Goal: Task Accomplishment & Management: Manage account settings

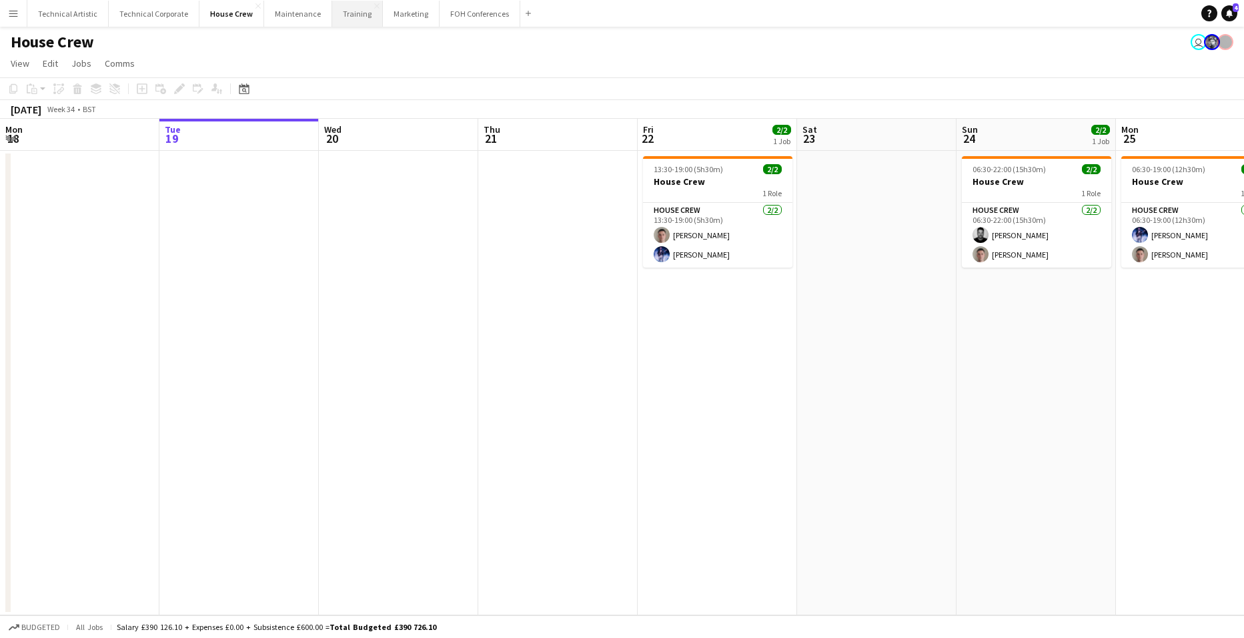
click at [332, 9] on button "Training Close" at bounding box center [357, 14] width 51 height 26
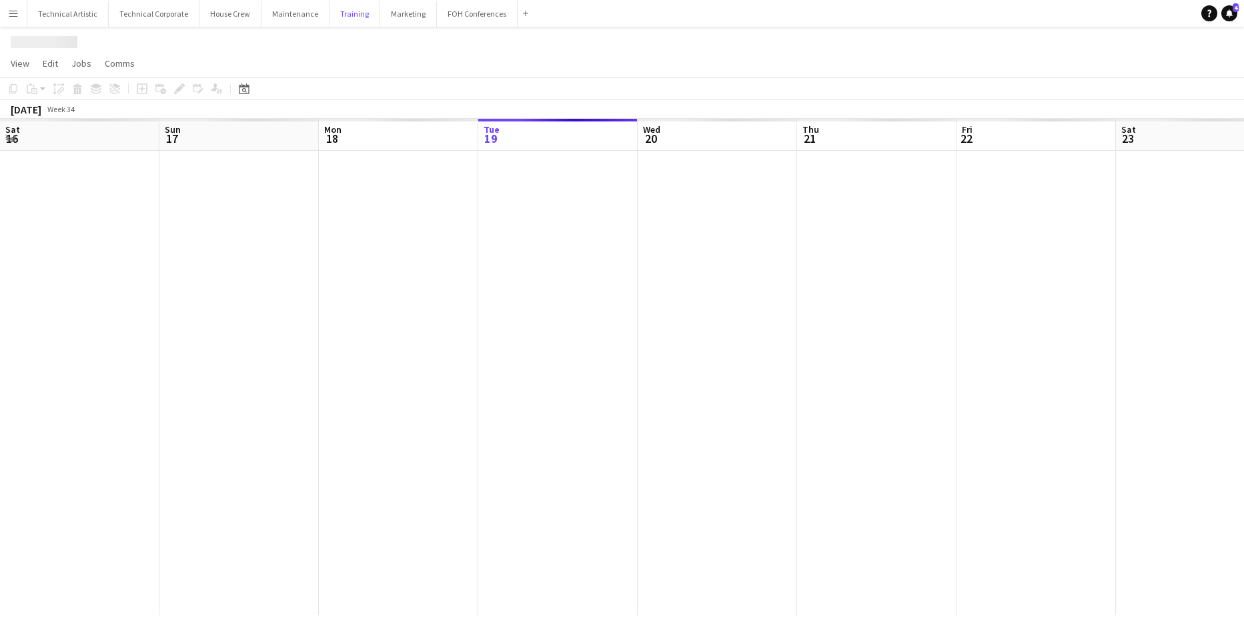
scroll to position [0, 319]
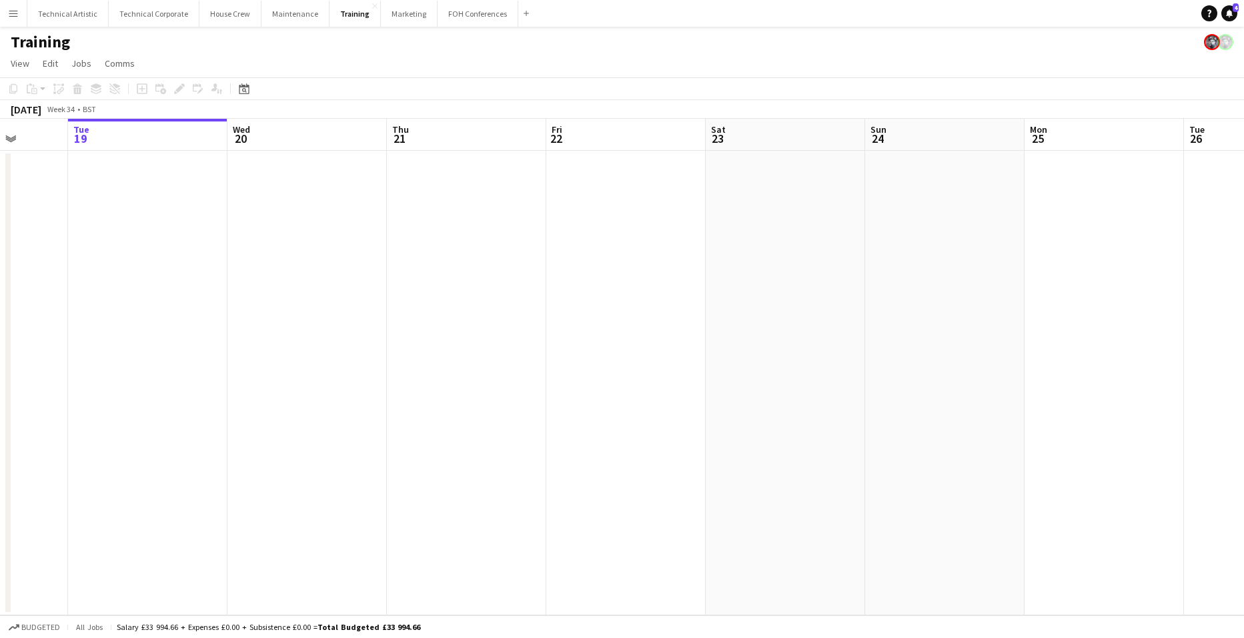
drag, startPoint x: 1165, startPoint y: 426, endPoint x: 331, endPoint y: 420, distance: 833.0
click at [331, 420] on app-calendar-viewport "Sat 16 Sun 17 Mon 18 Tue 19 Wed 20 Thu 21 Fri 22 Sat 23 Sun 24 Mon 25 Tue 26 We…" at bounding box center [622, 367] width 1244 height 496
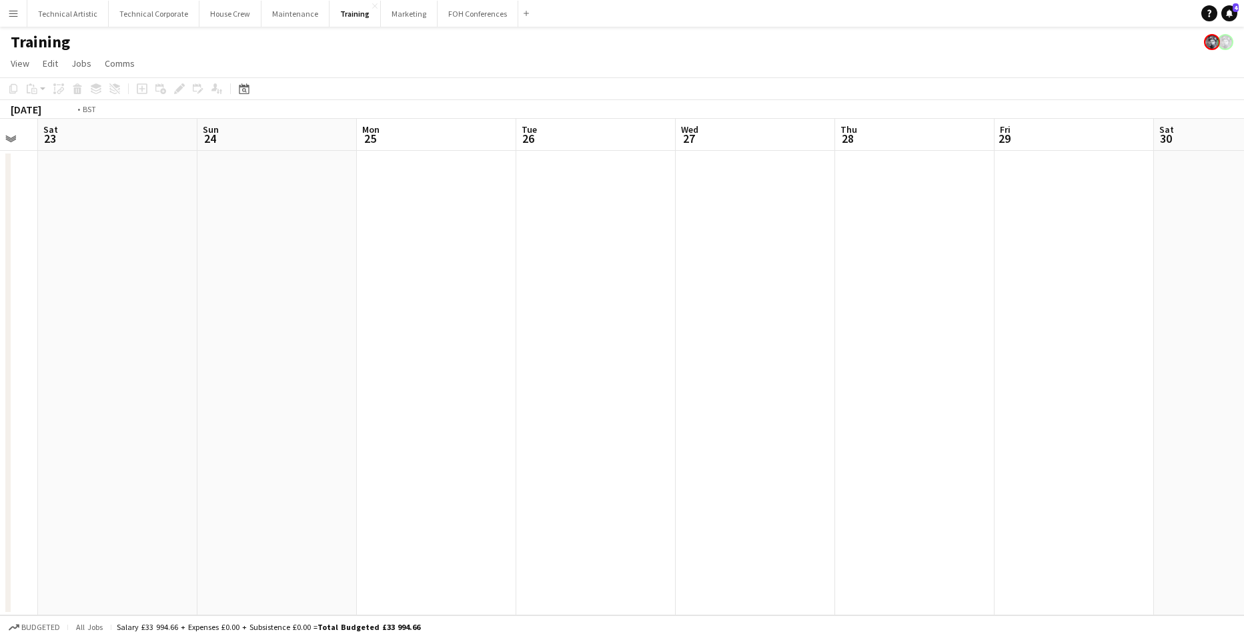
drag, startPoint x: 988, startPoint y: 442, endPoint x: 247, endPoint y: 401, distance: 742.1
click at [247, 401] on app-calendar-viewport "Wed 20 Thu 21 Fri 22 Sat 23 Sun 24 Mon 25 Tue 26 Wed 27 Thu 28 Fri 29 Sat 30 Su…" at bounding box center [622, 367] width 1244 height 496
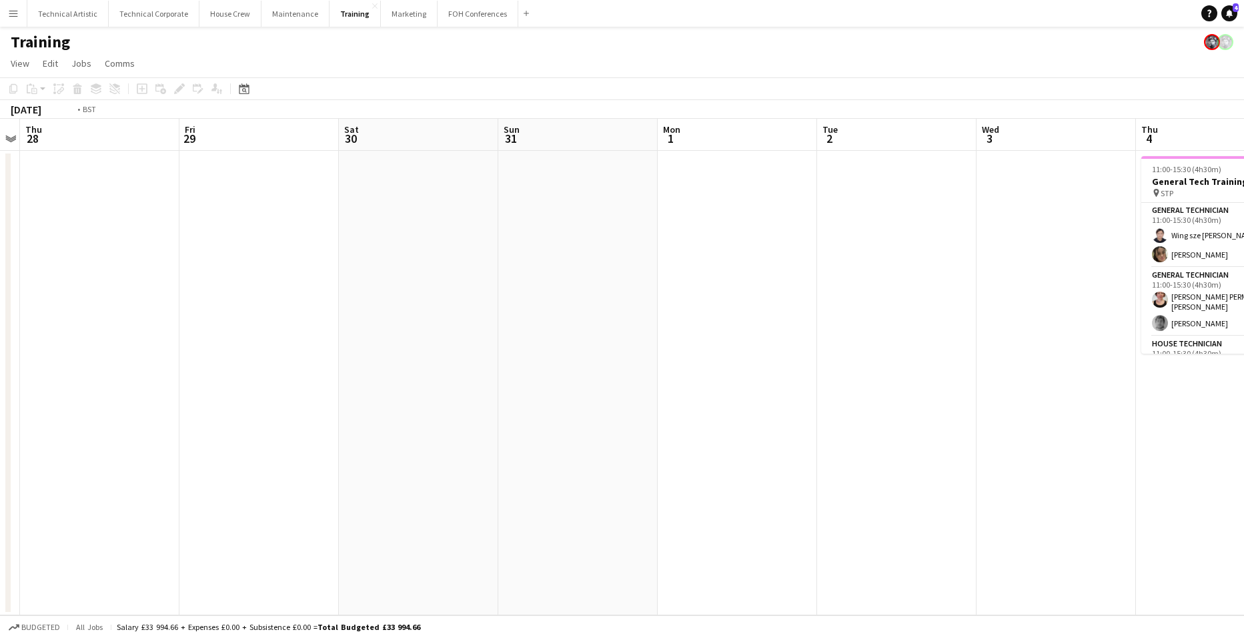
drag, startPoint x: 1054, startPoint y: 406, endPoint x: 460, endPoint y: 374, distance: 595.7
click at [296, 378] on app-calendar-viewport "Mon 25 Tue 26 Wed 27 Thu 28 Fri 29 Sat 30 Sun 31 Mon 1 Tue 2 Wed 3 Thu 4 5/5 1 …" at bounding box center [622, 367] width 1244 height 496
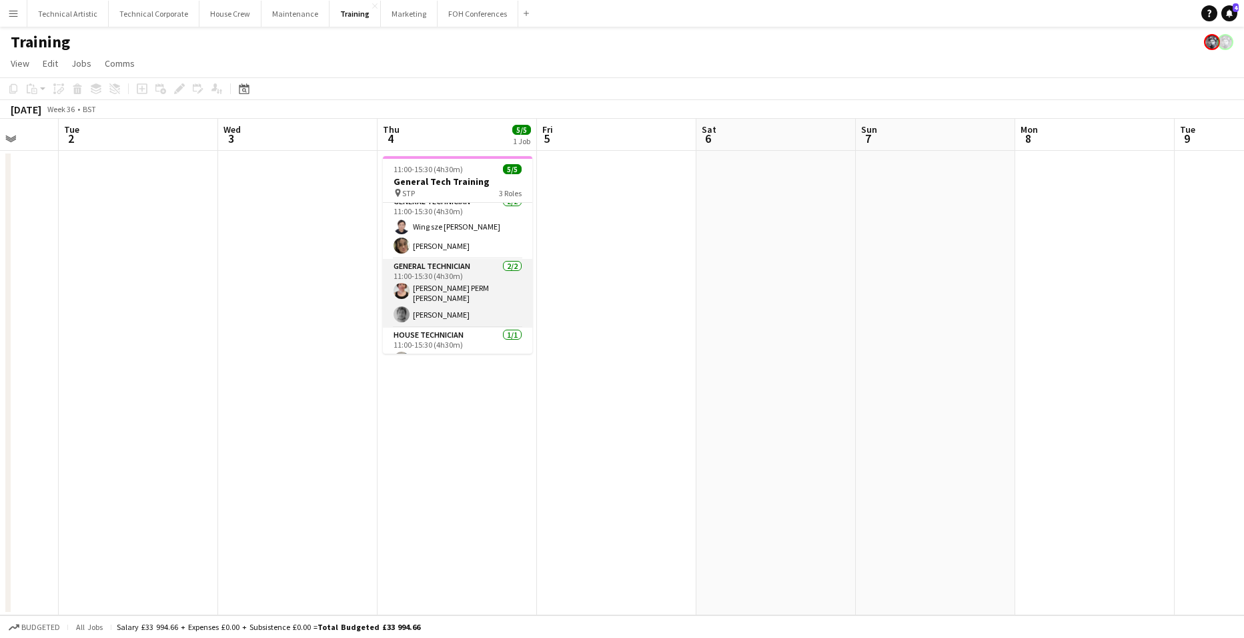
scroll to position [0, 0]
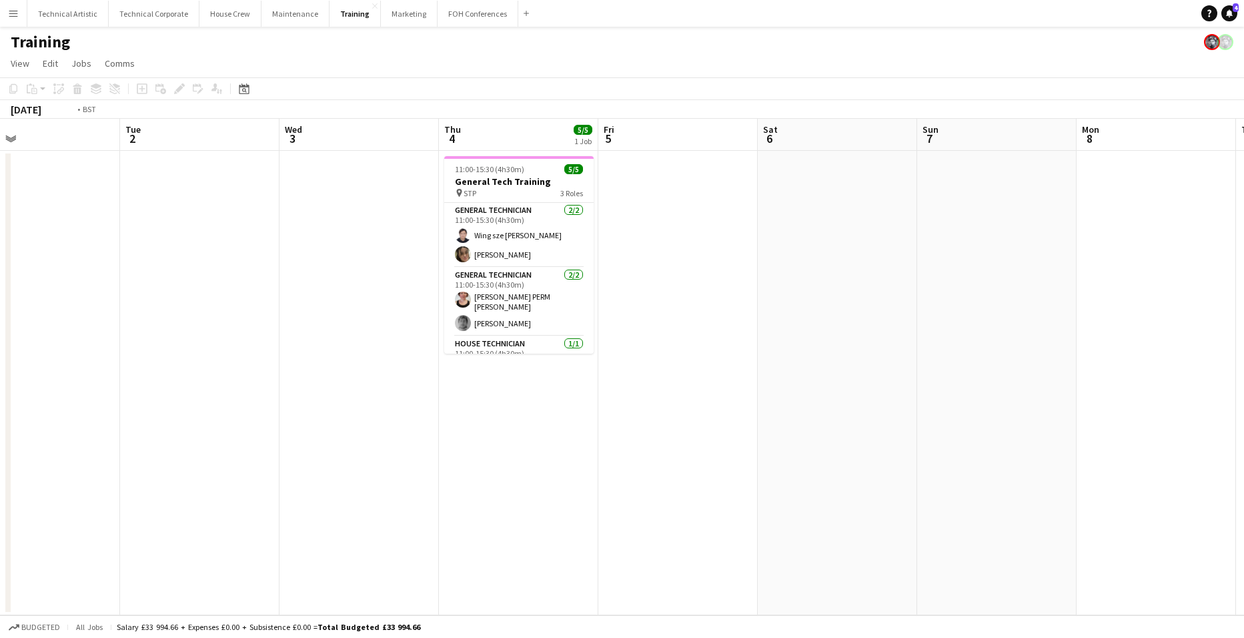
drag, startPoint x: 329, startPoint y: 479, endPoint x: 848, endPoint y: 414, distance: 522.2
click at [838, 416] on app-calendar-viewport "Sat 30 Sun 31 Mon 1 Tue 2 Wed 3 Thu 4 5/5 1 Job Fri 5 Sat 6 Sun 7 Mon 8 Tue 9 W…" at bounding box center [622, 367] width 1244 height 496
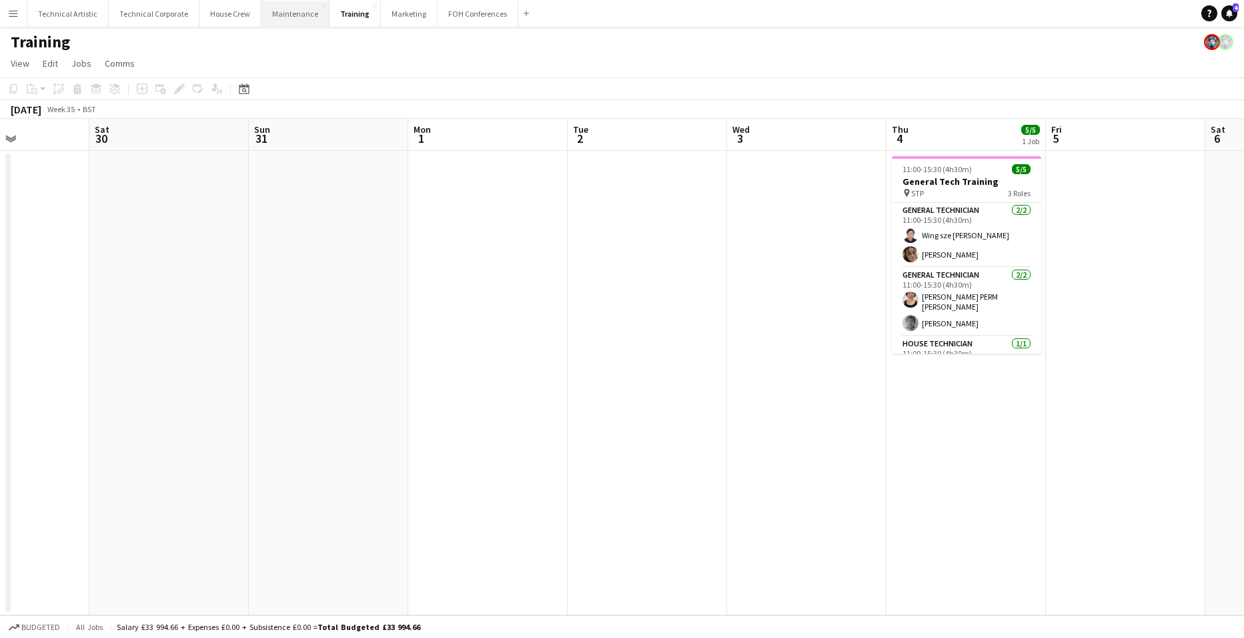
click at [291, 12] on button "Maintenance Close" at bounding box center [295, 14] width 68 height 26
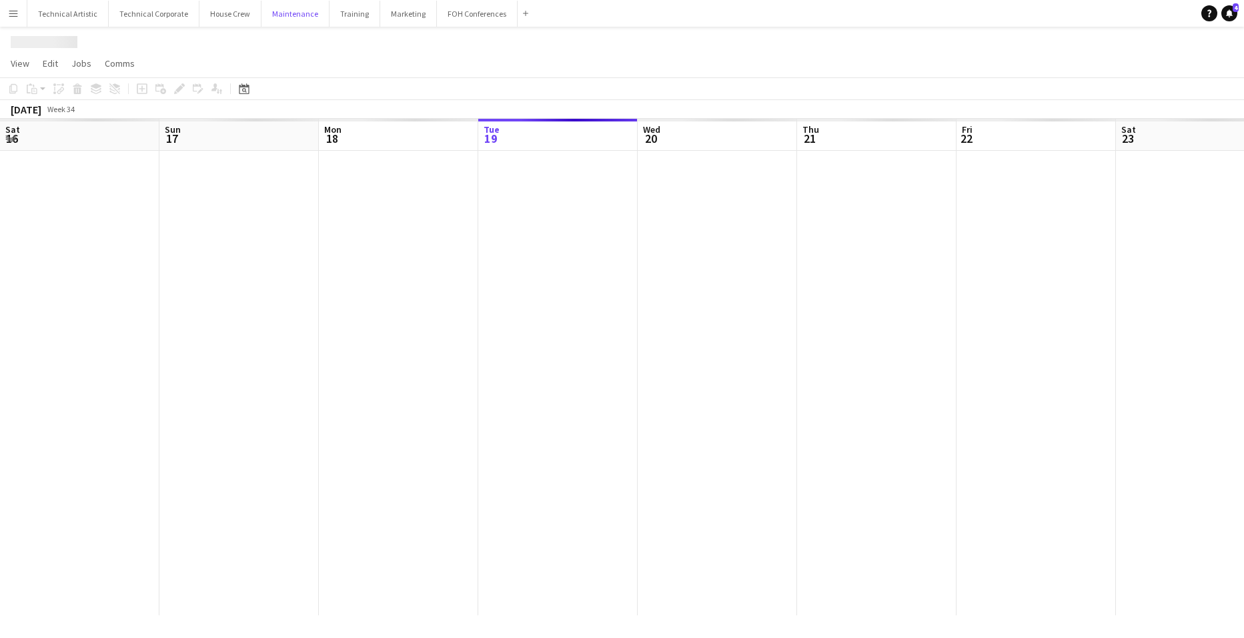
scroll to position [0, 319]
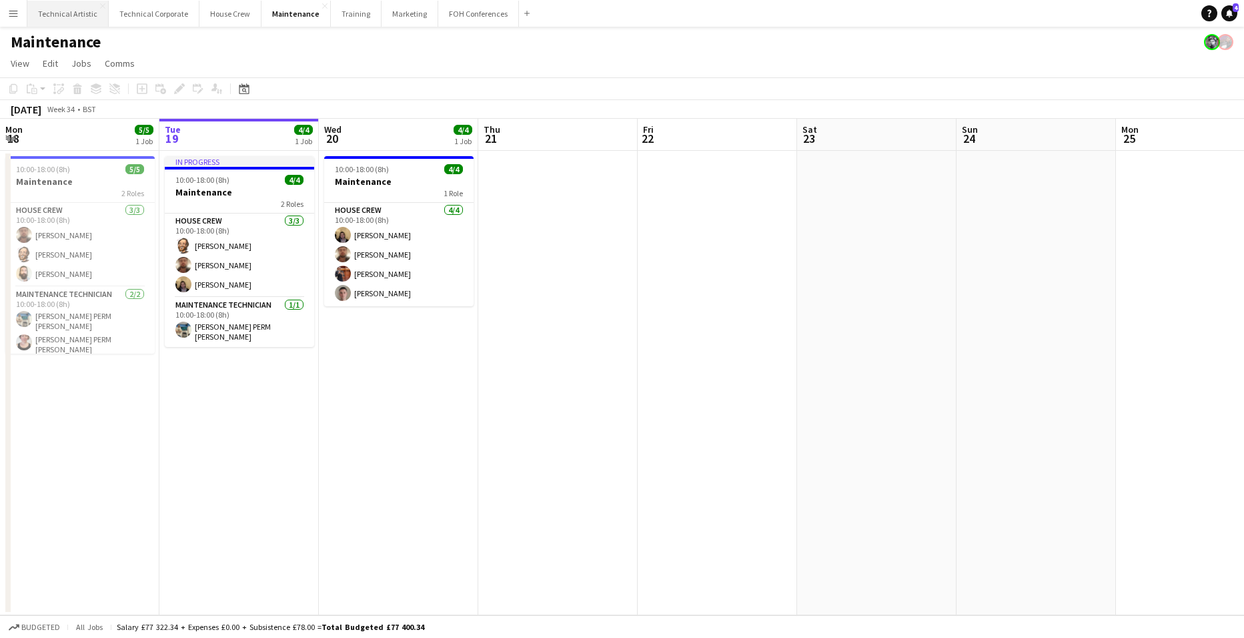
click at [78, 15] on button "Technical Artistic Close" at bounding box center [67, 14] width 81 height 26
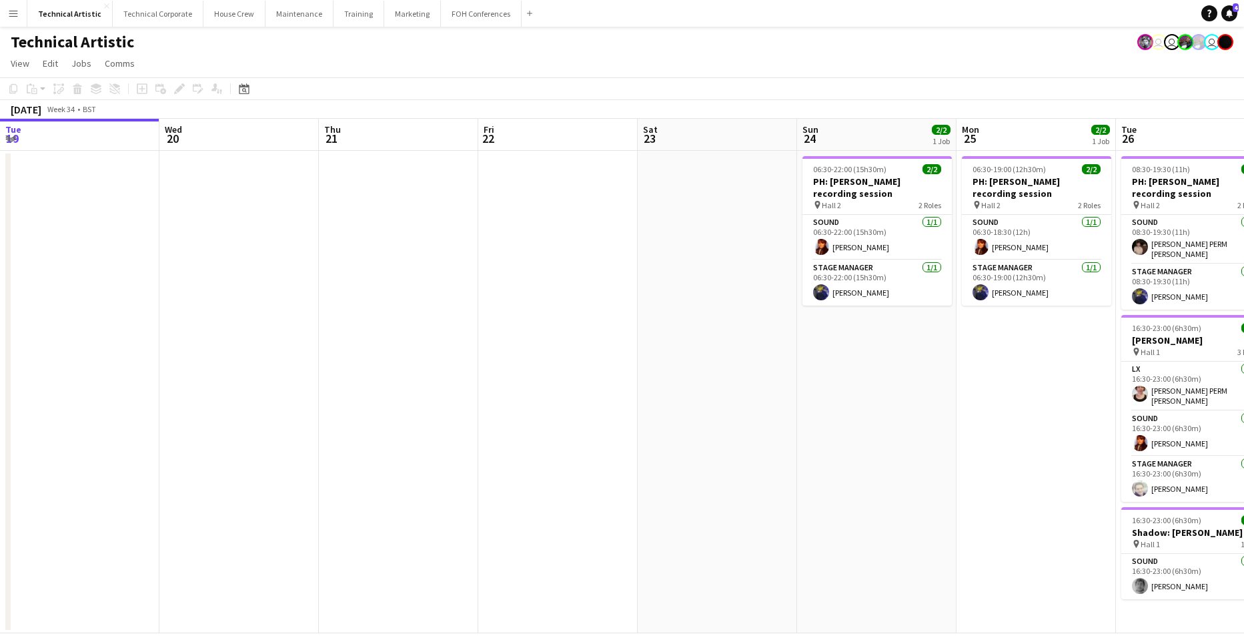
scroll to position [0, 478]
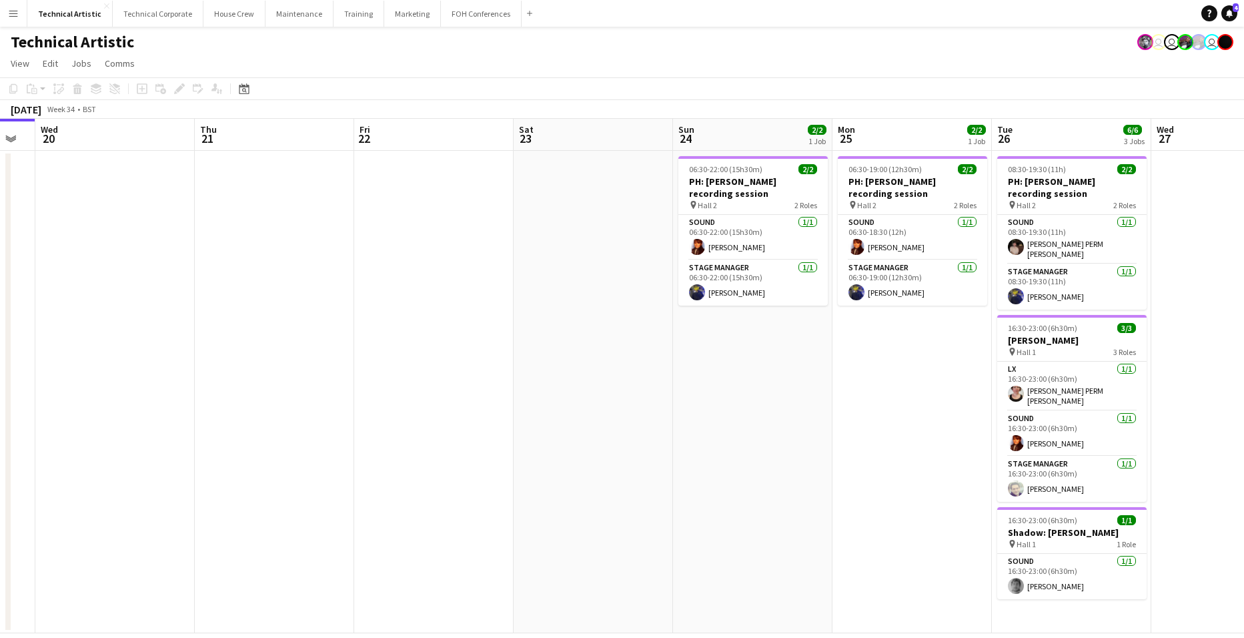
drag, startPoint x: 849, startPoint y: 406, endPoint x: 434, endPoint y: 323, distance: 423.0
click at [365, 329] on app-calendar-viewport "Sun 17 Mon 18 Tue 19 Wed 20 Thu 21 Fri 22 Sat 23 Sun 24 2/2 1 Job Mon 25 2/2 1 …" at bounding box center [622, 376] width 1244 height 514
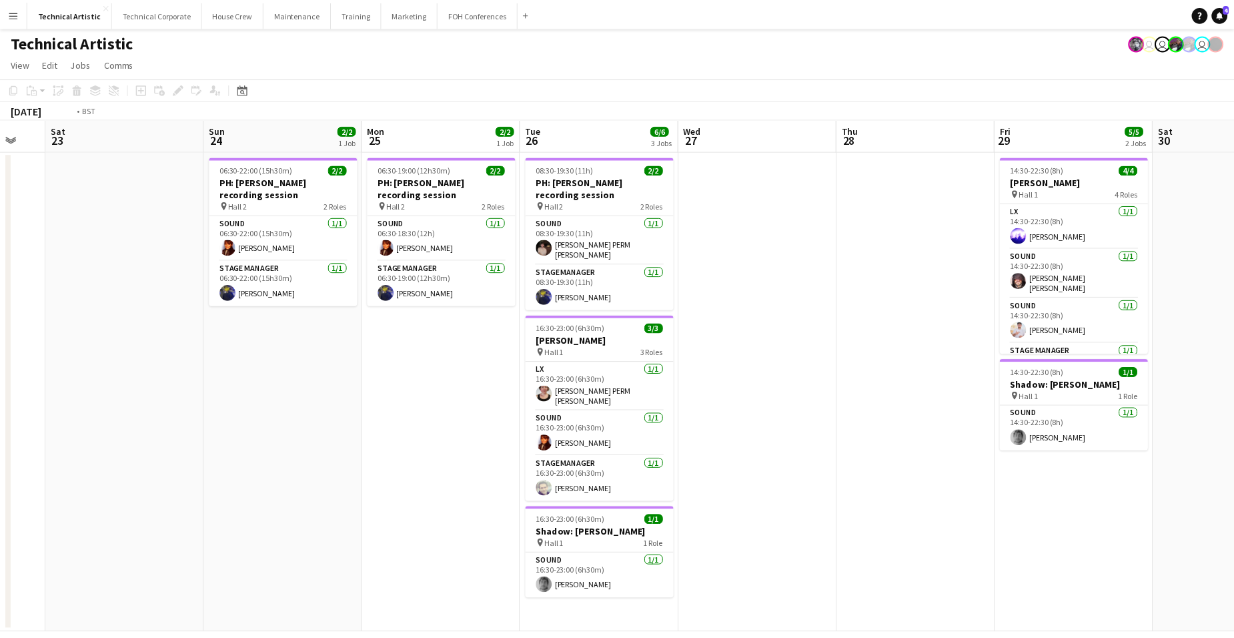
scroll to position [0, 464]
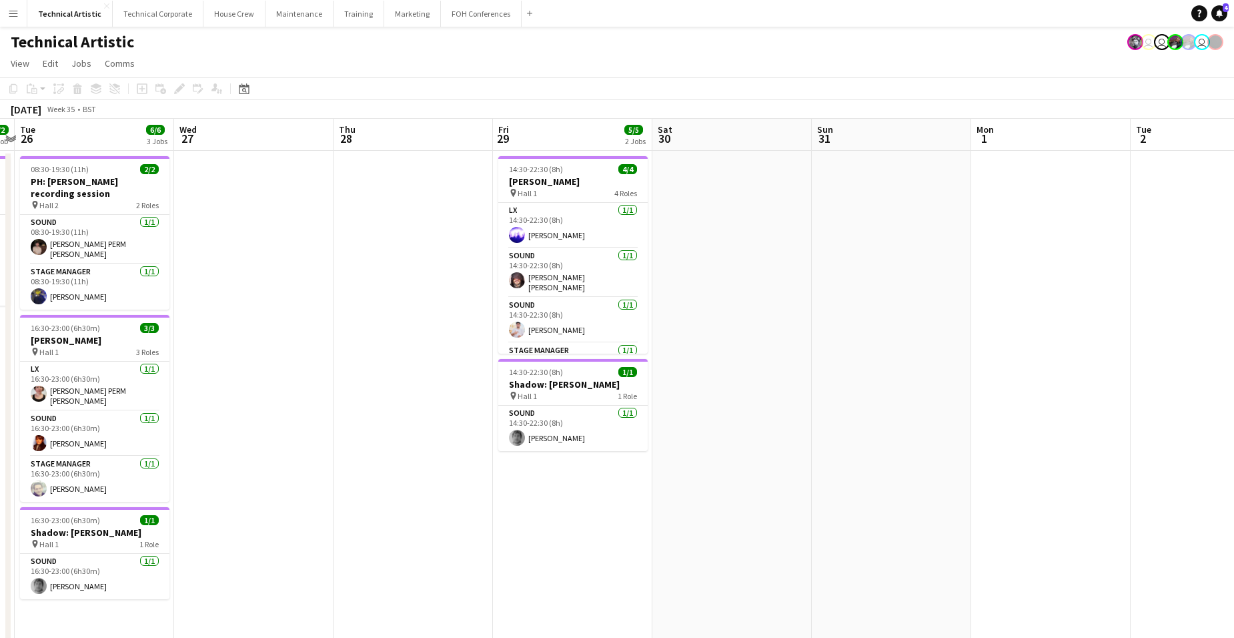
drag, startPoint x: 1061, startPoint y: 496, endPoint x: 597, endPoint y: 476, distance: 464.6
click at [597, 476] on app-calendar-viewport "Sat 23 Sun 24 2/2 1 Job Mon 25 2/2 1 Job Tue 26 6/6 3 Jobs Wed 27 Thu 28 Fri 29…" at bounding box center [617, 507] width 1234 height 776
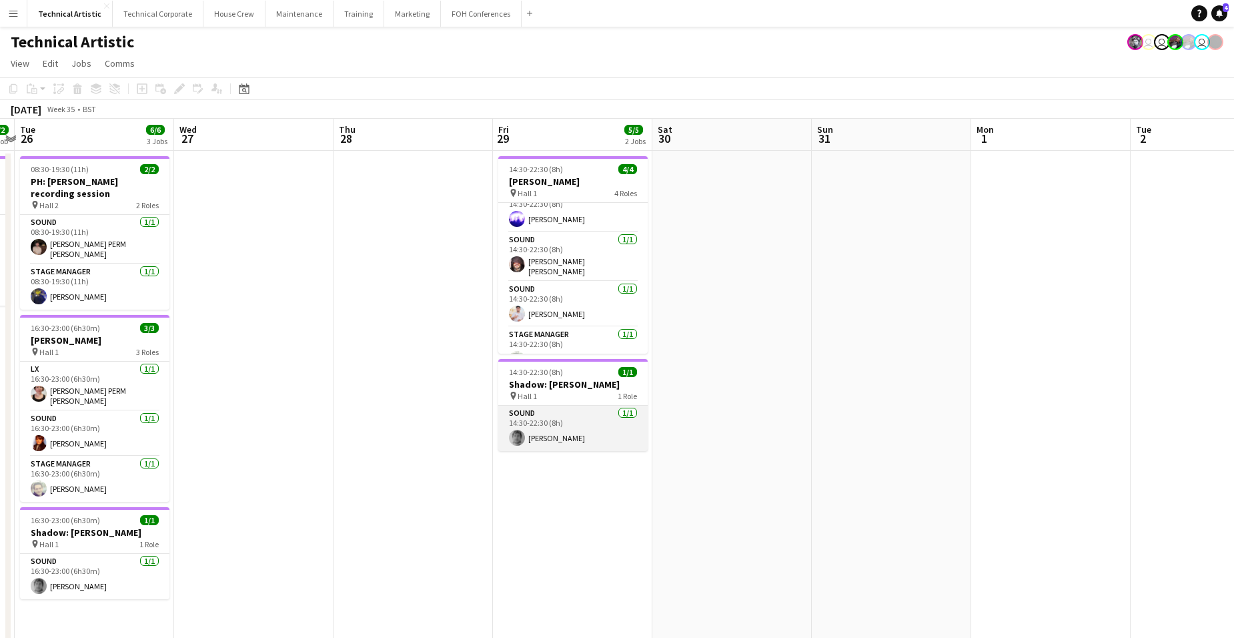
scroll to position [31, 0]
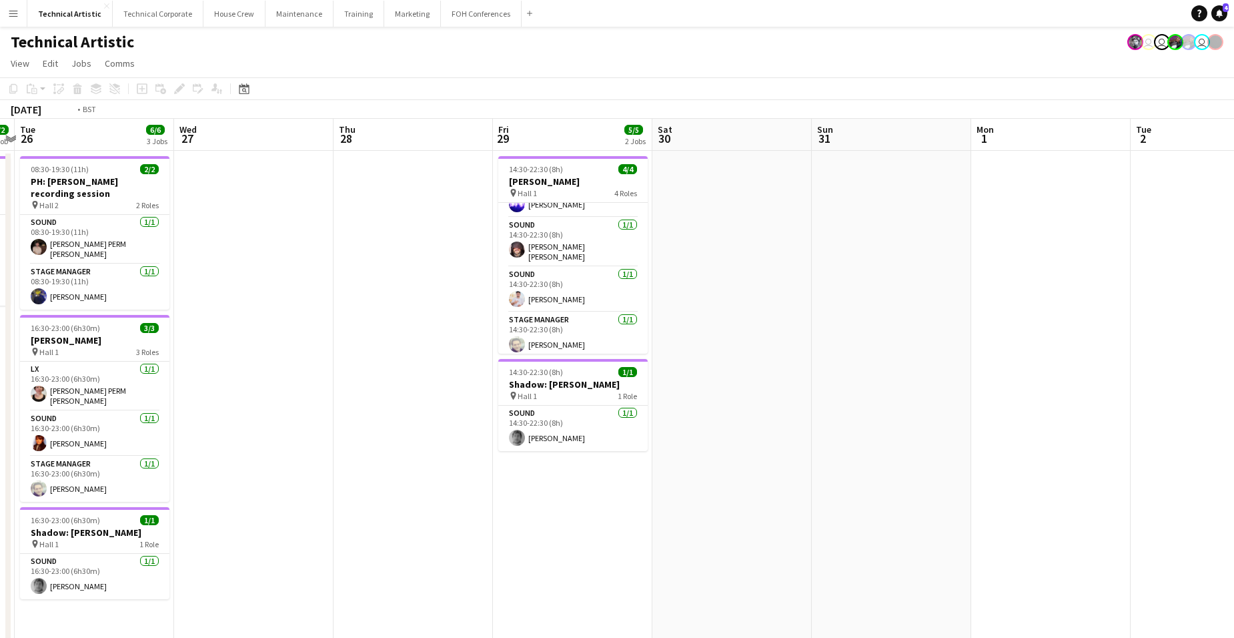
drag, startPoint x: 314, startPoint y: 422, endPoint x: 552, endPoint y: 408, distance: 237.8
click at [551, 408] on app-calendar-viewport "Sat 23 Sun 24 2/2 1 Job Mon 25 2/2 1 Job Tue 26 6/6 3 Jobs Wed 27 Thu 28 Fri 29…" at bounding box center [617, 507] width 1234 height 776
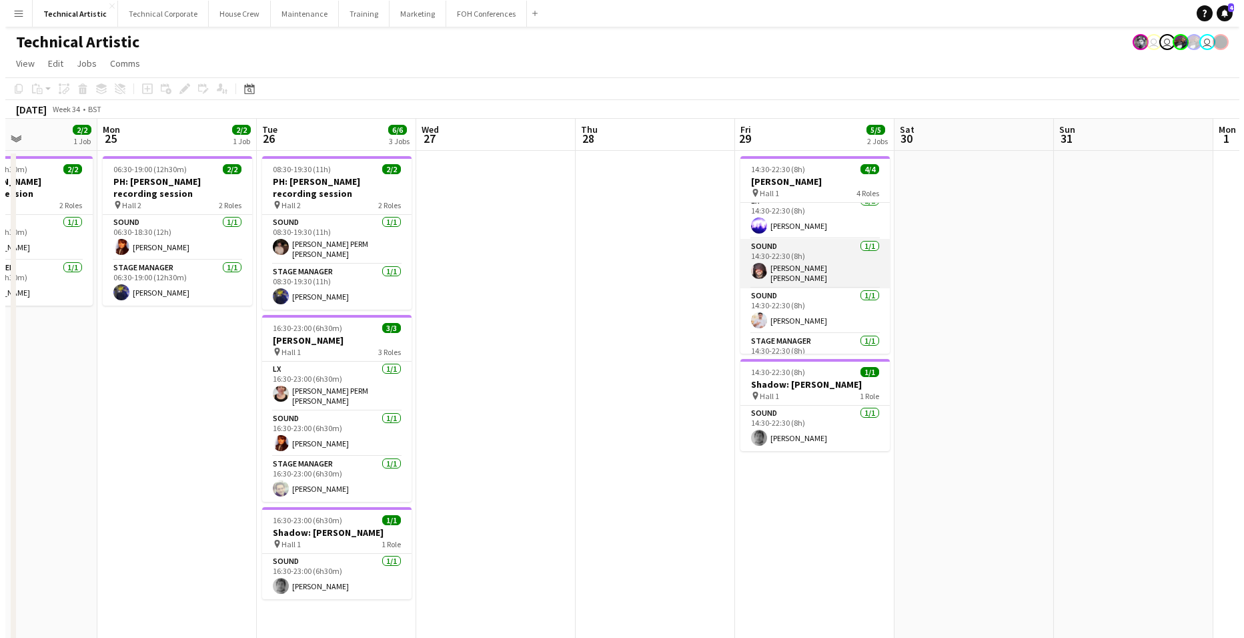
scroll to position [0, 0]
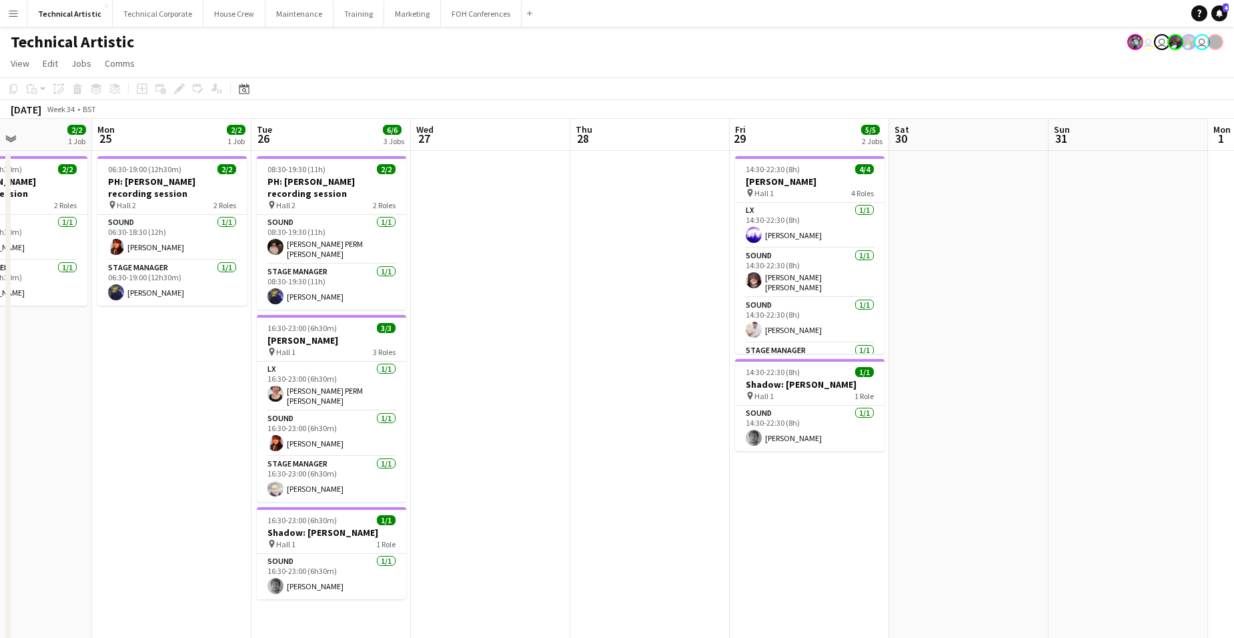
click at [480, 216] on app-date-cell at bounding box center [490, 523] width 159 height 744
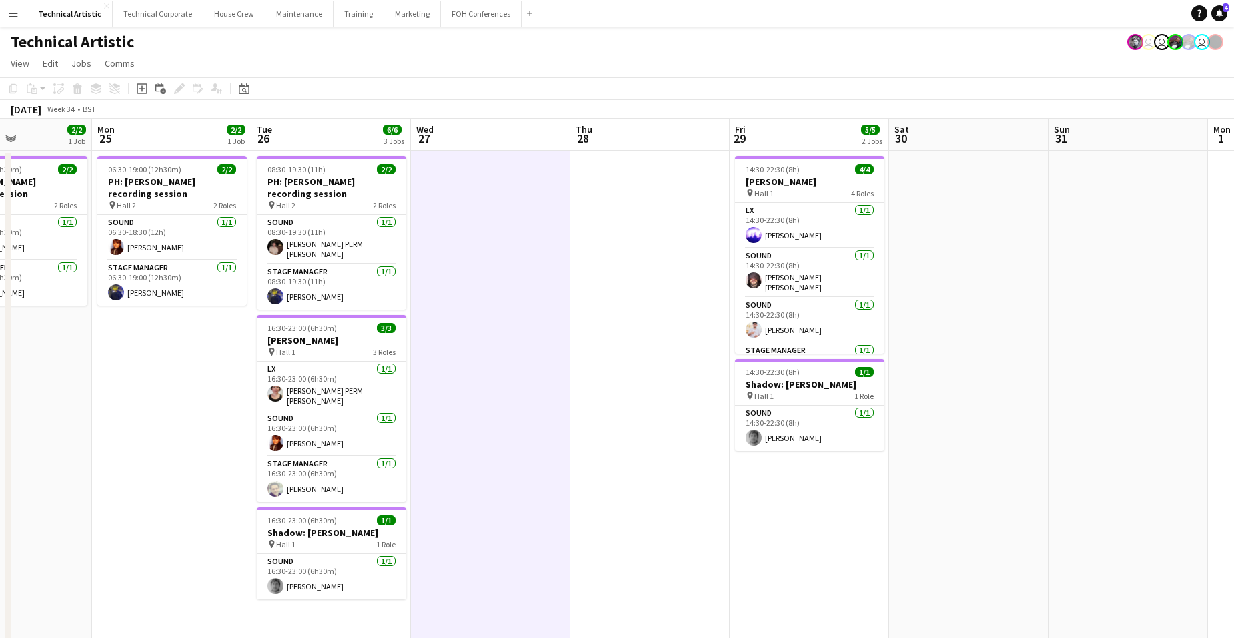
click at [482, 218] on app-date-cell at bounding box center [490, 523] width 159 height 744
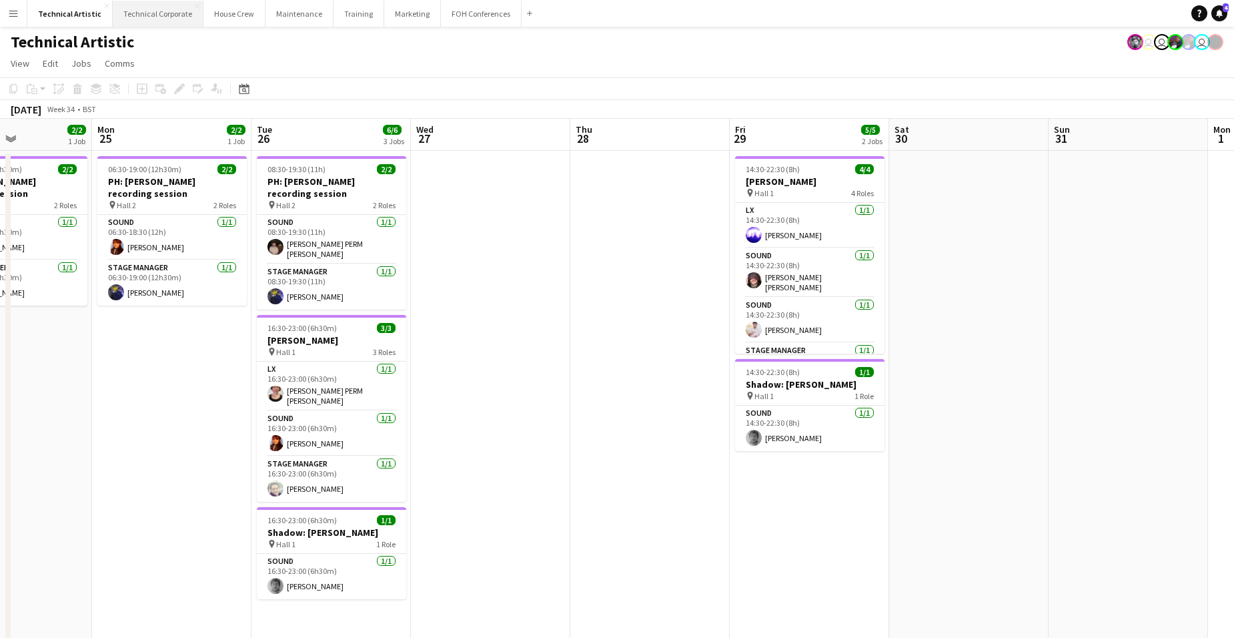
click at [159, 19] on button "Technical Corporate Close" at bounding box center [158, 14] width 91 height 26
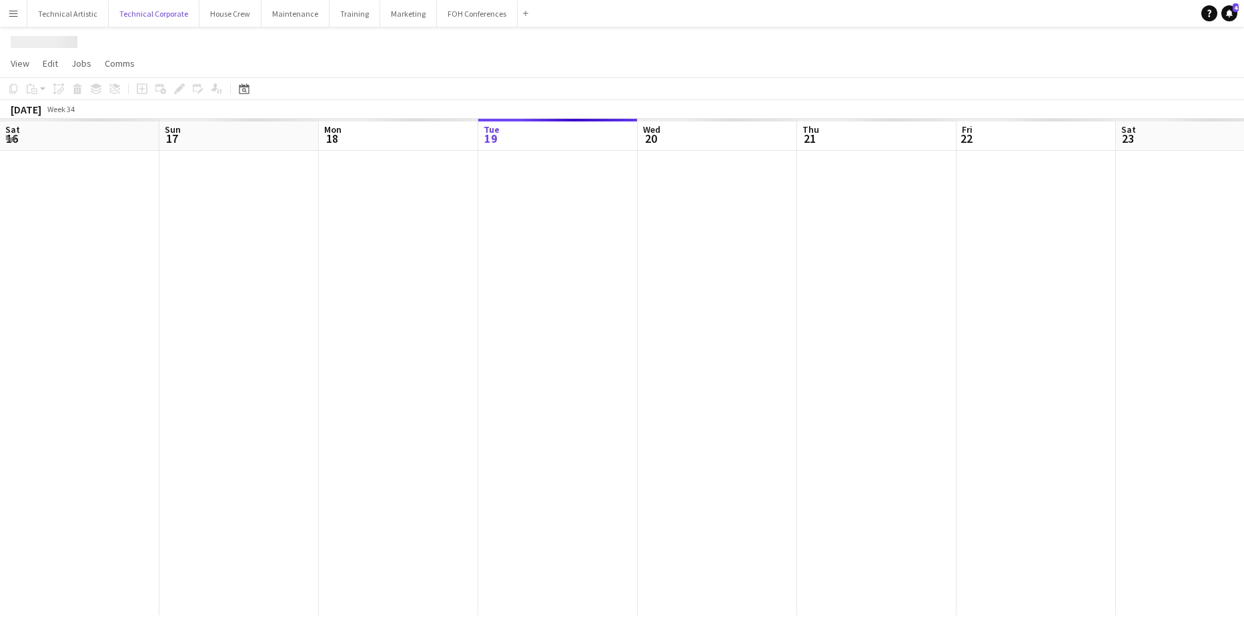
scroll to position [0, 319]
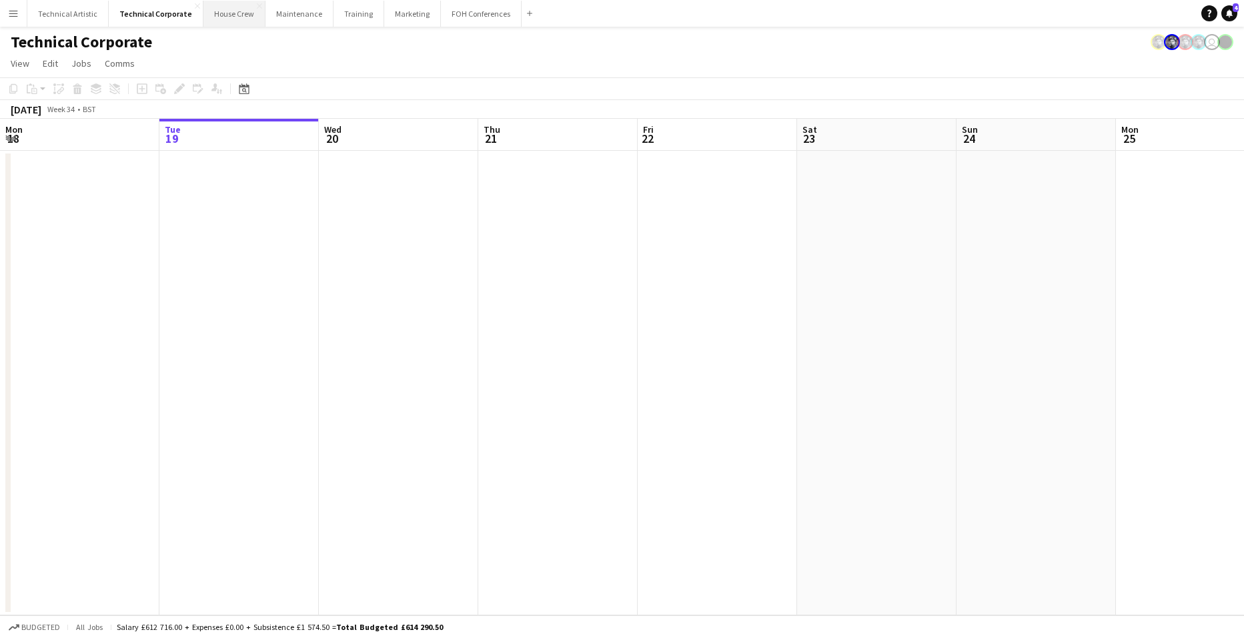
click at [235, 11] on button "House Crew Close" at bounding box center [234, 14] width 62 height 26
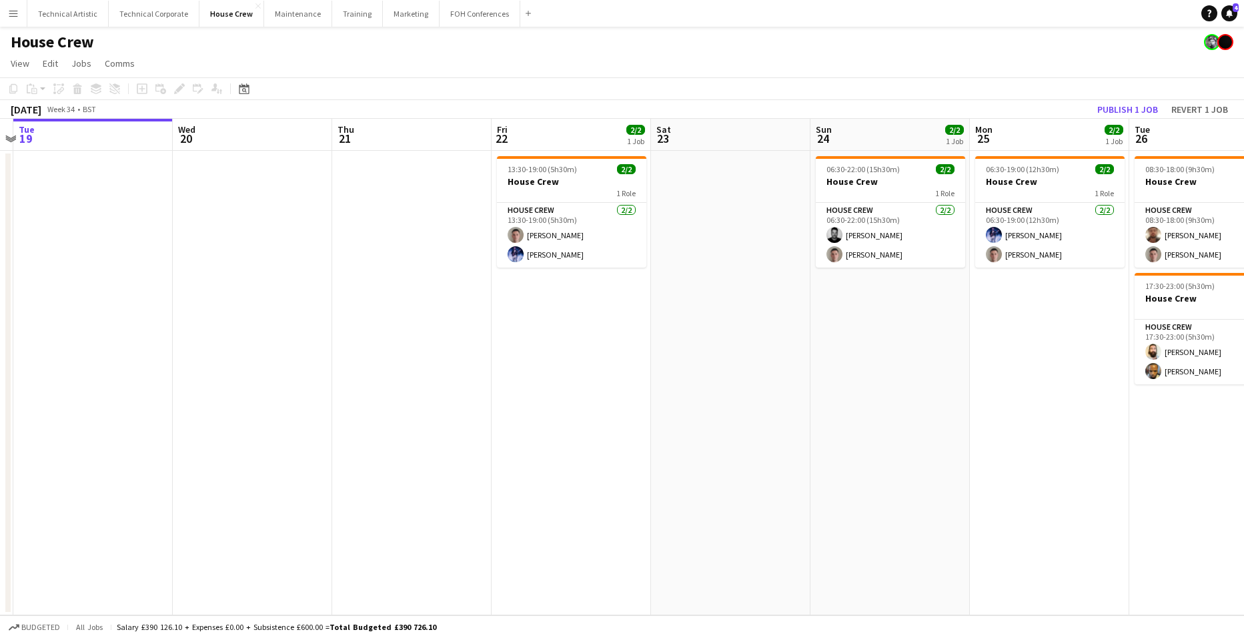
scroll to position [0, 476]
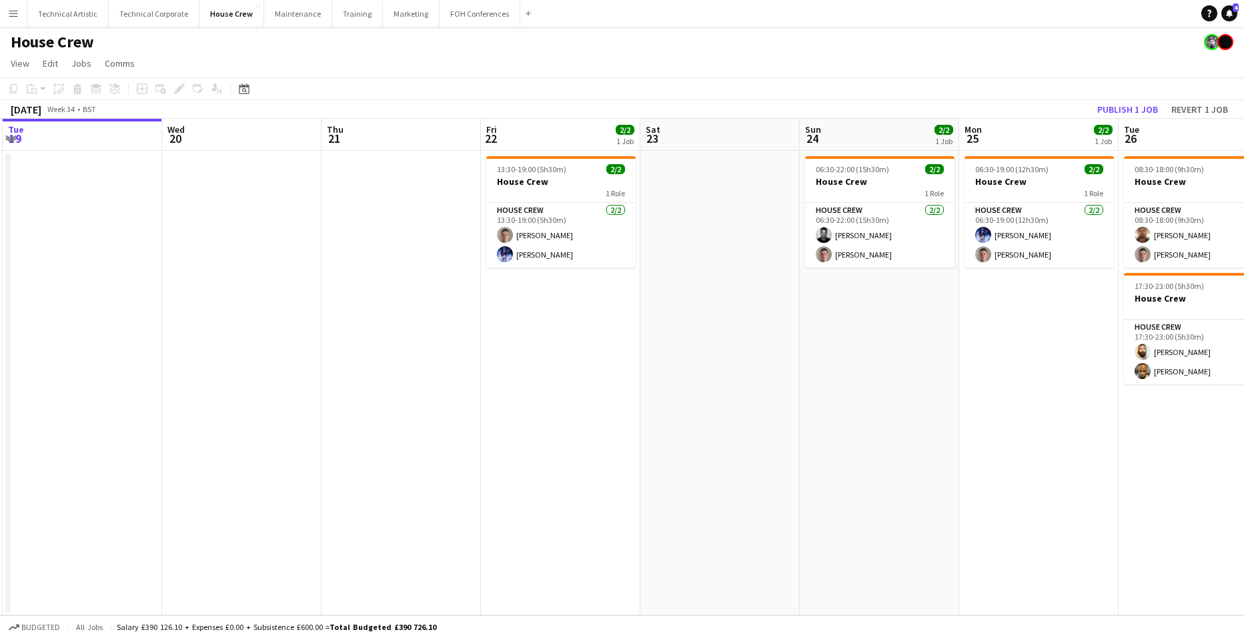
drag, startPoint x: 1159, startPoint y: 375, endPoint x: 365, endPoint y: 338, distance: 795.2
click at [365, 338] on app-calendar-viewport "Sat 16 Sun 17 Mon 18 Tue 19 Wed 20 Thu 21 Fri 22 2/2 1 Job Sat 23 Sun 24 2/2 1 …" at bounding box center [622, 367] width 1244 height 496
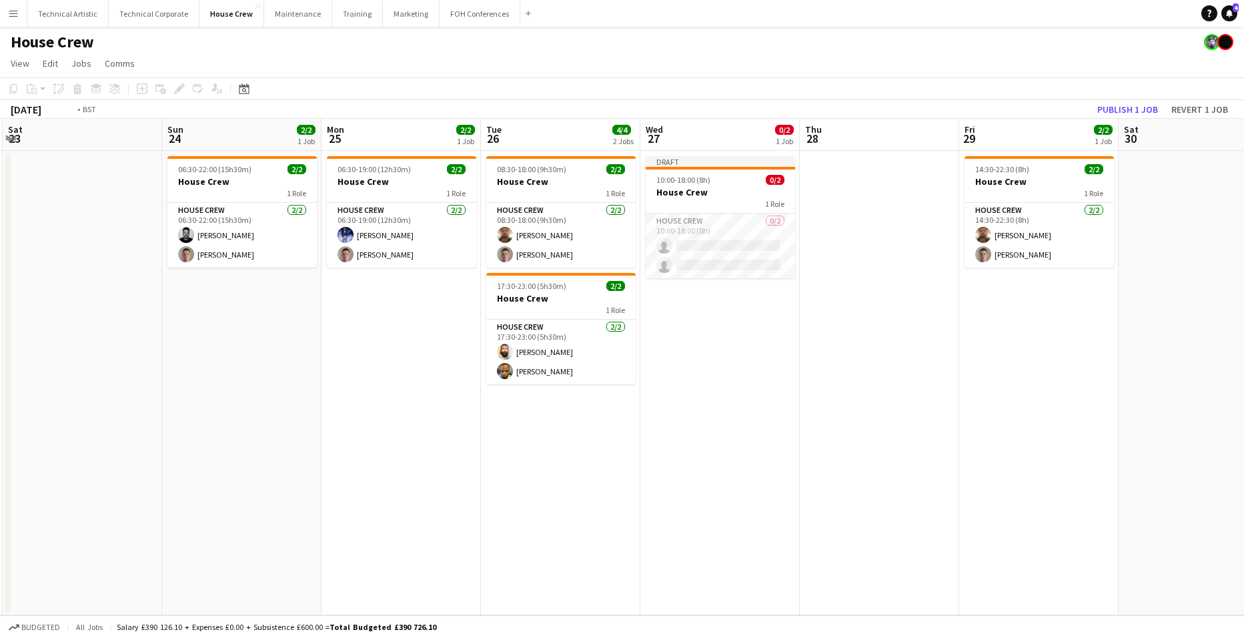
drag, startPoint x: 1157, startPoint y: 437, endPoint x: 450, endPoint y: 387, distance: 708.7
click at [426, 392] on app-calendar-viewport "Wed 20 Thu 21 Fri 22 2/2 1 Job Sat 23 Sun 24 2/2 1 Job Mon 25 2/2 1 Job Tue 26 …" at bounding box center [622, 367] width 1244 height 496
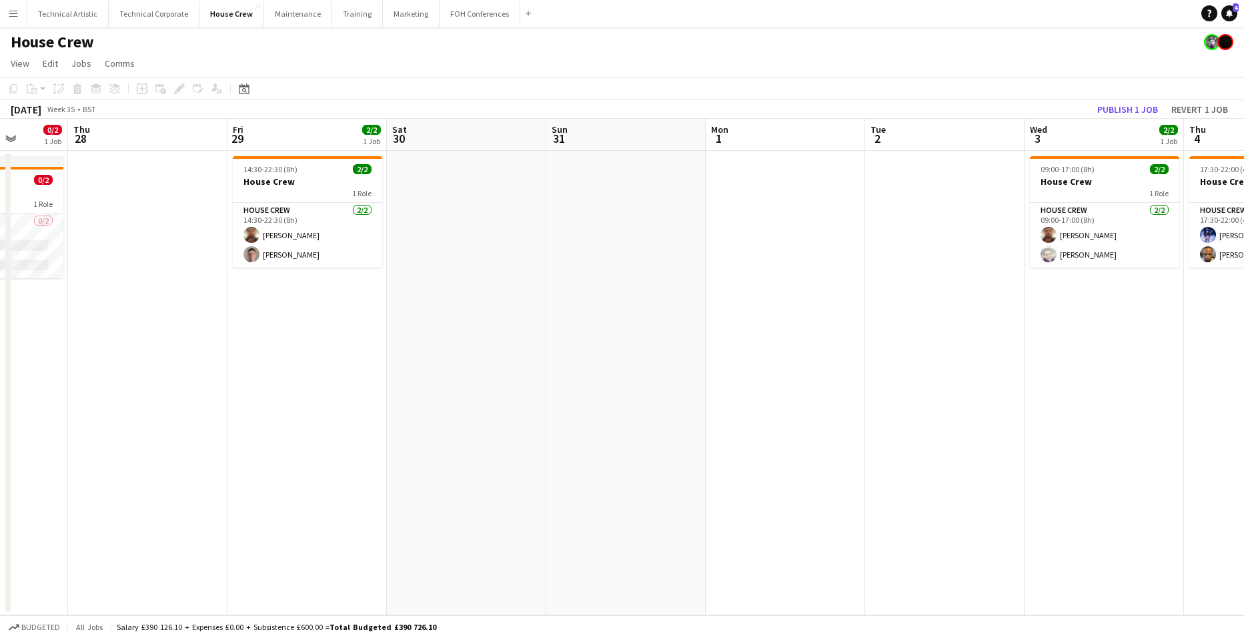
scroll to position [0, 395]
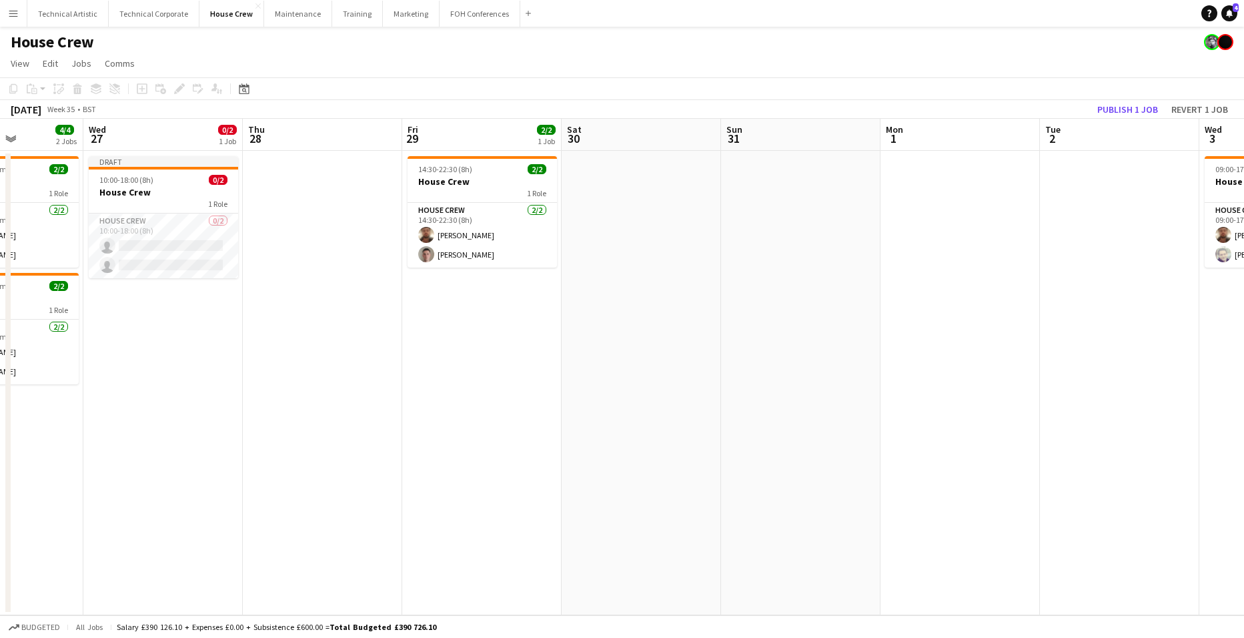
drag, startPoint x: 993, startPoint y: 422, endPoint x: 371, endPoint y: 402, distance: 622.6
click at [371, 402] on app-calendar-viewport "Sun 24 2/2 1 Job Mon 25 2/2 1 Job Tue 26 4/4 2 Jobs Wed 27 0/2 1 Job Thu 28 Fri…" at bounding box center [622, 367] width 1244 height 496
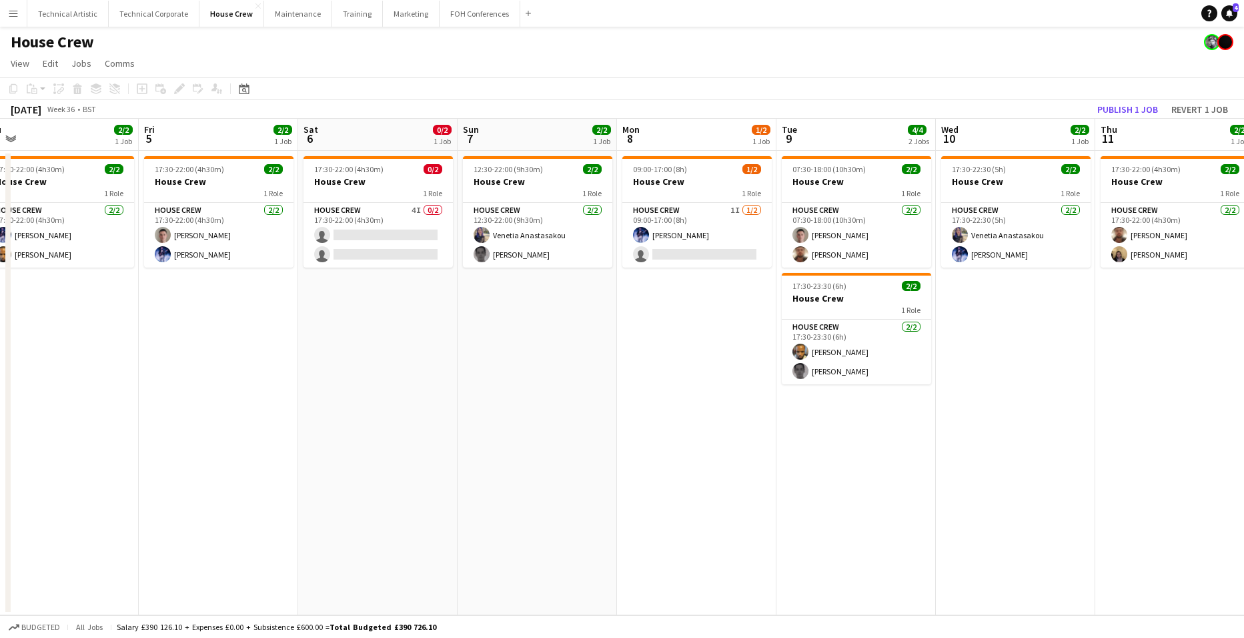
scroll to position [0, 482]
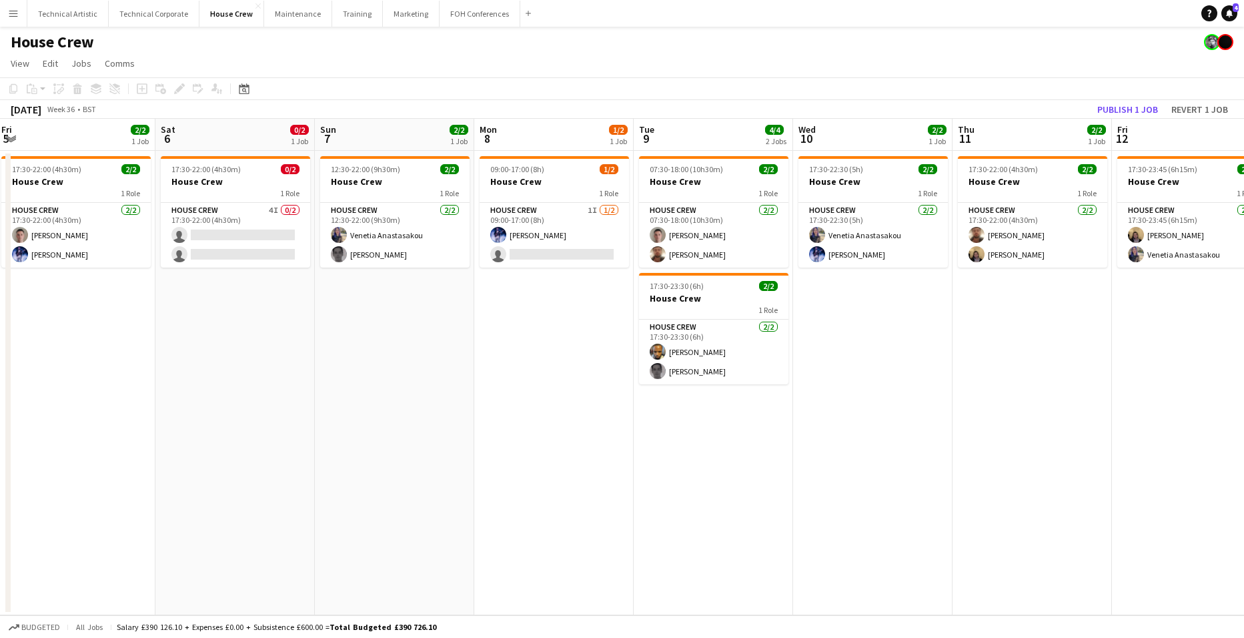
drag, startPoint x: 1090, startPoint y: 470, endPoint x: 370, endPoint y: 394, distance: 723.6
click at [365, 397] on app-calendar-viewport "Tue 2 Wed 3 2/2 1 Job Thu 4 2/2 1 Job Fri 5 2/2 1 Job Sat 6 0/2 1 Job Sun 7 2/2…" at bounding box center [622, 367] width 1244 height 496
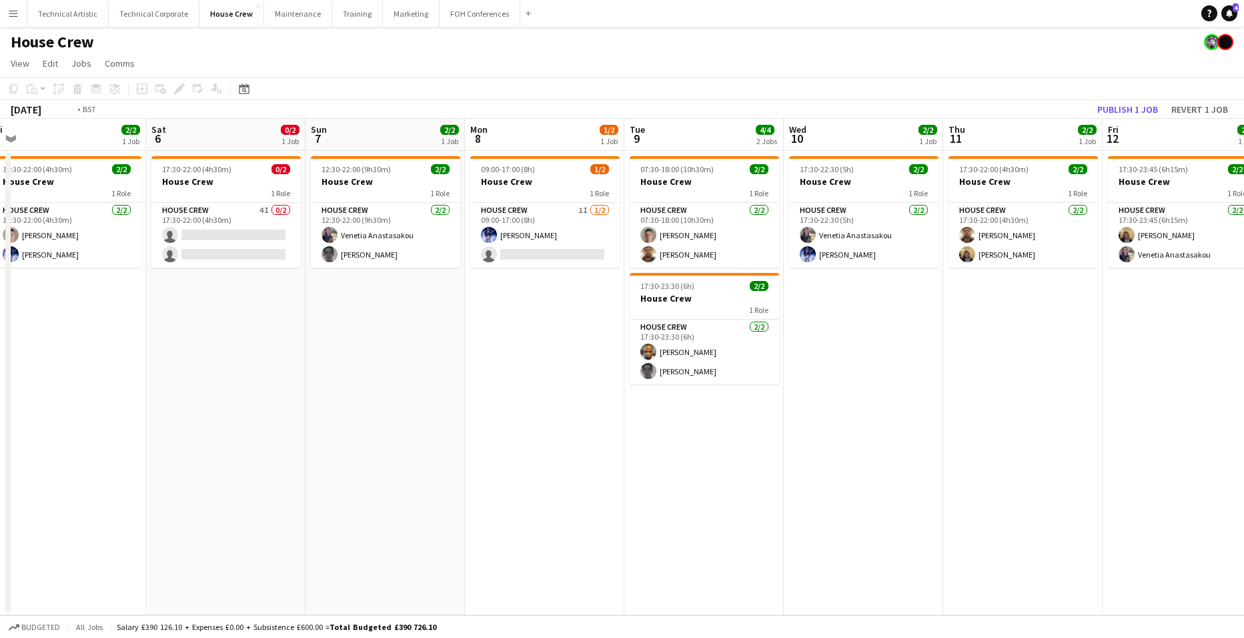
drag, startPoint x: 1032, startPoint y: 463, endPoint x: 217, endPoint y: 445, distance: 815.2
click at [217, 445] on app-calendar-viewport "Tue 2 Wed 3 2/2 1 Job Thu 4 2/2 1 Job Fri 5 2/2 1 Job Sat 6 0/2 1 Job Sun 7 2/2…" at bounding box center [622, 367] width 1244 height 496
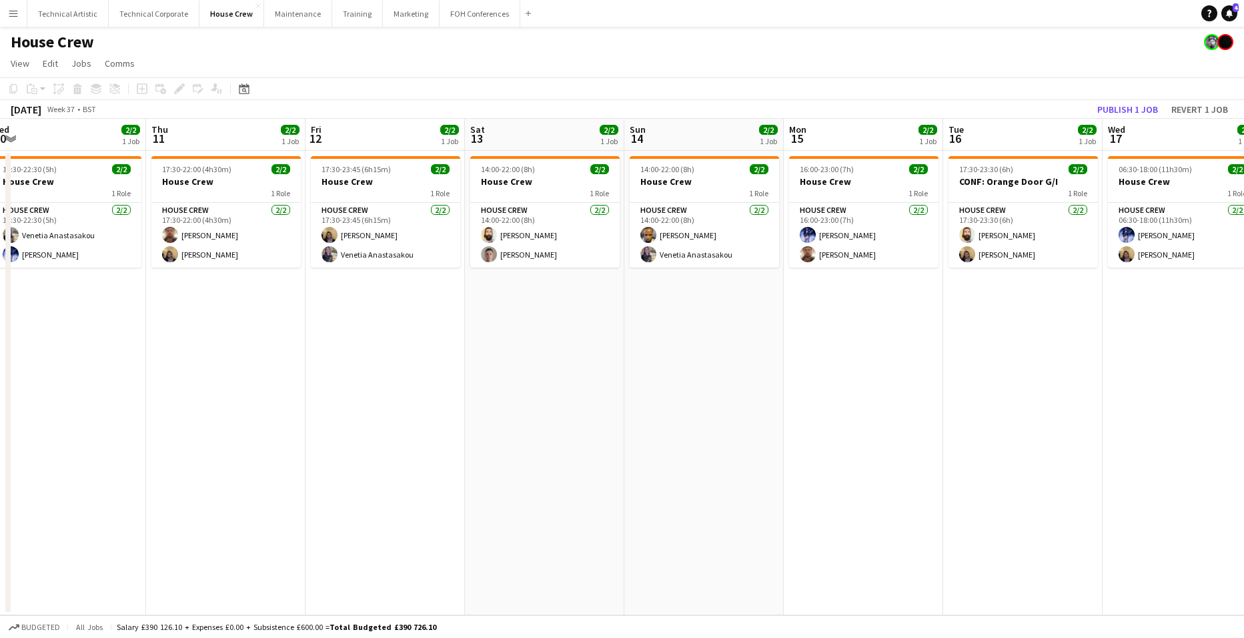
scroll to position [0, 500]
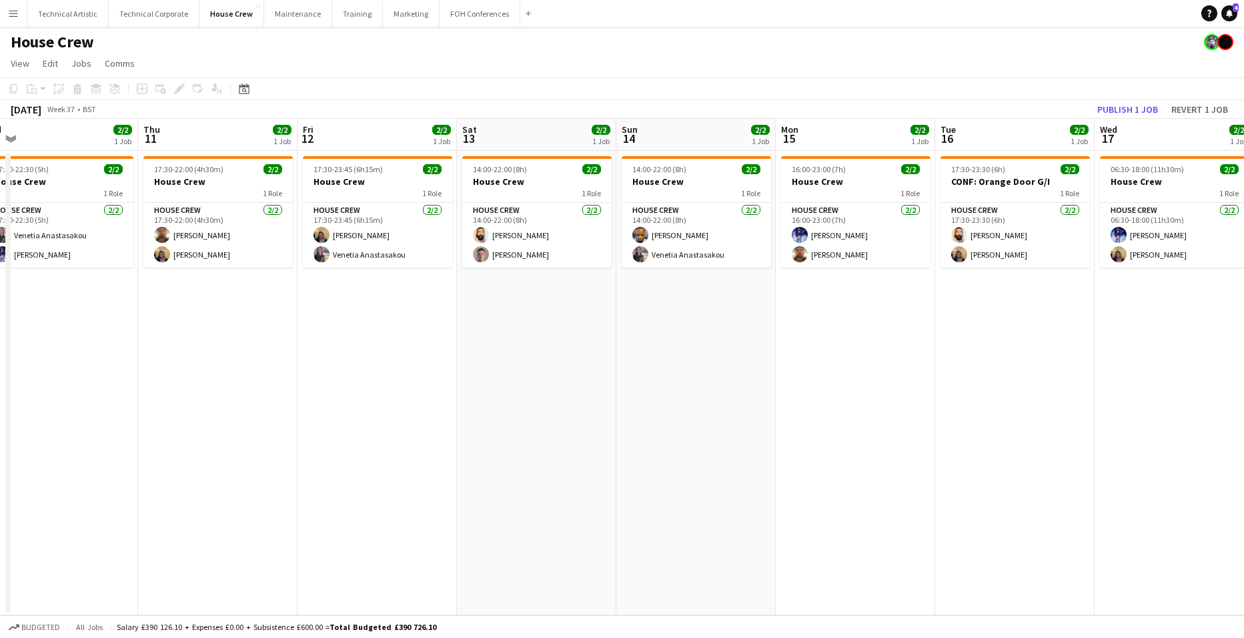
click at [508, 318] on app-date-cell "14:00-22:00 (8h) 2/2 House Crew 1 Role House Crew 2/2 14:00-22:00 (8h) Justin G…" at bounding box center [536, 383] width 159 height 464
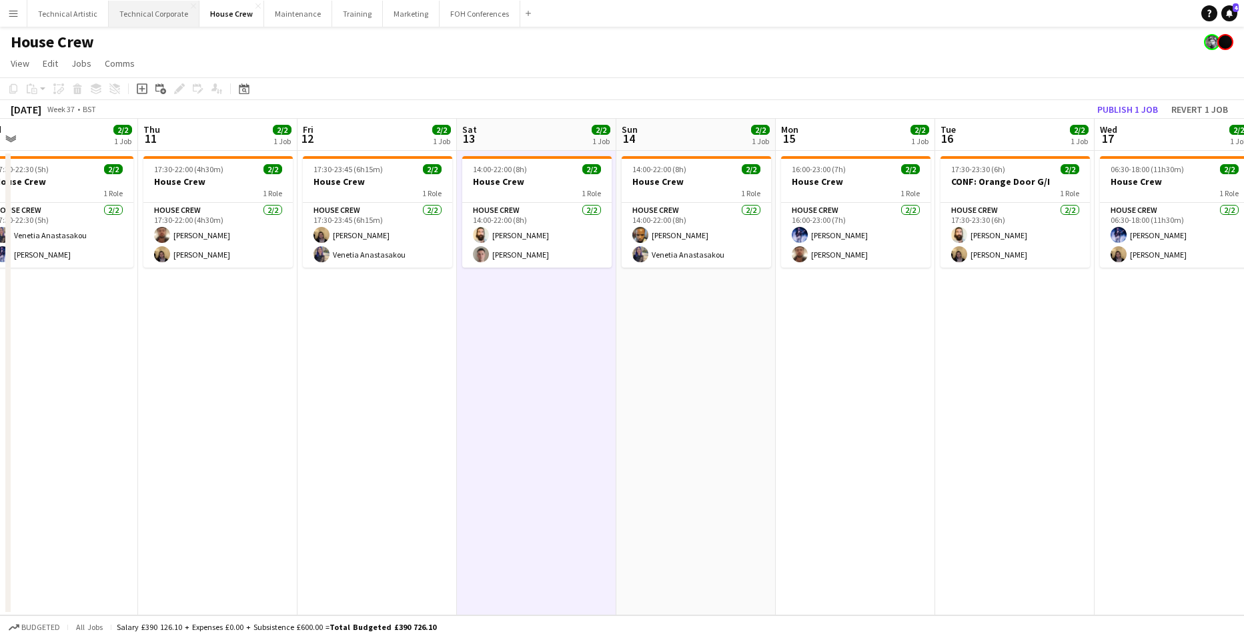
click at [173, 14] on button "Technical Corporate Close" at bounding box center [154, 14] width 91 height 26
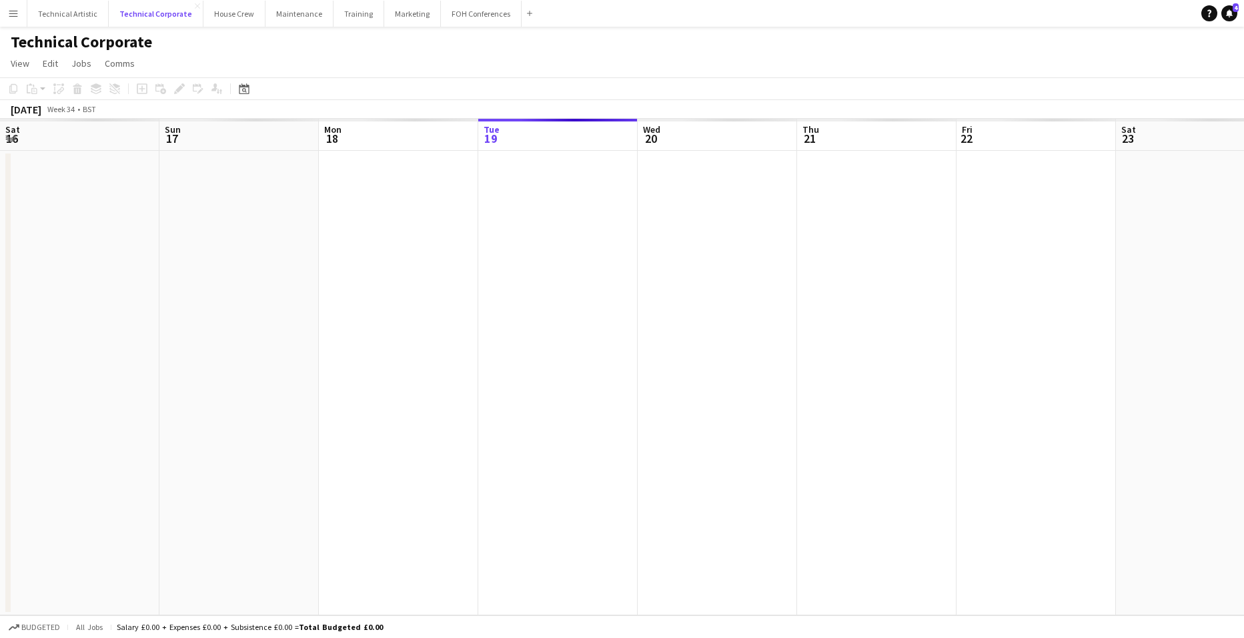
scroll to position [0, 319]
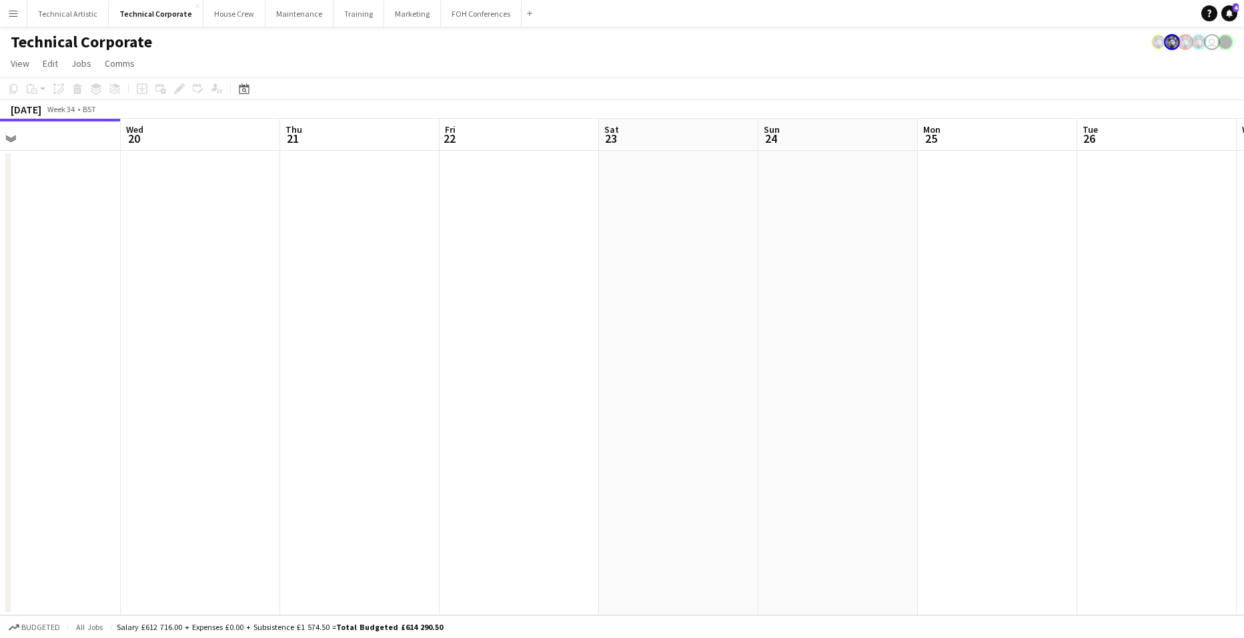
drag, startPoint x: 1142, startPoint y: 417, endPoint x: 306, endPoint y: 312, distance: 842.2
click at [306, 312] on app-calendar-viewport "Sat 16 Sun 17 Mon 18 Tue 19 Wed 20 Thu 21 Fri 22 Sat 23 Sun 24 Mon 25 Tue 26 We…" at bounding box center [622, 367] width 1244 height 496
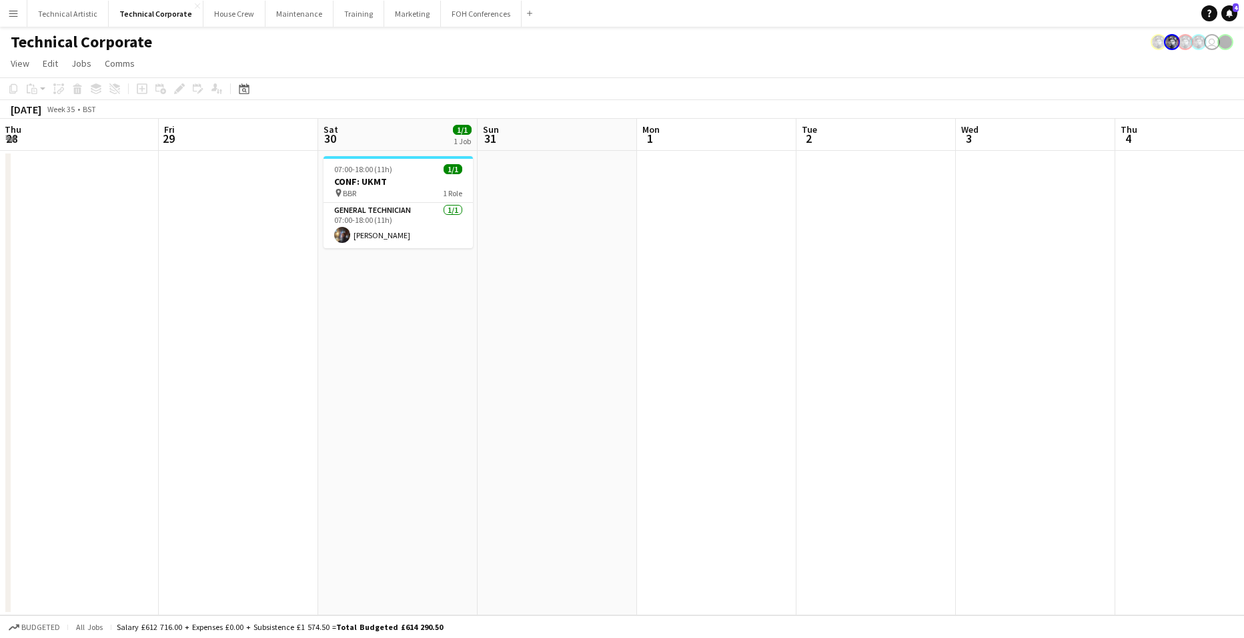
drag, startPoint x: 989, startPoint y: 321, endPoint x: 235, endPoint y: 259, distance: 756.9
click at [235, 259] on app-calendar-viewport "Mon 25 Tue 26 Wed 27 Thu 28 Fri 29 Sat 30 1/1 1 Job Sun 31 Mon 1 Tue 2 Wed 3 Th…" at bounding box center [622, 367] width 1244 height 496
click at [236, 15] on button "House Crew Close" at bounding box center [234, 14] width 62 height 26
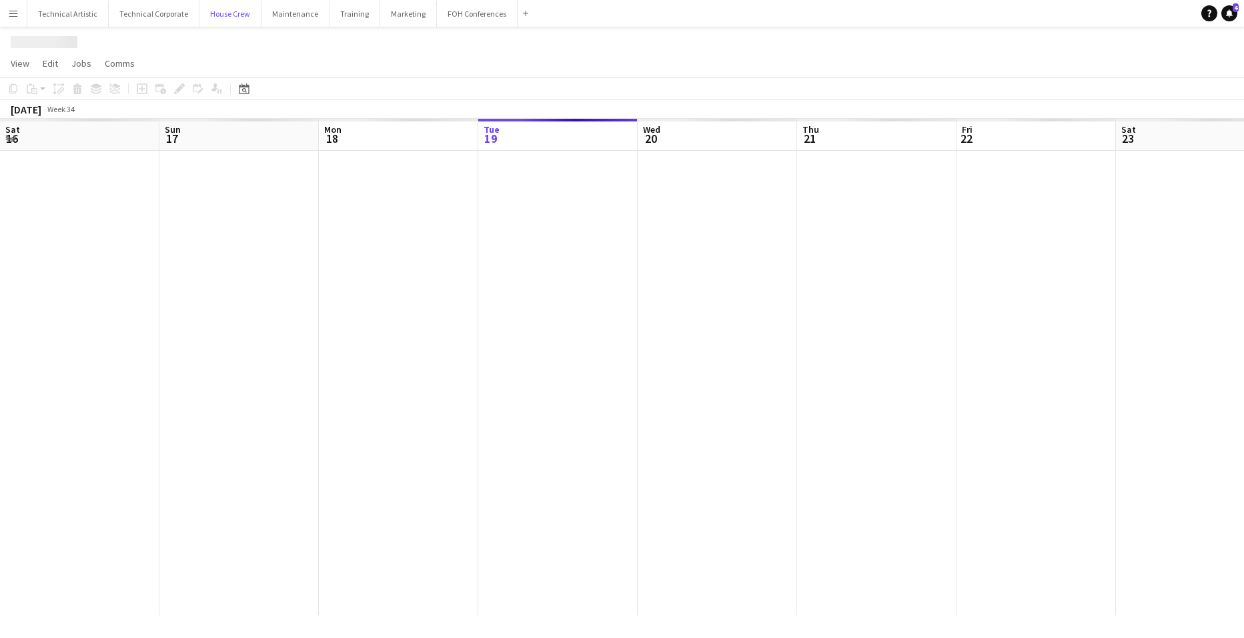
scroll to position [0, 319]
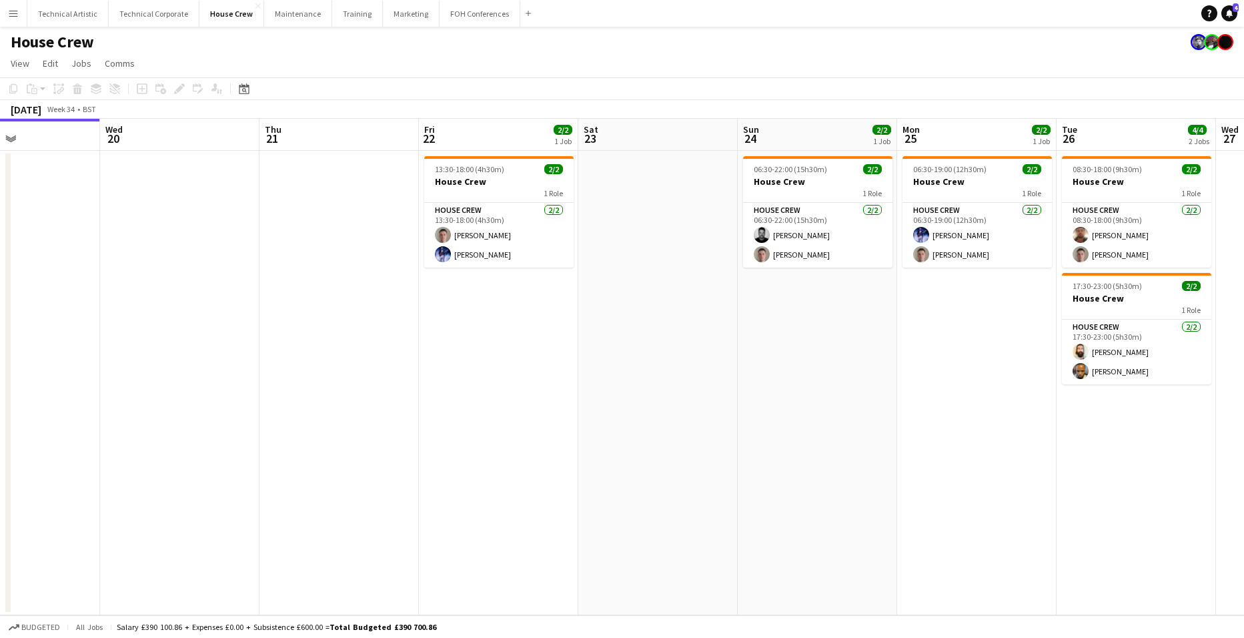
drag, startPoint x: 1173, startPoint y: 359, endPoint x: 475, endPoint y: 355, distance: 697.6
click at [475, 355] on app-calendar-viewport "Sat 16 Sun 17 Mon 18 Tue 19 Wed 20 Thu 21 Fri 22 2/2 1 Job Sat 23 Sun 24 2/2 1 …" at bounding box center [622, 367] width 1244 height 496
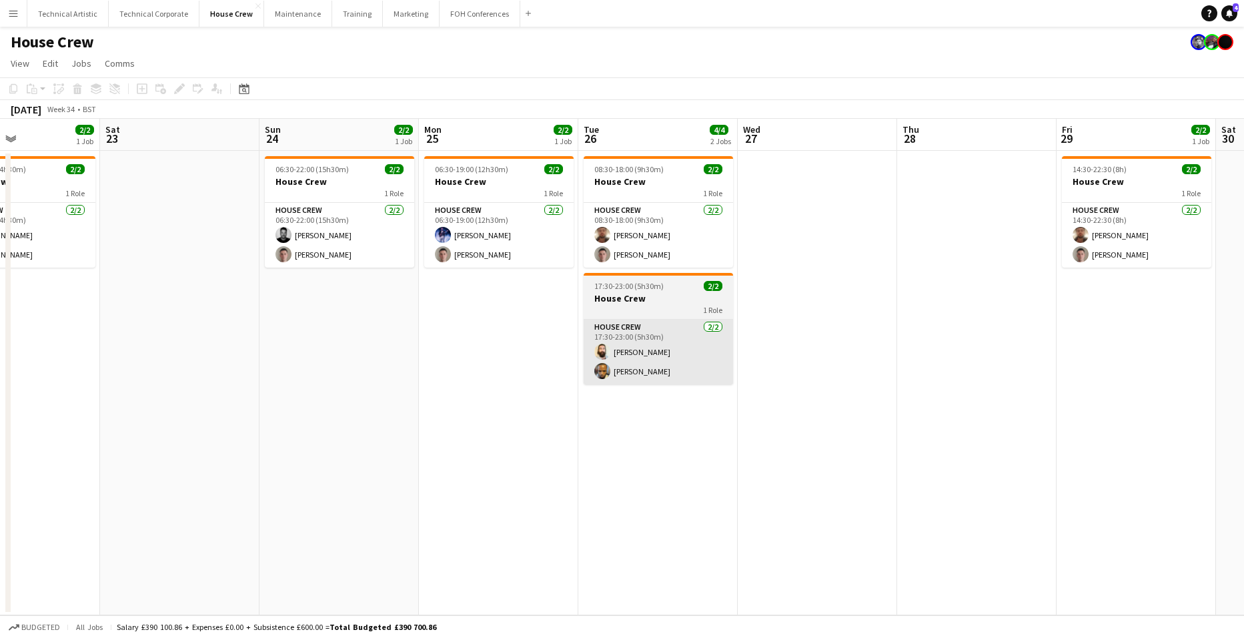
scroll to position [0, 538]
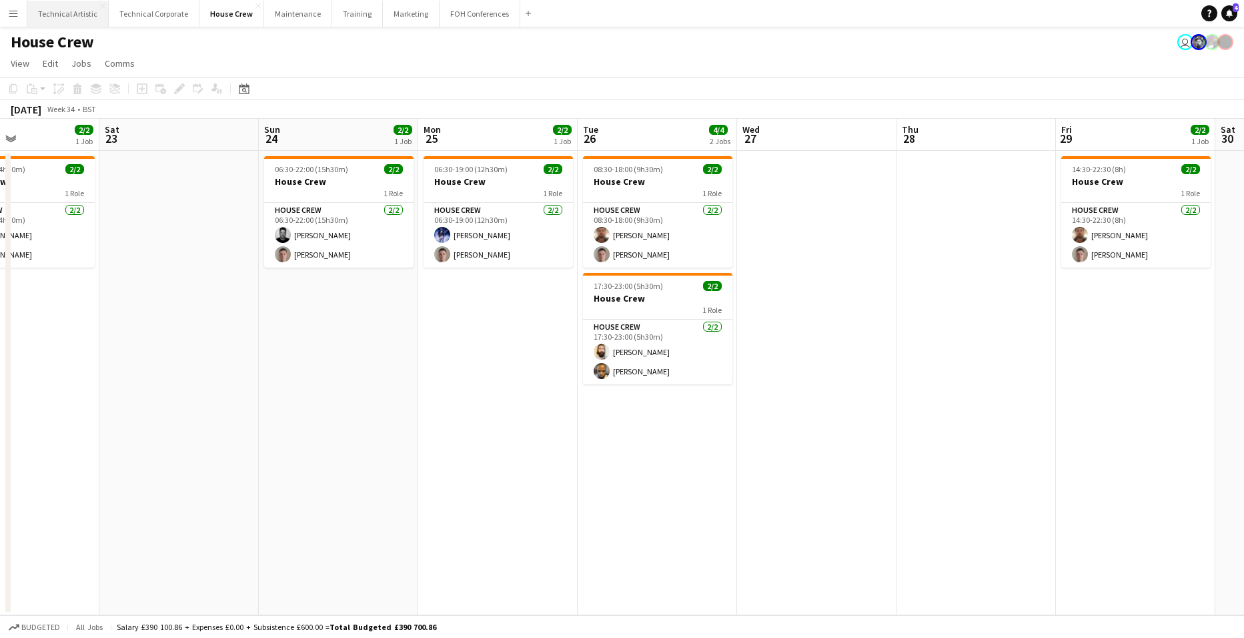
click at [87, 11] on button "Technical Artistic Close" at bounding box center [67, 14] width 81 height 26
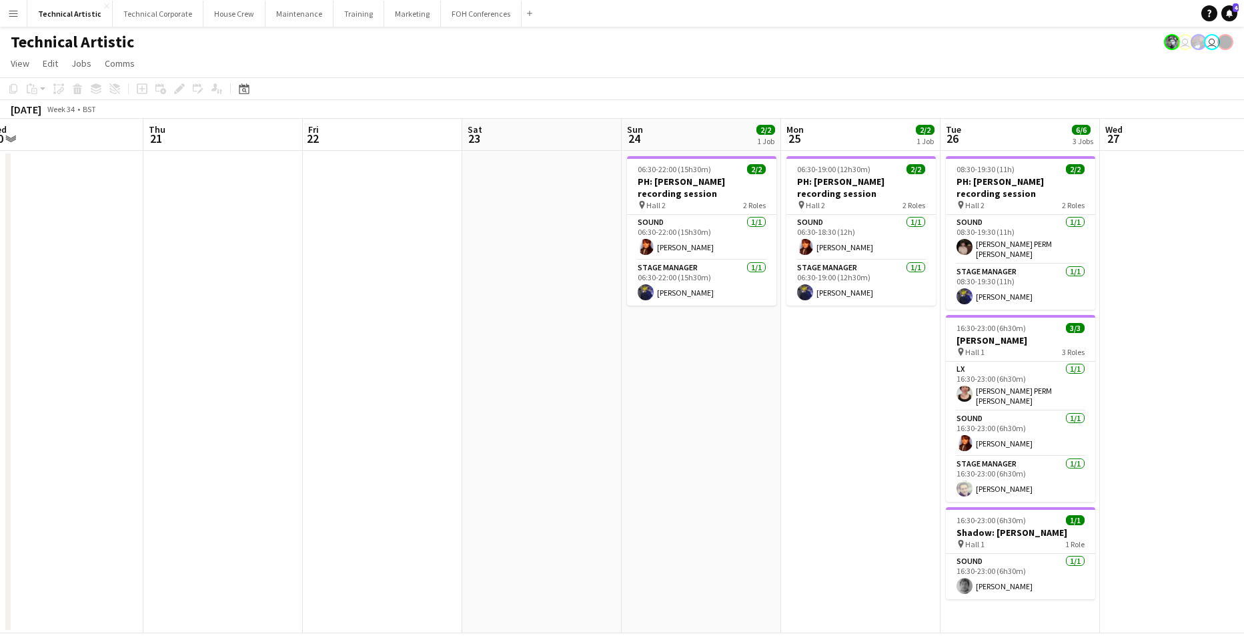
drag, startPoint x: 998, startPoint y: 389, endPoint x: 163, endPoint y: 305, distance: 839.2
click at [157, 310] on app-calendar-viewport "Mon 18 Tue 19 Wed 20 Thu 21 Fri 22 Sat 23 Sun 24 2/2 1 Job Mon 25 2/2 1 Job Tue…" at bounding box center [622, 376] width 1244 height 514
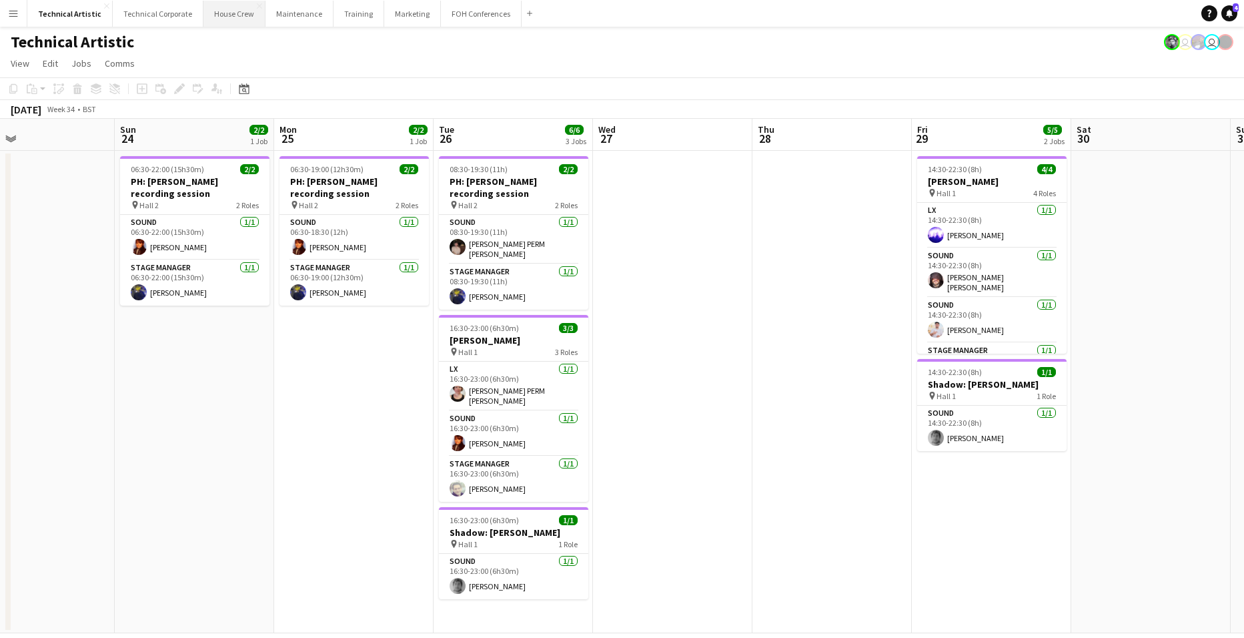
click at [223, 9] on button "House Crew Close" at bounding box center [234, 14] width 62 height 26
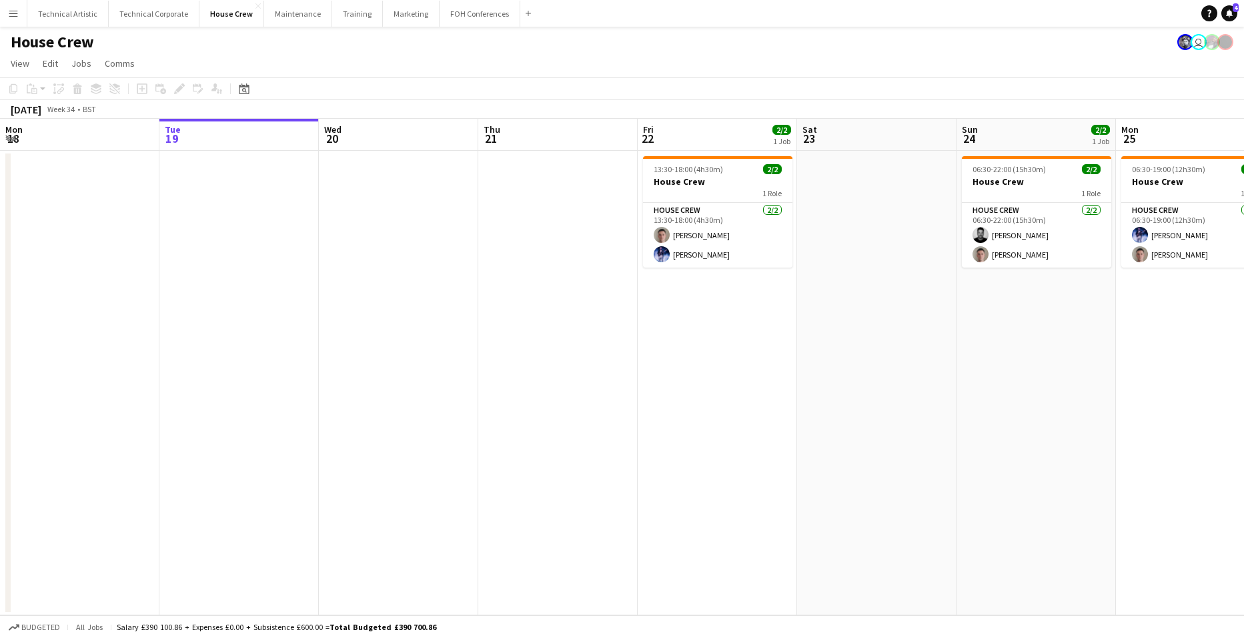
scroll to position [0, 482]
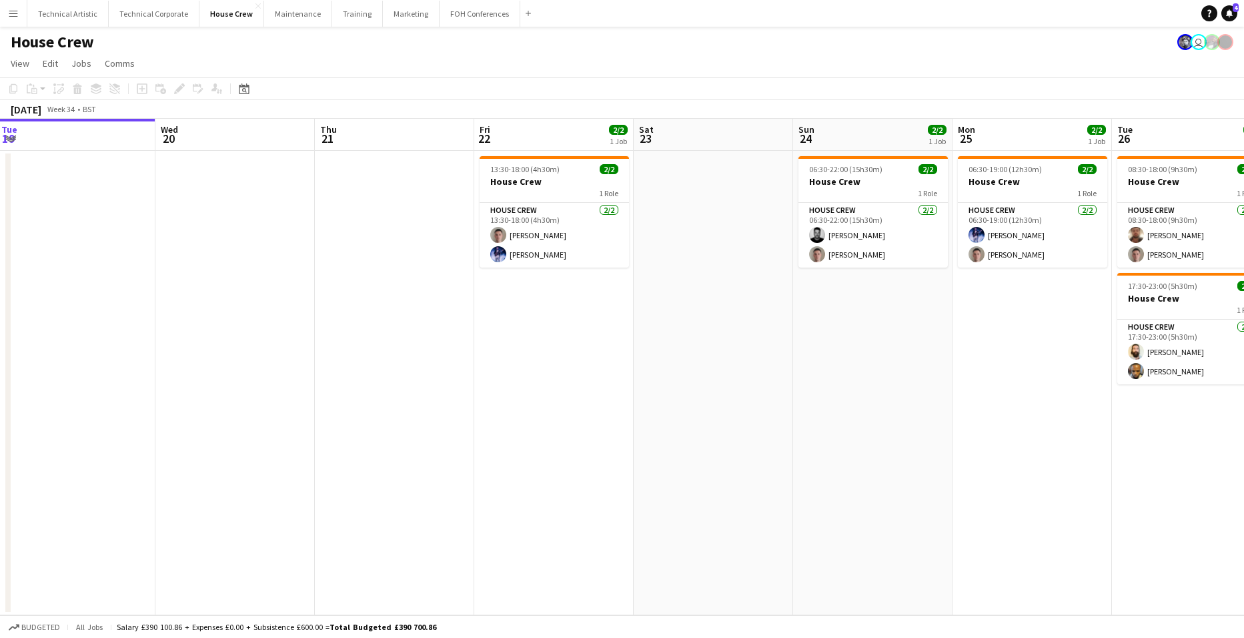
drag, startPoint x: 900, startPoint y: 398, endPoint x: -27, endPoint y: 333, distance: 930.0
click at [0, 333] on html "Menu Boards Boards Boards All jobs Status Workforce Workforce My Workforce Recr…" at bounding box center [622, 319] width 1244 height 638
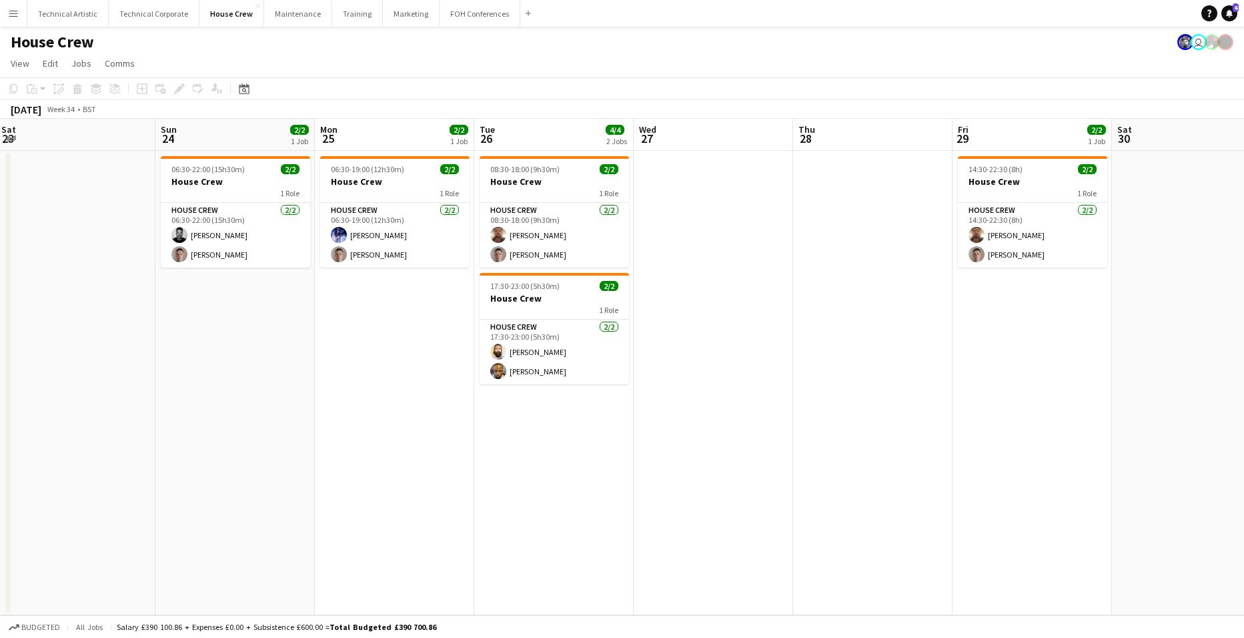
click at [653, 426] on app-date-cell at bounding box center [713, 383] width 159 height 464
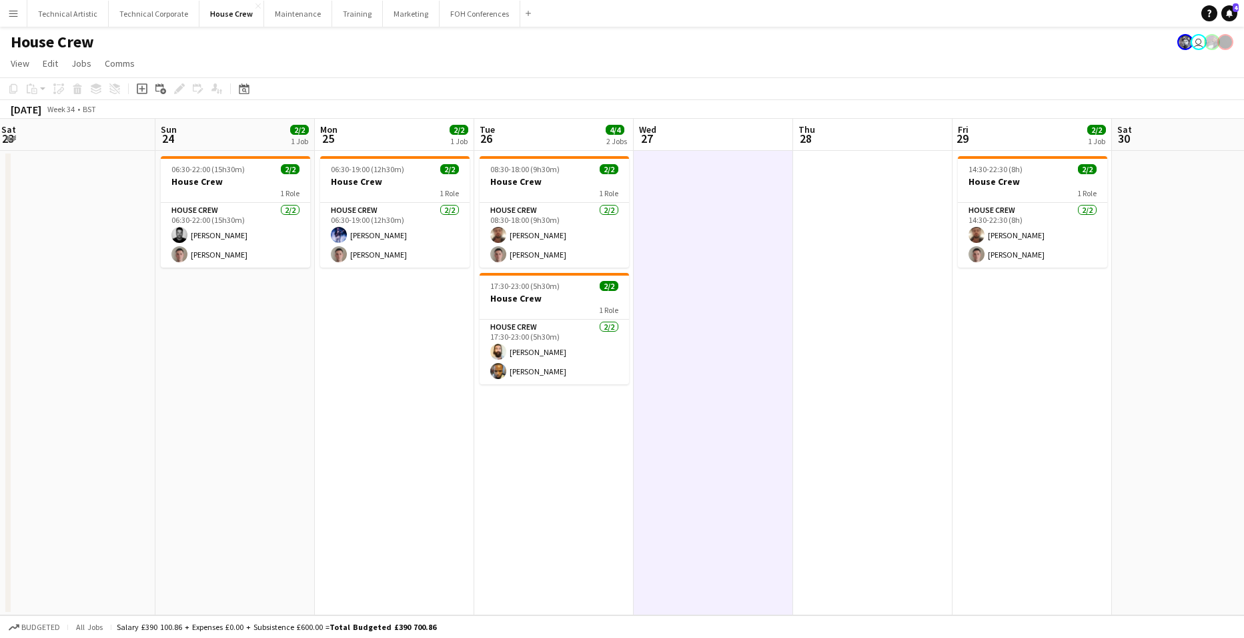
click at [654, 428] on app-date-cell at bounding box center [713, 383] width 159 height 464
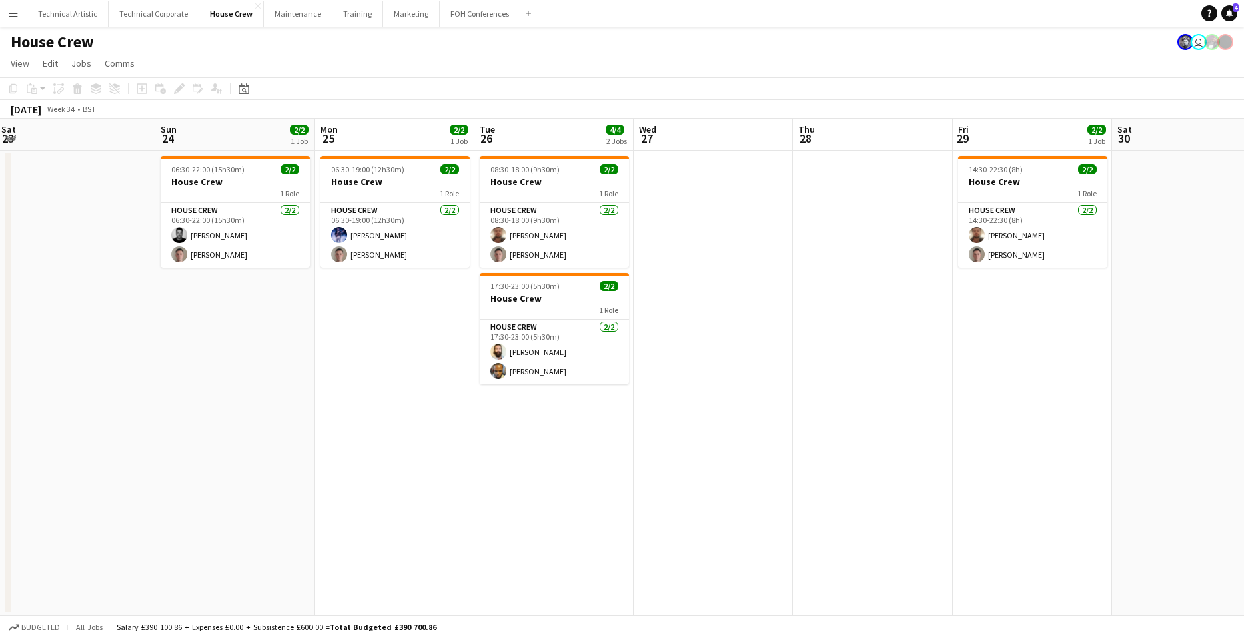
click at [634, 412] on app-date-cell at bounding box center [713, 383] width 159 height 464
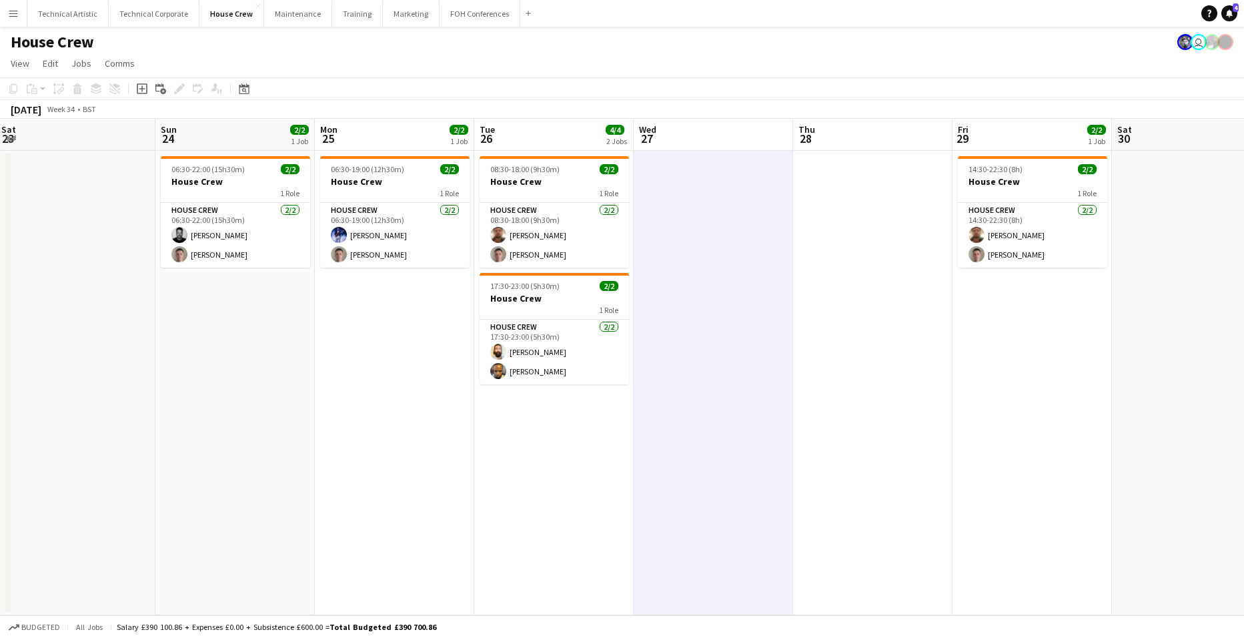
click at [233, 381] on app-date-cell "06:30-22:00 (15h30m) 2/2 House Crew 1 Role House Crew 2/2 06:30-22:00 (15h30m) …" at bounding box center [234, 383] width 159 height 464
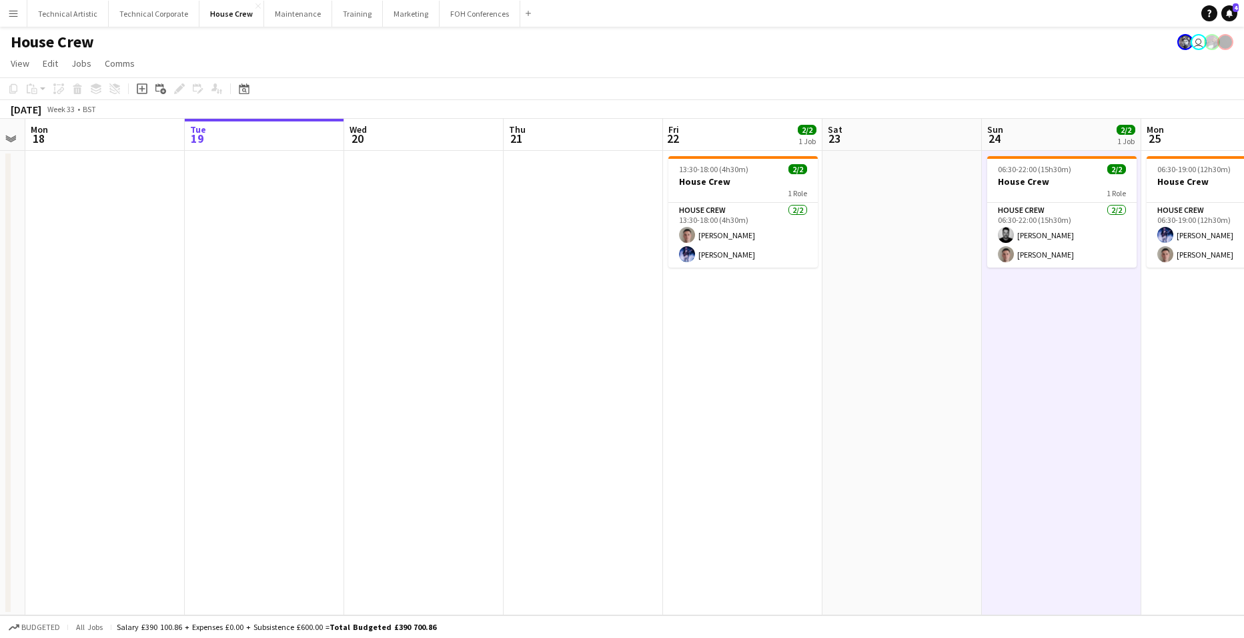
scroll to position [0, 450]
drag, startPoint x: 137, startPoint y: 464, endPoint x: 966, endPoint y: 419, distance: 830.3
click at [966, 419] on app-calendar-viewport "Fri 15 Sat 16 Sun 17 Mon 18 Tue 19 Wed 20 Thu 21 Fri 22 2/2 1 Job Sat 23 Sun 24…" at bounding box center [622, 367] width 1244 height 496
click at [905, 232] on app-date-cell at bounding box center [904, 383] width 159 height 464
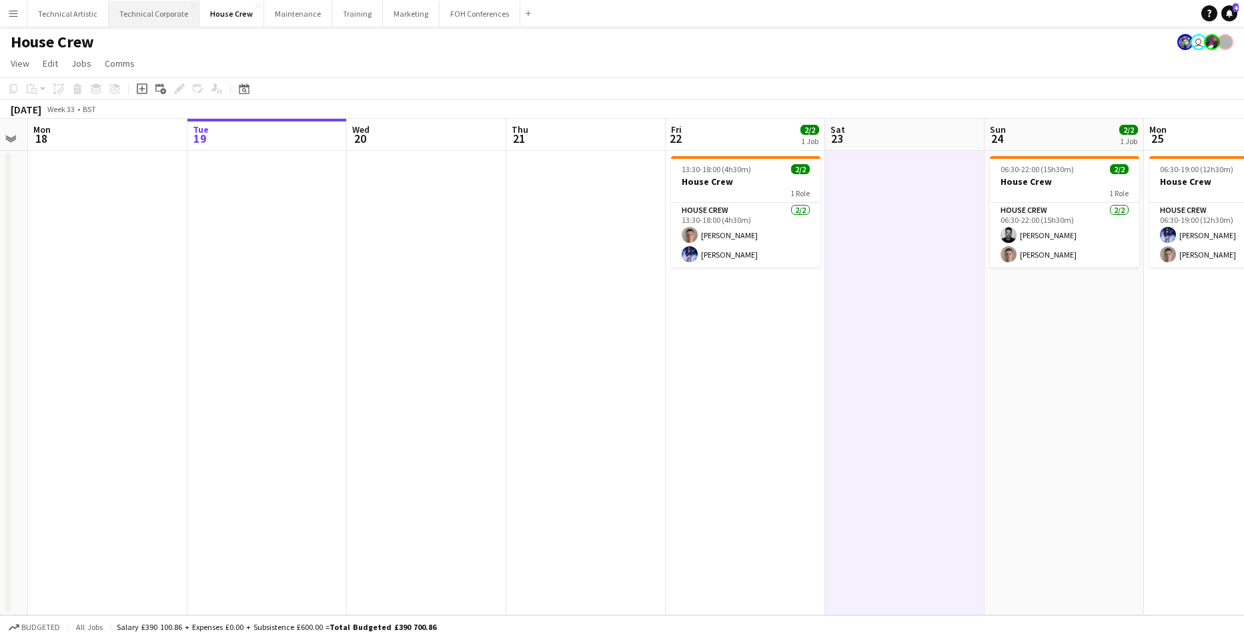
click at [151, 11] on button "Technical Corporate Close" at bounding box center [154, 14] width 91 height 26
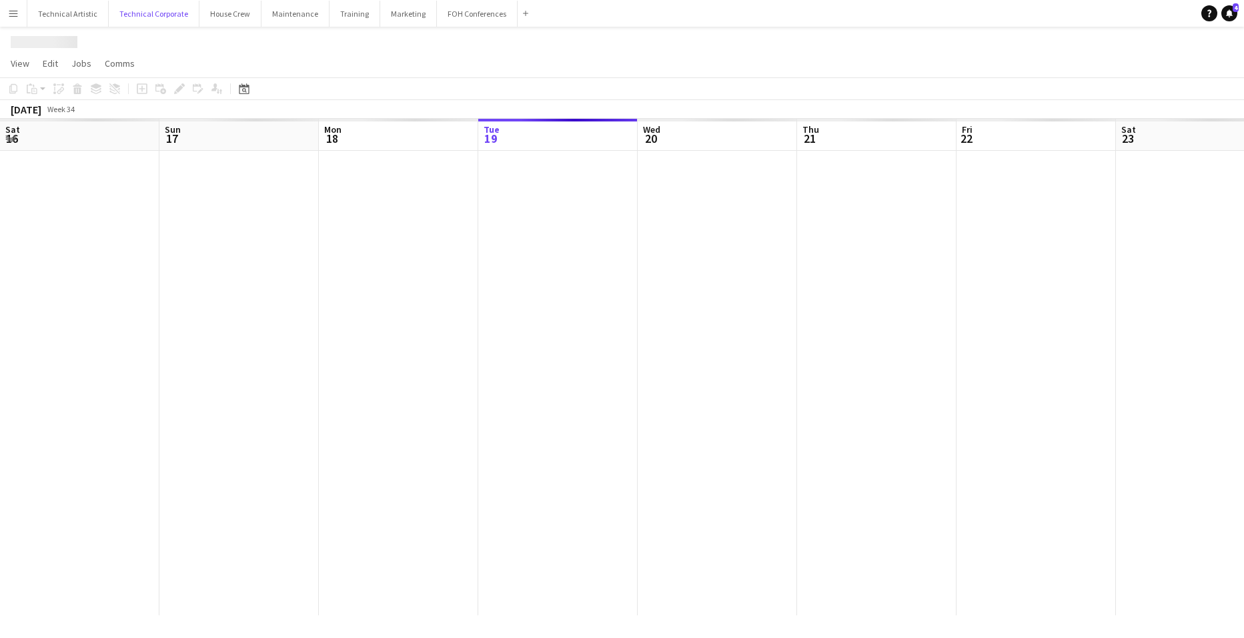
scroll to position [0, 319]
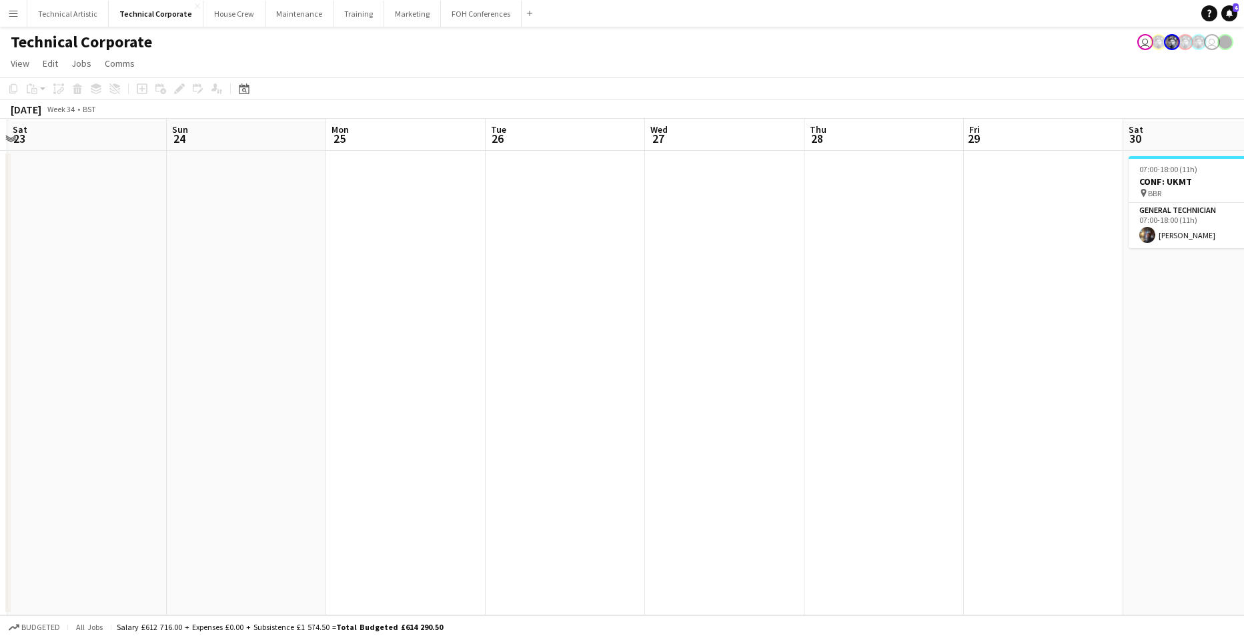
drag, startPoint x: 1078, startPoint y: 322, endPoint x: 273, endPoint y: 316, distance: 805.7
click at [273, 316] on app-calendar-viewport "Wed 20 Thu 21 Fri 22 Sat 23 Sun 24 Mon 25 Tue 26 Wed 27 Thu 28 Fri 29 Sat 30 1/…" at bounding box center [622, 367] width 1244 height 496
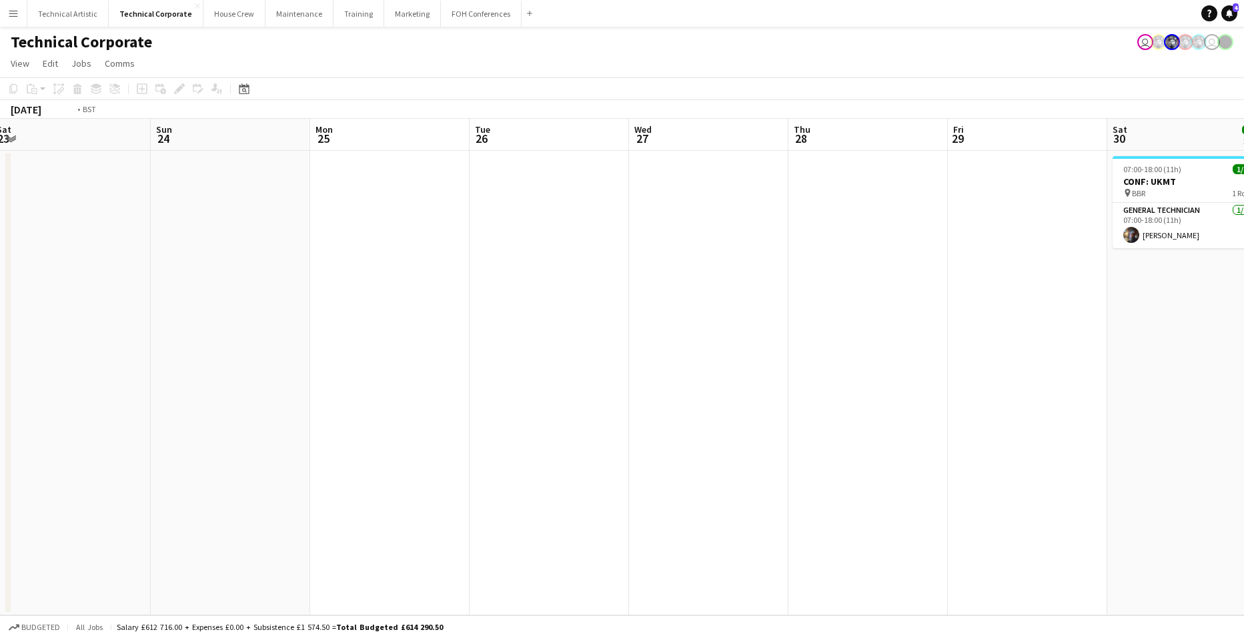
scroll to position [0, 387]
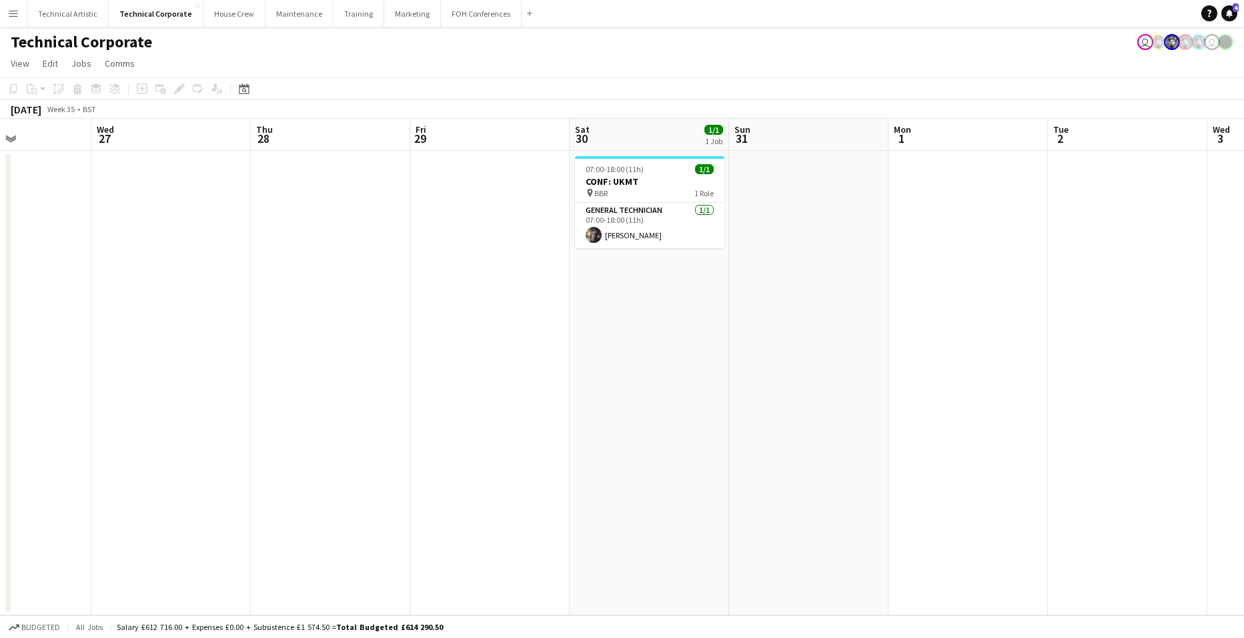
drag, startPoint x: 942, startPoint y: 343, endPoint x: 405, endPoint y: 331, distance: 537.7
click at [405, 331] on app-calendar-viewport "Sun 24 Mon 25 Tue 26 Wed 27 Thu 28 Fri 29 Sat 30 1/1 1 Job Sun 31 Mon 1 Tue 2 W…" at bounding box center [622, 367] width 1244 height 496
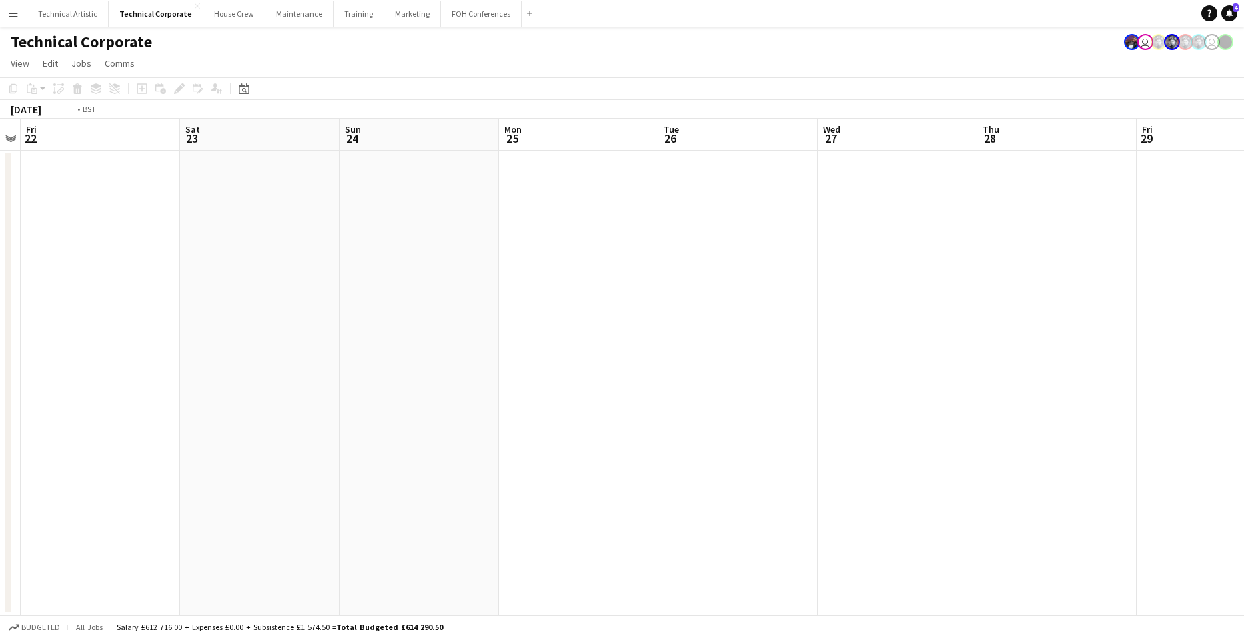
scroll to position [0, 541]
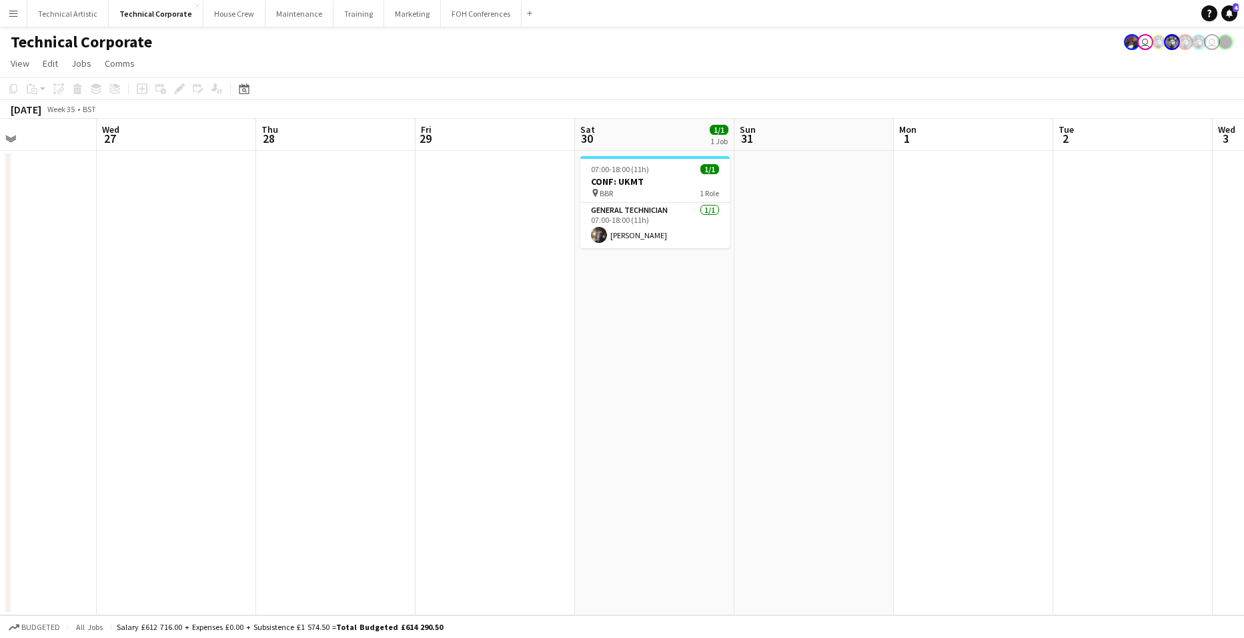
drag, startPoint x: 339, startPoint y: 472, endPoint x: 345, endPoint y: 332, distance: 140.2
click at [345, 332] on app-calendar-viewport "Sat 23 Sun 24 Mon 25 Tue 26 Wed 27 Thu 28 Fri 29 Sat 30 1/1 1 Job Sun 31 Mon 1 …" at bounding box center [622, 367] width 1244 height 496
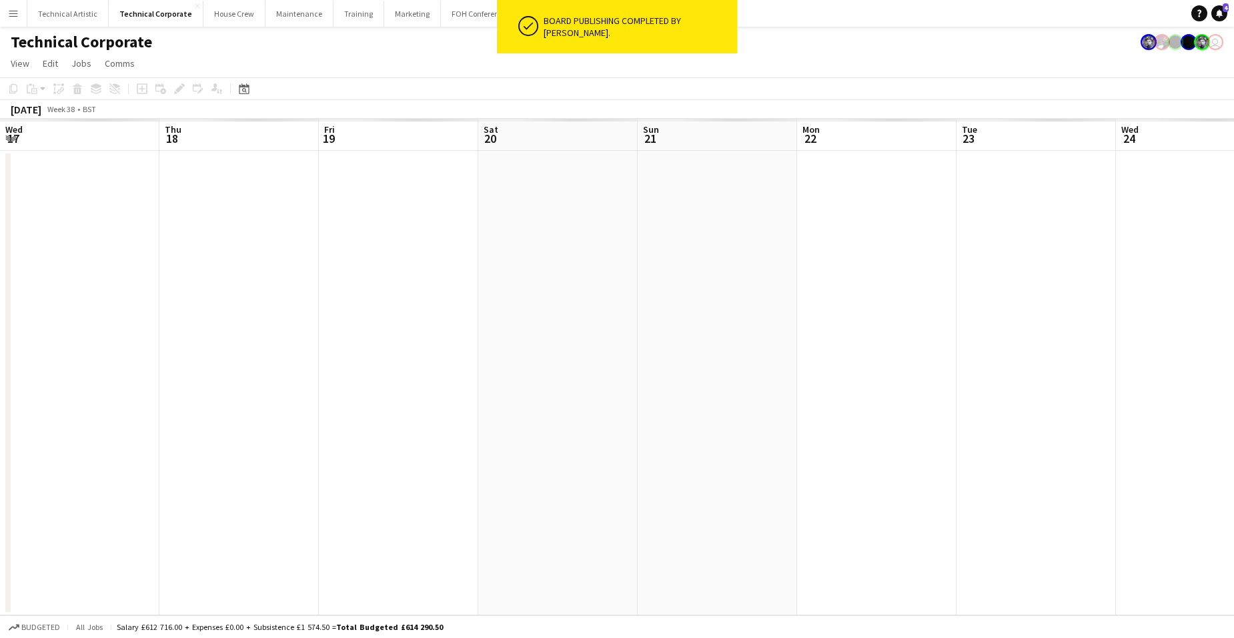
scroll to position [0, 456]
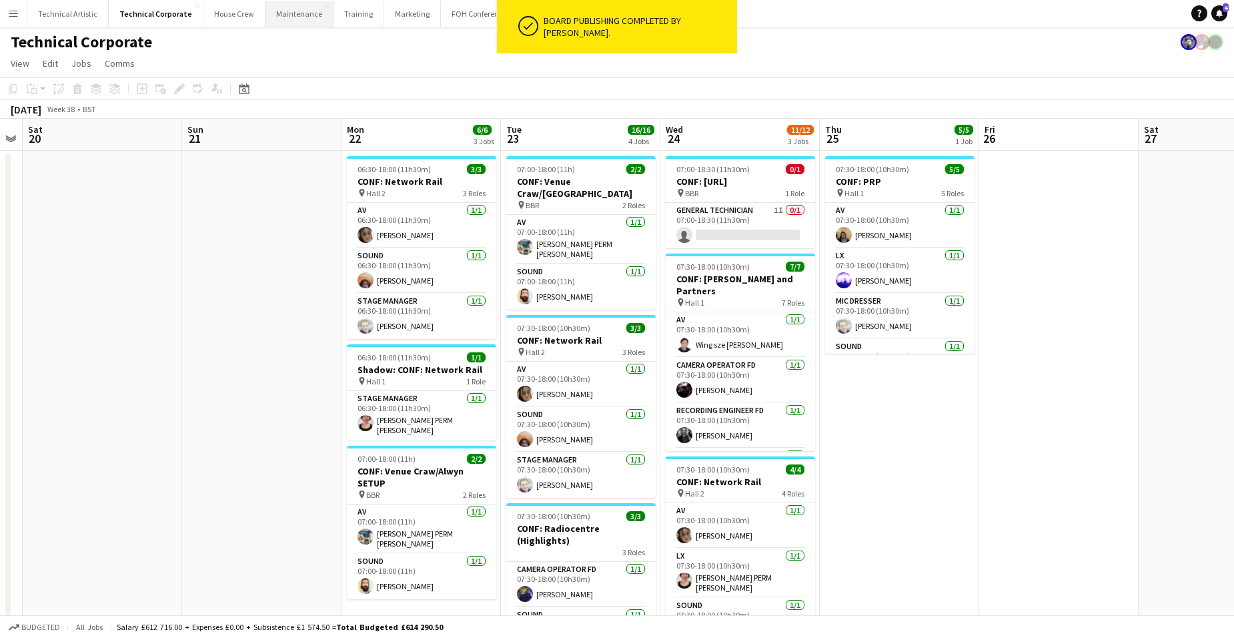
click at [285, 12] on button "Maintenance Close" at bounding box center [299, 14] width 68 height 26
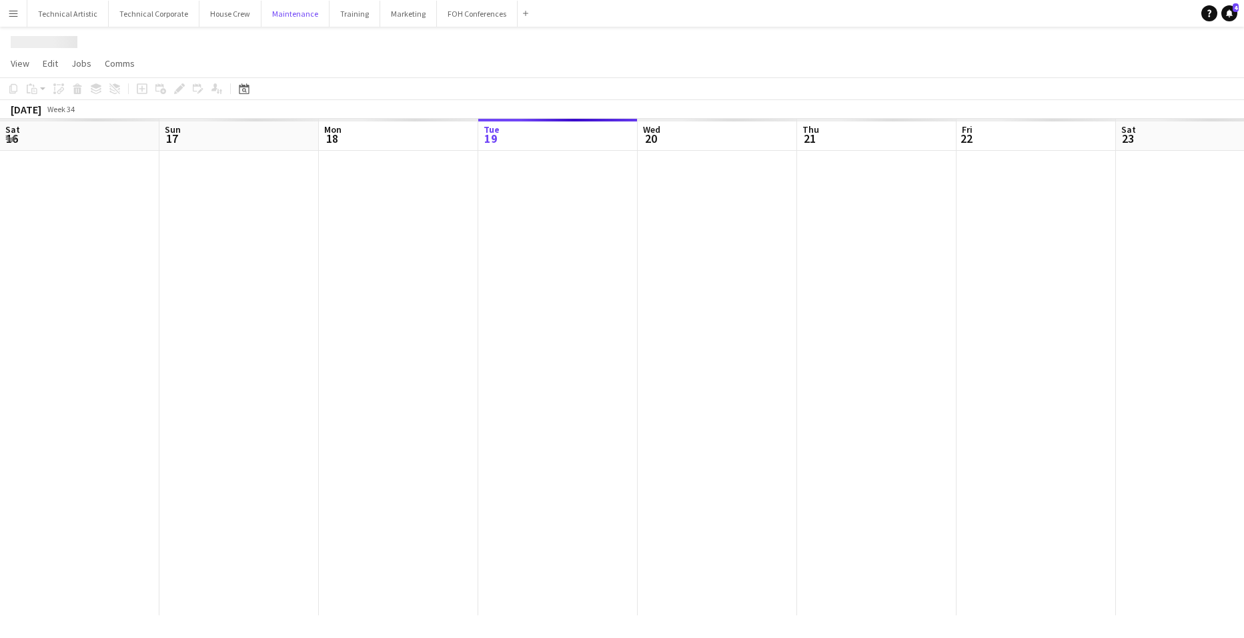
scroll to position [0, 319]
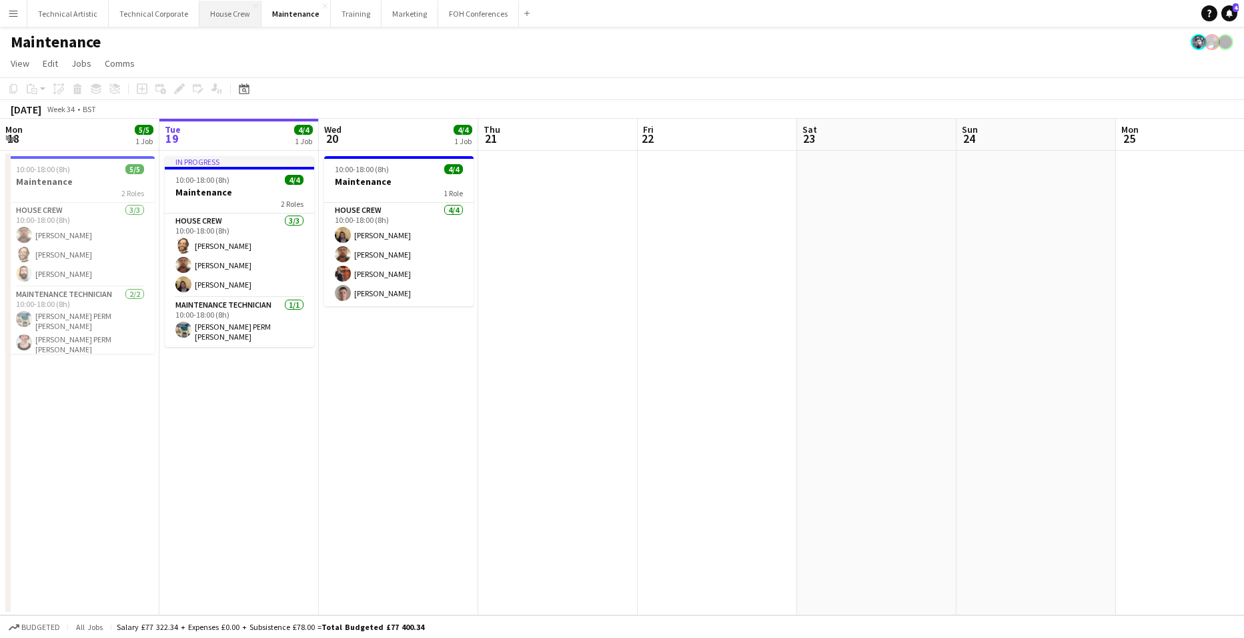
click at [228, 9] on button "House Crew Close" at bounding box center [230, 14] width 62 height 26
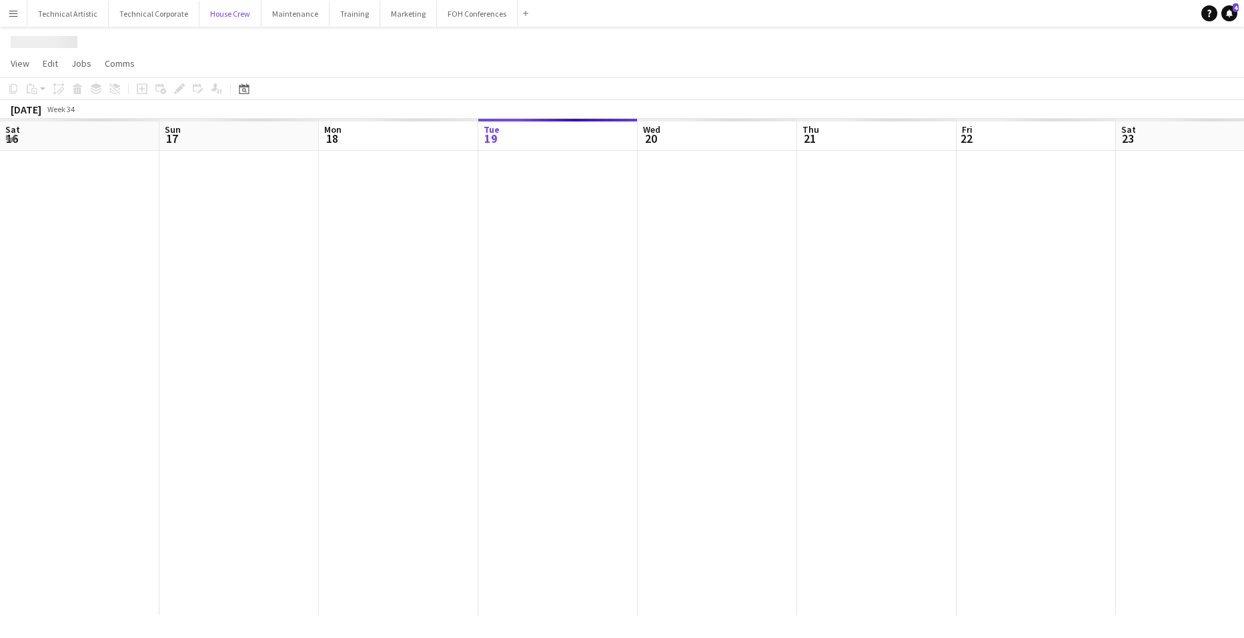
scroll to position [0, 319]
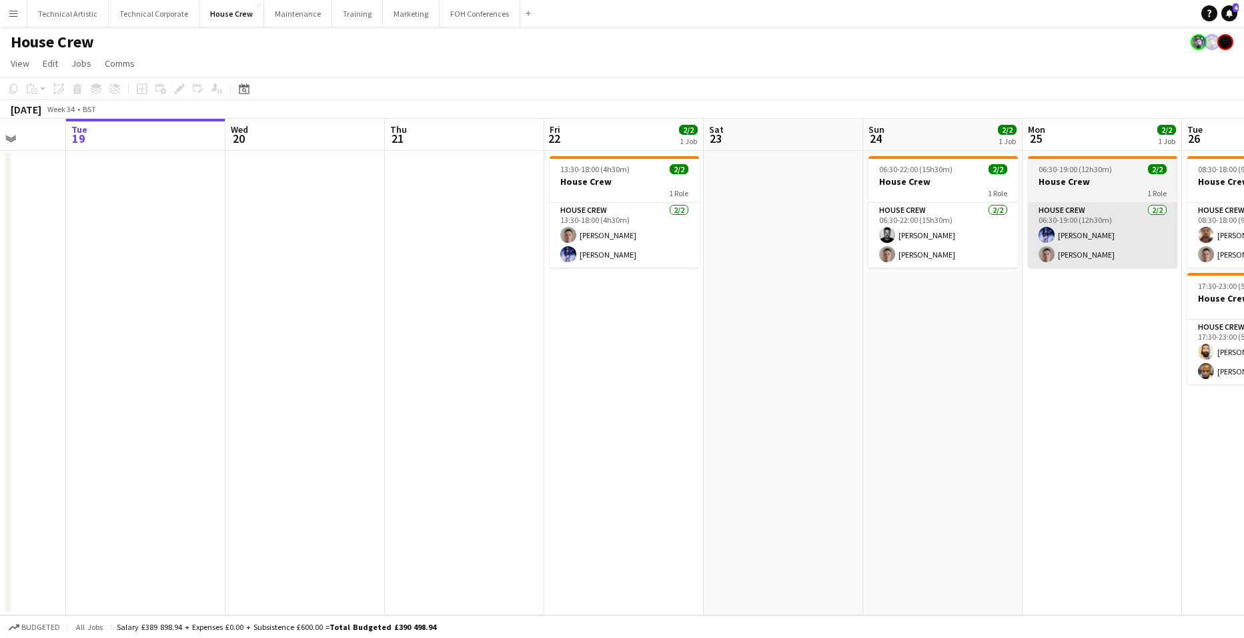
drag, startPoint x: 1162, startPoint y: 335, endPoint x: 1061, endPoint y: 227, distance: 147.7
click at [1066, 227] on app-calendar-viewport "Sat 16 Sun 17 Mon 18 Tue 19 Wed 20 Thu 21 Fri 22 2/2 1 Job Sat 23 Sun 24 2/2 1 …" at bounding box center [622, 367] width 1244 height 496
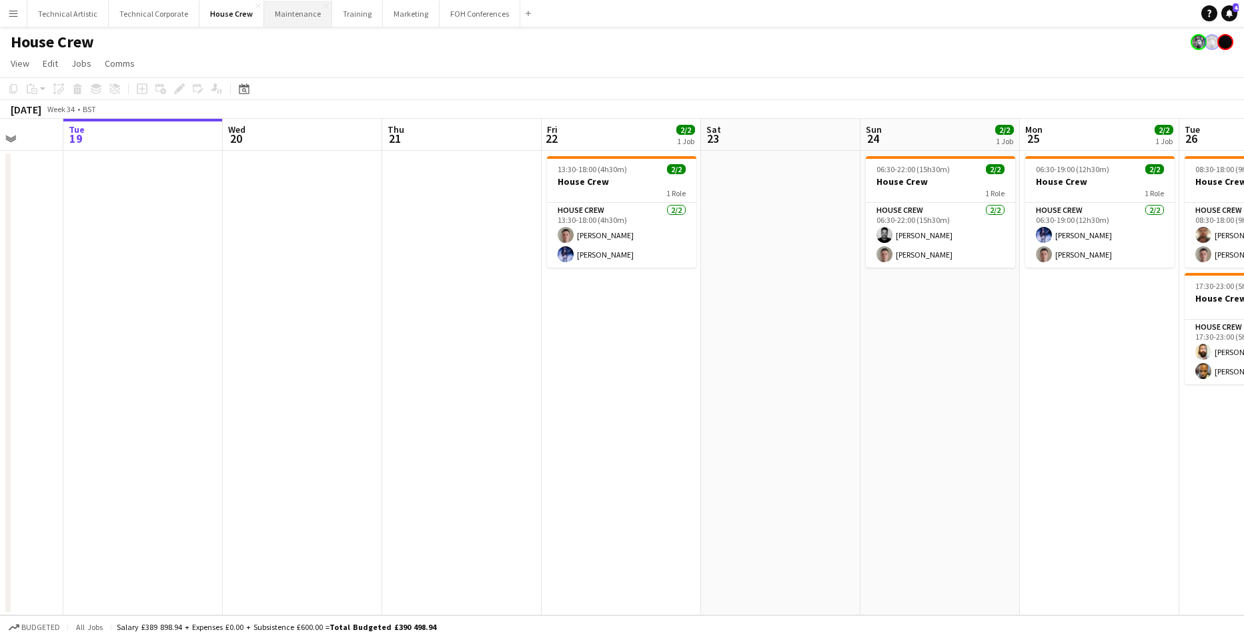
click at [295, 11] on button "Maintenance Close" at bounding box center [298, 14] width 68 height 26
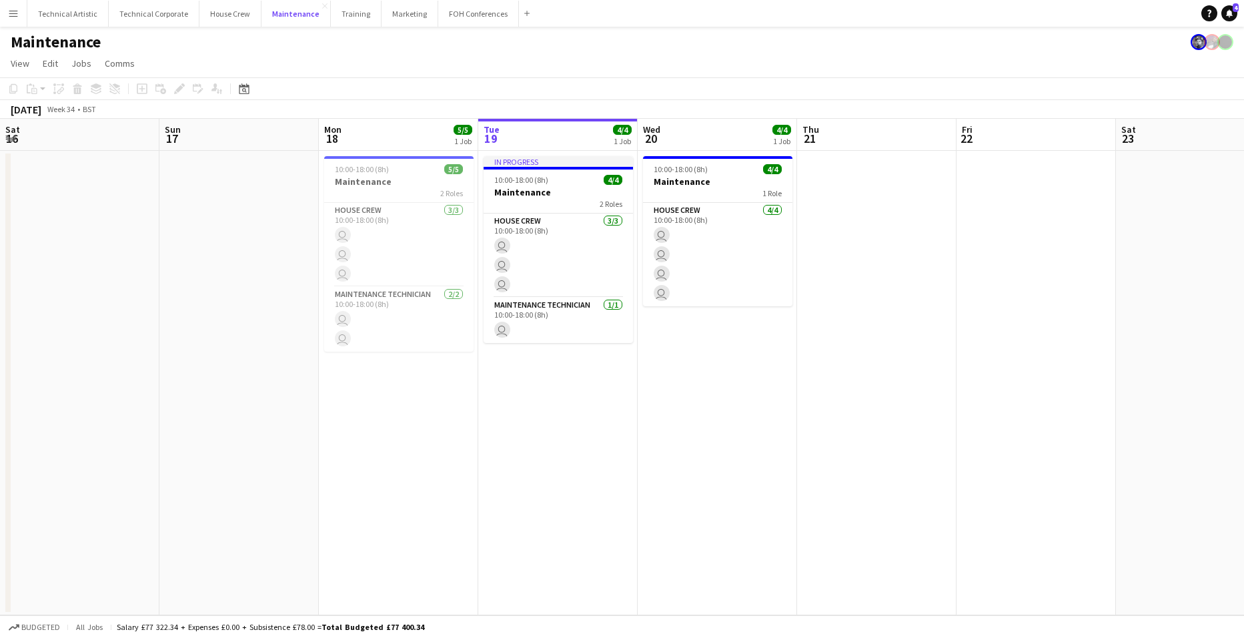
scroll to position [0, 319]
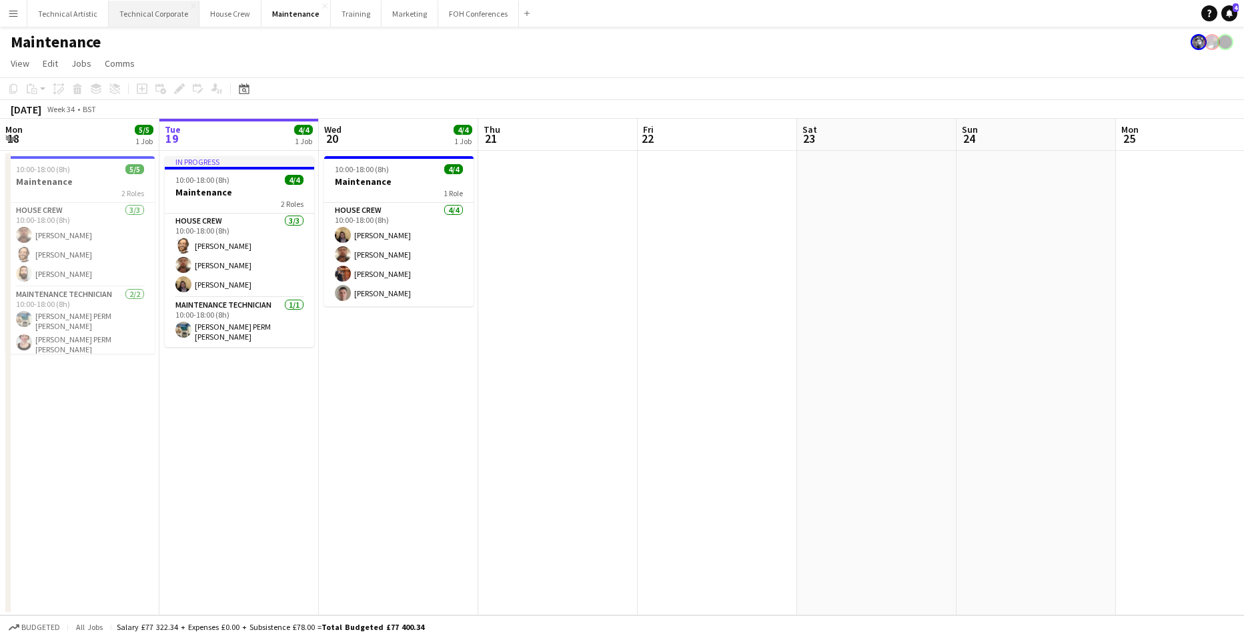
click at [176, 10] on button "Technical Corporate Close" at bounding box center [154, 14] width 91 height 26
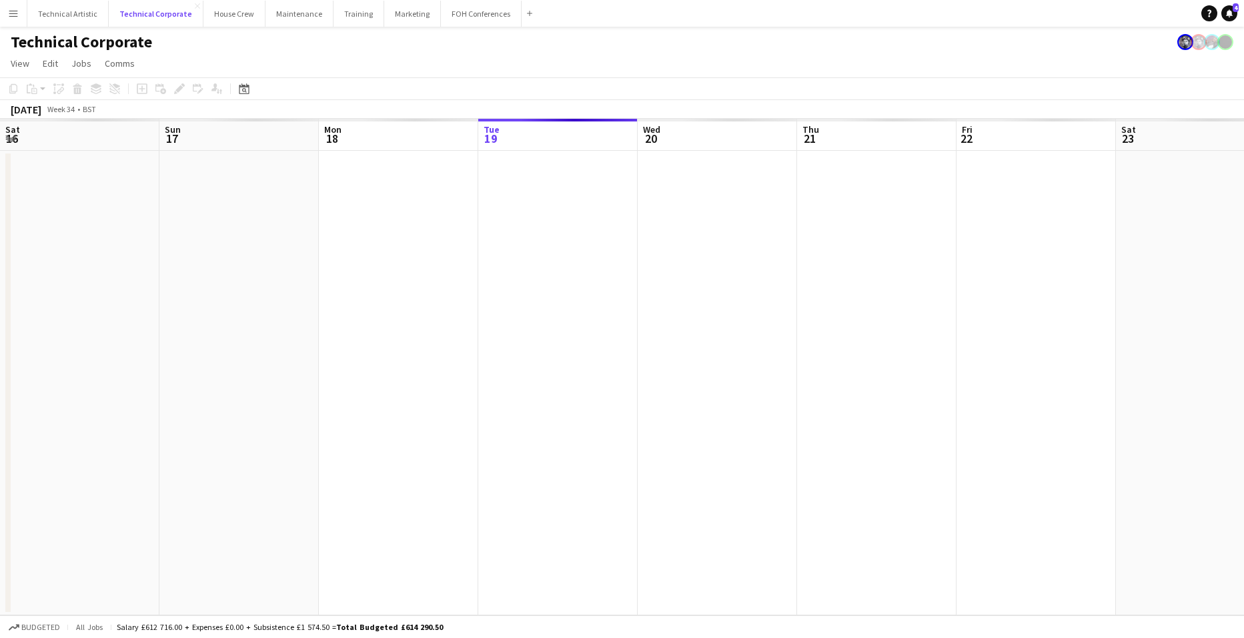
scroll to position [0, 319]
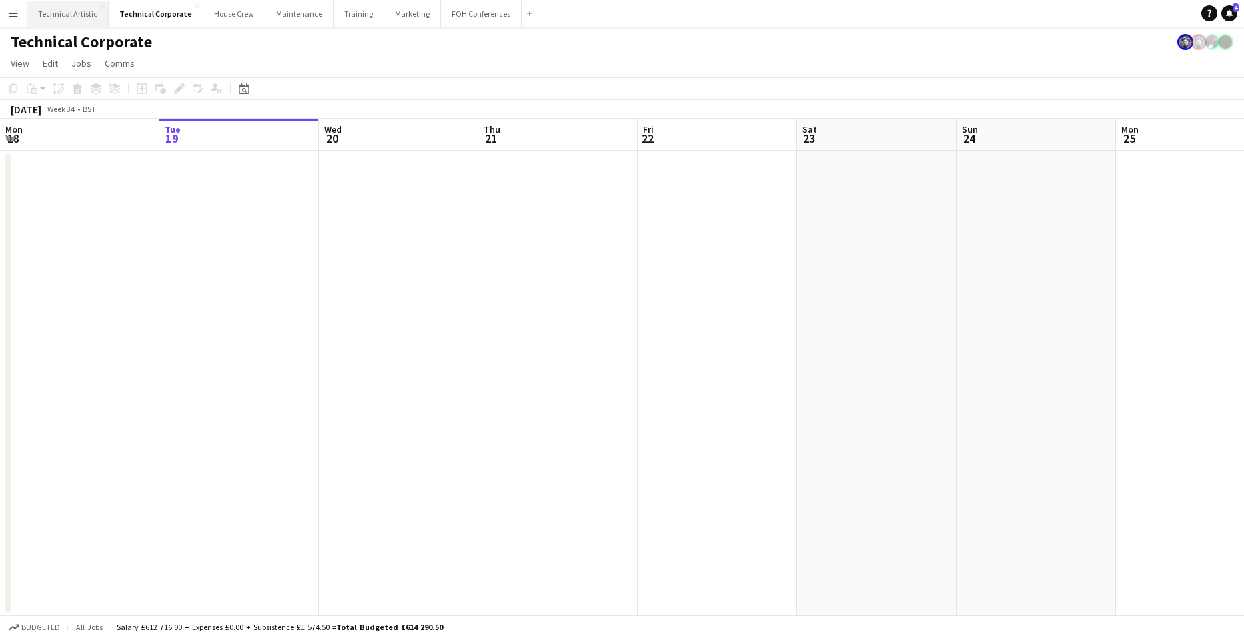
click at [57, 9] on button "Technical Artistic Close" at bounding box center [67, 14] width 81 height 26
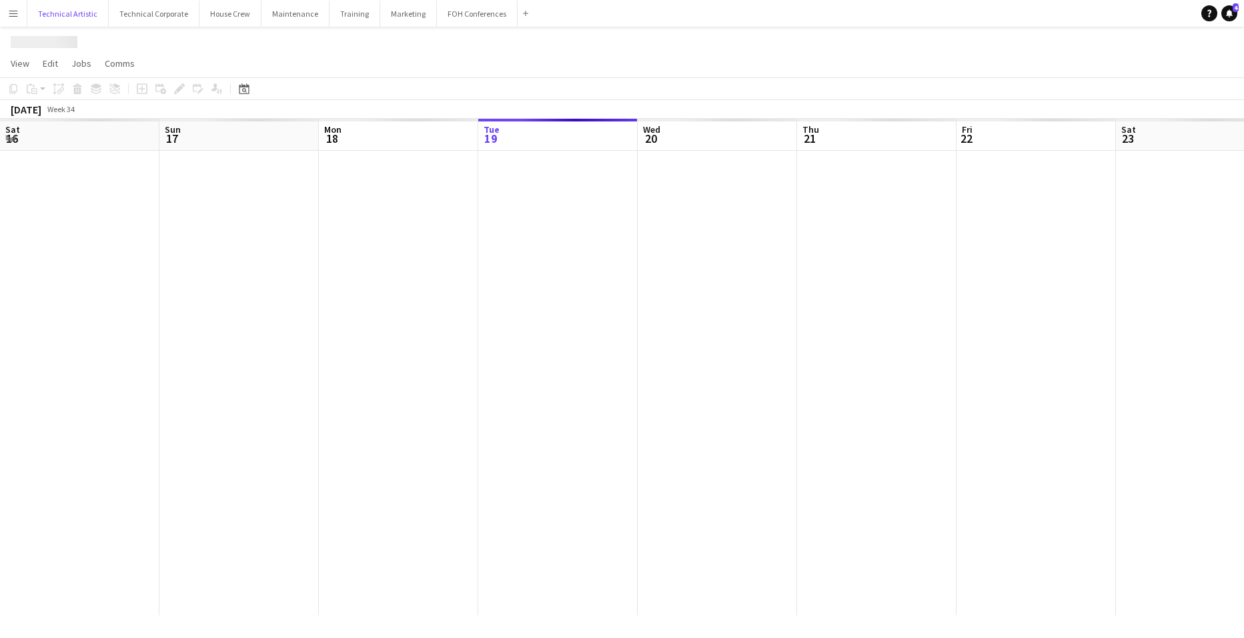
scroll to position [0, 319]
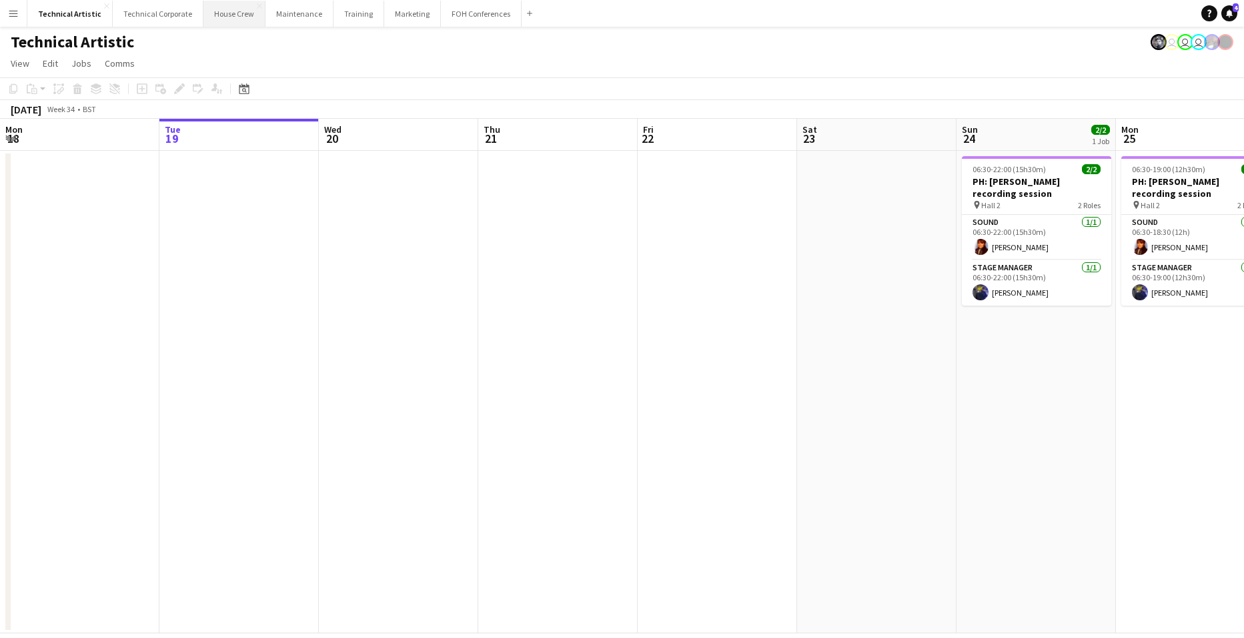
click at [231, 14] on button "House Crew Close" at bounding box center [234, 14] width 62 height 26
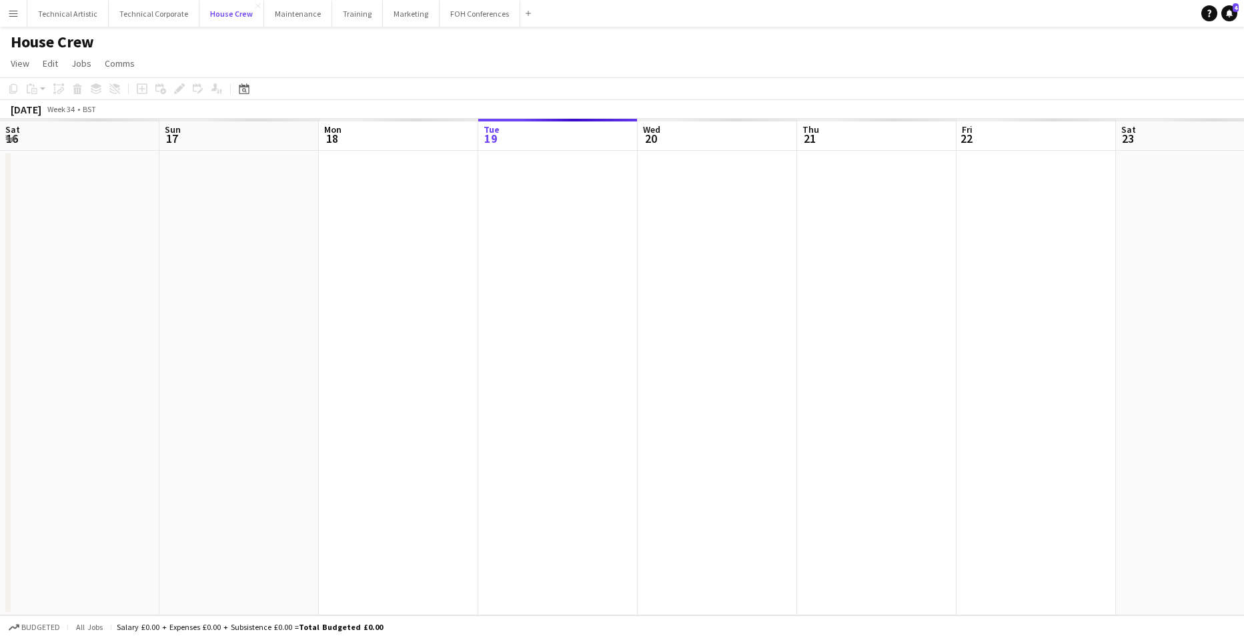
scroll to position [0, 319]
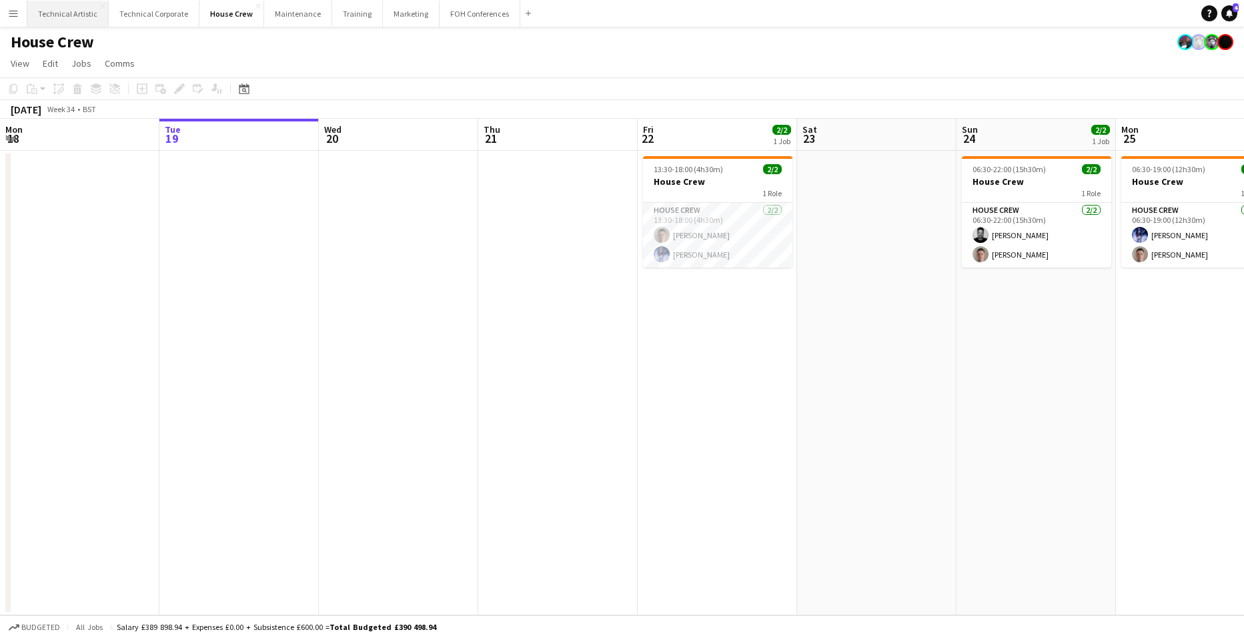
click at [77, 9] on button "Technical Artistic Close" at bounding box center [67, 14] width 81 height 26
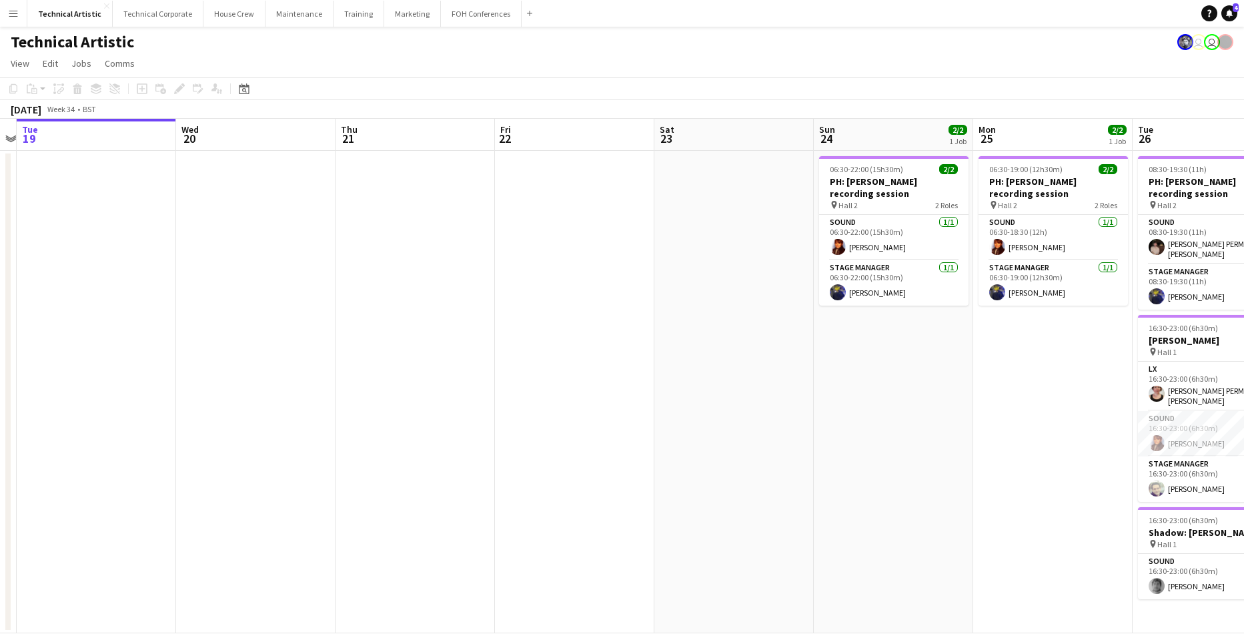
scroll to position [0, 472]
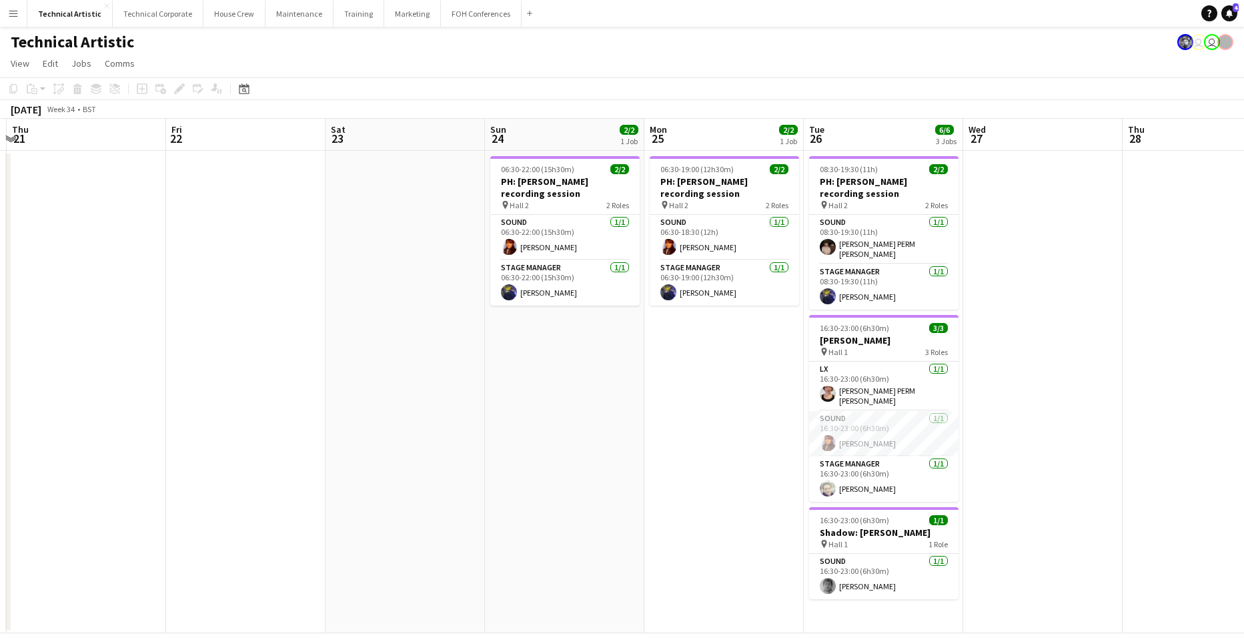
drag, startPoint x: 1146, startPoint y: 358, endPoint x: 674, endPoint y: 371, distance: 471.7
click at [674, 371] on app-calendar-viewport "Mon 18 Tue 19 Wed 20 Thu 21 Fri 22 Sat 23 Sun 24 2/2 1 Job Mon 25 2/2 1 Job Tue…" at bounding box center [622, 376] width 1244 height 514
click at [158, 11] on button "Technical Corporate Close" at bounding box center [158, 14] width 91 height 26
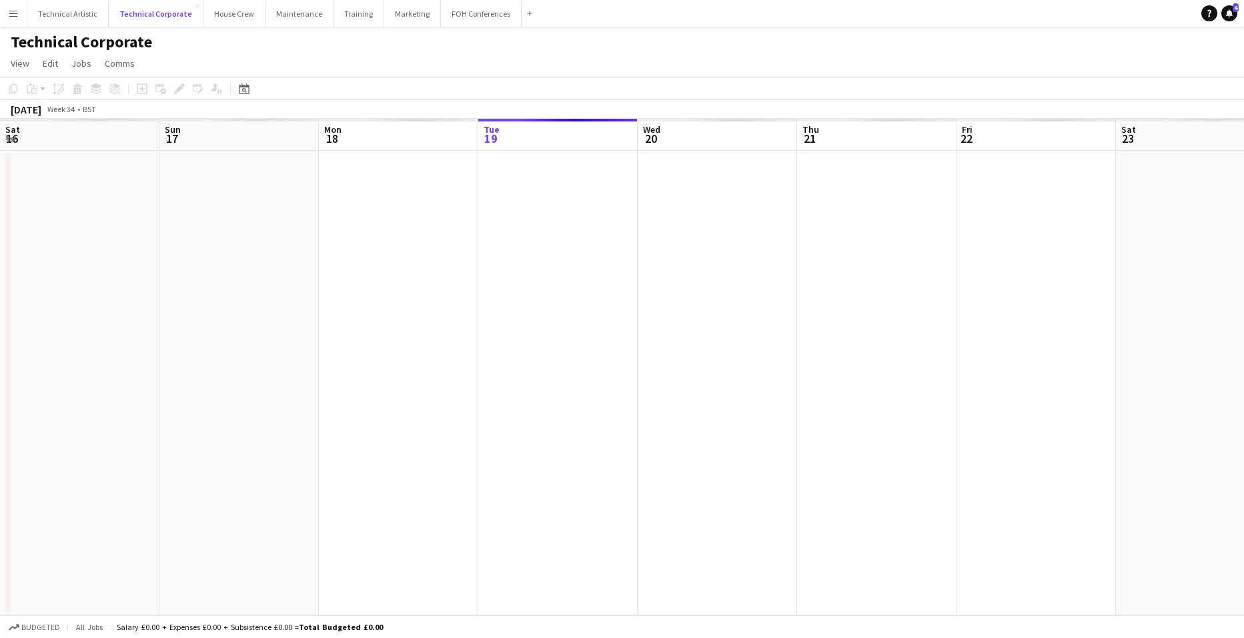
scroll to position [0, 319]
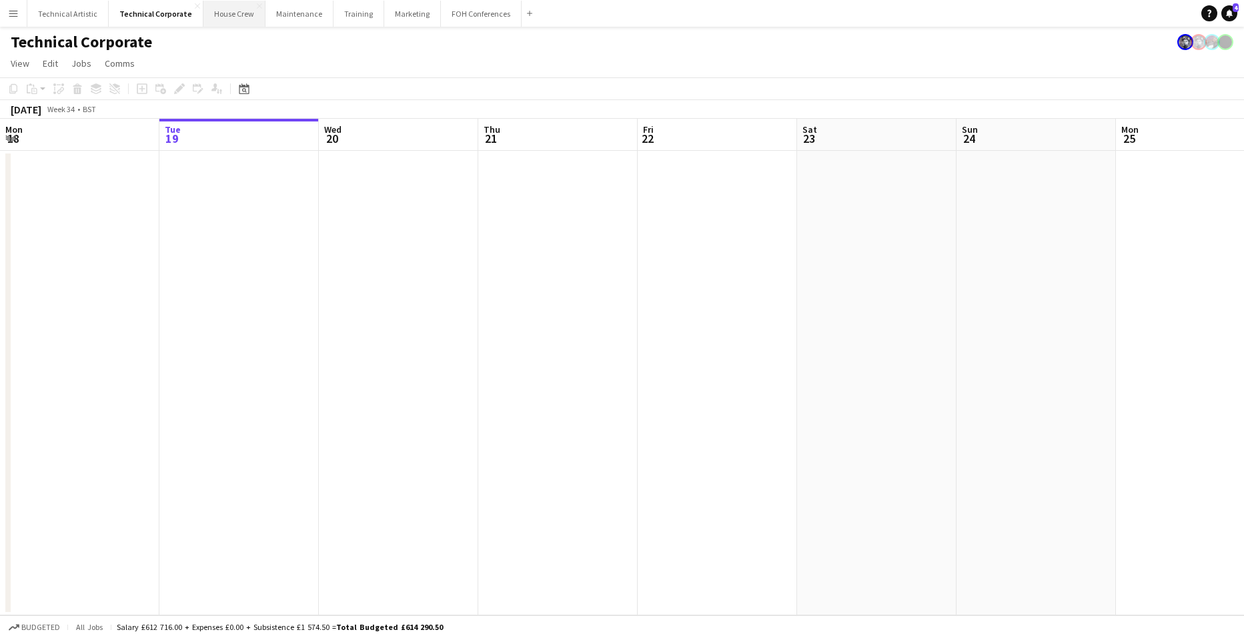
click at [229, 11] on button "House Crew Close" at bounding box center [234, 14] width 62 height 26
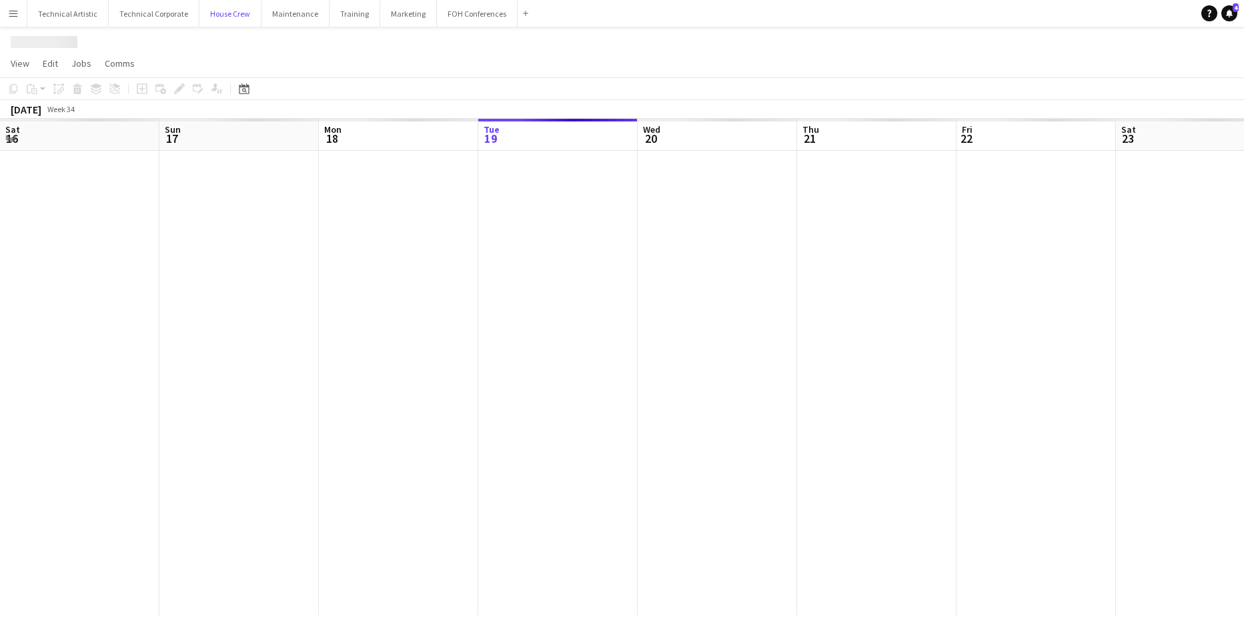
scroll to position [0, 319]
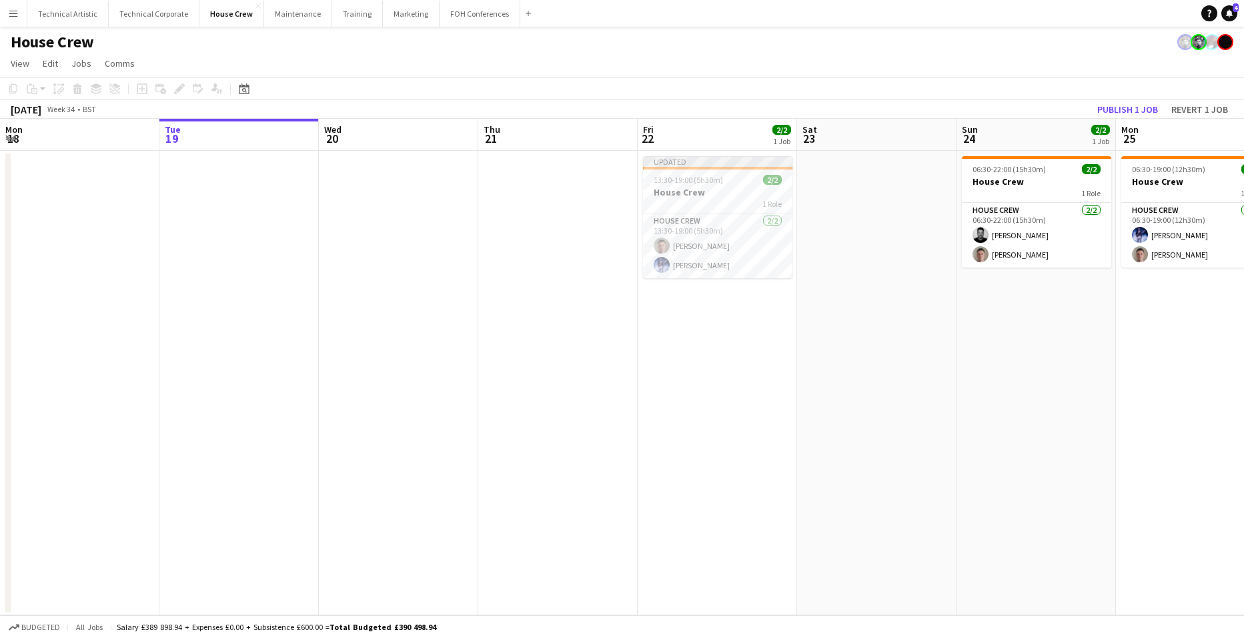
click at [724, 305] on app-date-cell "Updated 13:30-19:00 (5h30m) 2/2 House Crew 1 Role House Crew 2/2 13:30-19:00 (5…" at bounding box center [717, 383] width 159 height 464
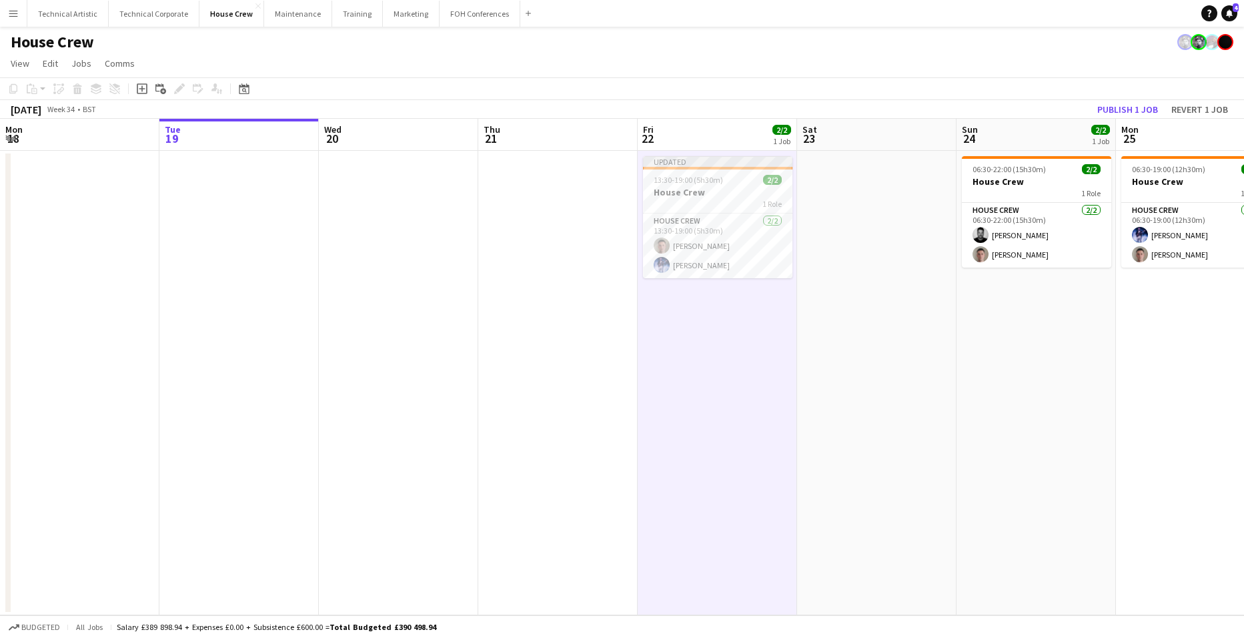
click at [723, 307] on app-date-cell "Updated 13:30-19:00 (5h30m) 2/2 House Crew 1 Role House Crew 2/2 13:30-19:00 (5…" at bounding box center [717, 383] width 159 height 464
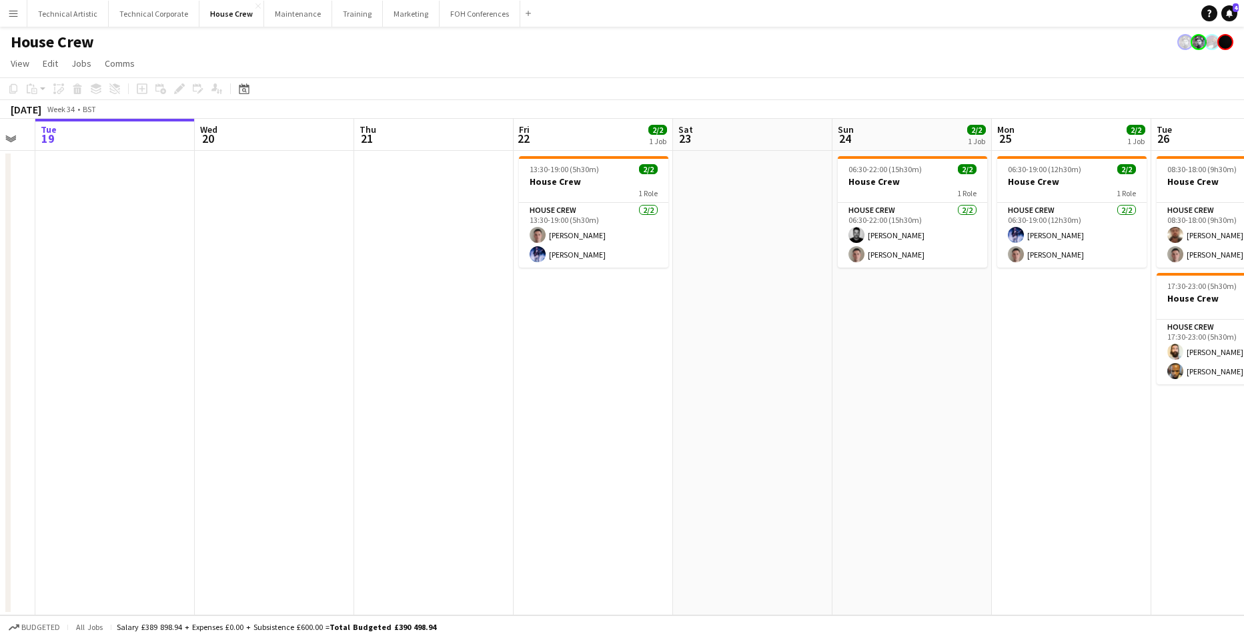
scroll to position [0, 475]
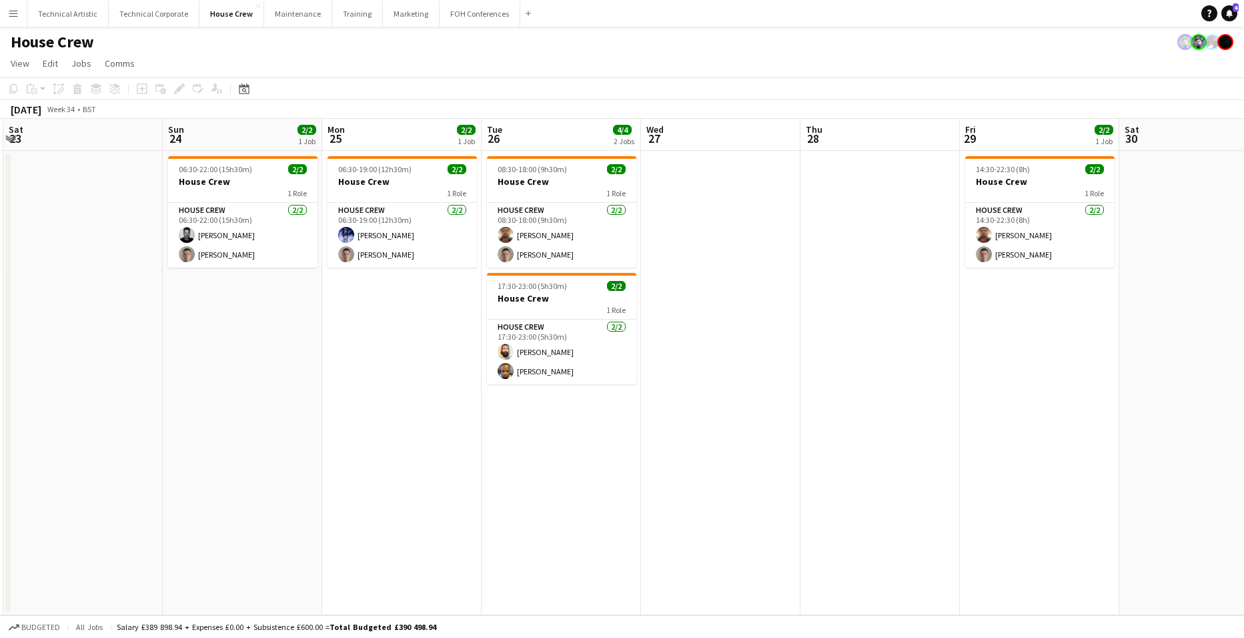
drag, startPoint x: 1189, startPoint y: 296, endPoint x: 396, endPoint y: 215, distance: 797.8
click at [396, 215] on app-calendar-viewport "Wed 20 Thu 21 Fri 22 2/2 1 Job Sat 23 Sun 24 2/2 1 Job Mon 25 2/2 1 Job Tue 26 …" at bounding box center [622, 367] width 1244 height 496
click at [73, 12] on button "Technical Artistic Close" at bounding box center [67, 14] width 81 height 26
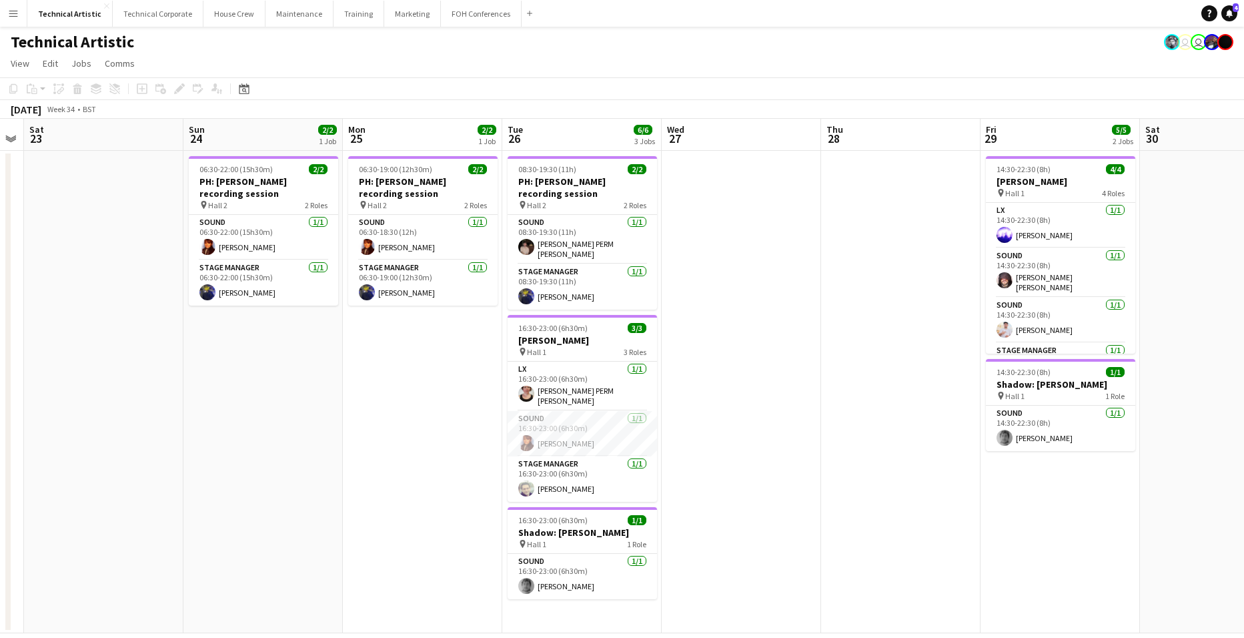
drag, startPoint x: 962, startPoint y: 389, endPoint x: 204, endPoint y: 329, distance: 760.0
click at [190, 331] on app-calendar-viewport "Wed 20 Thu 21 Fri 22 Sat 23 Sun 24 2/2 1 Job Mon 25 2/2 1 Job Tue 26 6/6 3 Jobs…" at bounding box center [622, 376] width 1244 height 514
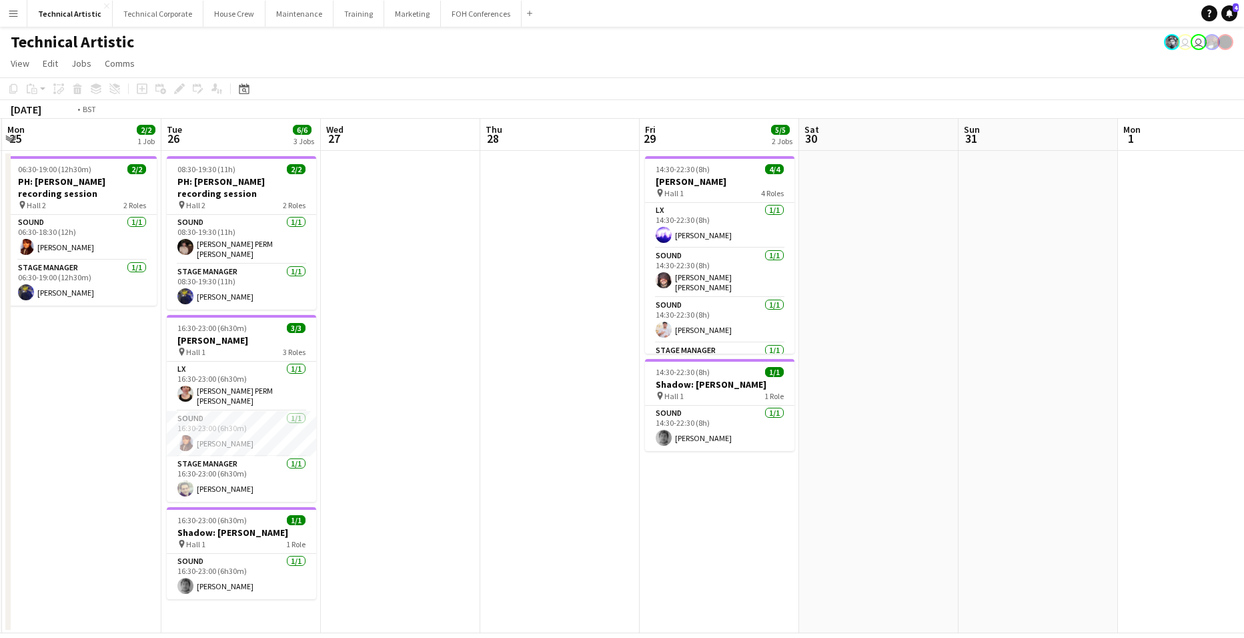
drag, startPoint x: 1162, startPoint y: 534, endPoint x: 295, endPoint y: 558, distance: 867.4
click at [291, 558] on app-calendar-viewport "Fri 22 Sat 23 Sun 24 2/2 1 Job Mon 25 2/2 1 Job Tue 26 6/6 3 Jobs Wed 27 Thu 28…" at bounding box center [622, 376] width 1244 height 514
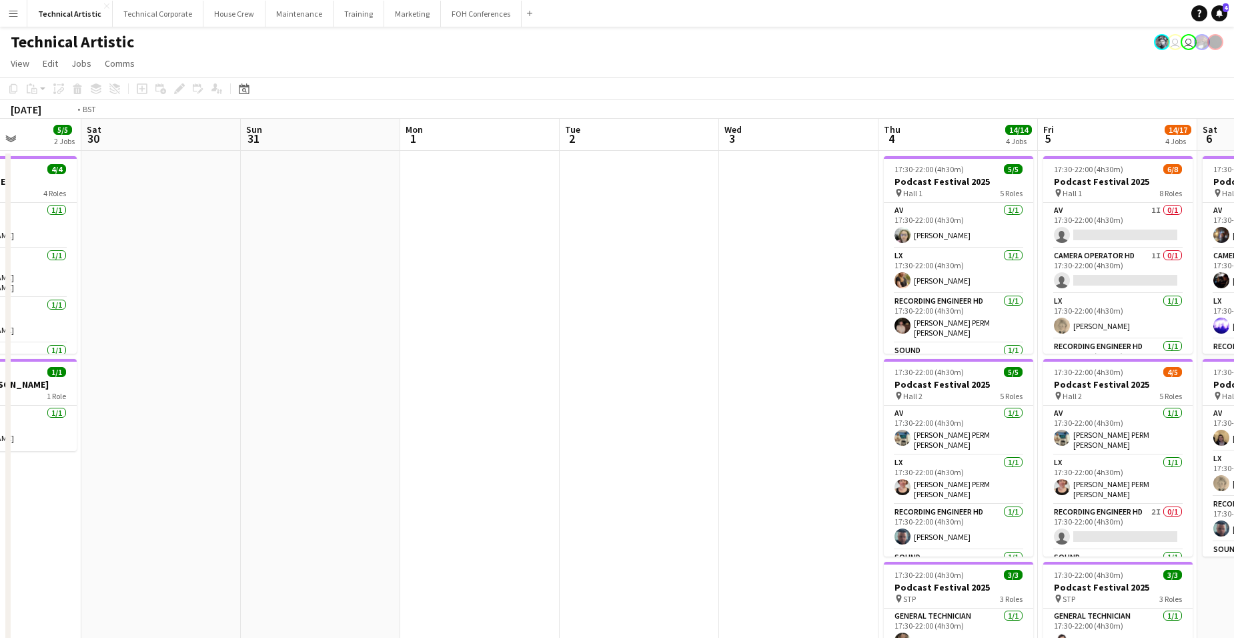
scroll to position [0, 506]
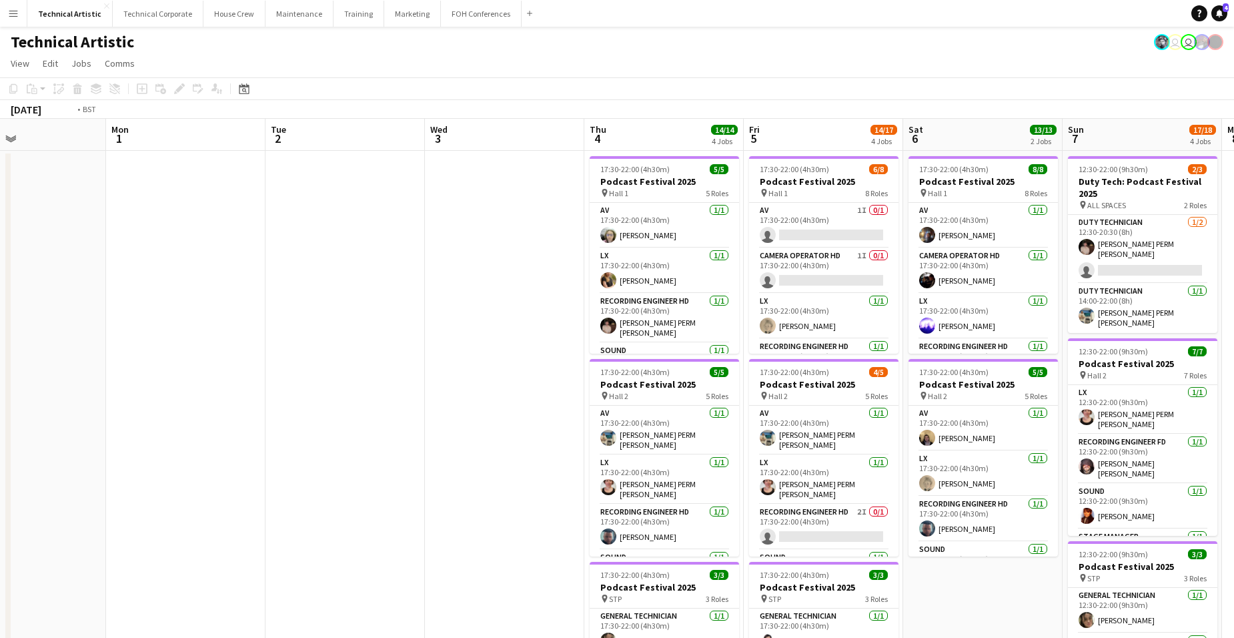
drag, startPoint x: 1063, startPoint y: 391, endPoint x: 992, endPoint y: 272, distance: 138.2
click at [992, 272] on app-calendar-viewport "Sat 30 Sun 31 Mon 1 Tue 2 Wed 3 Thu 4 14/14 4 Jobs Fri 5 14/17 4 Jobs Sat 6 13/…" at bounding box center [617, 539] width 1234 height 840
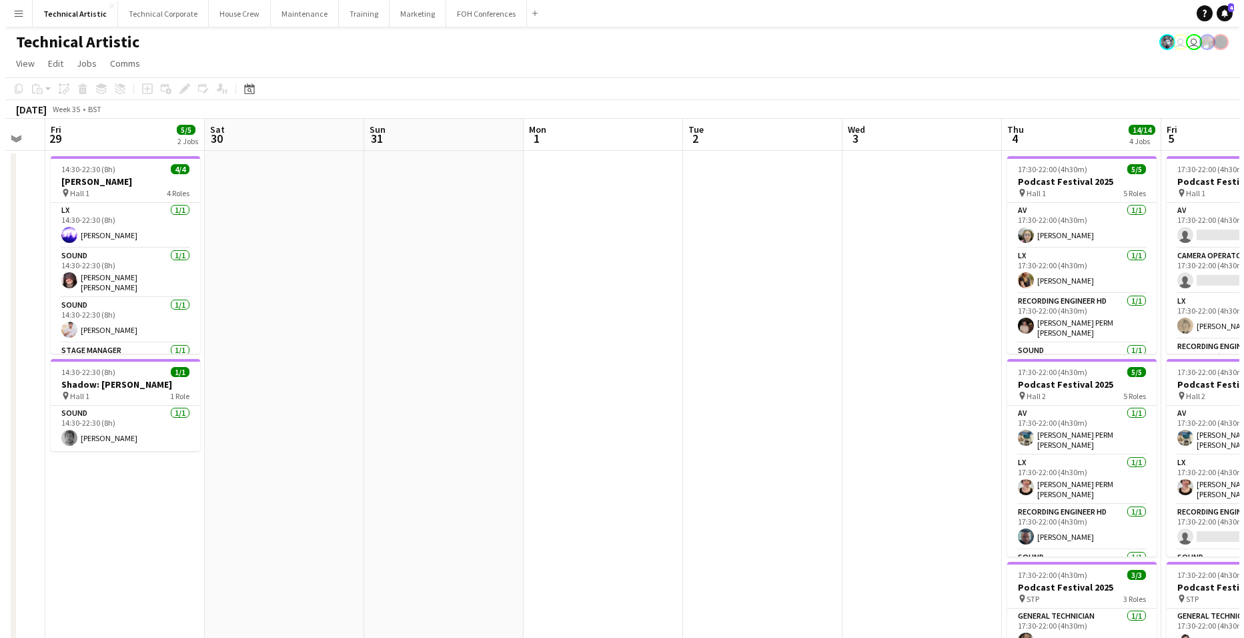
scroll to position [0, 400]
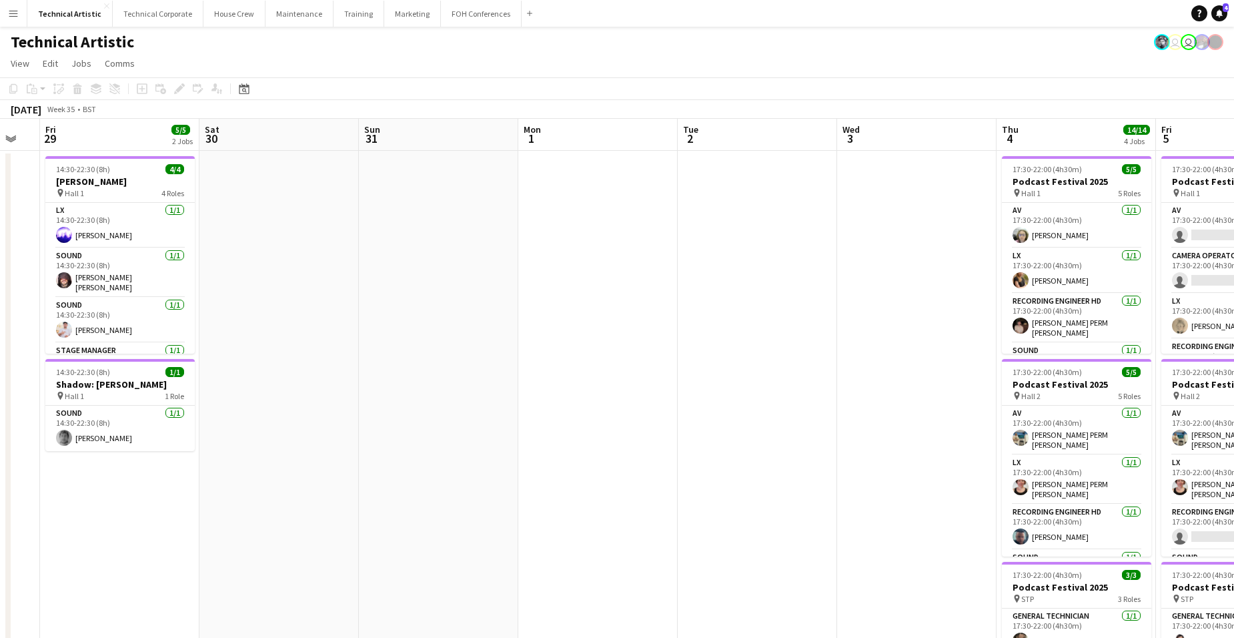
drag, startPoint x: 516, startPoint y: 321, endPoint x: 1000, endPoint y: 305, distance: 484.5
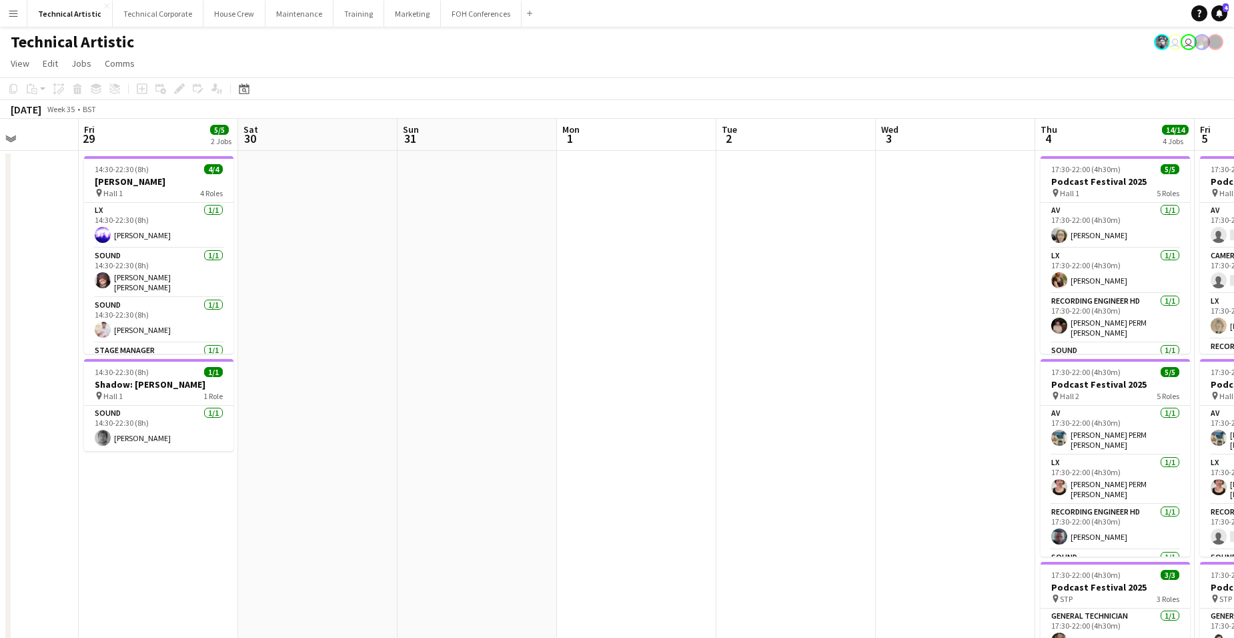
click at [1000, 305] on app-calendar-viewport "Tue 26 6/6 3 Jobs Wed 27 Thu 28 Fri 29 5/5 2 Jobs Sat 30 Sun 31 Mon 1 Tue 2 Wed…" at bounding box center [617, 539] width 1234 height 840
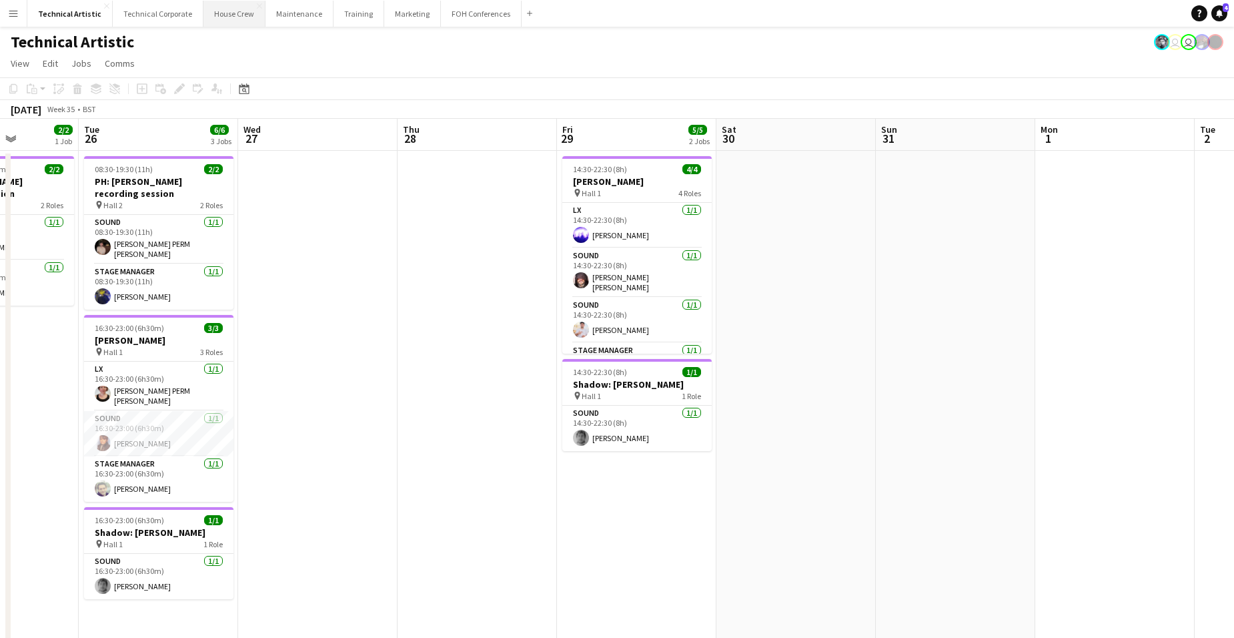
click at [233, 14] on button "House Crew Close" at bounding box center [234, 14] width 62 height 26
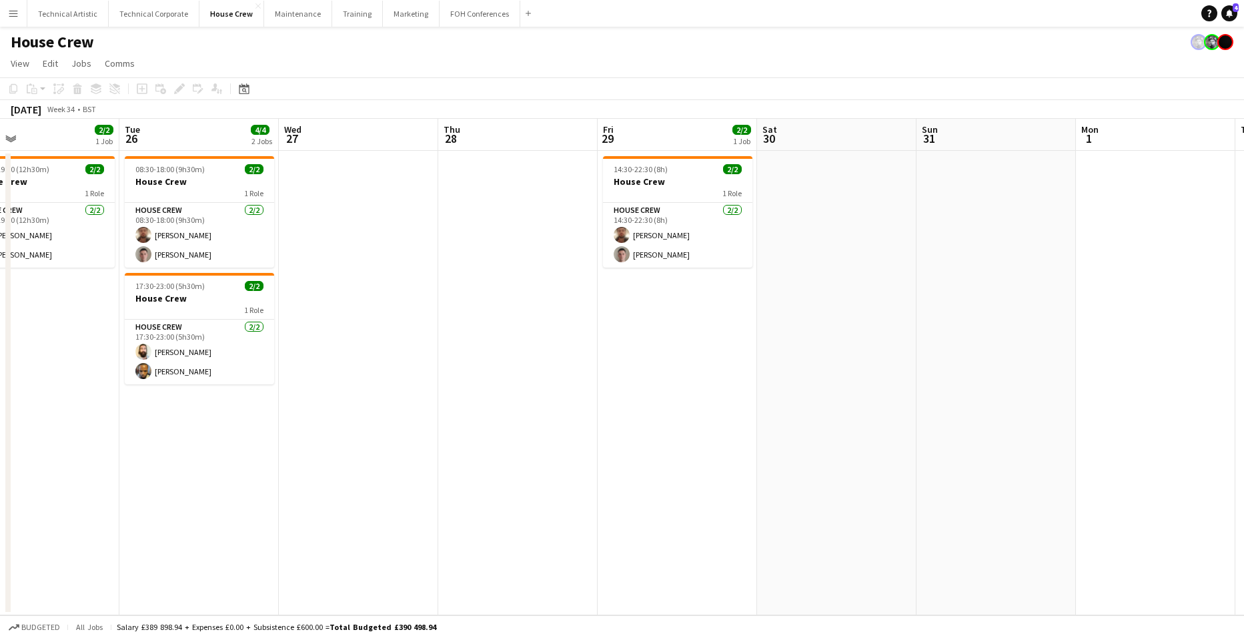
scroll to position [0, 428]
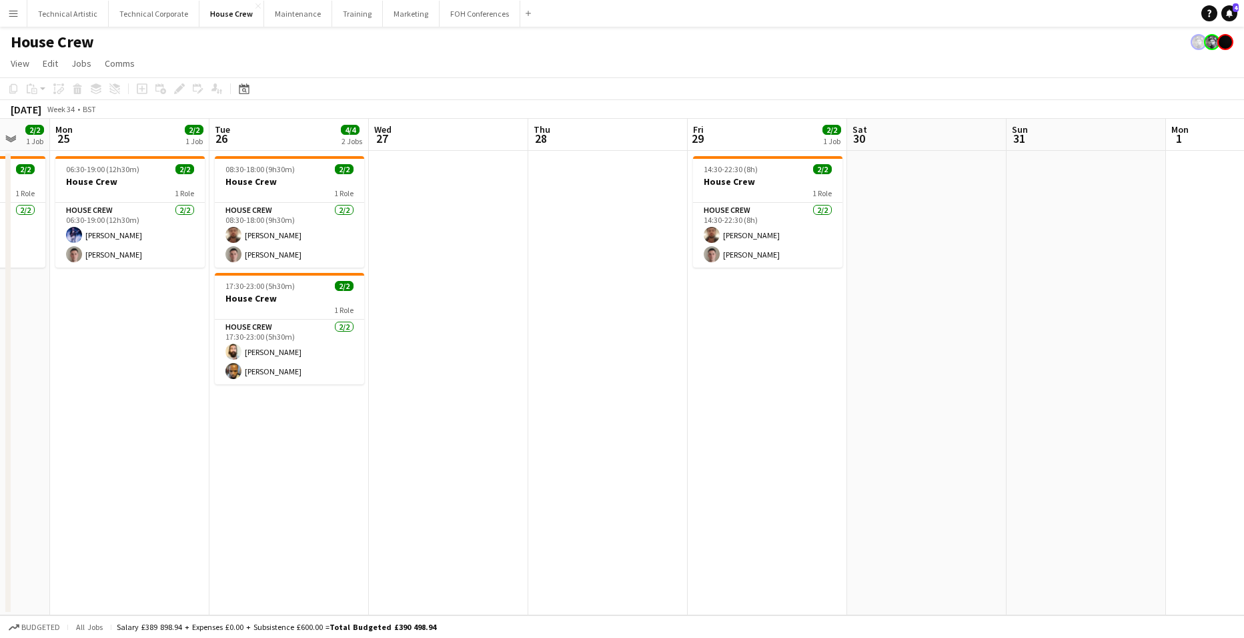
drag, startPoint x: 1206, startPoint y: 425, endPoint x: 140, endPoint y: 432, distance: 1065.8
click at [140, 432] on app-calendar-viewport "Fri 22 2/2 1 Job Sat 23 Sun 24 2/2 1 Job Mon 25 2/2 1 Job Tue 26 4/4 2 Jobs Wed…" at bounding box center [622, 367] width 1244 height 496
drag, startPoint x: 257, startPoint y: 408, endPoint x: 861, endPoint y: 394, distance: 604.4
click at [844, 398] on app-calendar-viewport "Fri 22 2/2 1 Job Sat 23 Sun 24 2/2 1 Job Mon 25 2/2 1 Job Tue 26 4/4 2 Jobs Wed…" at bounding box center [622, 367] width 1244 height 496
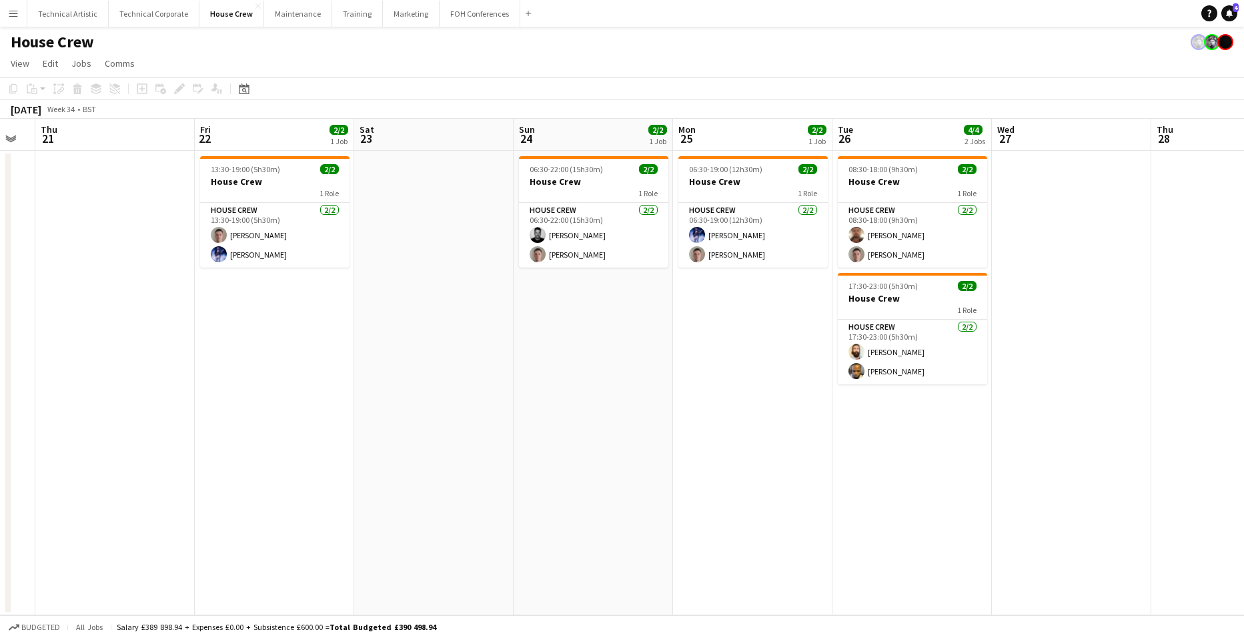
drag, startPoint x: 319, startPoint y: 416, endPoint x: 768, endPoint y: 415, distance: 449.5
click at [768, 415] on app-calendar-viewport "Tue 19 Wed 20 Thu 21 Fri 22 2/2 1 Job Sat 23 Sun 24 2/2 1 Job Mon 25 2/2 1 Job …" at bounding box center [622, 367] width 1244 height 496
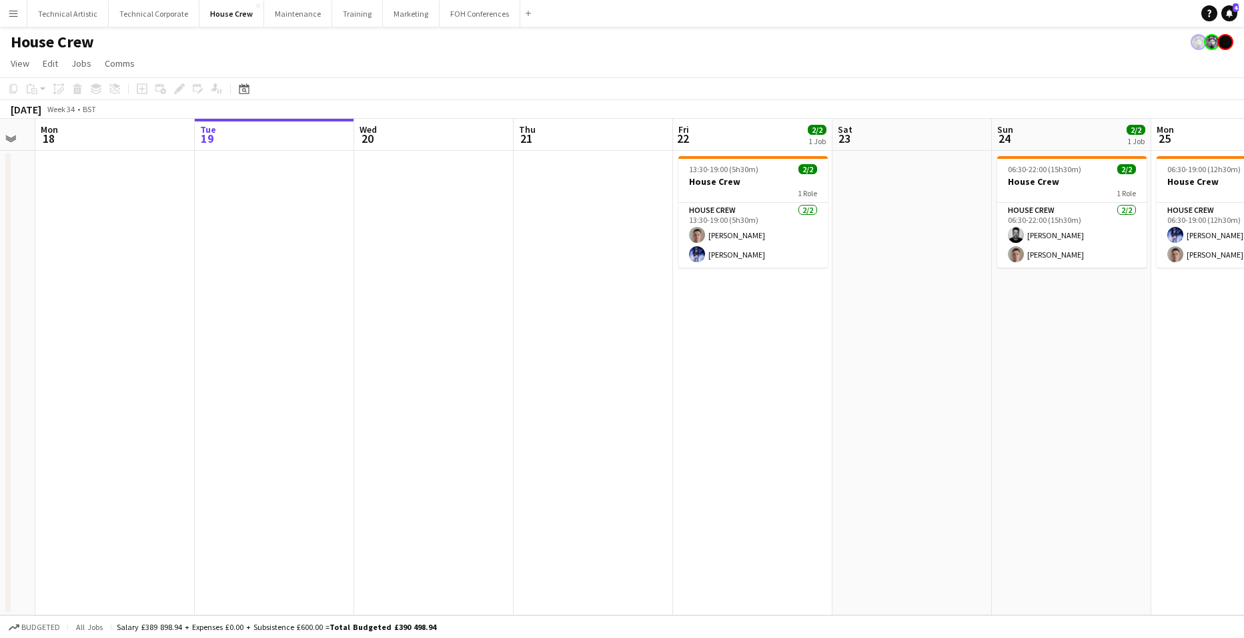
scroll to position [0, 347]
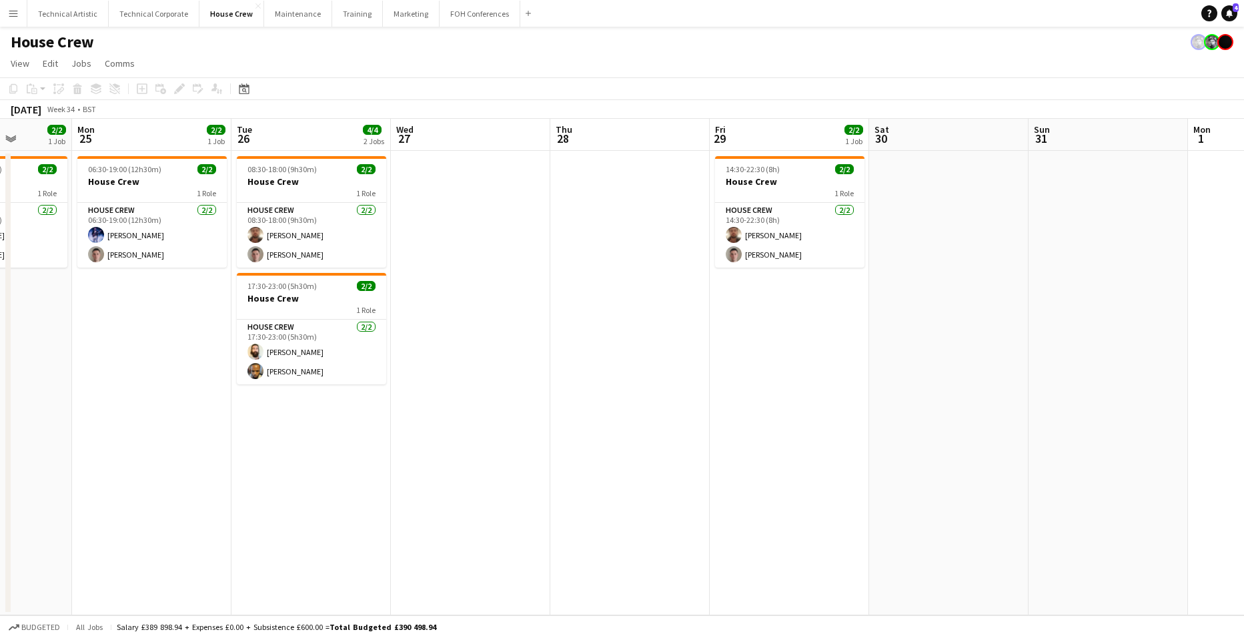
drag, startPoint x: 1066, startPoint y: 412, endPoint x: 203, endPoint y: 396, distance: 863.2
click at [195, 398] on app-calendar-viewport "Thu 21 Fri 22 2/2 1 Job Sat 23 Sun 24 2/2 1 Job Mon 25 2/2 1 Job Tue 26 4/4 2 J…" at bounding box center [622, 367] width 1244 height 496
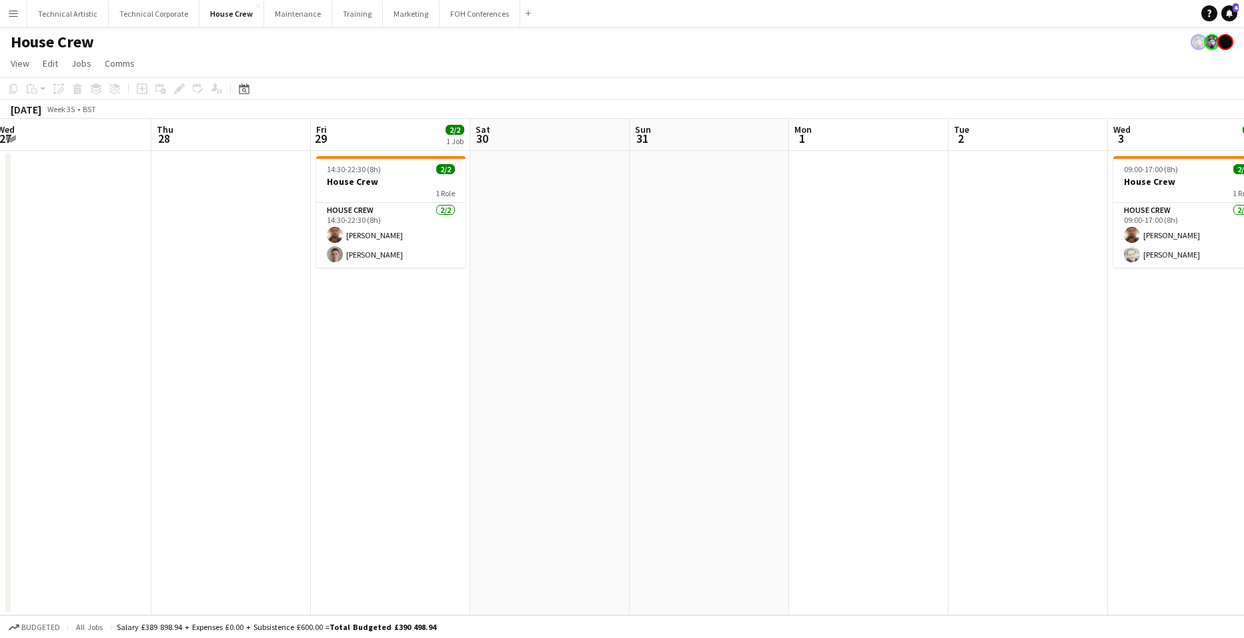
scroll to position [0, 541]
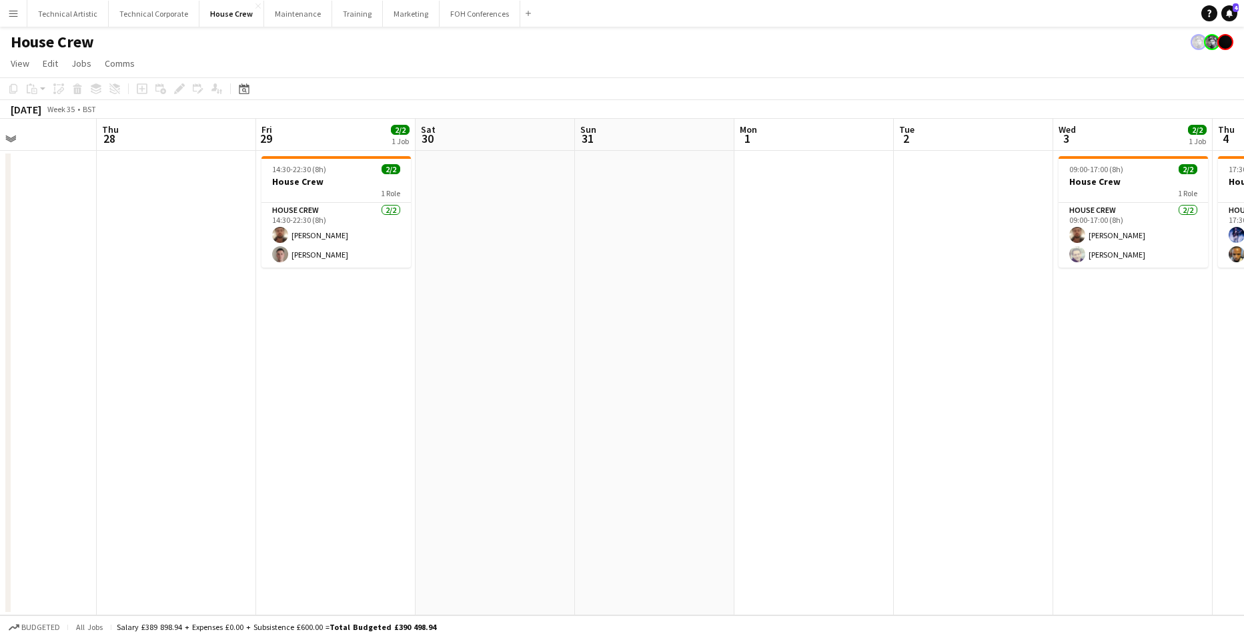
drag, startPoint x: 1160, startPoint y: 303, endPoint x: 563, endPoint y: 322, distance: 597.2
click at [563, 322] on app-calendar-viewport "Sun 24 2/2 1 Job Mon 25 2/2 1 Job Tue 26 4/4 2 Jobs Wed 27 Thu 28 Fri 29 2/2 1 …" at bounding box center [622, 367] width 1244 height 496
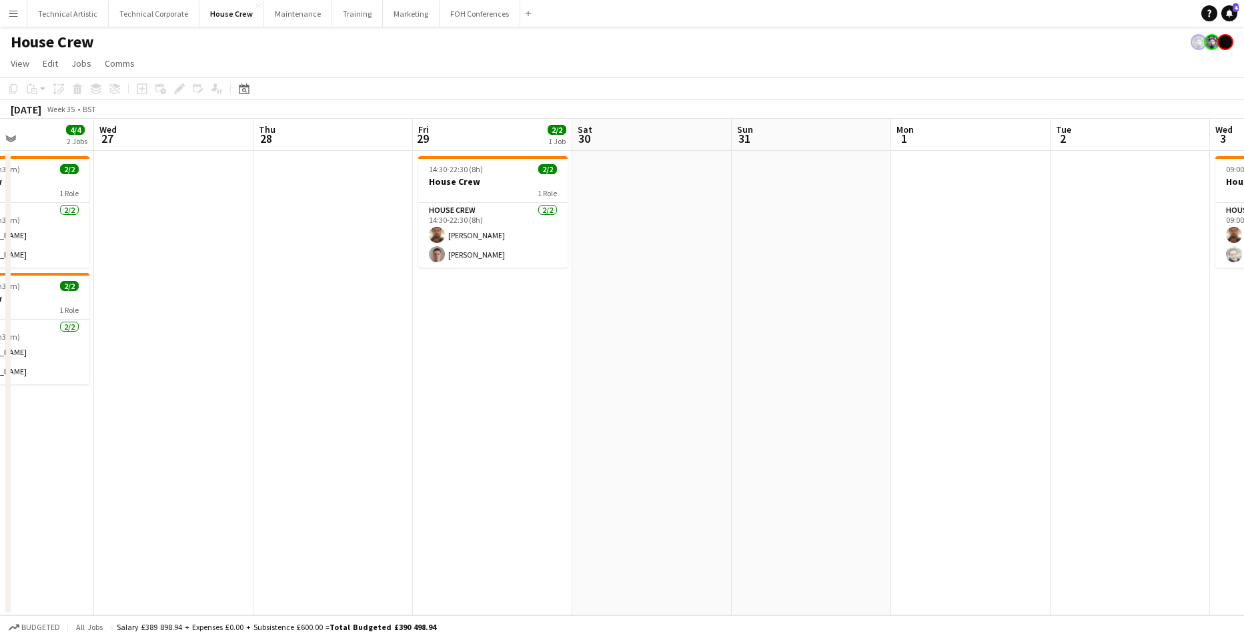
drag, startPoint x: 1155, startPoint y: 315, endPoint x: 472, endPoint y: 273, distance: 684.3
click at [472, 273] on app-calendar-viewport "Sun 24 2/2 1 Job Mon 25 2/2 1 Job Tue 26 4/4 2 Jobs Wed 27 Thu 28 Fri 29 2/2 1 …" at bounding box center [622, 367] width 1244 height 496
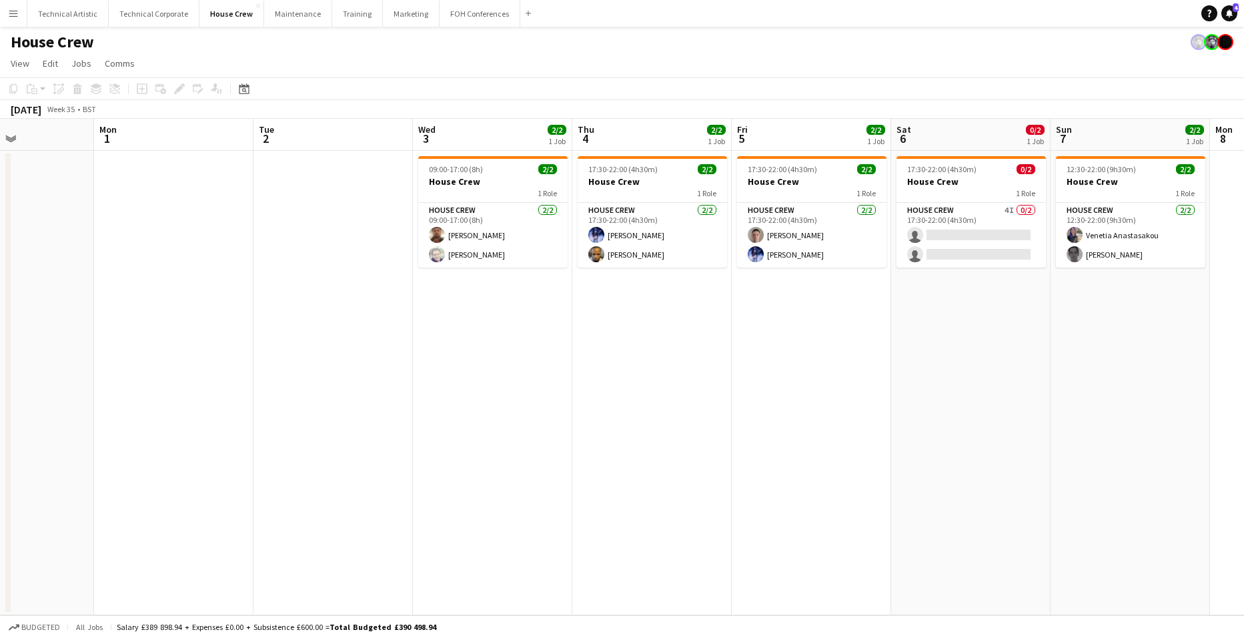
scroll to position [0, 427]
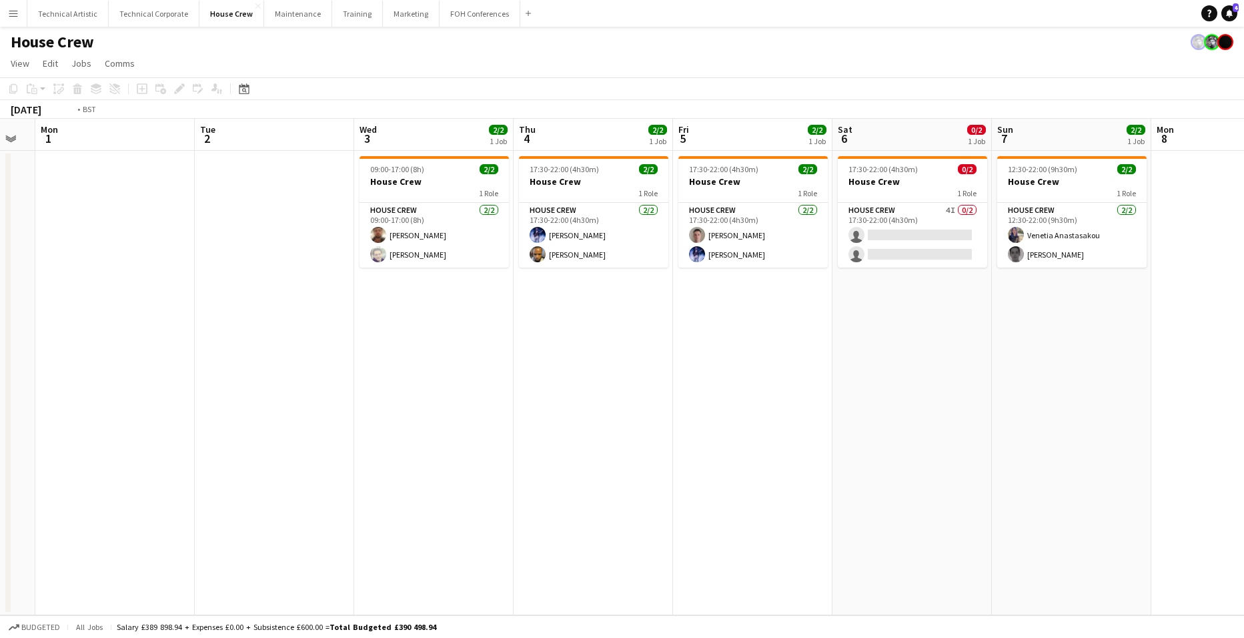
drag, startPoint x: 1144, startPoint y: 363, endPoint x: 363, endPoint y: 292, distance: 783.5
click at [379, 293] on app-calendar-viewport "Fri 29 2/2 1 Job Sat 30 Sun 31 Mon 1 Tue 2 Wed 3 2/2 1 Job Thu 4 2/2 1 Job Fri …" at bounding box center [622, 367] width 1244 height 496
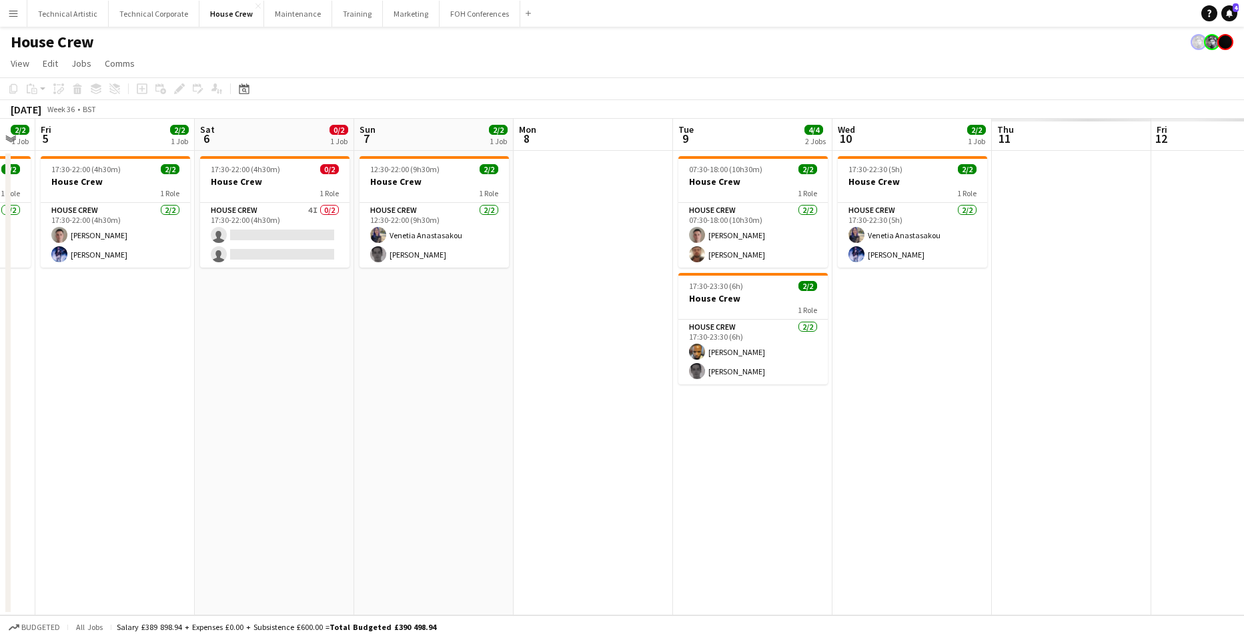
scroll to position [0, 554]
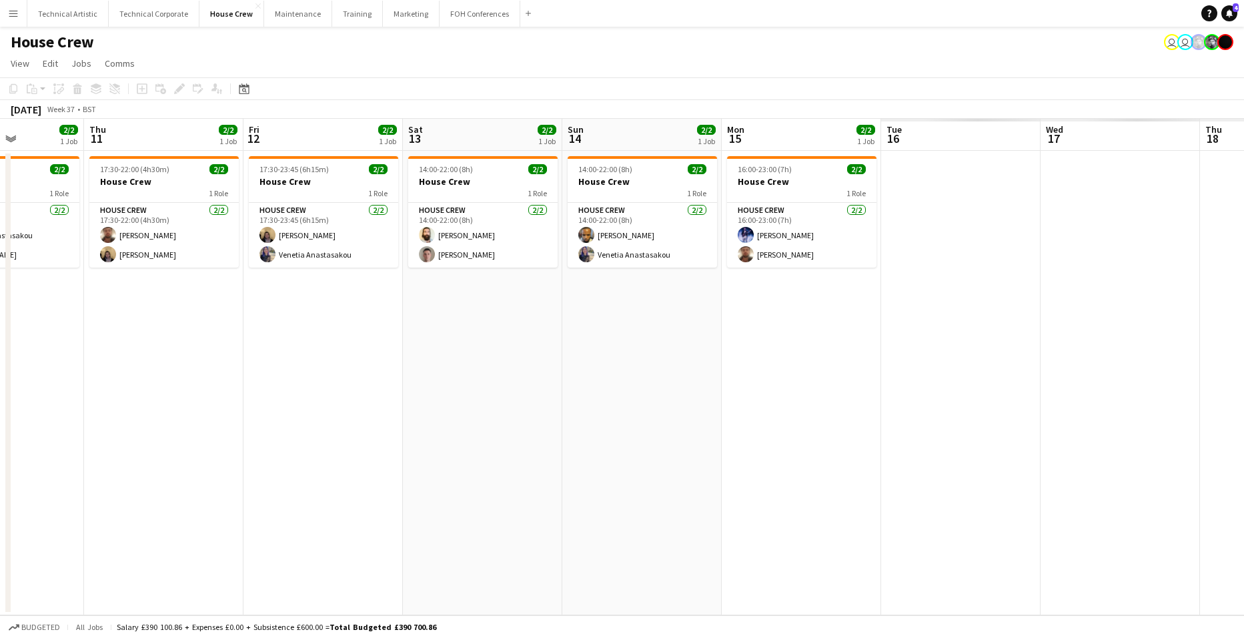
drag, startPoint x: 1189, startPoint y: 410, endPoint x: 532, endPoint y: 414, distance: 657.0
click at [532, 414] on app-calendar-viewport "Sun 7 2/2 1 Job Mon 8 0/2 1 Job Tue 9 4/4 2 Jobs Wed 10 2/2 1 Job Thu 11 2/2 1 …" at bounding box center [622, 367] width 1244 height 496
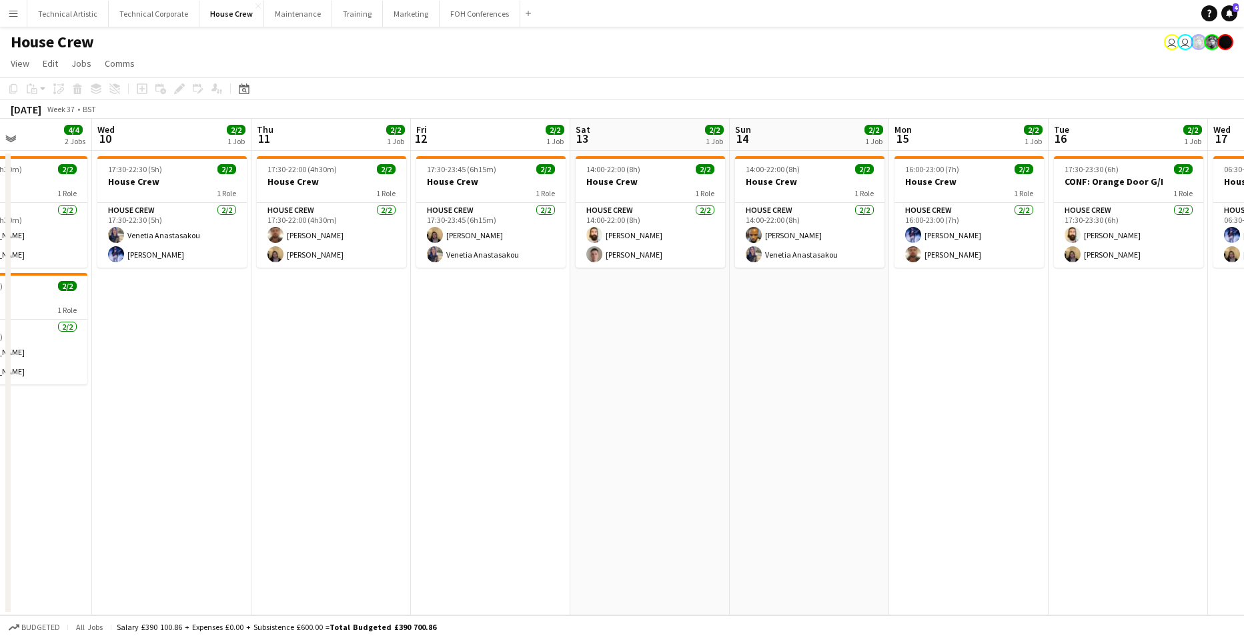
drag, startPoint x: 1059, startPoint y: 378, endPoint x: 277, endPoint y: 351, distance: 782.1
click at [277, 351] on app-calendar-viewport "Sun 7 2/2 1 Job Mon 8 0/2 1 Job Tue 9 4/4 2 Jobs Wed 10 2/2 1 Job Thu 11 2/2 1 …" at bounding box center [622, 367] width 1244 height 496
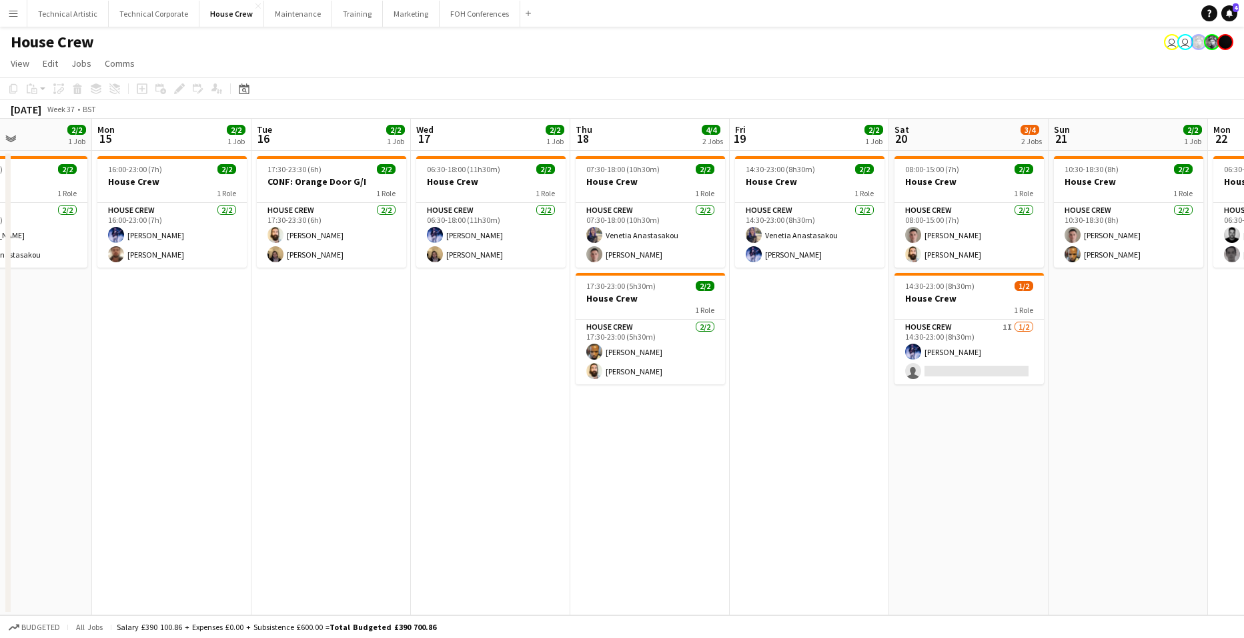
scroll to position [0, 398]
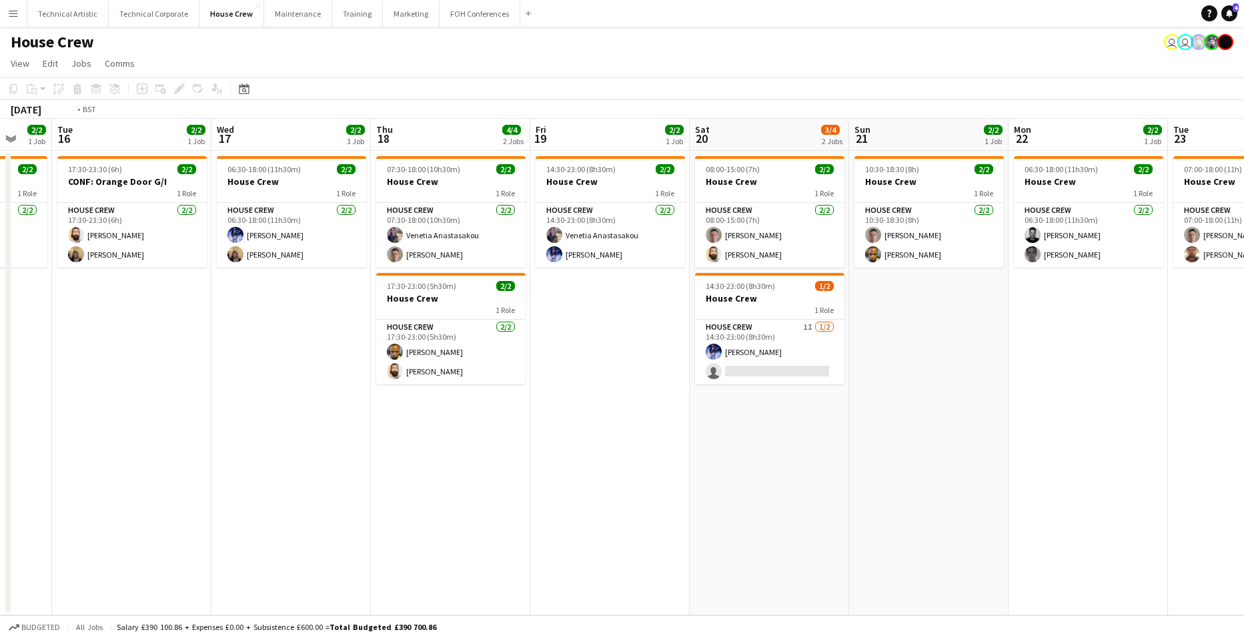
drag, startPoint x: 1067, startPoint y: 361, endPoint x: 137, endPoint y: 400, distance: 930.5
click at [184, 400] on app-calendar-viewport "Fri 12 2/2 1 Job Sat 13 2/2 1 Job Sun 14 2/2 1 Job Mon 15 2/2 1 Job Tue 16 2/2 …" at bounding box center [622, 367] width 1244 height 496
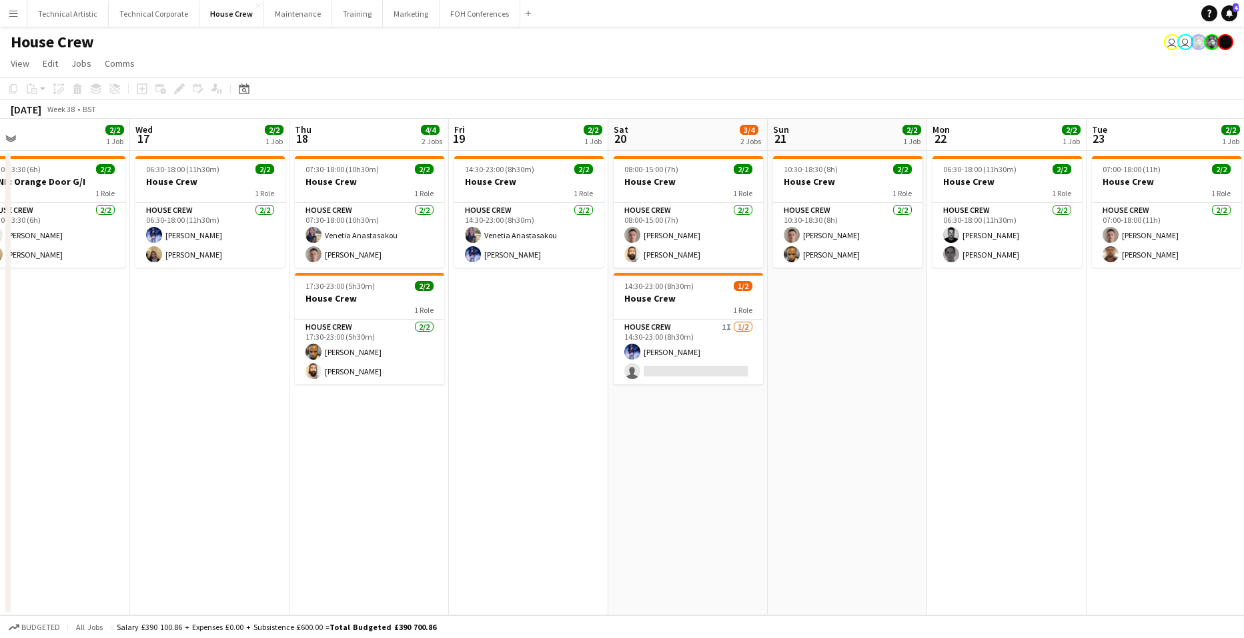
drag, startPoint x: 217, startPoint y: 418, endPoint x: 860, endPoint y: 329, distance: 649.0
click at [860, 329] on app-calendar-viewport "Sun 14 2/2 1 Job Mon 15 2/2 1 Job Tue 16 2/2 1 Job Wed 17 2/2 1 Job Thu 18 4/4 …" at bounding box center [622, 367] width 1244 height 496
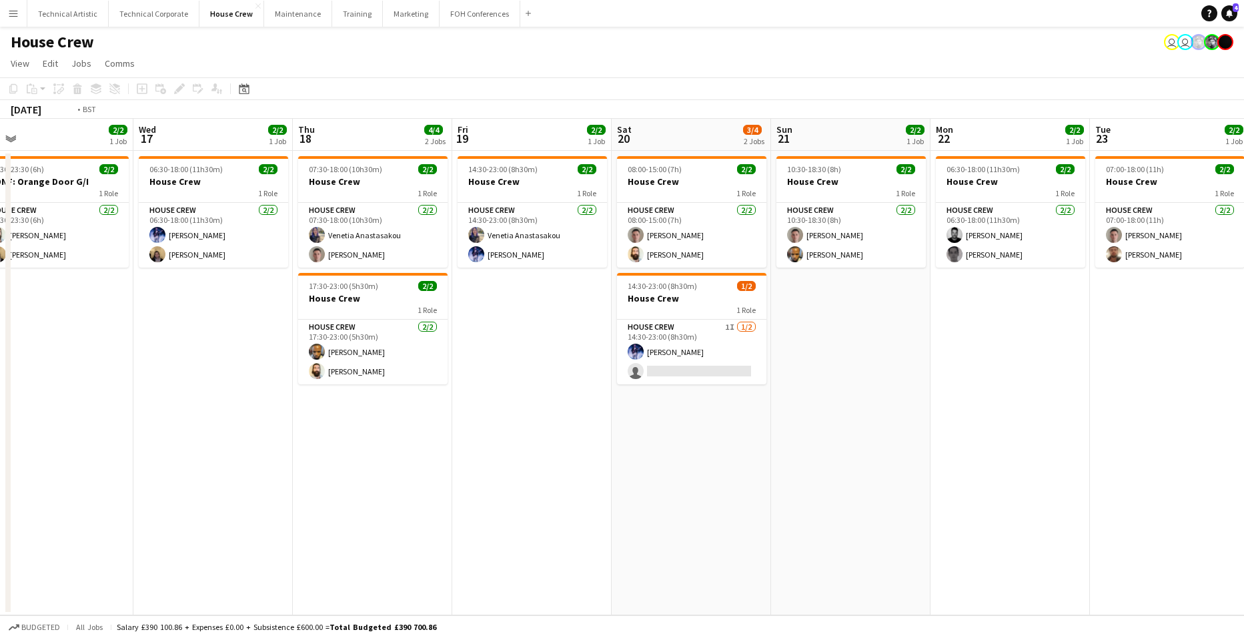
scroll to position [0, 343]
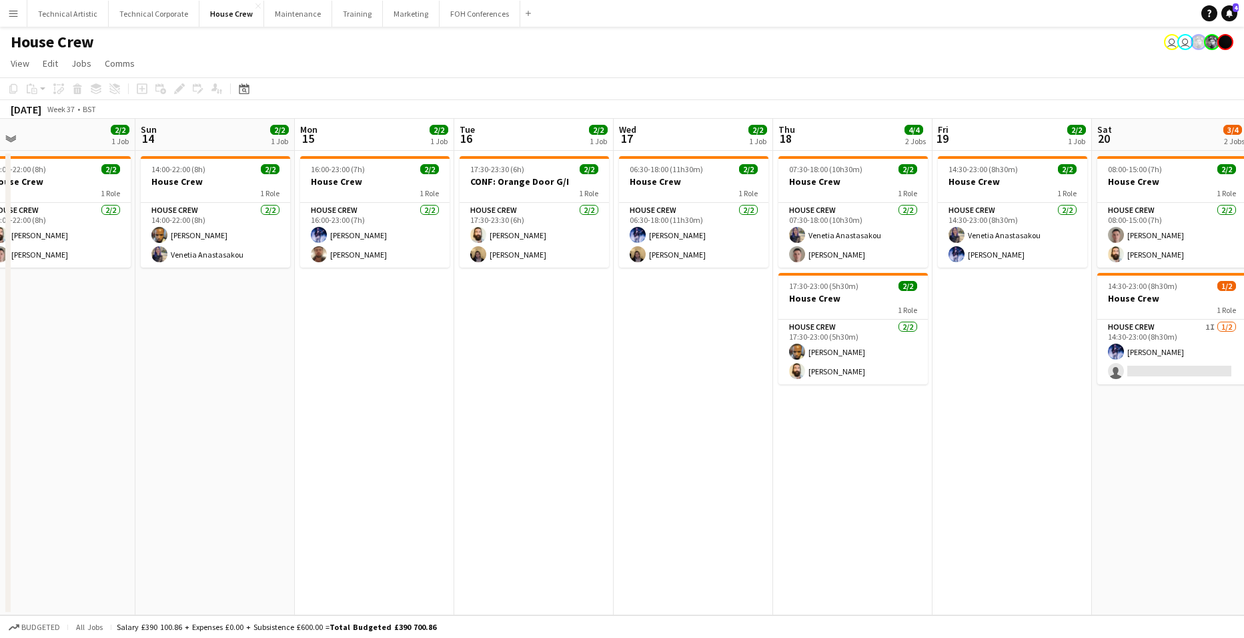
drag, startPoint x: 167, startPoint y: 454, endPoint x: 622, endPoint y: 420, distance: 456.1
click at [622, 420] on app-calendar-viewport "Thu 11 2/2 1 Job Fri 12 2/2 1 Job Sat 13 2/2 1 Job Sun 14 2/2 1 Job Mon 15 2/2 …" at bounding box center [622, 367] width 1244 height 496
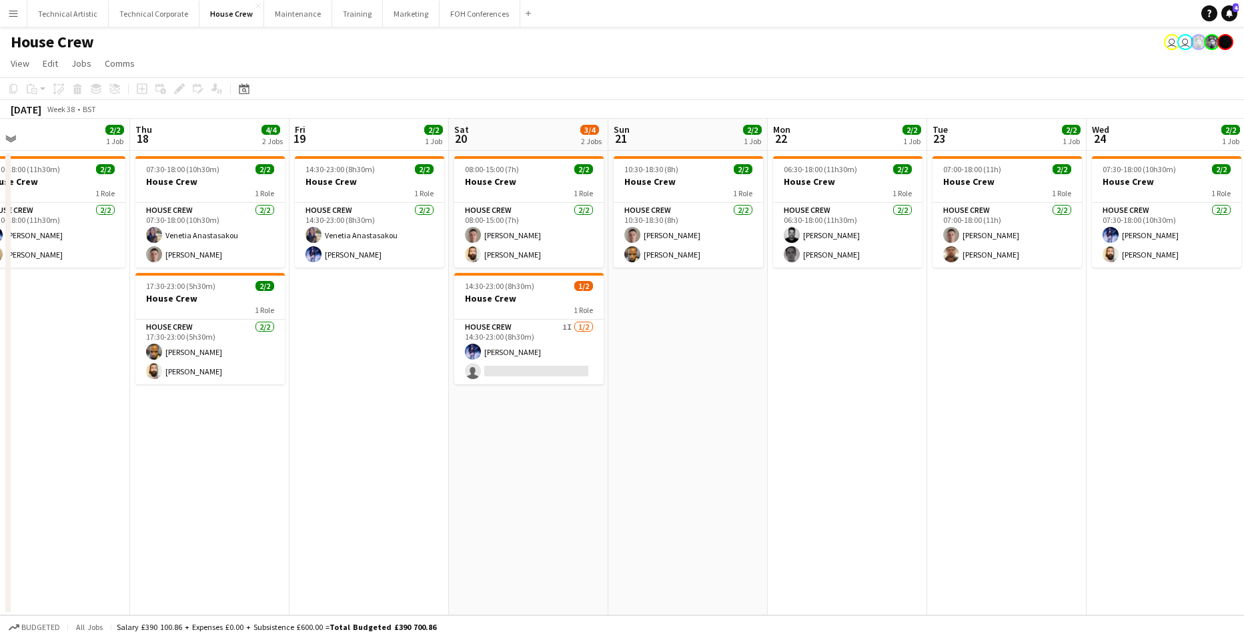
scroll to position [0, 528]
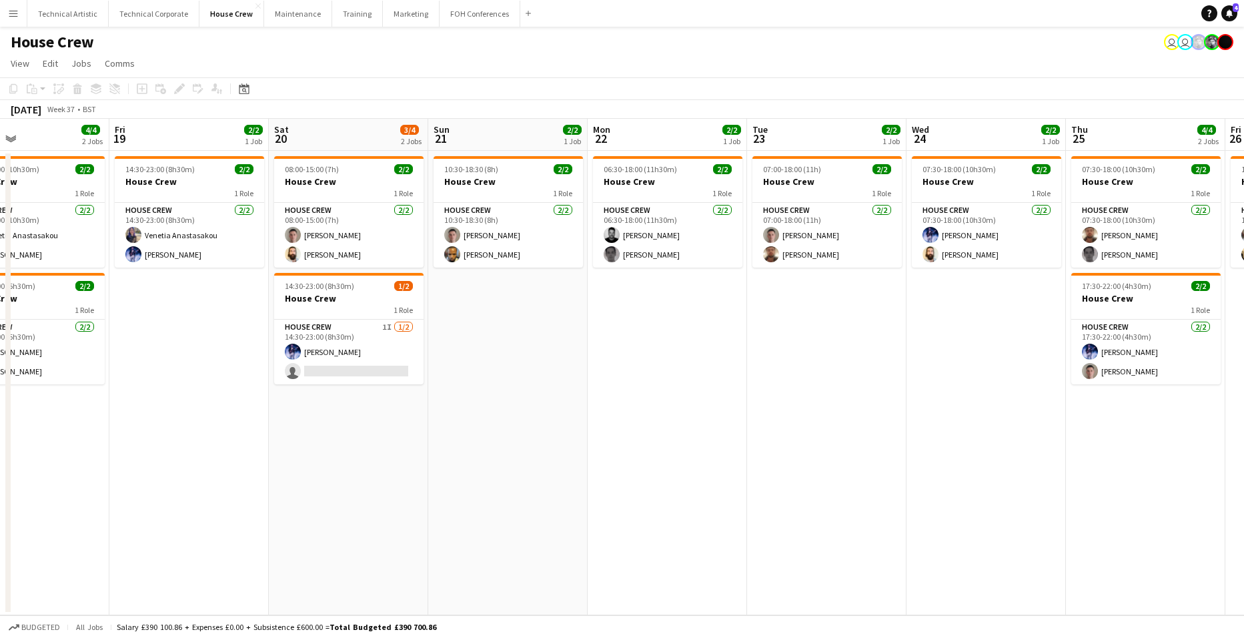
drag, startPoint x: 1092, startPoint y: 430, endPoint x: 269, endPoint y: 377, distance: 824.7
click at [269, 377] on app-calendar-viewport "Mon 15 2/2 1 Job Tue 16 2/2 1 Job Wed 17 2/2 1 Job Thu 18 4/4 2 Jobs Fri 19 2/2…" at bounding box center [622, 367] width 1244 height 496
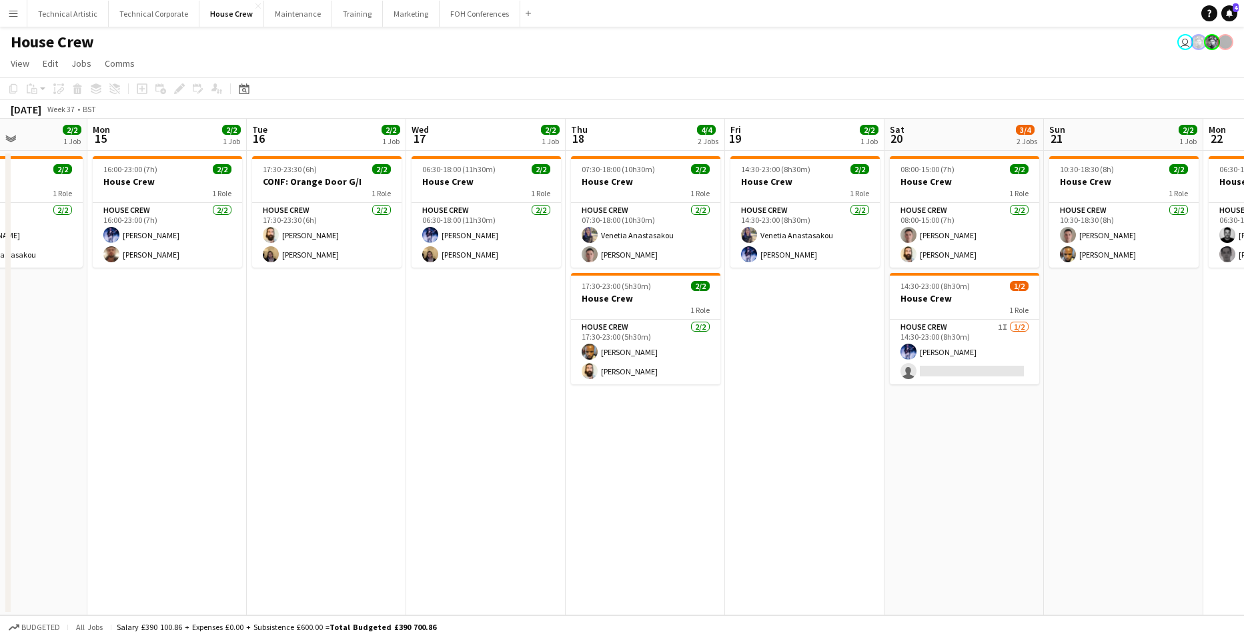
drag, startPoint x: 474, startPoint y: 514, endPoint x: 1132, endPoint y: 448, distance: 662.3
click at [1132, 448] on app-calendar-viewport "Fri 12 2/2 1 Job Sat 13 2/2 1 Job Sun 14 2/2 1 Job Mon 15 2/2 1 Job Tue 16 2/2 …" at bounding box center [622, 367] width 1244 height 496
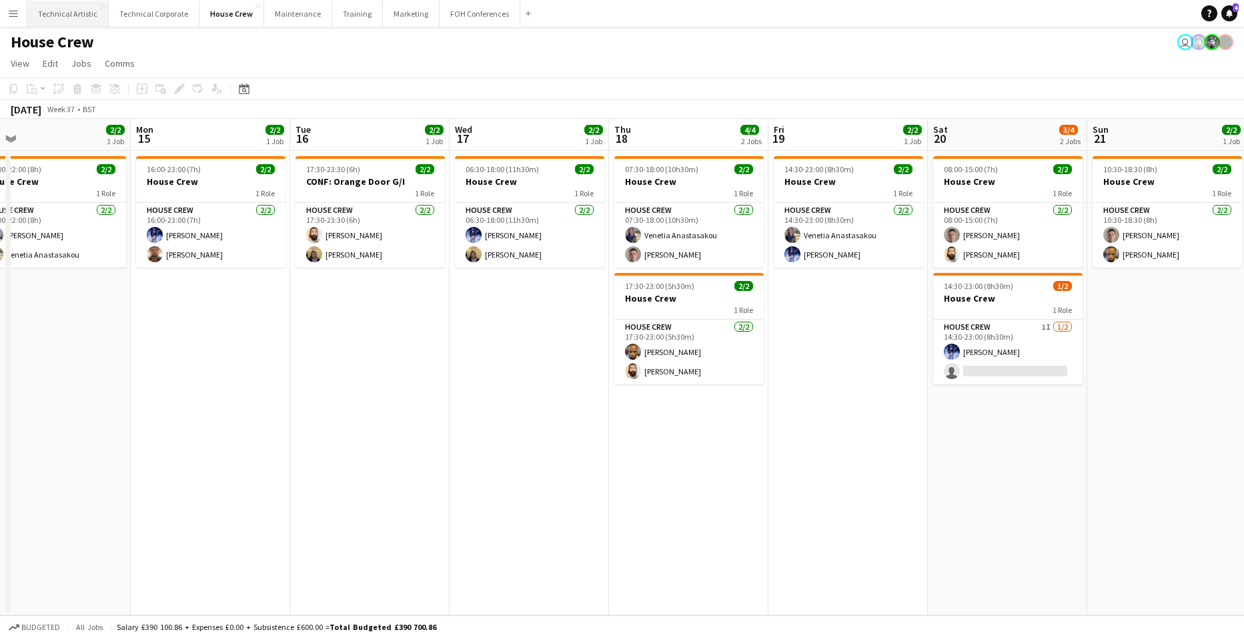
click at [62, 9] on button "Technical Artistic Close" at bounding box center [67, 14] width 81 height 26
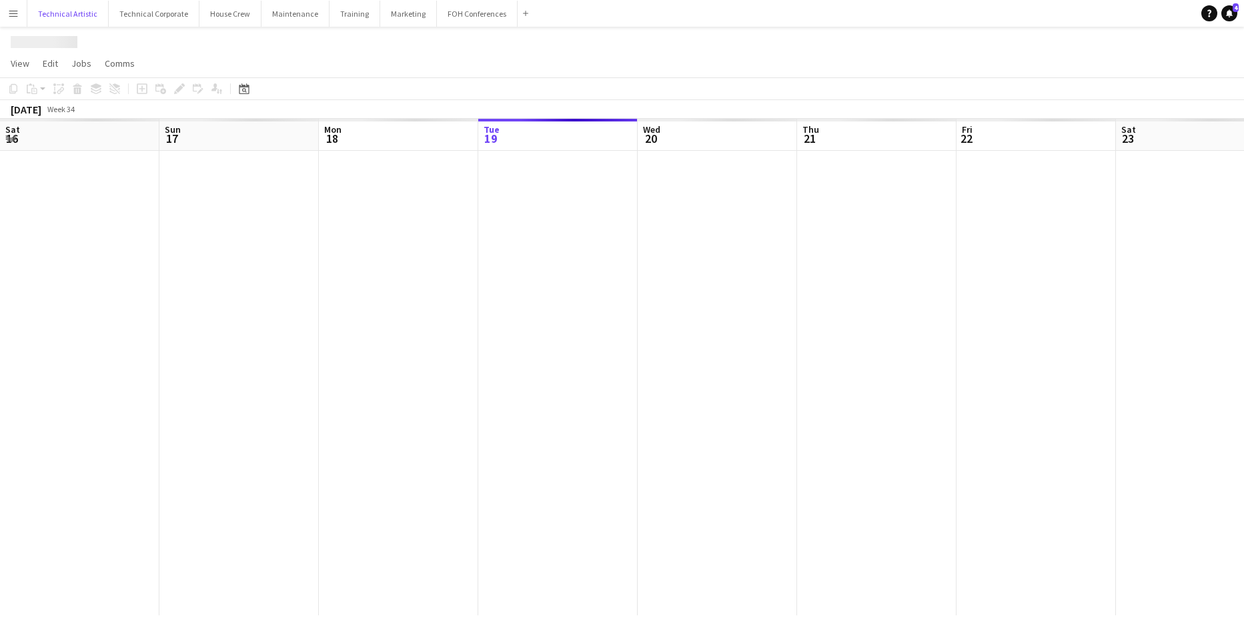
scroll to position [0, 319]
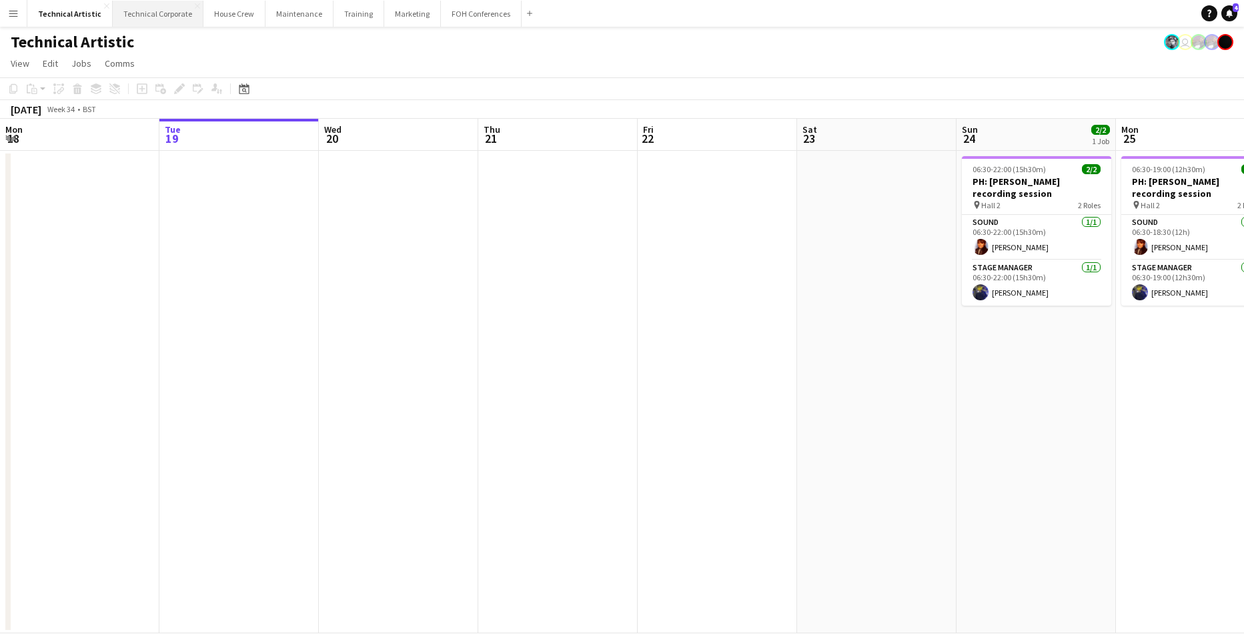
click at [164, 10] on button "Technical Corporate Close" at bounding box center [158, 14] width 91 height 26
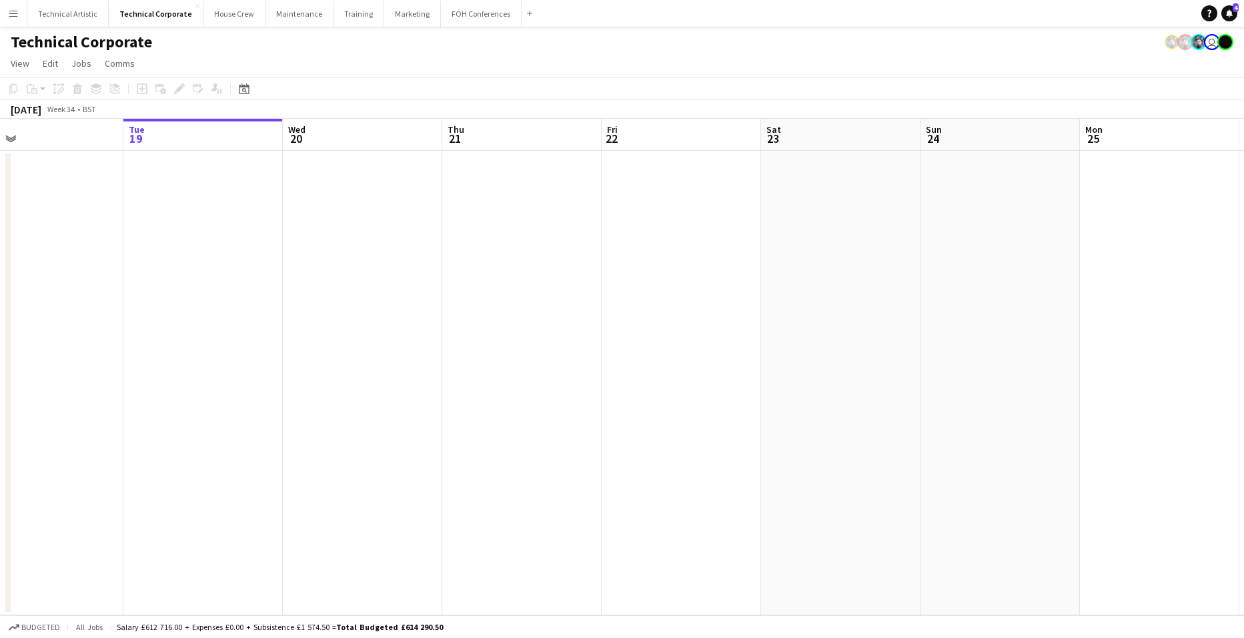
drag, startPoint x: 1104, startPoint y: 295, endPoint x: 363, endPoint y: 277, distance: 741.2
click at [0, 259] on html "Menu Boards Boards Boards All jobs Status Workforce Workforce My Workforce Recr…" at bounding box center [622, 319] width 1244 height 638
drag, startPoint x: 1056, startPoint y: 309, endPoint x: -33, endPoint y: 240, distance: 1091.3
click at [0, 240] on html "Menu Boards Boards Boards All jobs Status Workforce Workforce My Workforce Recr…" at bounding box center [622, 319] width 1244 height 638
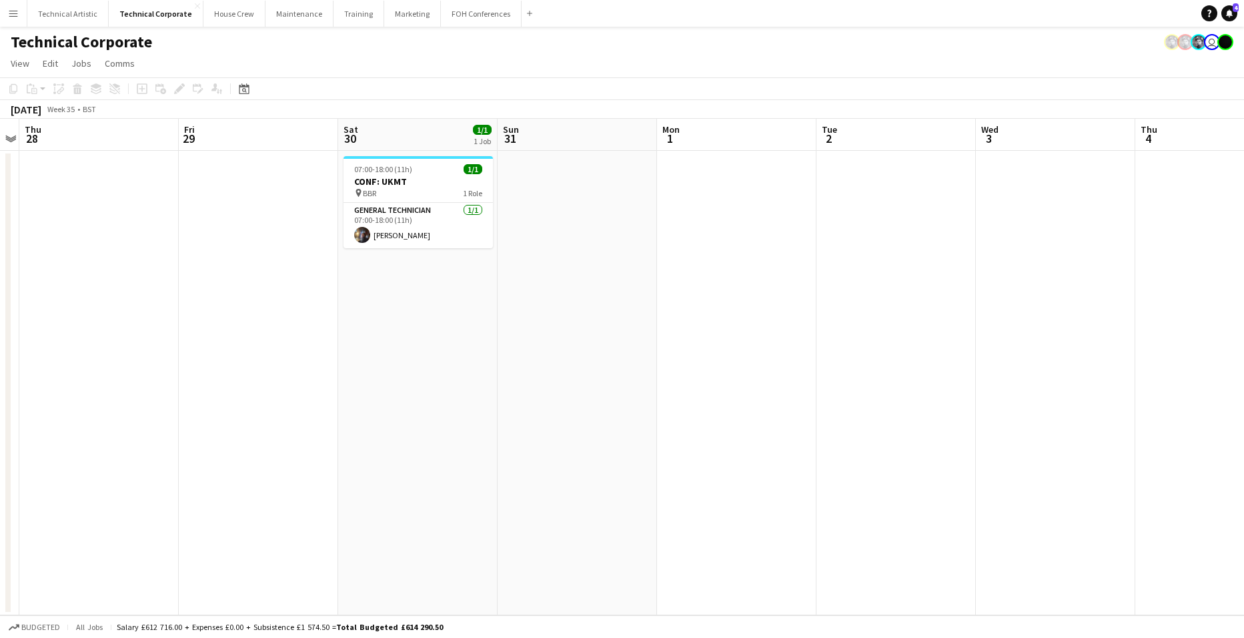
drag, startPoint x: 928, startPoint y: 319, endPoint x: 365, endPoint y: 263, distance: 565.6
click at [0, 254] on html "Menu Boards Boards Boards All jobs Status Workforce Workforce My Workforce Recr…" at bounding box center [622, 319] width 1244 height 638
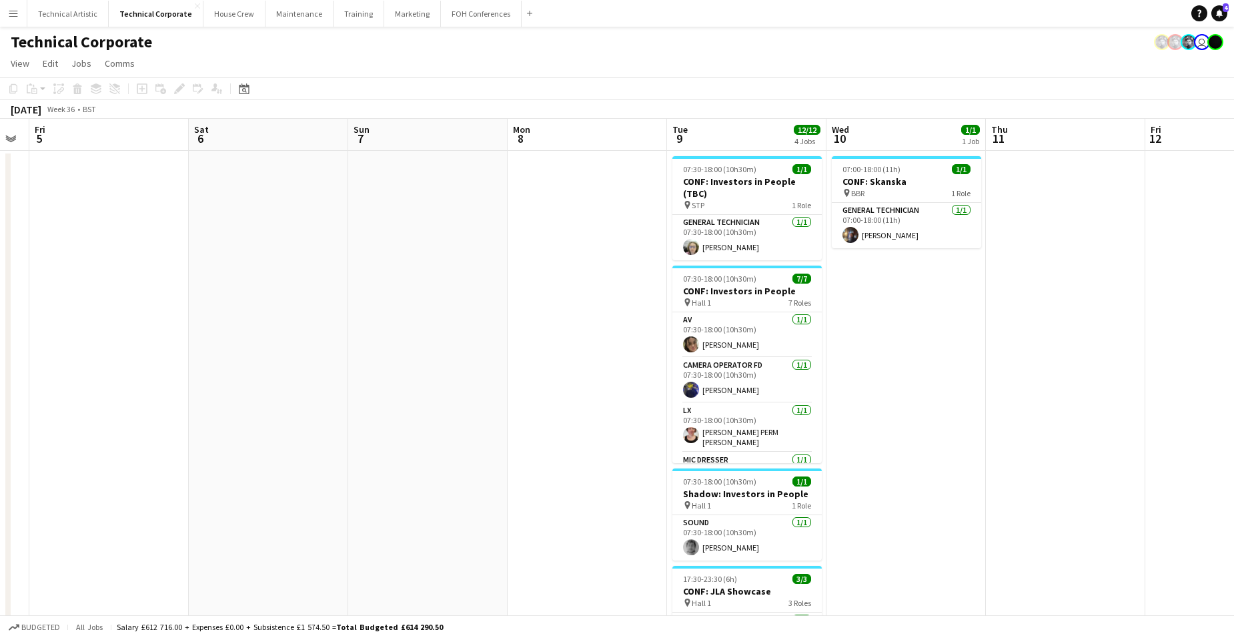
drag, startPoint x: 811, startPoint y: 280, endPoint x: 7, endPoint y: 209, distance: 807.4
click at [0, 209] on html "Menu Boards Boards Boards All jobs Status Workforce Workforce My Workforce Recr…" at bounding box center [617, 406] width 1234 height 813
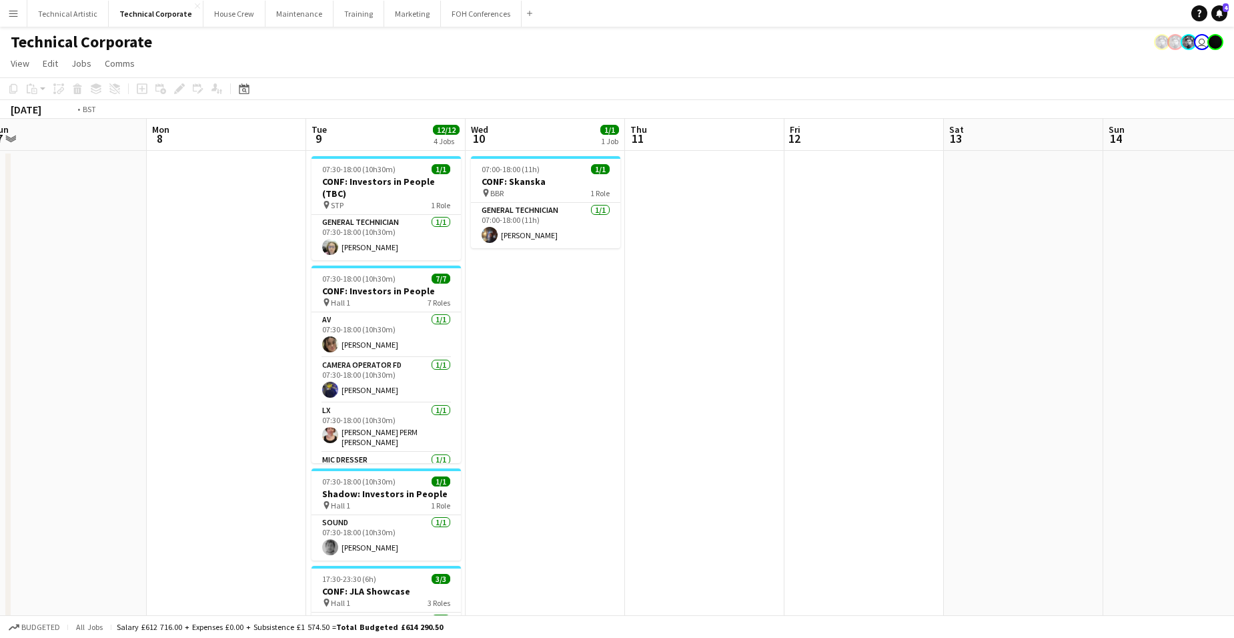
drag, startPoint x: 786, startPoint y: 288, endPoint x: -34, endPoint y: 241, distance: 821.7
click at [0, 241] on html "Menu Boards Boards Boards All jobs Status Workforce Workforce My Workforce Recr…" at bounding box center [617, 406] width 1234 height 813
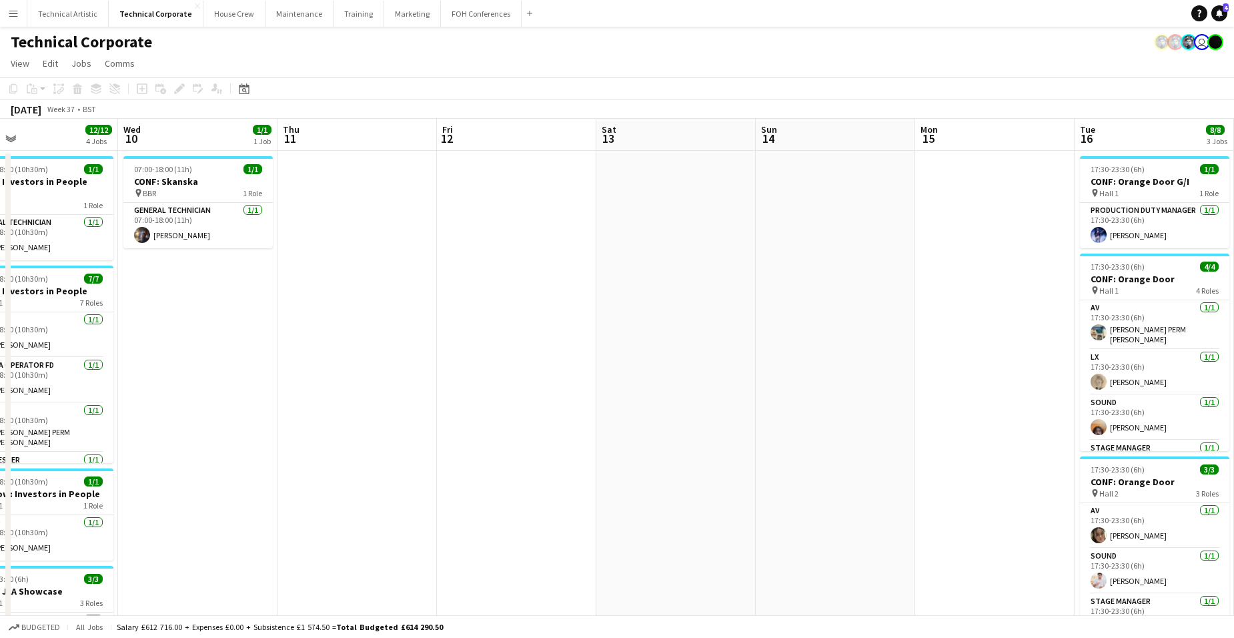
drag, startPoint x: 796, startPoint y: 369, endPoint x: -34, endPoint y: 206, distance: 846.2
click at [0, 206] on html "Menu Boards Boards Boards All jobs Status Workforce Workforce My Workforce Recr…" at bounding box center [617, 466] width 1234 height 932
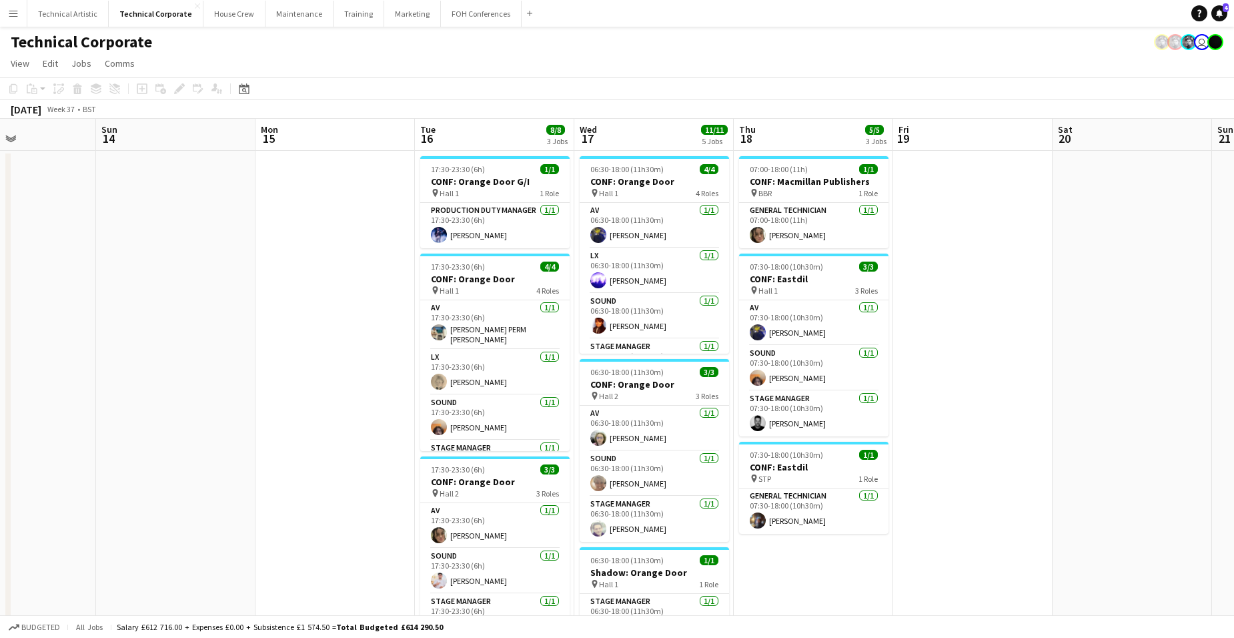
scroll to position [0, 426]
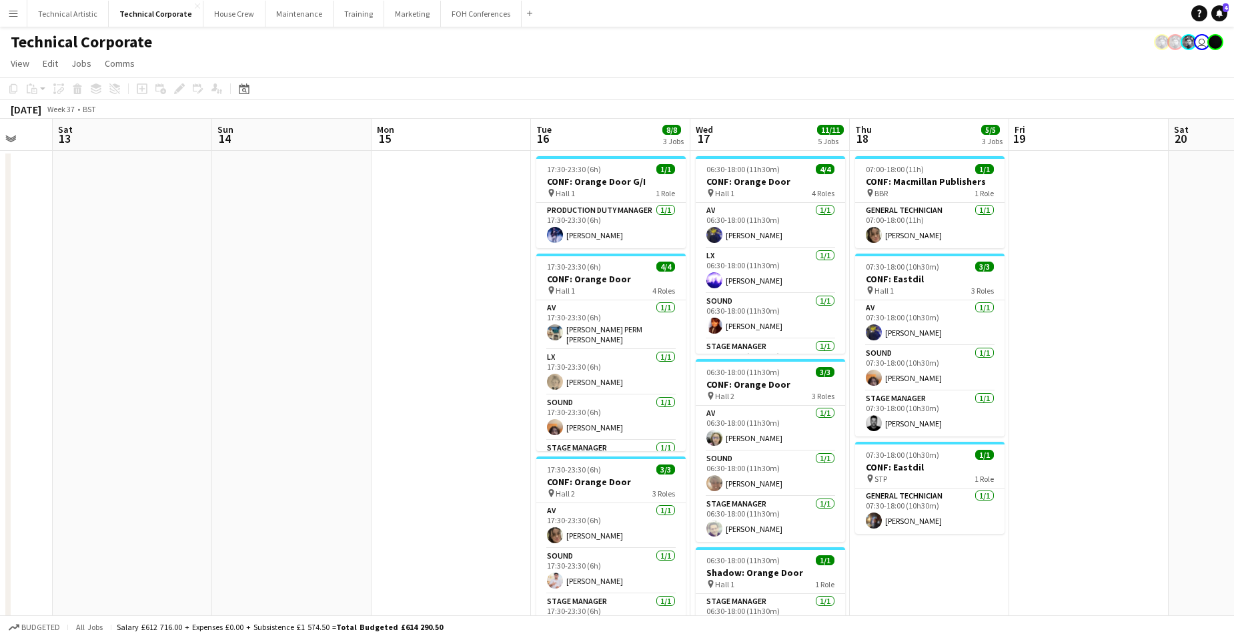
drag, startPoint x: 672, startPoint y: 282, endPoint x: 551, endPoint y: 287, distance: 120.8
click at [551, 287] on app-calendar-viewport "Wed 10 1/1 1 Job Thu 11 Fri 12 Sat 13 Sun 14 Mon 15 Tue 16 8/8 3 Jobs Wed 17 11…" at bounding box center [617, 514] width 1234 height 791
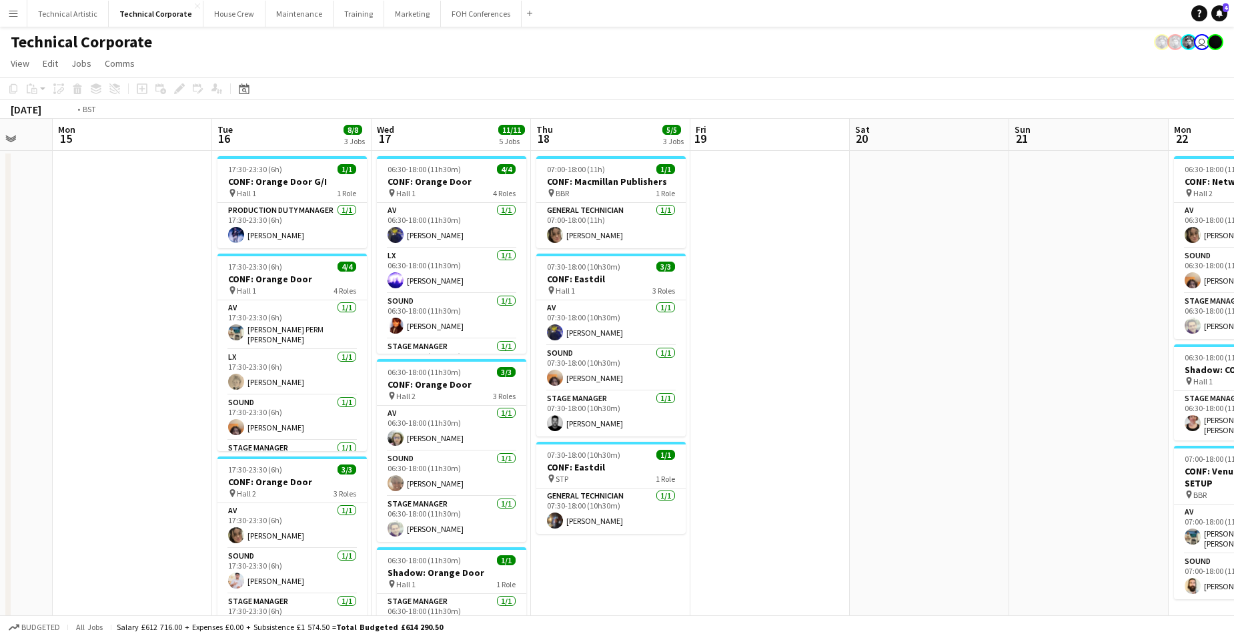
drag, startPoint x: 1135, startPoint y: 351, endPoint x: 269, endPoint y: 303, distance: 867.7
click at [269, 303] on app-calendar-viewport "Fri 12 Sat 13 Sun 14 Mon 15 Tue 16 8/8 3 Jobs Wed 17 11/11 5 Jobs Thu 18 5/5 3 …" at bounding box center [617, 523] width 1234 height 808
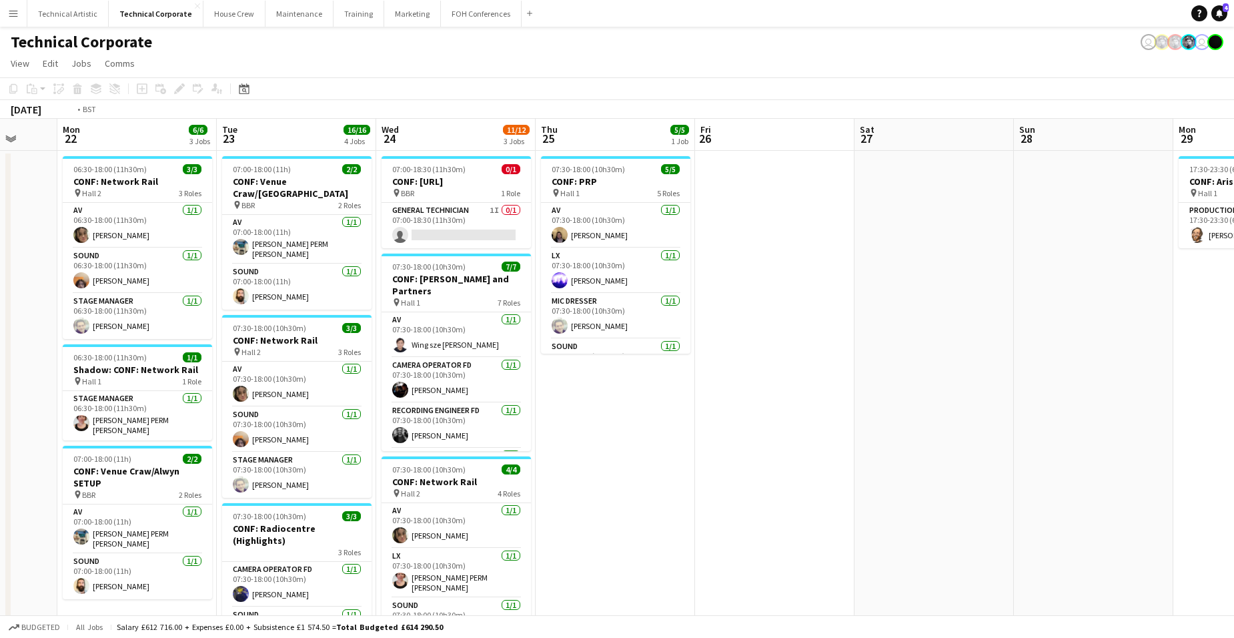
scroll to position [0, 464]
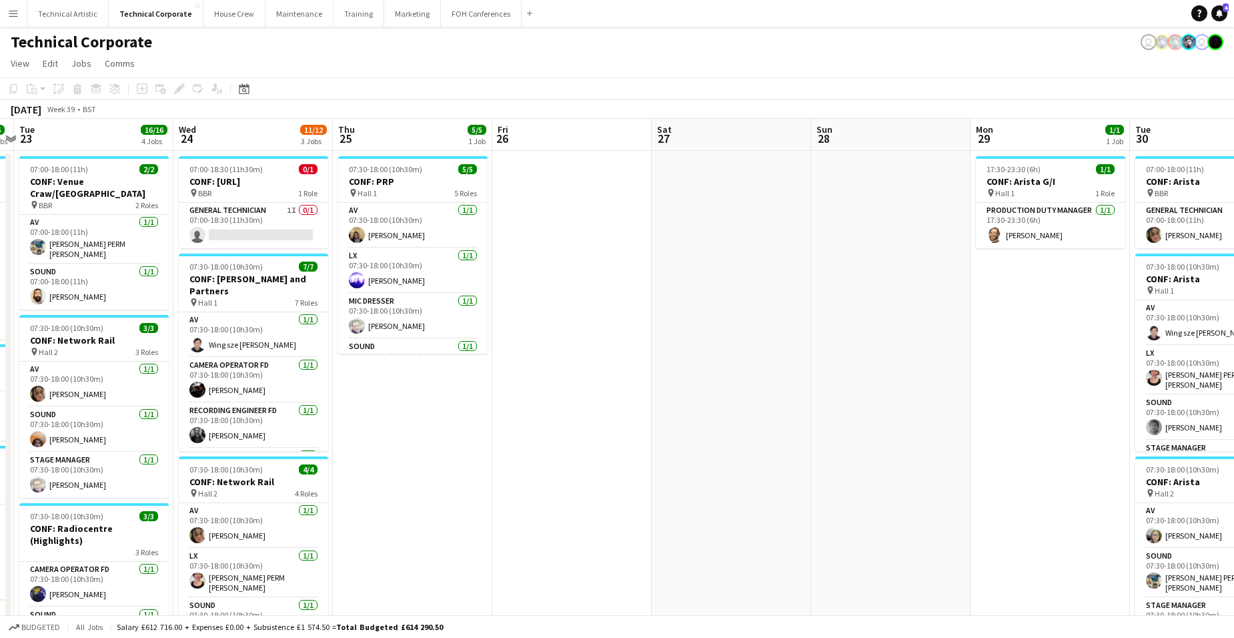
drag, startPoint x: 1056, startPoint y: 426, endPoint x: 608, endPoint y: 429, distance: 447.5
click at [608, 429] on app-calendar-viewport "Sat 20 Sun 21 Mon 22 6/6 3 Jobs Tue 23 16/16 4 Jobs Wed 24 11/12 3 Jobs Thu 25 …" at bounding box center [617, 607] width 1234 height 977
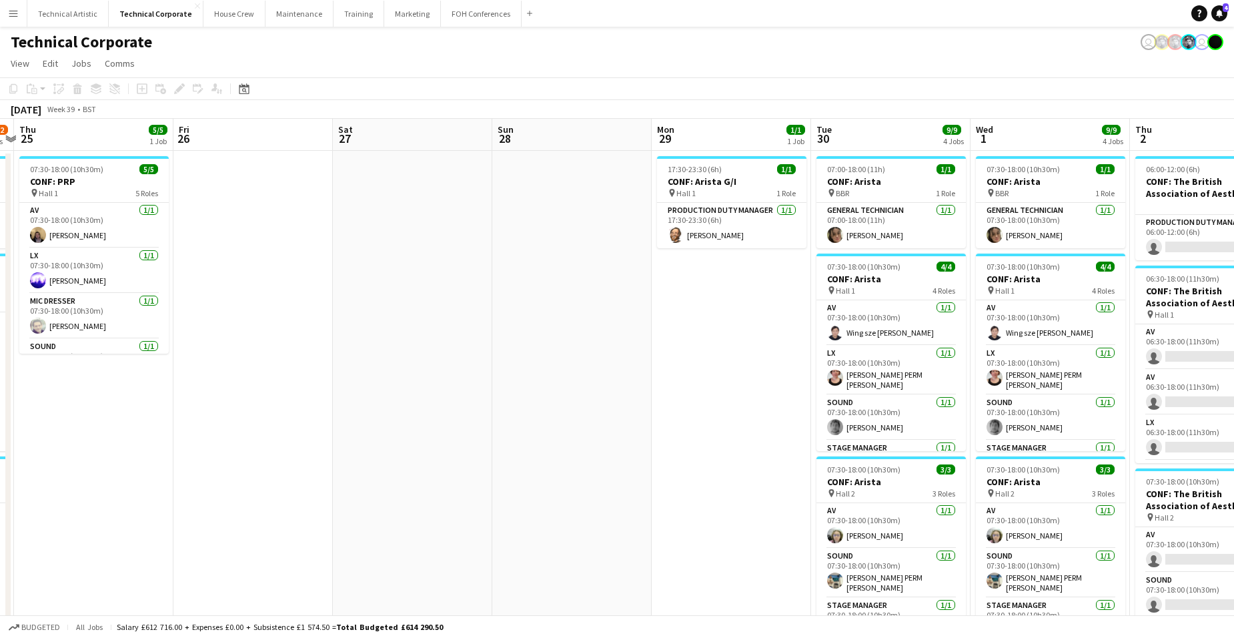
scroll to position [0, 542]
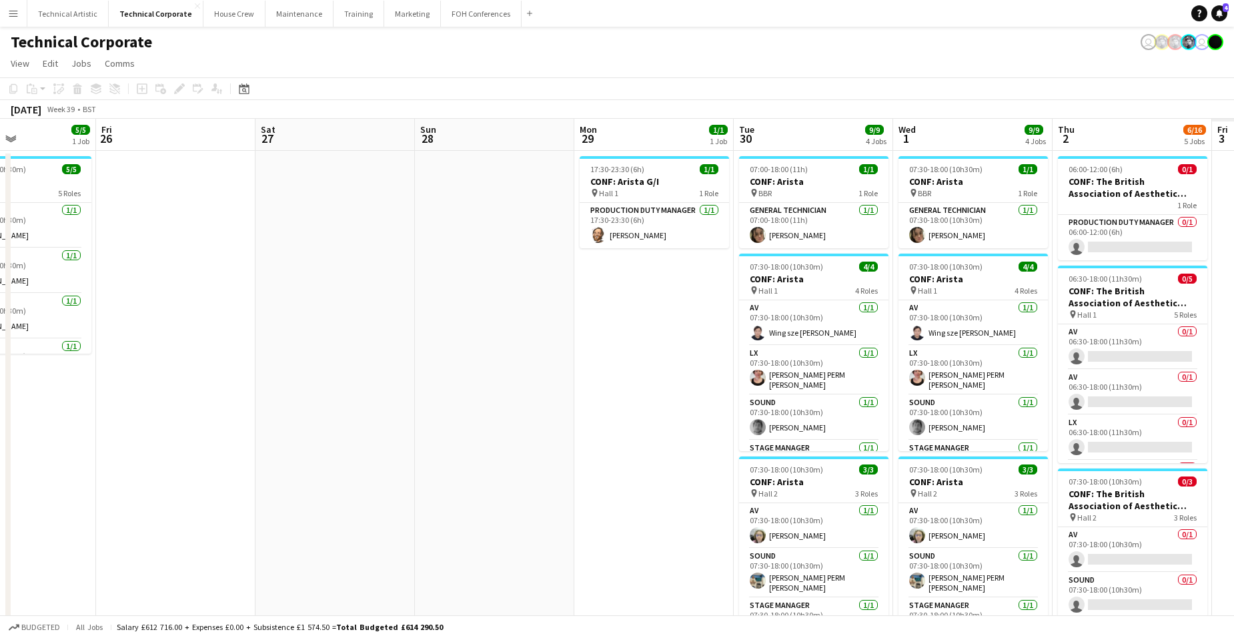
drag, startPoint x: 1038, startPoint y: 389, endPoint x: 482, endPoint y: 407, distance: 555.9
click at [482, 407] on app-calendar-viewport "Mon 22 6/6 3 Jobs Tue 23 16/16 4 Jobs Wed 24 11/12 3 Jobs Thu 25 5/5 1 Job Fri …" at bounding box center [617, 607] width 1234 height 977
drag, startPoint x: 115, startPoint y: 337, endPoint x: 728, endPoint y: 322, distance: 613.1
click at [688, 320] on app-calendar-viewport "Mon 22 6/6 3 Jobs Tue 23 16/16 4 Jobs Wed 24 11/12 3 Jobs Thu 25 5/5 1 Job Fri …" at bounding box center [617, 607] width 1234 height 977
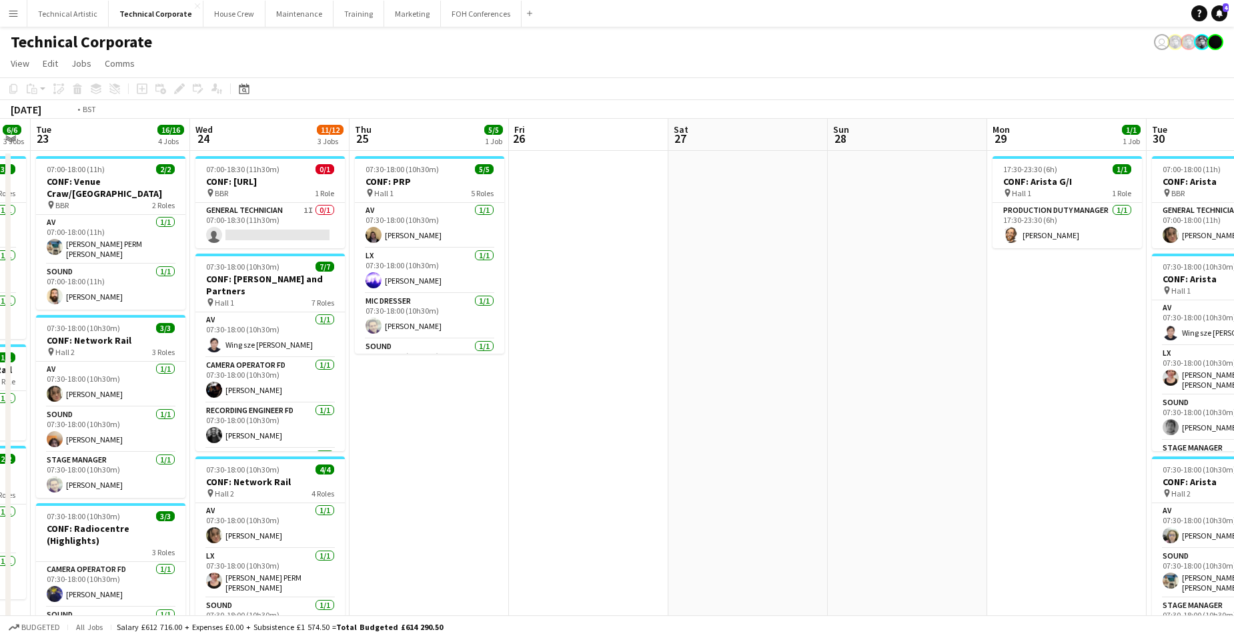
drag, startPoint x: 454, startPoint y: 363, endPoint x: 940, endPoint y: 377, distance: 486.4
click at [872, 358] on app-calendar-viewport "Sun 21 Mon 22 6/6 3 Jobs Tue 23 16/16 4 Jobs Wed 24 11/12 3 Jobs Thu 25 5/5 1 J…" at bounding box center [617, 607] width 1234 height 977
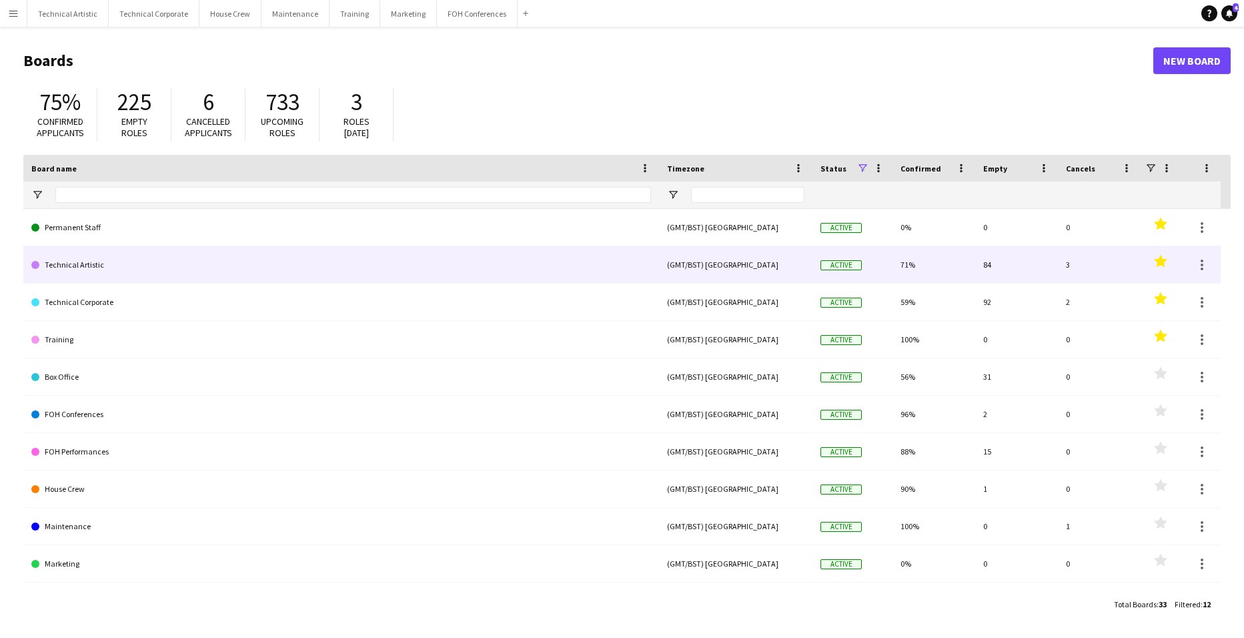
click at [71, 261] on link "Technical Artistic" at bounding box center [341, 264] width 620 height 37
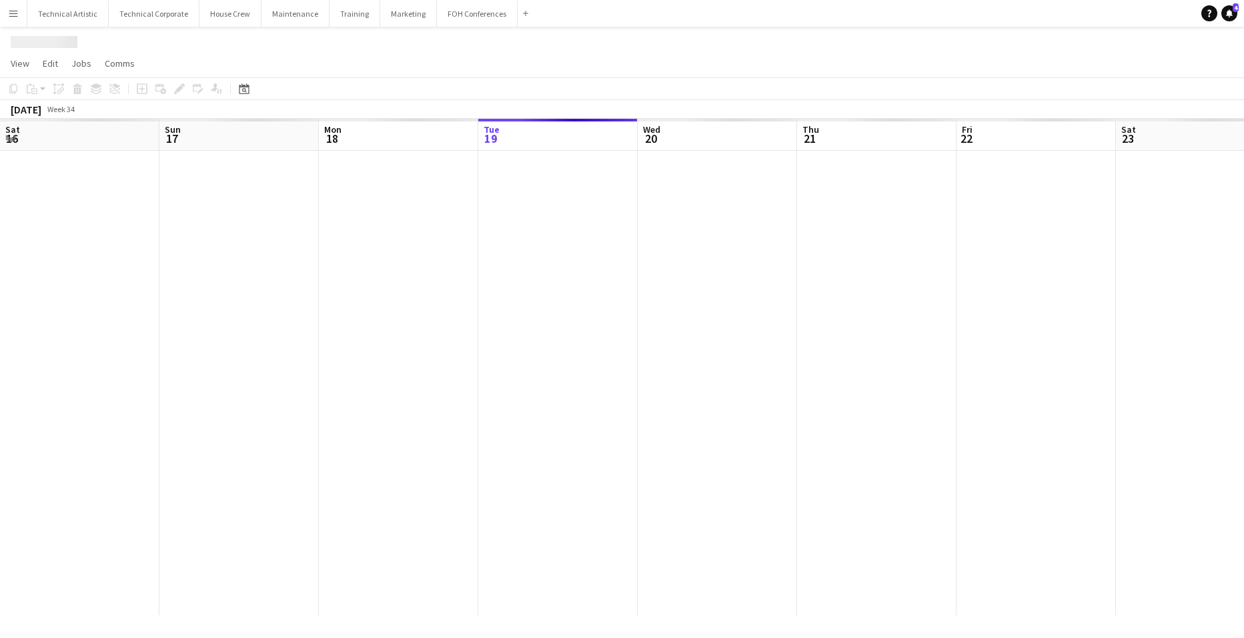
scroll to position [0, 319]
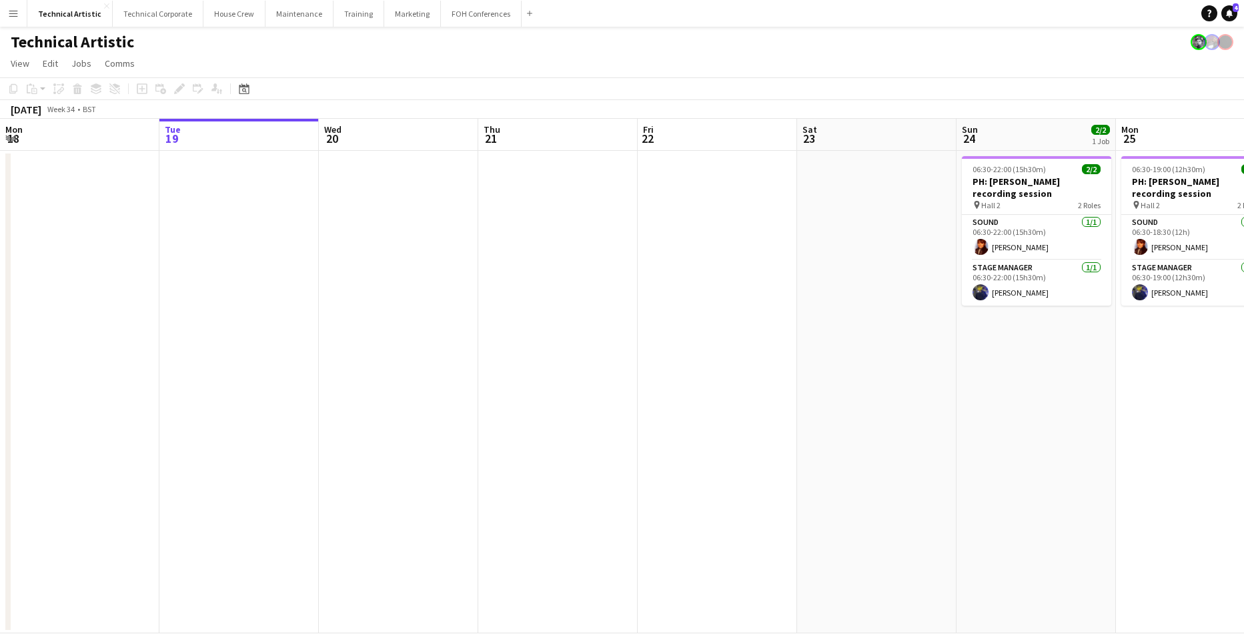
click at [550, 140] on app-board-header-date "Thu 21" at bounding box center [557, 135] width 159 height 32
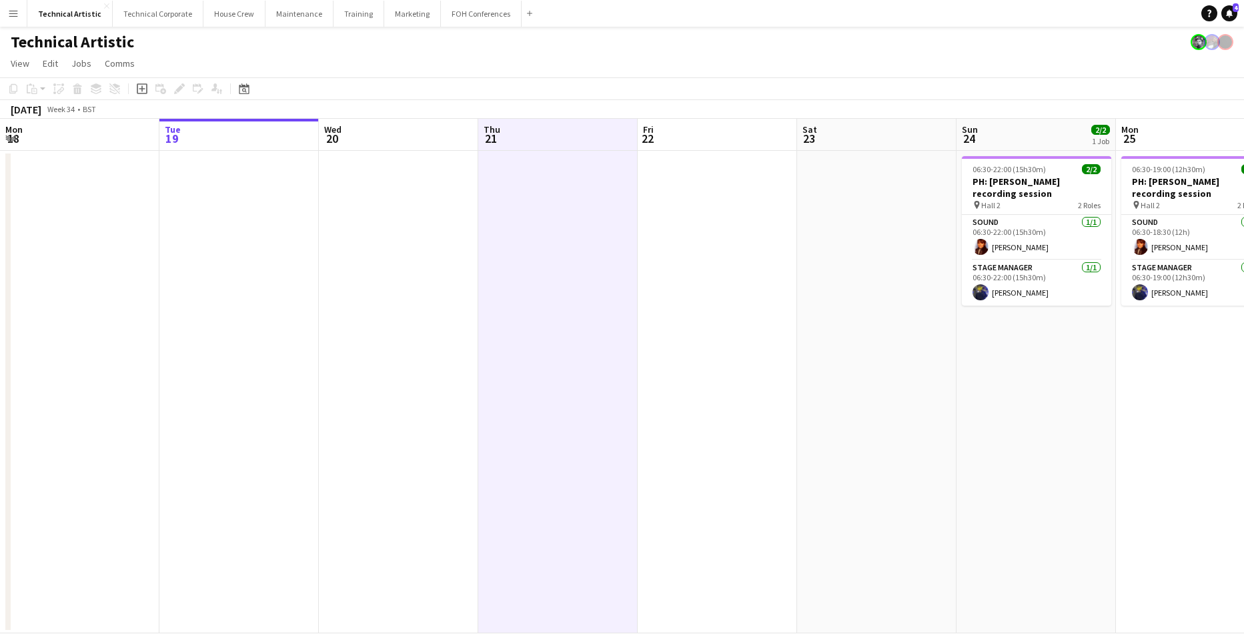
click at [744, 139] on app-board-header-date "Fri 22" at bounding box center [717, 135] width 159 height 32
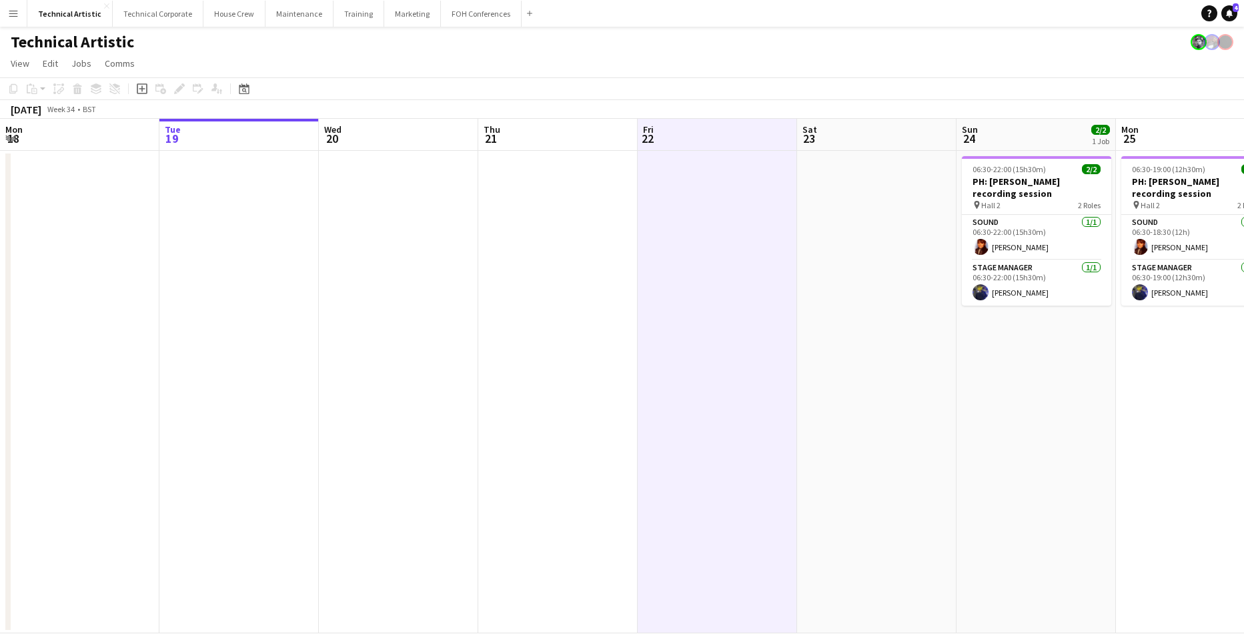
click at [563, 133] on app-board-header-date "Thu 21" at bounding box center [557, 135] width 159 height 32
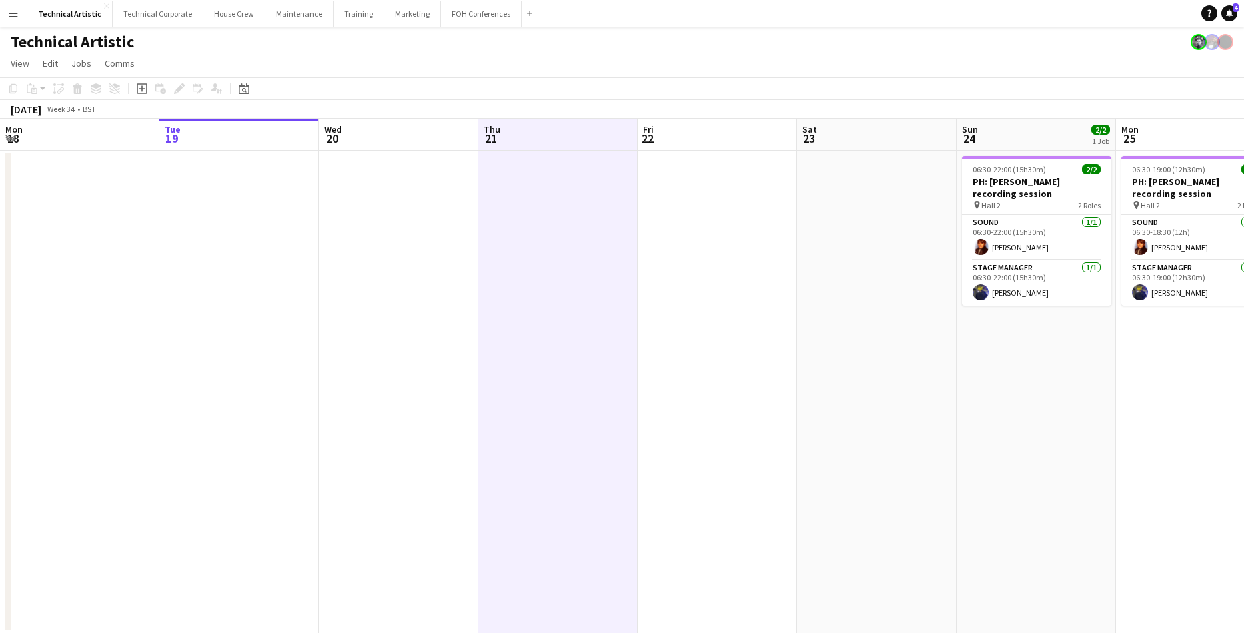
click at [728, 137] on app-board-header-date "Fri 22" at bounding box center [717, 135] width 159 height 32
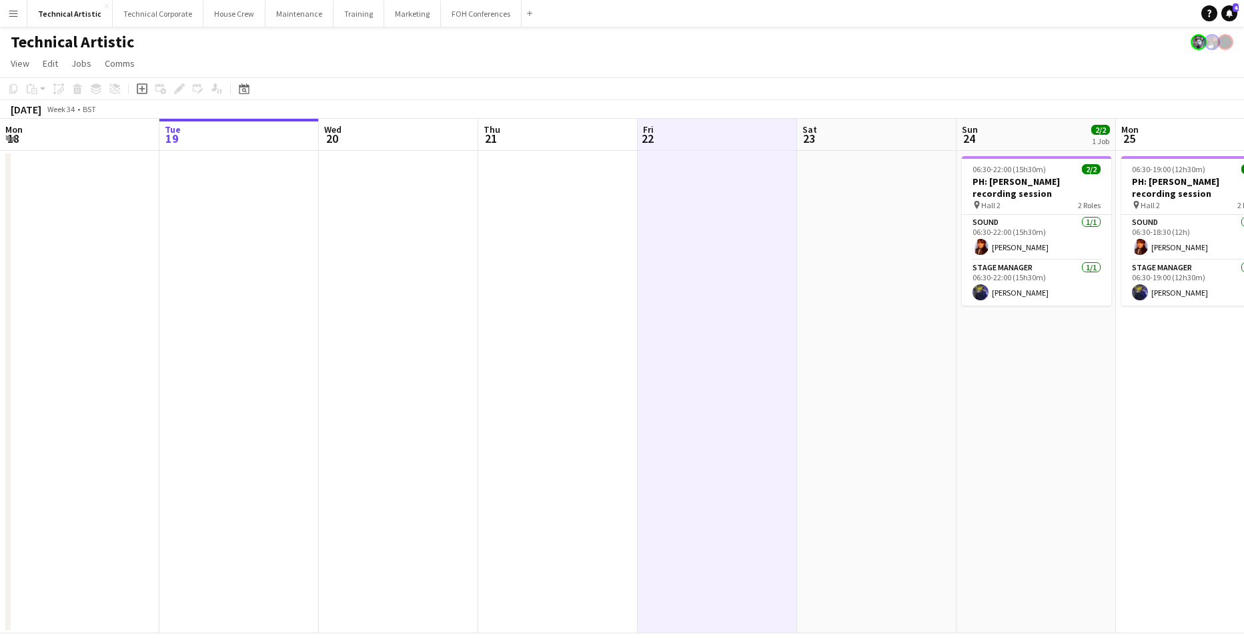
click at [568, 129] on app-board-header-date "Thu 21" at bounding box center [557, 135] width 159 height 32
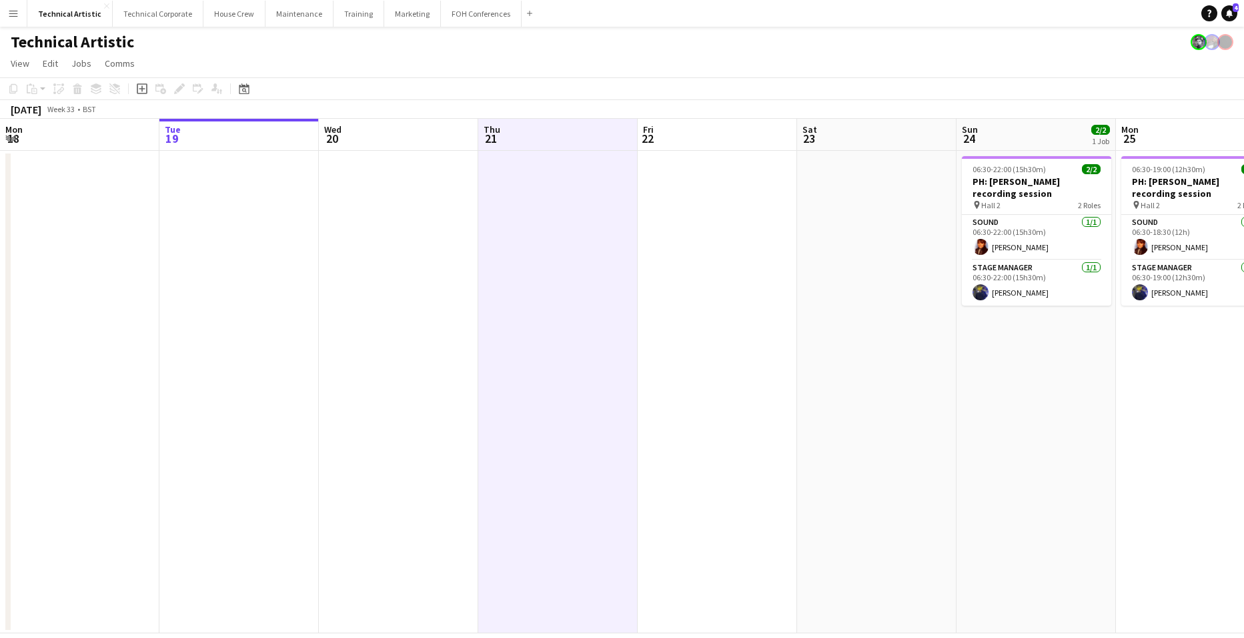
scroll to position [0, 318]
click at [696, 127] on app-board-header-date "Fri 22" at bounding box center [717, 135] width 159 height 32
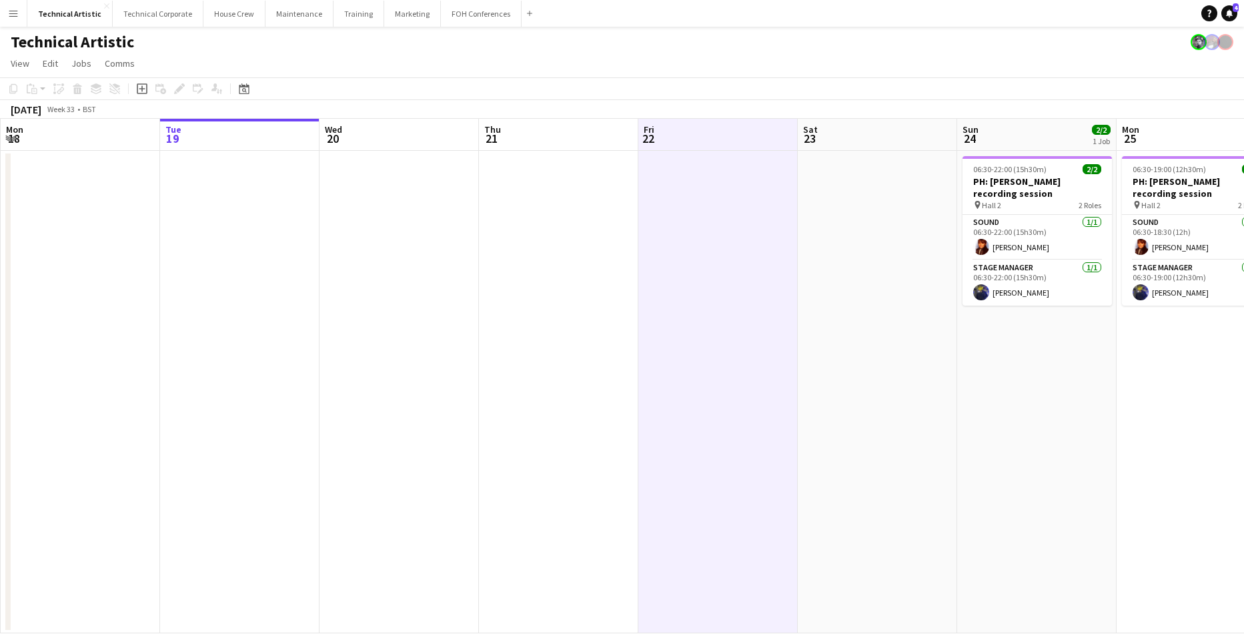
click at [1060, 353] on app-date-cell "06:30-22:00 (15h30m) 2/2 PH: [PERSON_NAME] recording session pin Hall 2 2 Roles…" at bounding box center [1036, 392] width 159 height 482
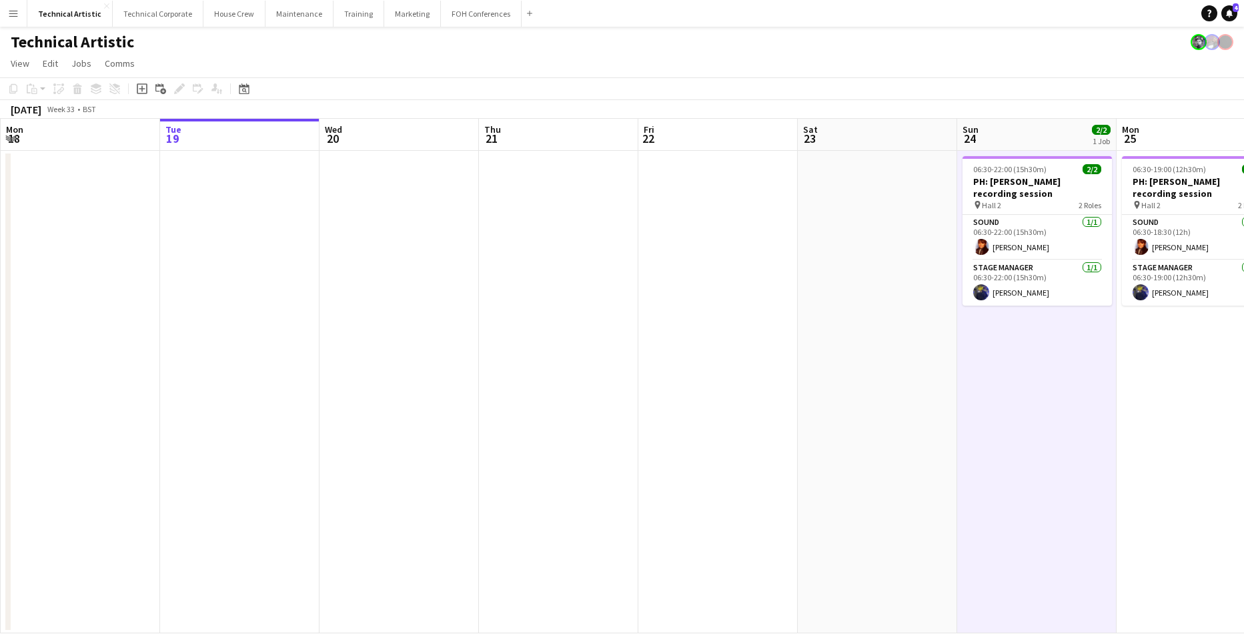
click at [1048, 132] on app-board-header-date "Sun 24 2/2 1 Job" at bounding box center [1036, 135] width 159 height 32
click at [1032, 131] on app-board-header-date "Sun 24 2/2 1 Job" at bounding box center [1036, 135] width 159 height 32
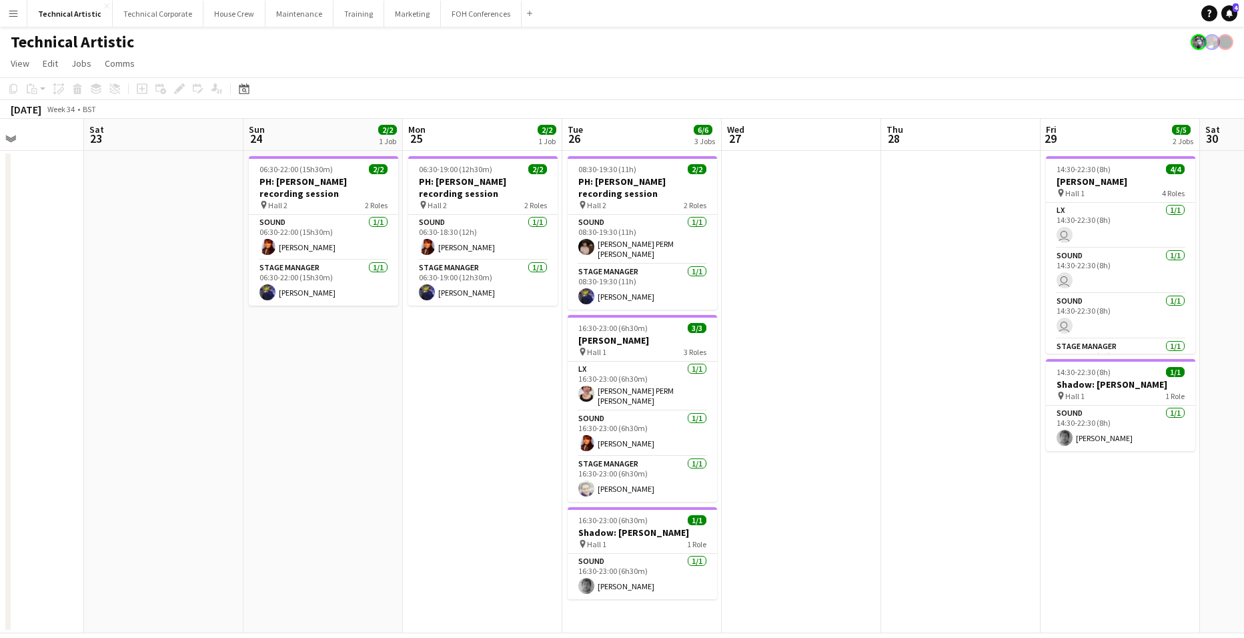
scroll to position [0, 438]
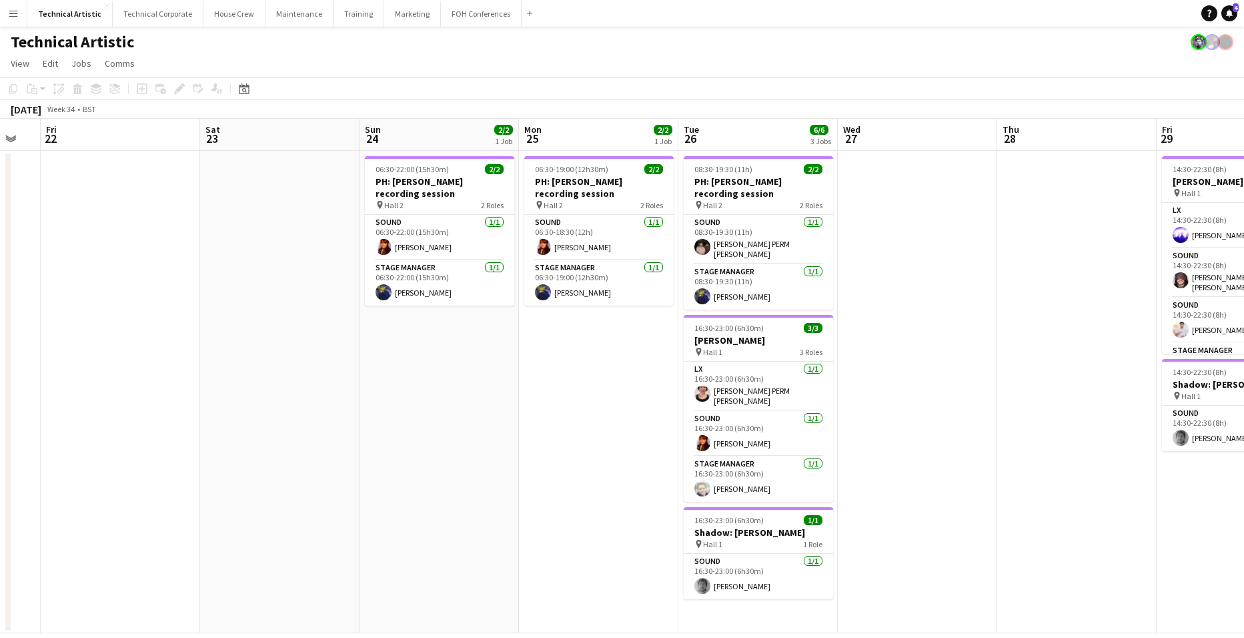
drag, startPoint x: 1032, startPoint y: 131, endPoint x: 434, endPoint y: 179, distance: 599.5
click at [434, 179] on app-calendar-viewport "Tue 19 Wed 20 Thu 21 Fri 22 Sat 23 Sun 24 2/2 1 Job Mon 25 2/2 1 Job Tue 26 6/6…" at bounding box center [622, 376] width 1244 height 514
click at [600, 312] on app-date-cell "06:30-19:00 (12h30m) 2/2 PH: [PERSON_NAME] recording session pin Hall 2 2 Roles…" at bounding box center [598, 392] width 159 height 482
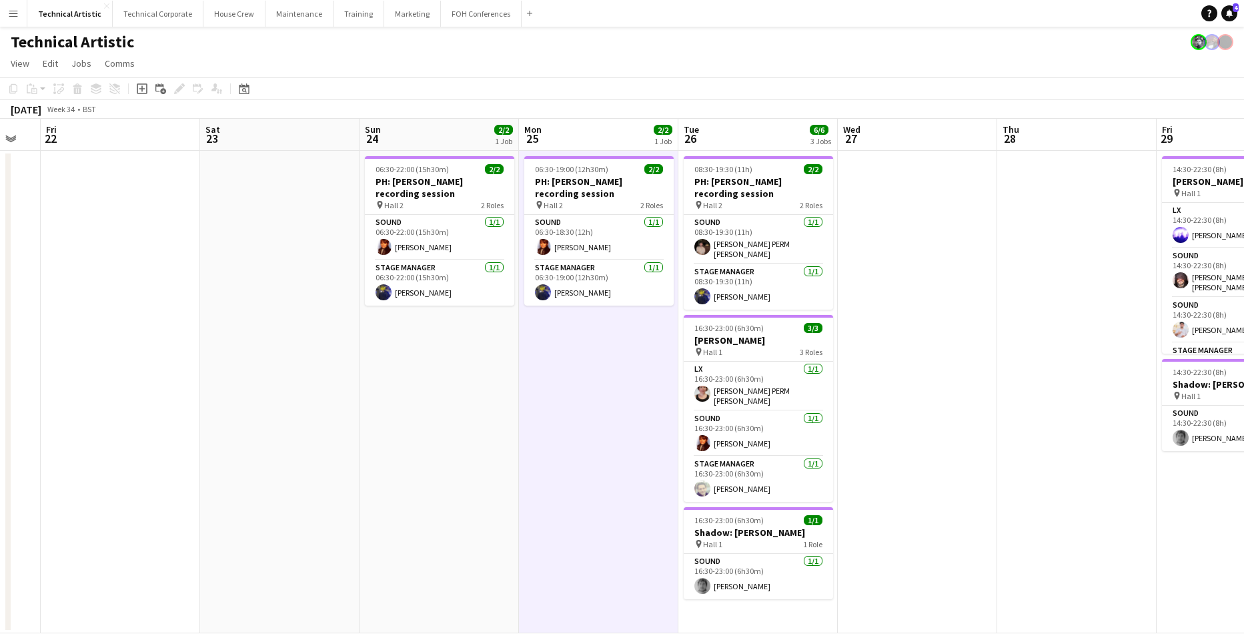
click at [600, 312] on app-date-cell "06:30-19:00 (12h30m) 2/2 PH: [PERSON_NAME] recording session pin Hall 2 2 Roles…" at bounding box center [598, 392] width 159 height 482
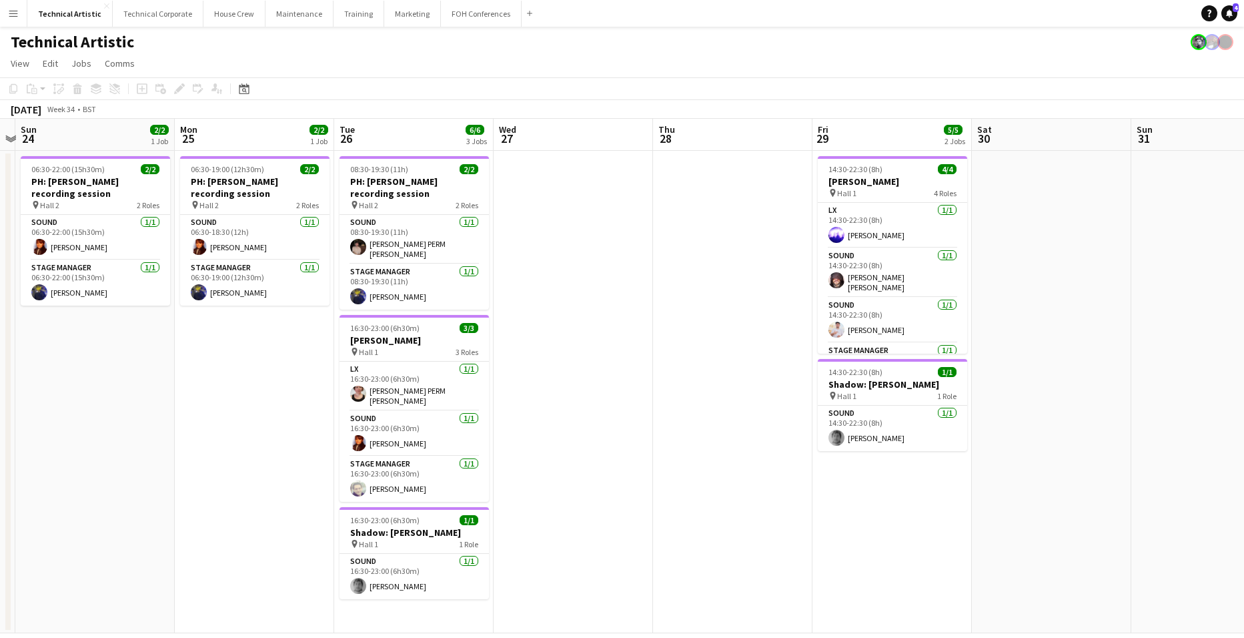
scroll to position [0, 464]
drag, startPoint x: 1078, startPoint y: 305, endPoint x: 734, endPoint y: 297, distance: 344.9
click at [734, 297] on app-calendar-viewport "Thu 21 Fri 22 Sat 23 Sun 24 2/2 1 Job Mon 25 2/2 1 Job Tue 26 6/6 3 Jobs Wed 27…" at bounding box center [622, 376] width 1244 height 514
click at [600, 241] on app-date-cell at bounding box center [572, 392] width 159 height 482
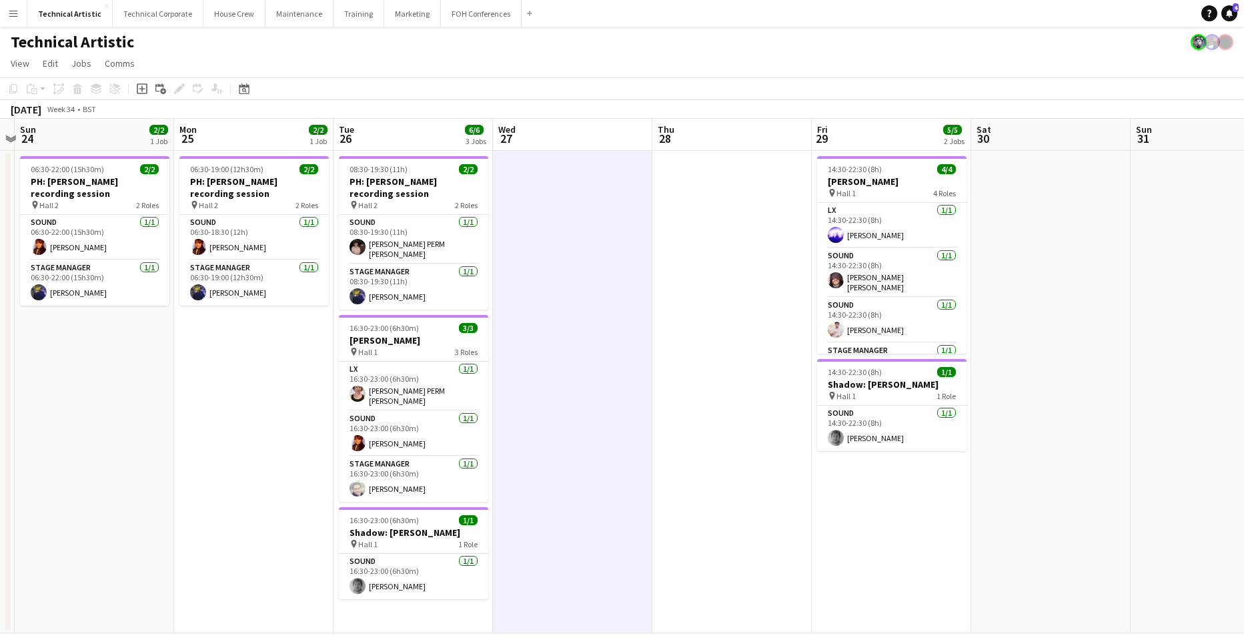
click at [600, 241] on app-date-cell at bounding box center [572, 392] width 159 height 482
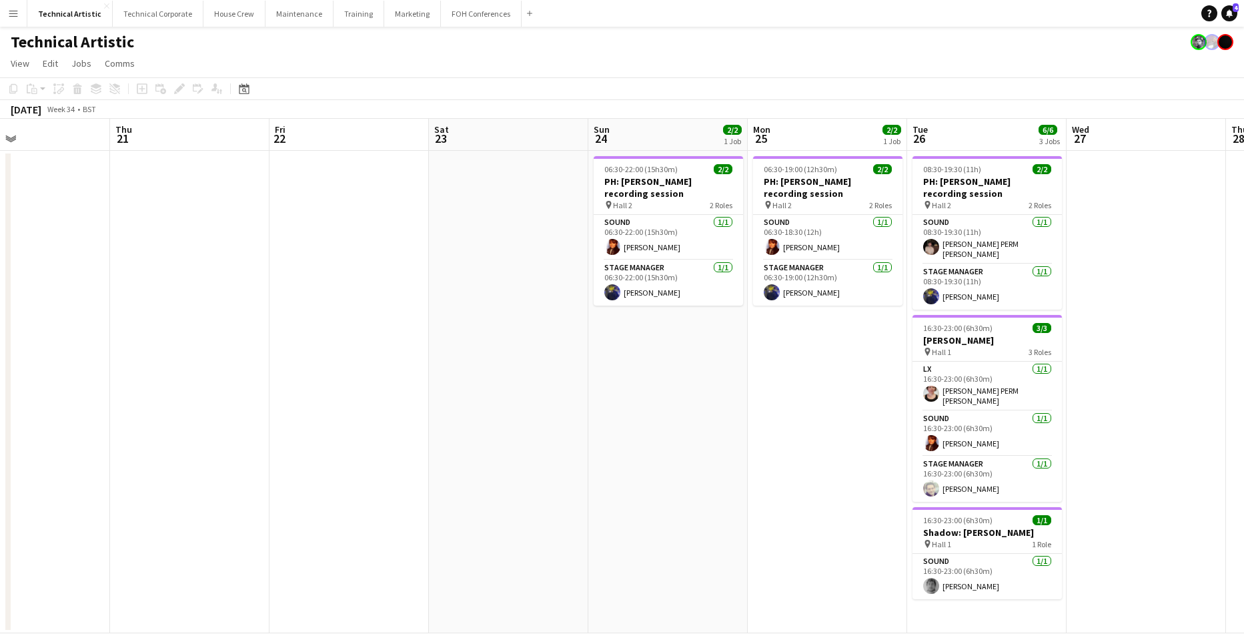
scroll to position [0, 345]
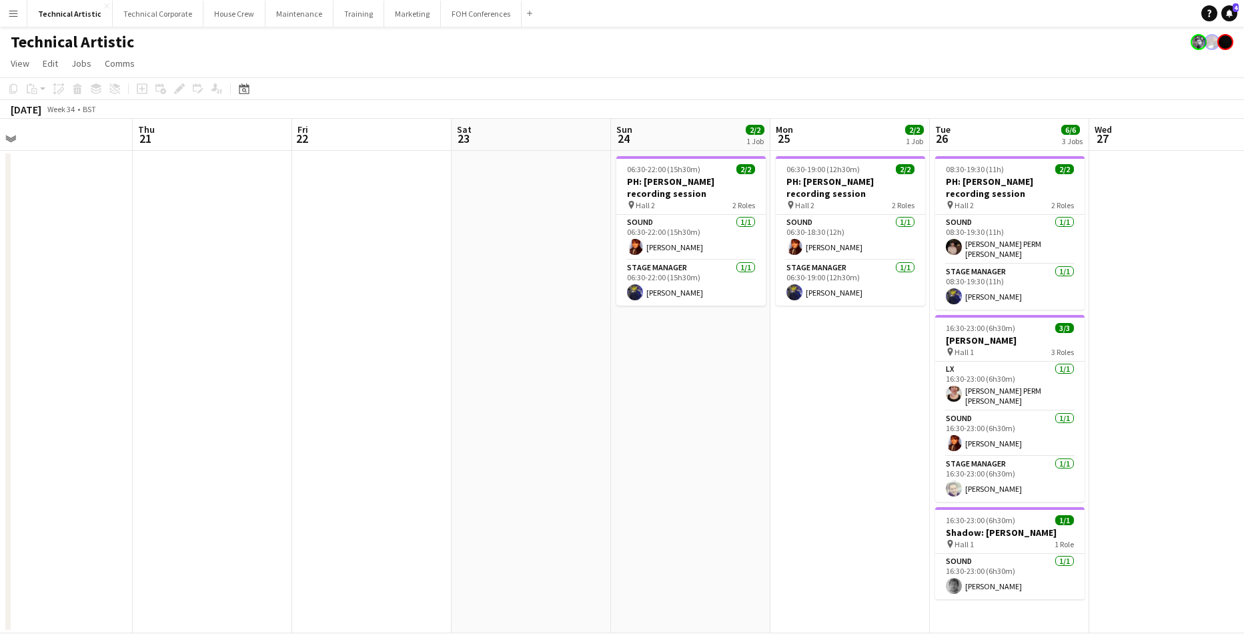
drag, startPoint x: 92, startPoint y: 357, endPoint x: 688, endPoint y: 358, distance: 596.3
click at [688, 358] on app-calendar-viewport "Mon 18 Tue 19 Wed 20 Thu 21 Fri 22 Sat 23 Sun 24 2/2 1 Job Mon 25 2/2 1 Job Tue…" at bounding box center [622, 376] width 1244 height 514
click at [674, 322] on app-date-cell "06:30-22:00 (15h30m) 2/2 PH: [PERSON_NAME] recording session pin Hall 2 2 Roles…" at bounding box center [690, 392] width 159 height 482
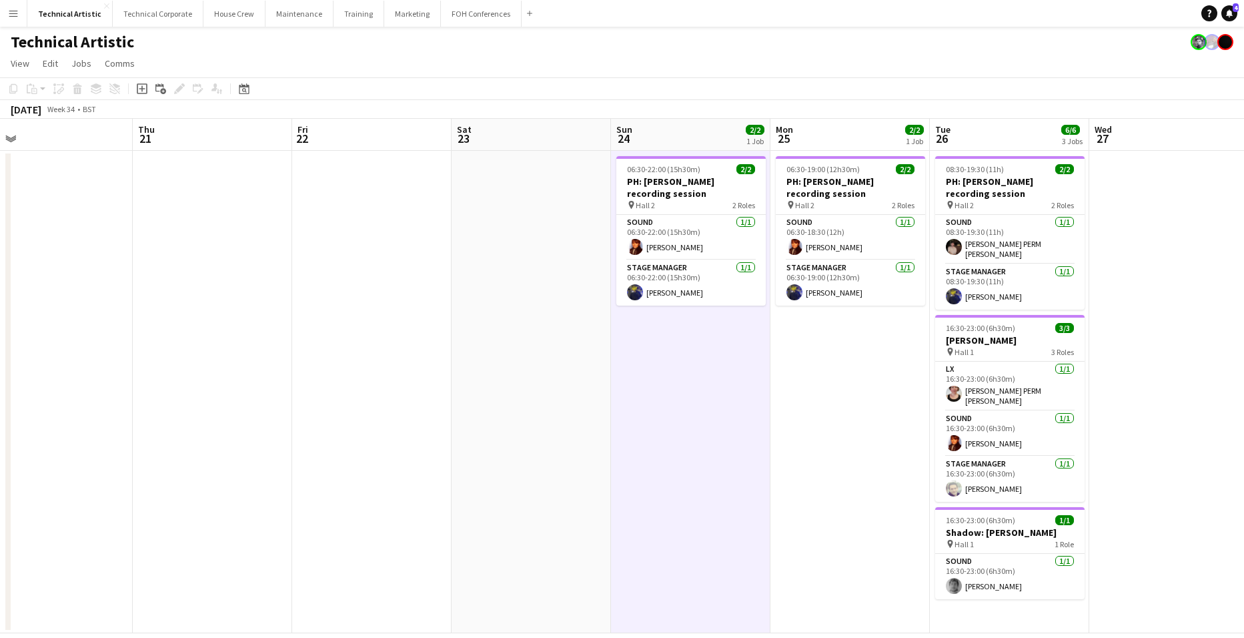
click at [674, 322] on app-date-cell "06:30-22:00 (15h30m) 2/2 PH: [PERSON_NAME] recording session pin Hall 2 2 Roles…" at bounding box center [690, 392] width 159 height 482
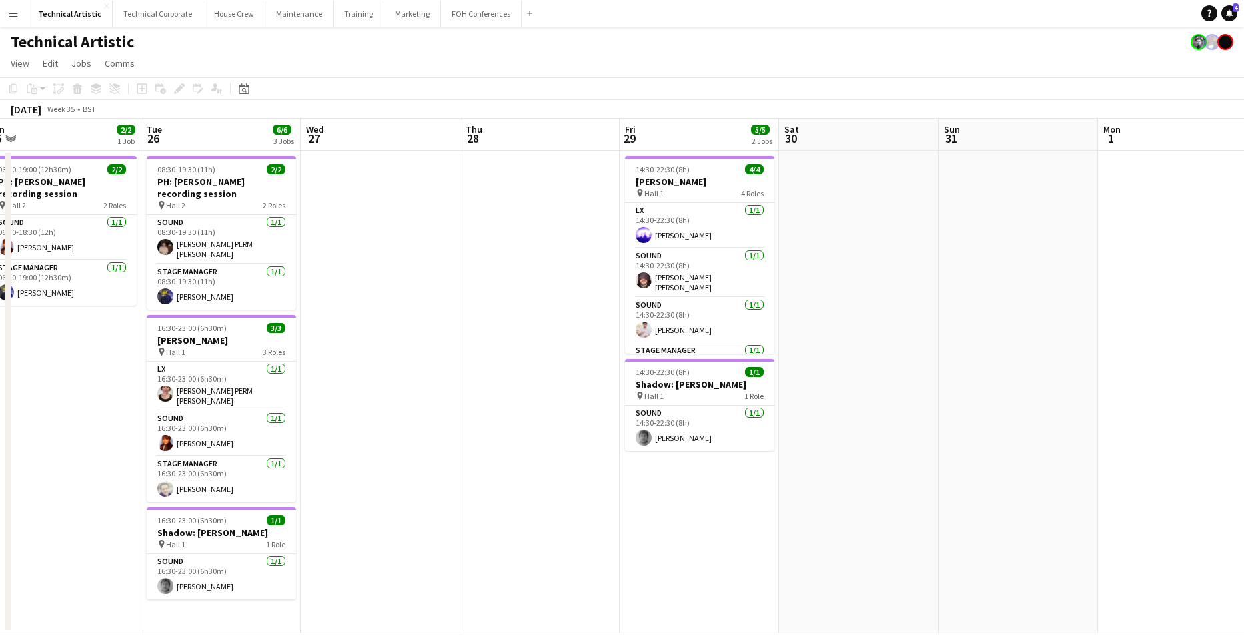
drag, startPoint x: 1177, startPoint y: 341, endPoint x: 345, endPoint y: 370, distance: 832.2
click at [345, 370] on app-calendar-viewport "Fri 22 Sat 23 Sun 24 2/2 1 Job Mon 25 2/2 1 Job Tue 26 6/6 3 Jobs Wed 27 Thu 28…" at bounding box center [622, 376] width 1244 height 514
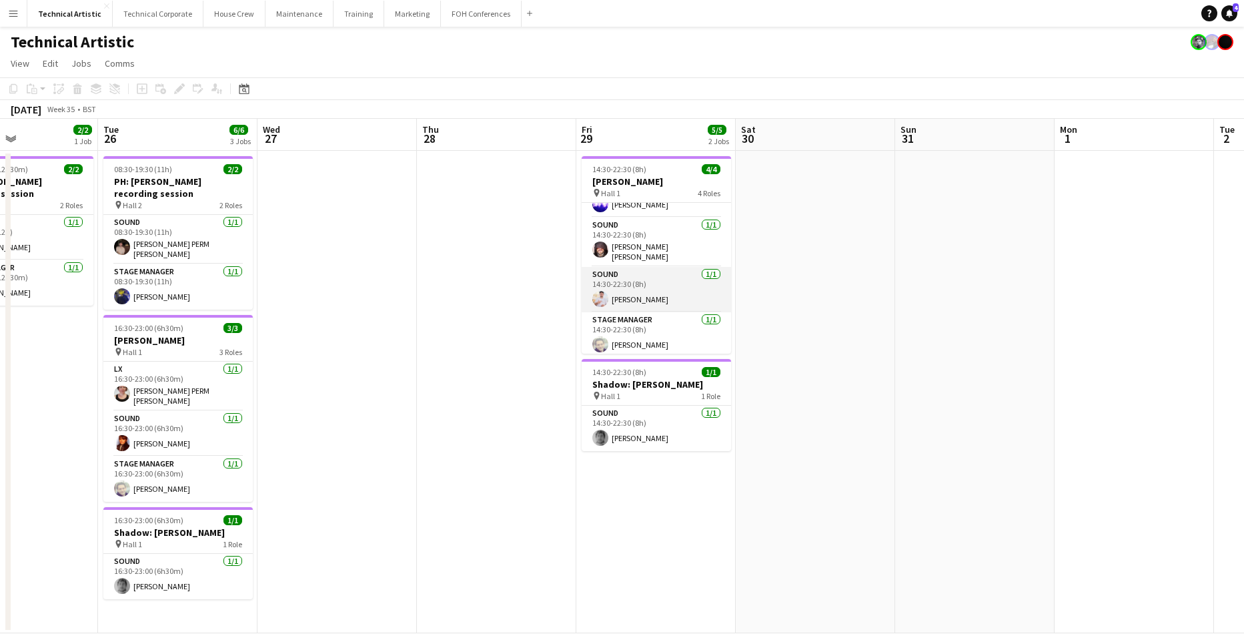
scroll to position [0, 0]
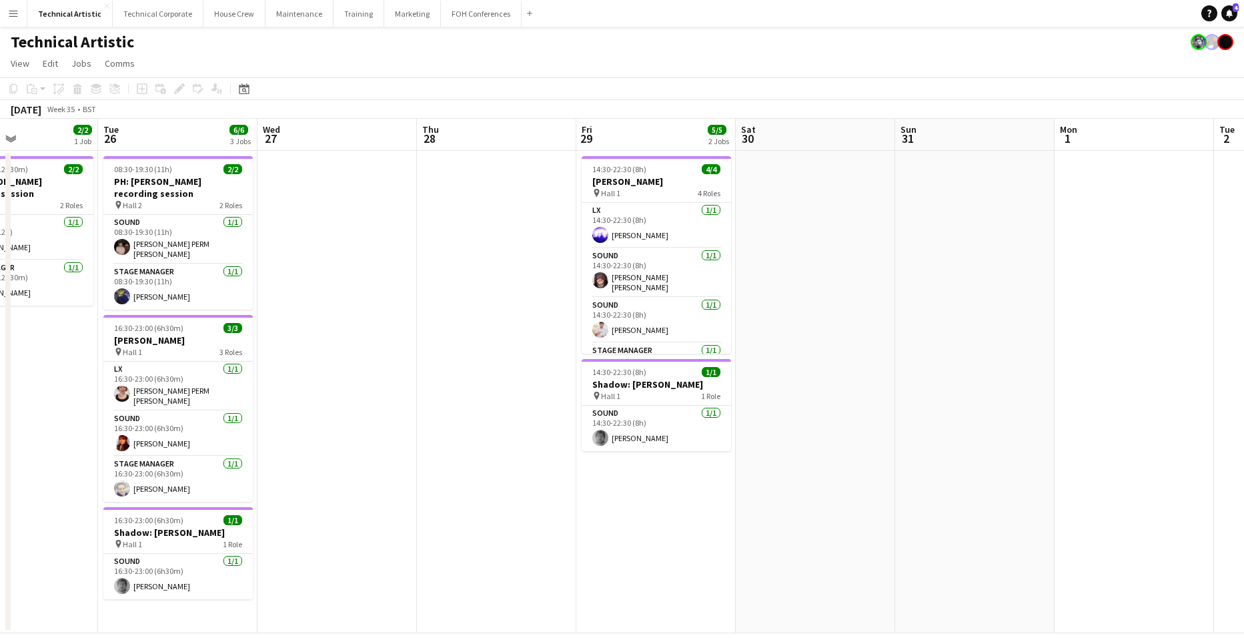
drag, startPoint x: 1018, startPoint y: 343, endPoint x: 298, endPoint y: 366, distance: 720.7
click at [298, 366] on app-calendar-viewport "Fri 22 Sat 23 Sun 24 2/2 1 Job Mon 25 2/2 1 Job Tue 26 6/6 3 Jobs Wed 27 Thu 28…" at bounding box center [622, 376] width 1244 height 514
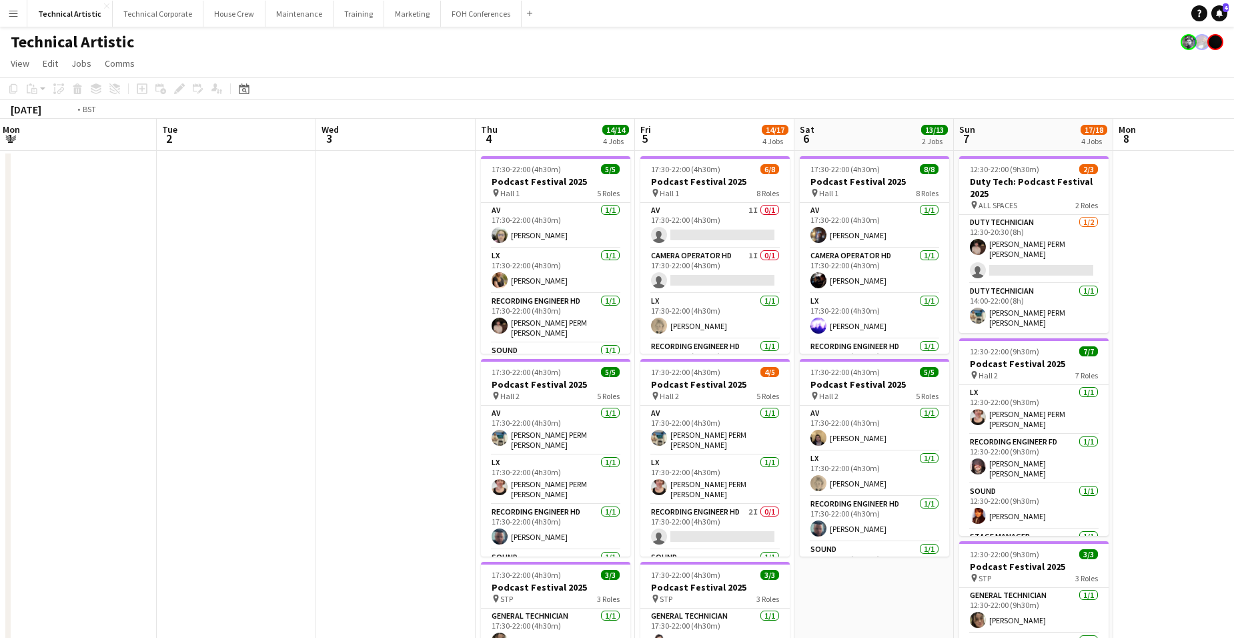
scroll to position [0, 482]
drag, startPoint x: 813, startPoint y: 331, endPoint x: 315, endPoint y: 371, distance: 499.1
click at [315, 371] on app-calendar-viewport "Fri 29 5/5 2 Jobs Sat 30 Sun 31 Mon 1 Tue 2 Wed 3 Thu 4 14/14 4 Jobs Fri 5 14/1…" at bounding box center [617, 539] width 1234 height 840
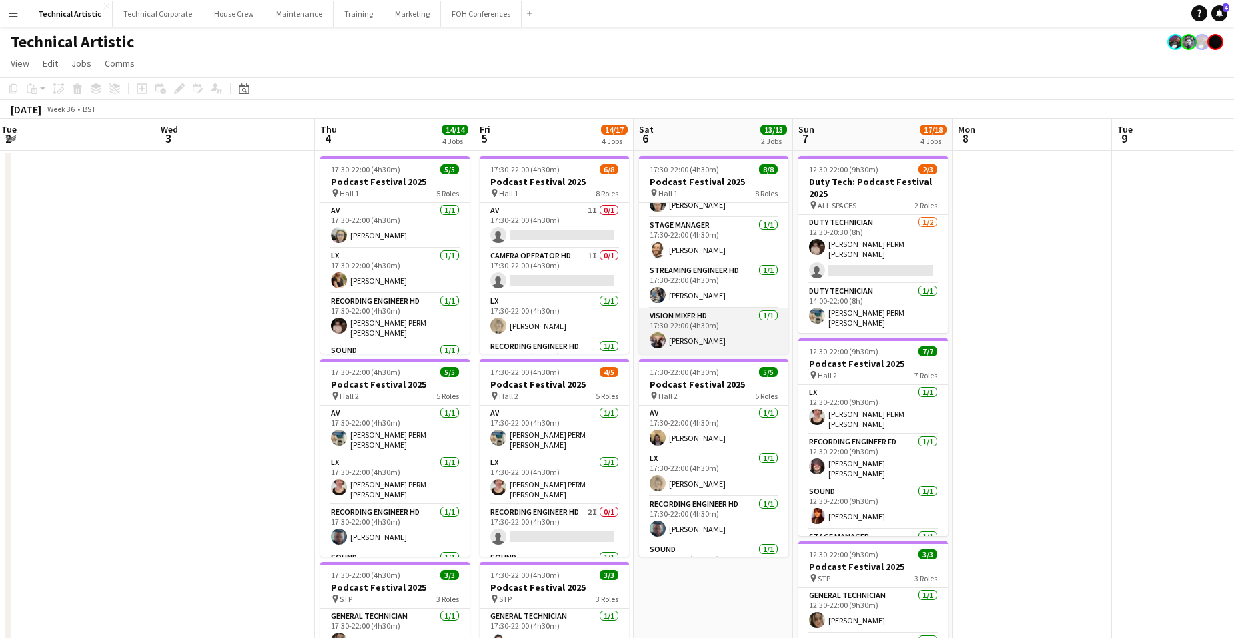
scroll to position [0, 0]
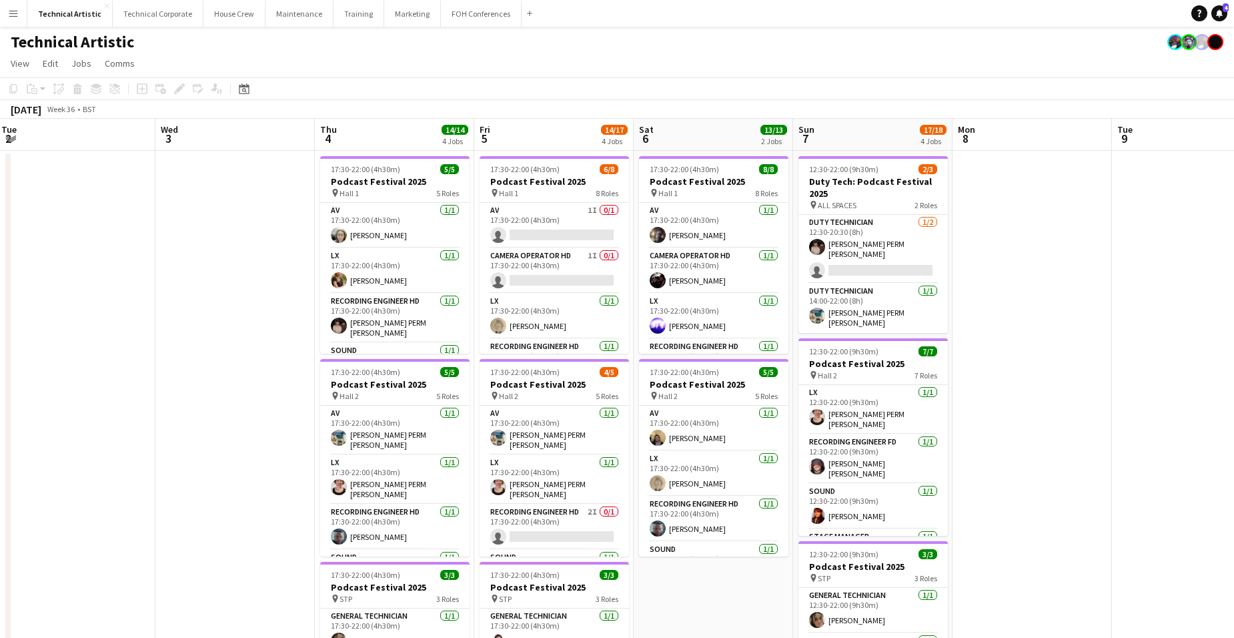
click at [702, 137] on app-board-header-date "Sat 6 13/13 2 Jobs" at bounding box center [713, 135] width 159 height 32
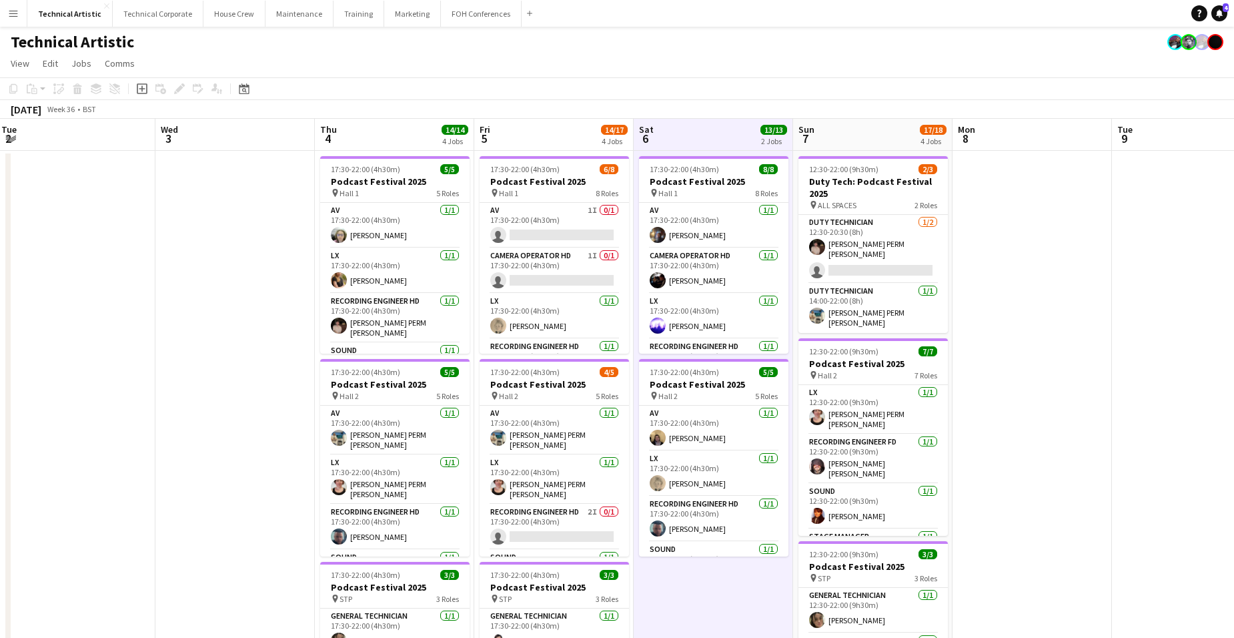
click at [702, 137] on app-board-header-date "Sat 6 13/13 2 Jobs" at bounding box center [713, 135] width 159 height 32
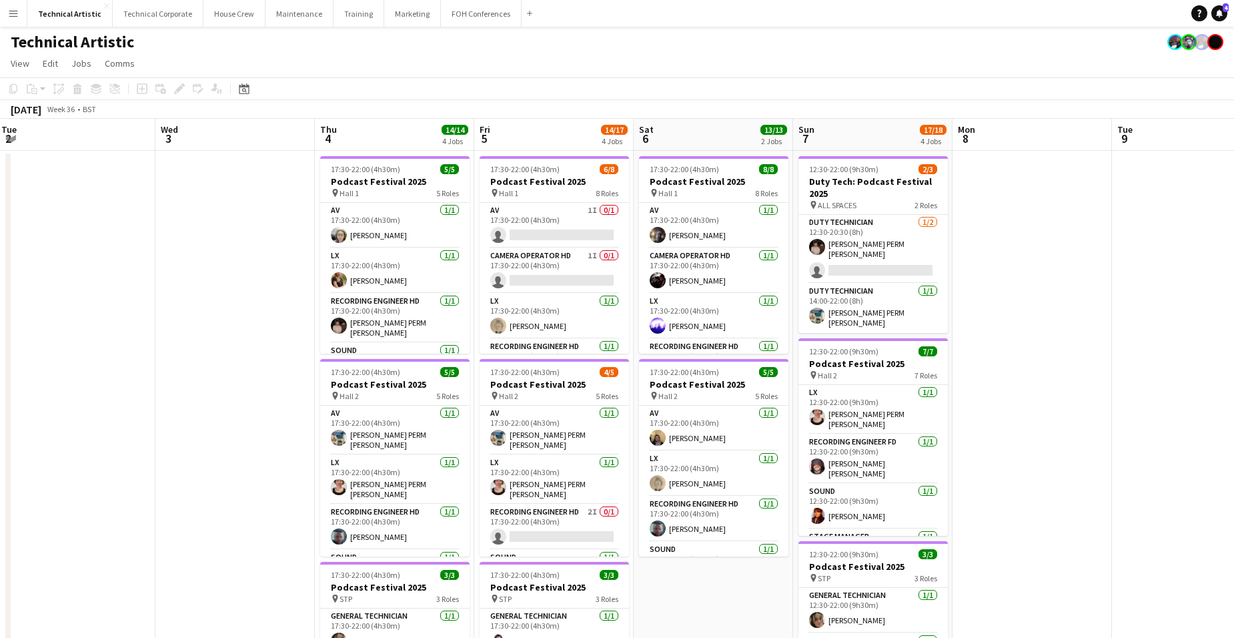
click at [702, 137] on app-board-header-date "Sat 6 13/13 2 Jobs" at bounding box center [713, 135] width 159 height 32
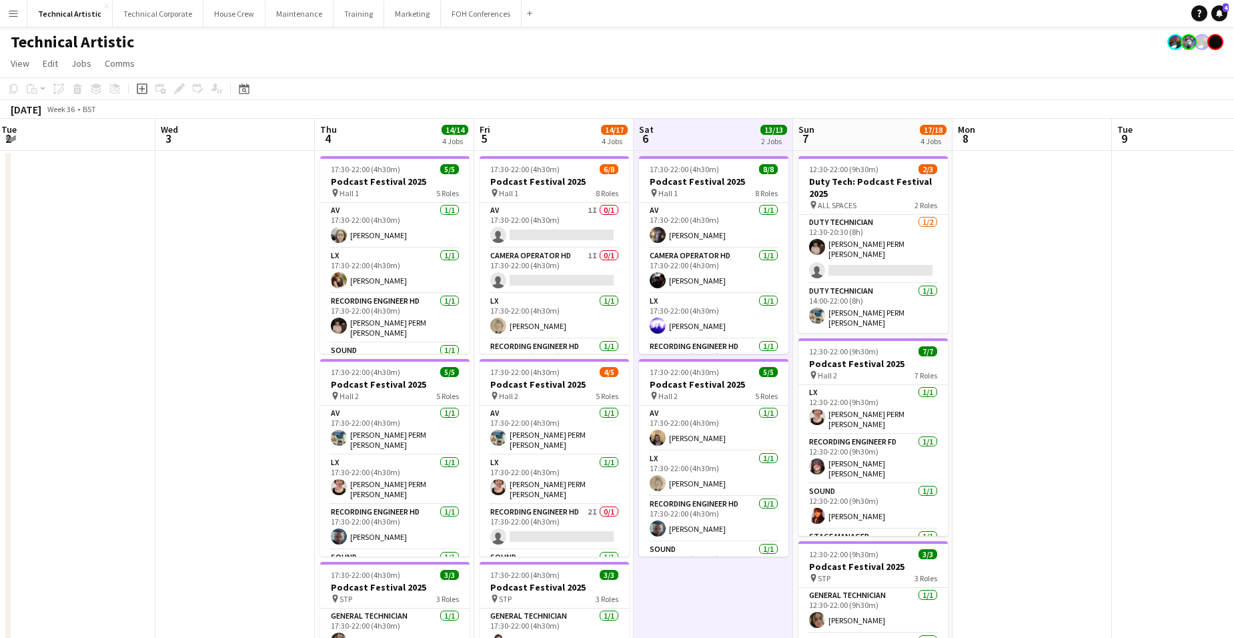
click at [702, 137] on app-board-header-date "Sat 6 13/13 2 Jobs" at bounding box center [713, 135] width 159 height 32
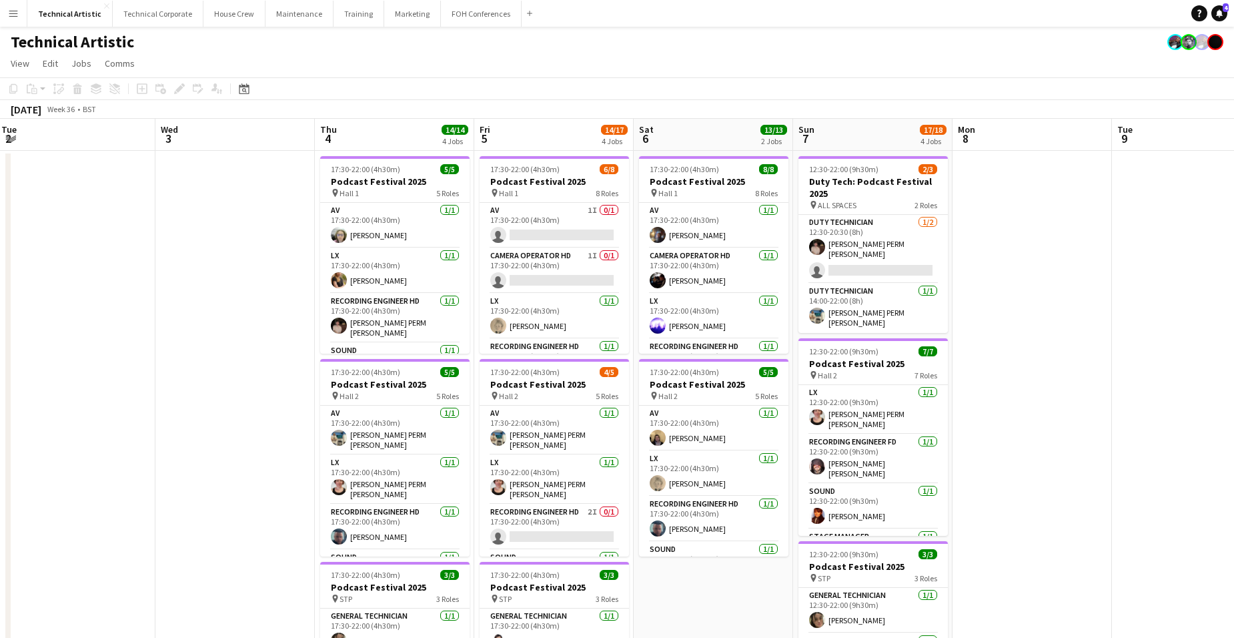
click at [876, 132] on app-board-header-date "Sun 7 17/18 4 Jobs" at bounding box center [872, 135] width 159 height 32
click at [870, 137] on app-board-header-date "Sun 7 17/18 4 Jobs" at bounding box center [872, 135] width 159 height 32
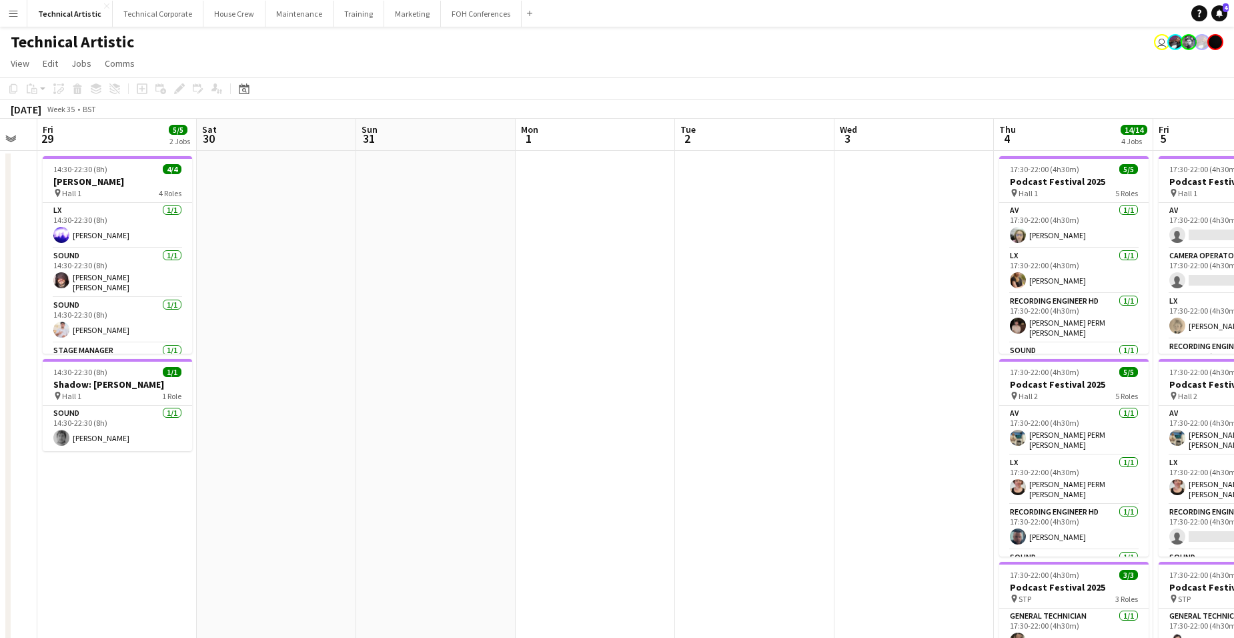
drag, startPoint x: 154, startPoint y: 269, endPoint x: 833, endPoint y: 265, distance: 679.0
click at [833, 265] on app-calendar-viewport "Wed 27 Thu 28 Fri 29 5/5 2 Jobs Sat 30 Sun 31 Mon 1 Tue 2 Wed 3 Thu 4 14/14 4 J…" at bounding box center [617, 539] width 1234 height 840
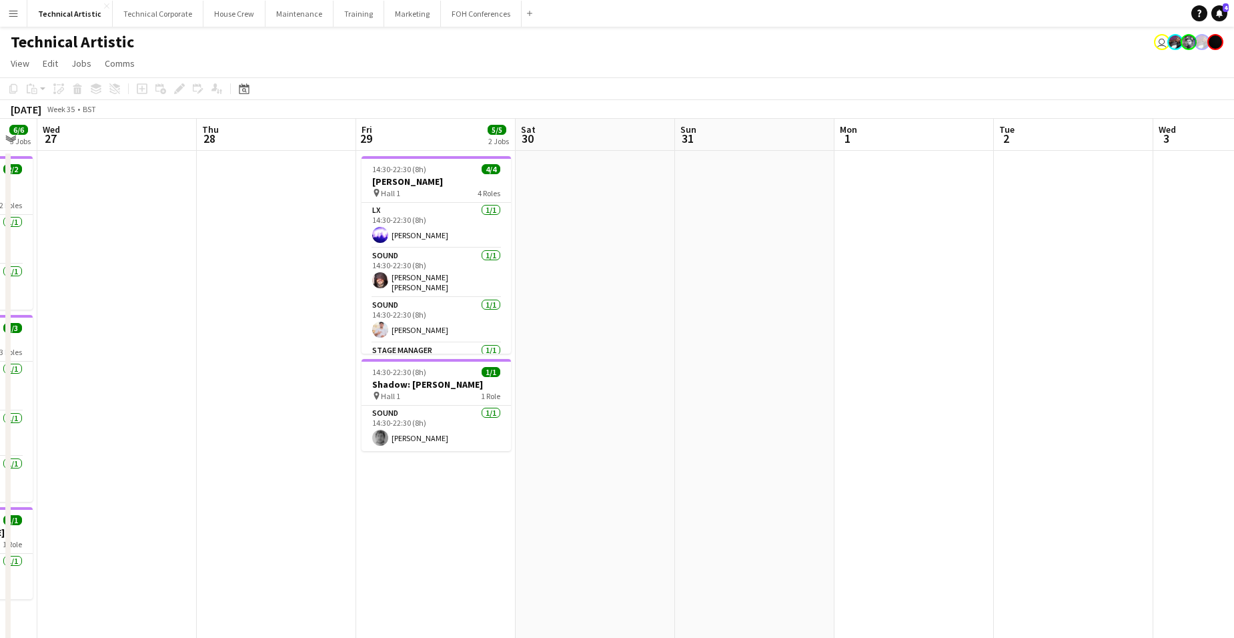
scroll to position [0, 310]
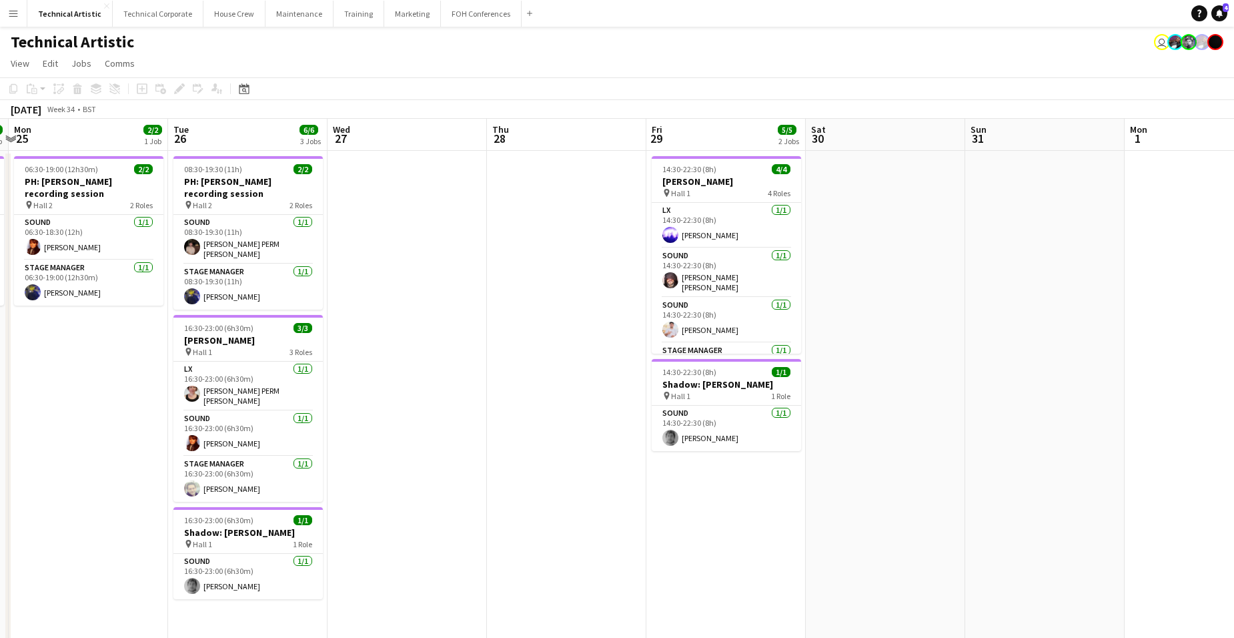
drag, startPoint x: 586, startPoint y: 350, endPoint x: 906, endPoint y: 333, distance: 320.6
click at [906, 333] on app-calendar-viewport "Sat 23 Sun 24 2/2 1 Job Mon 25 2/2 1 Job Tue 26 6/6 3 Jobs Wed 27 Thu 28 Fri 29…" at bounding box center [617, 539] width 1234 height 840
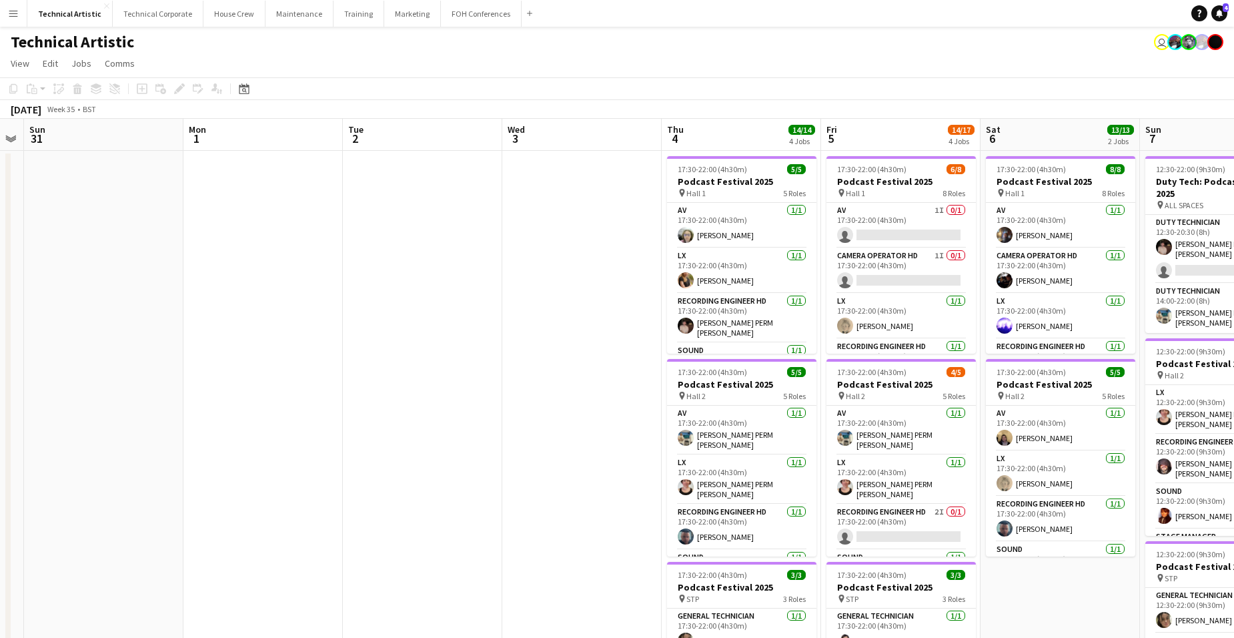
scroll to position [0, 367]
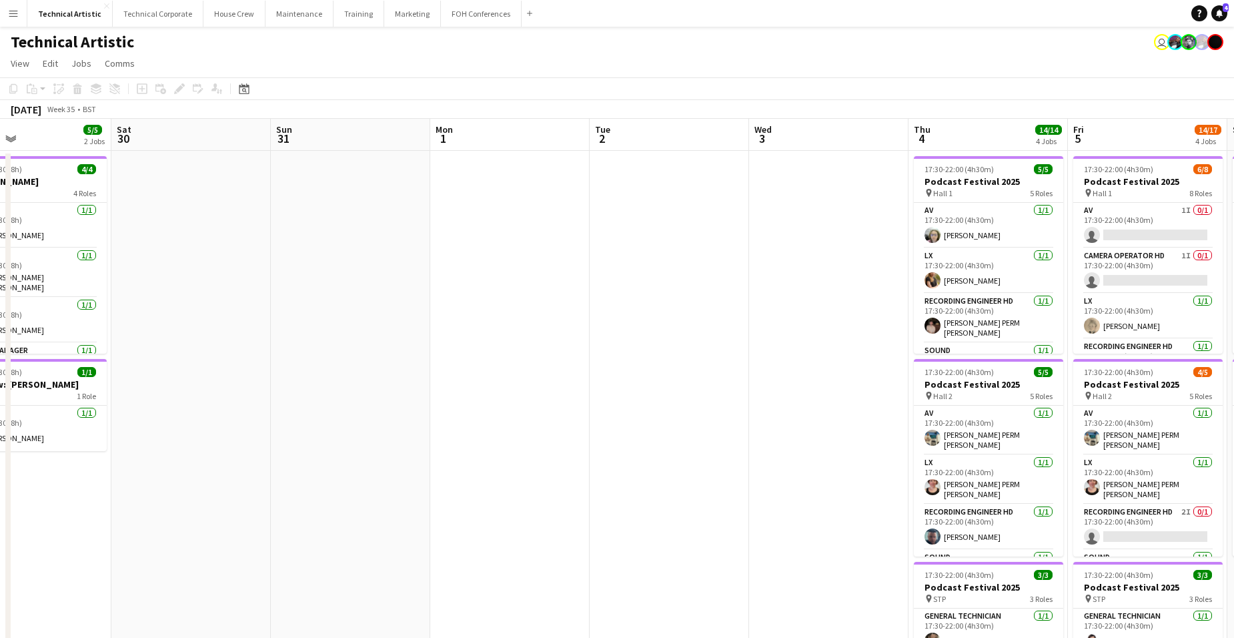
drag, startPoint x: 1002, startPoint y: 319, endPoint x: 308, endPoint y: 327, distance: 694.4
click at [308, 327] on app-calendar-viewport "Wed 27 Thu 28 Fri 29 5/5 2 Jobs Sat 30 Sun 31 Mon 1 Tue 2 Wed 3 Thu 4 14/14 4 J…" at bounding box center [617, 539] width 1234 height 840
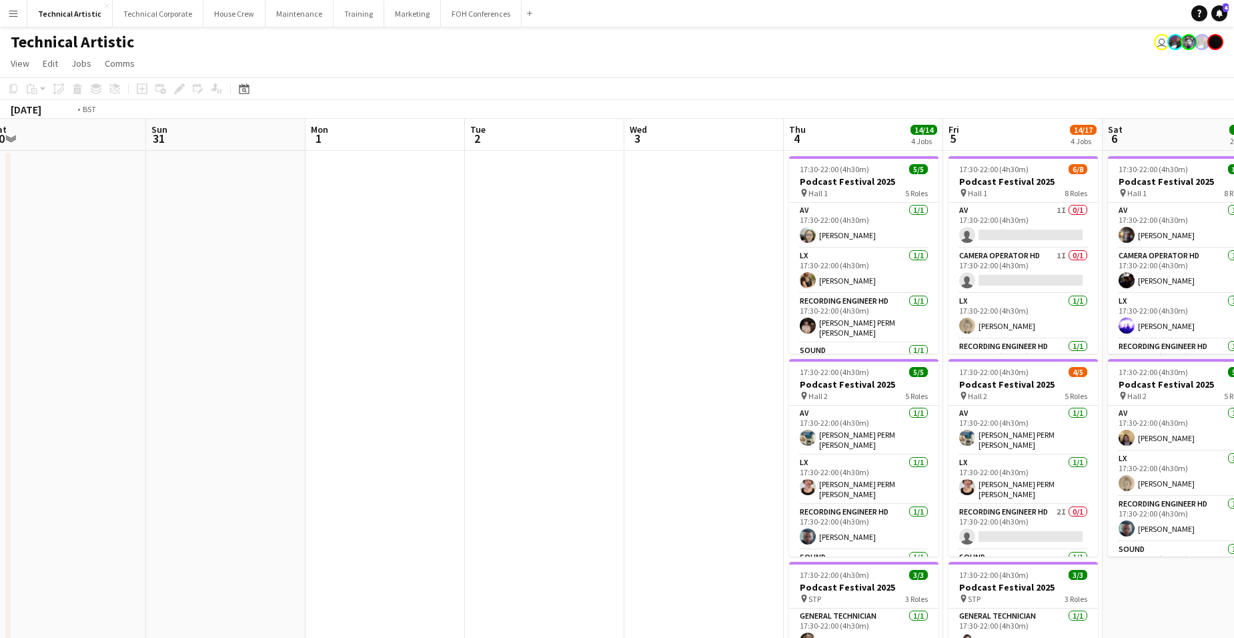
scroll to position [0, 463]
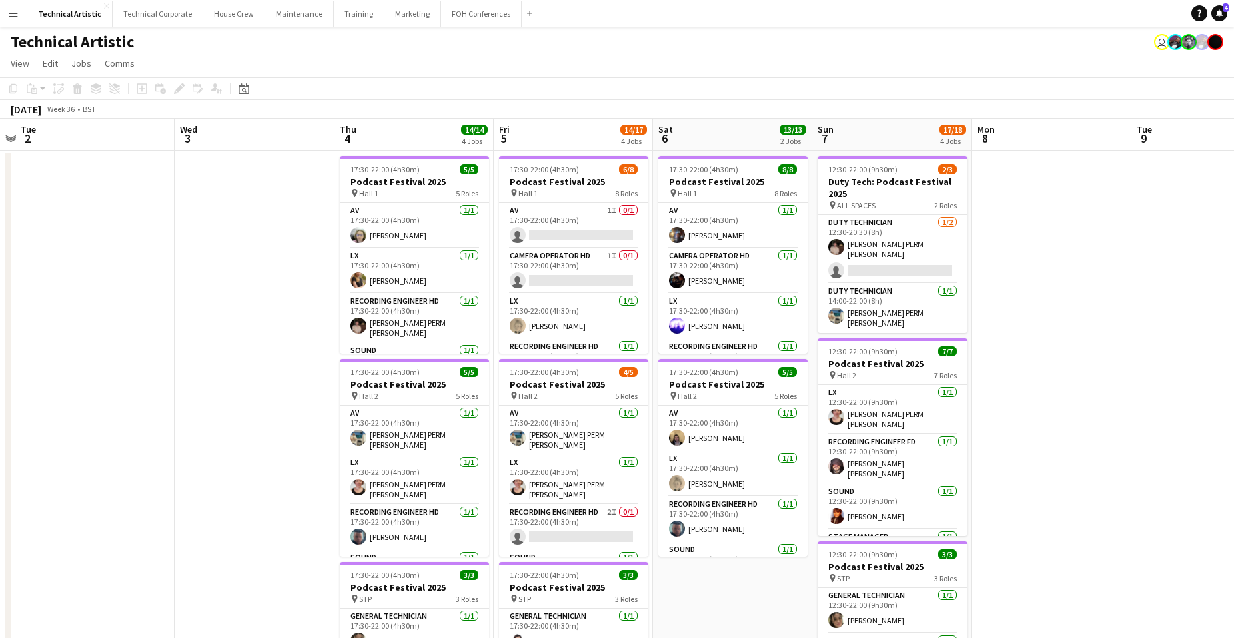
drag, startPoint x: 835, startPoint y: 297, endPoint x: 261, endPoint y: 304, distance: 574.3
click at [261, 304] on app-calendar-viewport "Sat 30 Sun 31 Mon 1 Tue 2 Wed 3 Thu 4 14/14 4 Jobs Fri 5 14/17 4 Jobs Sat 6 13/…" at bounding box center [617, 539] width 1234 height 840
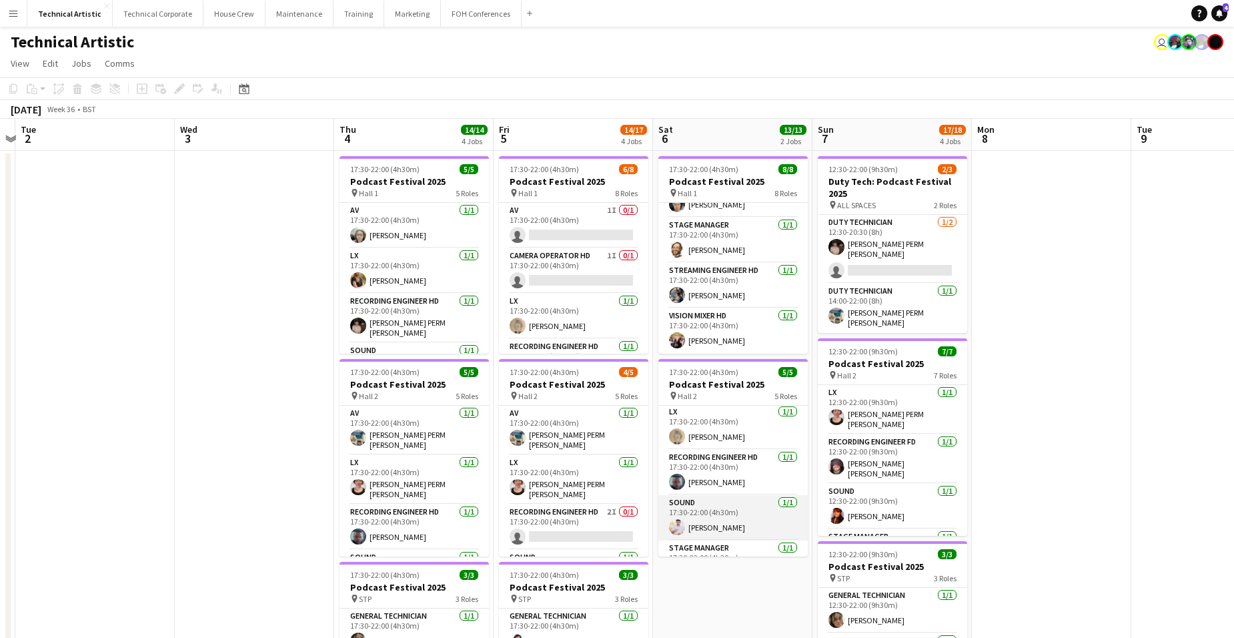
scroll to position [0, 0]
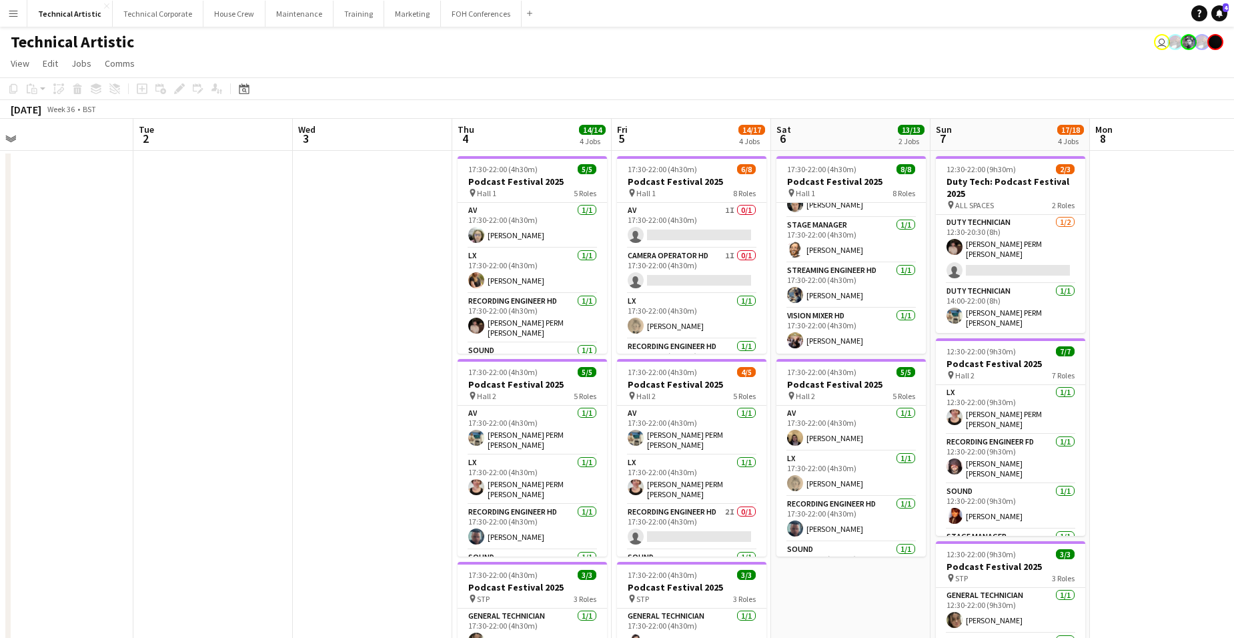
drag, startPoint x: 236, startPoint y: 360, endPoint x: 34, endPoint y: 343, distance: 202.8
click at [35, 345] on app-calendar-viewport "Sat 30 Sun 31 Mon 1 Tue 2 Wed 3 Thu 4 14/14 4 Jobs Fri 5 14/17 4 Jobs Sat 6 13/…" at bounding box center [617, 539] width 1234 height 840
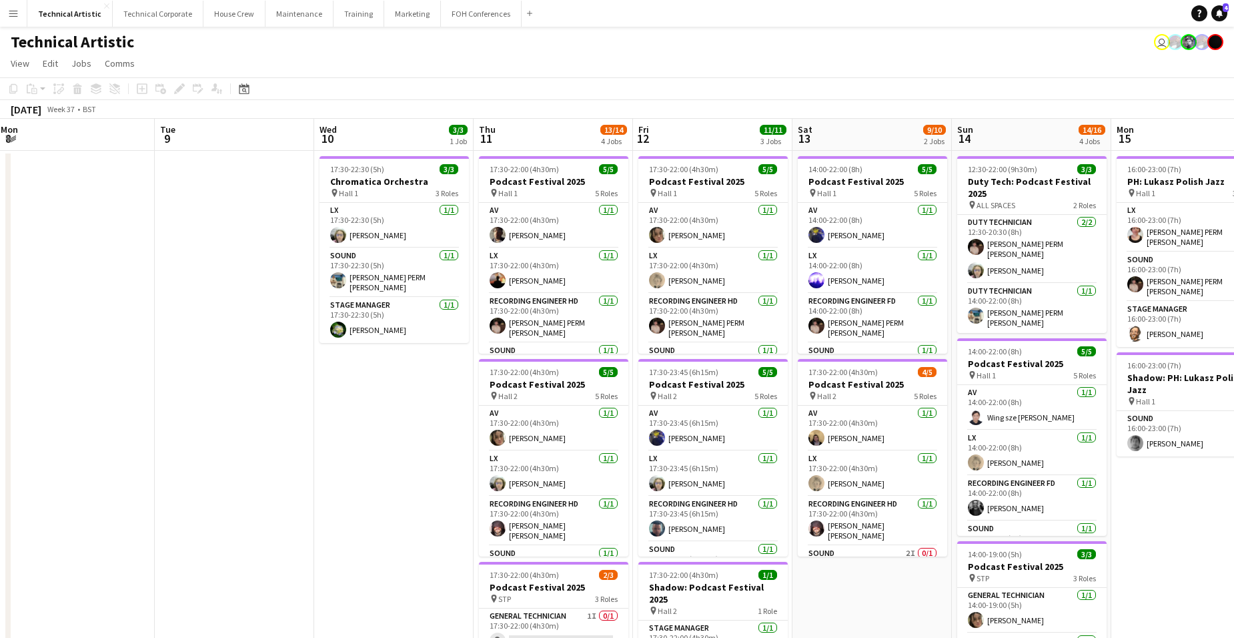
scroll to position [0, 484]
drag, startPoint x: 1129, startPoint y: 360, endPoint x: 353, endPoint y: 366, distance: 775.7
click at [353, 366] on app-calendar-viewport "Fri 5 14/17 4 Jobs Sat 6 13/13 2 Jobs Sun 7 17/18 4 Jobs Mon 8 Tue 9 Wed 10 3/3…" at bounding box center [617, 539] width 1234 height 840
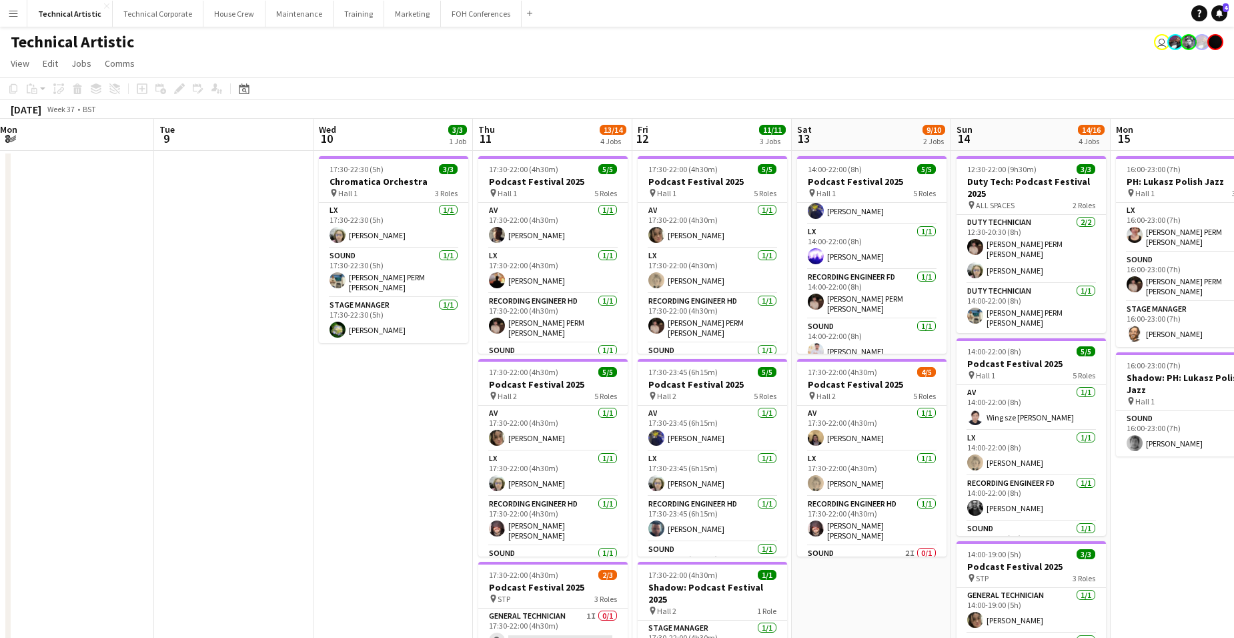
scroll to position [0, 0]
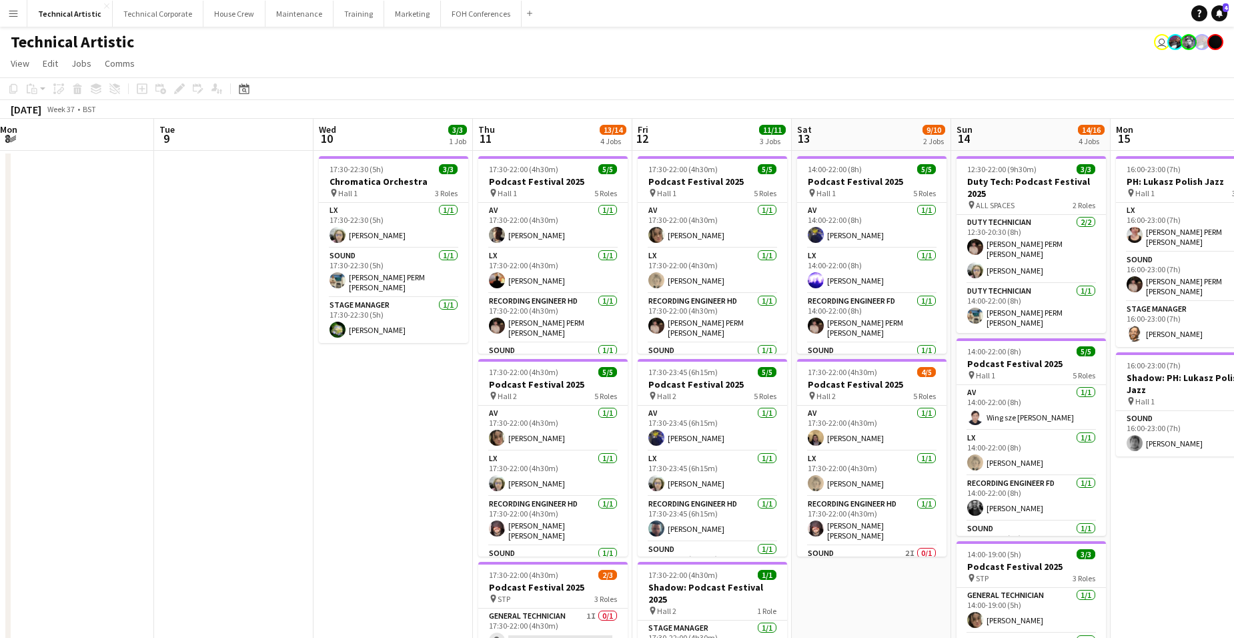
click at [860, 130] on app-board-header-date "Sat 13 9/10 2 Jobs" at bounding box center [871, 135] width 159 height 32
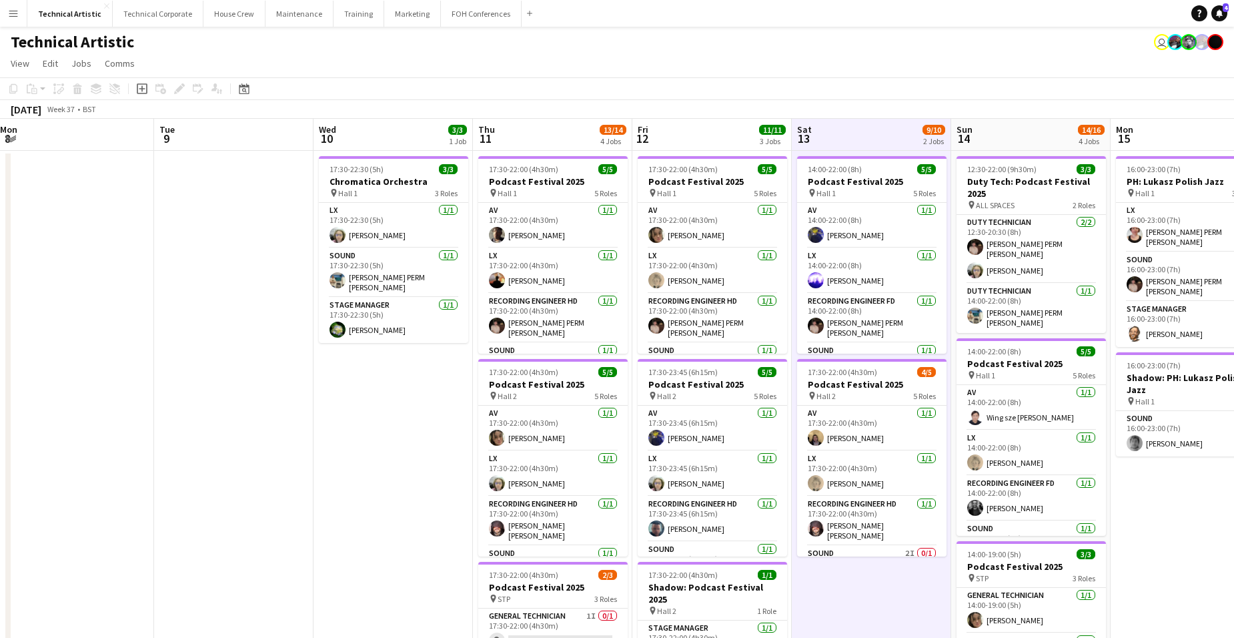
click at [860, 130] on app-board-header-date "Sat 13 9/10 2 Jobs" at bounding box center [871, 135] width 159 height 32
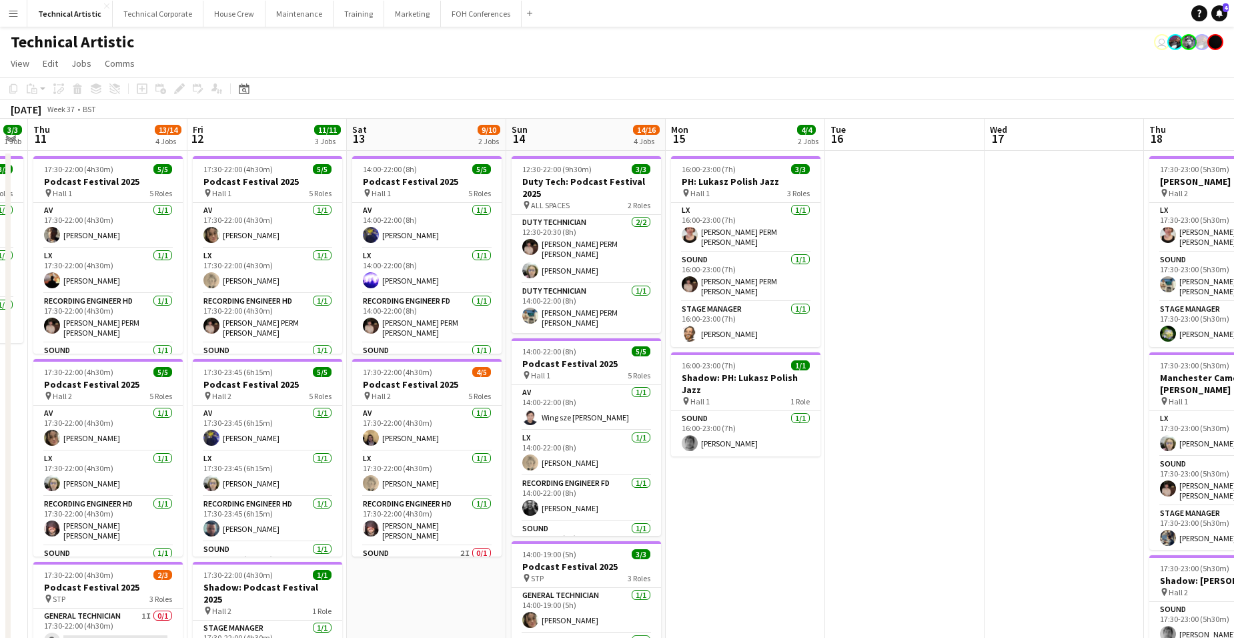
scroll to position [0, 463]
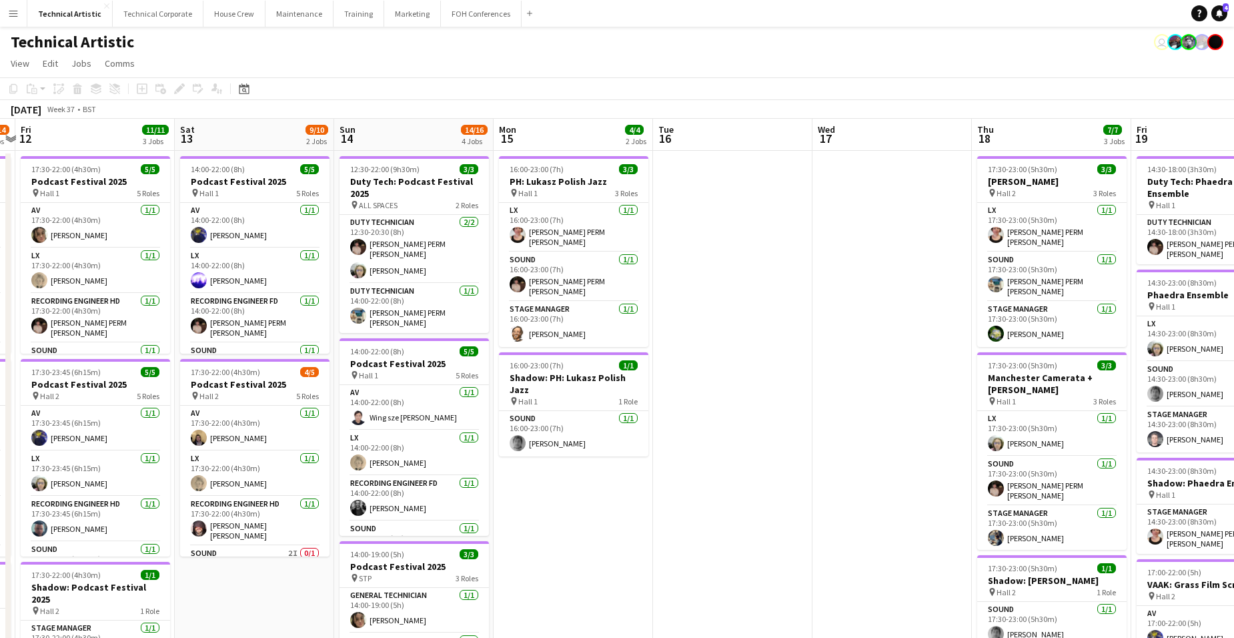
drag, startPoint x: 1178, startPoint y: 465, endPoint x: 561, endPoint y: 482, distance: 617.2
click at [561, 482] on app-calendar-viewport "Tue 9 Wed 10 3/3 1 Job Thu 11 13/14 4 Jobs Fri 12 11/11 3 Jobs Sat 13 9/10 2 Jo…" at bounding box center [617, 539] width 1234 height 840
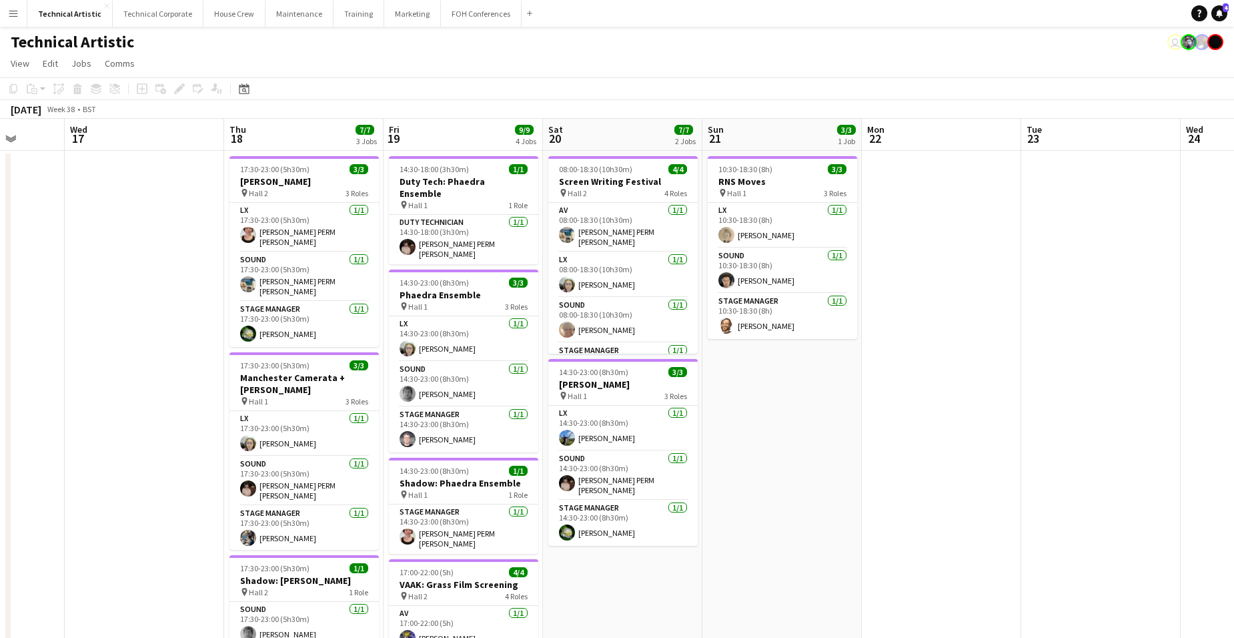
scroll to position [0, 470]
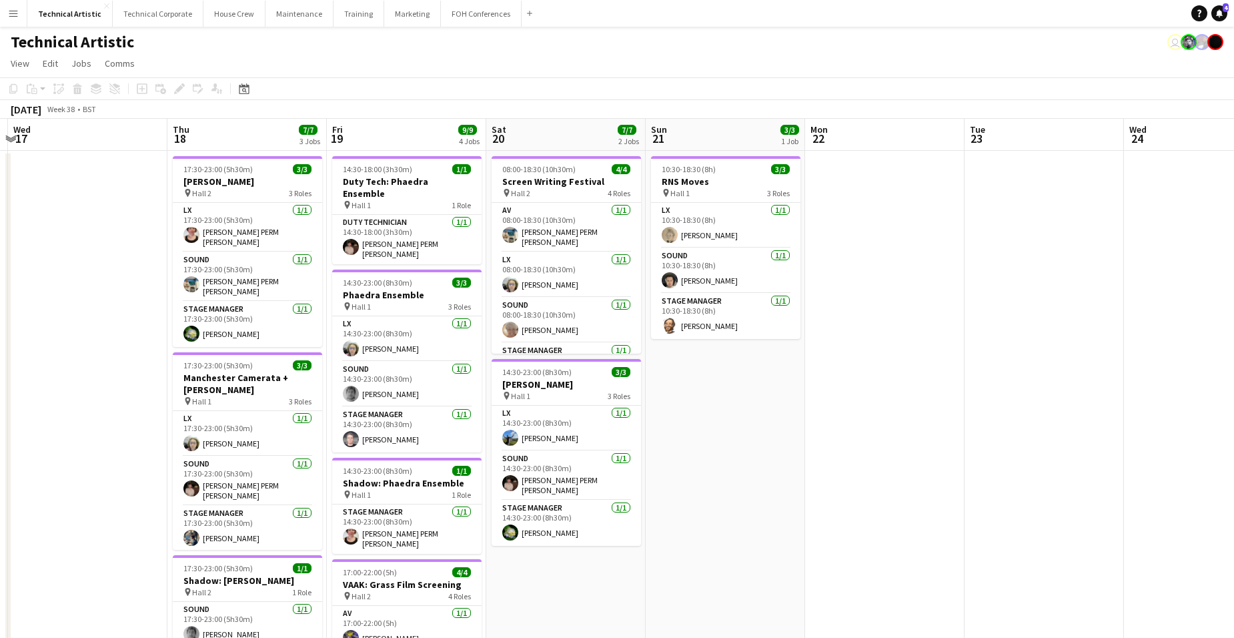
drag, startPoint x: 943, startPoint y: 460, endPoint x: 139, endPoint y: 448, distance: 804.4
click at [139, 448] on app-calendar-viewport "Sun 14 14/16 4 Jobs Mon 15 4/4 2 Jobs Tue 16 Wed 17 Thu 18 7/7 3 Jobs Fri 19 9/…" at bounding box center [617, 539] width 1234 height 840
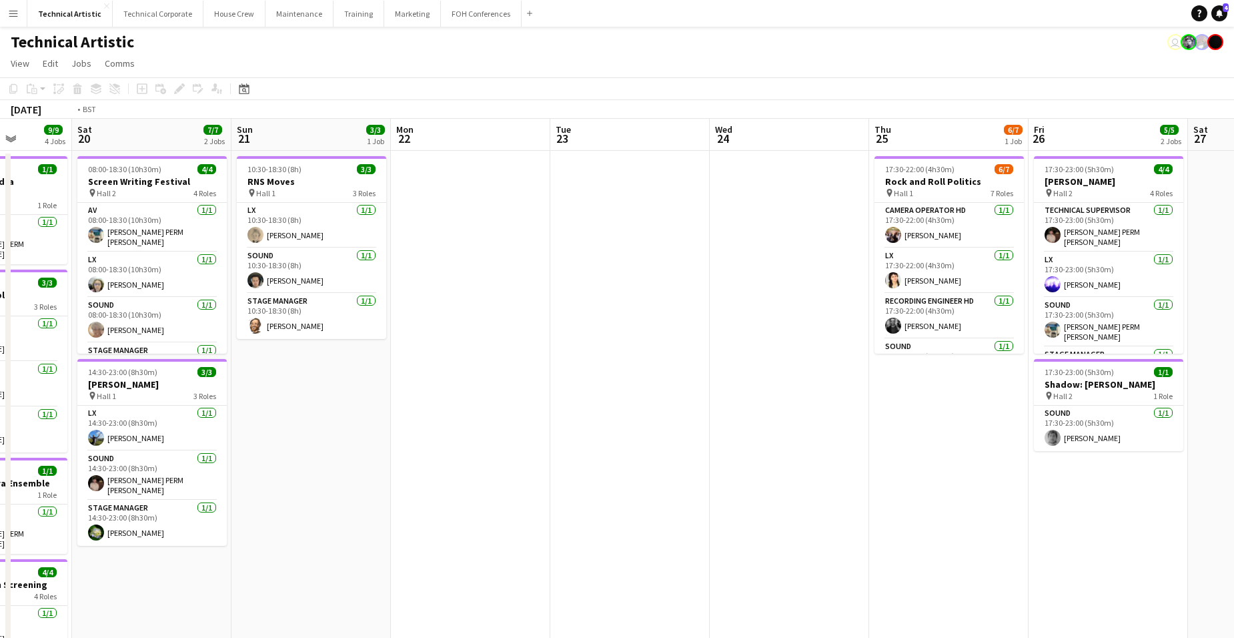
drag, startPoint x: 1081, startPoint y: 418, endPoint x: 231, endPoint y: 473, distance: 852.1
click at [219, 473] on app-calendar-viewport "Tue 16 Wed 17 Thu 18 7/7 3 Jobs Fri 19 9/9 4 Jobs Sat 20 7/7 2 Jobs Sun 21 3/3 …" at bounding box center [617, 539] width 1234 height 840
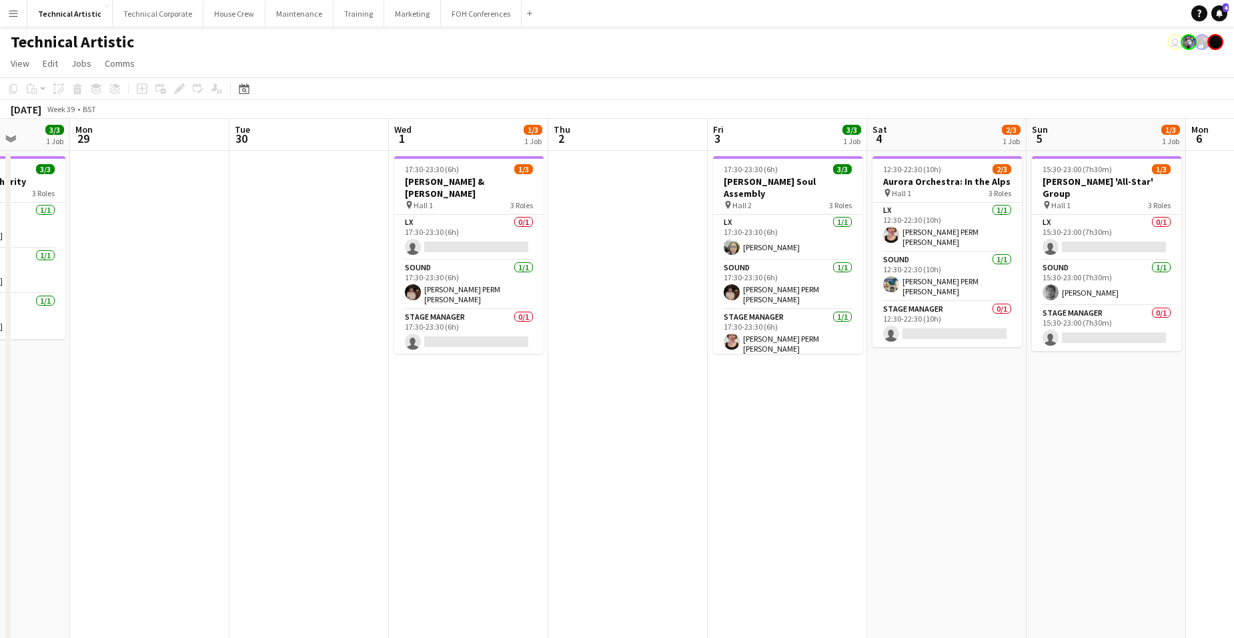
scroll to position [0, 407]
drag, startPoint x: 1097, startPoint y: 418, endPoint x: 109, endPoint y: 321, distance: 992.5
click at [109, 321] on app-calendar-viewport "Fri 26 5/5 2 Jobs Sat 27 6/7 3 Jobs Sun 28 3/3 1 Job Mon 29 Tue 30 Wed 1 1/3 1 …" at bounding box center [617, 539] width 1234 height 840
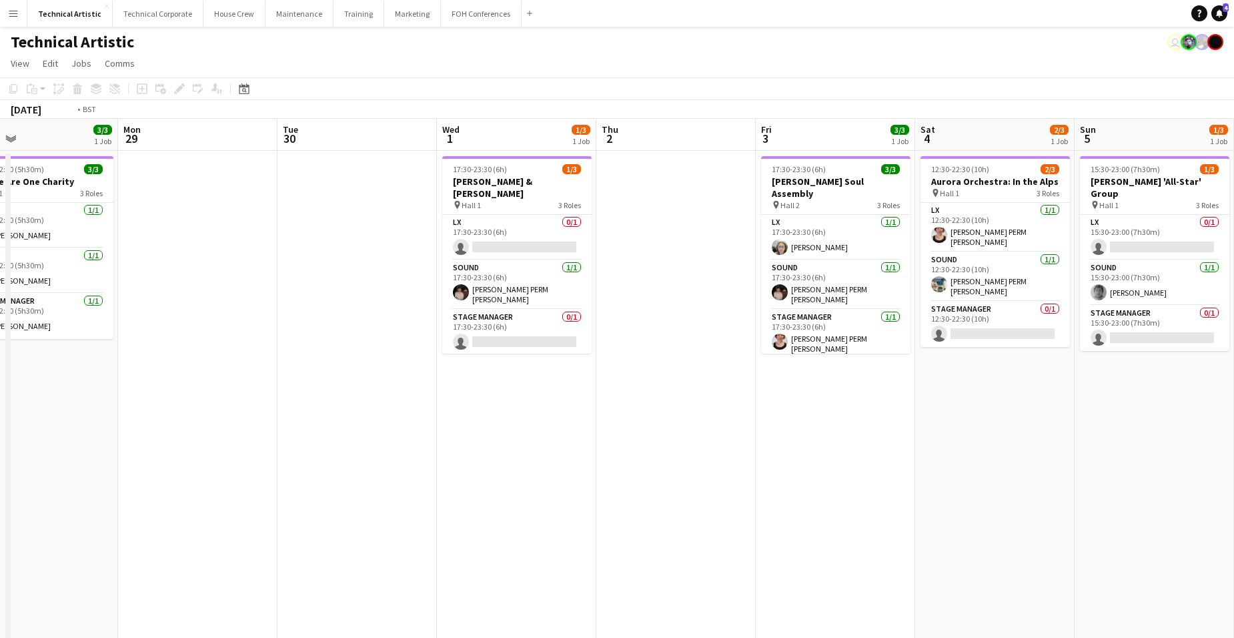
drag, startPoint x: 1052, startPoint y: 410, endPoint x: -34, endPoint y: 363, distance: 1087.4
click at [0, 363] on html "Menu Boards Boards Boards All jobs Status Workforce Workforce My Workforce Recr…" at bounding box center [617, 479] width 1234 height 959
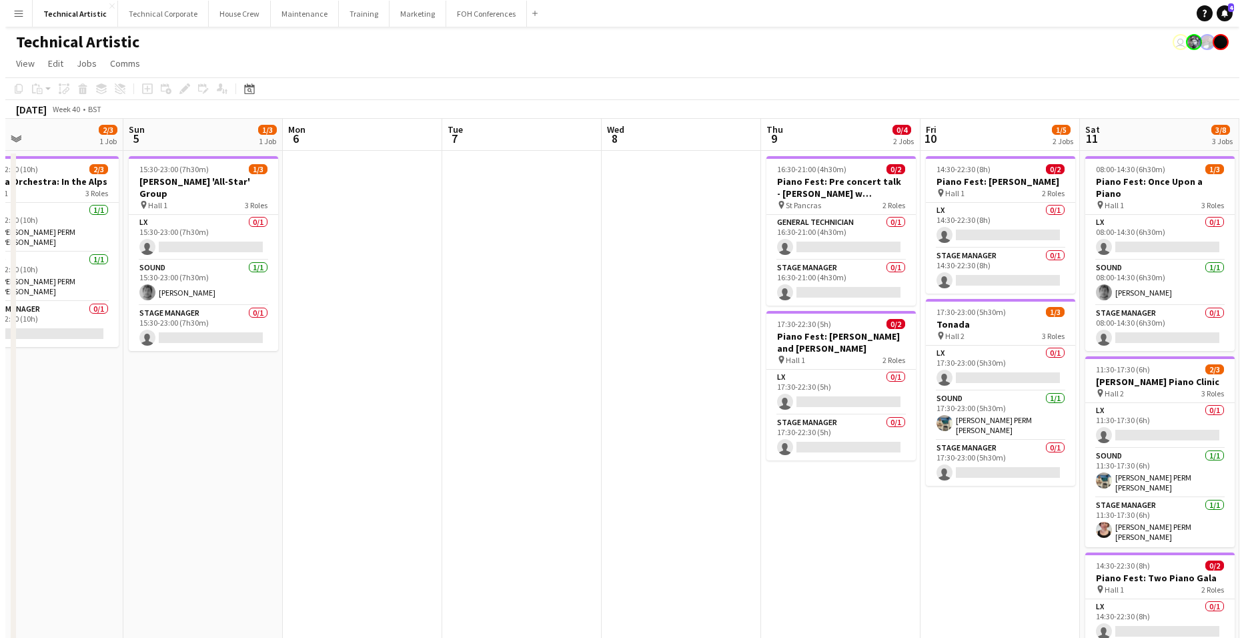
scroll to position [0, 429]
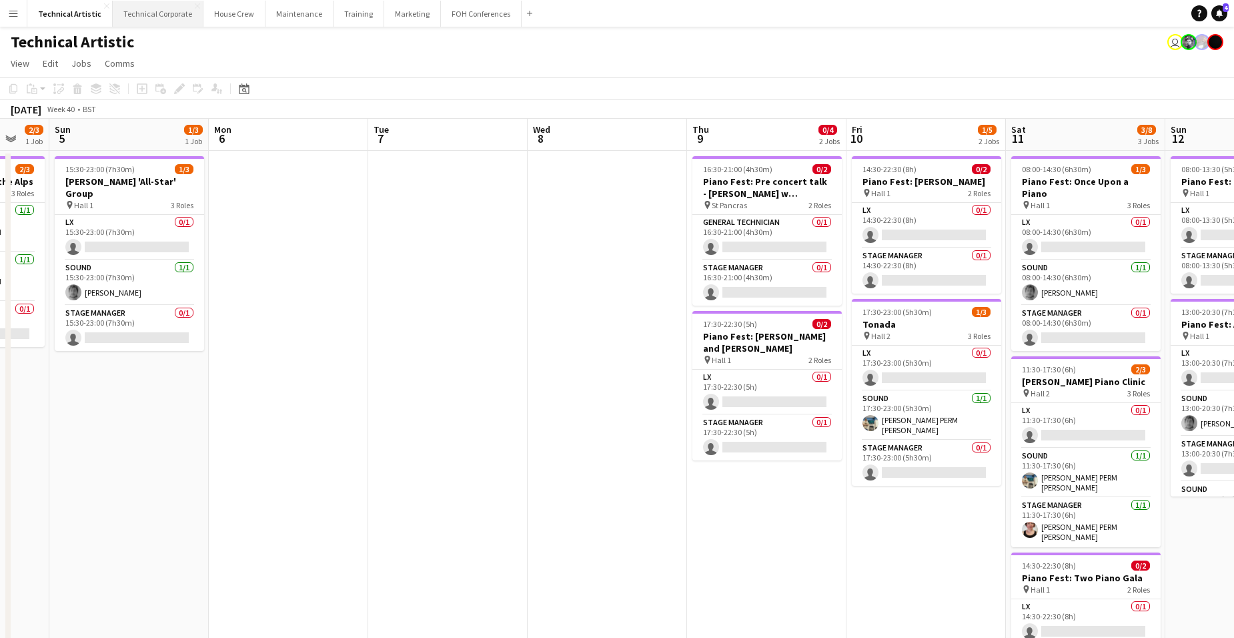
click at [159, 19] on button "Technical Corporate Close" at bounding box center [158, 14] width 91 height 26
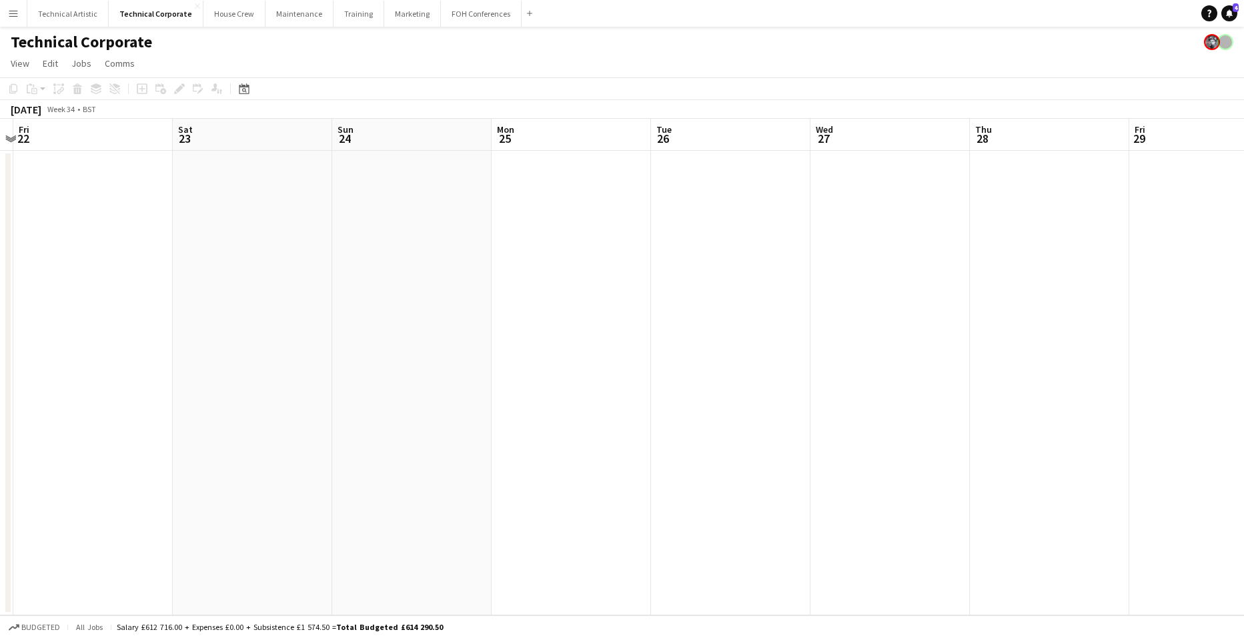
scroll to position [0, 446]
drag, startPoint x: 1147, startPoint y: 367, endPoint x: 111, endPoint y: 337, distance: 1036.2
click at [85, 351] on app-calendar-viewport "Tue 19 Wed 20 Thu 21 Fri 22 Sat 23 Sun 24 Mon 25 Tue 26 Wed 27 Thu 28 Fri 29 Sa…" at bounding box center [622, 367] width 1244 height 496
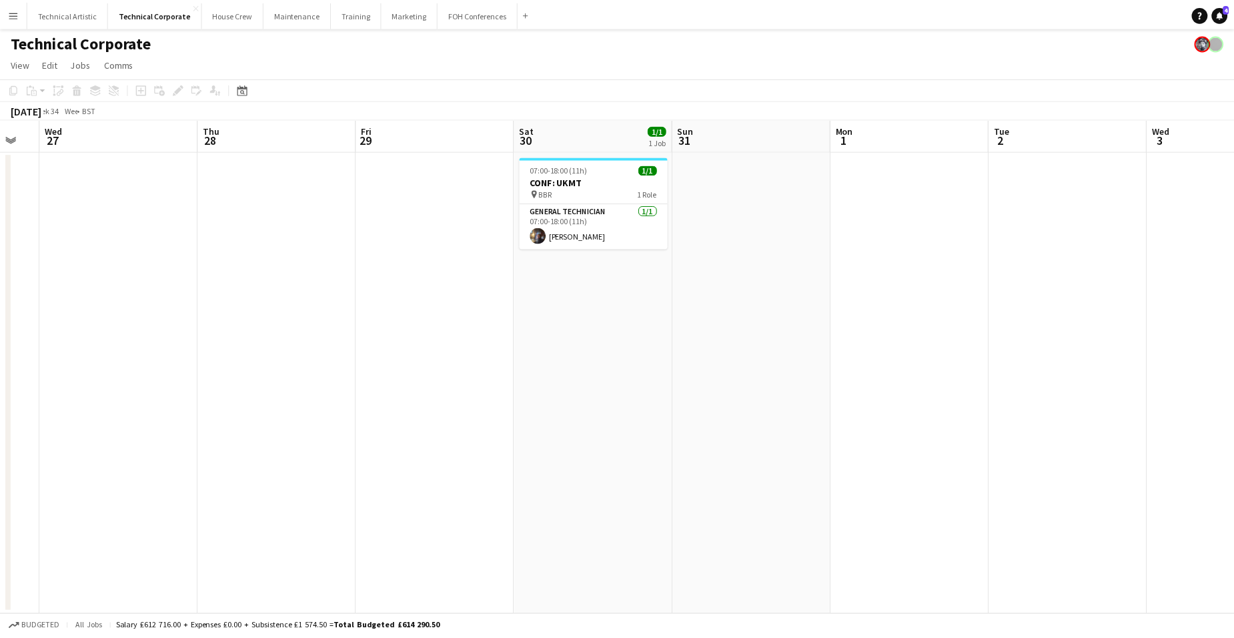
scroll to position [0, 418]
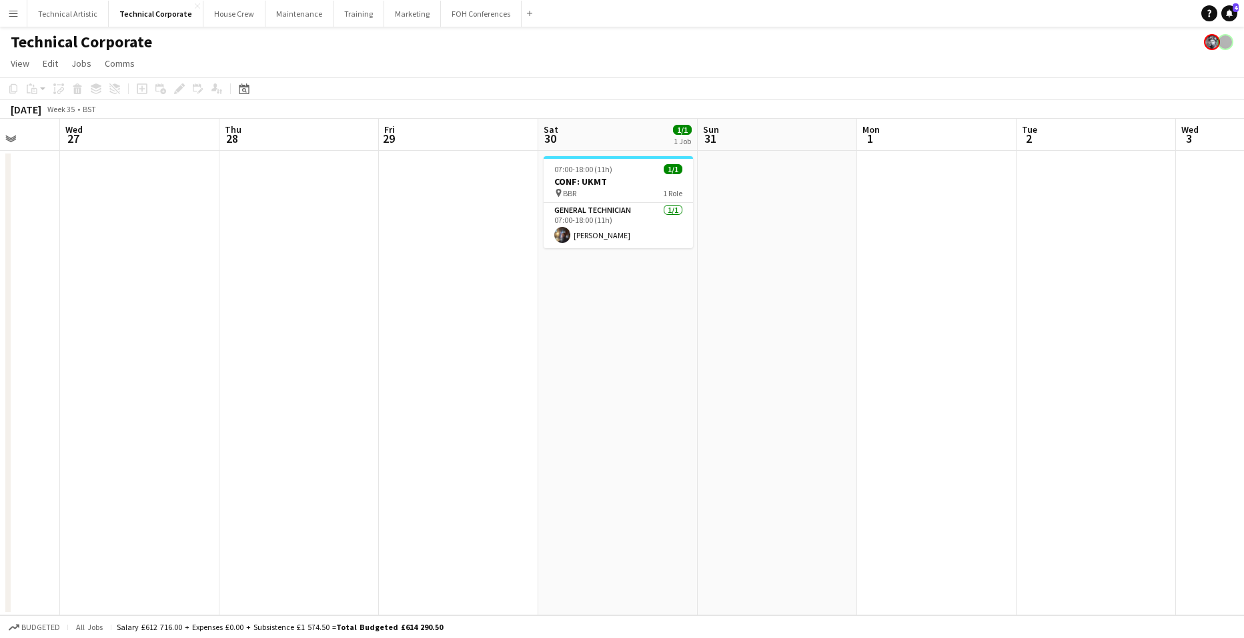
drag, startPoint x: 1004, startPoint y: 305, endPoint x: 75, endPoint y: 230, distance: 932.1
click at [75, 230] on app-calendar-viewport "Sun 24 Mon 25 Tue 26 Wed 27 Thu 28 Fri 29 Sat 30 1/1 1 Job Sun 31 Mon 1 Tue 2 W…" at bounding box center [622, 367] width 1244 height 496
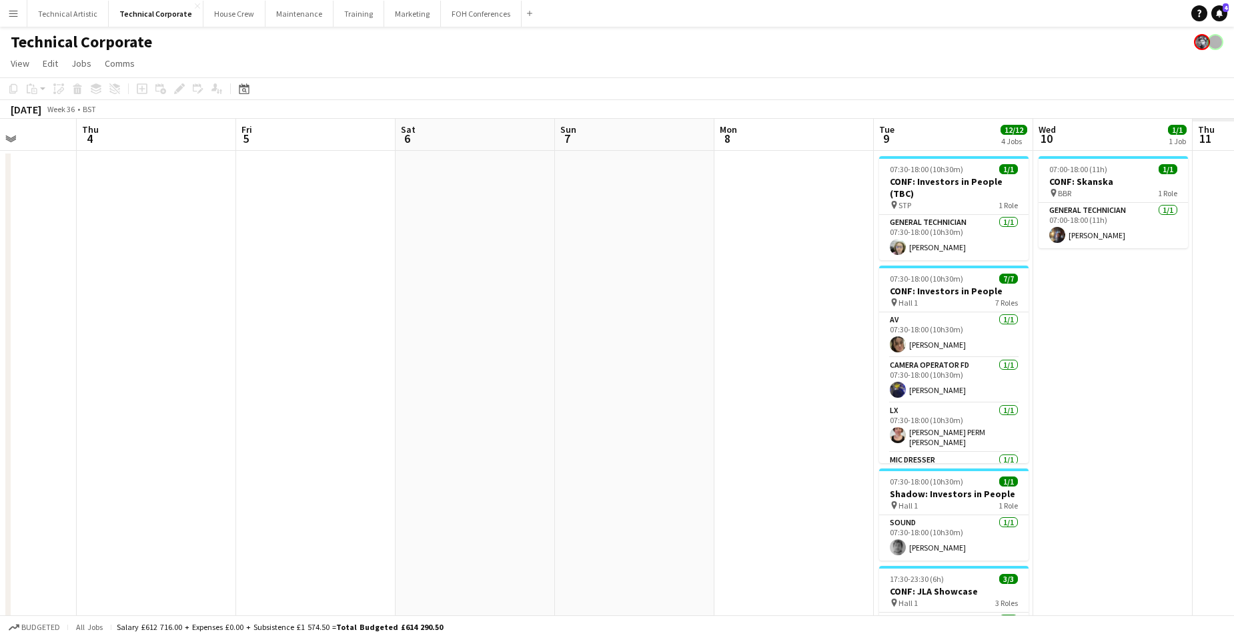
scroll to position [0, 420]
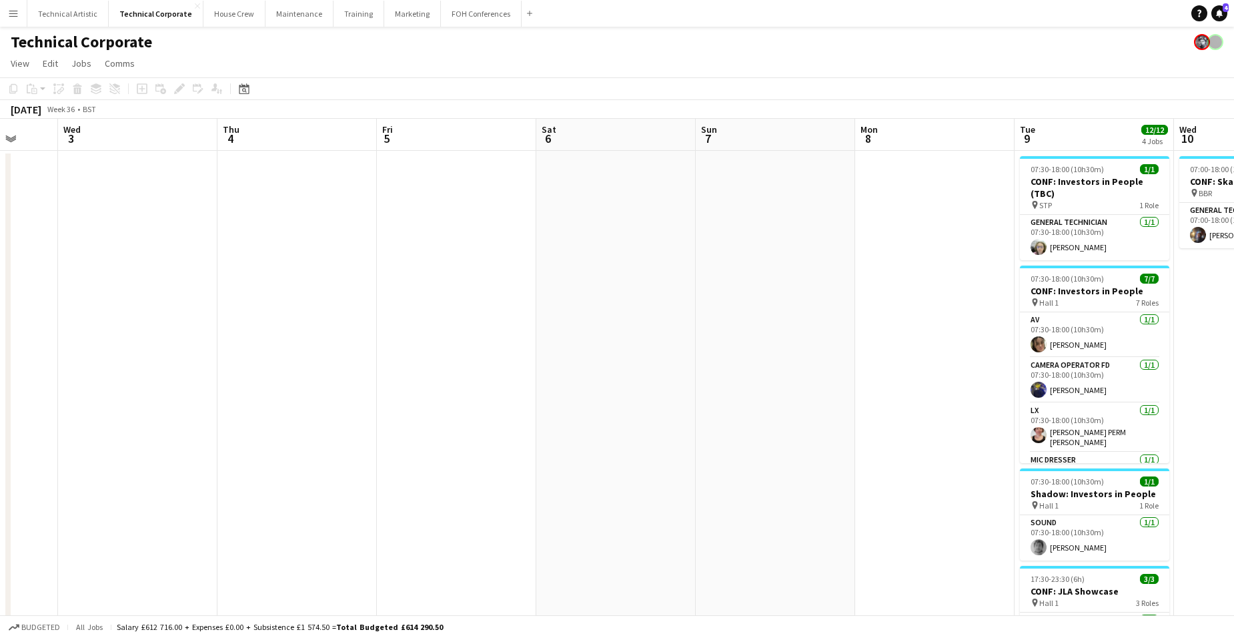
drag, startPoint x: 991, startPoint y: 287, endPoint x: 61, endPoint y: 313, distance: 930.1
click at [61, 313] on app-calendar-viewport "Sun 31 Mon 1 Tue 2 Wed 3 Thu 4 Fri 5 Sat 6 Sun 7 Mon 8 Tue 9 12/12 4 Jobs Wed 1…" at bounding box center [617, 455] width 1234 height 672
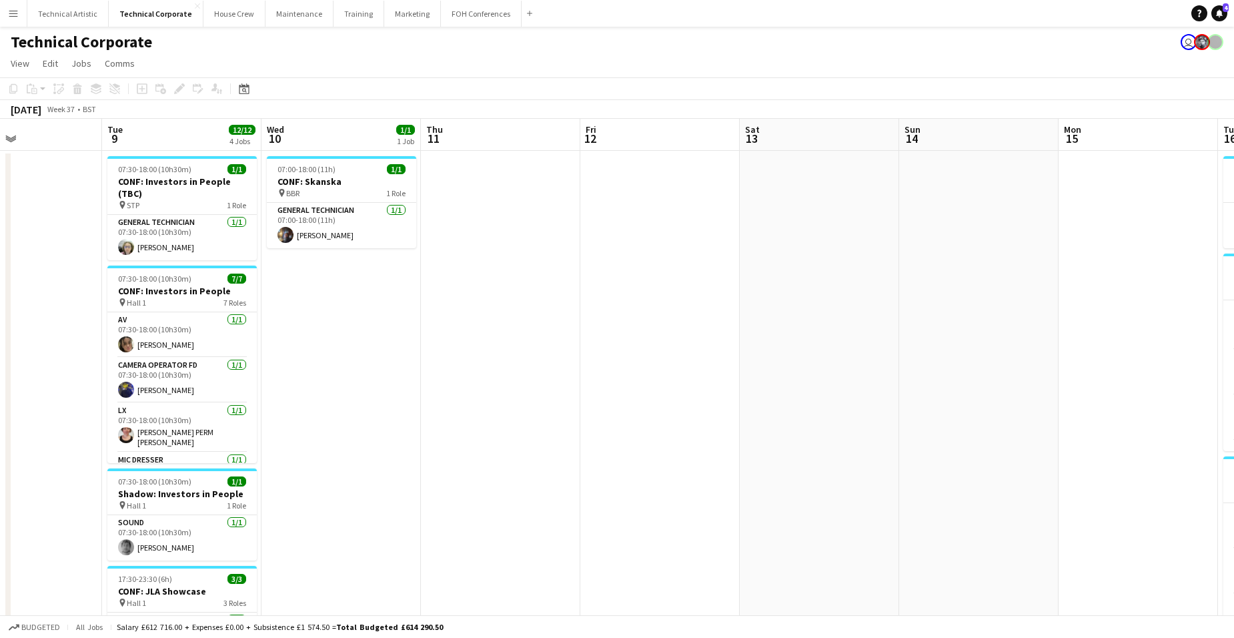
scroll to position [0, 381]
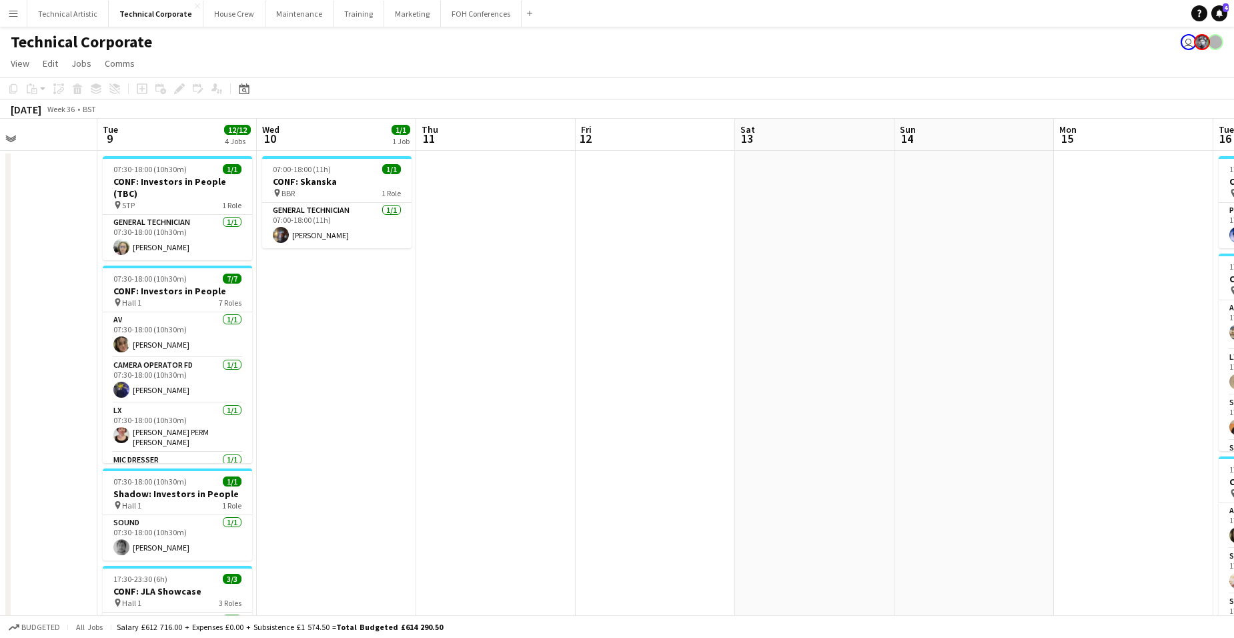
drag, startPoint x: 1132, startPoint y: 435, endPoint x: 694, endPoint y: 471, distance: 440.3
click at [694, 471] on app-calendar-viewport "Sat 6 Sun 7 Mon 8 Tue 9 12/12 4 Jobs Wed 10 1/1 1 Job Thu 11 Fri 12 Sat 13 Sun …" at bounding box center [617, 514] width 1234 height 791
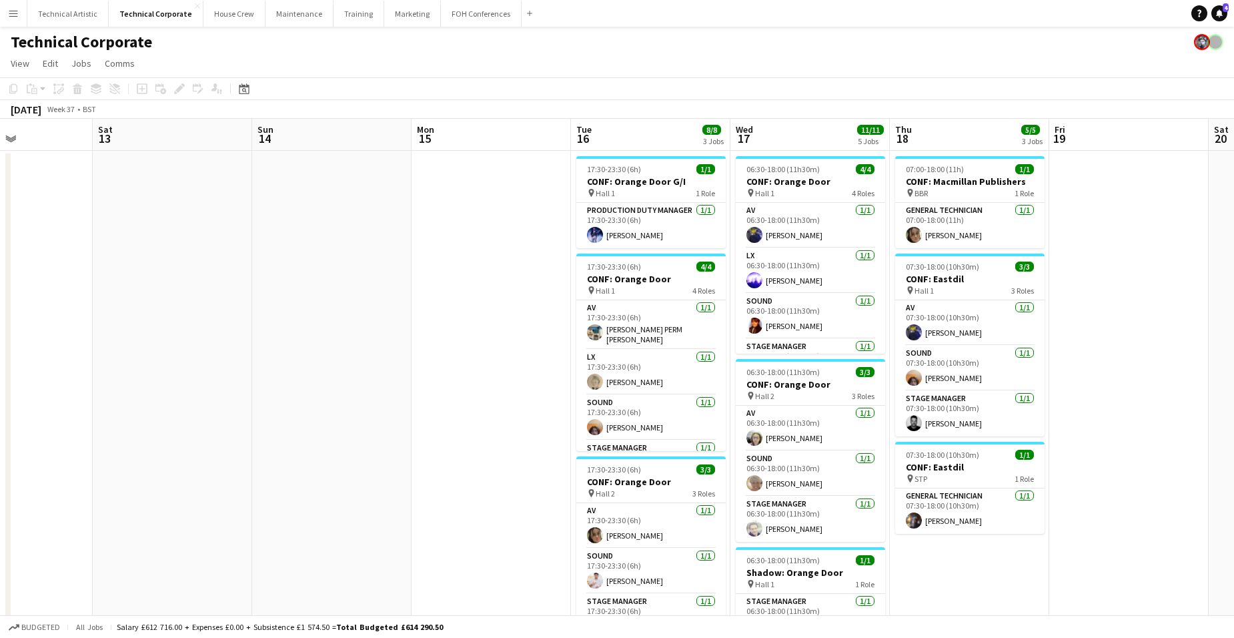
drag, startPoint x: 1042, startPoint y: 357, endPoint x: 498, endPoint y: 282, distance: 548.7
click at [390, 275] on app-calendar-viewport "Tue 9 12/12 4 Jobs Wed 10 1/1 1 Job Thu 11 Fri 12 Sat 13 Sun 14 Mon 15 Tue 16 8…" at bounding box center [617, 514] width 1234 height 791
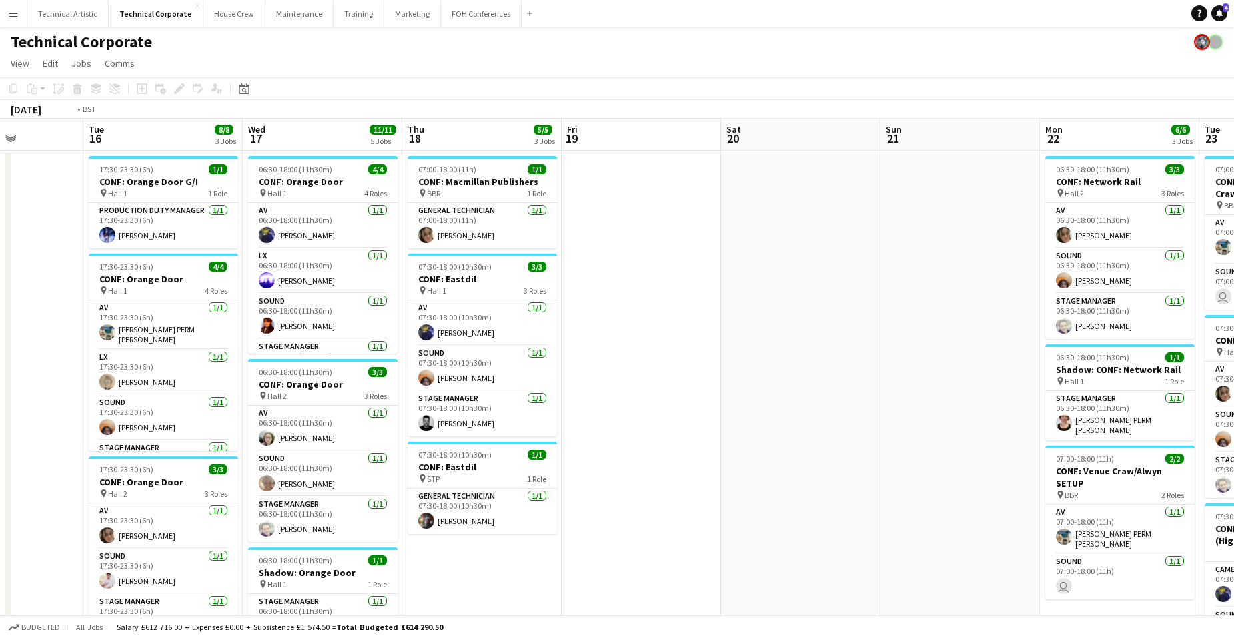
drag, startPoint x: 1152, startPoint y: 333, endPoint x: 495, endPoint y: 290, distance: 658.4
click at [495, 290] on app-calendar-viewport "Fri 12 Sat 13 Sun 14 Mon 15 Tue 16 8/8 3 Jobs Wed 17 11/11 5 Jobs Thu 18 5/5 3 …" at bounding box center [617, 523] width 1234 height 808
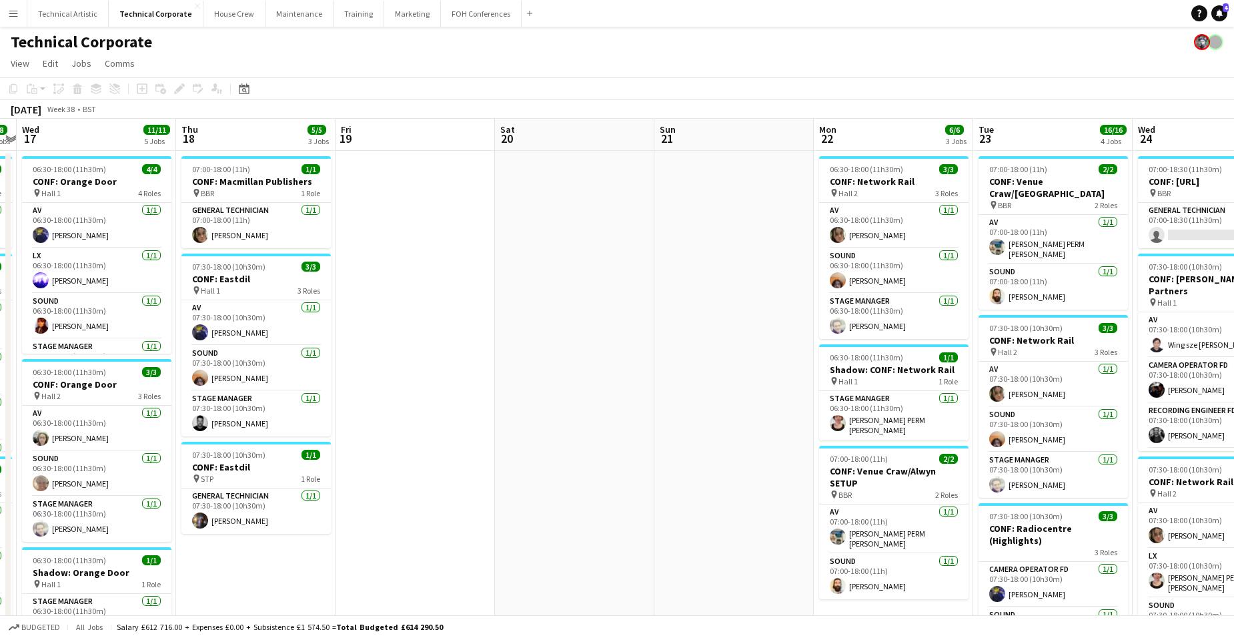
drag, startPoint x: 738, startPoint y: 298, endPoint x: 137, endPoint y: 257, distance: 602.3
click at [137, 257] on app-calendar-viewport "Sun 14 Mon 15 Tue 16 8/8 3 Jobs Wed 17 11/11 5 Jobs Thu 18 5/5 3 Jobs Fri 19 Sa…" at bounding box center [617, 523] width 1234 height 808
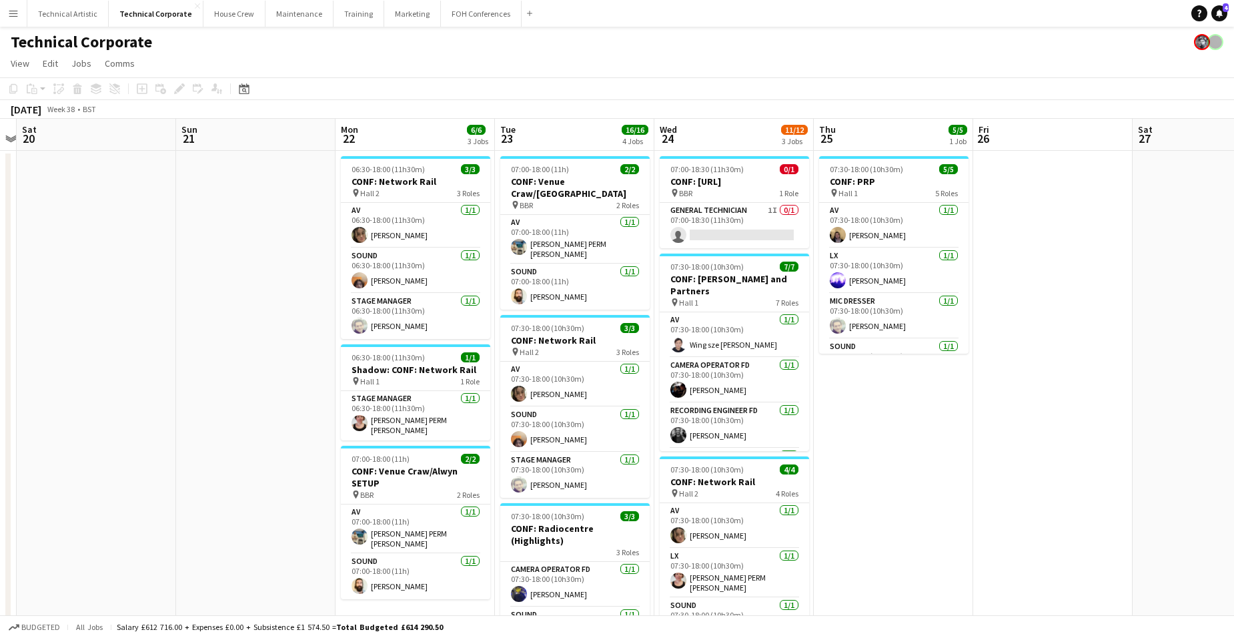
scroll to position [0, 537]
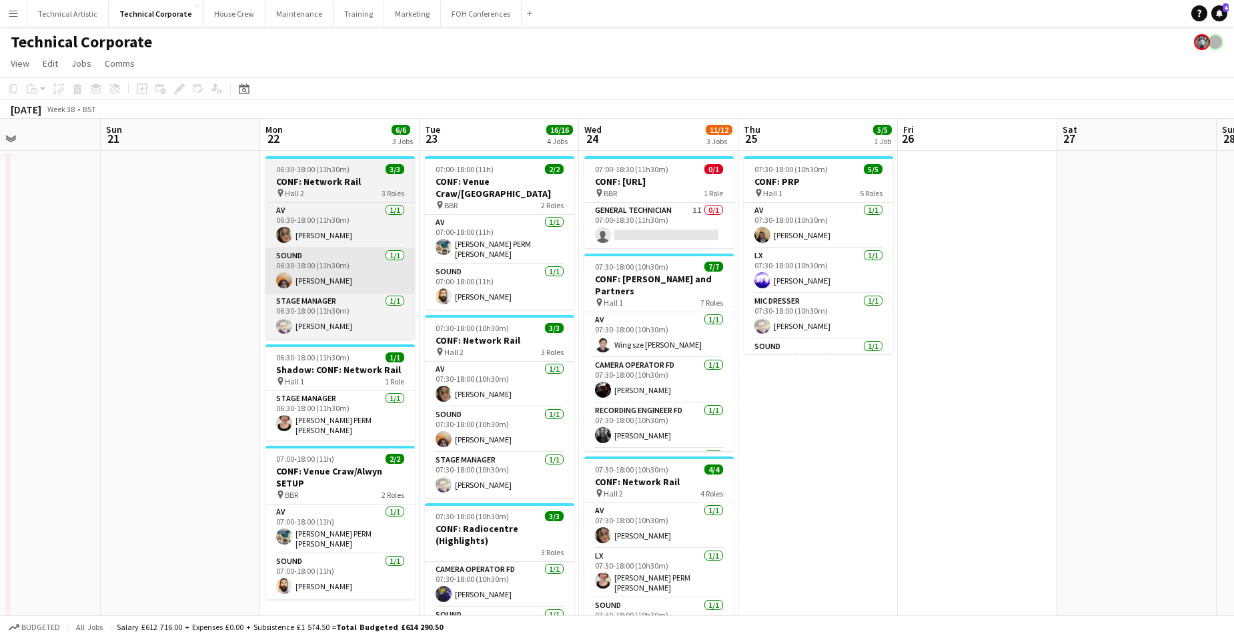
drag, startPoint x: 260, startPoint y: 317, endPoint x: 844, endPoint y: 273, distance: 585.2
click at [812, 275] on app-calendar-viewport "Wed 17 11/11 5 Jobs Thu 18 5/5 3 Jobs Fri 19 Sat 20 Sun 21 Mon 22 6/6 3 Jobs Tu…" at bounding box center [617, 523] width 1234 height 808
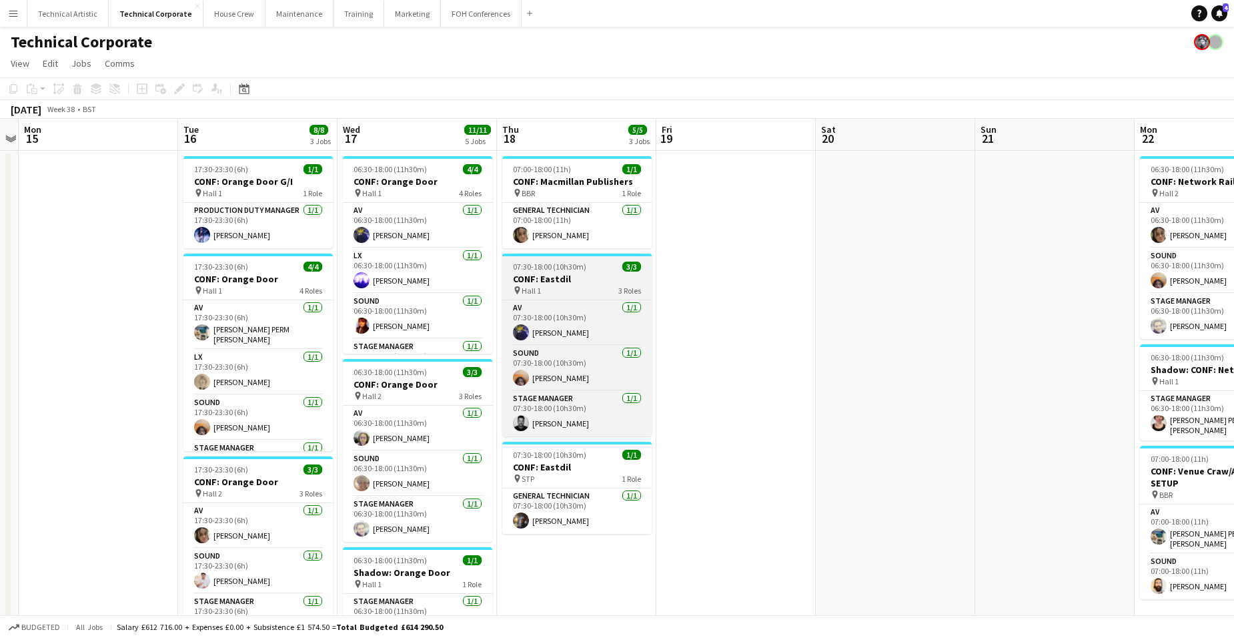
drag, startPoint x: 668, startPoint y: 281, endPoint x: 624, endPoint y: 272, distance: 44.2
click at [800, 273] on app-calendar-viewport "Sat 13 Sun 14 Mon 15 Tue 16 8/8 3 Jobs Wed 17 11/11 5 Jobs Thu 18 5/5 3 Jobs Fr…" at bounding box center [617, 523] width 1234 height 808
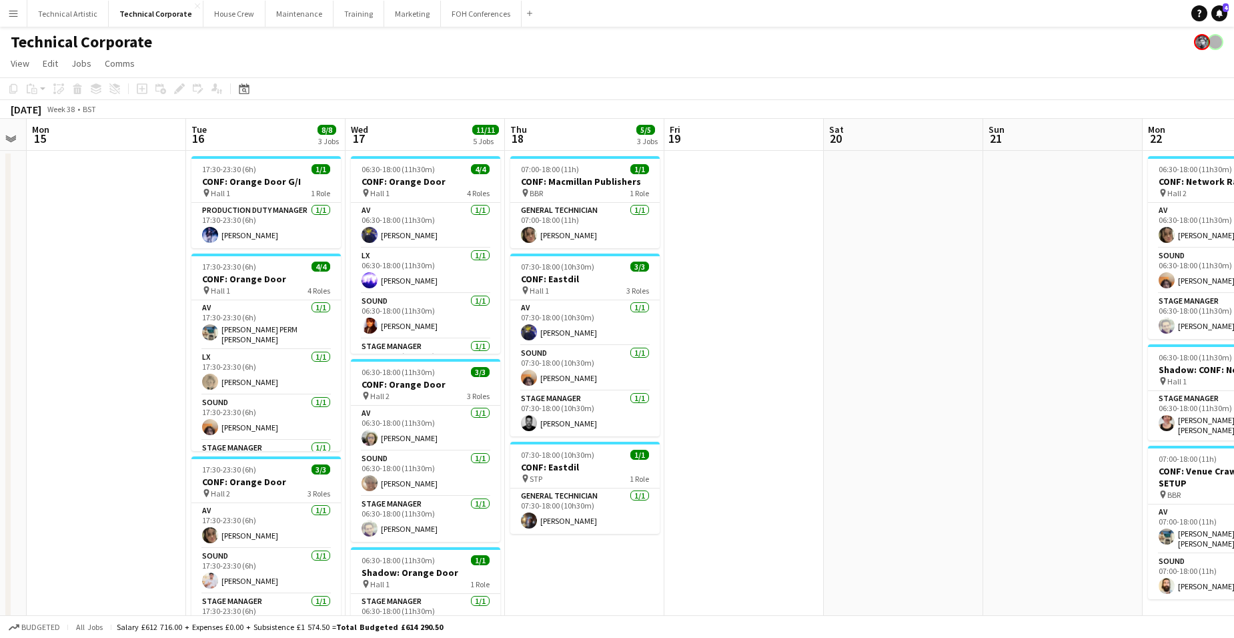
drag, startPoint x: 472, startPoint y: 293, endPoint x: 826, endPoint y: 263, distance: 355.4
click at [801, 243] on app-calendar-viewport "Sat 13 Sun 14 Mon 15 Tue 16 8/8 3 Jobs Wed 17 11/11 5 Jobs Thu 18 5/5 3 Jobs Fr…" at bounding box center [617, 523] width 1234 height 808
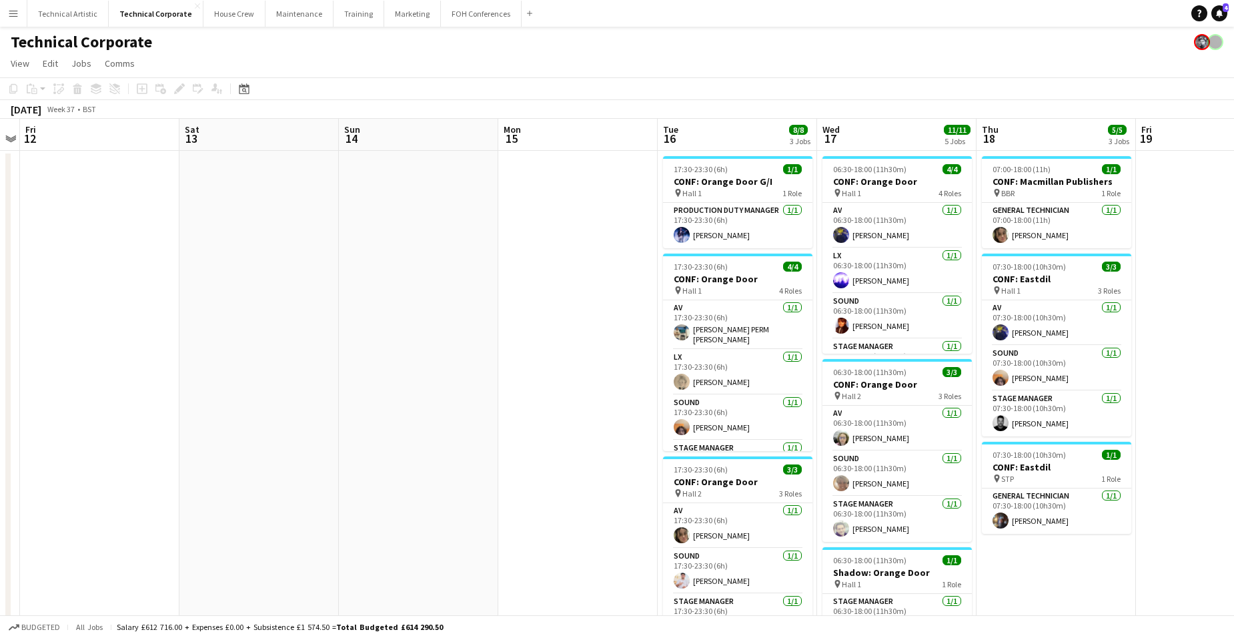
drag, startPoint x: 356, startPoint y: 259, endPoint x: 673, endPoint y: 270, distance: 317.0
click at [608, 260] on app-calendar-viewport "Wed 10 1/1 1 Job Thu 11 Fri 12 Sat 13 Sun 14 Mon 15 Tue 16 8/8 3 Jobs Wed 17 11…" at bounding box center [617, 523] width 1234 height 808
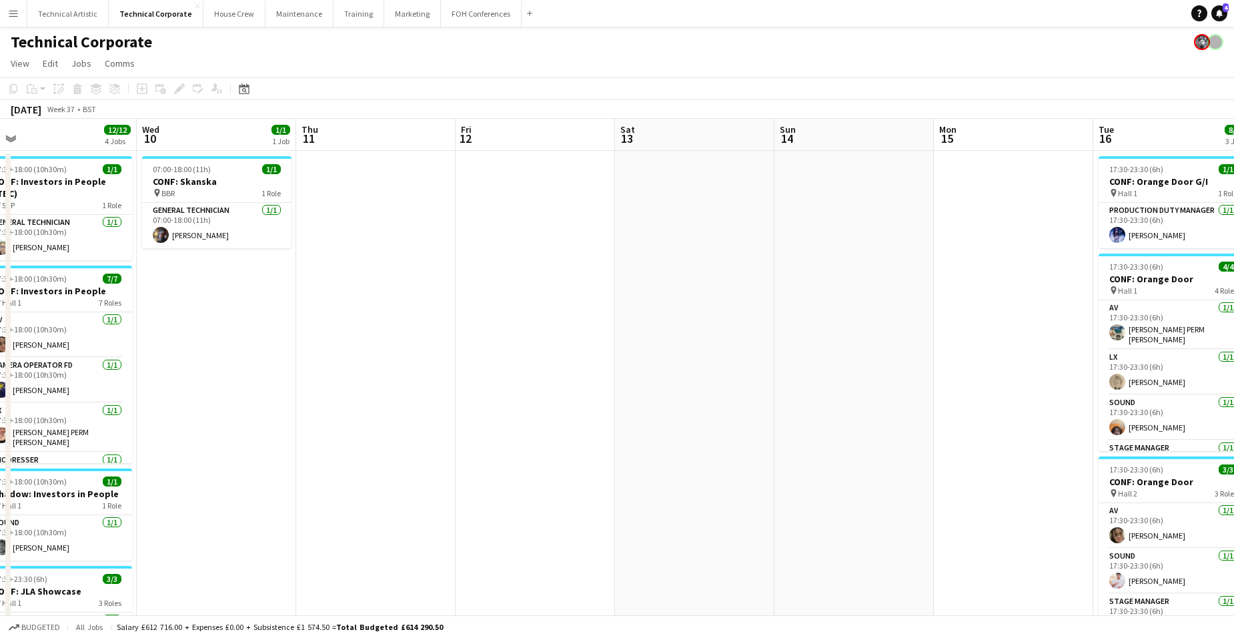
drag, startPoint x: 619, startPoint y: 223, endPoint x: 728, endPoint y: 246, distance: 111.1
click at [728, 246] on app-calendar-viewport "Sun 7 Mon 8 Tue 9 12/12 4 Jobs Wed 10 1/1 1 Job Thu 11 Fri 12 Sat 13 Sun 14 Mon…" at bounding box center [617, 523] width 1234 height 808
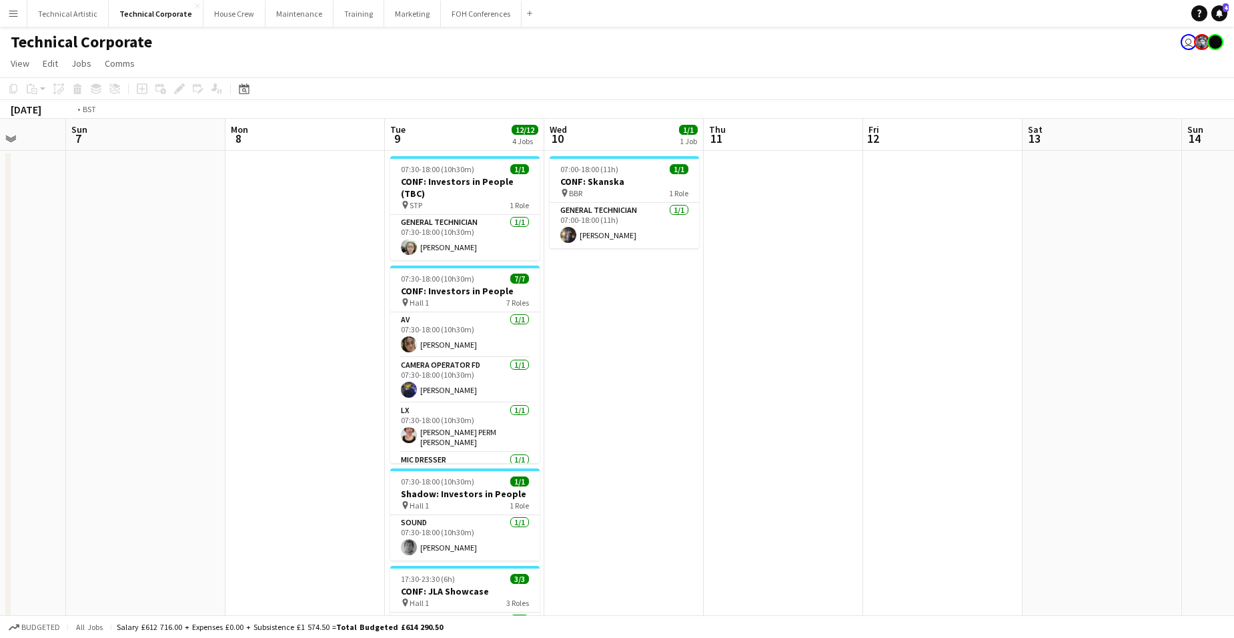
scroll to position [0, 424]
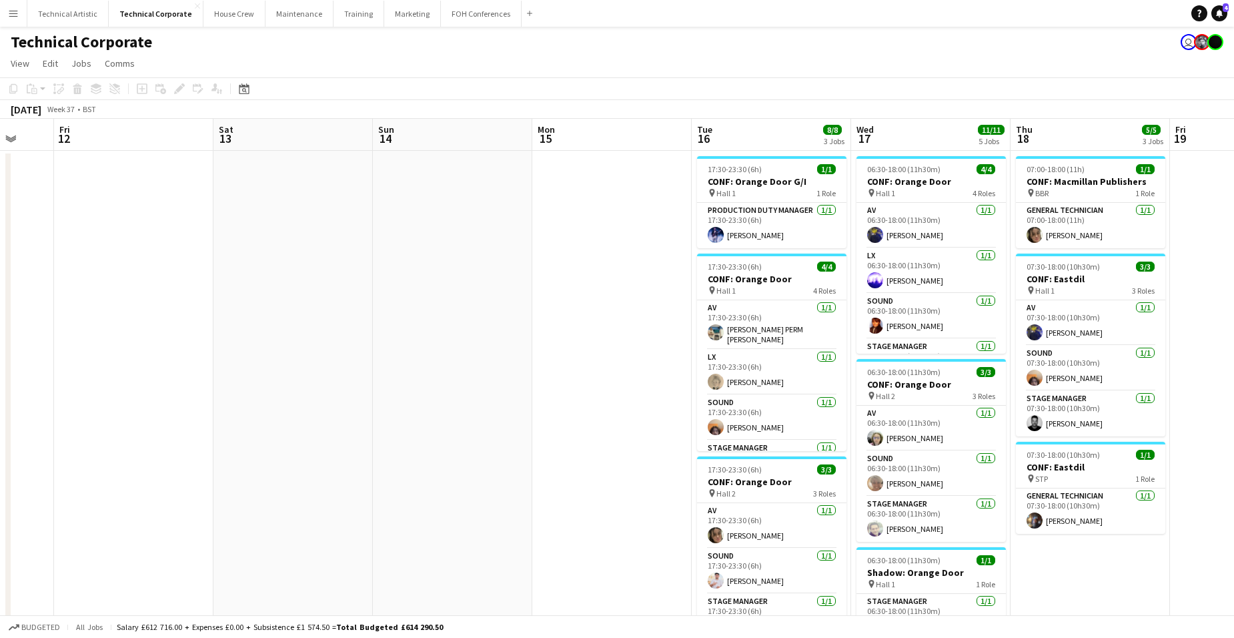
drag, startPoint x: 488, startPoint y: 239, endPoint x: 77, endPoint y: 166, distance: 417.2
click at [0, 183] on html "Menu Boards Boards Boards All jobs Status Workforce Workforce My Workforce Recr…" at bounding box center [617, 474] width 1234 height 949
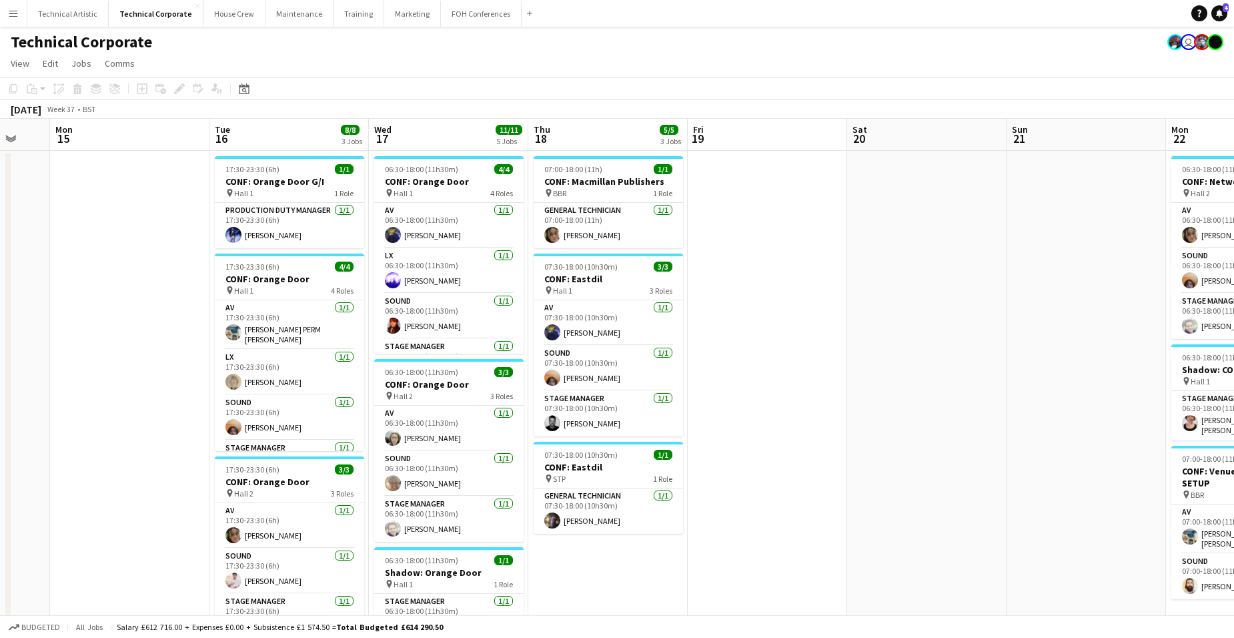
drag, startPoint x: 675, startPoint y: 238, endPoint x: 193, endPoint y: 232, distance: 482.2
click at [193, 232] on app-calendar-viewport "Fri 12 Sat 13 Sun 14 Mon 15 Tue 16 8/8 3 Jobs Wed 17 11/11 5 Jobs Thu 18 5/5 3 …" at bounding box center [617, 523] width 1234 height 808
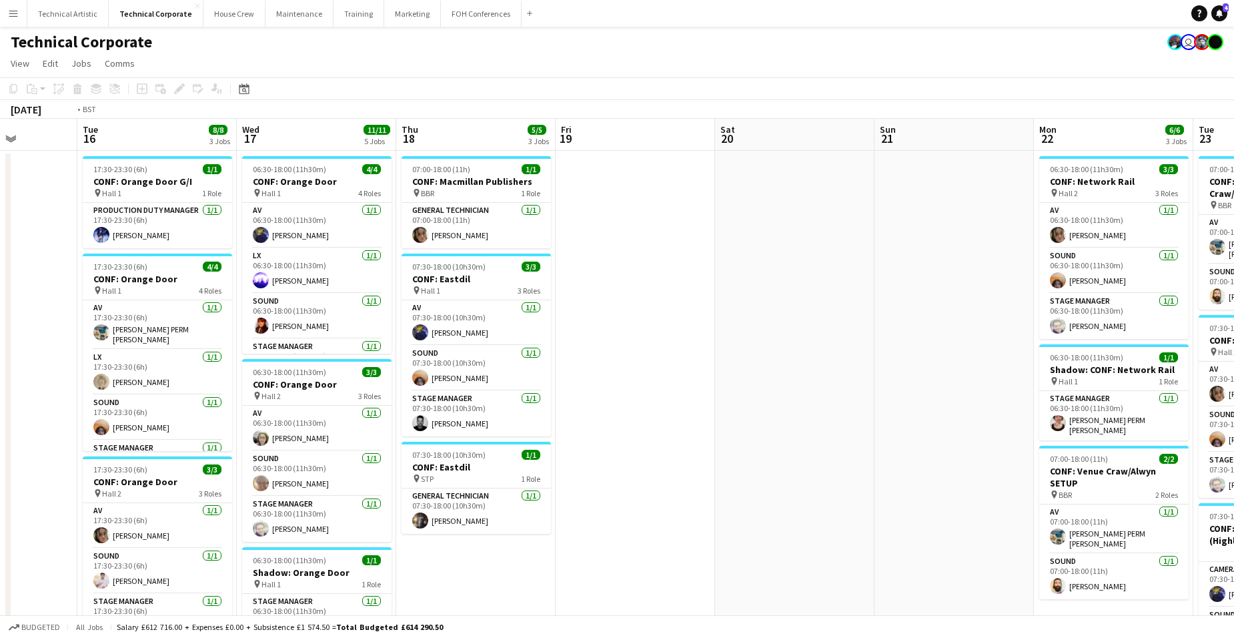
drag, startPoint x: 1148, startPoint y: 337, endPoint x: 9, endPoint y: 293, distance: 1140.7
click at [9, 293] on div "Fri 12 Sat 13 Sun 14 Mon 15 Tue 16 8/8 3 Jobs Wed 17 11/11 5 Jobs Thu 18 5/5 3 …" at bounding box center [617, 523] width 1234 height 808
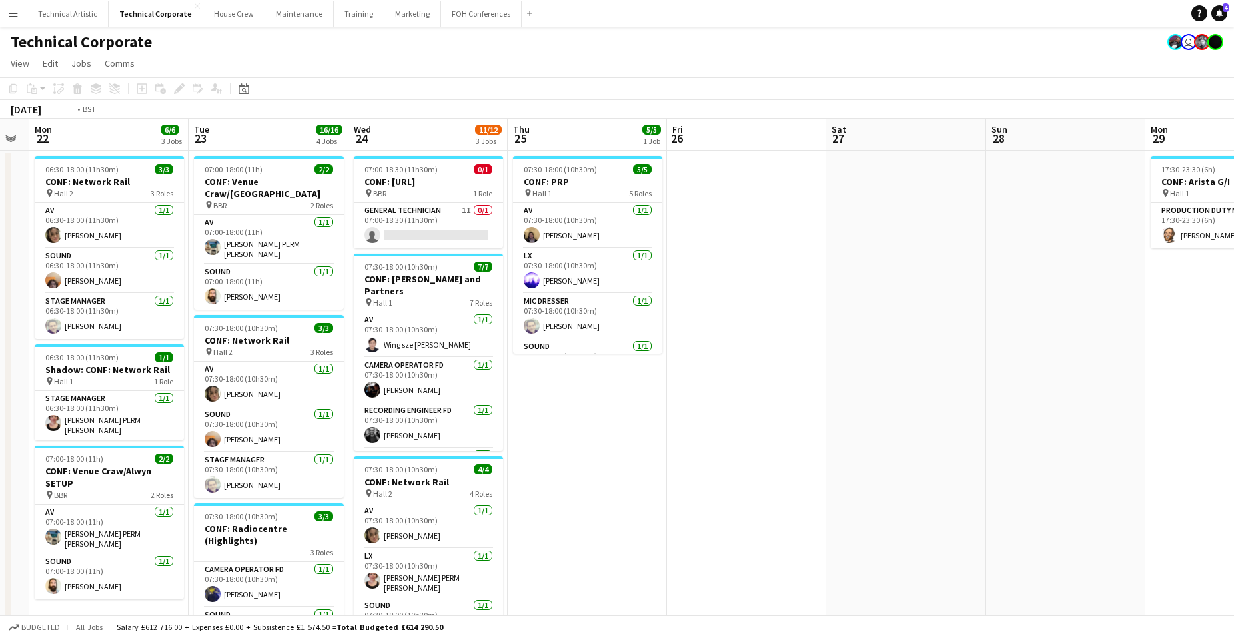
scroll to position [0, 360]
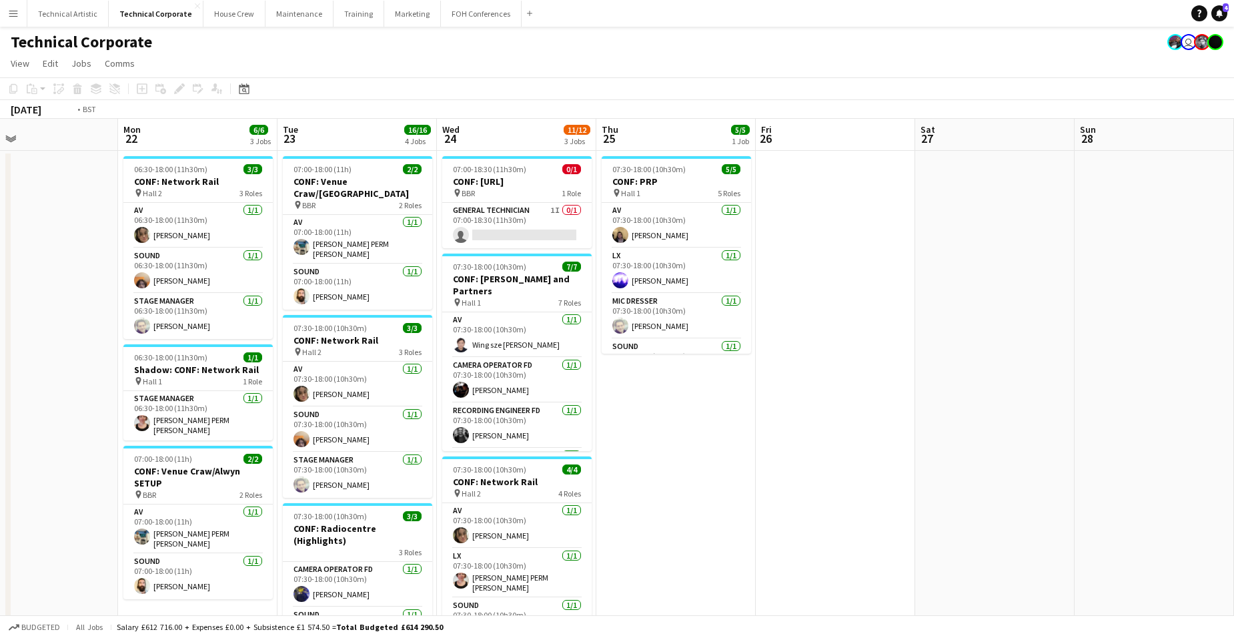
drag, startPoint x: 917, startPoint y: 303, endPoint x: -34, endPoint y: 183, distance: 958.5
click at [0, 183] on html "Menu Boards Boards Boards All jobs Status Workforce Workforce My Workforce Recr…" at bounding box center [617, 474] width 1234 height 949
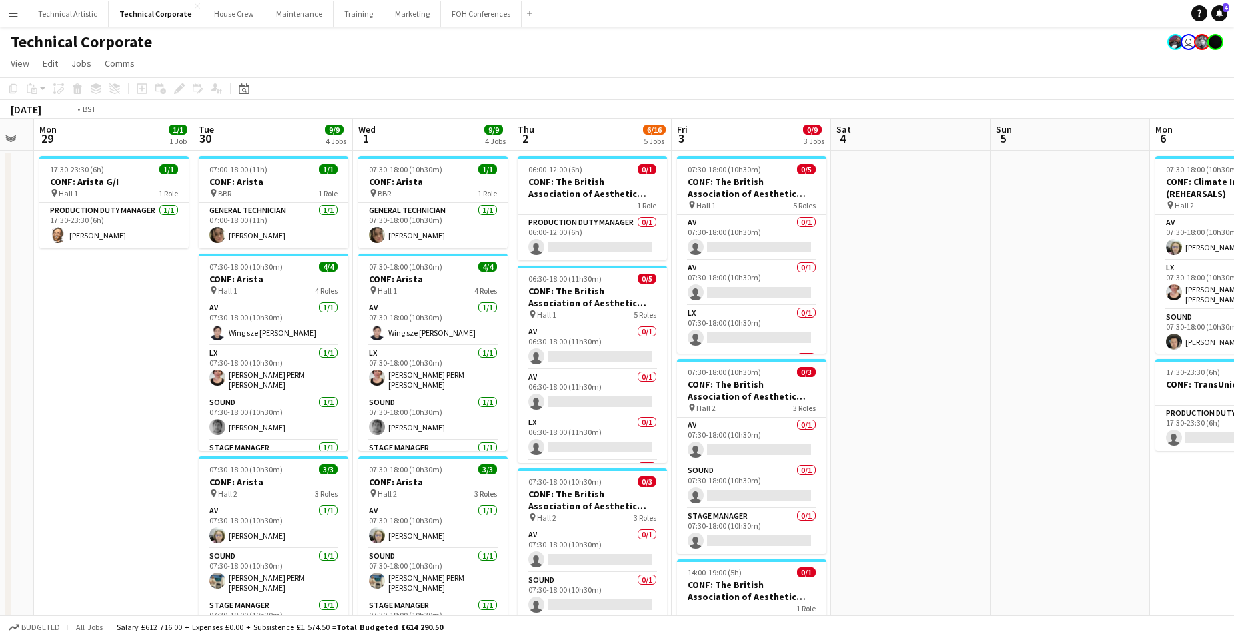
scroll to position [0, 483]
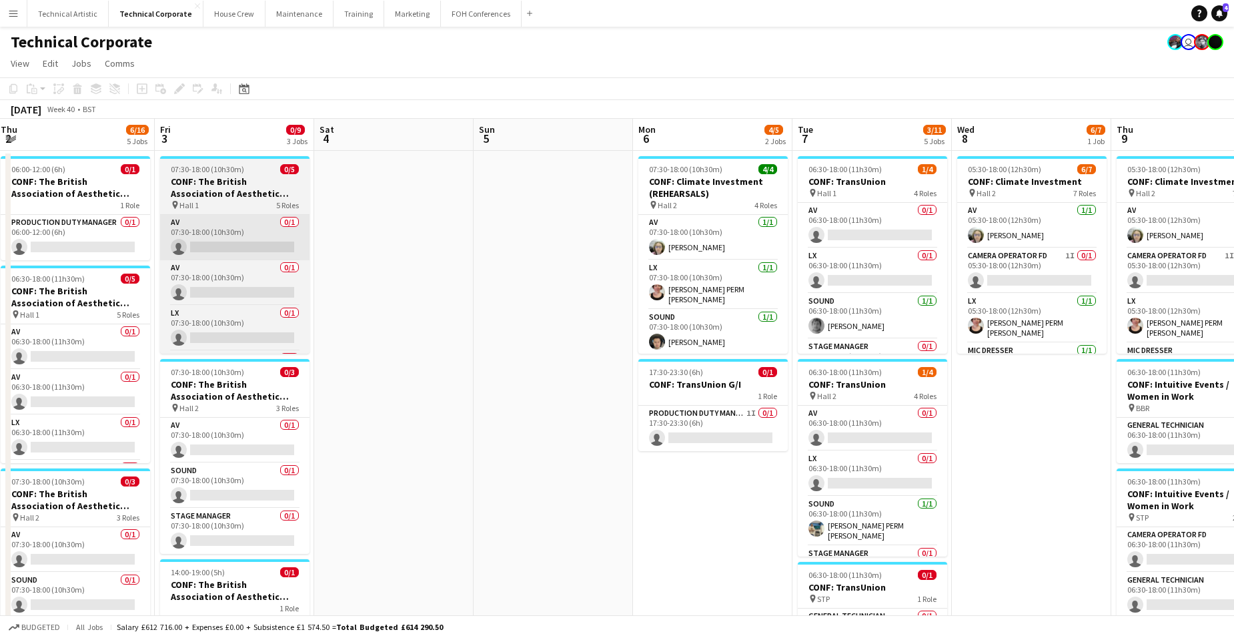
drag, startPoint x: 999, startPoint y: 249, endPoint x: 195, endPoint y: 220, distance: 804.9
click at [0, 196] on html "Menu Boards Boards Boards All jobs Status Workforce Workforce My Workforce Recr…" at bounding box center [617, 559] width 1234 height 1118
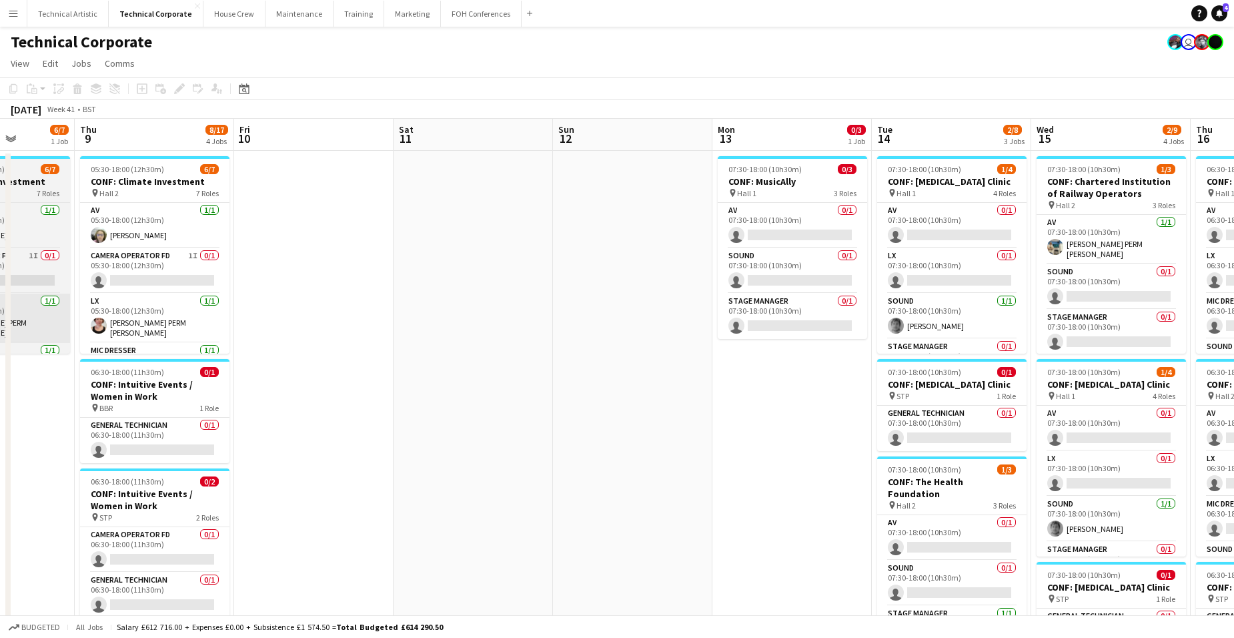
drag, startPoint x: 1066, startPoint y: 402, endPoint x: 100, endPoint y: 330, distance: 968.4
click at [95, 330] on app-calendar-viewport "Mon 6 4/5 2 Jobs Tue 7 3/11 5 Jobs Wed 8 6/7 1 Job Thu 9 8/17 4 Jobs Fri 10 Sat…" at bounding box center [617, 607] width 1234 height 977
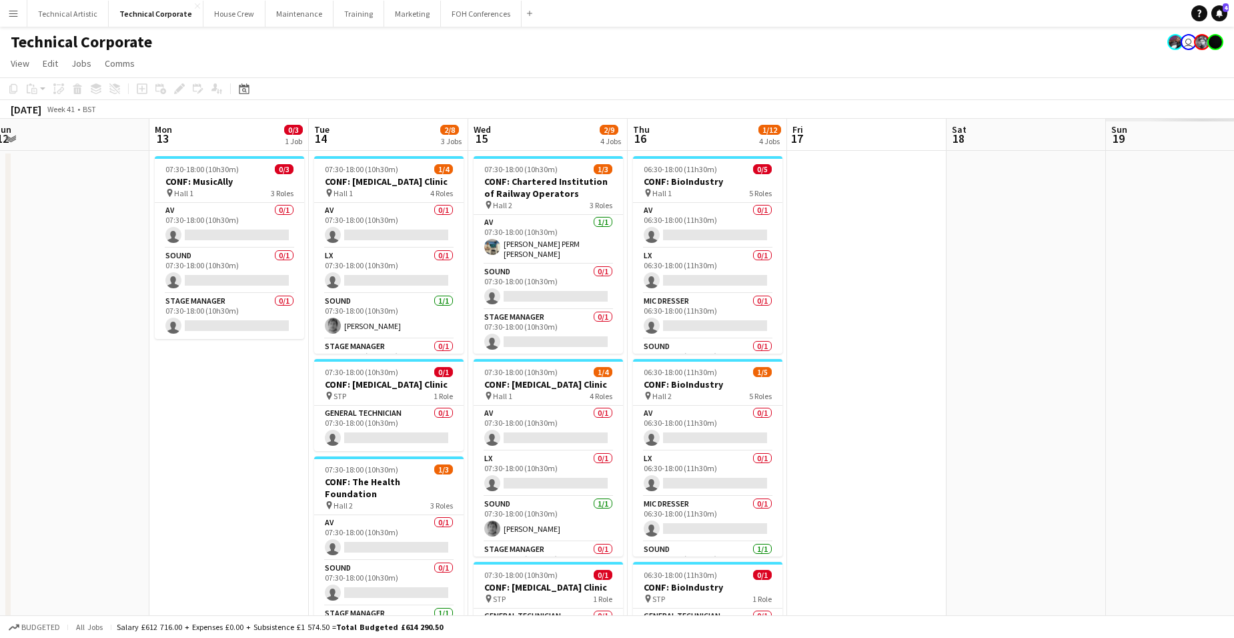
scroll to position [0, 425]
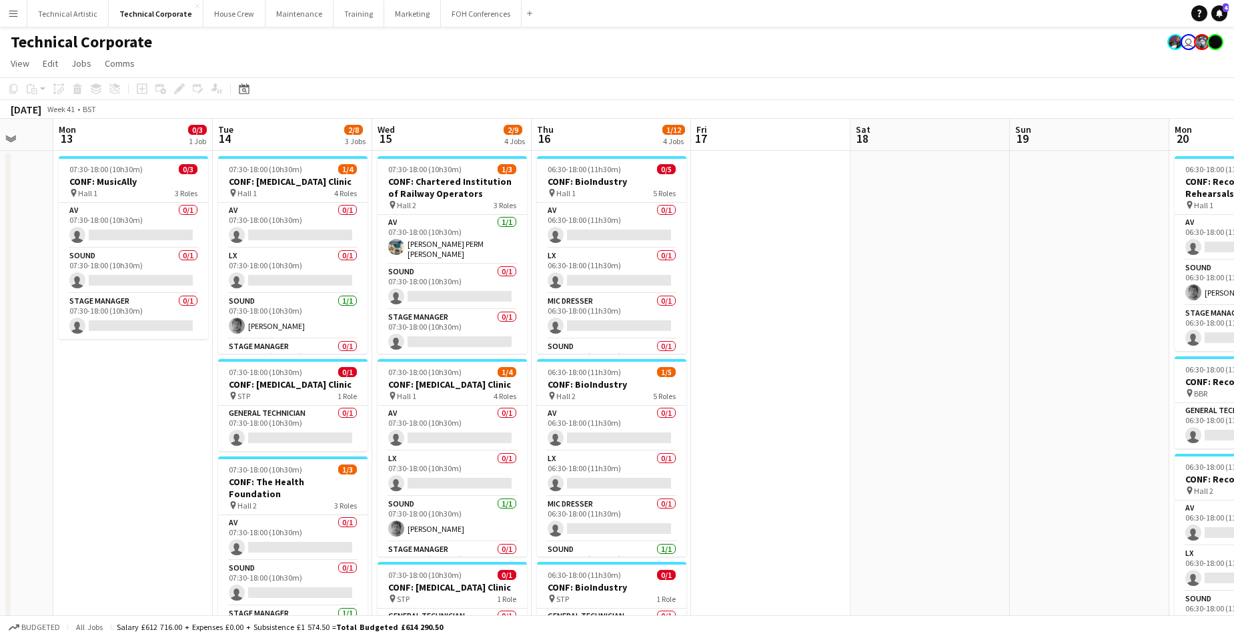
drag, startPoint x: 859, startPoint y: 372, endPoint x: 135, endPoint y: 309, distance: 726.4
click at [135, 309] on app-calendar-viewport "Fri 10 Sat 11 Sun 12 Mon 13 0/3 1 Job Tue 14 2/8 3 Jobs Wed 15 2/9 4 Jobs Thu 1…" at bounding box center [617, 607] width 1234 height 977
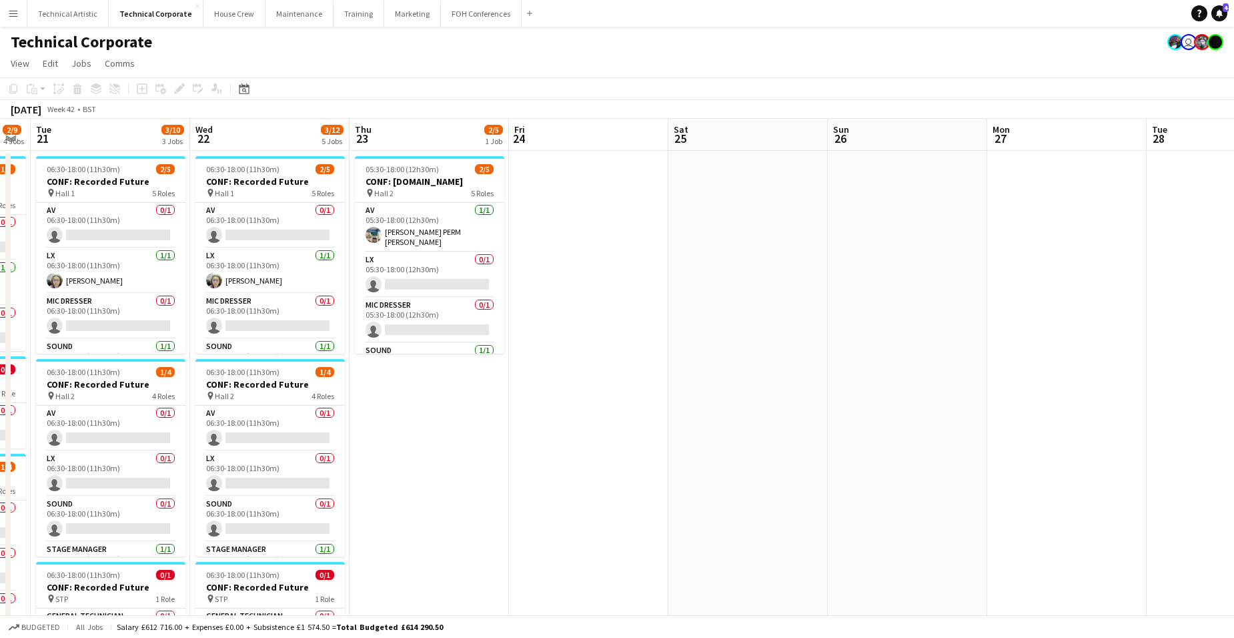
scroll to position [0, 393]
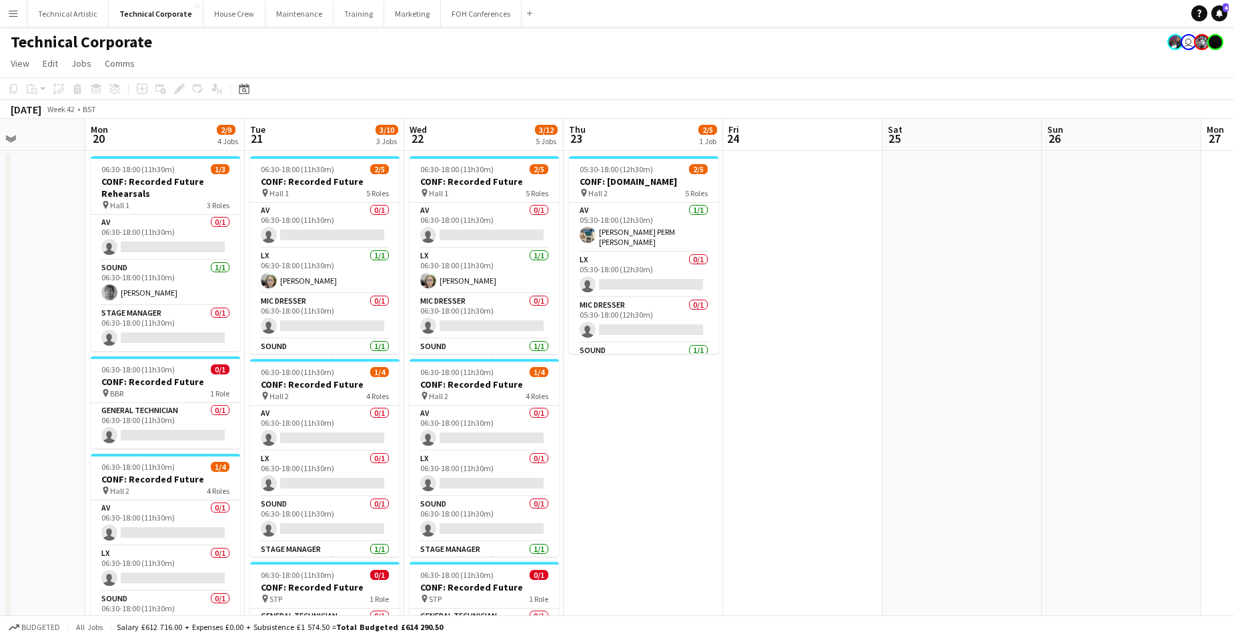
drag, startPoint x: 1098, startPoint y: 358, endPoint x: -22, endPoint y: 180, distance: 1134.5
click at [0, 180] on html "Menu Boards Boards Boards All jobs Status Workforce Workforce My Workforce Recr…" at bounding box center [617, 559] width 1234 height 1118
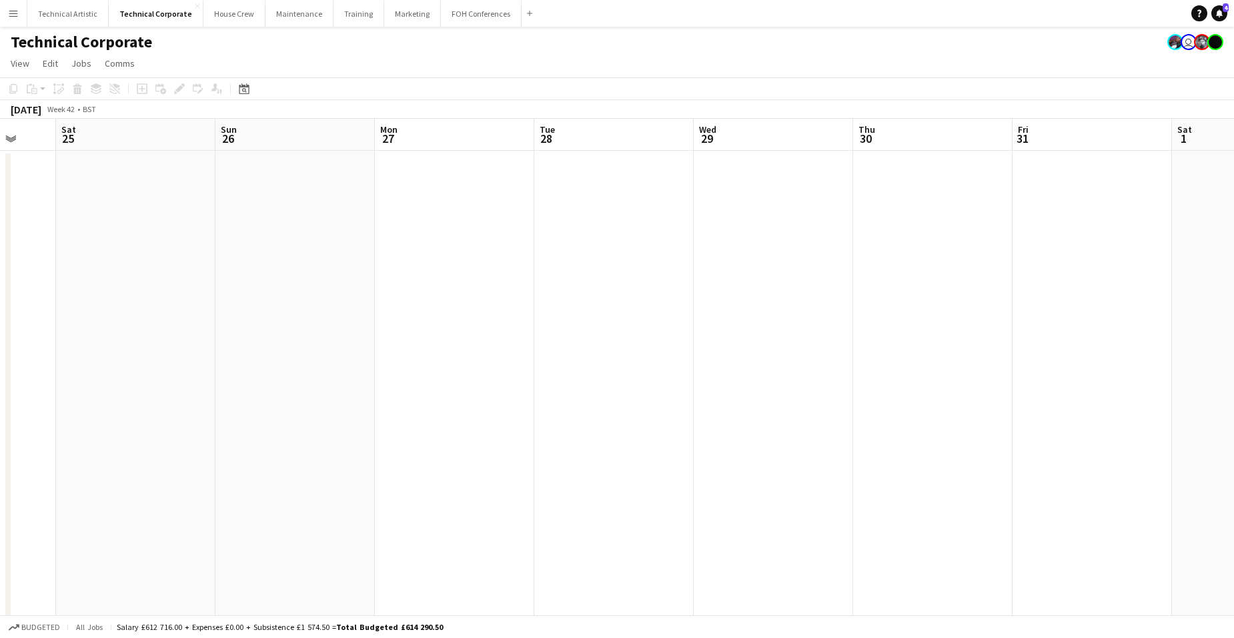
drag, startPoint x: 864, startPoint y: 271, endPoint x: -26, endPoint y: 274, distance: 889.7
click at [0, 274] on html "Menu Boards Boards Boards All jobs Status Workforce Workforce My Workforce Recr…" at bounding box center [617, 559] width 1234 height 1118
drag, startPoint x: 664, startPoint y: 309, endPoint x: 174, endPoint y: 253, distance: 492.8
click at [174, 253] on app-calendar-viewport "Sat 25 Sun 26 Mon 27 Tue 28 Wed 29 Thu 30 Fri 31 Sat 1 Sun 2 Mon 3 Tue 4 Wed 5 …" at bounding box center [617, 607] width 1234 height 977
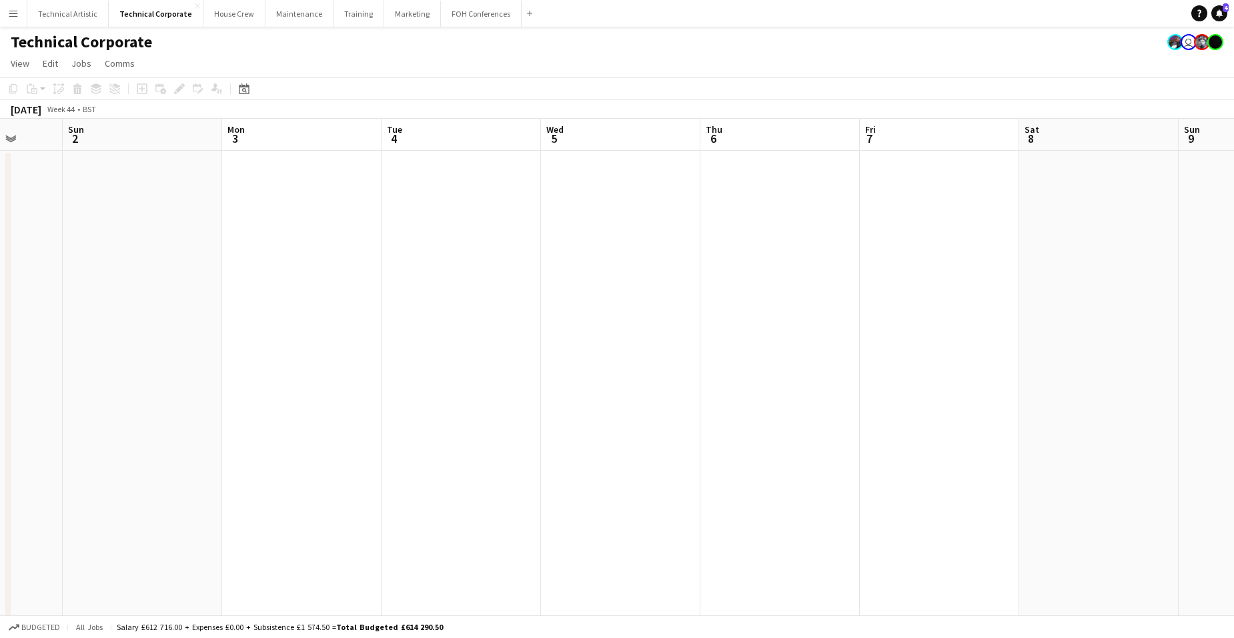
drag, startPoint x: 1138, startPoint y: 271, endPoint x: 359, endPoint y: 321, distance: 780.6
click at [359, 321] on app-calendar-viewport "Thu 30 Fri 31 Sat 1 Sun 2 Mon 3 Tue 4 Wed 5 Thu 6 Fri 7 Sat 8 Sun 9 Mon 10 Tue …" at bounding box center [617, 607] width 1234 height 977
drag, startPoint x: 956, startPoint y: 304, endPoint x: 131, endPoint y: 296, distance: 825.7
click at [93, 298] on app-calendar-viewport "Thu 30 Fri 31 Sat 1 Sun 2 Mon 3 Tue 4 Wed 5 Thu 6 Fri 7 Sat 8 Sun 9 Mon 10 Tue …" at bounding box center [617, 607] width 1234 height 977
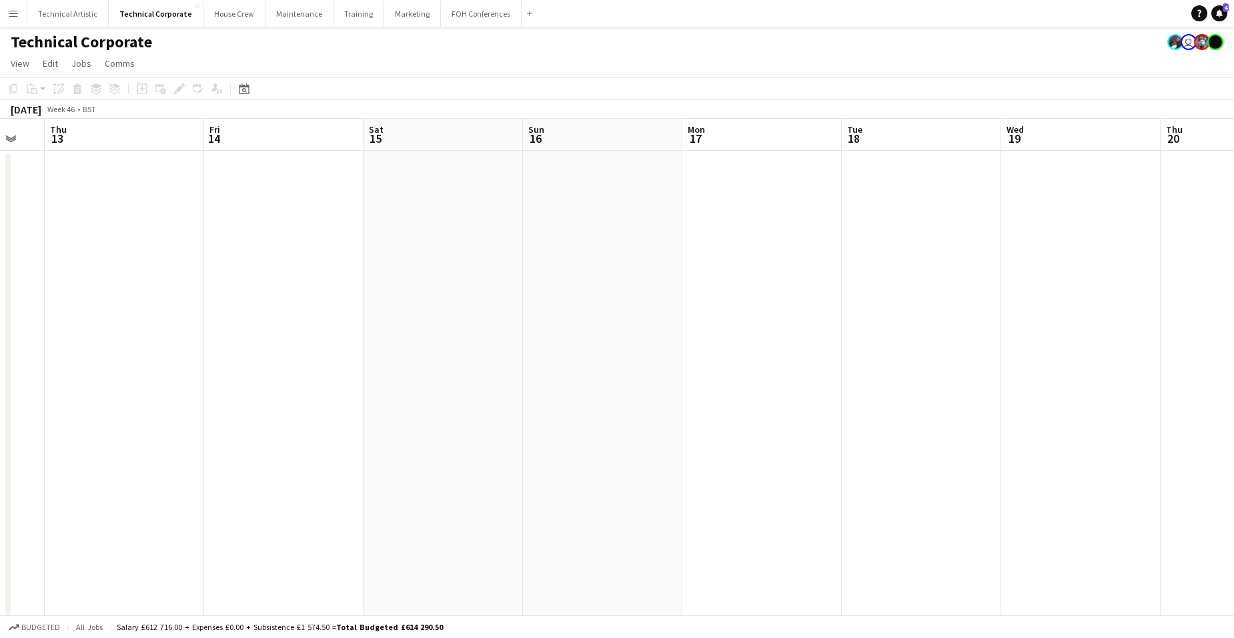
drag, startPoint x: 1024, startPoint y: 270, endPoint x: 348, endPoint y: 289, distance: 676.5
click at [41, 259] on app-calendar-viewport "Mon 10 Tue 11 Wed 12 Thu 13 Fri 14 Sat 15 Sun 16 Mon 17 Tue 18 Wed 19 Thu 20 Fr…" at bounding box center [617, 607] width 1234 height 977
drag, startPoint x: 1086, startPoint y: 303, endPoint x: -30, endPoint y: 259, distance: 1117.3
click at [0, 259] on html "Menu Boards Boards Boards All jobs Status Workforce Workforce My Workforce Recr…" at bounding box center [617, 559] width 1234 height 1118
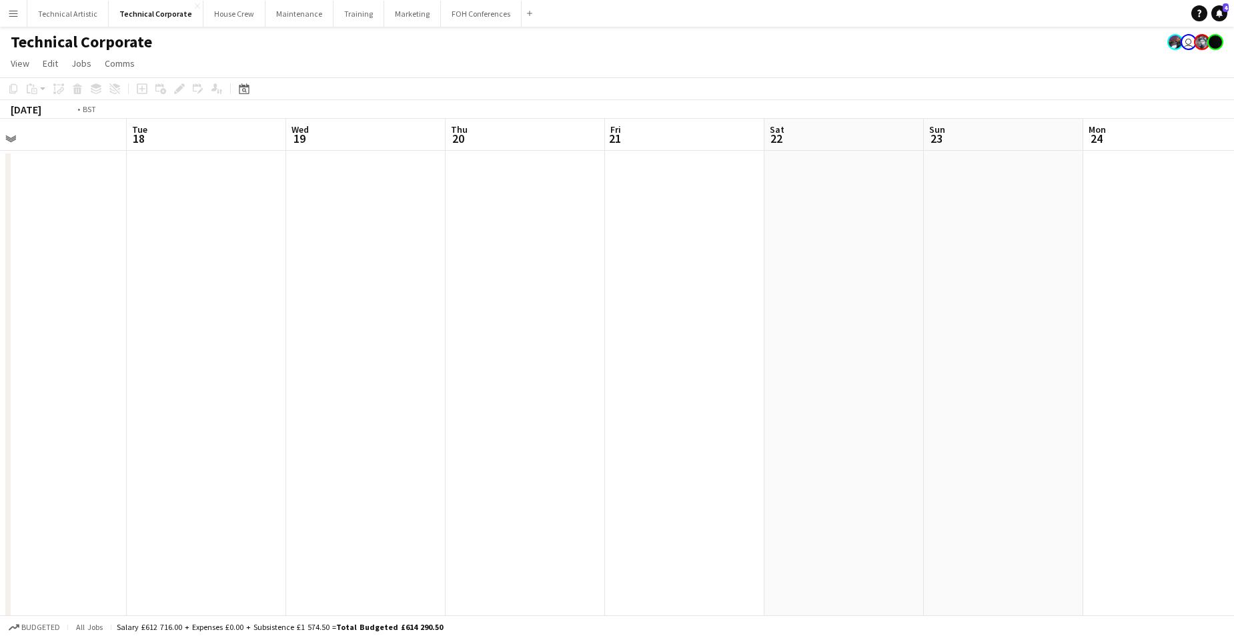
drag, startPoint x: 186, startPoint y: 279, endPoint x: 1098, endPoint y: 326, distance: 912.9
click at [1072, 326] on app-calendar-viewport "Sat 15 Sun 16 Mon 17 Tue 18 Wed 19 Thu 20 Fri 21 Sat 22 Sun 23 Mon 24 Tue 25 We…" at bounding box center [617, 607] width 1234 height 977
drag, startPoint x: 655, startPoint y: 322, endPoint x: 1078, endPoint y: 297, distance: 424.3
click at [1066, 292] on app-calendar-viewport "Mon 10 Tue 11 Wed 12 Thu 13 Fri 14 Sat 15 Sun 16 Mon 17 Tue 18 Wed 19 Thu 20 Fr…" at bounding box center [617, 607] width 1234 height 977
drag, startPoint x: 996, startPoint y: 254, endPoint x: 934, endPoint y: 297, distance: 74.7
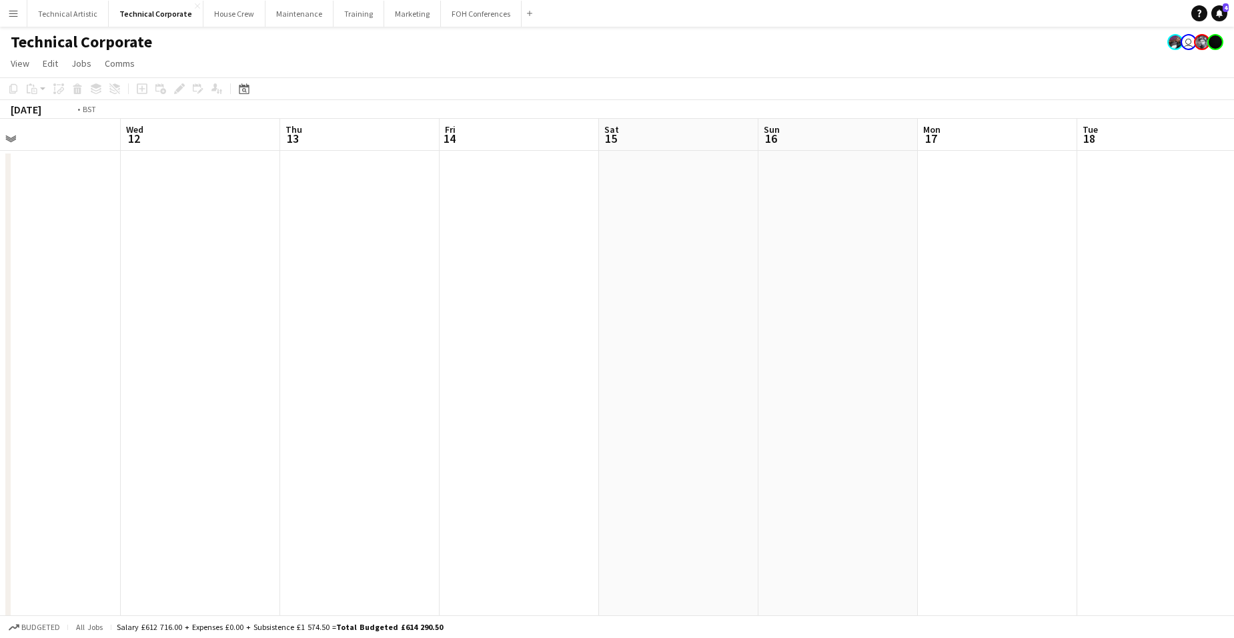
click at [1020, 257] on app-calendar-viewport "Sun 9 Mon 10 Tue 11 Wed 12 Thu 13 Fri 14 Sat 15 Sun 16 Mon 17 Tue 18 Wed 19 Thu…" at bounding box center [617, 607] width 1234 height 977
drag, startPoint x: 840, startPoint y: 255, endPoint x: 860, endPoint y: 289, distance: 40.0
click at [983, 257] on app-calendar-viewport "Mon 3 Tue 4 Wed 5 Thu 6 Fri 7 Sat 8 Sun 9 Mon 10 Tue 11 Wed 12 Thu 13 Fri 14 Sa…" at bounding box center [617, 607] width 1234 height 977
drag, startPoint x: 532, startPoint y: 257, endPoint x: 947, endPoint y: 277, distance: 416.0
click at [956, 255] on app-calendar-viewport "Mon 3 Tue 4 Wed 5 Thu 6 Fri 7 Sat 8 Sun 9 Mon 10 Tue 11 Wed 12 Thu 13 Fri 14 Sa…" at bounding box center [617, 607] width 1234 height 977
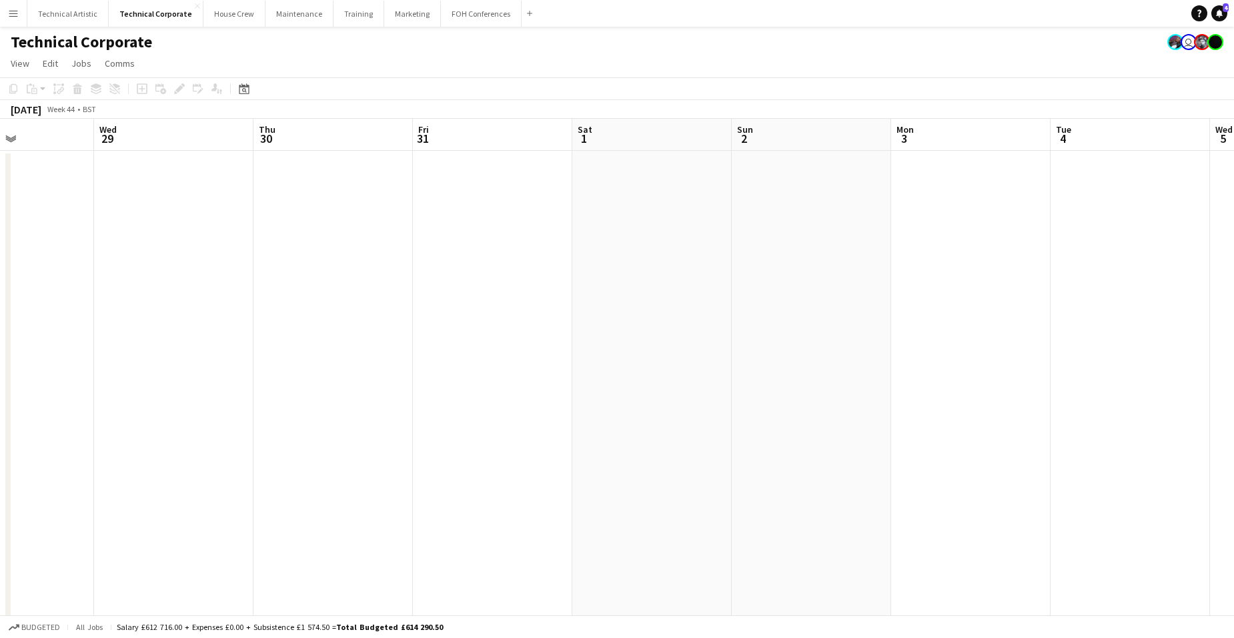
drag, startPoint x: 879, startPoint y: 231, endPoint x: 954, endPoint y: 238, distance: 75.7
click at [954, 238] on app-calendar-viewport "Sun 26 Mon 27 Tue 28 Wed 29 Thu 30 Fri 31 Sat 1 Sun 2 Mon 3 Tue 4 Wed 5 Thu 6 F…" at bounding box center [617, 607] width 1234 height 977
drag, startPoint x: 311, startPoint y: 223, endPoint x: 1002, endPoint y: 268, distance: 693.1
click at [958, 252] on app-calendar-viewport "Sun 26 Mon 27 Tue 28 Wed 29 Thu 30 Fri 31 Sat 1 Sun 2 Mon 3 Tue 4 Wed 5 Thu 6 F…" at bounding box center [617, 607] width 1234 height 977
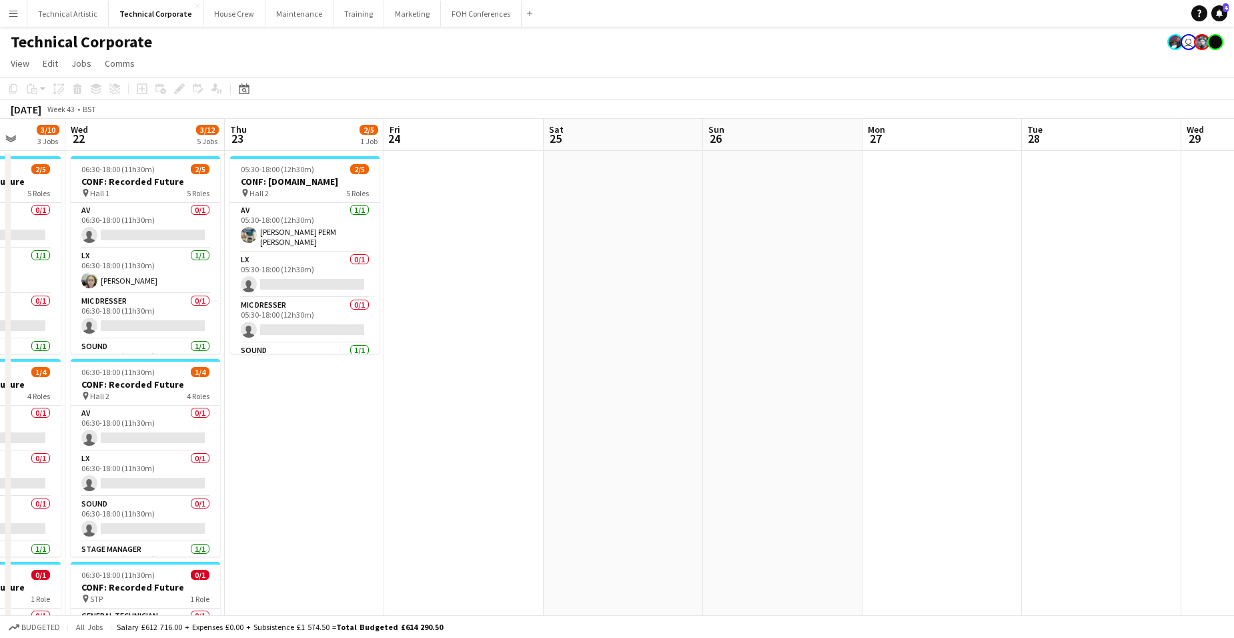
drag, startPoint x: 820, startPoint y: 254, endPoint x: 972, endPoint y: 260, distance: 152.9
click at [937, 257] on app-calendar-viewport "Sun 19 Mon 20 2/9 4 Jobs Tue 21 3/10 3 Jobs Wed 22 3/12 5 Jobs Thu 23 2/5 1 Job…" at bounding box center [617, 607] width 1234 height 977
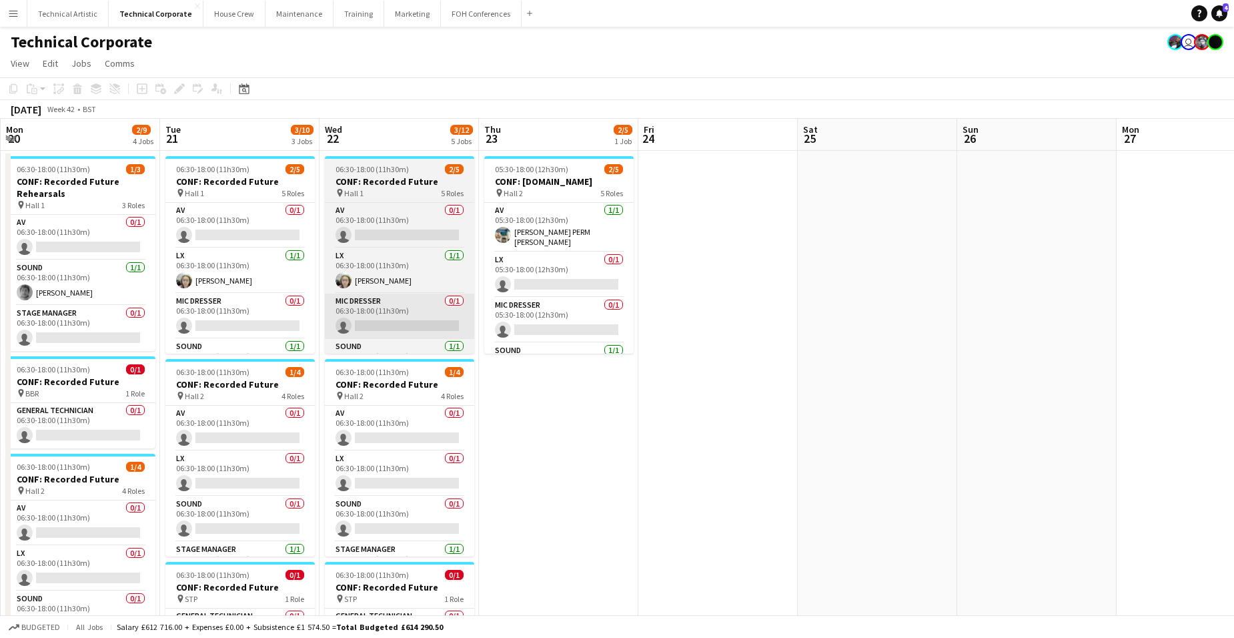
drag, startPoint x: 564, startPoint y: 277, endPoint x: 948, endPoint y: 303, distance: 385.7
click at [828, 283] on app-calendar-viewport "Sat 18 Sun 19 Mon 20 2/9 4 Jobs Tue 21 3/10 3 Jobs Wed 22 3/12 5 Jobs Thu 23 2/…" at bounding box center [617, 607] width 1234 height 977
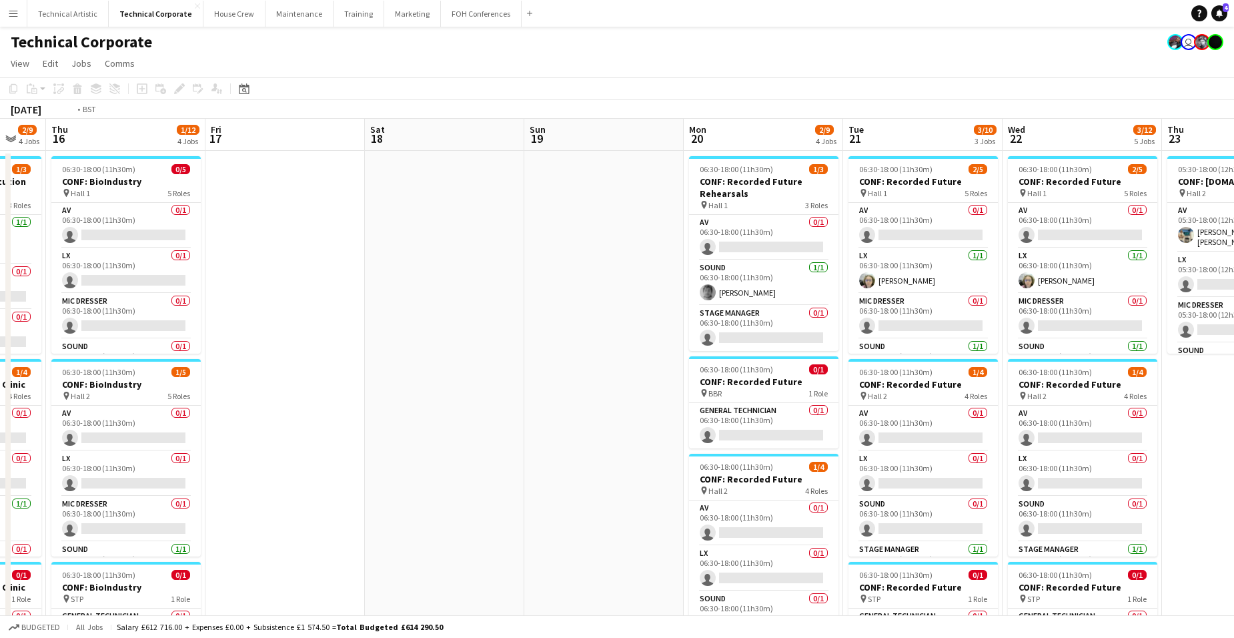
drag, startPoint x: 187, startPoint y: 274, endPoint x: 943, endPoint y: 293, distance: 755.9
click at [870, 275] on app-calendar-viewport "Mon 13 0/3 1 Job Tue 14 2/8 3 Jobs Wed 15 2/9 4 Jobs Thu 16 1/12 4 Jobs Fri 17 …" at bounding box center [617, 607] width 1234 height 977
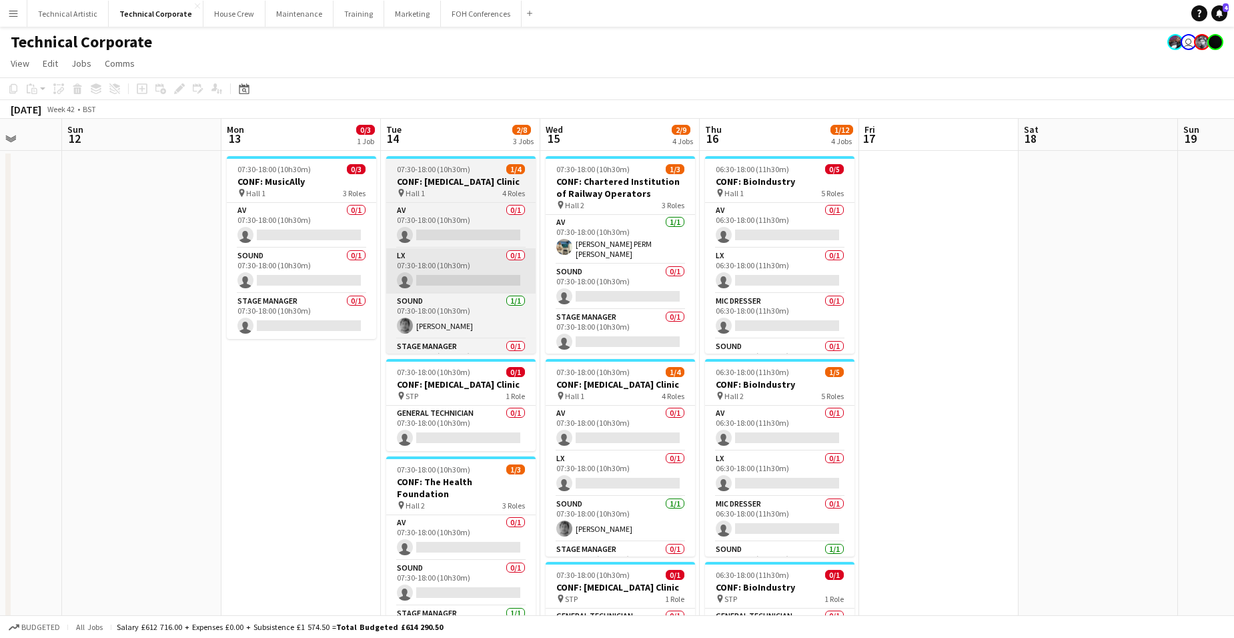
click at [805, 271] on app-calendar-viewport "Thu 9 8/17 4 Jobs Fri 10 Sat 11 Sun 12 Mon 13 0/3 1 Job Tue 14 2/8 3 Jobs Wed 1…" at bounding box center [617, 607] width 1234 height 977
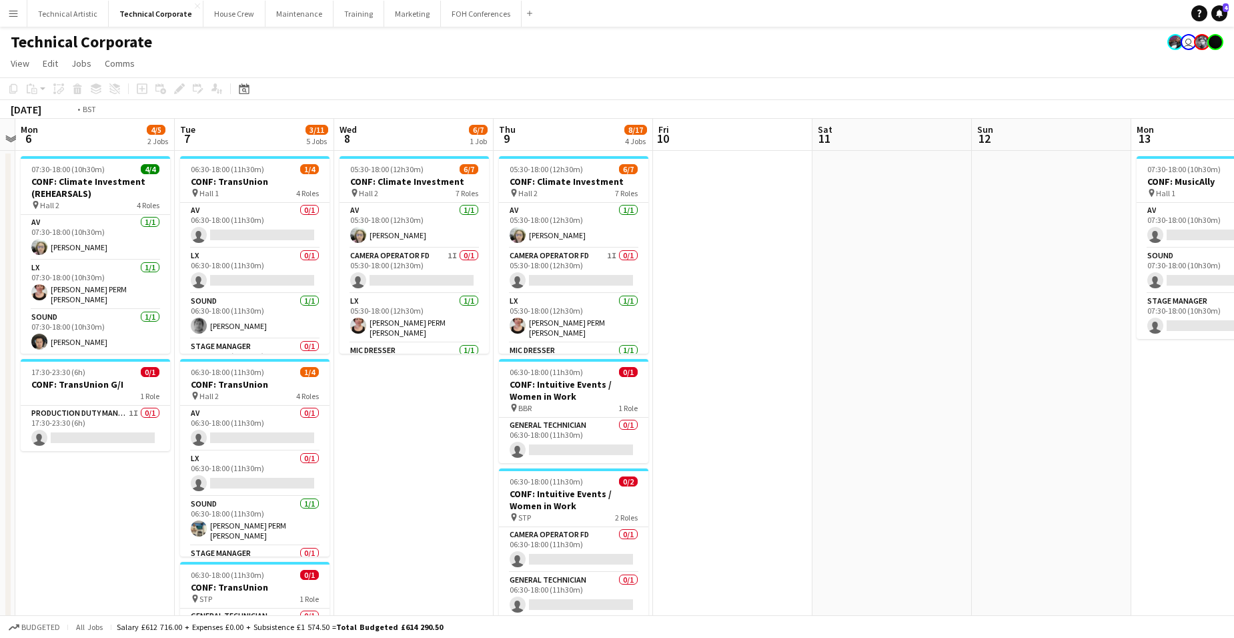
drag, startPoint x: 299, startPoint y: 278, endPoint x: 892, endPoint y: 281, distance: 592.9
click at [822, 261] on app-calendar-viewport "Sat 4 Sun 5 Mon 6 4/5 2 Jobs Tue 7 3/11 5 Jobs Wed 8 6/7 1 Job Thu 9 8/17 4 Job…" at bounding box center [617, 607] width 1234 height 977
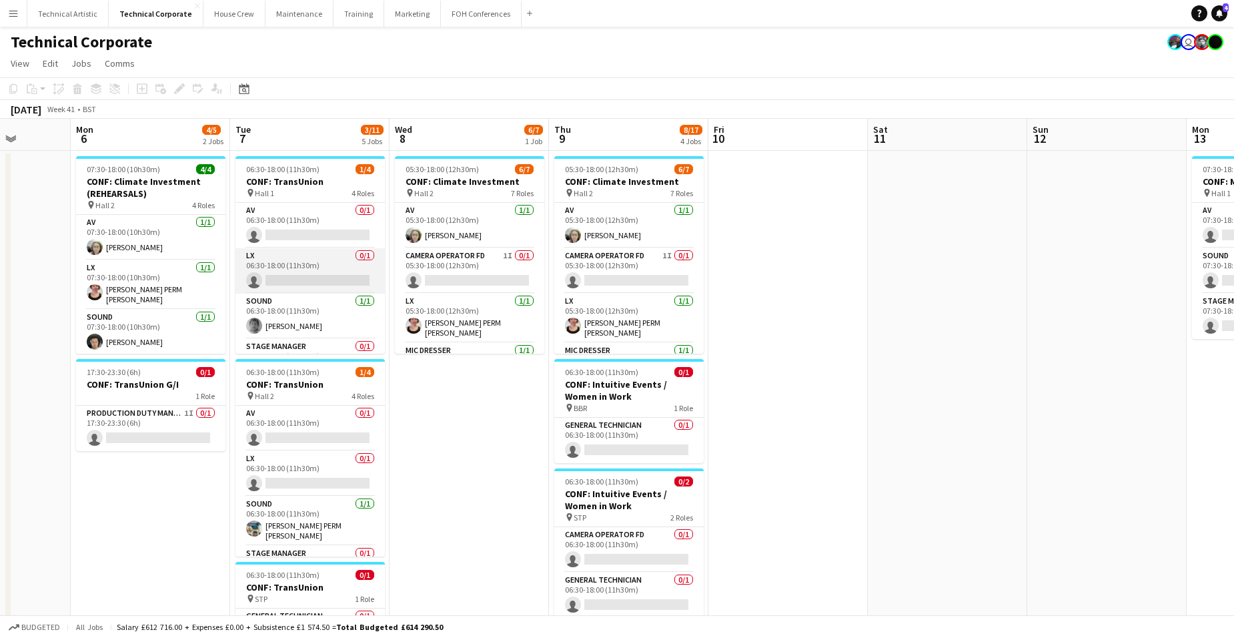
drag
click at [828, 237] on app-calendar-viewport "Fri 3 0/9 3 Jobs Sat 4 Sun 5 Mon 6 4/5 2 Jobs Tue 7 3/11 5 Jobs Wed 8 6/7 1 Job…" at bounding box center [617, 607] width 1234 height 977
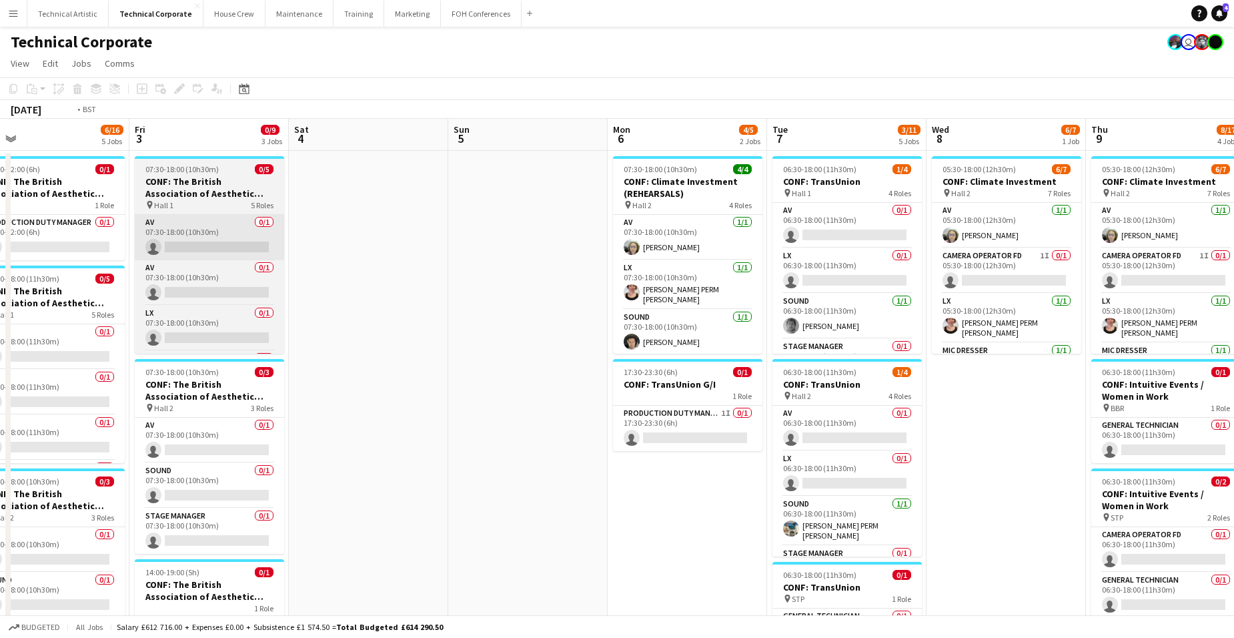
click at [696, 221] on app-calendar-viewport "Tue 30 9/9 4 Jobs Wed 1 9/9 4 Jobs Thu 2 6/16 5 Jobs Fri 3 0/9 3 Jobs Sat 4 Sun…" at bounding box center [617, 607] width 1234 height 977
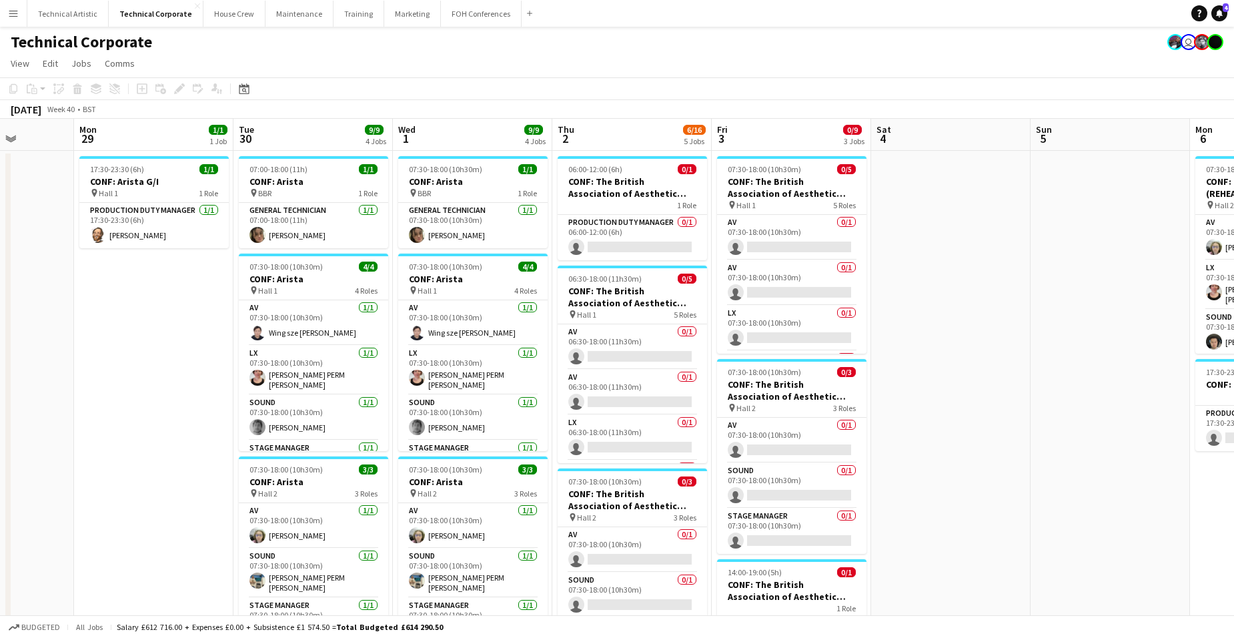
click at [868, 203] on app-calendar-viewport "Fri 26 Sat 27 Sun 28 Mon 29 1/1 1 Job Tue 30 9/9 4 Jobs Wed 1 9/9 4 Jobs Thu 2 …" at bounding box center [617, 607] width 1234 height 977
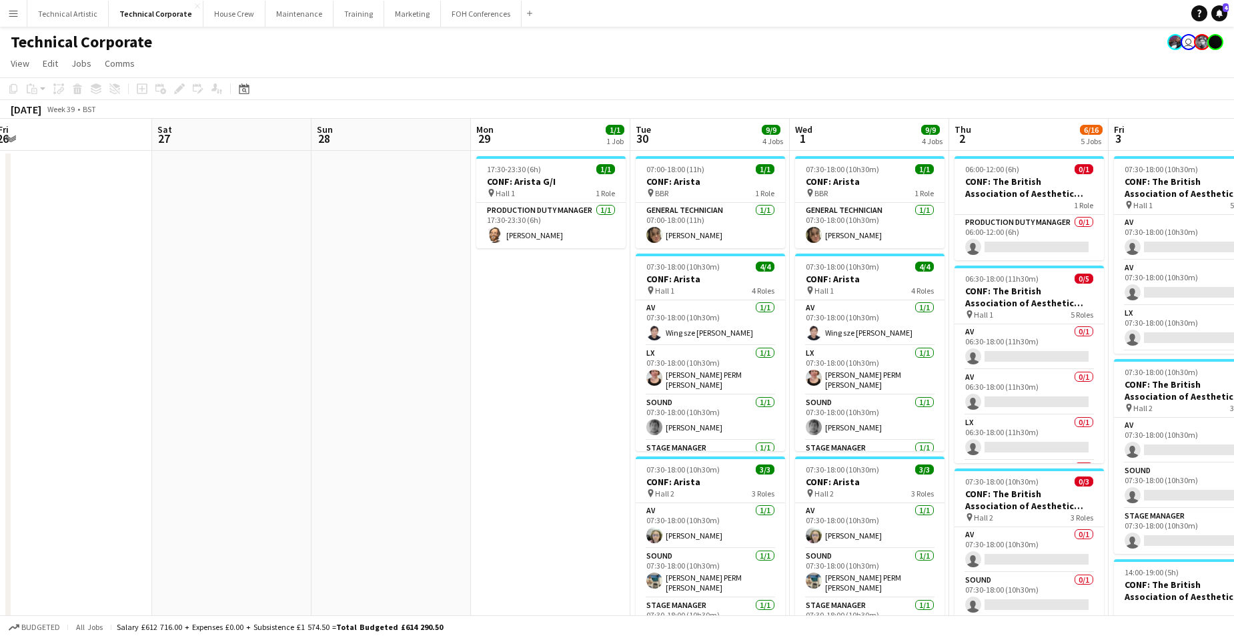
click at [712, 161] on app-calendar-viewport "Wed 24 11/12 3 Jobs Thu 25 5/5 1 Job Fri 26 Sat 27 Sun 28 Mon 29 1/1 1 Job Tue …" at bounding box center [617, 607] width 1234 height 977
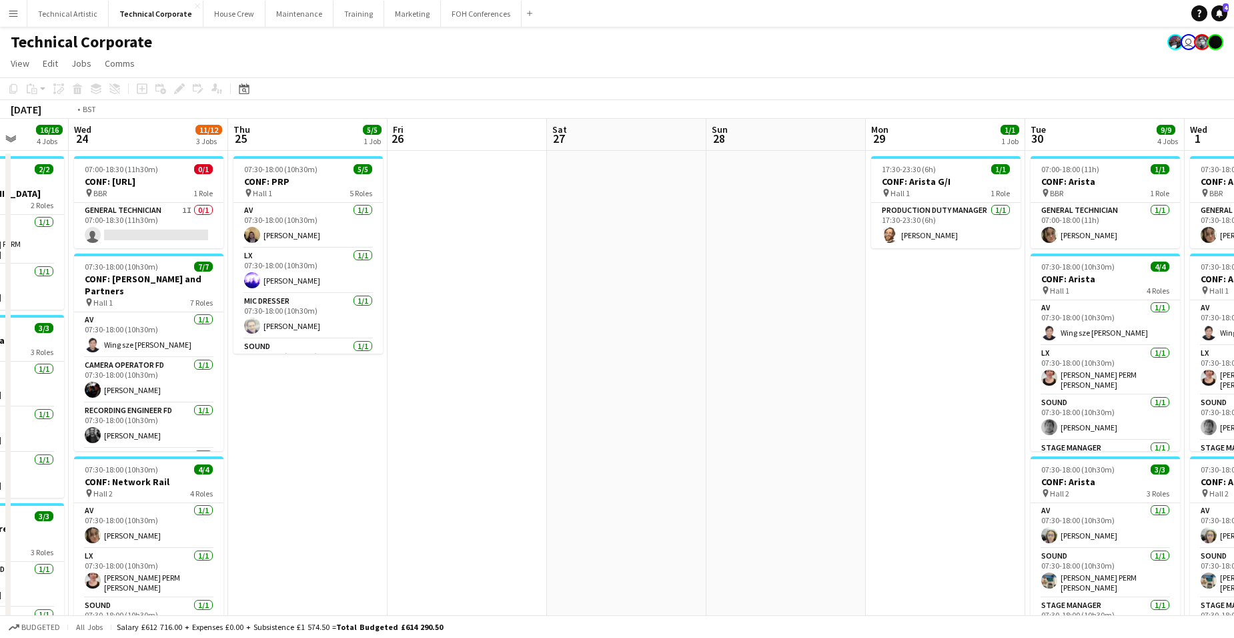
click at [938, 219] on app-calendar-viewport "Sun 21 Mon 22 6/6 3 Jobs Tue 23 16/16 4 Jobs Wed 24 11/12 3 Jobs Thu 25 5/5 1 J…" at bounding box center [617, 607] width 1234 height 977
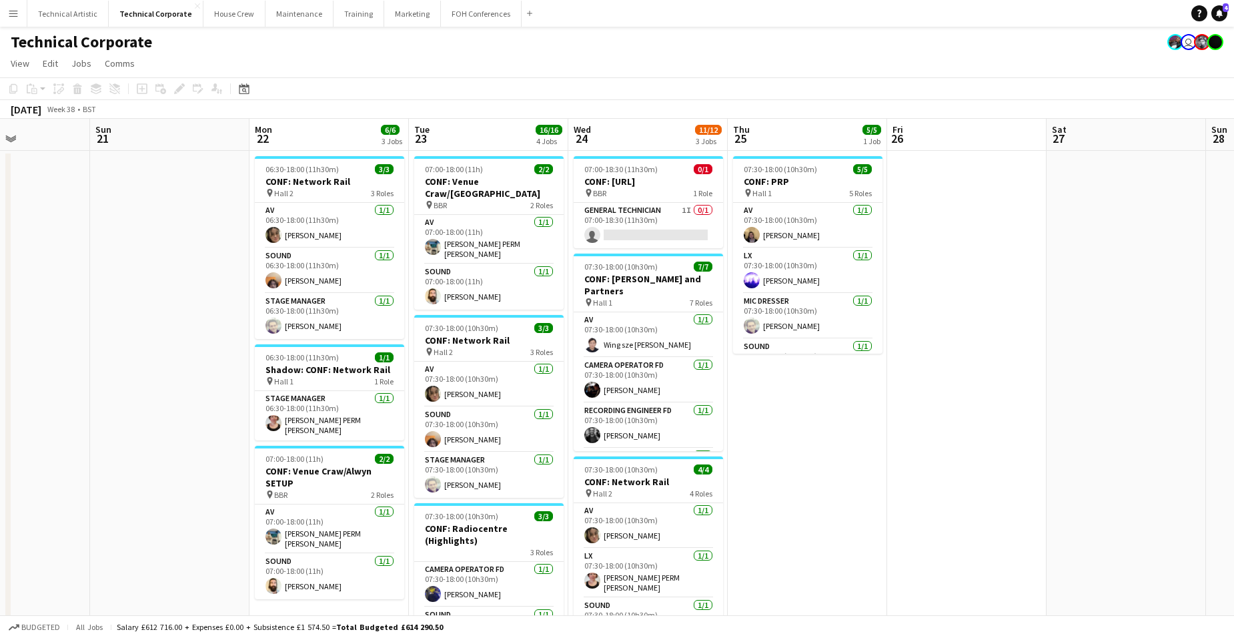
click at [878, 226] on app-calendar-viewport "Thu 18 5/5 3 Jobs Fri 19 Sat 20 Sun 21 Mon 22 6/6 3 Jobs Tue 23 16/16 4 Jobs We…" at bounding box center [617, 607] width 1234 height 977
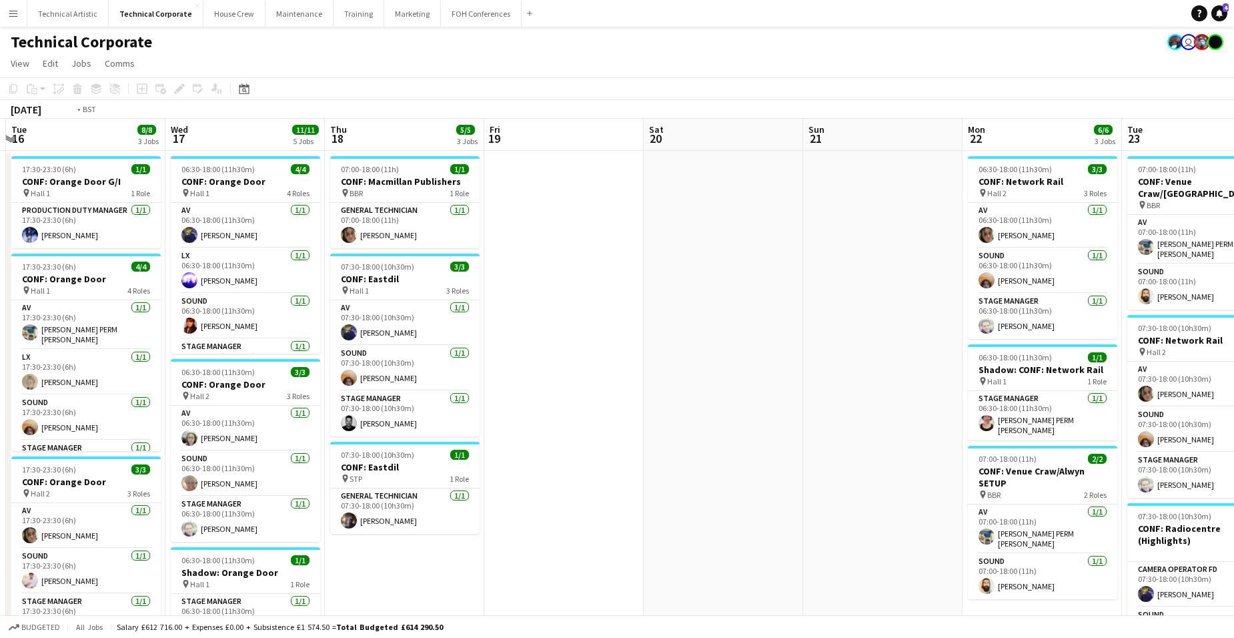
click at [1150, 235] on app-calendar-viewport "Sun 14 Mon 15 Tue 16 8/8 3 Jobs Wed 17 11/11 5 Jobs Thu 18 5/5 3 Jobs Fri 19 Sa…" at bounding box center [617, 607] width 1234 height 977
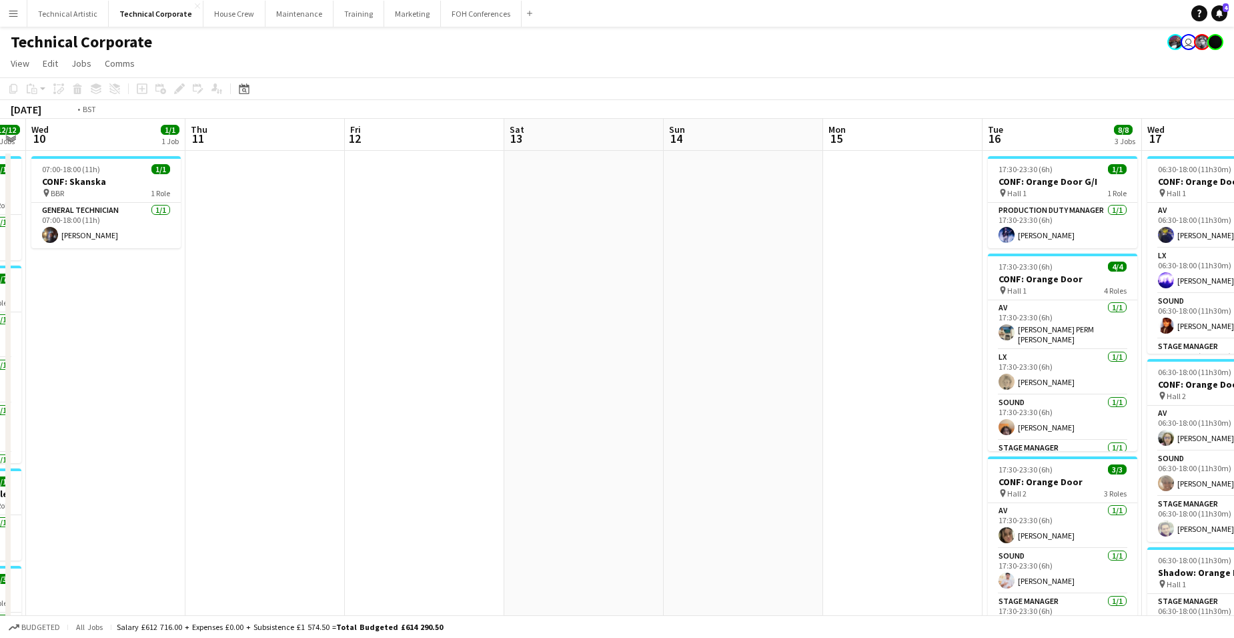
click at [1222, 263] on app-calendar-viewport "Tue 9 12/12 4 Jobs Wed 10 1/1 1 Job Thu 11 Fri 12 Sat 13 Sun 14 Mon 15 Tue 16 8…" at bounding box center [617, 607] width 1234 height 977
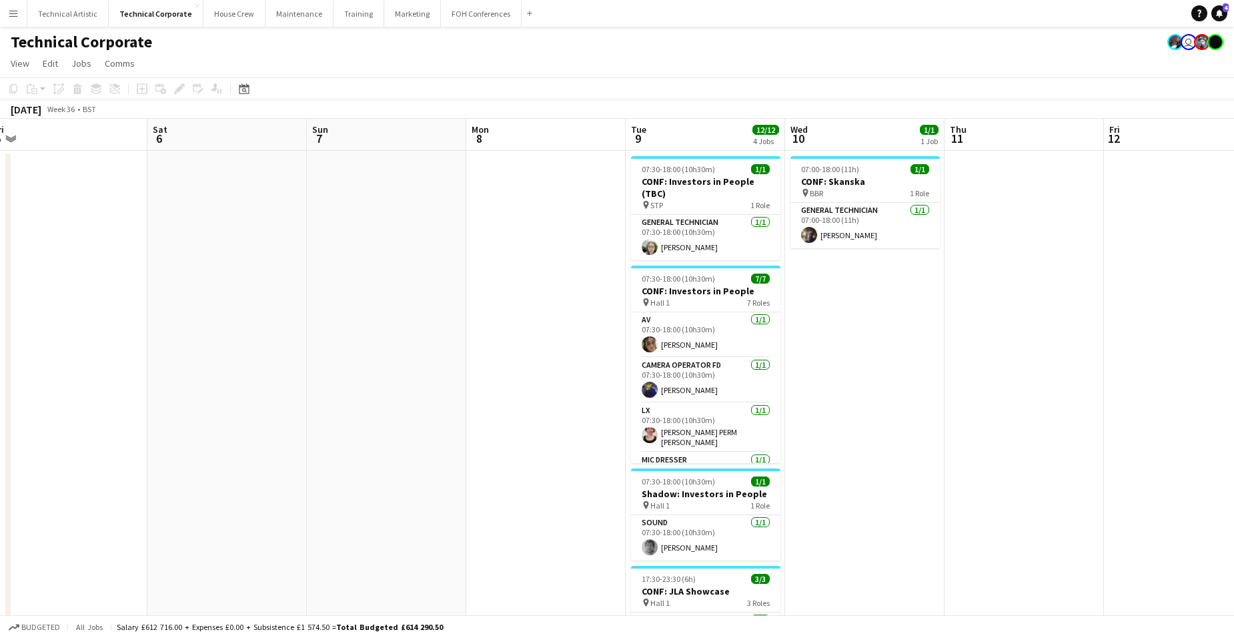
click at [1122, 309] on app-calendar-viewport "Thu 4 Fri 5 Sat 6 Sun 7 Mon 8 Tue 9 12/12 4 Jobs Wed 10 1/1 1 Job Thu 11 Fri 12…" at bounding box center [617, 607] width 1234 height 977
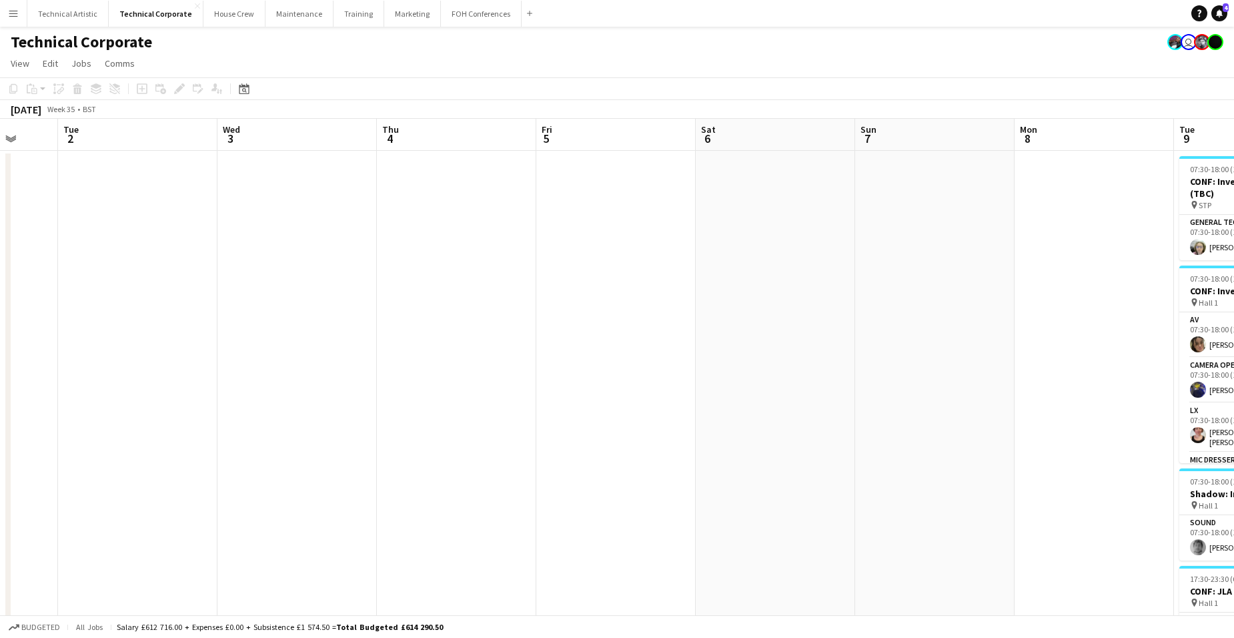
click at [1167, 244] on app-calendar-viewport "Sat 30 1/1 1 Job Sun 31 Mon 1 Tue 2 Wed 3 Thu 4 Fri 5 Sat 6 Sun 7 Mon 8 Tue 9 1…" at bounding box center [617, 607] width 1234 height 977
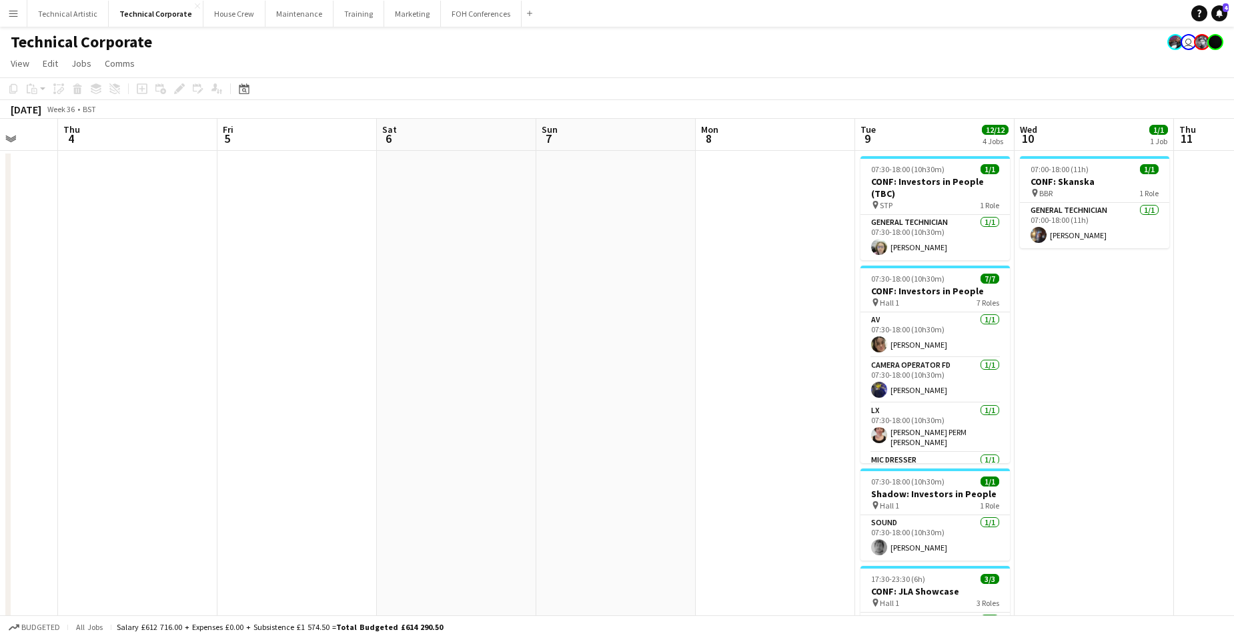
click at [33, 203] on app-calendar-viewport "Sun 31 Mon 1 Tue 2 Wed 3 Thu 4 Fri 5 Sat 6 Sun 7 Mon 8 Tue 9 12/12 4 Jobs Wed 1…" at bounding box center [617, 607] width 1234 height 977
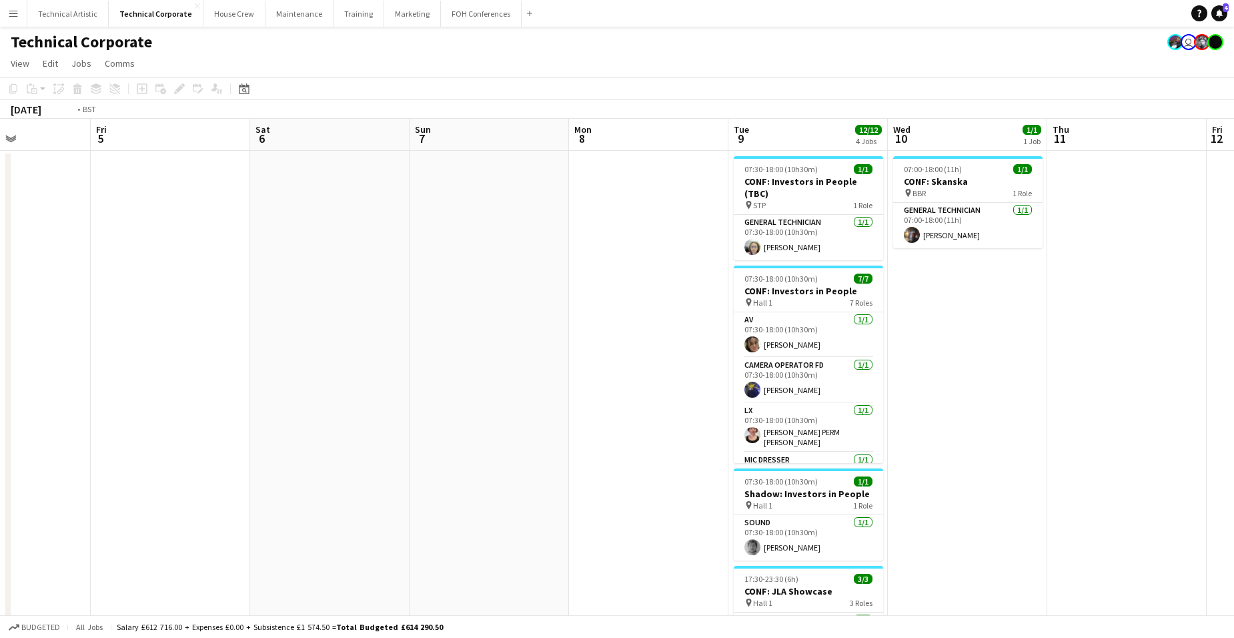
click at [83, 220] on app-calendar-viewport "Mon 1 Tue 2 Wed 3 Thu 4 Fri 5 Sat 6 Sun 7 Mon 8 Tue 9 12/12 4 Jobs Wed 10 1/1 1…" at bounding box center [617, 607] width 1234 height 977
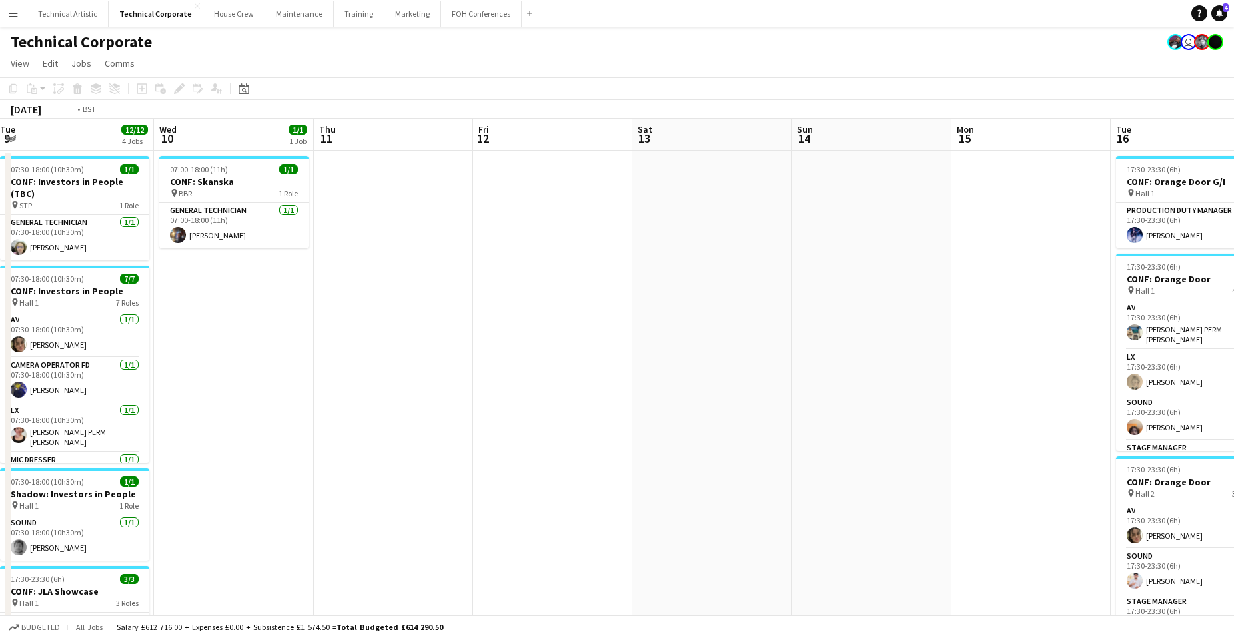
click at [19, 232] on app-calendar-viewport "Sat 6 Sun 7 Mon 8 Tue 9 12/12 4 Jobs Wed 10 1/1 1 Job Thu 11 Fri 12 Sat 13 Sun …" at bounding box center [617, 607] width 1234 height 977
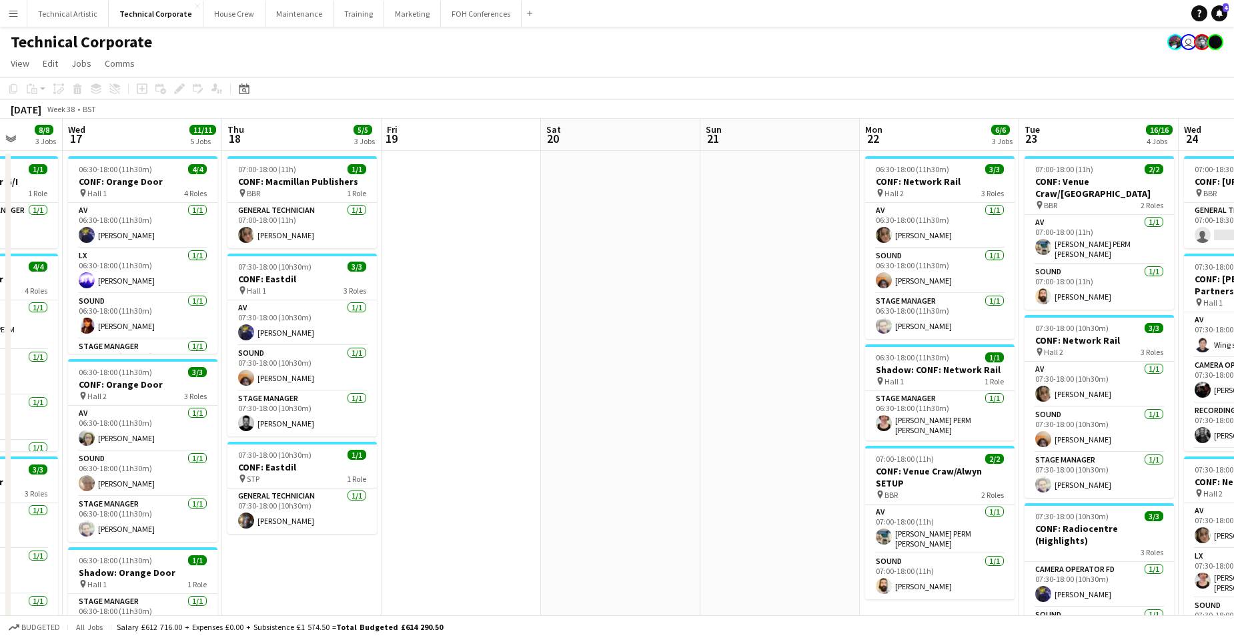
click at [0, 163] on html "Menu Boards Boards Boards All jobs Status Workforce Workforce My Workforce Recr…" at bounding box center [617, 559] width 1234 height 1118
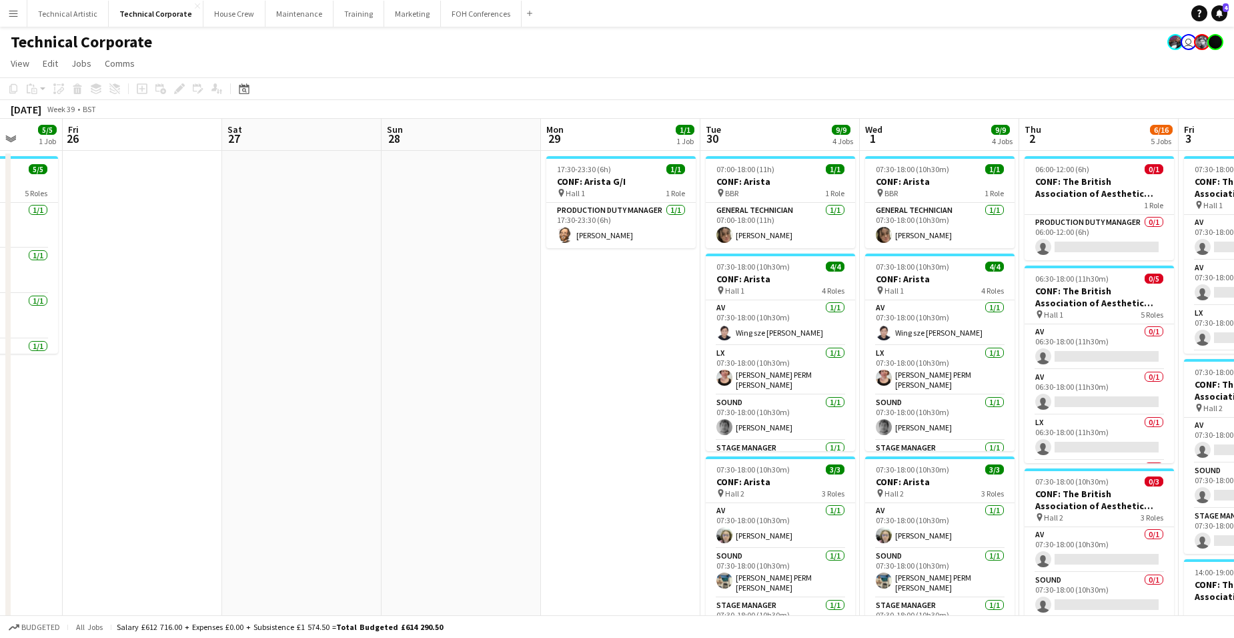
click at [0, 172] on html "Menu Boards Boards Boards All jobs Status Workforce Workforce My Workforce Recr…" at bounding box center [617, 559] width 1234 height 1118
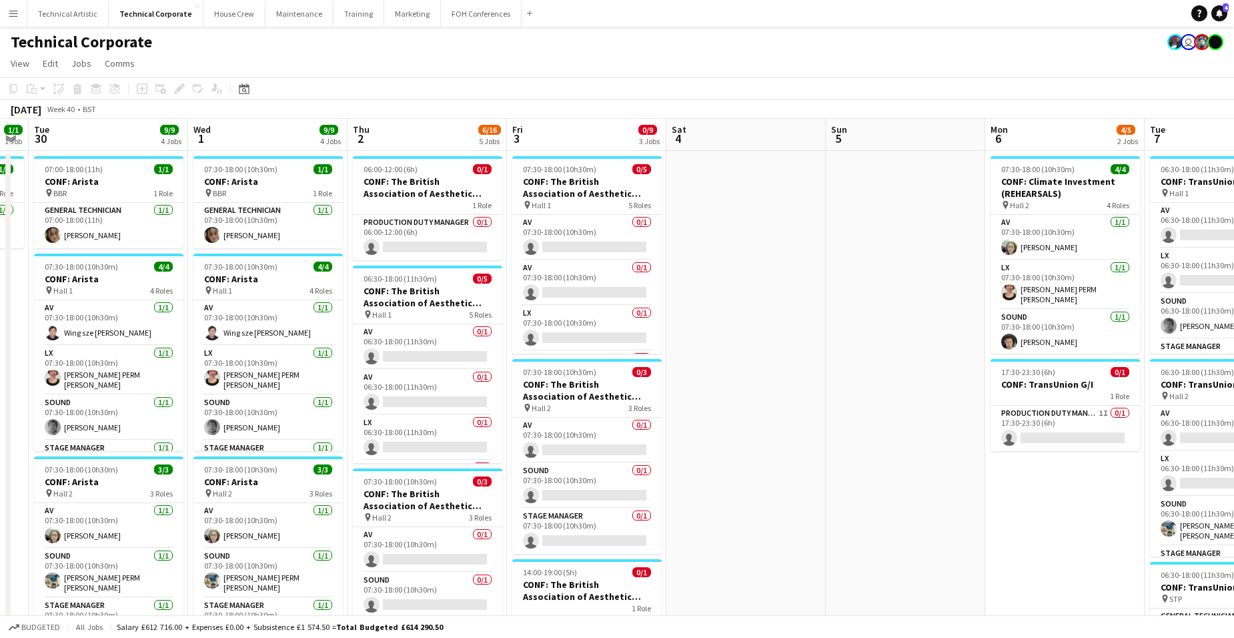
click at [230, 217] on app-calendar-viewport "Sat 27 Sun 28 Mon 29 1/1 1 Job Tue 30 9/9 4 Jobs Wed 1 9/9 4 Jobs Thu 2 6/16 5 …" at bounding box center [617, 607] width 1234 height 977
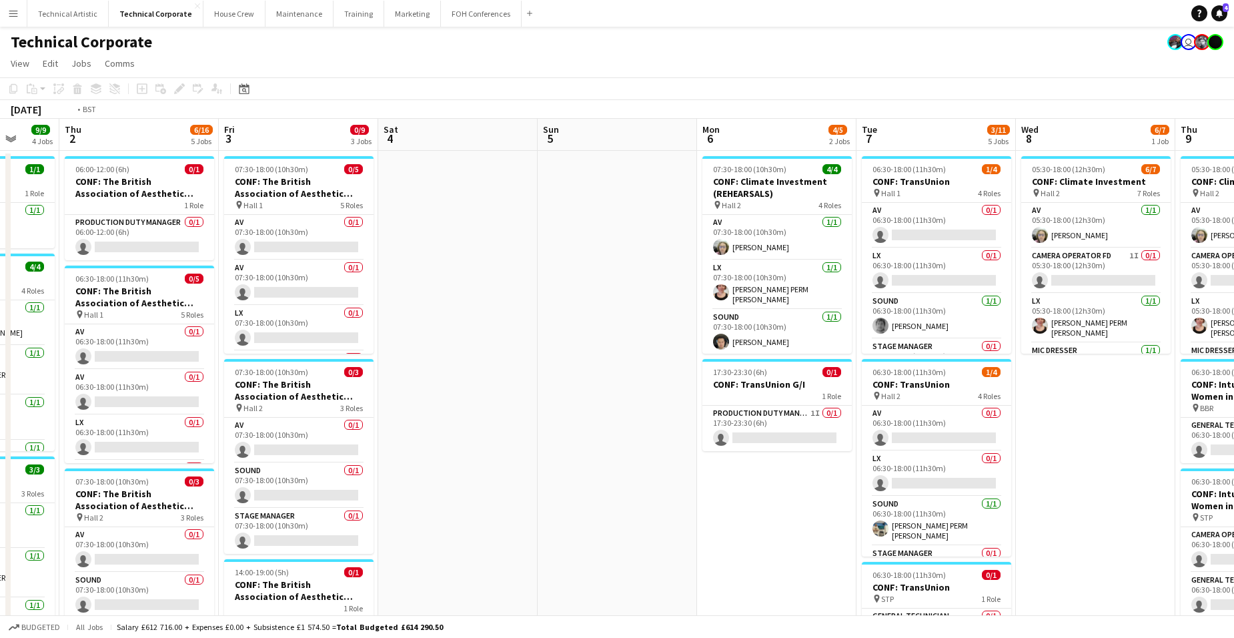
click at [57, 226] on app-calendar-viewport "Mon 29 1/1 1 Job Tue 30 9/9 4 Jobs Wed 1 9/9 4 Jobs Thu 2 6/16 5 Jobs Fri 3 0/9…" at bounding box center [617, 607] width 1234 height 977
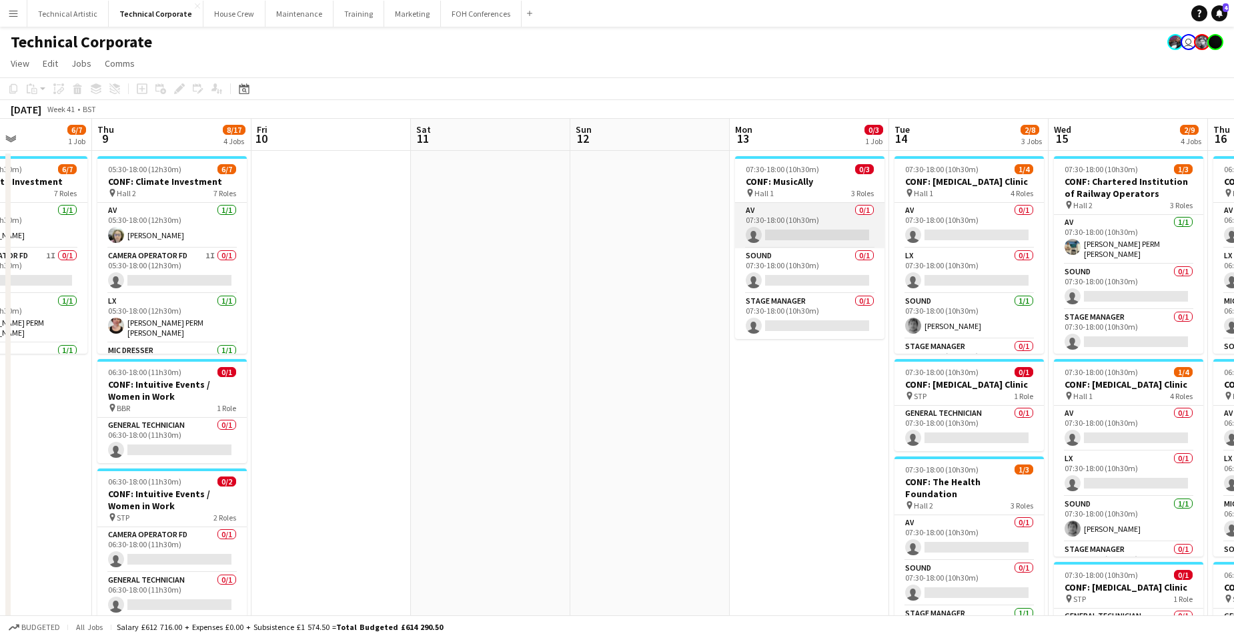
click at [24, 219] on app-calendar-viewport "Sun 5 Mon 6 4/5 2 Jobs Tue 7 3/11 5 Jobs Wed 8 6/7 1 Job Thu 9 8/17 4 Jobs Fri …" at bounding box center [617, 607] width 1234 height 977
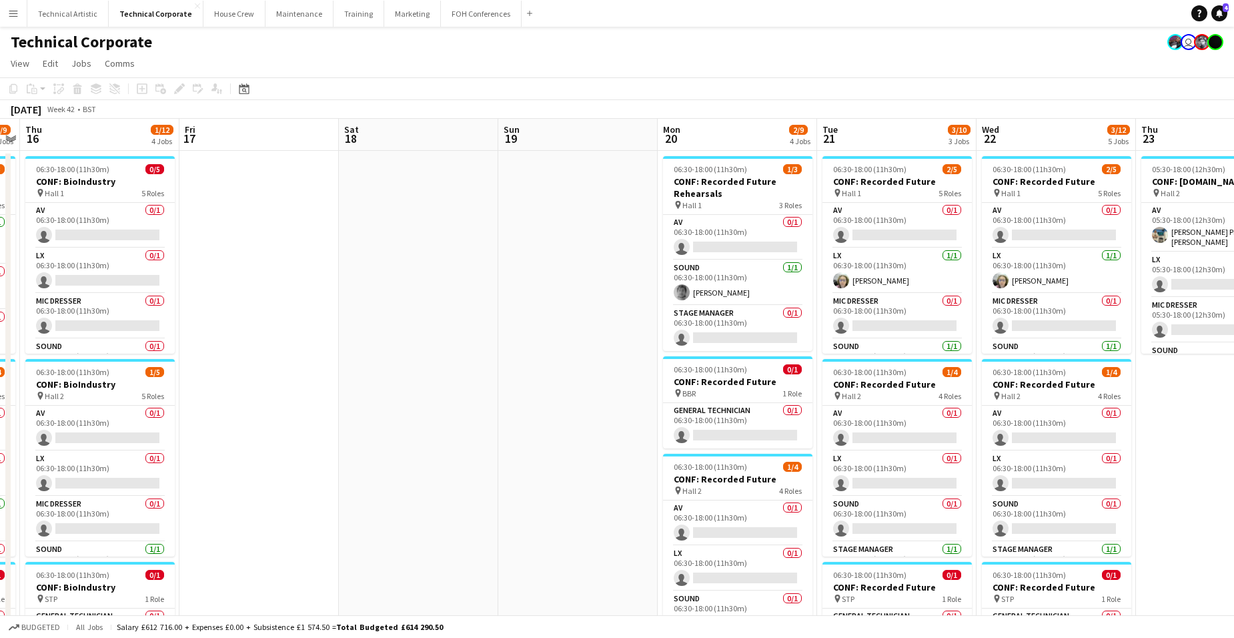
click at [61, 200] on app-calendar-viewport "Sun 12 Mon 13 0/3 1 Job Tue 14 2/8 3 Jobs Wed 15 2/9 4 Jobs Thu 16 1/12 4 Jobs …" at bounding box center [617, 607] width 1234 height 977
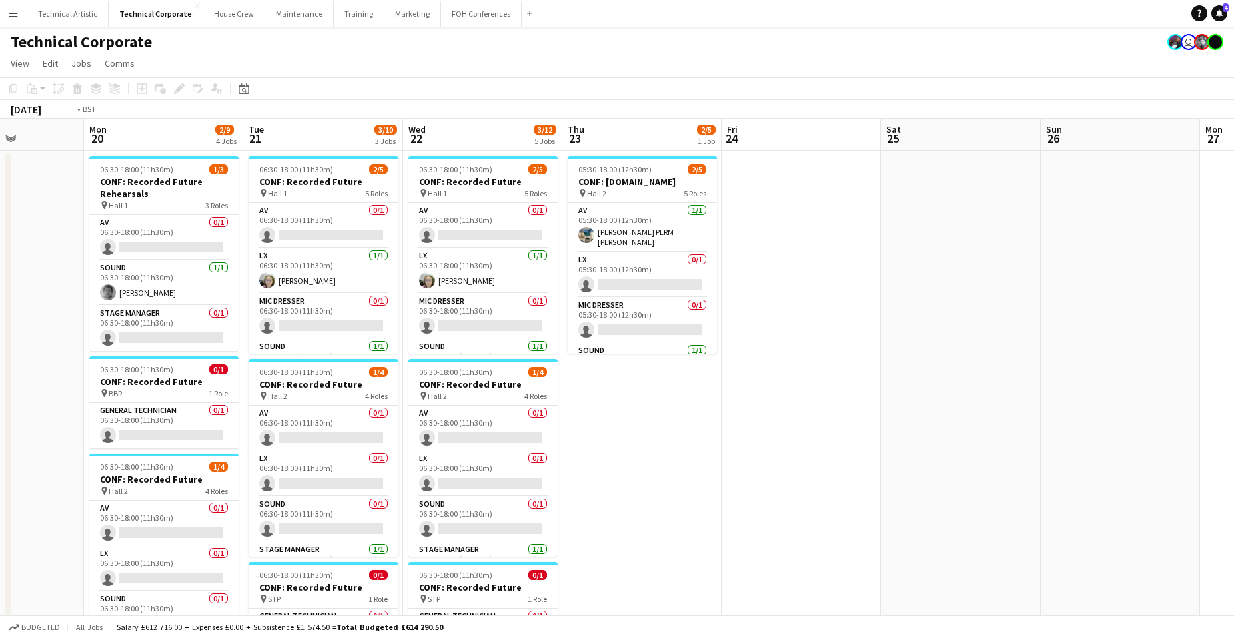
click at [33, 211] on app-calendar-viewport "Thu 16 1/12 4 Jobs Fri 17 Sat 18 Sun 19 Mon 20 2/9 4 Jobs Tue 21 3/10 3 Jobs We…" at bounding box center [617, 607] width 1234 height 977
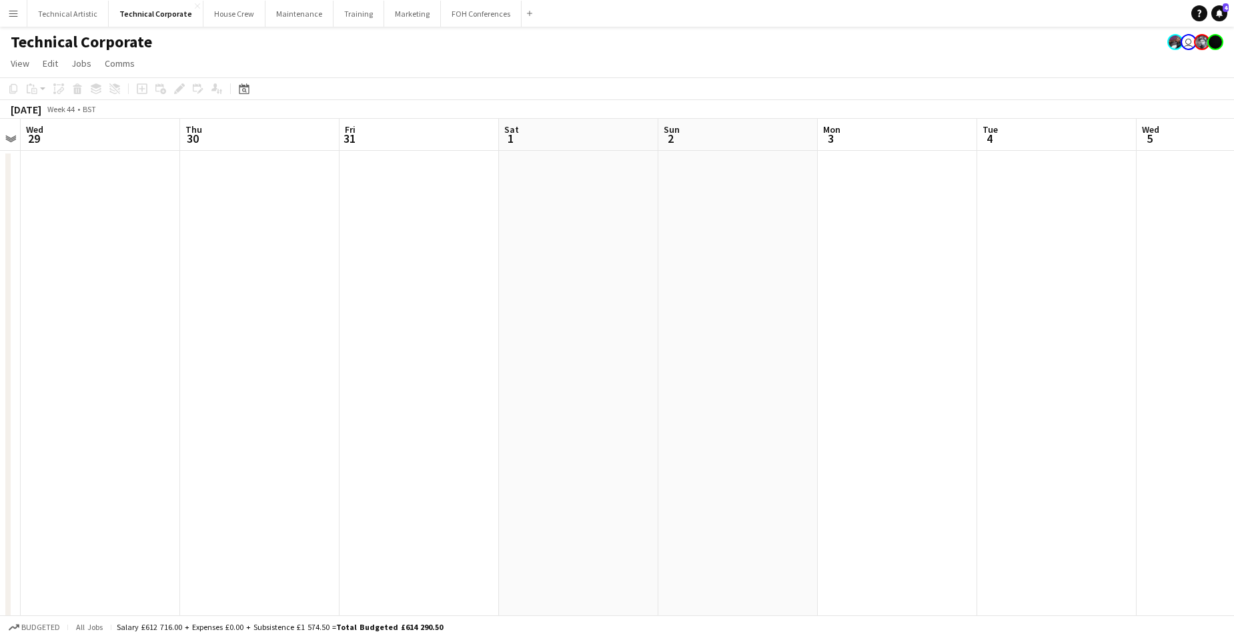
click at [0, 209] on html "Menu Boards Boards Boards All jobs Status Workforce Workforce My Workforce Recr…" at bounding box center [617, 559] width 1234 height 1118
click at [0, 175] on html "Menu Boards Boards Boards All jobs Status Workforce Workforce My Workforce Recr…" at bounding box center [617, 559] width 1234 height 1118
click at [0, 191] on html "Menu Boards Boards Boards All jobs Status Workforce Workforce My Workforce Recr…" at bounding box center [617, 559] width 1234 height 1118
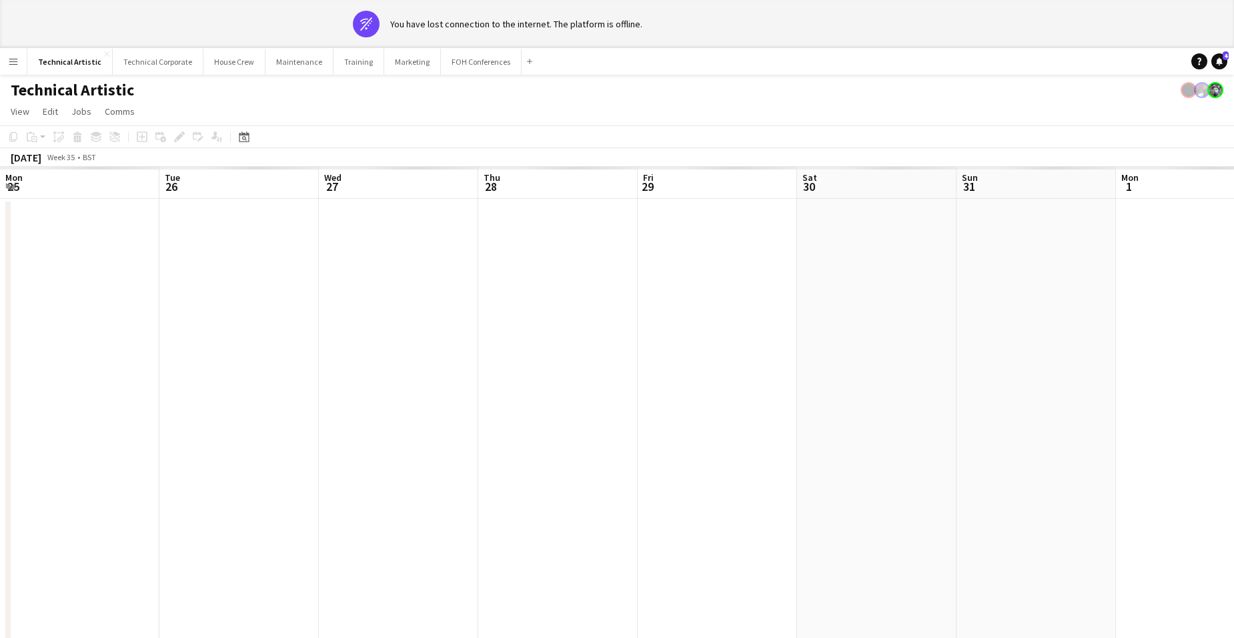
scroll to position [0, 315]
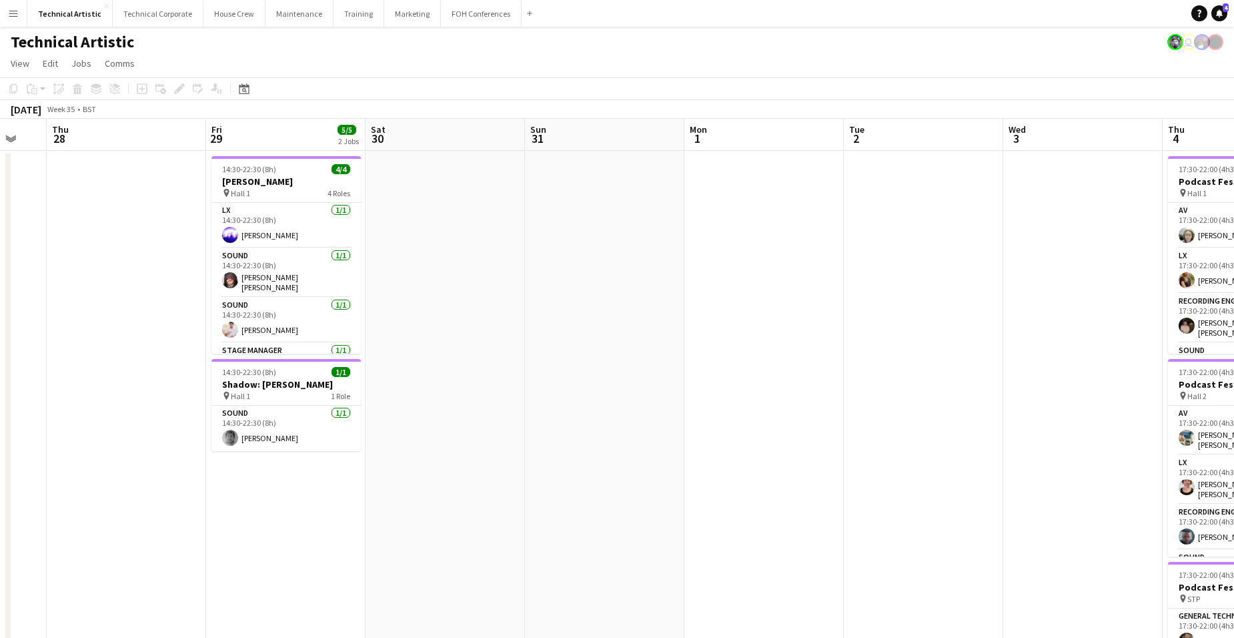
drag, startPoint x: 1082, startPoint y: 364, endPoint x: 287, endPoint y: 364, distance: 795.0
click at [314, 366] on app-calendar-viewport "Mon 25 2/2 1 Job Tue 26 6/6 3 Jobs Wed 27 Thu 28 Fri 29 5/5 2 Jobs Sat 30 Sun 3…" at bounding box center [617, 507] width 1234 height 776
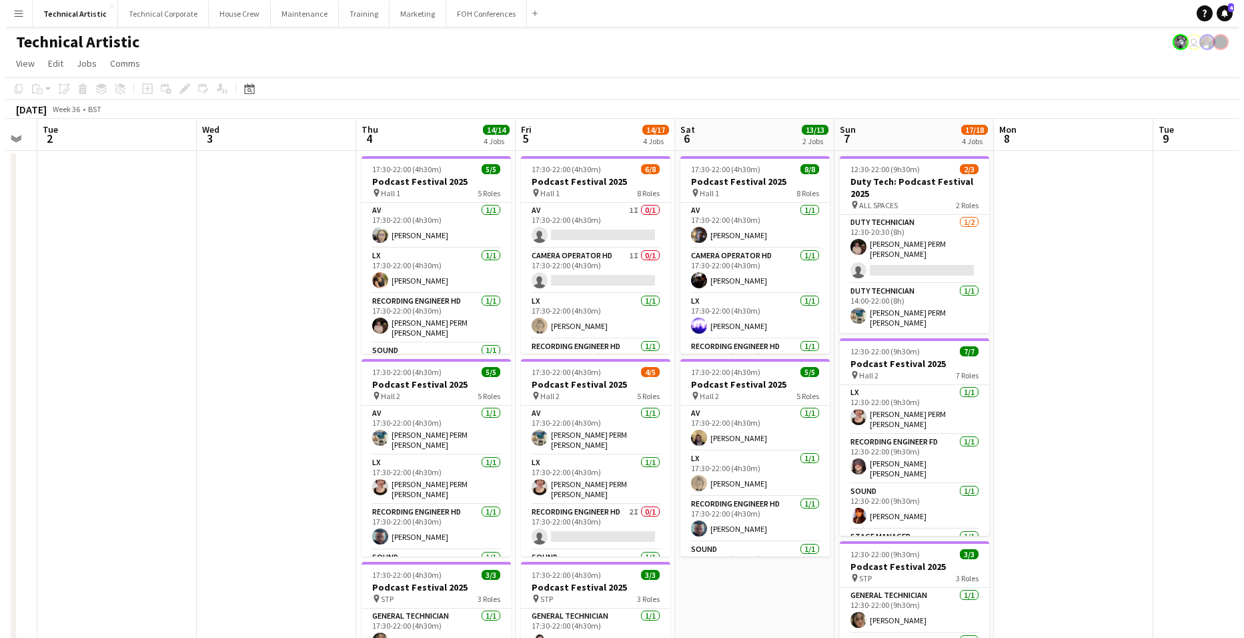
scroll to position [0, 512]
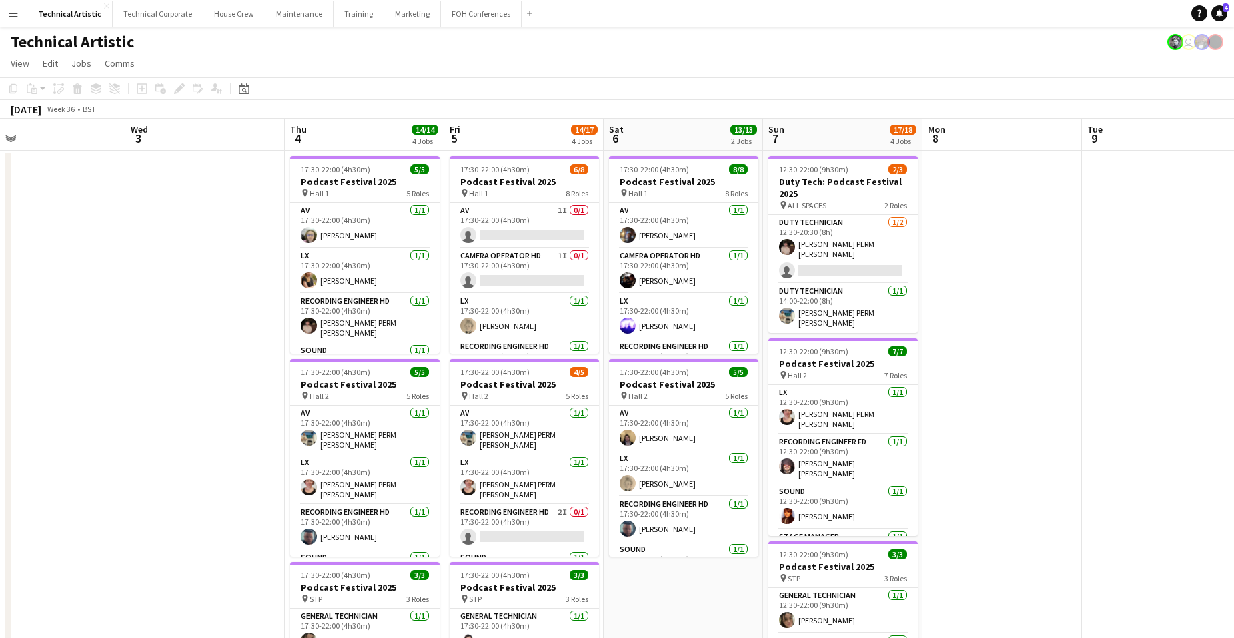
drag, startPoint x: 1059, startPoint y: 373, endPoint x: 514, endPoint y: 343, distance: 545.7
click at [515, 343] on app-calendar-viewport "Sat 30 Sun 31 Mon 1 Tue 2 Wed 3 Thu 4 14/14 4 Jobs Fri 5 14/17 4 Jobs Sat 6 13/…" at bounding box center [617, 539] width 1234 height 840
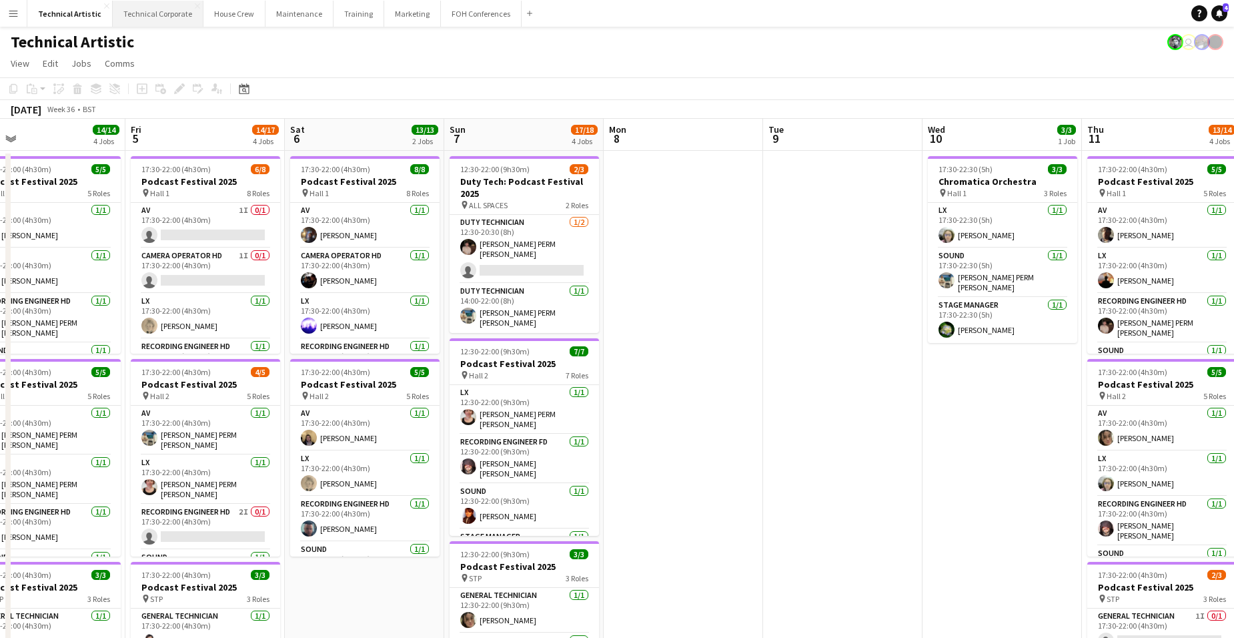
click at [163, 15] on button "Technical Corporate Close" at bounding box center [158, 14] width 91 height 26
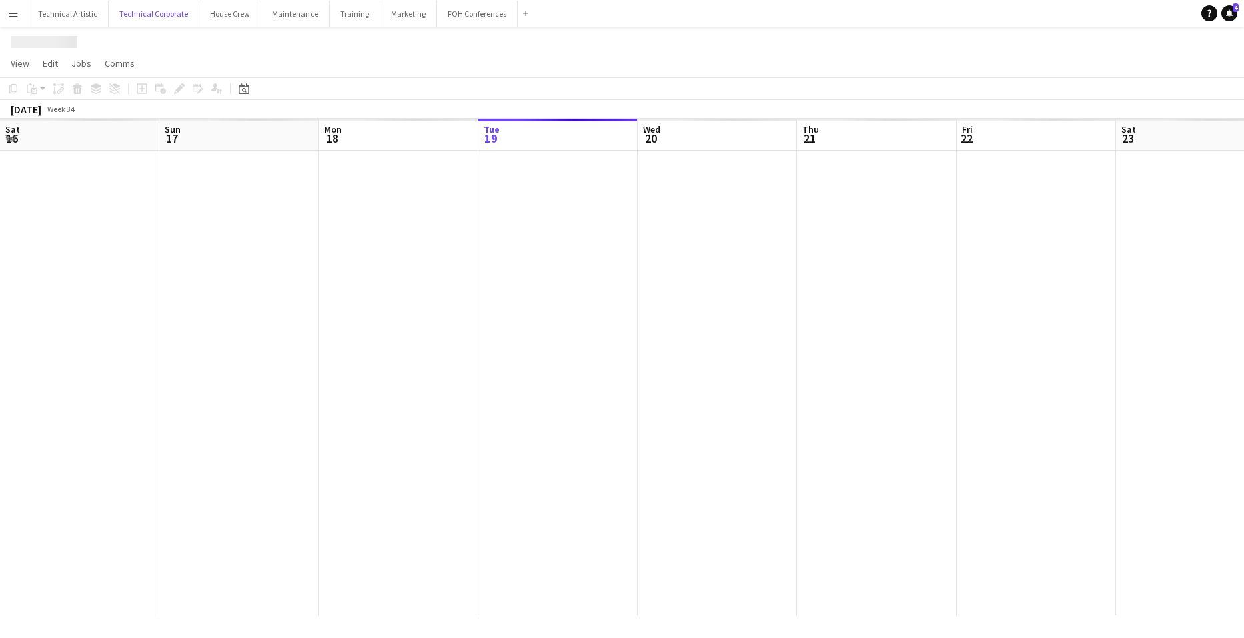
scroll to position [0, 319]
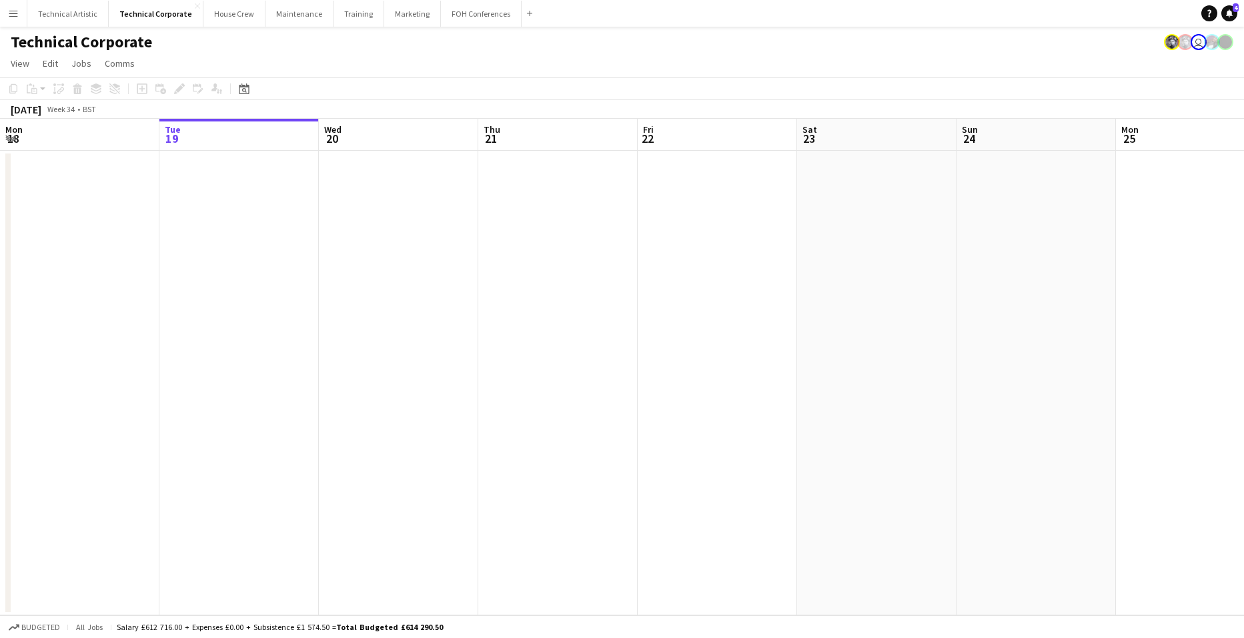
drag, startPoint x: 1148, startPoint y: 331, endPoint x: 405, endPoint y: 280, distance: 745.4
click at [410, 280] on app-calendar-viewport "Sat 16 Sun 17 Mon 18 Tue 19 Wed 20 Thu 21 Fri 22 Sat 23 Sun 24 Mon 25 Tue 26 We…" at bounding box center [622, 367] width 1244 height 496
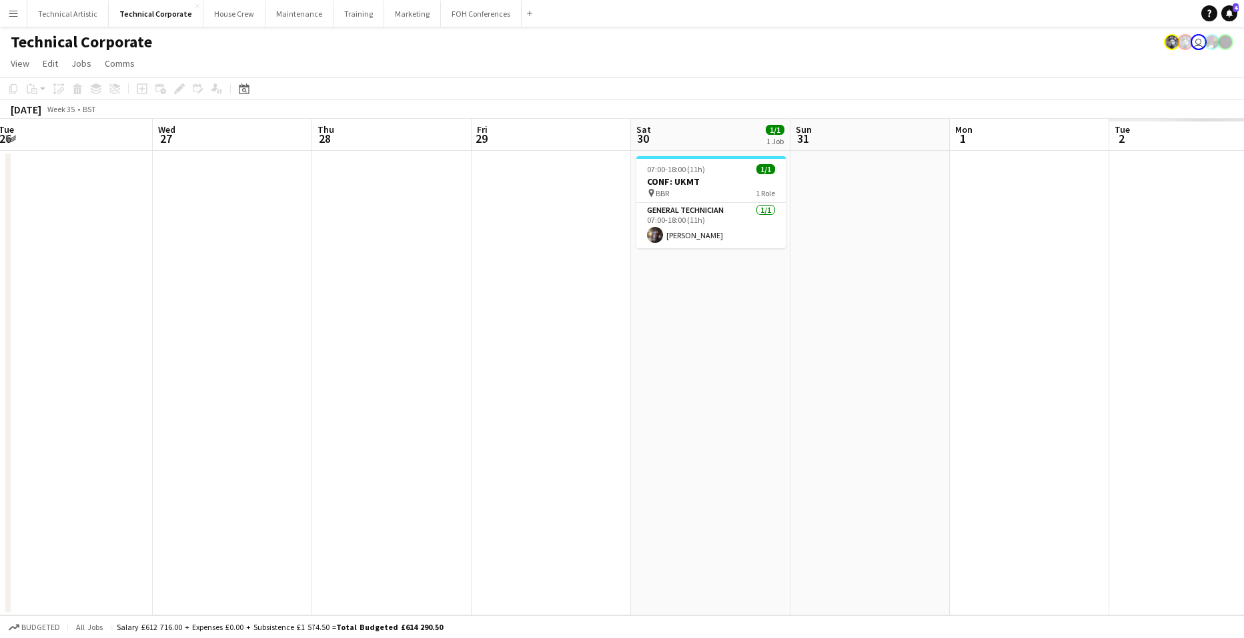
drag, startPoint x: 958, startPoint y: 343, endPoint x: 244, endPoint y: 285, distance: 715.9
click at [244, 285] on app-calendar-viewport "Sat 23 Sun 24 Mon 25 Tue 26 Wed 27 Thu 28 Fri 29 Sat 30 1/1 1 Job Sun 31 Mon 1 …" at bounding box center [622, 367] width 1244 height 496
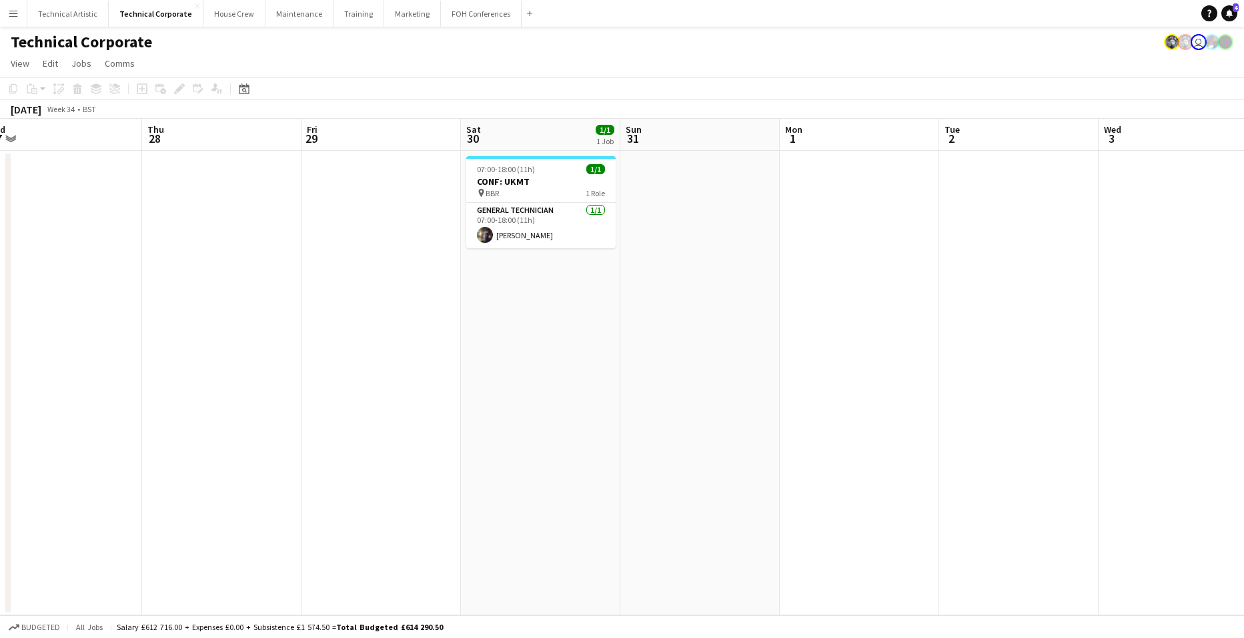
drag, startPoint x: 381, startPoint y: 304, endPoint x: 229, endPoint y: 273, distance: 155.3
click at [173, 275] on app-calendar-viewport "Sun 24 Mon 25 Tue 26 Wed 27 Thu 28 Fri 29 Sat 30 1/1 1 Job Sun 31 Mon 1 Tue 2 W…" at bounding box center [622, 367] width 1244 height 496
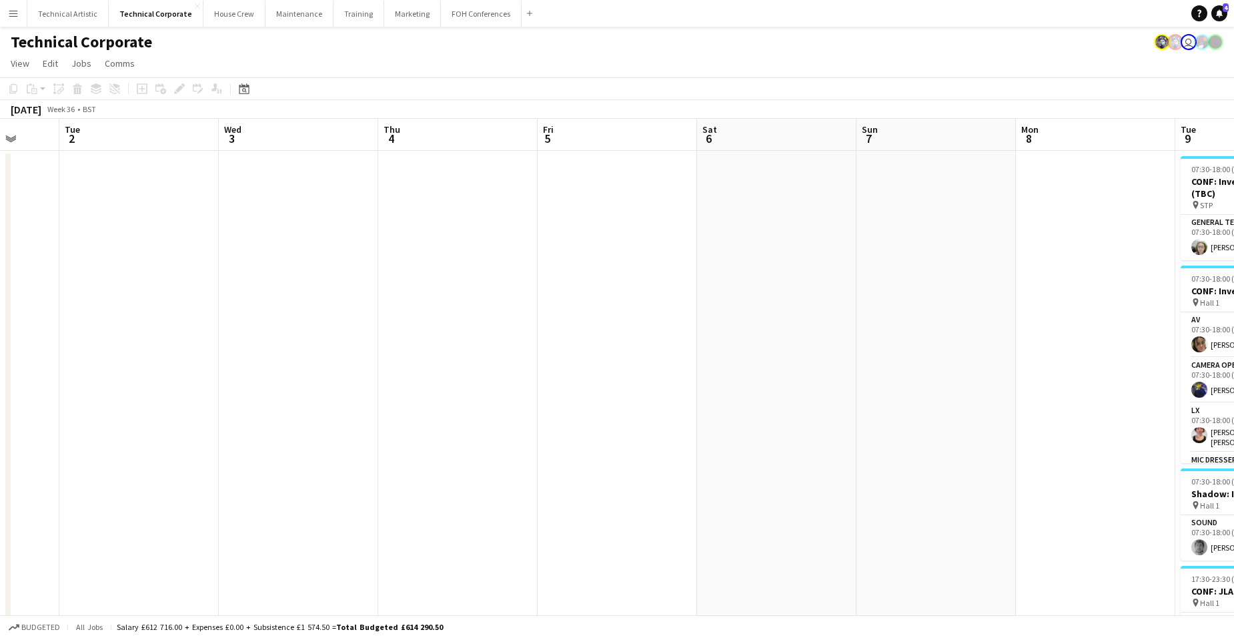
drag, startPoint x: 734, startPoint y: 331, endPoint x: 547, endPoint y: 283, distance: 193.6
click at [154, 238] on app-calendar-viewport "Sat 30 1/1 1 Job Sun 31 Mon 1 Tue 2 Wed 3 Thu 4 Fri 5 Sat 6 Sun 7 Mon 8 Tue 9 1…" at bounding box center [617, 455] width 1234 height 672
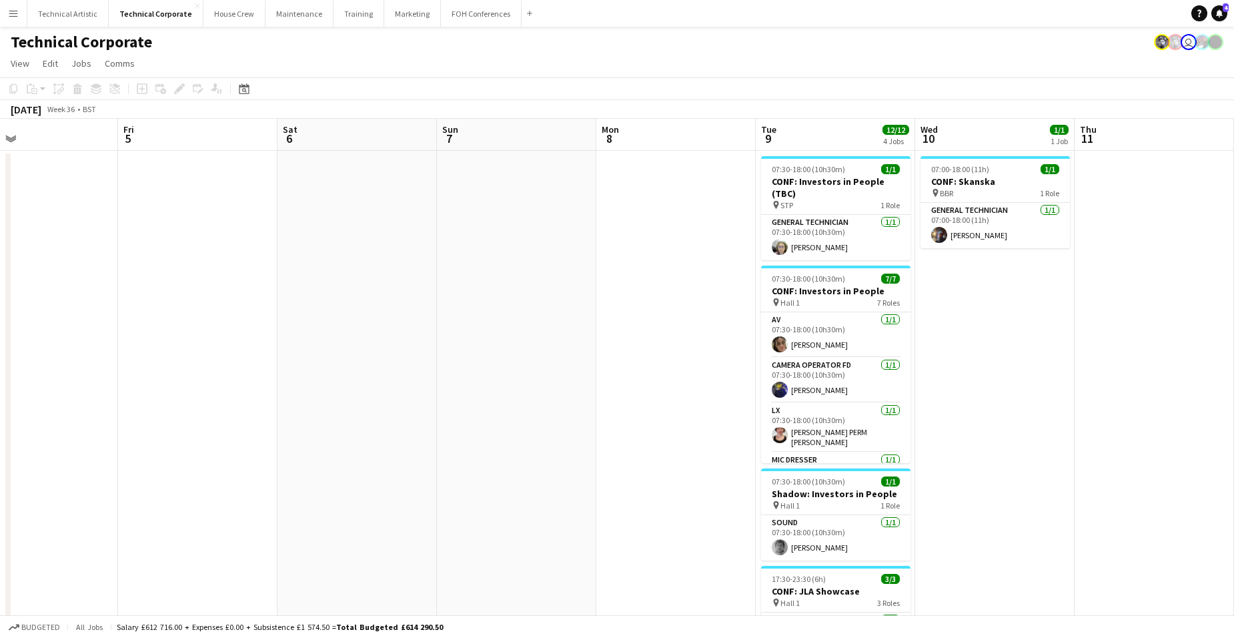
drag, startPoint x: 878, startPoint y: 328, endPoint x: 261, endPoint y: 253, distance: 620.9
click at [261, 253] on app-calendar-viewport "Tue 2 Wed 3 Thu 4 Fri 5 Sat 6 Sun 7 Mon 8 Tue 9 12/12 4 Jobs Wed 10 1/1 1 Job T…" at bounding box center [617, 455] width 1234 height 672
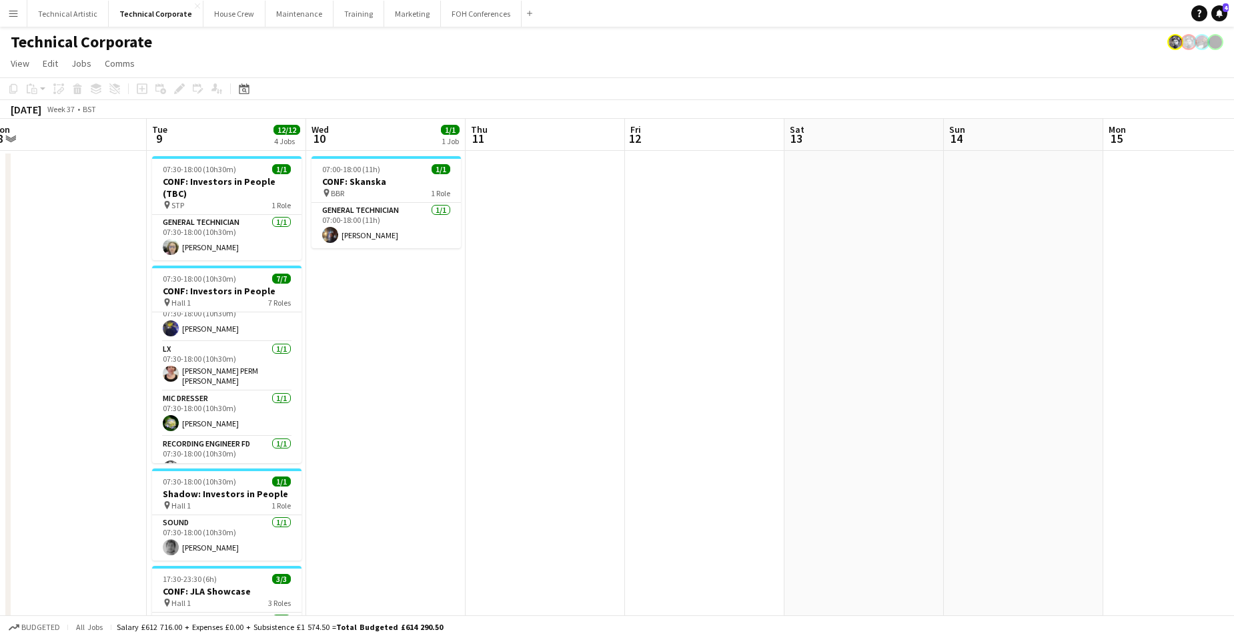
scroll to position [0, 0]
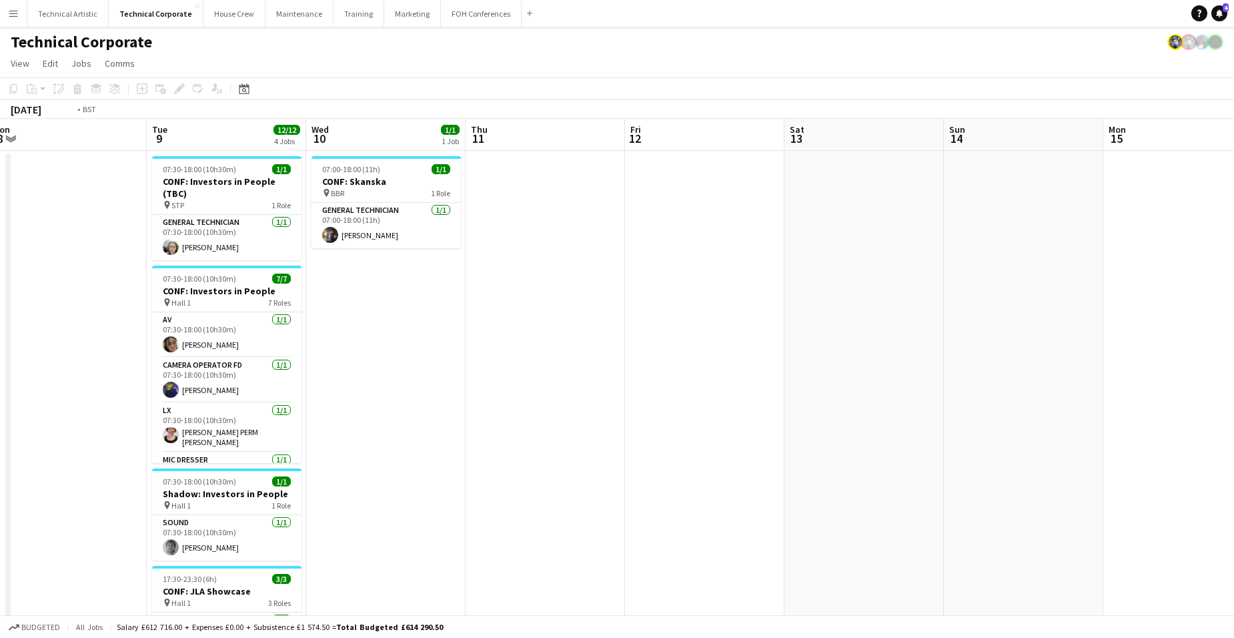
drag, startPoint x: 403, startPoint y: 392, endPoint x: 830, endPoint y: 391, distance: 426.9
click at [798, 373] on app-calendar-viewport "Fri 5 Sat 6 Sun 7 Mon 8 Tue 9 12/12 4 Jobs Wed 10 1/1 1 Job Thu 11 Fri 12 Sat 1…" at bounding box center [617, 514] width 1234 height 791
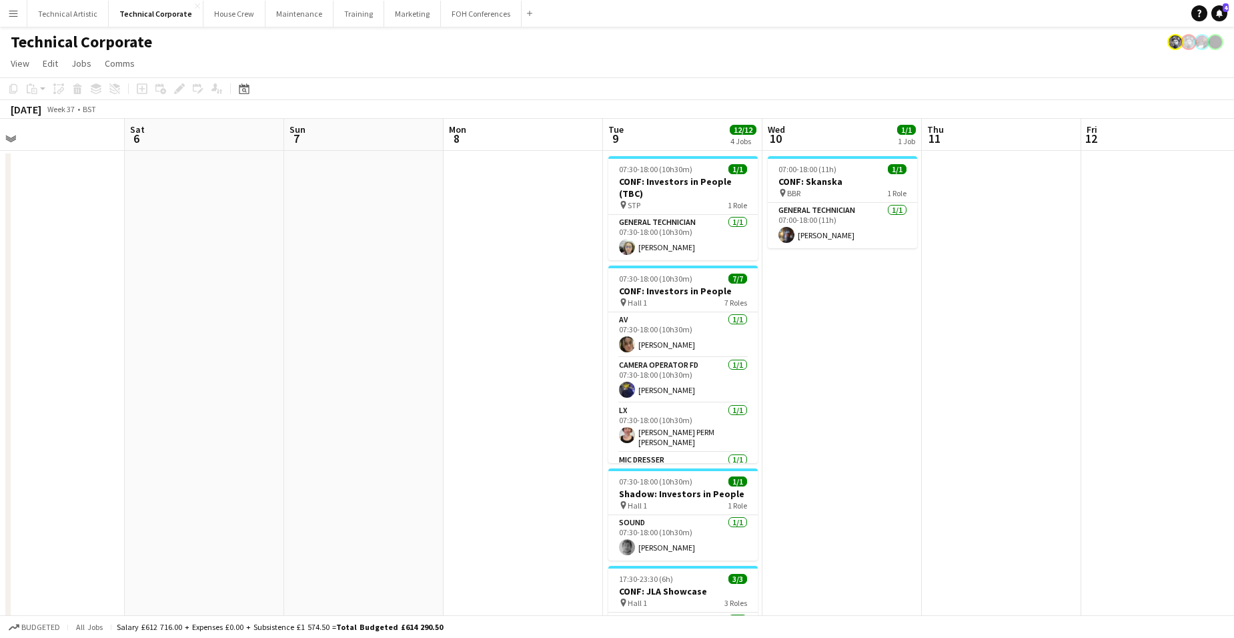
drag, startPoint x: 456, startPoint y: 412, endPoint x: 986, endPoint y: 386, distance: 530.2
click at [950, 383] on app-calendar-viewport "Wed 3 Thu 4 Fri 5 Sat 6 Sun 7 Mon 8 Tue 9 12/12 4 Jobs Wed 10 1/1 1 Job Thu 11 …" at bounding box center [617, 514] width 1234 height 791
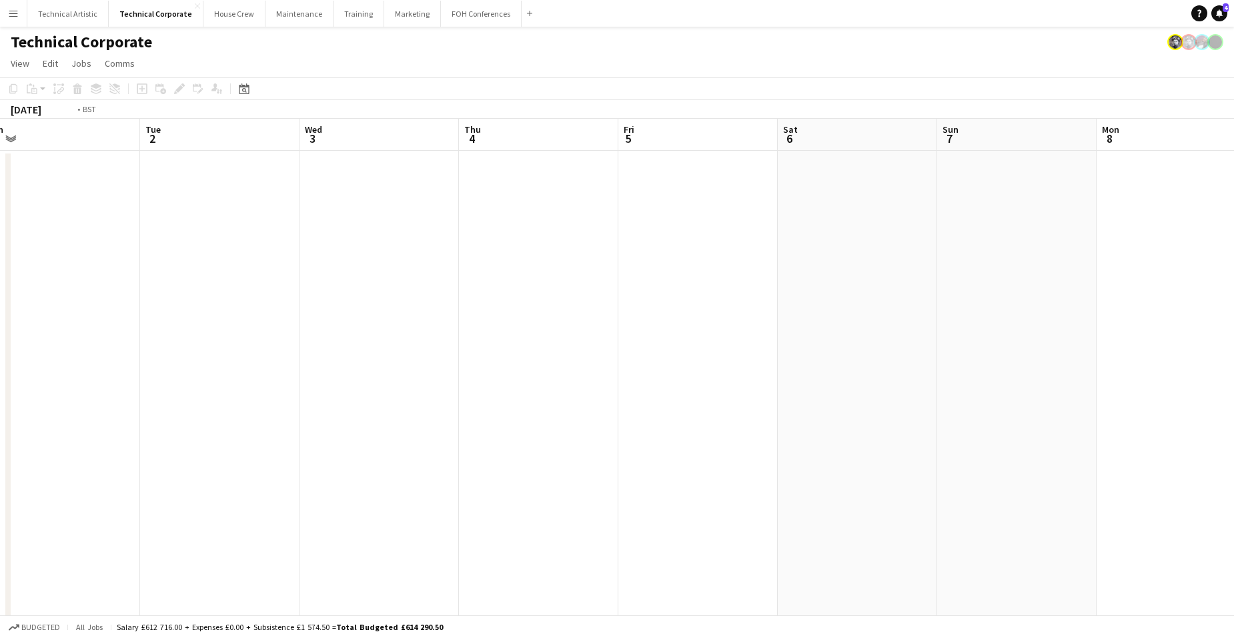
drag, startPoint x: 359, startPoint y: 379, endPoint x: 1007, endPoint y: 362, distance: 648.5
click at [987, 357] on app-calendar-viewport "Sat 30 1/1 1 Job Sun 31 Mon 1 Tue 2 Wed 3 Thu 4 Fri 5 Sat 6 Sun 7 Mon 8 Tue 9 1…" at bounding box center [617, 514] width 1234 height 791
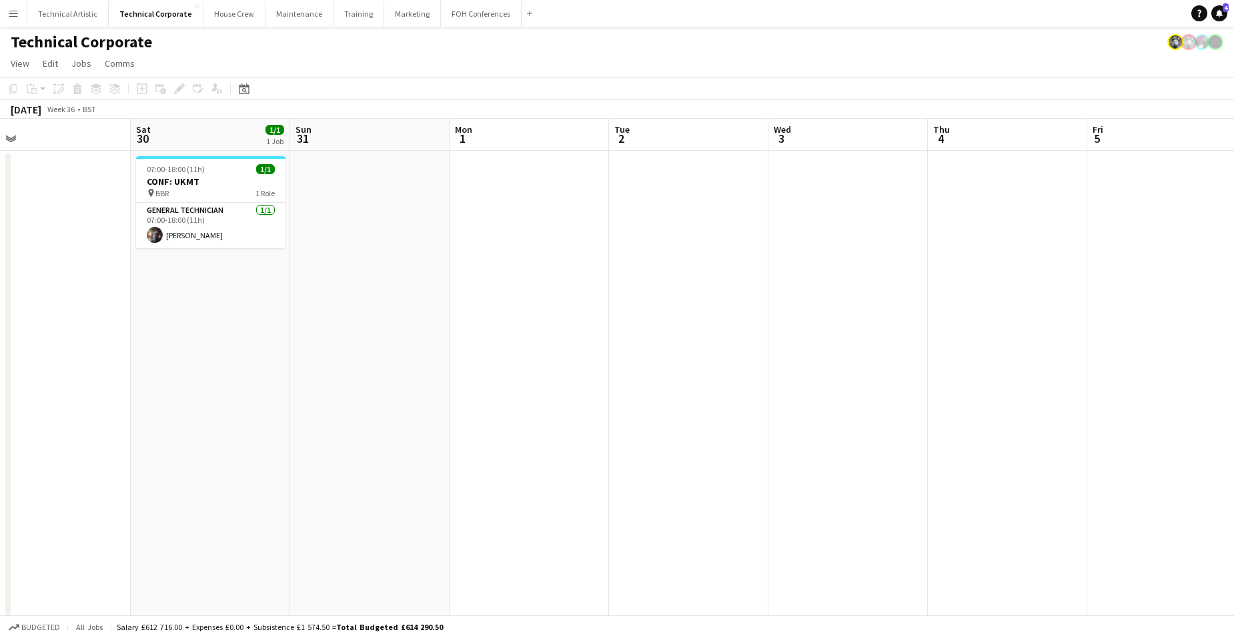
drag, startPoint x: 830, startPoint y: 353, endPoint x: 813, endPoint y: 360, distance: 18.0
click at [864, 353] on app-calendar-viewport "Wed 27 Thu 28 Fri 29 Sat 30 1/1 1 Job Sun 31 Mon 1 Tue 2 Wed 3 Thu 4 Fri 5 Sat …" at bounding box center [617, 514] width 1234 height 791
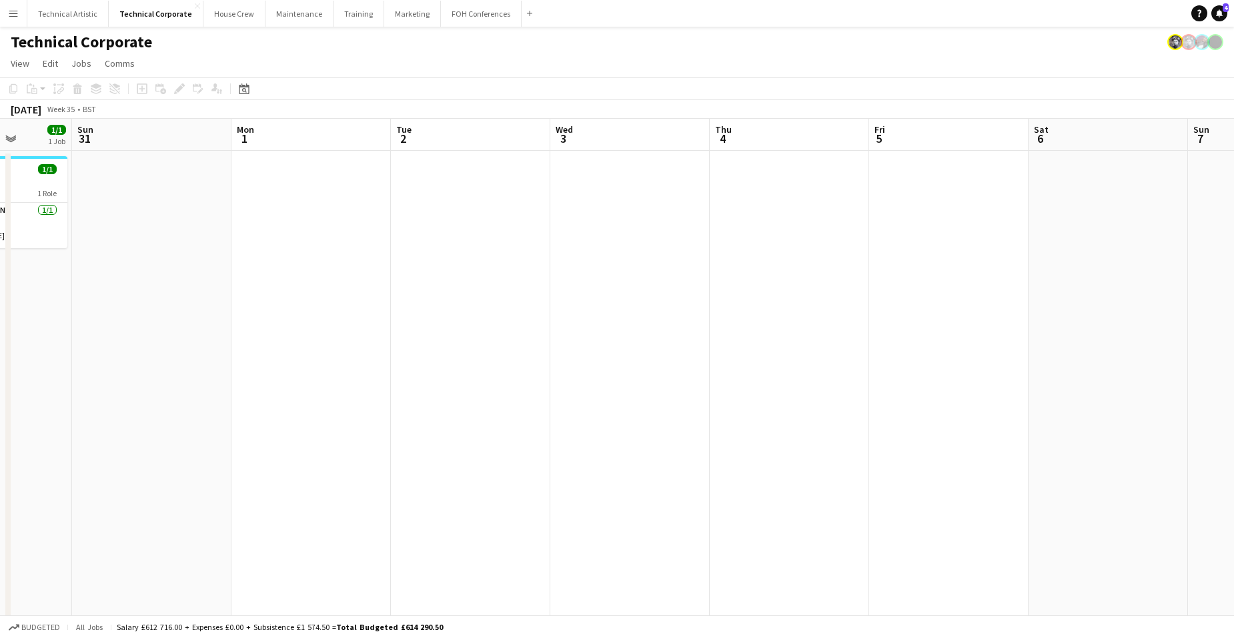
drag, startPoint x: 1032, startPoint y: 308, endPoint x: 219, endPoint y: 344, distance: 813.8
click at [219, 344] on app-calendar-viewport "Thu 28 Fri 29 Sat 30 1/1 1 Job Sun 31 Mon 1 Tue 2 Wed 3 Thu 4 Fri 5 Sat 6 Sun 7…" at bounding box center [617, 514] width 1234 height 791
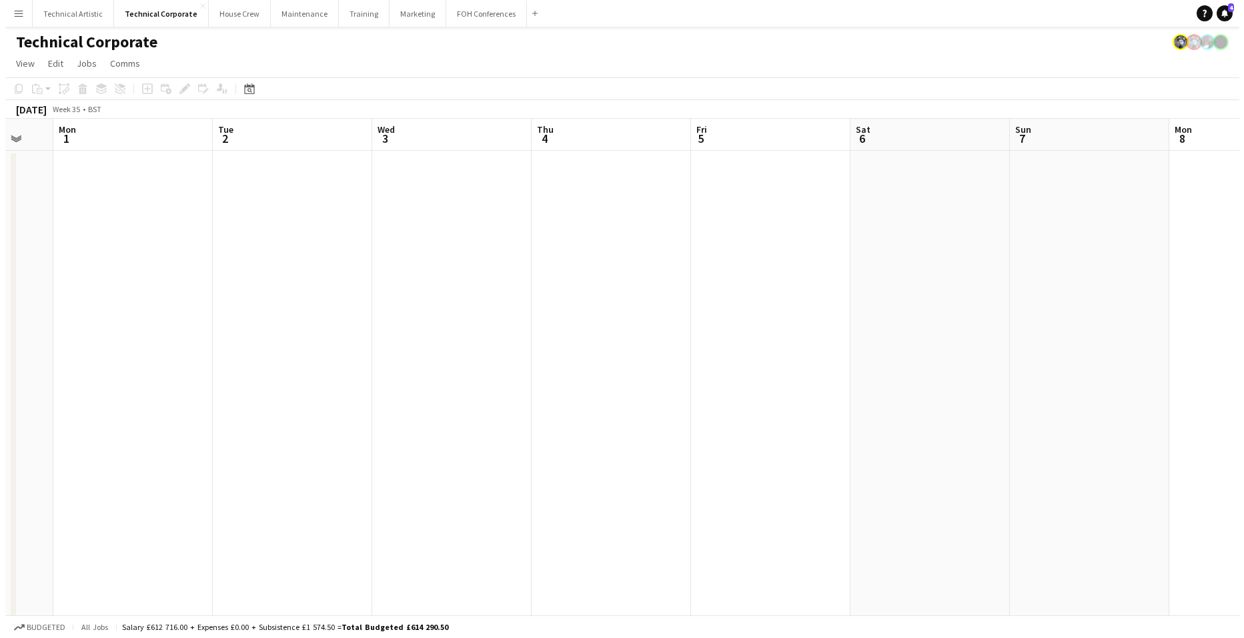
scroll to position [0, 418]
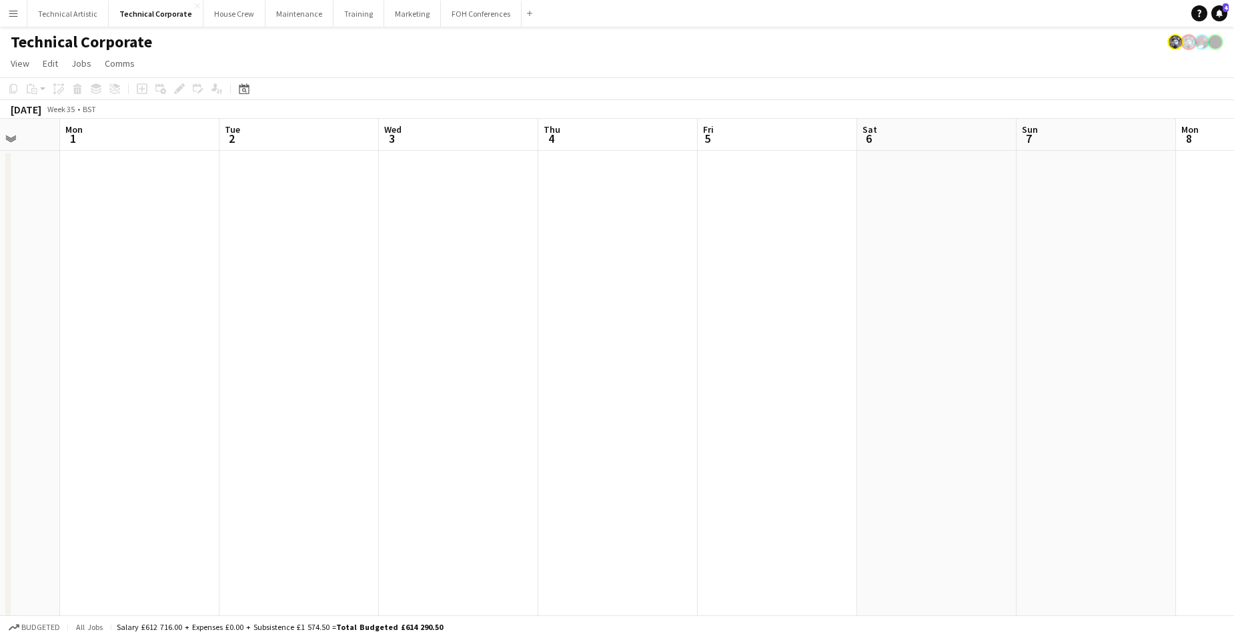
drag, startPoint x: 762, startPoint y: 365, endPoint x: 591, endPoint y: 377, distance: 171.8
click at [591, 377] on app-calendar-viewport "Fri 29 Sat 30 1/1 1 Job Sun 31 Mon 1 Tue 2 Wed 3 Thu 4 Fri 5 Sat 6 Sun 7 Mon 8 …" at bounding box center [617, 514] width 1234 height 791
click at [71, 14] on button "Technical Artistic Close" at bounding box center [67, 14] width 81 height 26
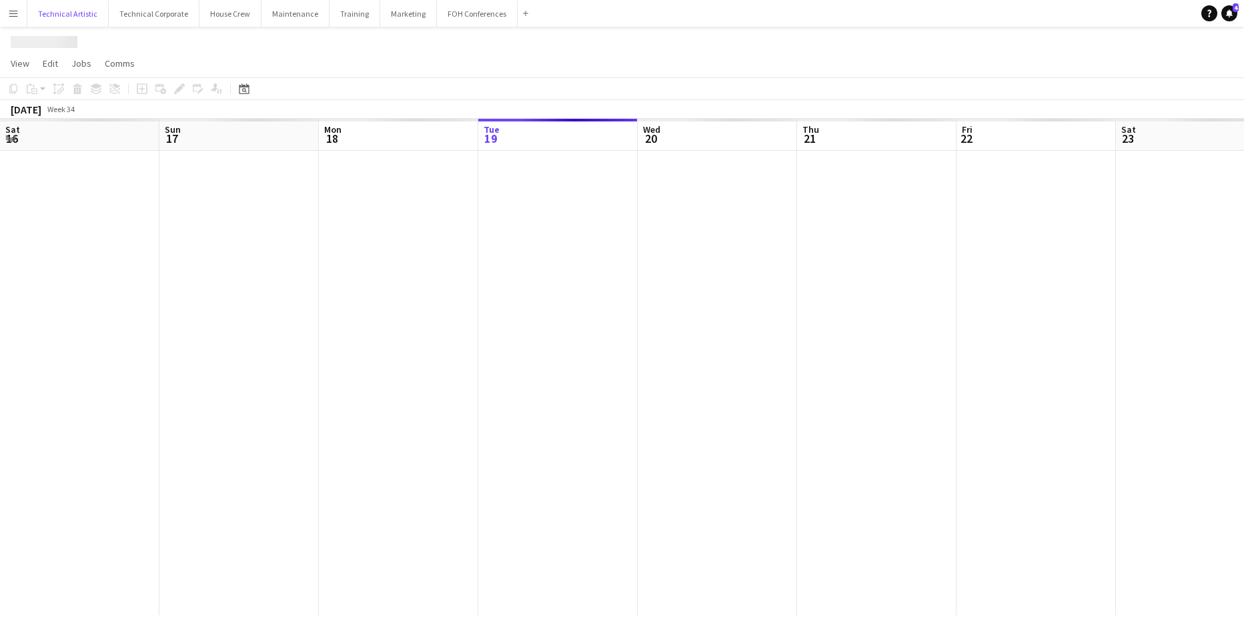
scroll to position [0, 319]
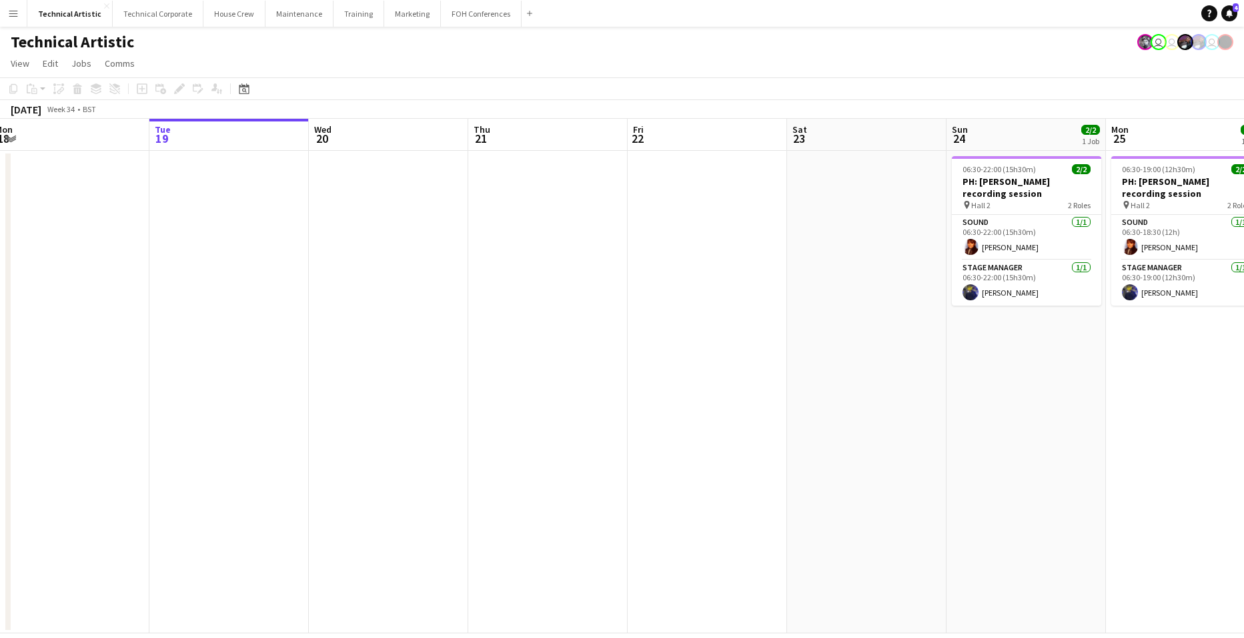
drag, startPoint x: 1033, startPoint y: 349, endPoint x: 76, endPoint y: 305, distance: 958.1
click at [67, 310] on app-calendar-viewport "Sat 16 Sun 17 Mon 18 Tue 19 Wed 20 Thu 21 Fri 22 Sat 23 Sun 24 2/2 1 Job Mon 25…" at bounding box center [622, 376] width 1244 height 514
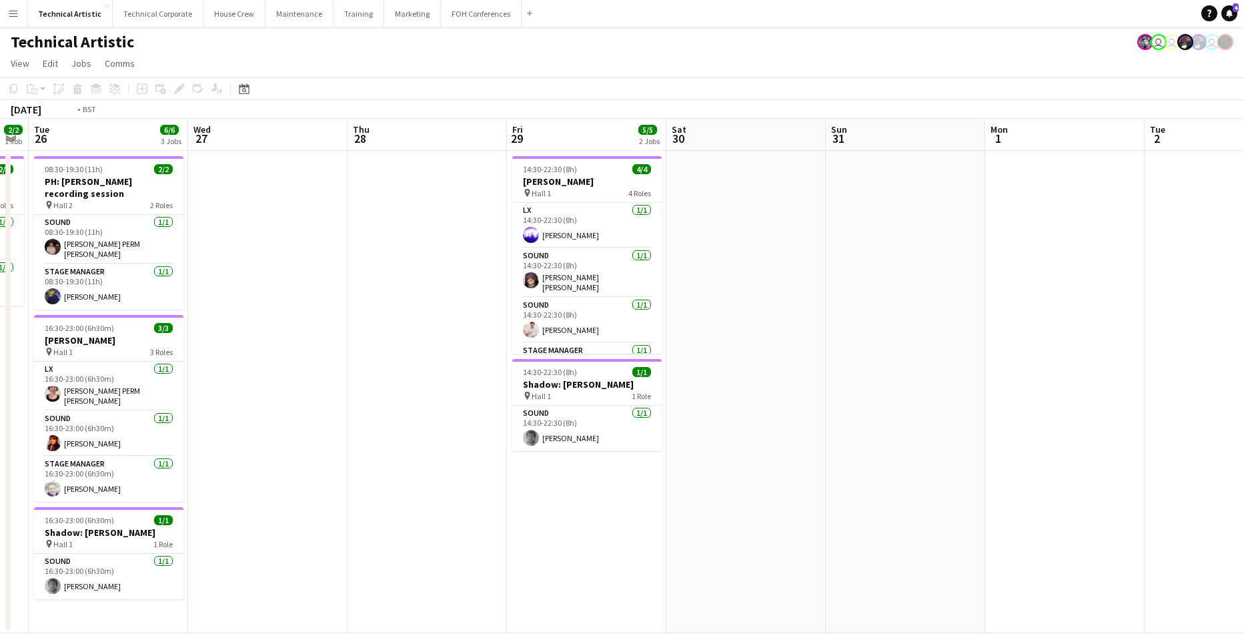
drag, startPoint x: 795, startPoint y: 323, endPoint x: 109, endPoint y: 282, distance: 686.8
click at [46, 291] on app-calendar-viewport "Fri 22 Sat 23 Sun 24 2/2 1 Job Mon 25 2/2 1 Job Tue 26 6/6 3 Jobs Wed 27 Thu 28…" at bounding box center [622, 376] width 1244 height 514
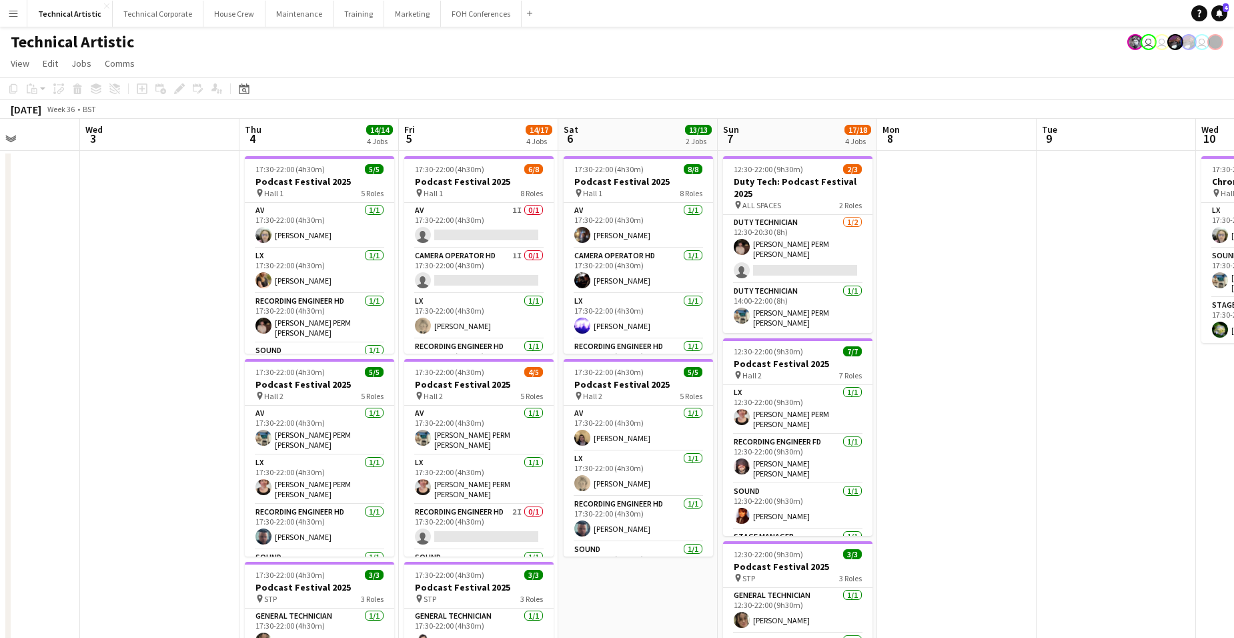
drag, startPoint x: 810, startPoint y: 319, endPoint x: 157, endPoint y: 286, distance: 654.4
click at [55, 281] on app-calendar-viewport "Sat 30 Sun 31 Mon 1 Tue 2 Wed 3 Thu 4 14/14 4 Jobs Fri 5 14/17 4 Jobs Sat 6 13/…" at bounding box center [617, 539] width 1234 height 840
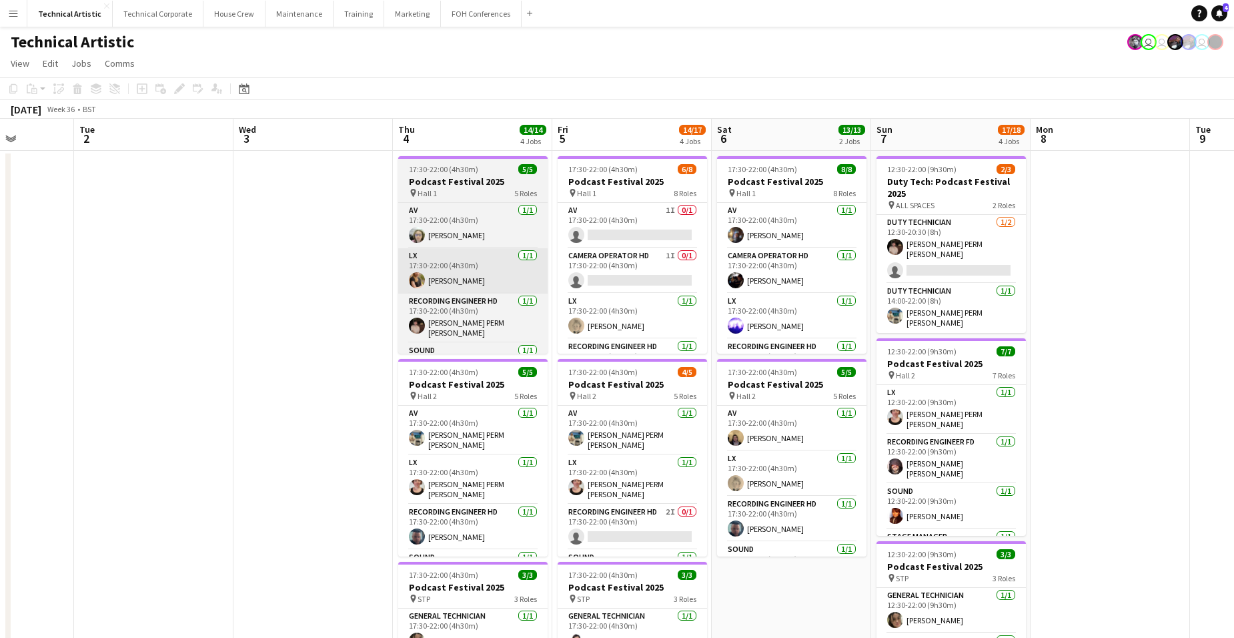
drag, startPoint x: 562, startPoint y: 305, endPoint x: 3, endPoint y: 270, distance: 559.3
click at [0, 281] on html "Menu Boards Boards Boards All jobs Status Workforce Workforce My Workforce Recr…" at bounding box center [617, 479] width 1234 height 959
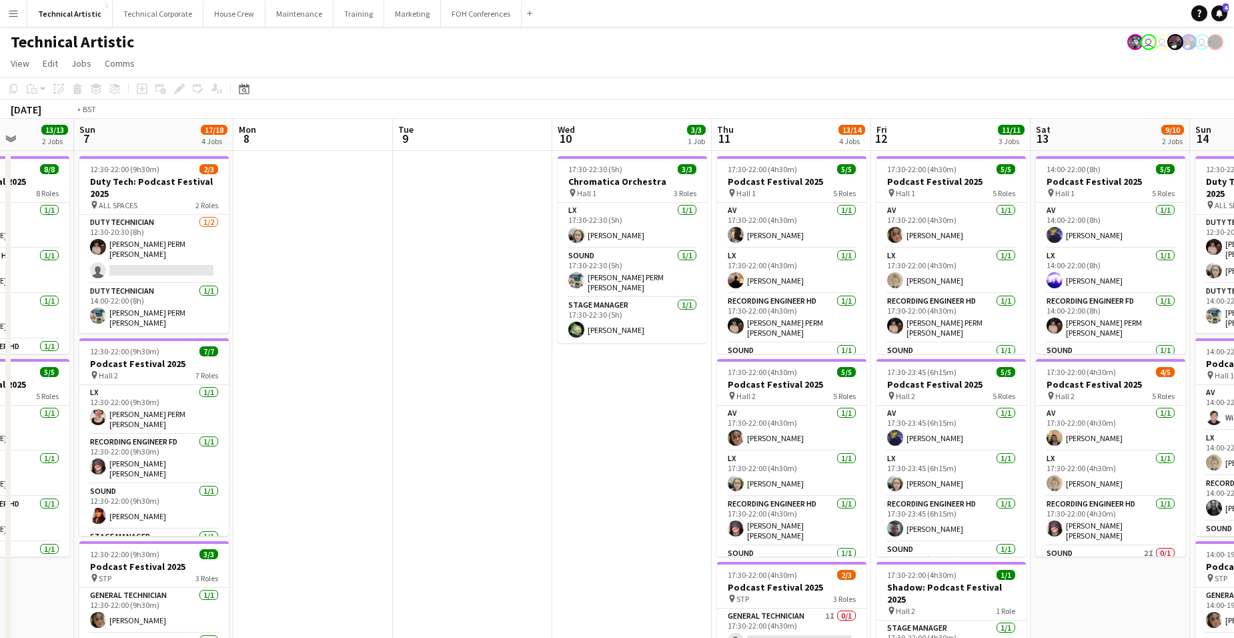
scroll to position [0, 360]
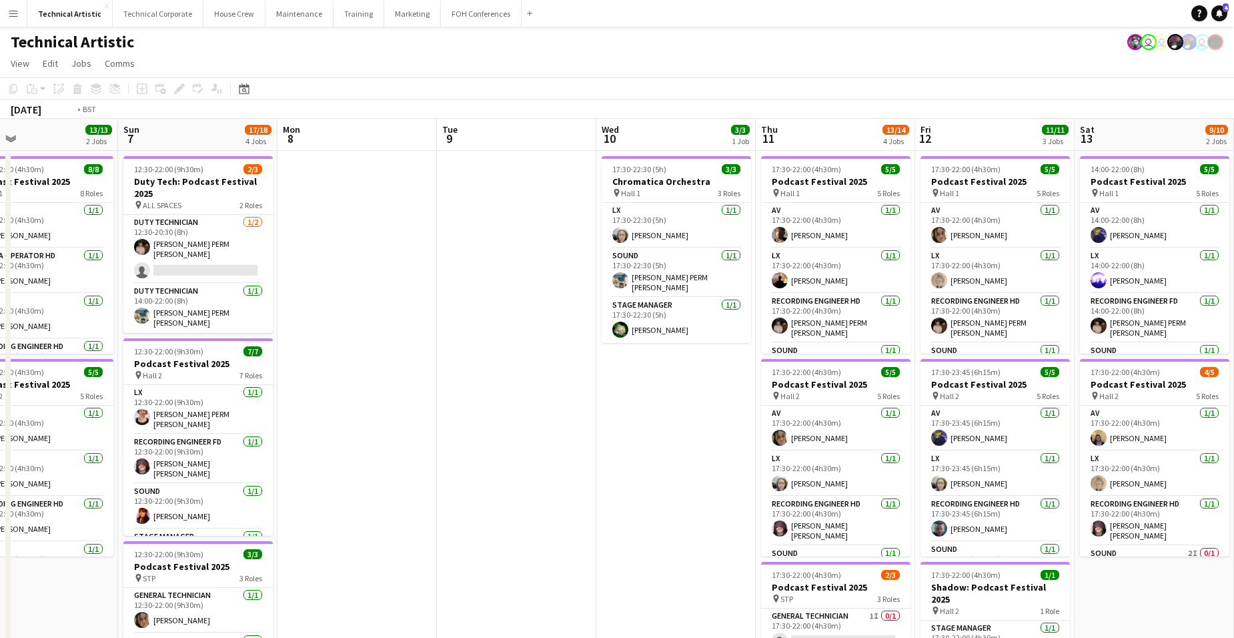
drag, startPoint x: 984, startPoint y: 388, endPoint x: 115, endPoint y: 348, distance: 869.3
click at [0, 363] on html "Menu Boards Boards Boards All jobs Status Workforce Workforce My Workforce Recr…" at bounding box center [617, 479] width 1234 height 959
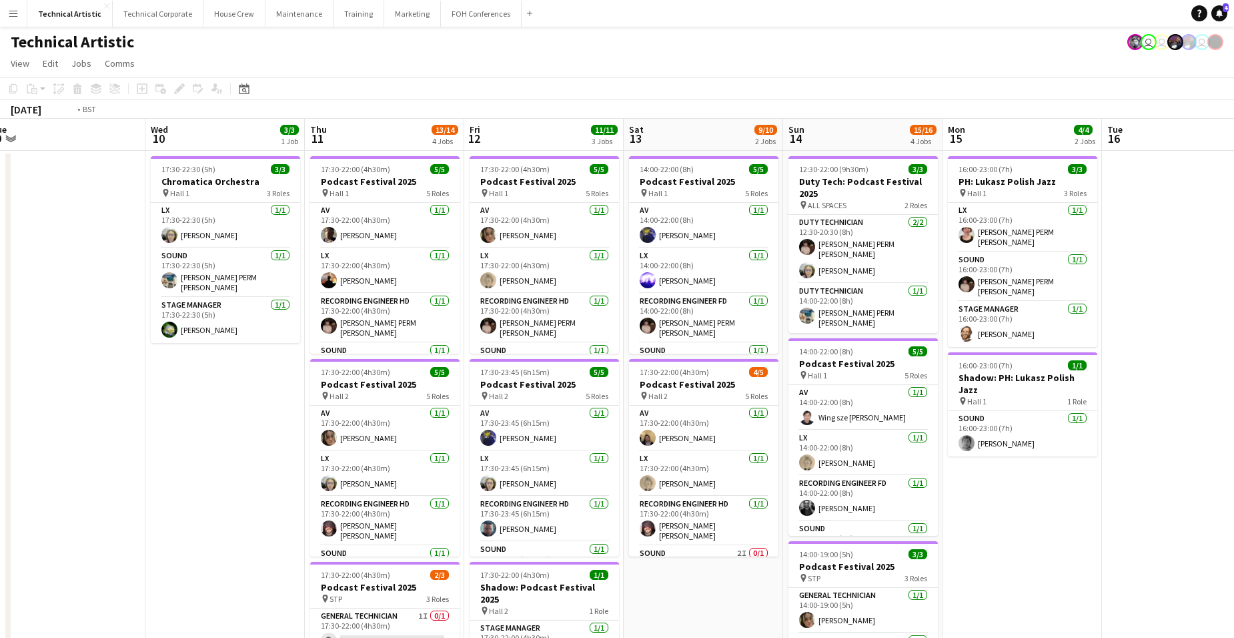
drag, startPoint x: 1180, startPoint y: 302, endPoint x: -21, endPoint y: 237, distance: 1202.3
click at [0, 237] on html "Menu Boards Boards Boards All jobs Status Workforce Workforce My Workforce Recr…" at bounding box center [617, 479] width 1234 height 959
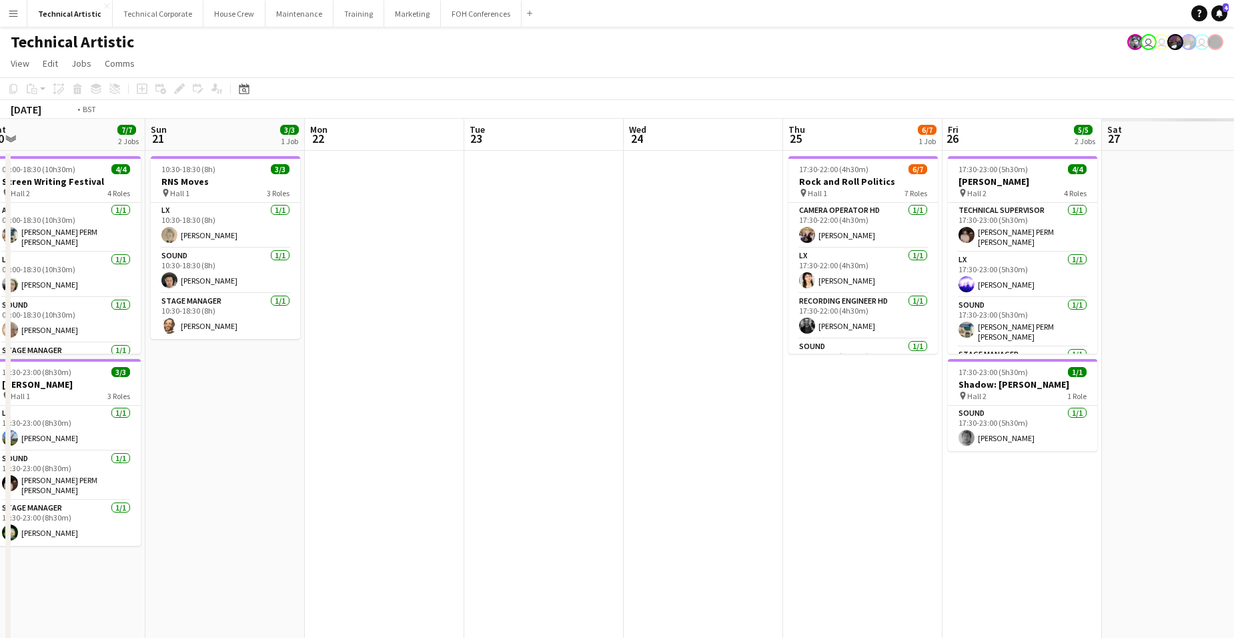
scroll to position [0, 383]
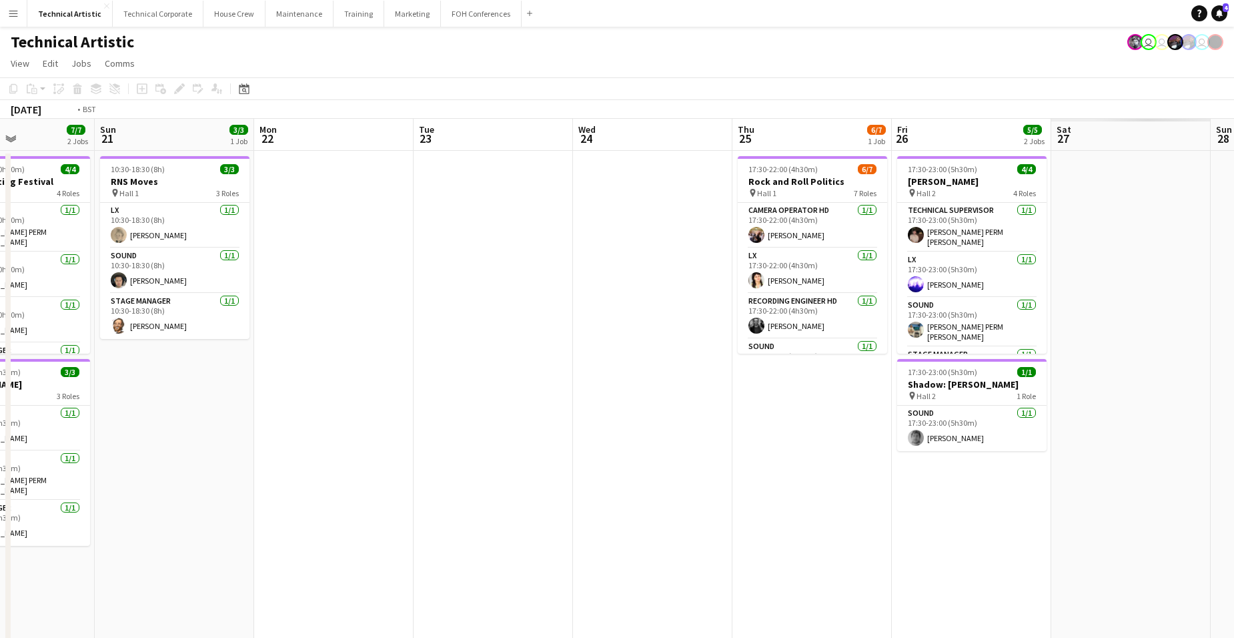
drag, startPoint x: 1032, startPoint y: 282, endPoint x: -13, endPoint y: 293, distance: 1045.8
click at [0, 293] on html "Menu Boards Boards Boards All jobs Status Workforce Workforce My Workforce Recr…" at bounding box center [617, 479] width 1234 height 959
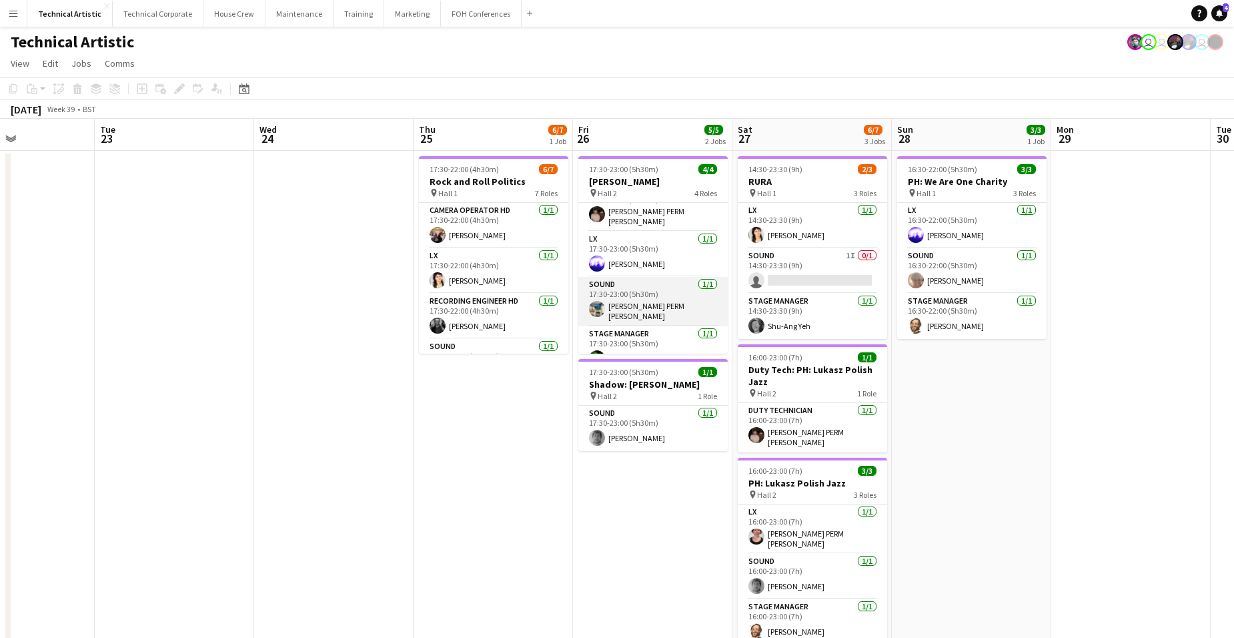
scroll to position [31, 0]
click at [648, 456] on app-date-cell "17:30-23:00 (5h30m) 4/4 Ben Nobuto pin Hall 2 4 Roles Technical Supervisor 1/1 …" at bounding box center [652, 555] width 159 height 808
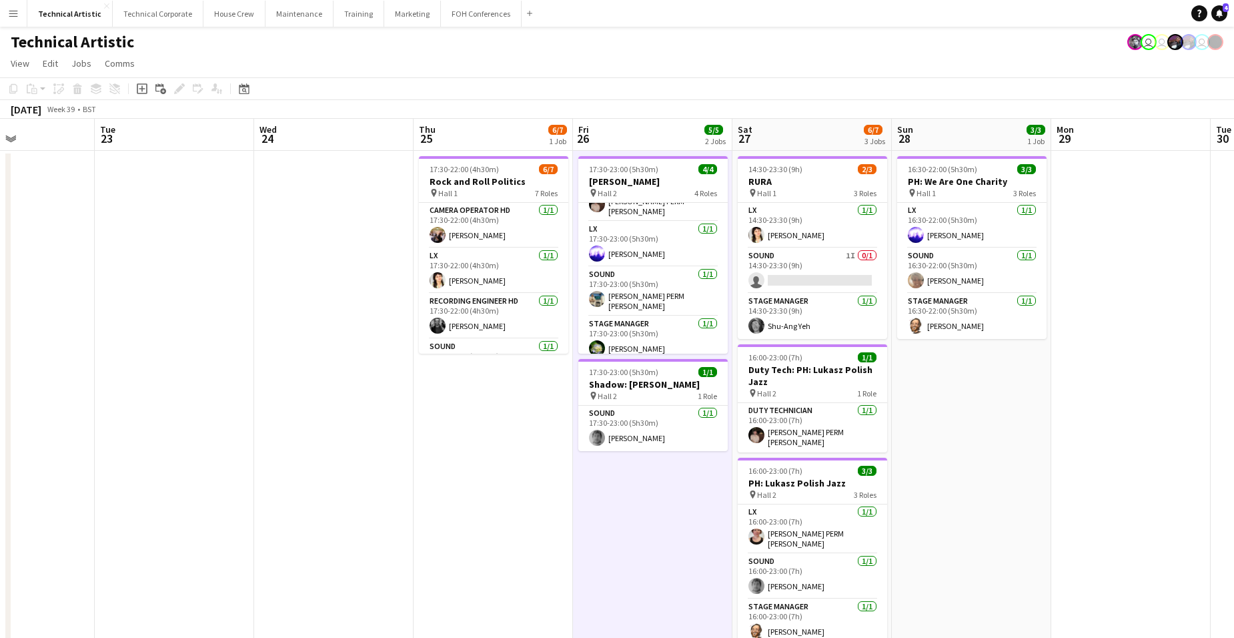
click at [653, 472] on app-date-cell "17:30-23:00 (5h30m) 4/4 Ben Nobuto pin Hall 2 4 Roles Technical Supervisor 1/1 …" at bounding box center [652, 555] width 159 height 808
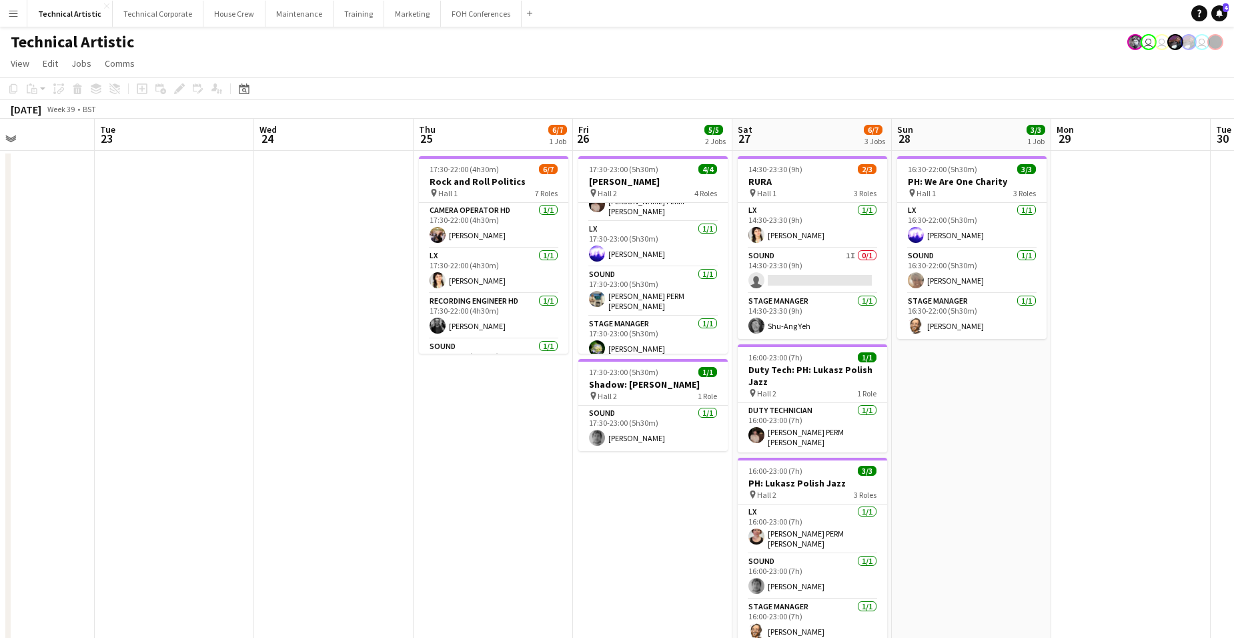
click at [653, 472] on app-date-cell "17:30-23:00 (5h30m) 4/4 Ben Nobuto pin Hall 2 4 Roles Technical Supervisor 1/1 …" at bounding box center [652, 555] width 159 height 808
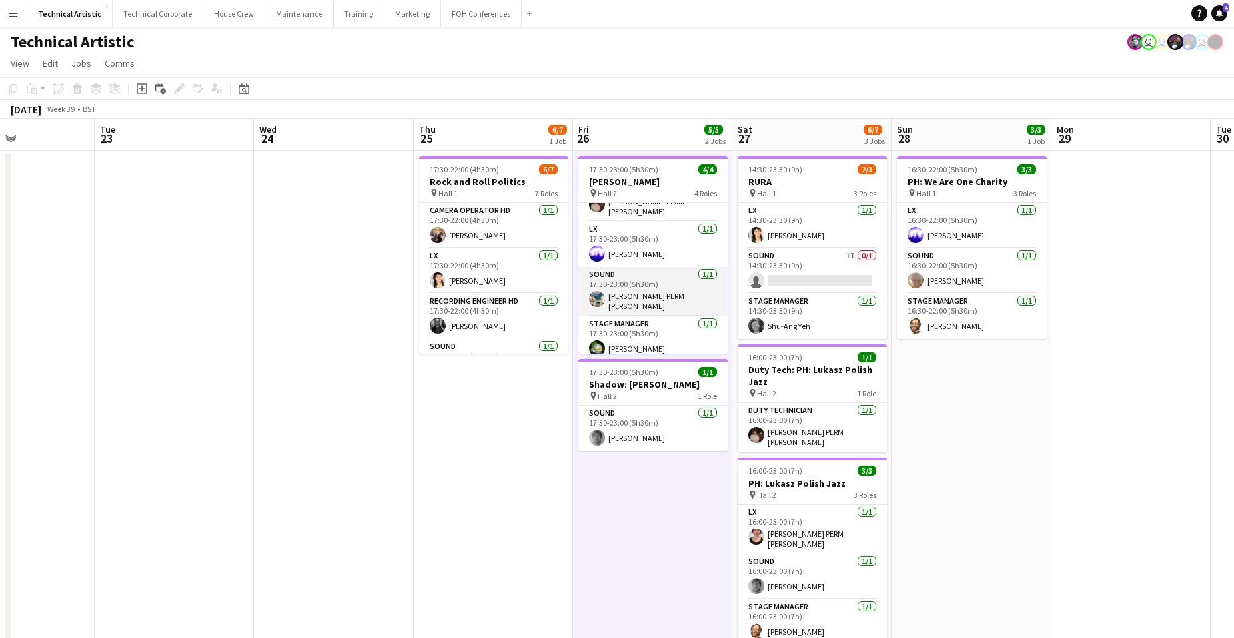
scroll to position [0, 0]
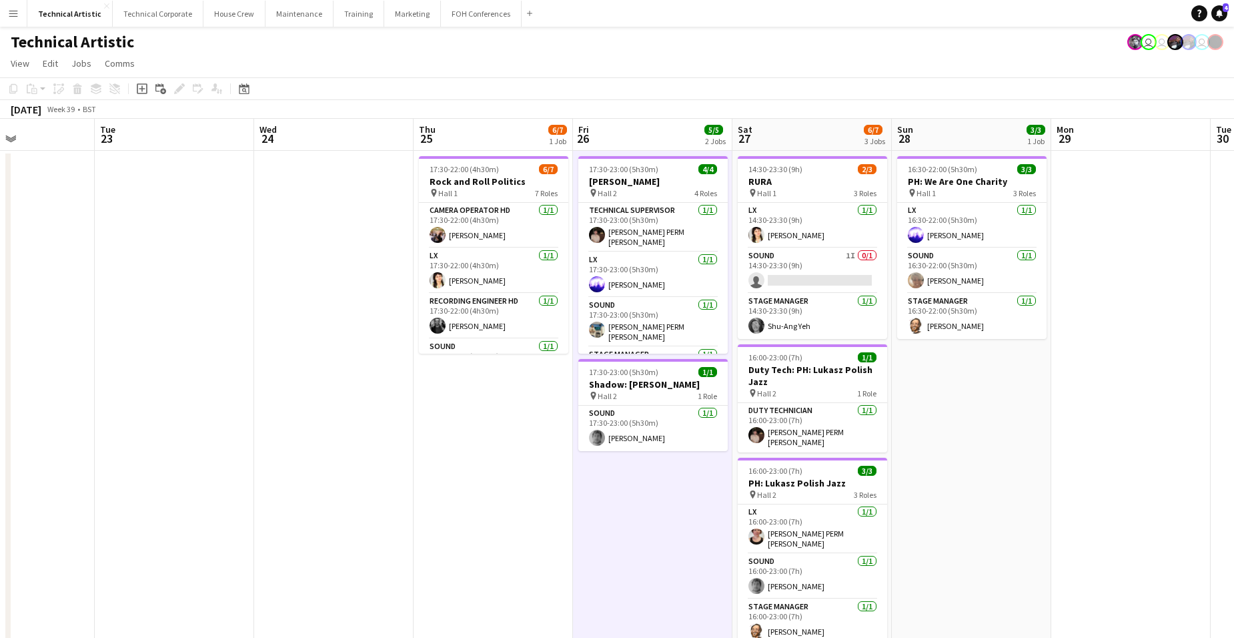
click at [652, 493] on app-date-cell "17:30-23:00 (5h30m) 4/4 Ben Nobuto pin Hall 2 4 Roles Technical Supervisor 1/1 …" at bounding box center [652, 555] width 159 height 808
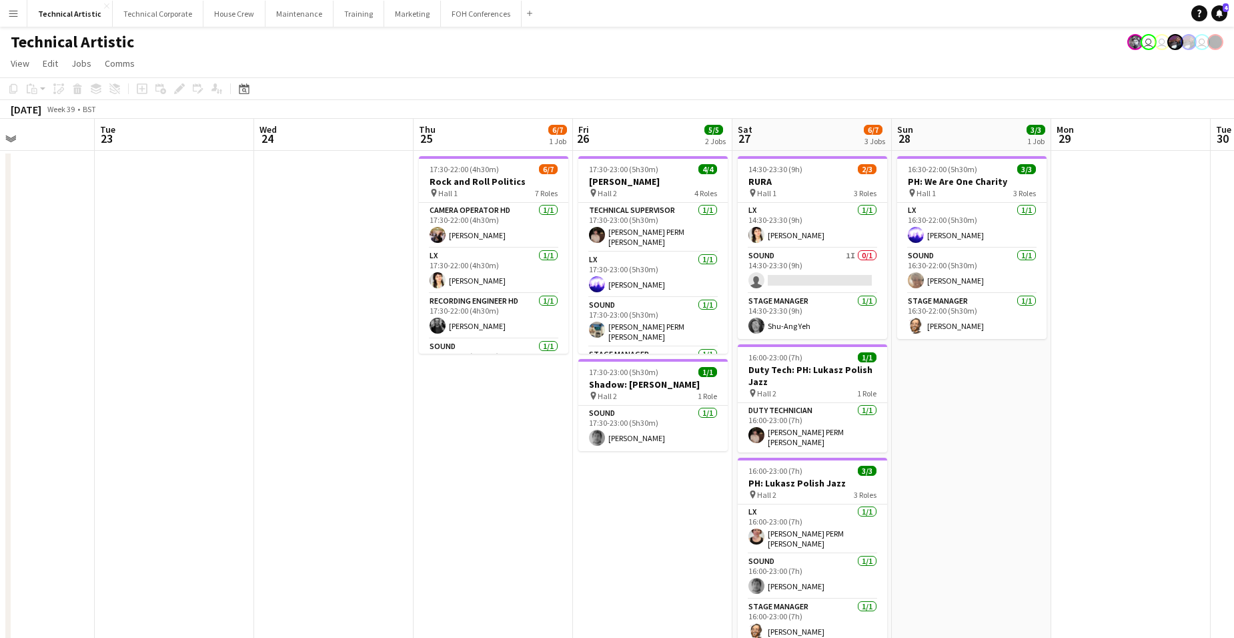
click at [652, 493] on app-date-cell "17:30-23:00 (5h30m) 4/4 Ben Nobuto pin Hall 2 4 Roles Technical Supervisor 1/1 …" at bounding box center [652, 555] width 159 height 808
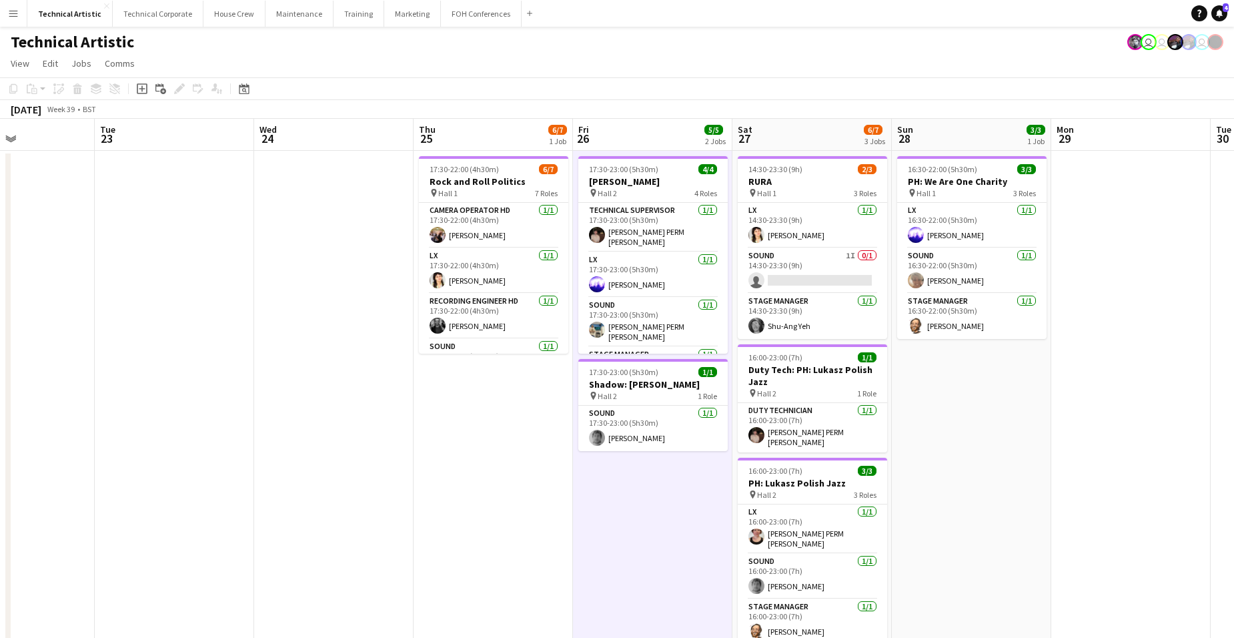
click at [652, 493] on app-date-cell "17:30-23:00 (5h30m) 4/4 Ben Nobuto pin Hall 2 4 Roles Technical Supervisor 1/1 …" at bounding box center [652, 555] width 159 height 808
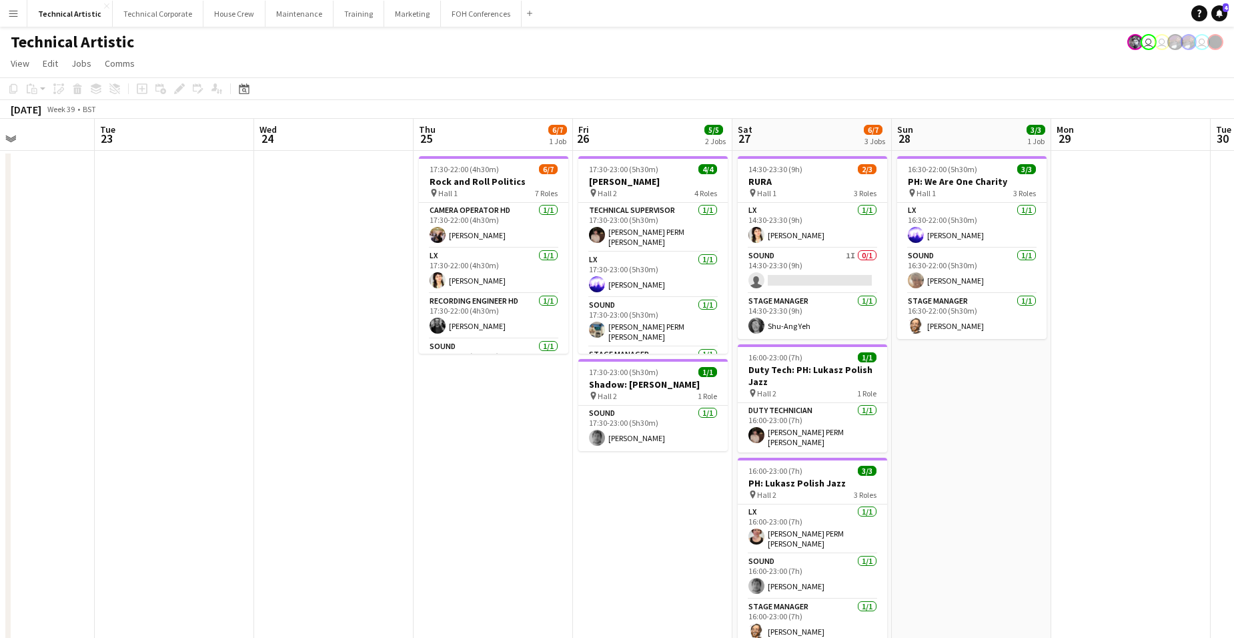
scroll to position [27, 0]
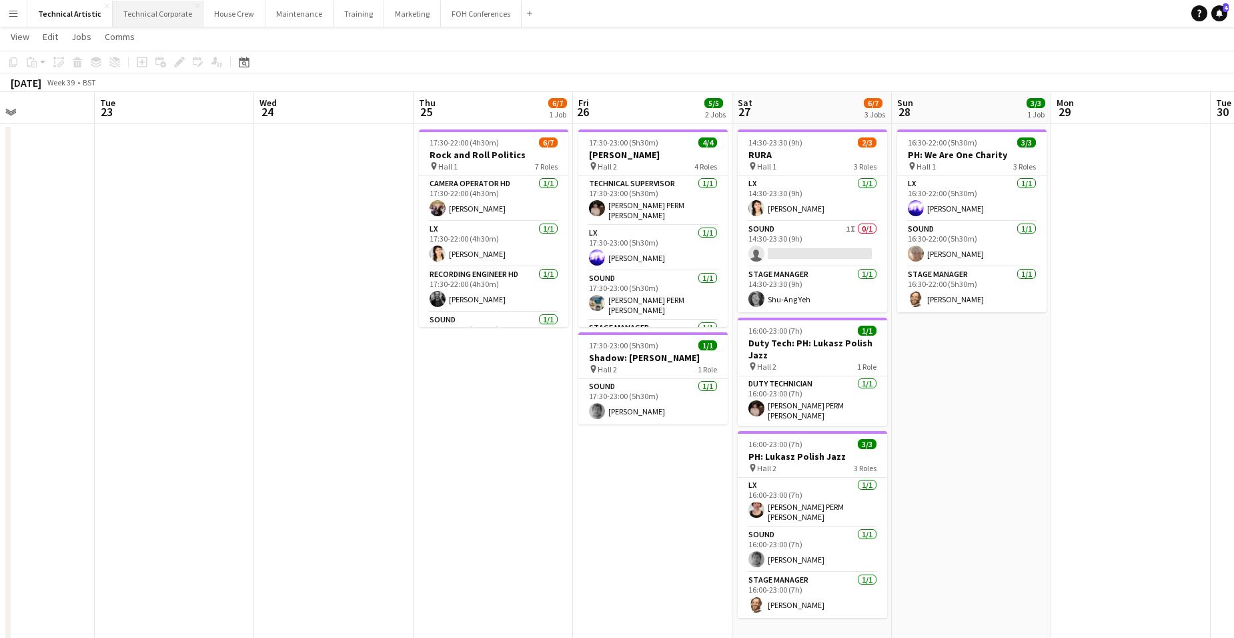
click at [139, 10] on button "Technical Corporate Close" at bounding box center [158, 14] width 91 height 26
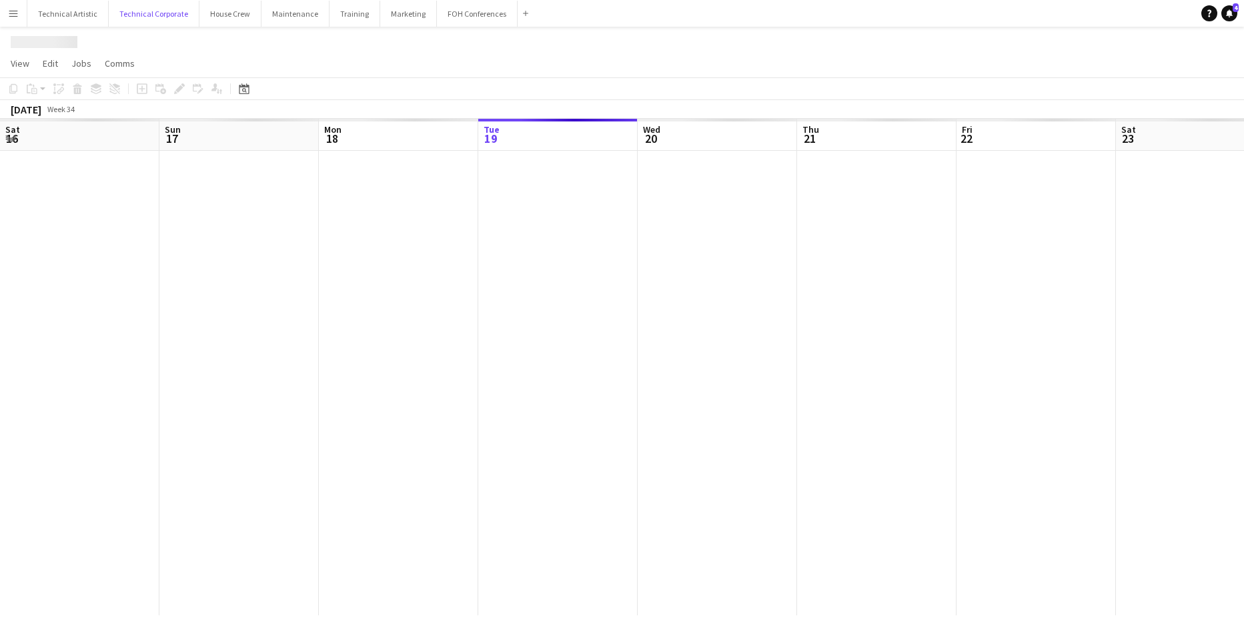
scroll to position [0, 319]
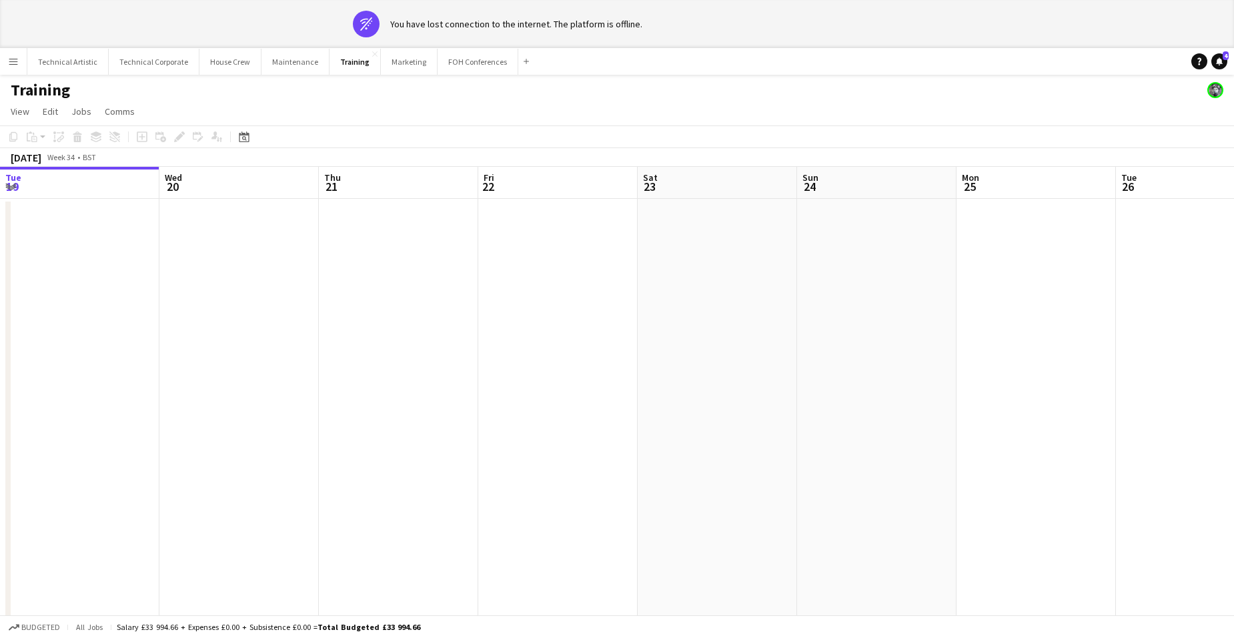
scroll to position [0, 533]
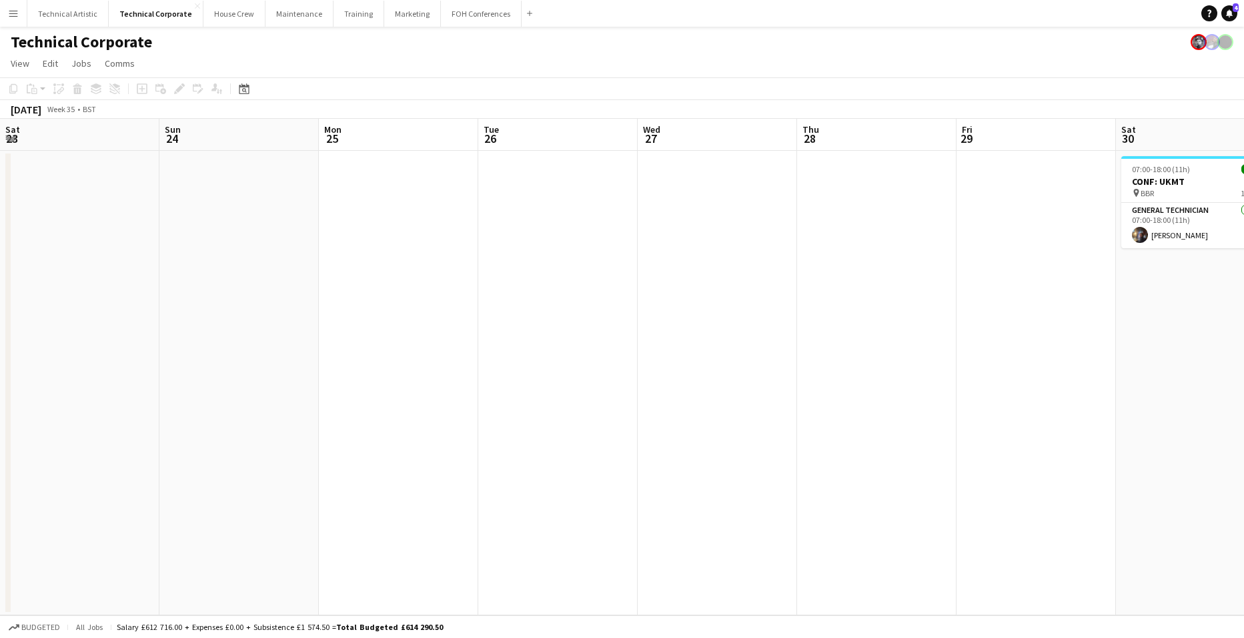
scroll to position [0, 541]
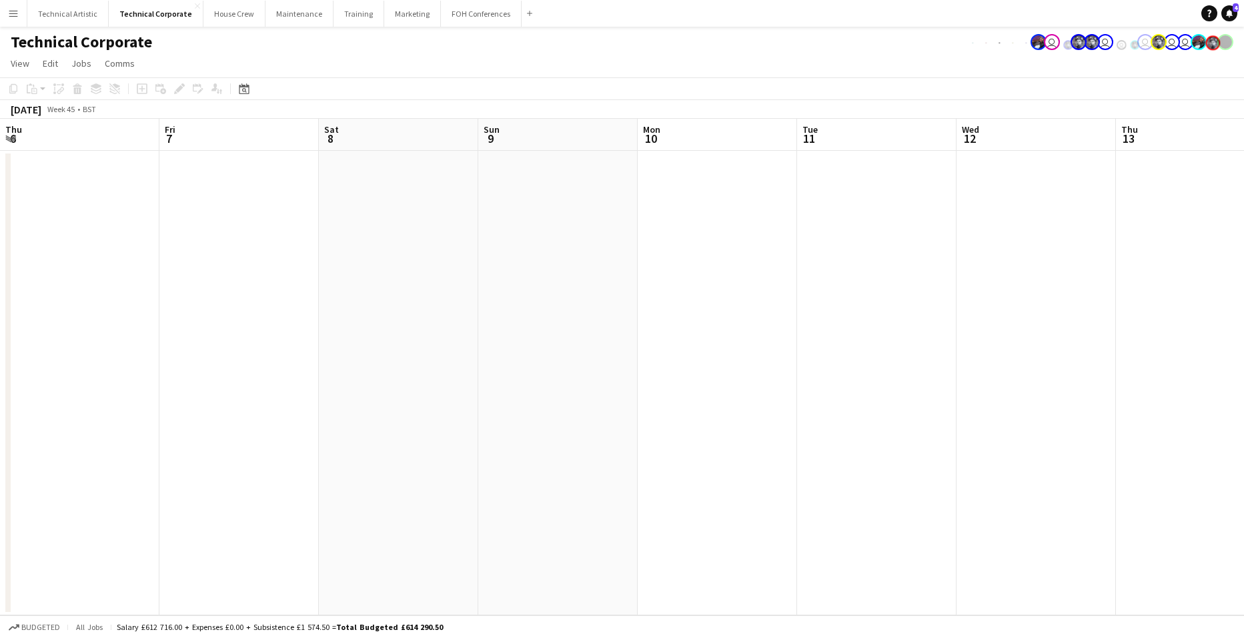
scroll to position [0, 337]
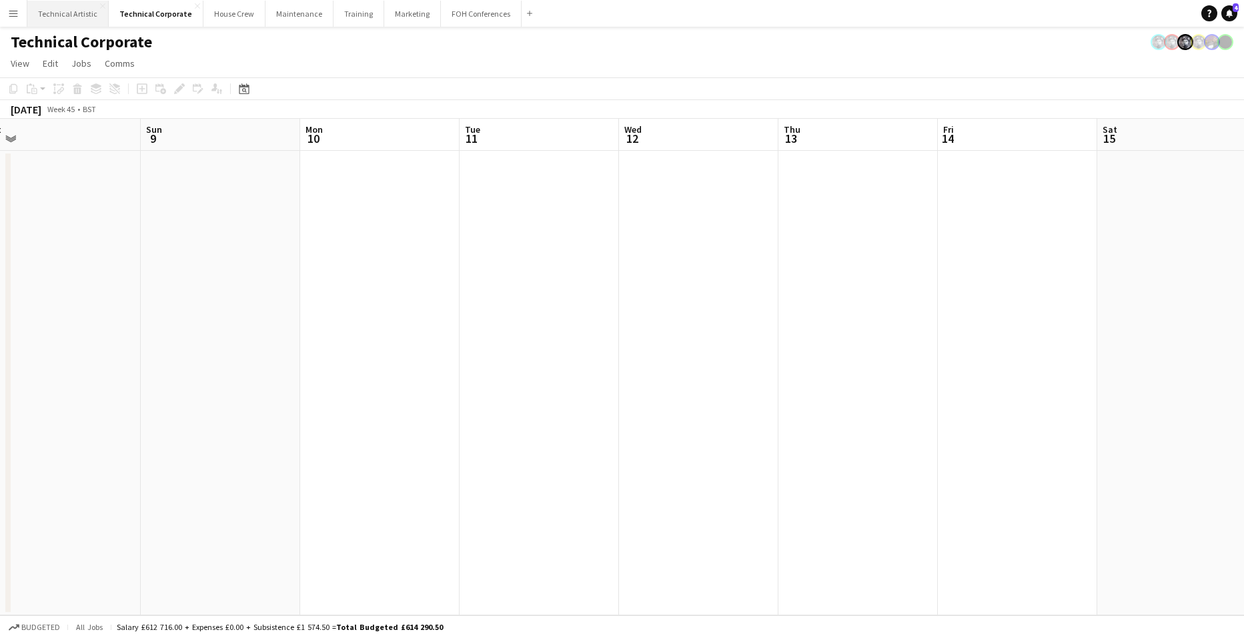
click at [48, 16] on button "Technical Artistic Close" at bounding box center [67, 14] width 81 height 26
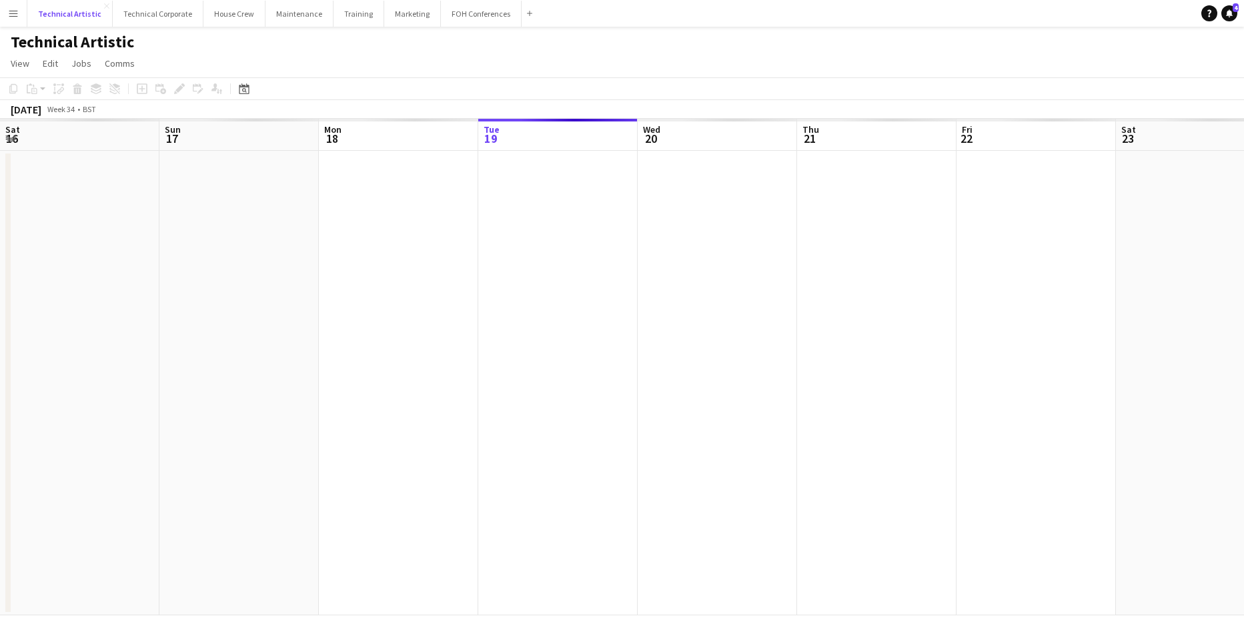
scroll to position [0, 319]
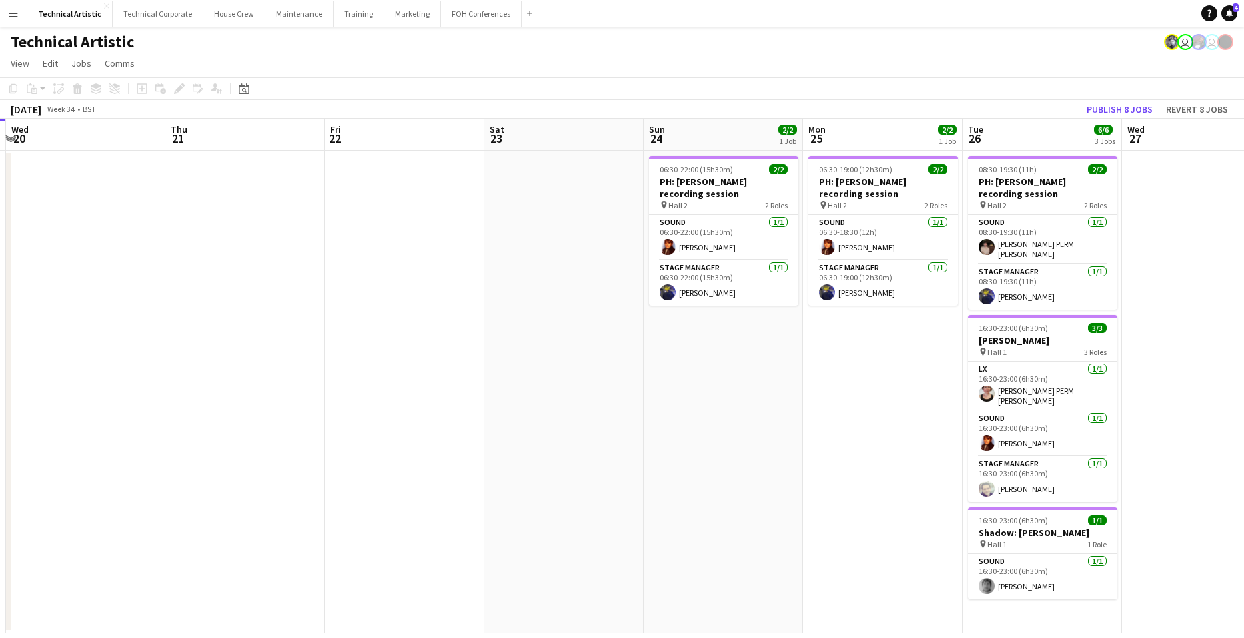
drag, startPoint x: 1100, startPoint y: 363, endPoint x: 354, endPoint y: 345, distance: 746.5
click at [186, 349] on app-calendar-viewport "Sat 16 Sun 17 Mon 18 Tue 19 Wed 20 Thu 21 Fri 22 Sat 23 Sun 24 2/2 1 Job Mon 25…" at bounding box center [622, 376] width 1244 height 514
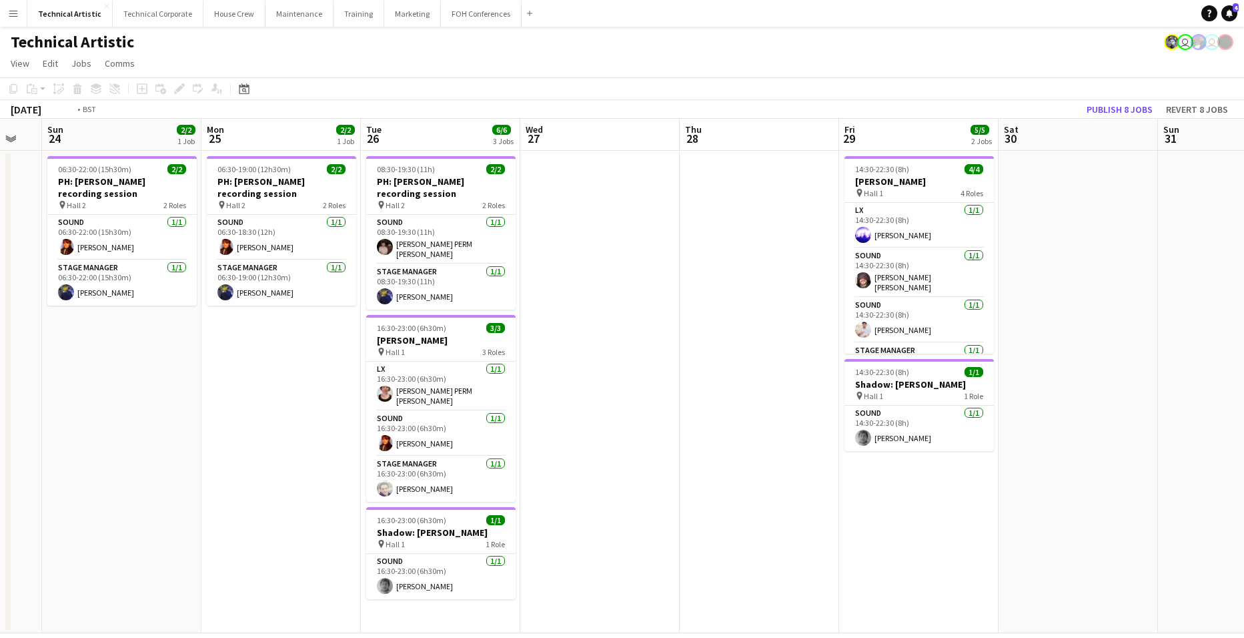
drag, startPoint x: 920, startPoint y: 369, endPoint x: 281, endPoint y: 345, distance: 640.0
click at [175, 349] on app-calendar-viewport "Thu 21 Fri 22 Sat 23 Sun 24 2/2 1 Job Mon 25 2/2 1 Job Tue 26 6/6 3 Jobs Wed 27…" at bounding box center [622, 376] width 1244 height 514
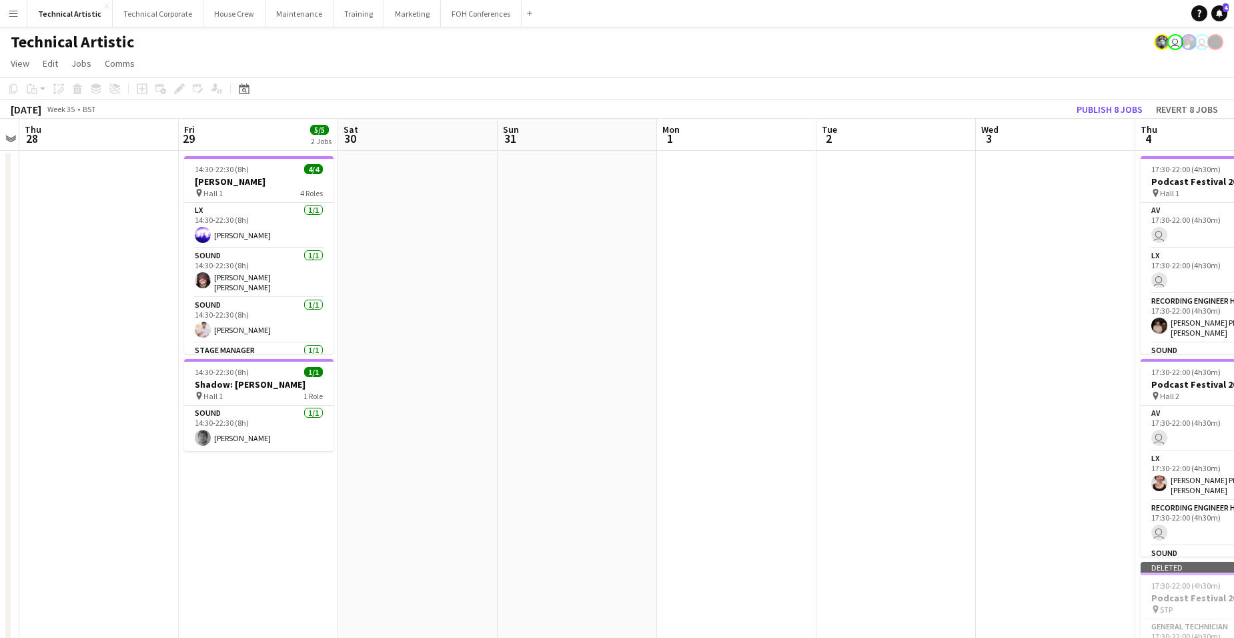
drag, startPoint x: 930, startPoint y: 337, endPoint x: 54, endPoint y: 331, distance: 875.7
click at [54, 331] on app-calendar-viewport "Mon 25 2/2 1 Job Tue 26 6/6 3 Jobs Wed 27 Thu 28 Fri 29 5/5 2 Jobs Sat 30 Sun 3…" at bounding box center [617, 508] width 1234 height 778
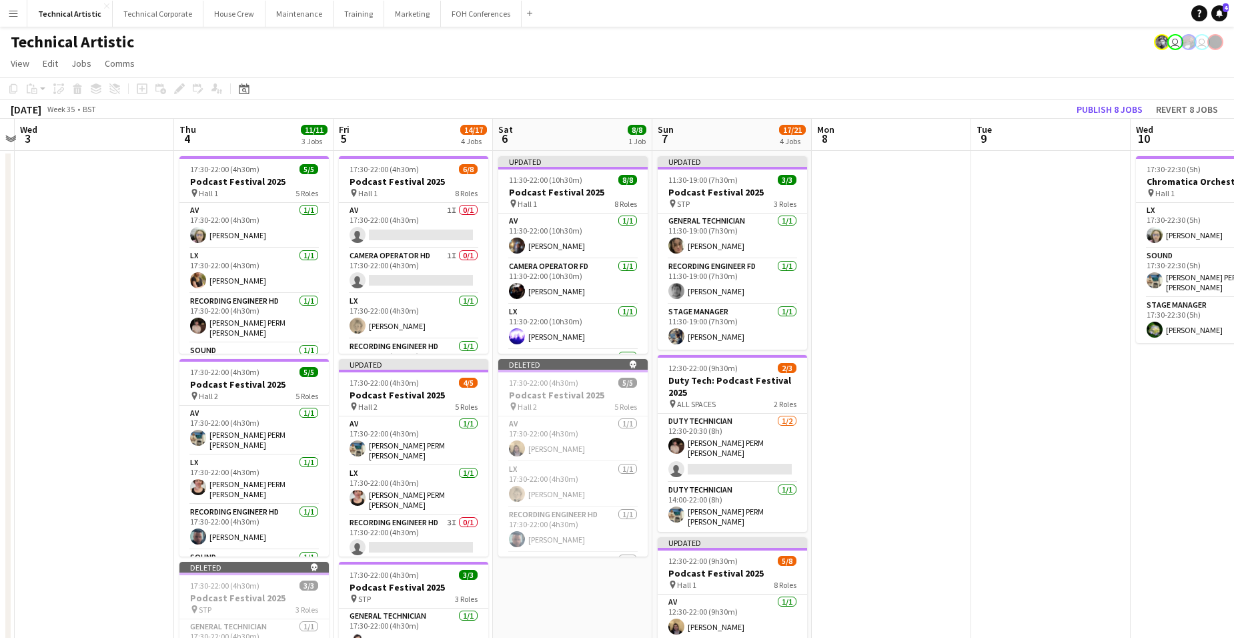
drag, startPoint x: 835, startPoint y: 308, endPoint x: -34, endPoint y: 314, distance: 869.1
click at [0, 314] on html "Menu Boards Boards Boards All jobs Status Workforce Workforce My Workforce Recr…" at bounding box center [617, 480] width 1234 height 961
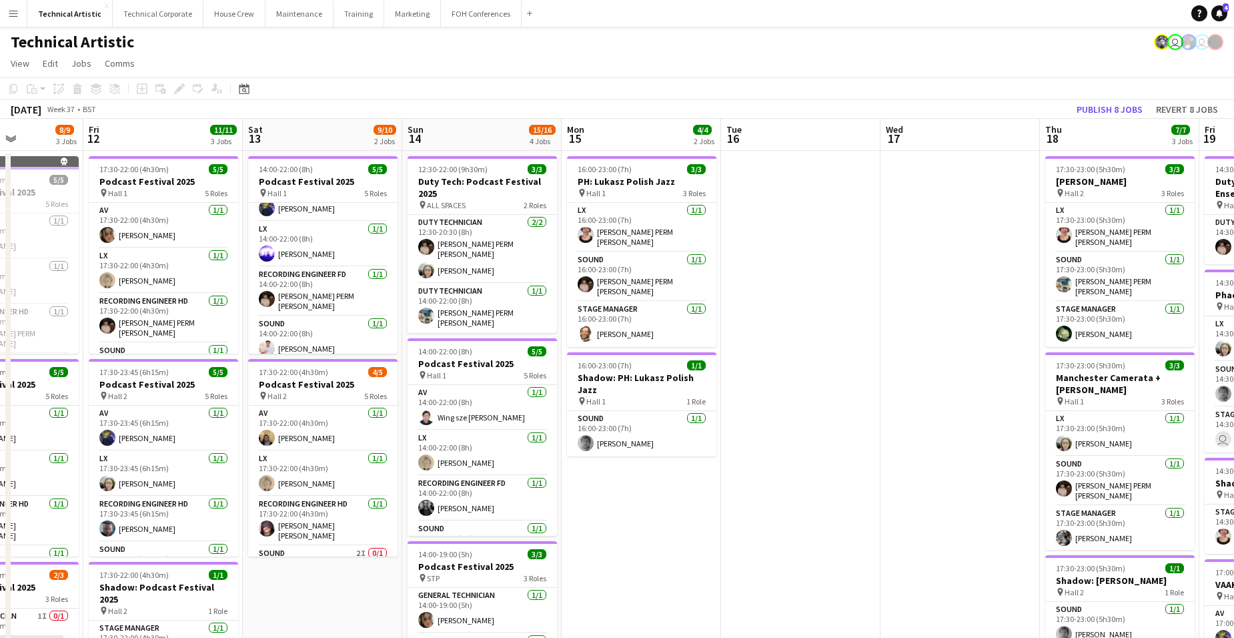
scroll to position [0, 427]
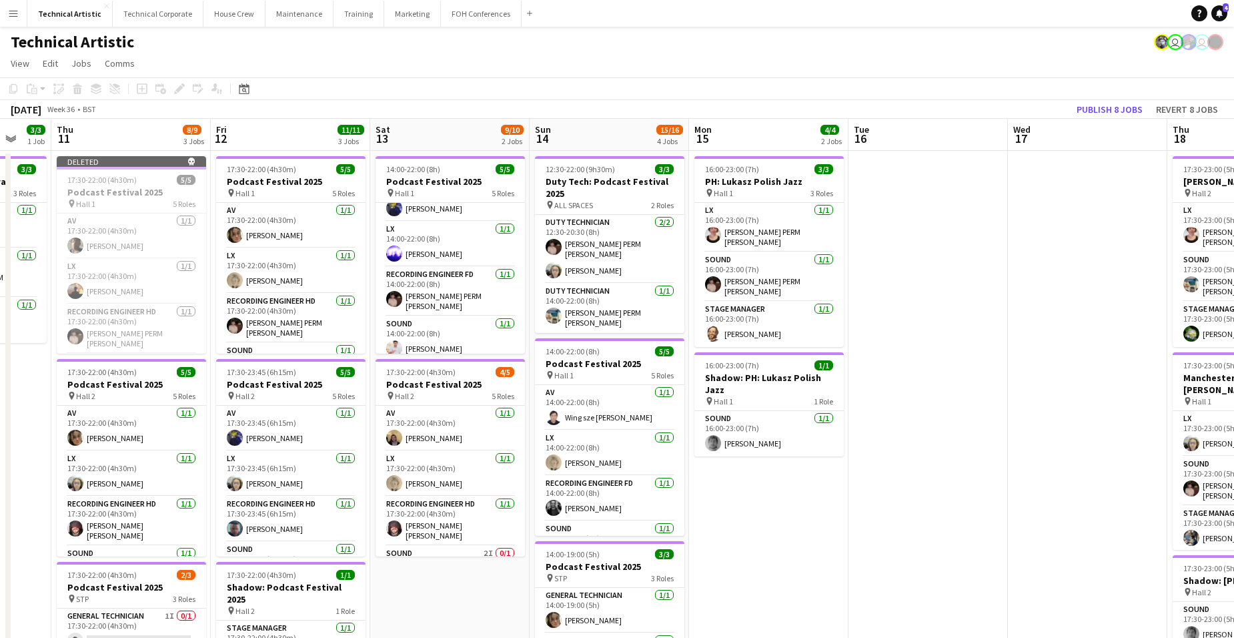
drag, startPoint x: 932, startPoint y: 363, endPoint x: 465, endPoint y: 347, distance: 467.1
click at [465, 347] on app-calendar-viewport "Mon 8 Tue 9 Wed 10 3/3 1 Job Thu 11 8/9 3 Jobs Fri 12 11/11 3 Jobs Sat 13 9/10 …" at bounding box center [617, 540] width 1234 height 842
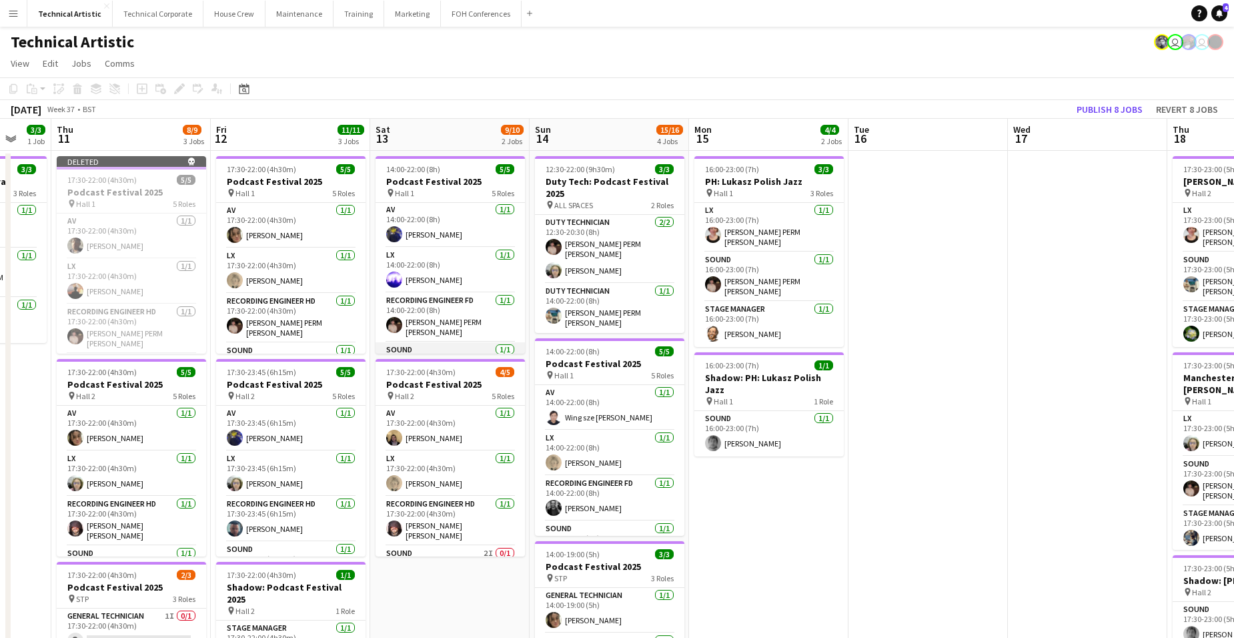
scroll to position [0, 0]
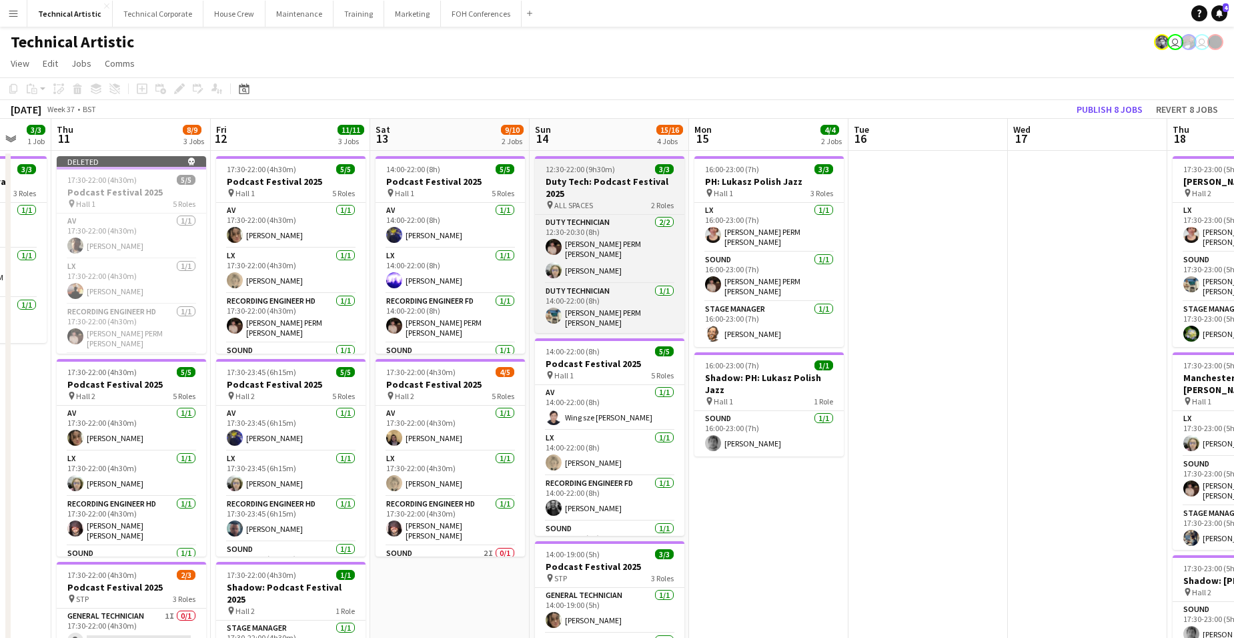
click at [632, 181] on h3 "Duty Tech: Podcast Festival 2025" at bounding box center [609, 187] width 149 height 24
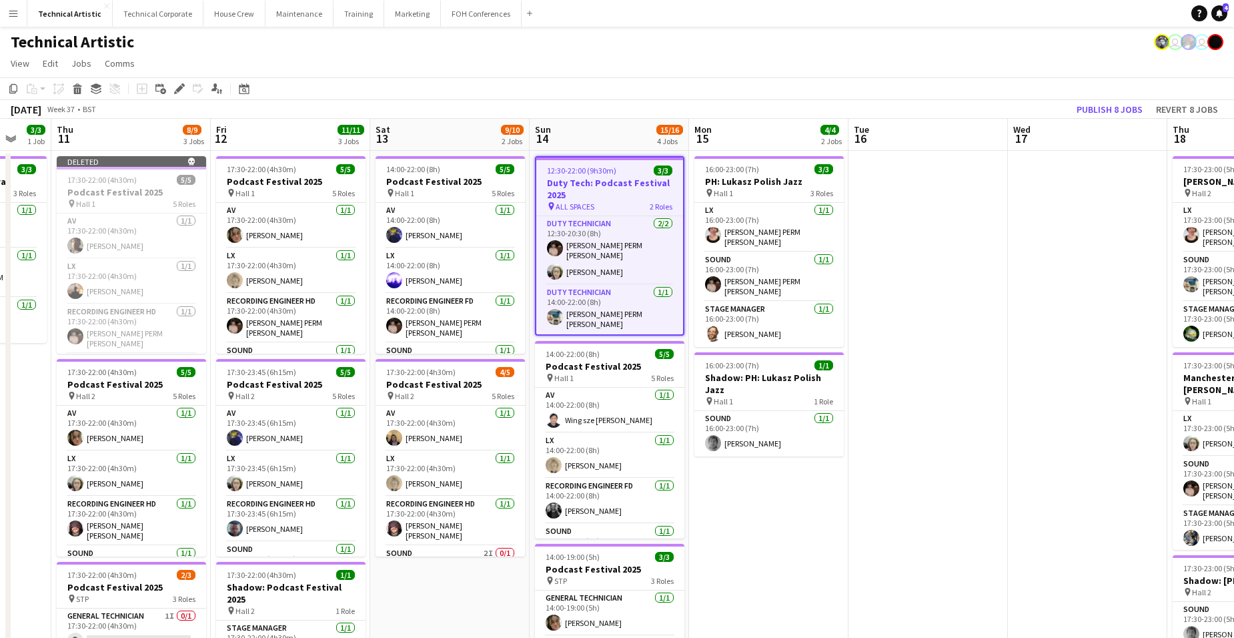
click at [460, 581] on app-date-cell "14:00-22:00 (8h) 5/5 Podcast Festival 2025 pin Hall 1 5 Roles AV 1/1 14:00-22:0…" at bounding box center [449, 556] width 159 height 810
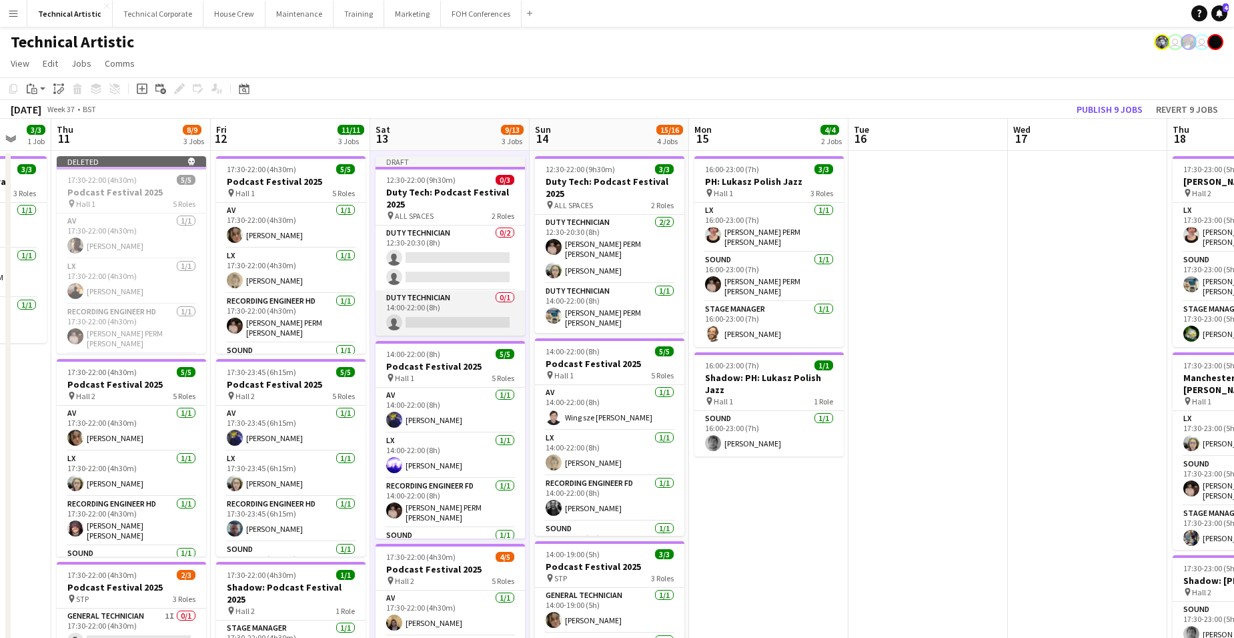
click at [472, 308] on app-card-role "Duty Technician 0/1 14:00-22:00 (8h) single-neutral-actions" at bounding box center [449, 312] width 149 height 45
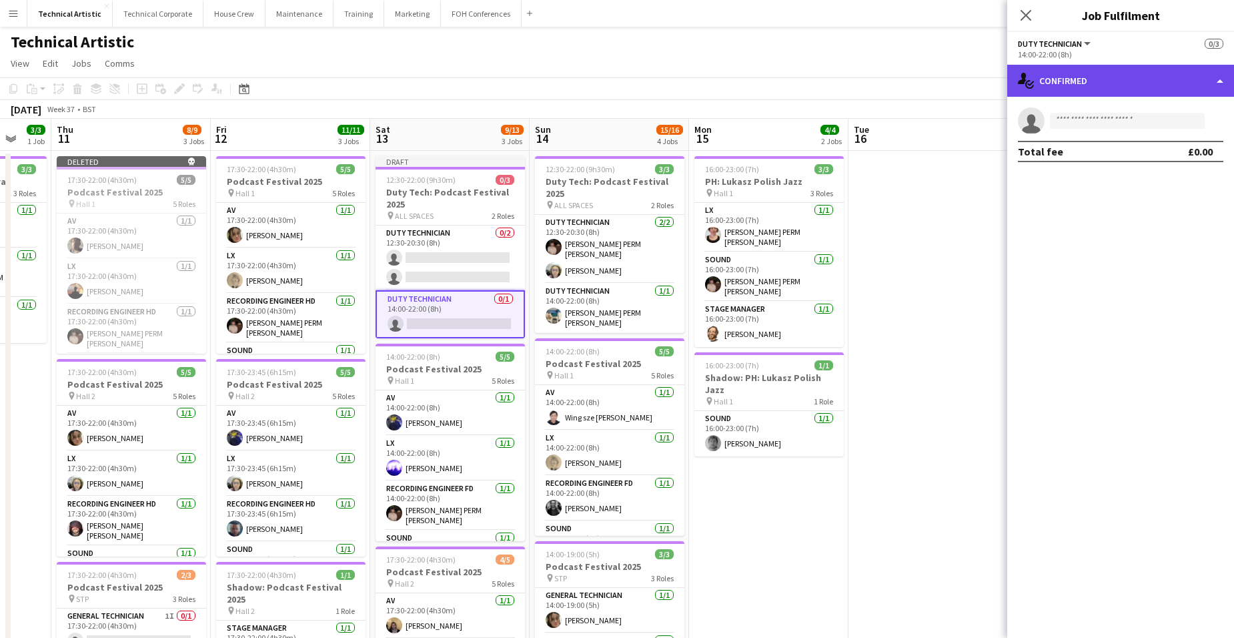
click at [1109, 81] on div "single-neutral-actions-check-2 Confirmed" at bounding box center [1120, 81] width 227 height 32
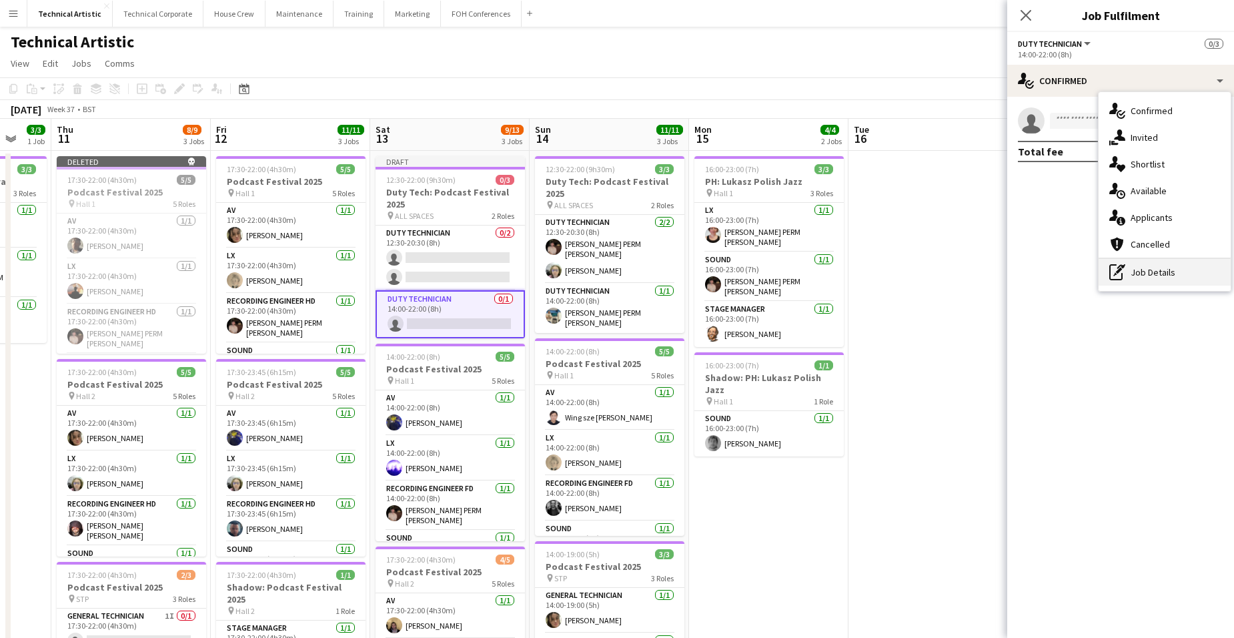
click at [1145, 266] on div "pen-write Job Details" at bounding box center [1164, 272] width 132 height 27
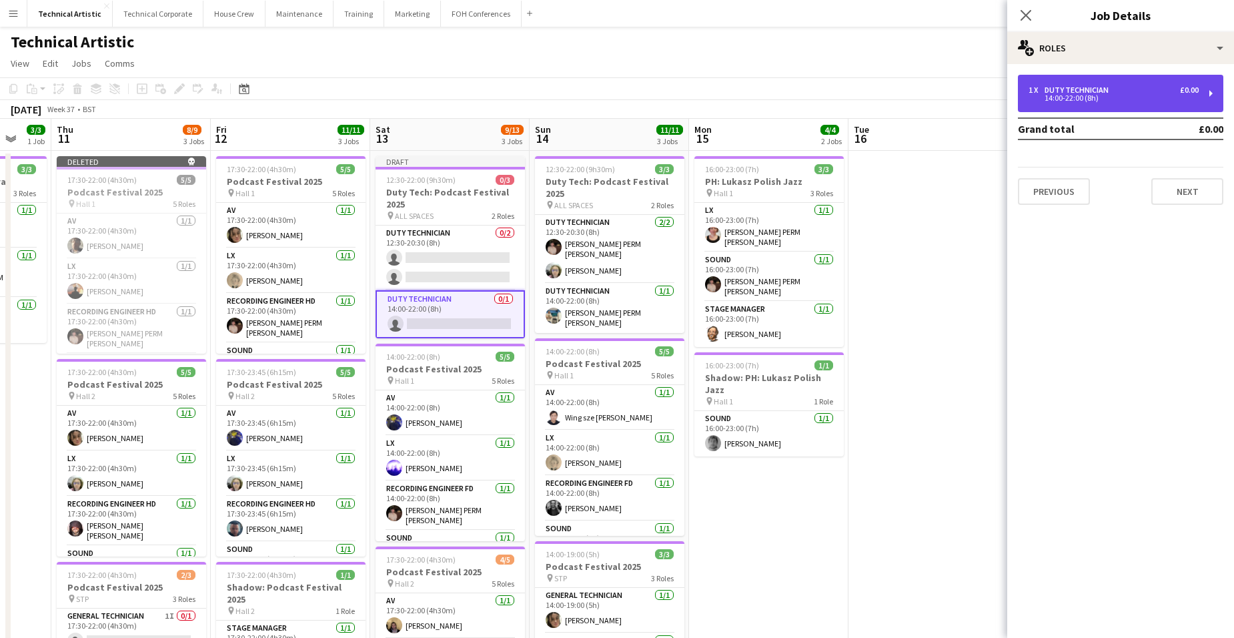
click at [1132, 101] on div "1 x Duty Technician £0.00 14:00-22:00 (8h)" at bounding box center [1120, 93] width 205 height 37
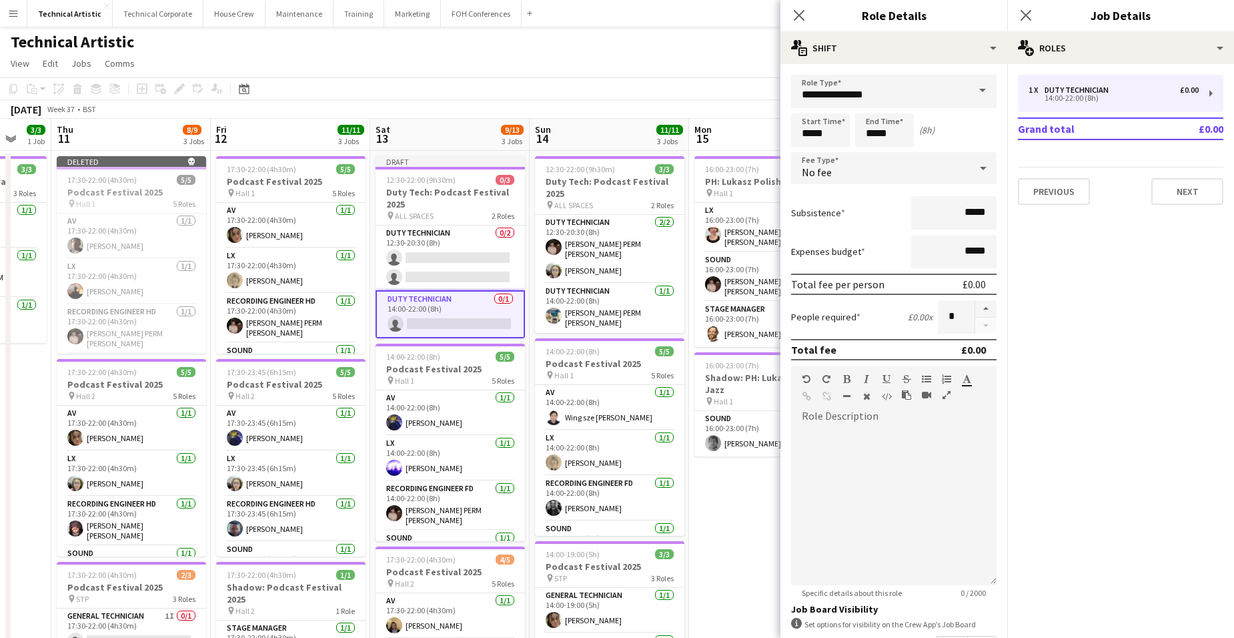
click at [970, 91] on span at bounding box center [982, 91] width 28 height 32
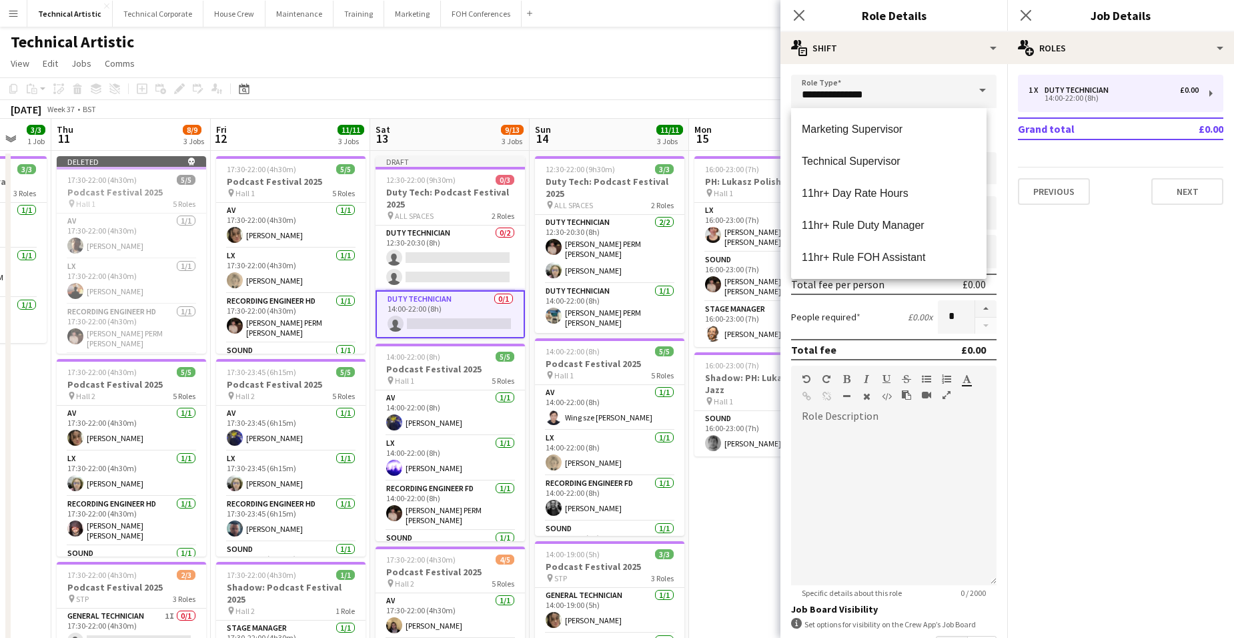
click at [746, 482] on app-date-cell "16:00-23:00 (7h) 3/3 PH: Lukasz Polish Jazz pin Hall 1 3 Roles LX 1/1 16:00-23:…" at bounding box center [768, 556] width 159 height 810
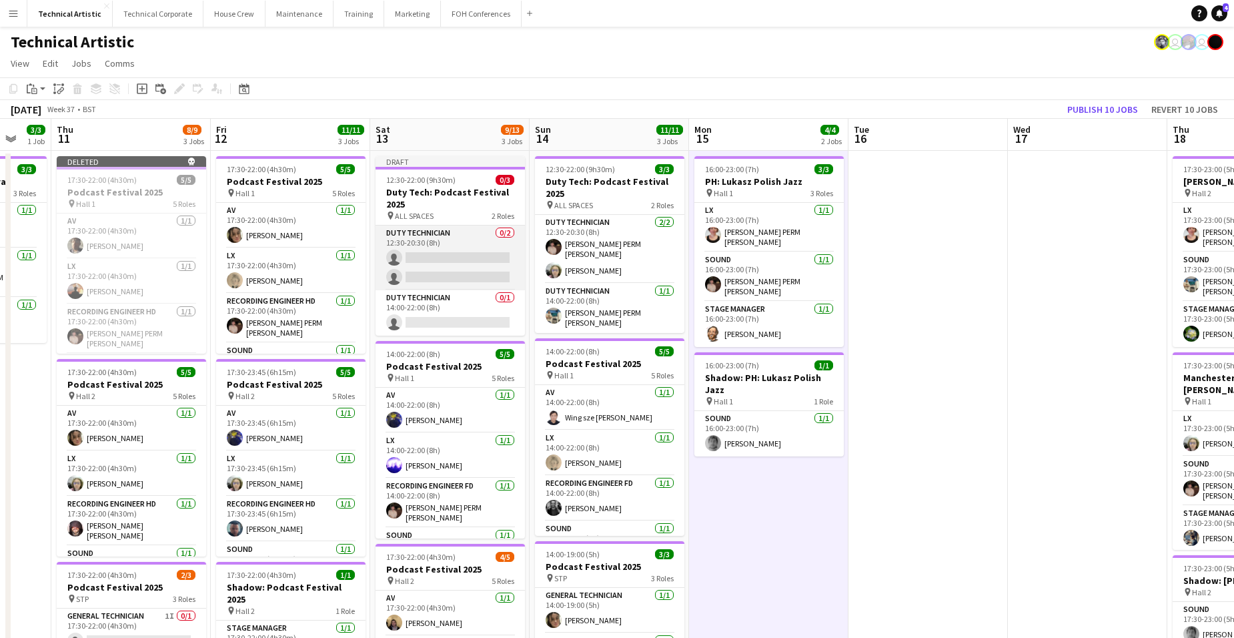
click at [468, 266] on app-card-role "Duty Technician 0/2 12:30-20:30 (8h) single-neutral-actions single-neutral-acti…" at bounding box center [449, 257] width 149 height 65
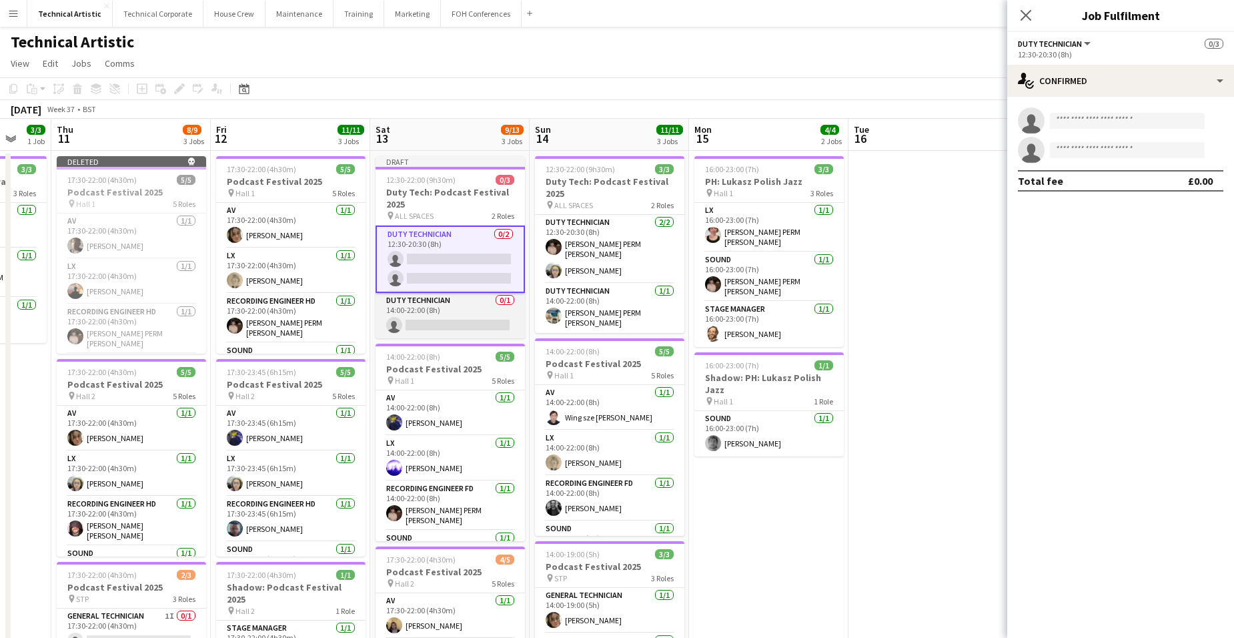
click at [480, 309] on app-card-role "Duty Technician 0/1 14:00-22:00 (8h) single-neutral-actions" at bounding box center [449, 315] width 149 height 45
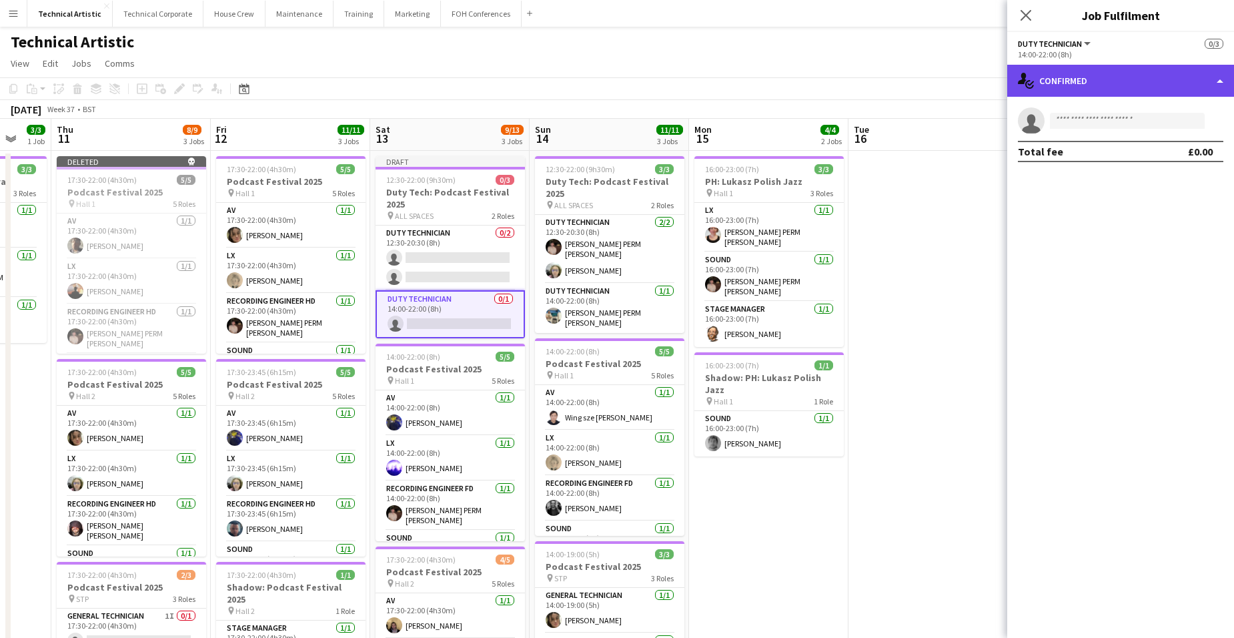
click at [1169, 67] on div "single-neutral-actions-check-2 Confirmed" at bounding box center [1120, 81] width 227 height 32
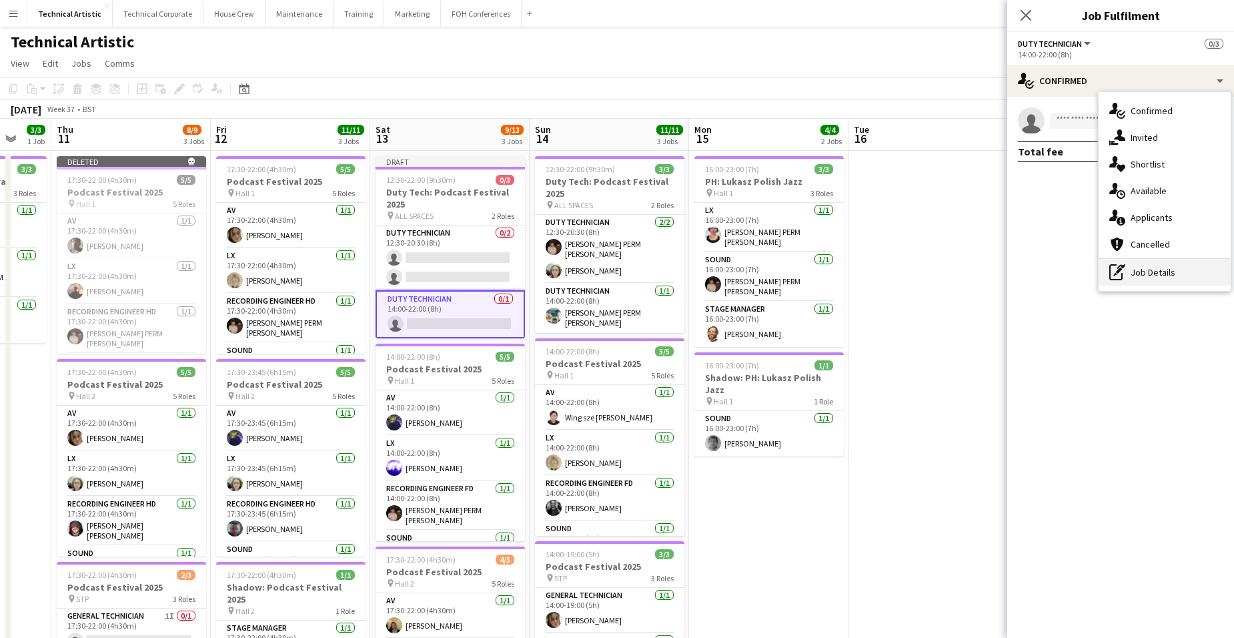
click at [1181, 266] on div "pen-write Job Details" at bounding box center [1164, 272] width 132 height 27
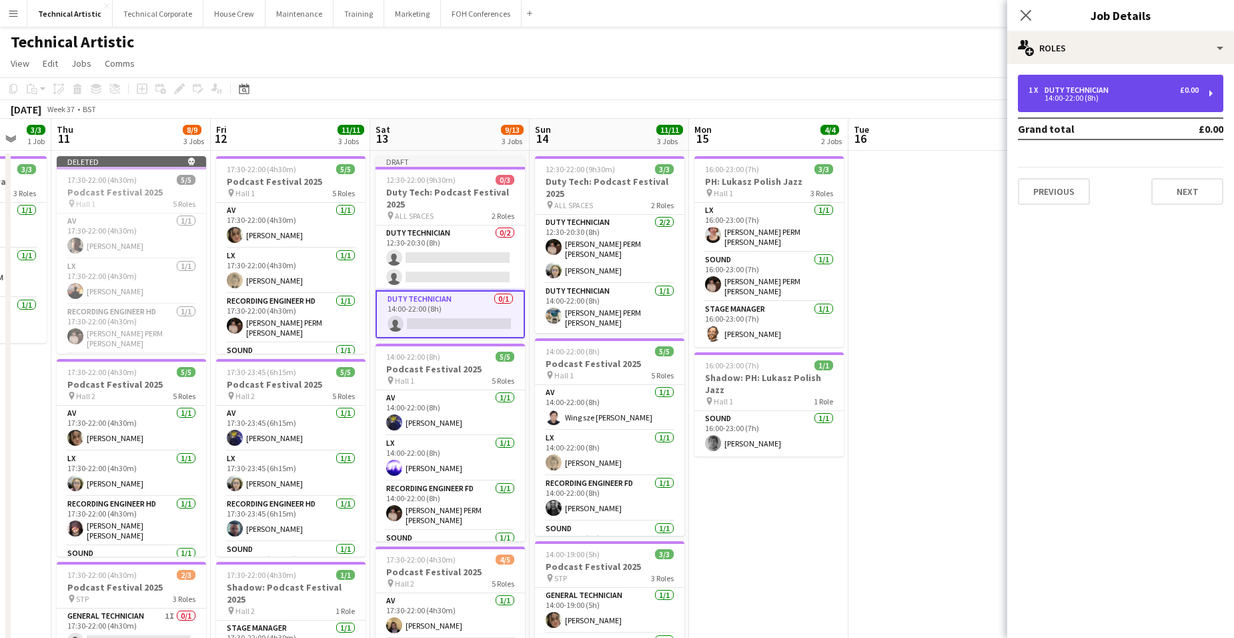
click at [1130, 87] on div "1 x Duty Technician £0.00" at bounding box center [1113, 89] width 170 height 9
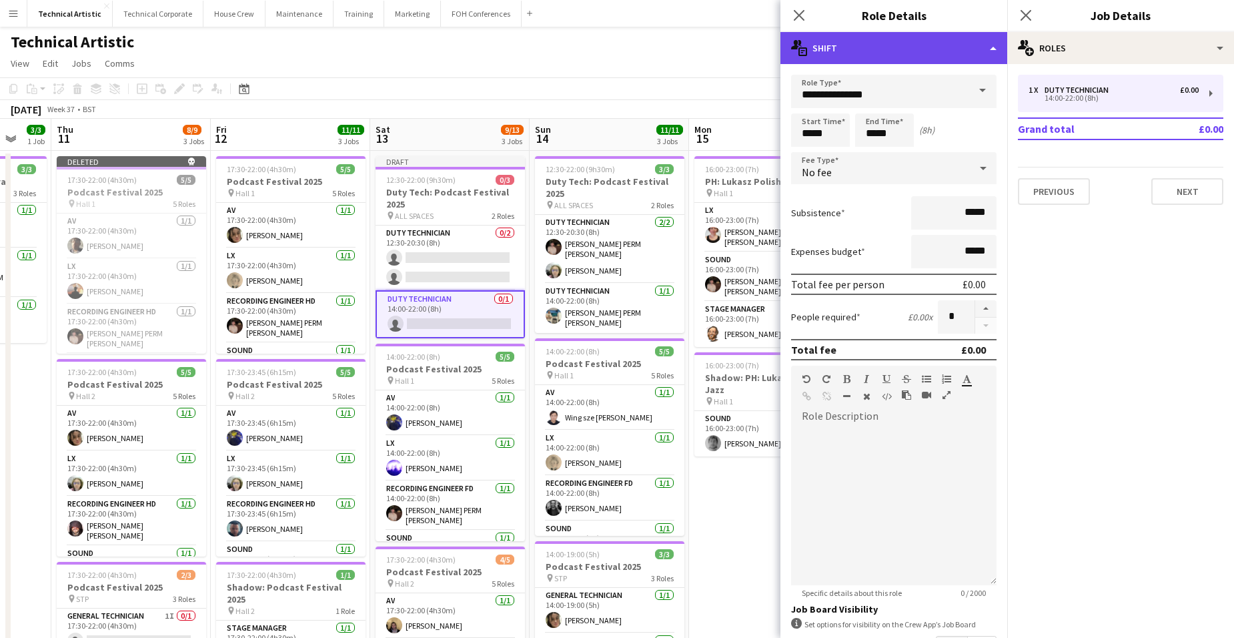
click at [930, 43] on div "multiple-actions-text Shift" at bounding box center [893, 48] width 227 height 32
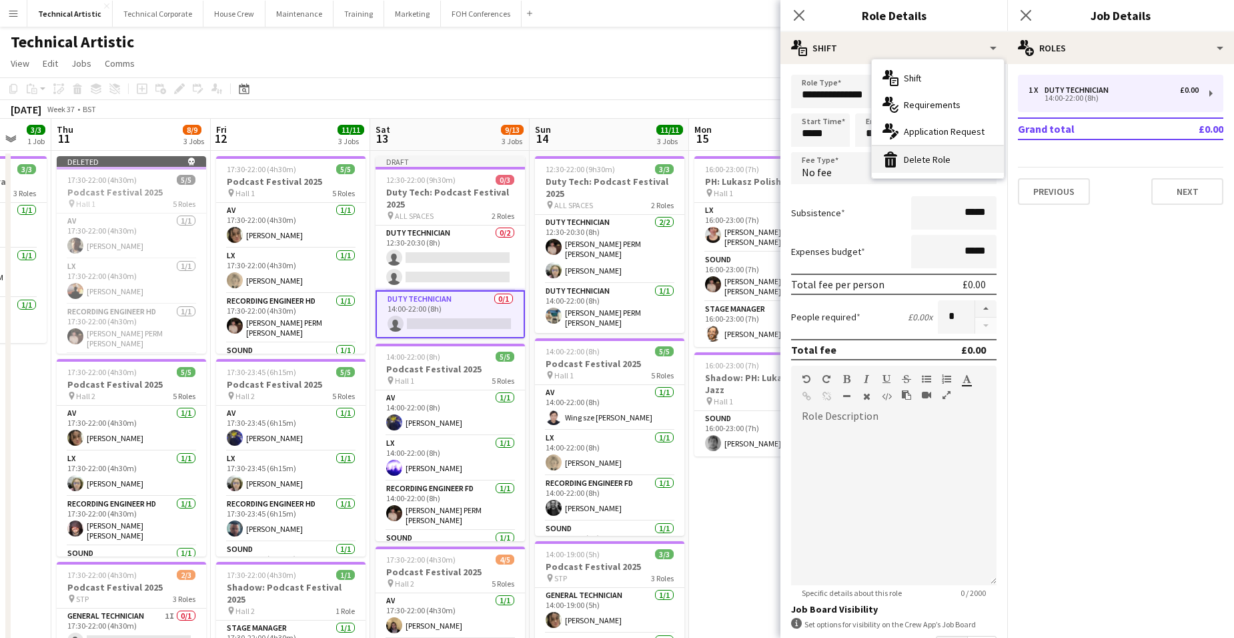
click at [940, 161] on div "bin-2 Delete Role" at bounding box center [938, 159] width 132 height 27
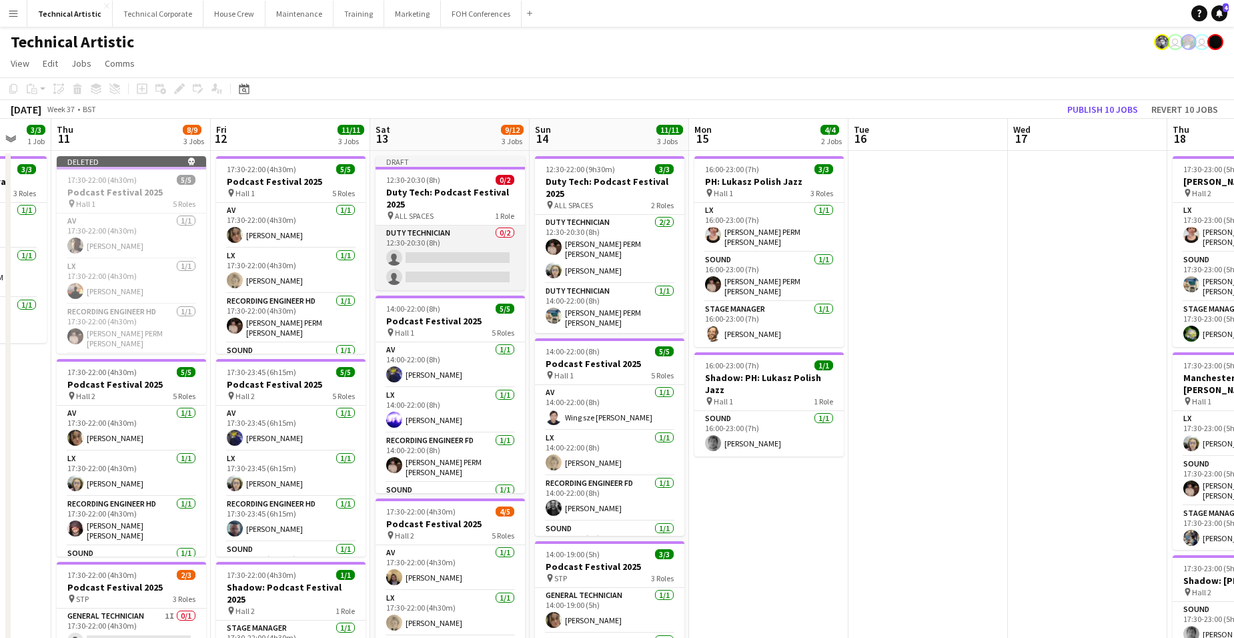
click at [432, 257] on app-card-role "Duty Technician 0/2 12:30-20:30 (8h) single-neutral-actions single-neutral-acti…" at bounding box center [449, 257] width 149 height 65
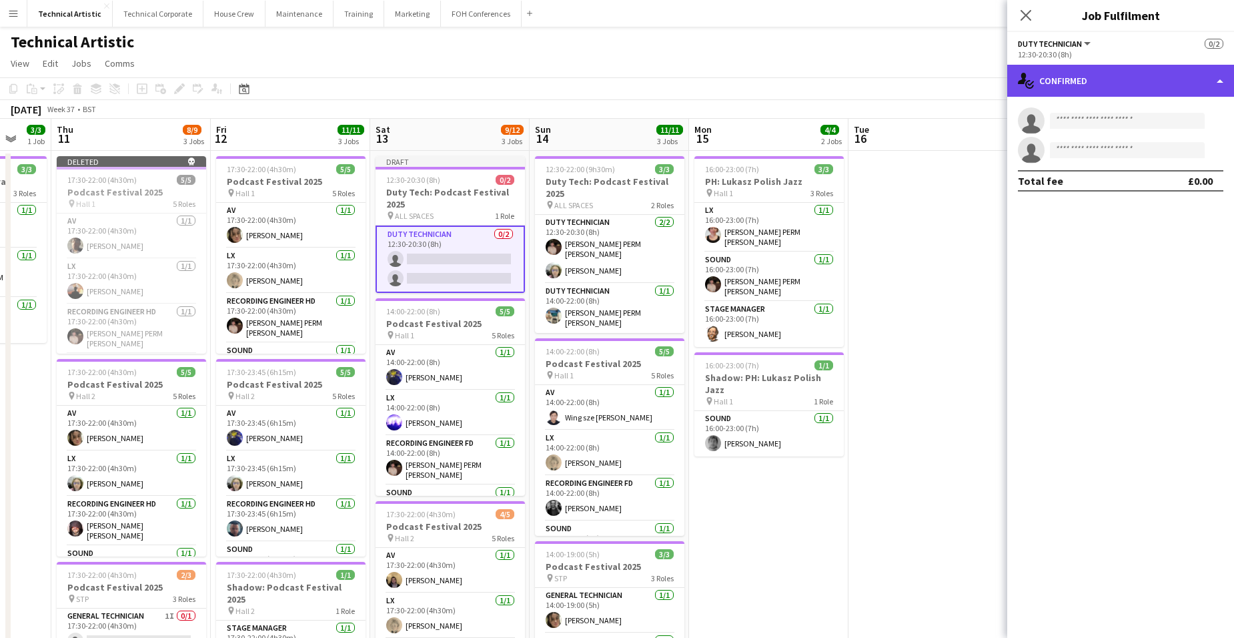
click at [1122, 79] on div "single-neutral-actions-check-2 Confirmed" at bounding box center [1120, 81] width 227 height 32
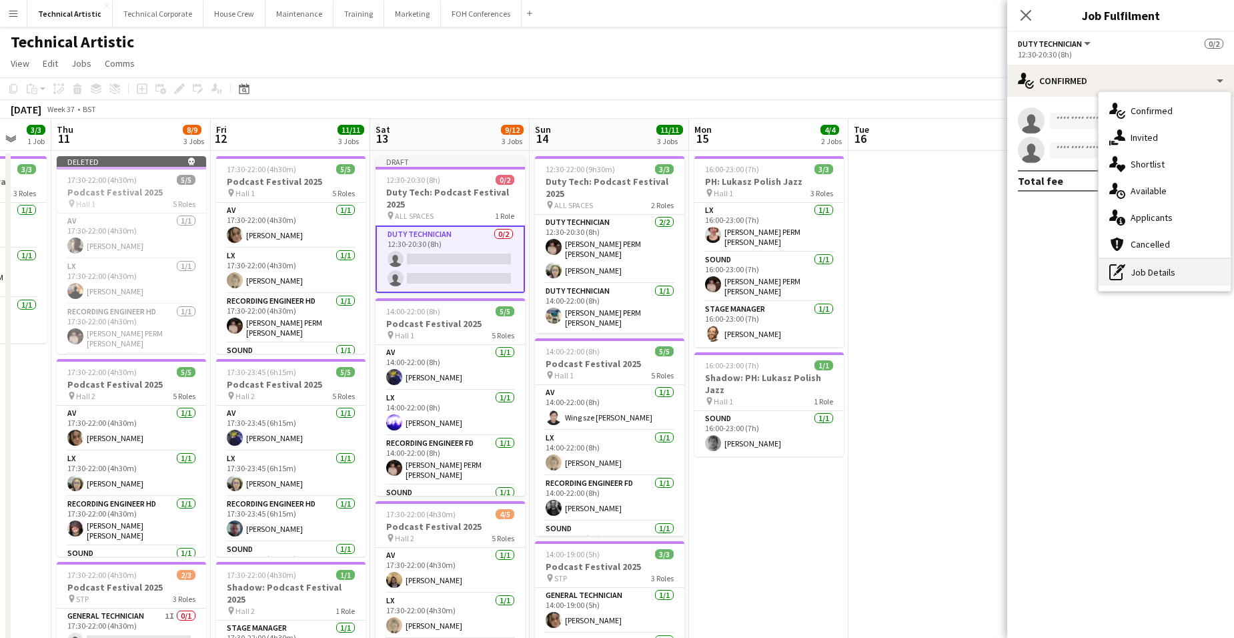
click at [1161, 271] on div "pen-write Job Details" at bounding box center [1164, 272] width 132 height 27
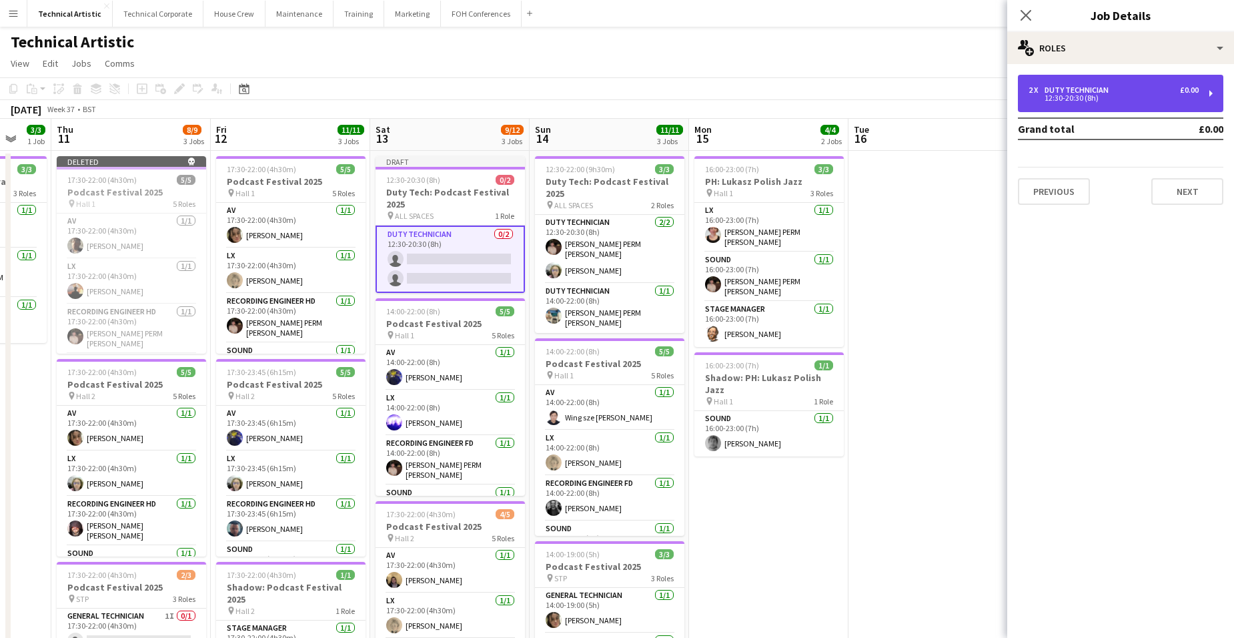
click at [1119, 86] on div "2 x Duty Technician £0.00" at bounding box center [1113, 89] width 170 height 9
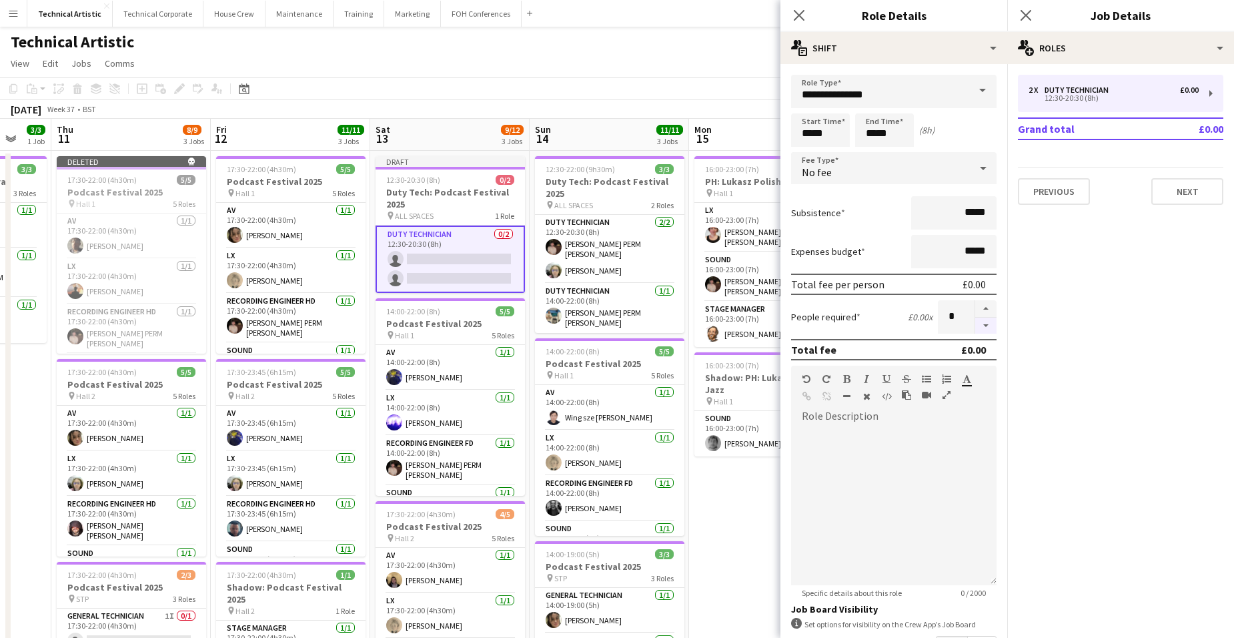
click at [975, 329] on button "button" at bounding box center [985, 325] width 21 height 17
type input "*"
drag, startPoint x: 894, startPoint y: 129, endPoint x: 764, endPoint y: 109, distance: 130.9
click at [772, 113] on body "Menu Boards Boards Boards All jobs Status Workforce Workforce My Workforce Recr…" at bounding box center [617, 480] width 1234 height 961
type input "*****"
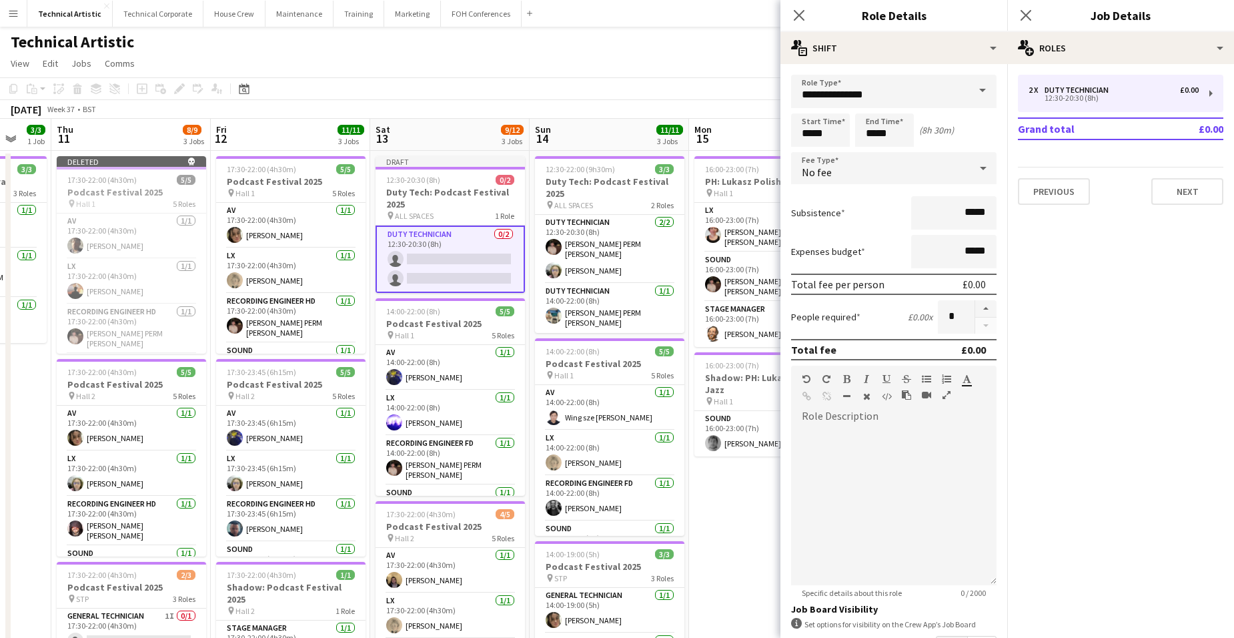
click at [648, 105] on div "September 2025 Week 37 • BST Publish 1 job Revert 1 job" at bounding box center [617, 109] width 1234 height 19
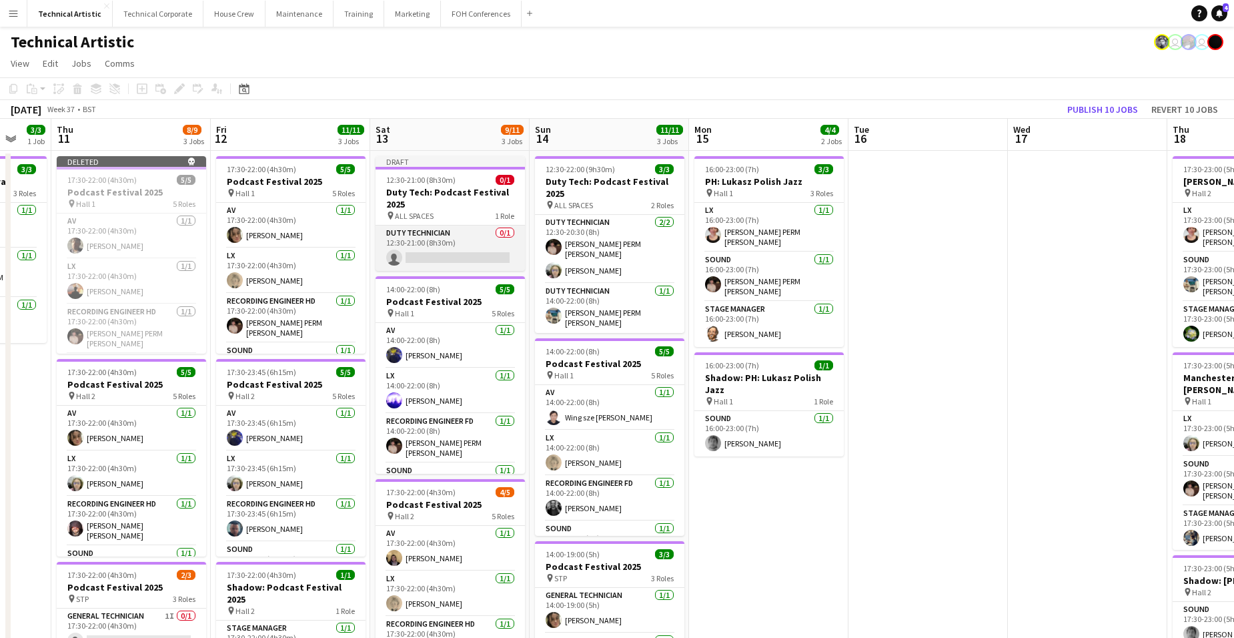
click at [459, 231] on app-card-role "Duty Technician 0/1 12:30-21:00 (8h30m) single-neutral-actions" at bounding box center [449, 247] width 149 height 45
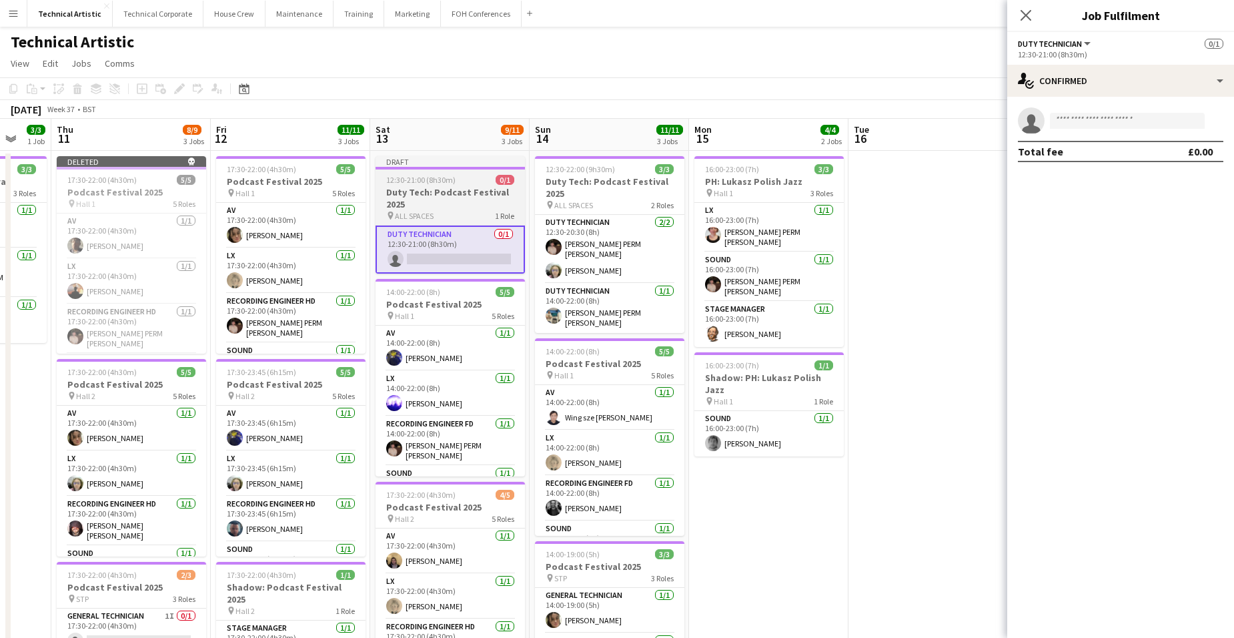
click at [462, 209] on h3 "Duty Tech: Podcast Festival 2025" at bounding box center [449, 198] width 149 height 24
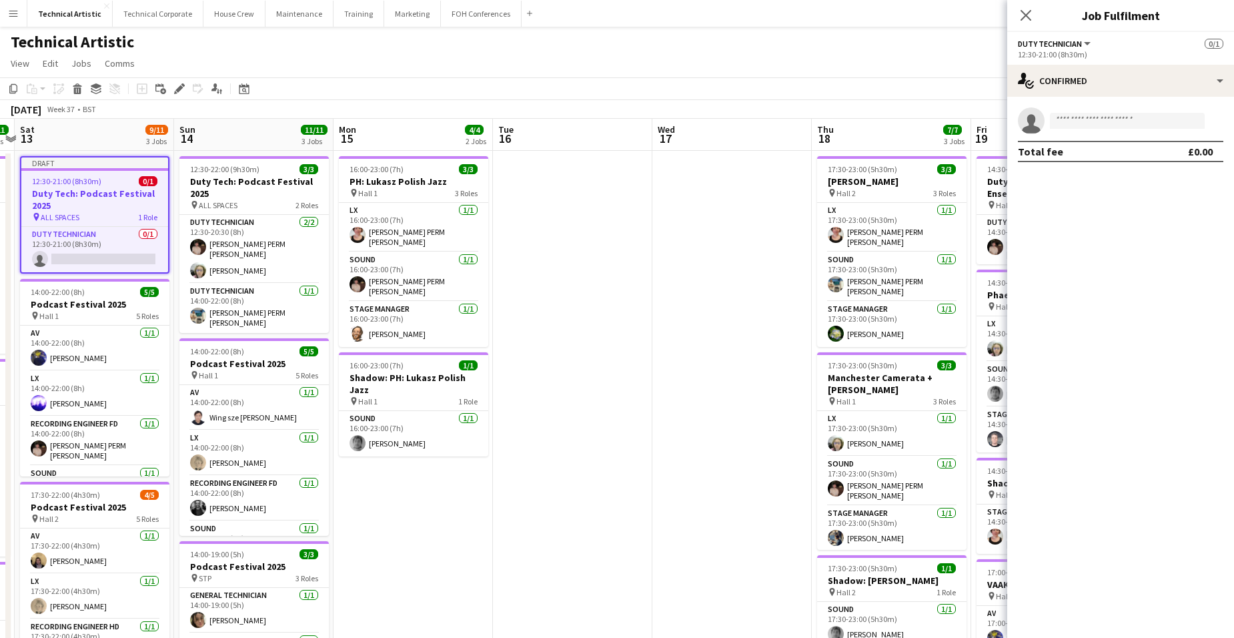
drag, startPoint x: 943, startPoint y: 209, endPoint x: 588, endPoint y: 187, distance: 356.2
click at [588, 187] on app-calendar-viewport "Wed 10 3/3 1 Job Thu 11 8/9 3 Jobs Fri 12 11/11 3 Jobs Sat 13 9/11 3 Jobs Sun 1…" at bounding box center [617, 540] width 1234 height 842
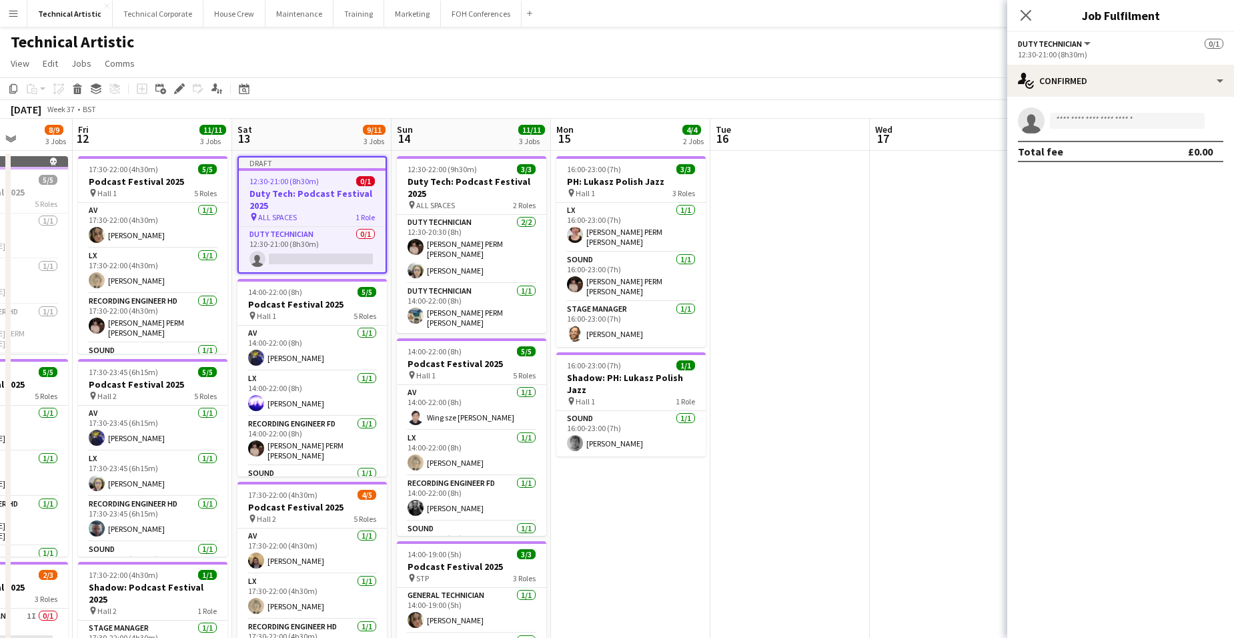
drag, startPoint x: 612, startPoint y: 184, endPoint x: 829, endPoint y: 197, distance: 217.8
click at [829, 197] on app-calendar-viewport "Tue 9 Wed 10 3/3 1 Job Thu 11 8/9 3 Jobs Fri 12 11/11 3 Jobs Sat 13 9/11 3 Jobs…" at bounding box center [617, 540] width 1234 height 842
click at [798, 364] on app-date-cell at bounding box center [789, 556] width 159 height 810
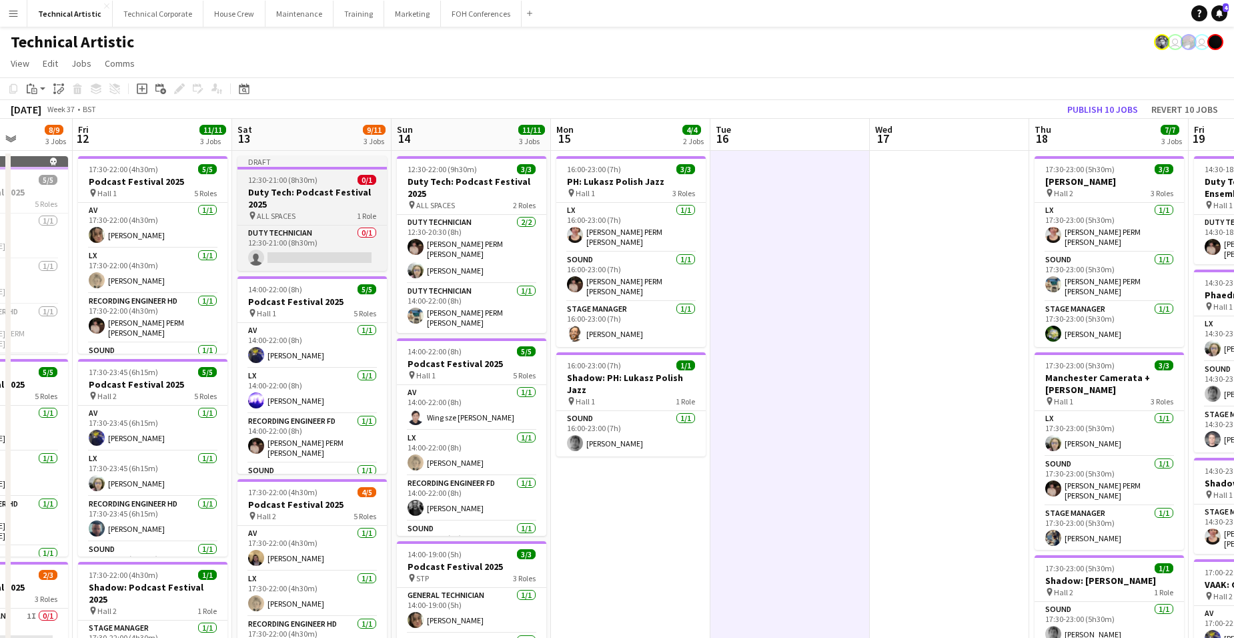
click at [295, 164] on div "Draft" at bounding box center [311, 161] width 149 height 11
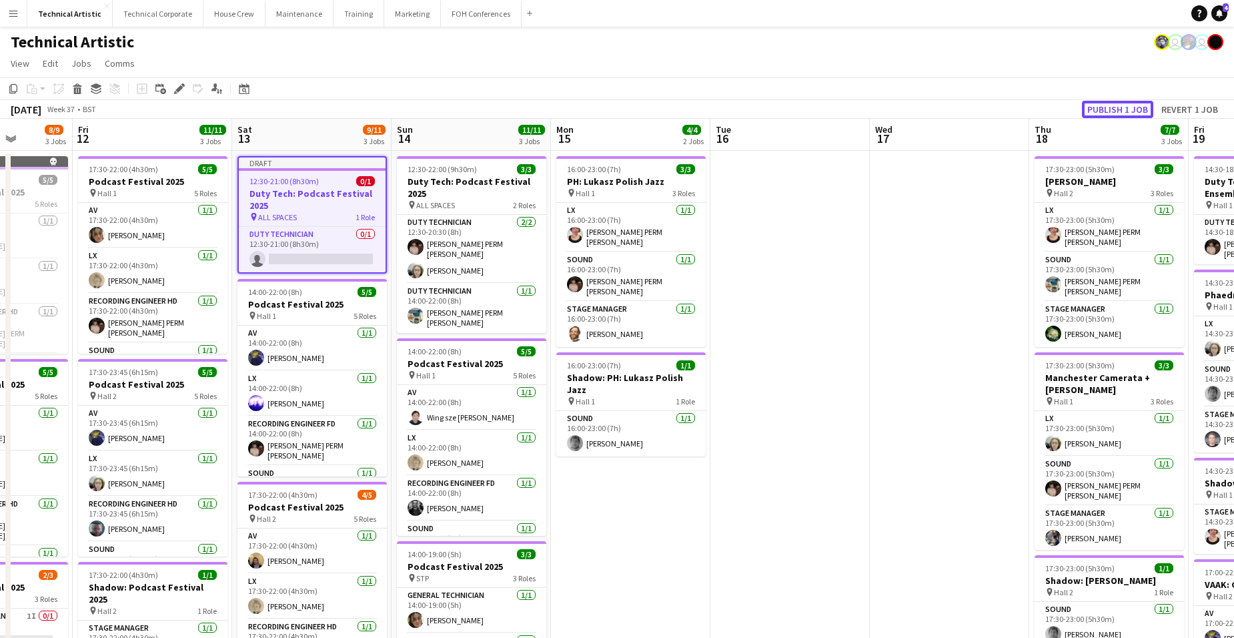
drag, startPoint x: 1128, startPoint y: 108, endPoint x: 1122, endPoint y: 113, distance: 7.6
click at [1128, 108] on button "Publish 1 job" at bounding box center [1117, 109] width 71 height 17
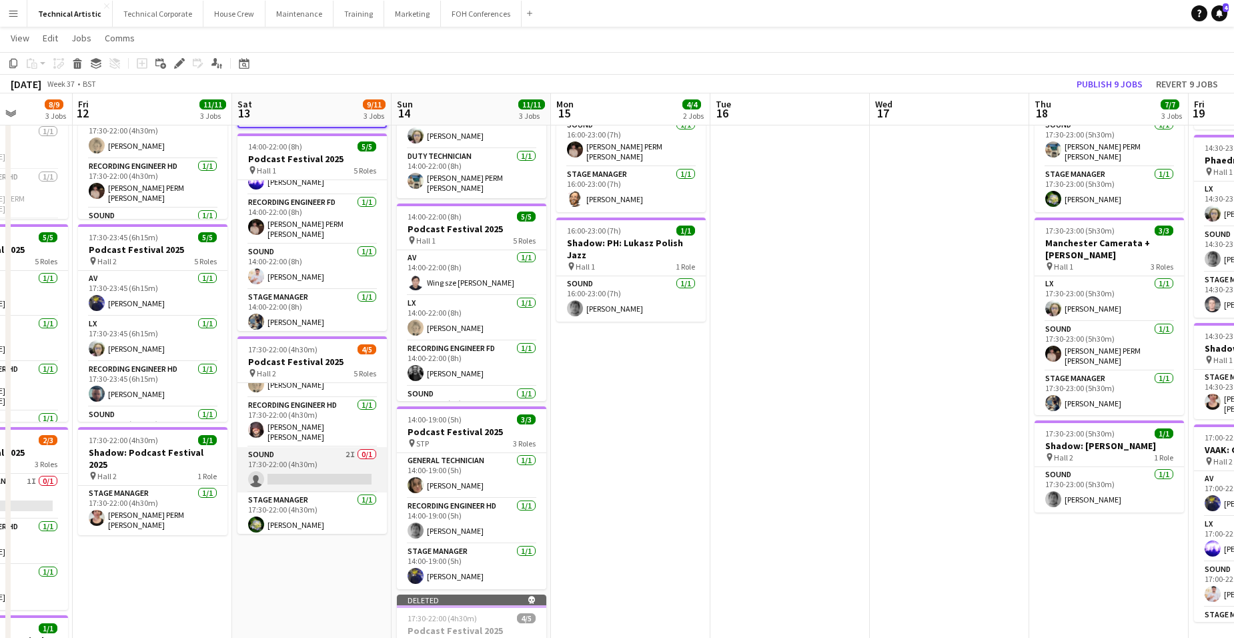
scroll to position [0, 0]
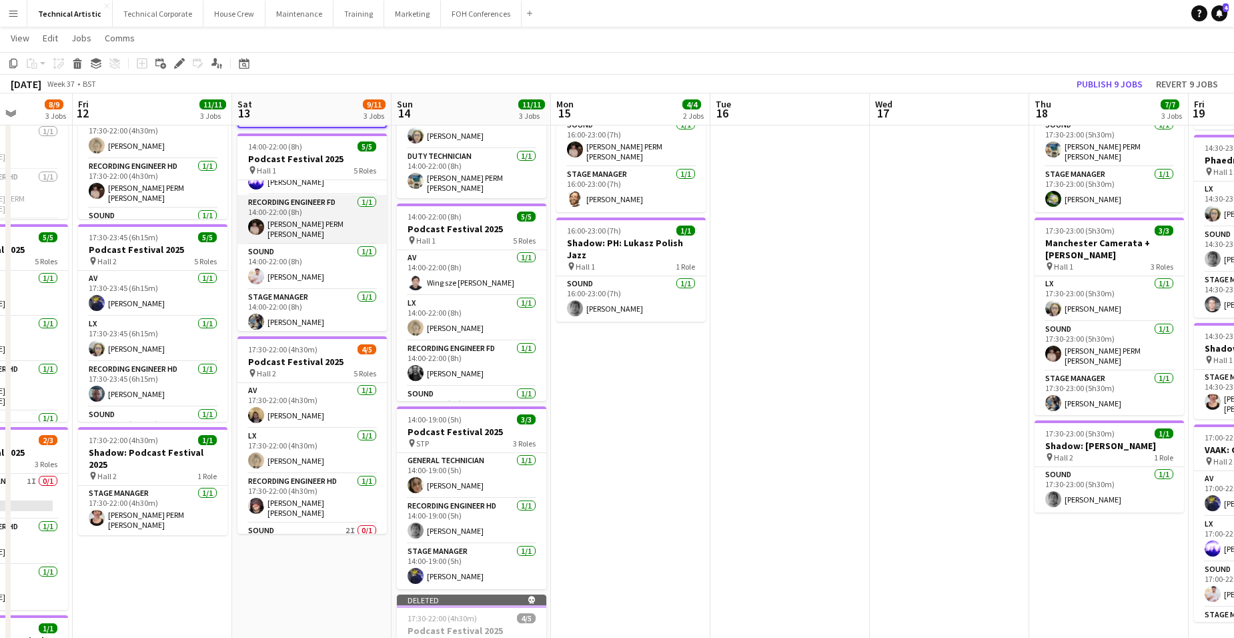
click at [310, 209] on app-card-role "Recording Engineer FD 1/1 14:00-22:00 (8h) Anders PERM Waller" at bounding box center [311, 219] width 149 height 49
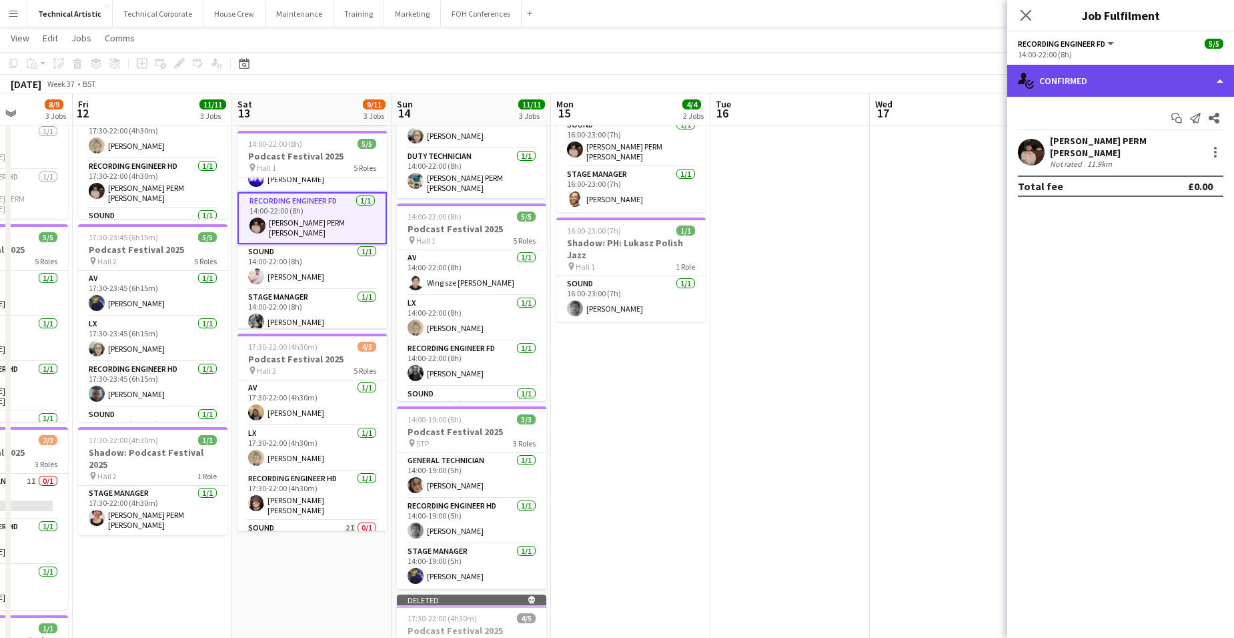
click at [1133, 82] on div "single-neutral-actions-check-2 Confirmed" at bounding box center [1120, 81] width 227 height 32
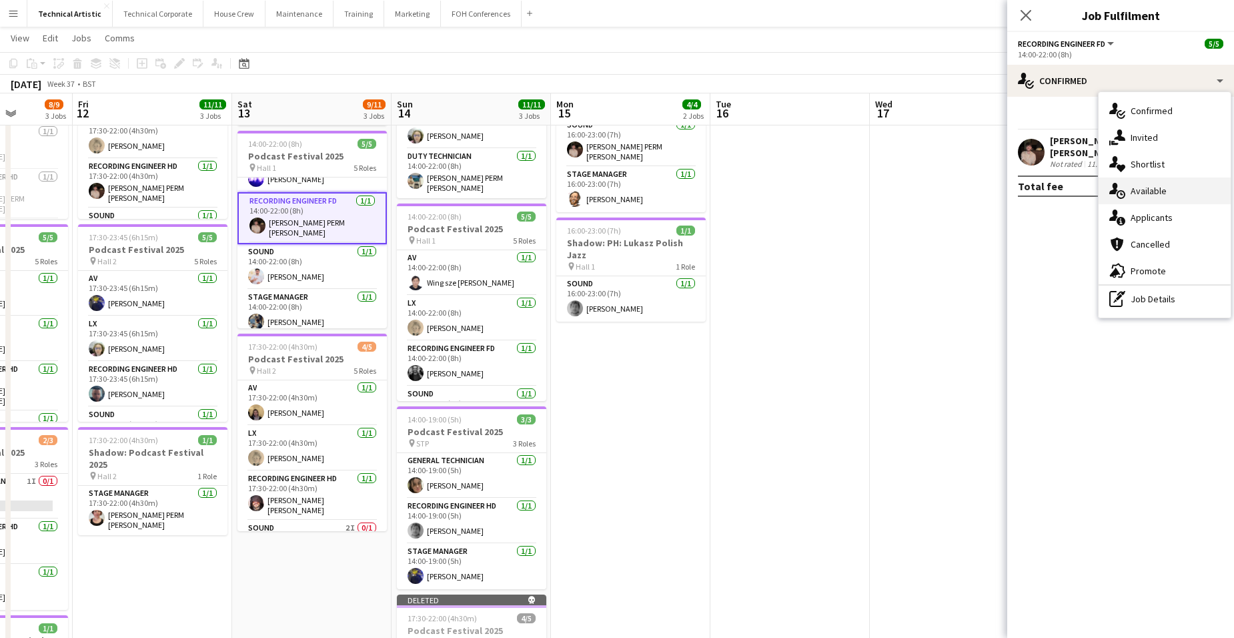
click at [1154, 188] on div "single-neutral-actions-upload Available" at bounding box center [1164, 190] width 132 height 27
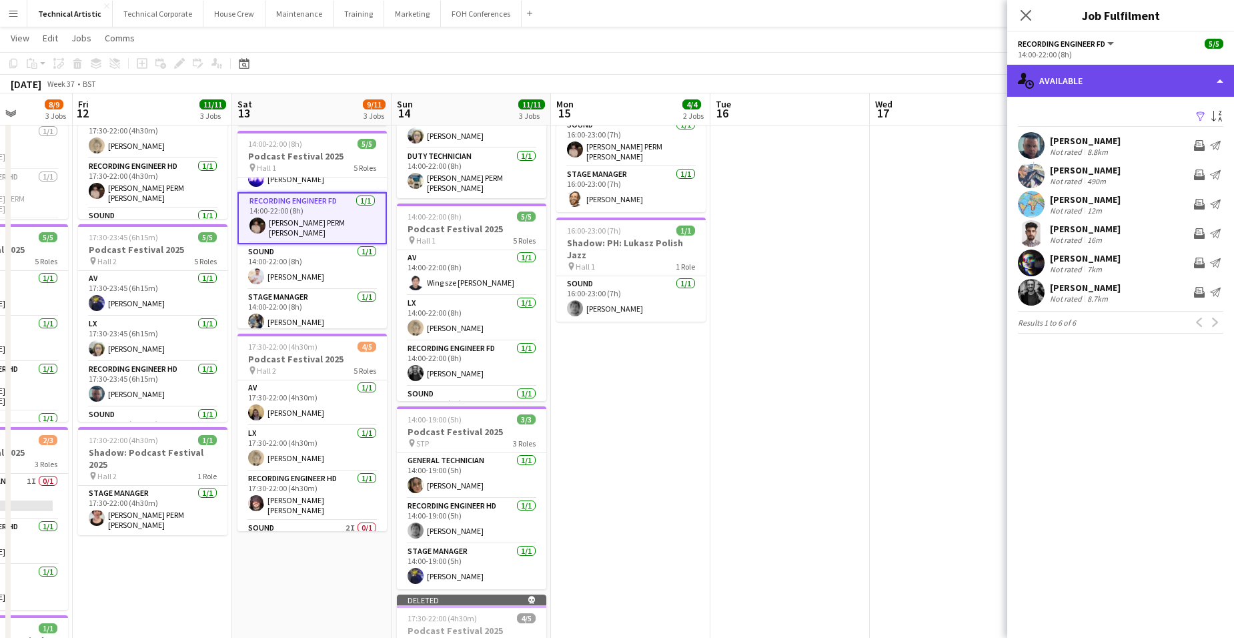
click at [1076, 74] on div "single-neutral-actions-upload Available" at bounding box center [1120, 81] width 227 height 32
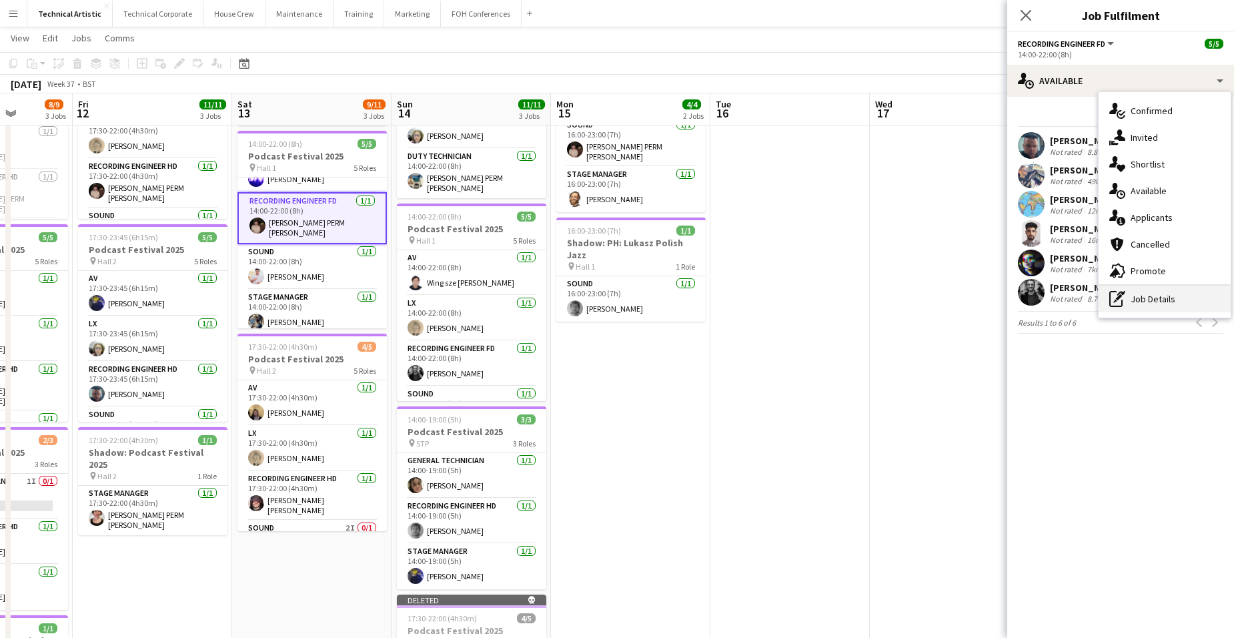
click at [1142, 301] on div "pen-write Job Details" at bounding box center [1164, 298] width 132 height 27
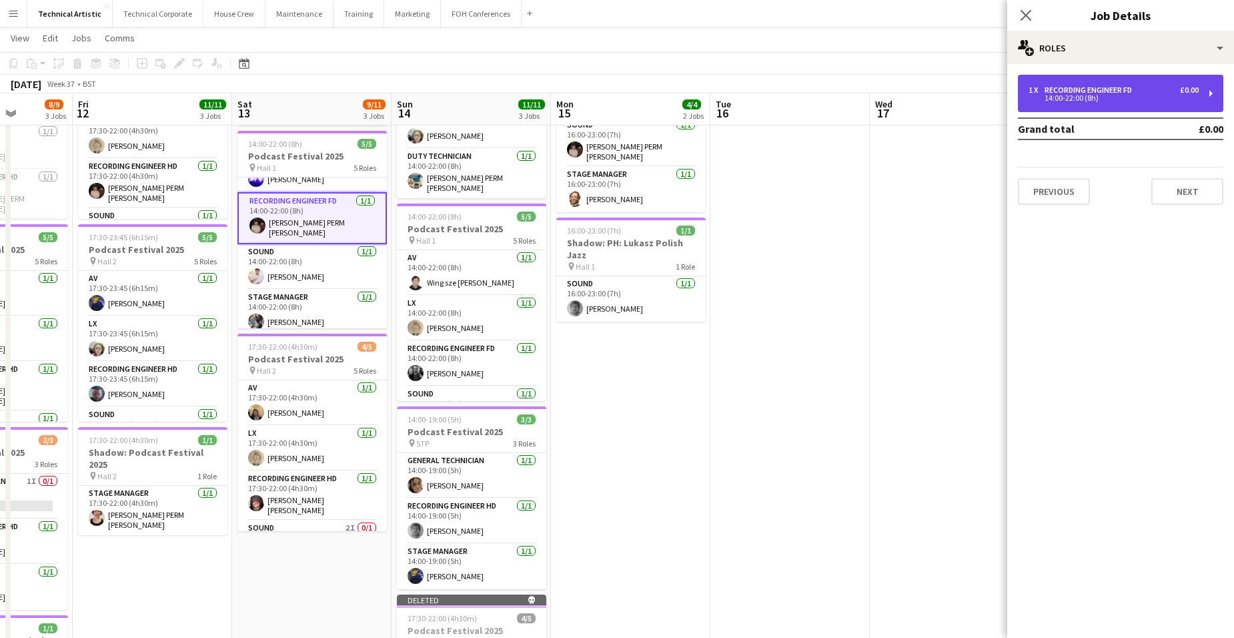
click at [1124, 99] on div "14:00-22:00 (8h)" at bounding box center [1113, 98] width 170 height 7
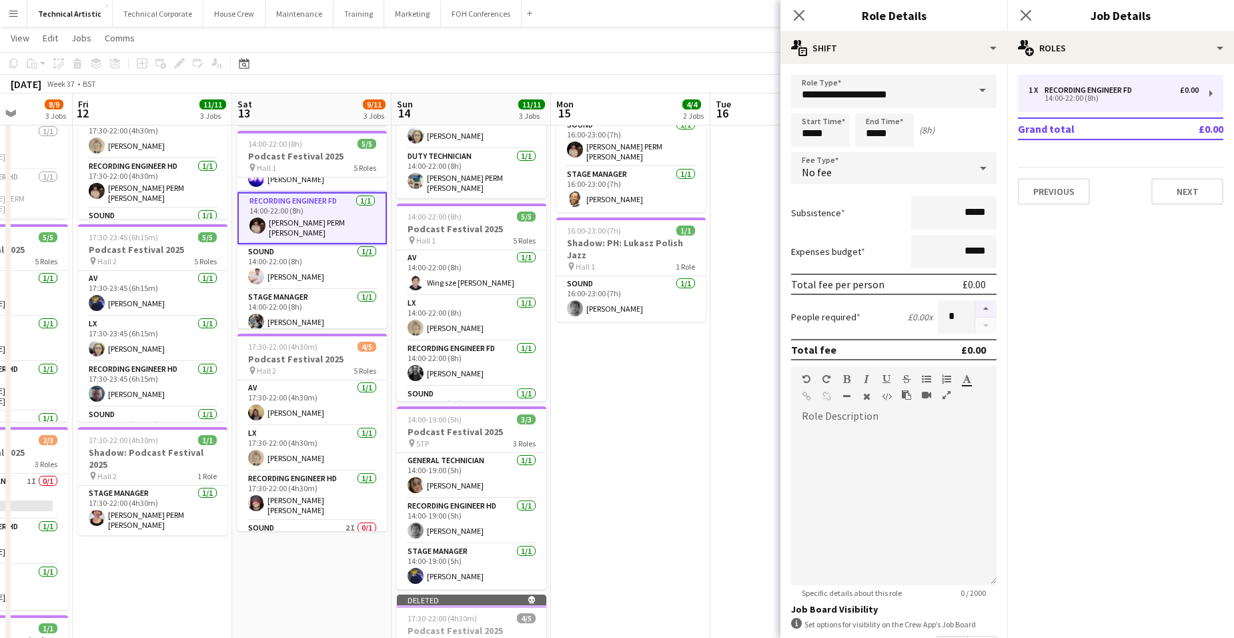
click at [978, 308] on button "button" at bounding box center [985, 308] width 21 height 17
type input "*"
click at [655, 378] on app-date-cell "16:00-23:00 (7h) 3/3 PH: Lukasz Polish Jazz pin Hall 1 3 Roles LX 1/1 16:00-23:…" at bounding box center [630, 421] width 159 height 810
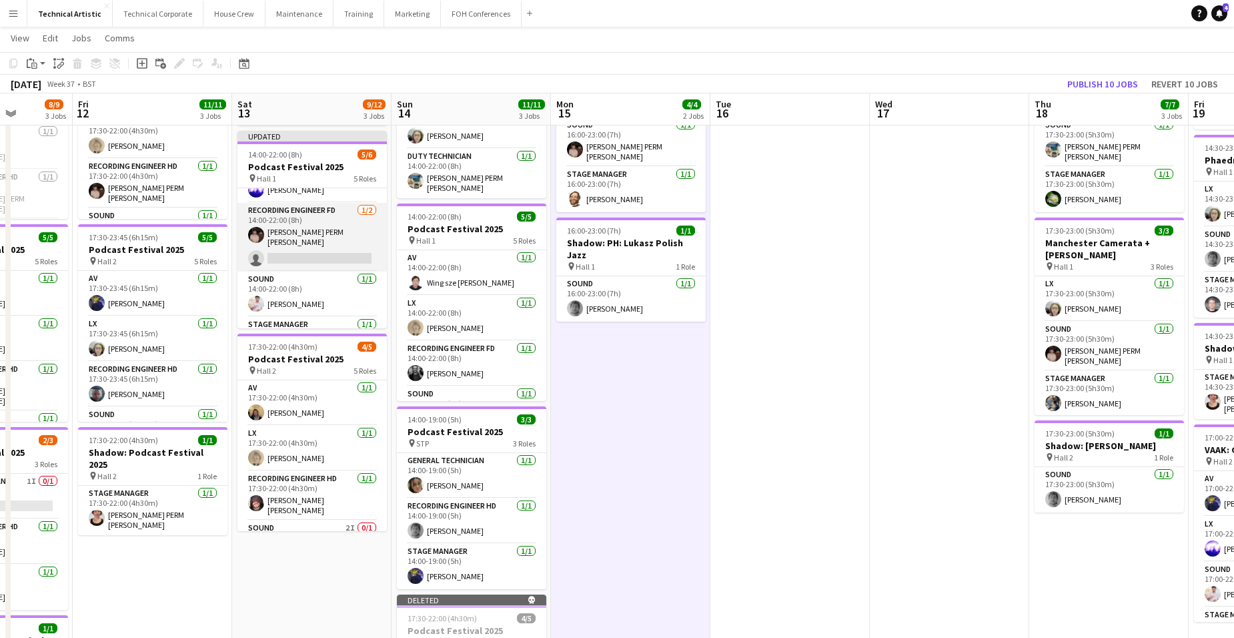
click at [311, 235] on app-card-role "Recording Engineer FD 1/2 14:00-22:00 (8h) Anders PERM Waller single-neutral-ac…" at bounding box center [311, 237] width 149 height 69
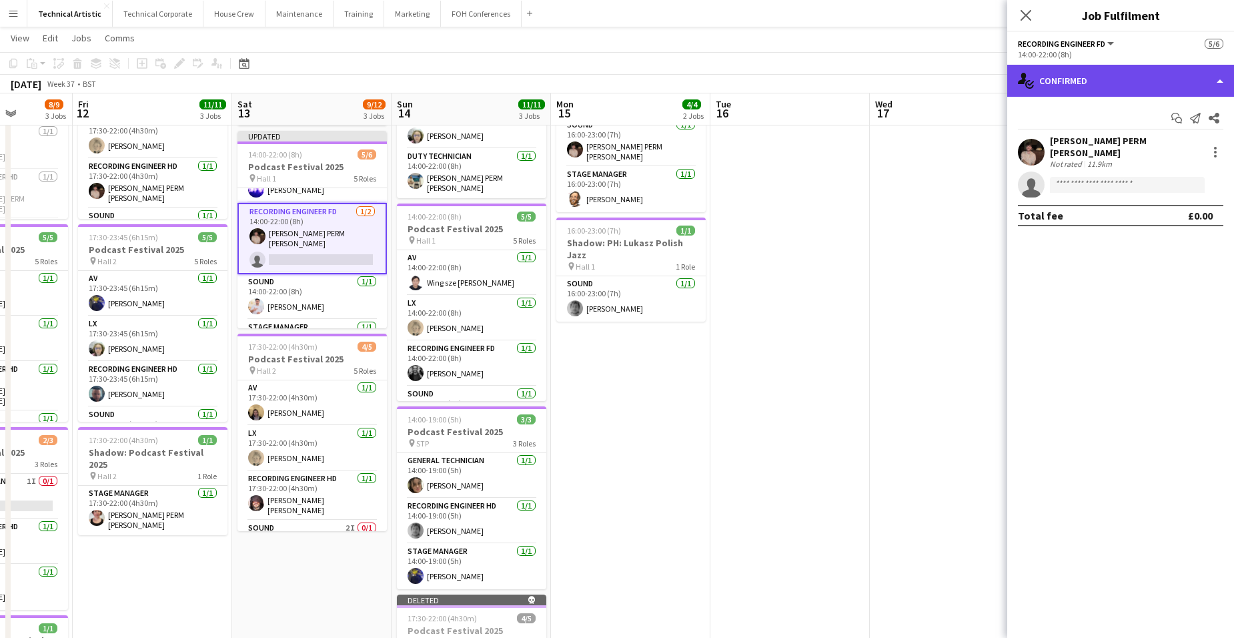
click at [1147, 81] on div "single-neutral-actions-check-2 Confirmed" at bounding box center [1120, 81] width 227 height 32
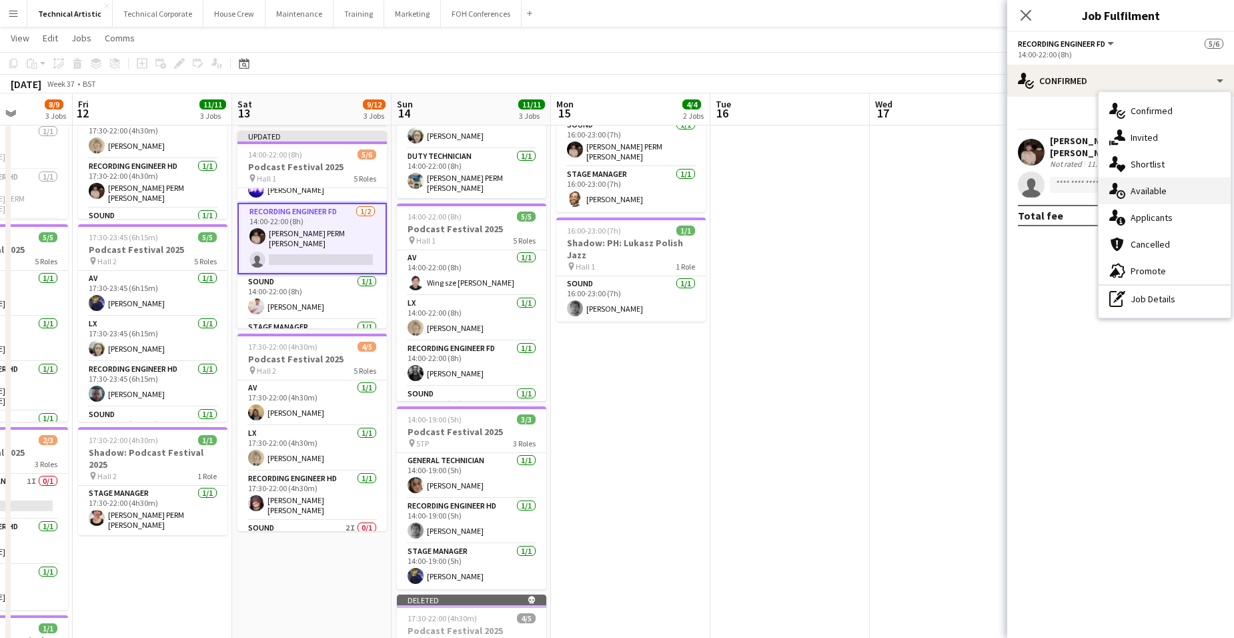
click at [1156, 191] on div "single-neutral-actions-upload Available" at bounding box center [1164, 190] width 132 height 27
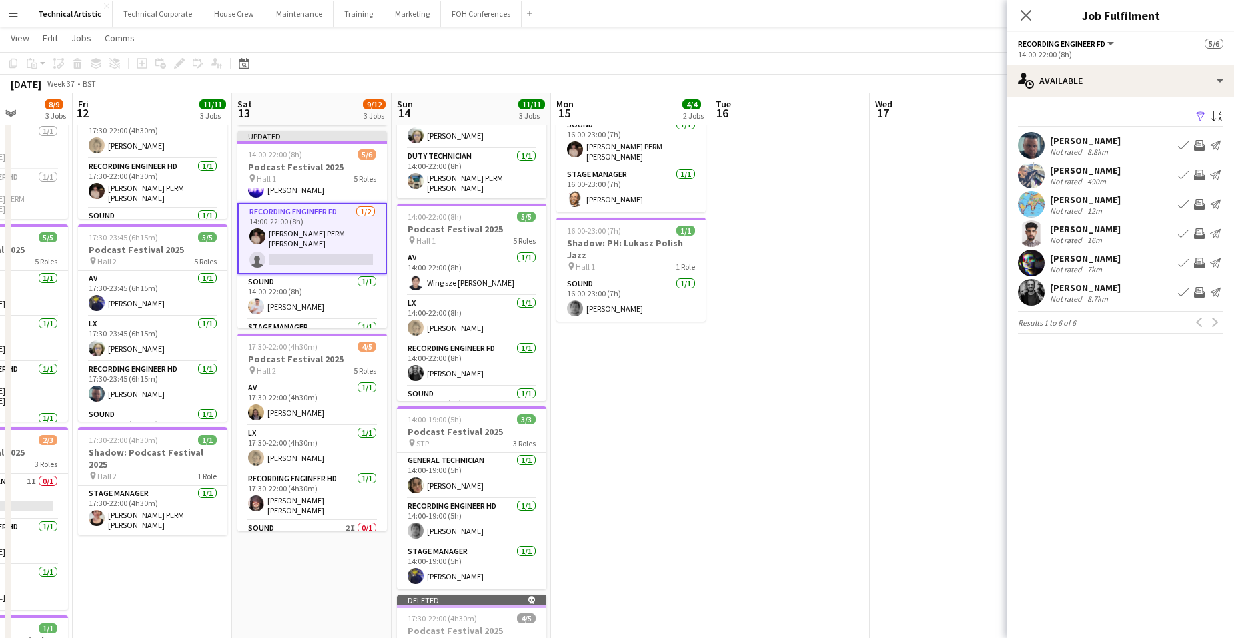
click at [1202, 143] on app-icon "Invite crew" at bounding box center [1199, 145] width 11 height 11
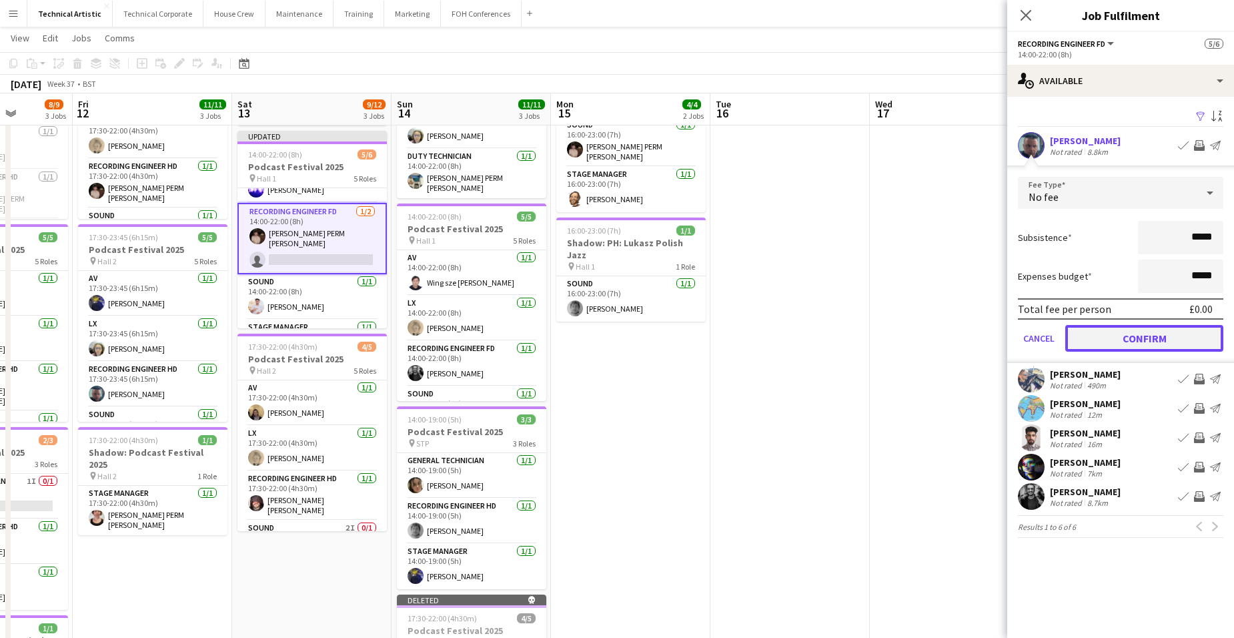
click at [1189, 342] on button "Confirm" at bounding box center [1144, 338] width 158 height 27
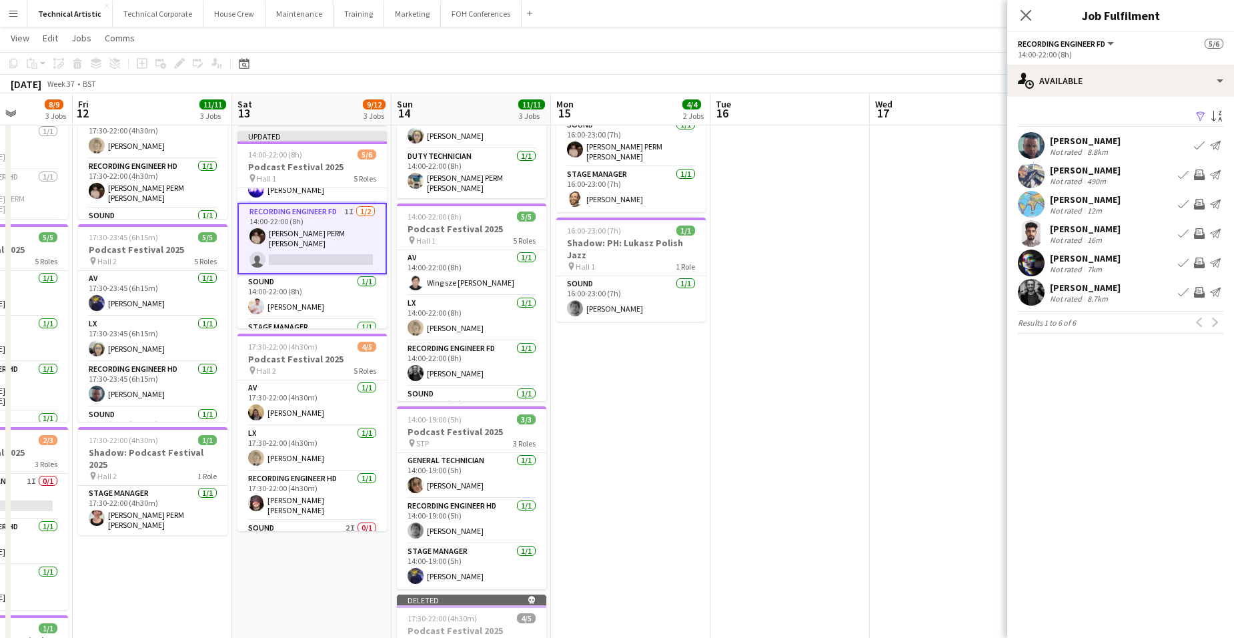
click at [1200, 169] on button "Invite crew" at bounding box center [1199, 175] width 16 height 16
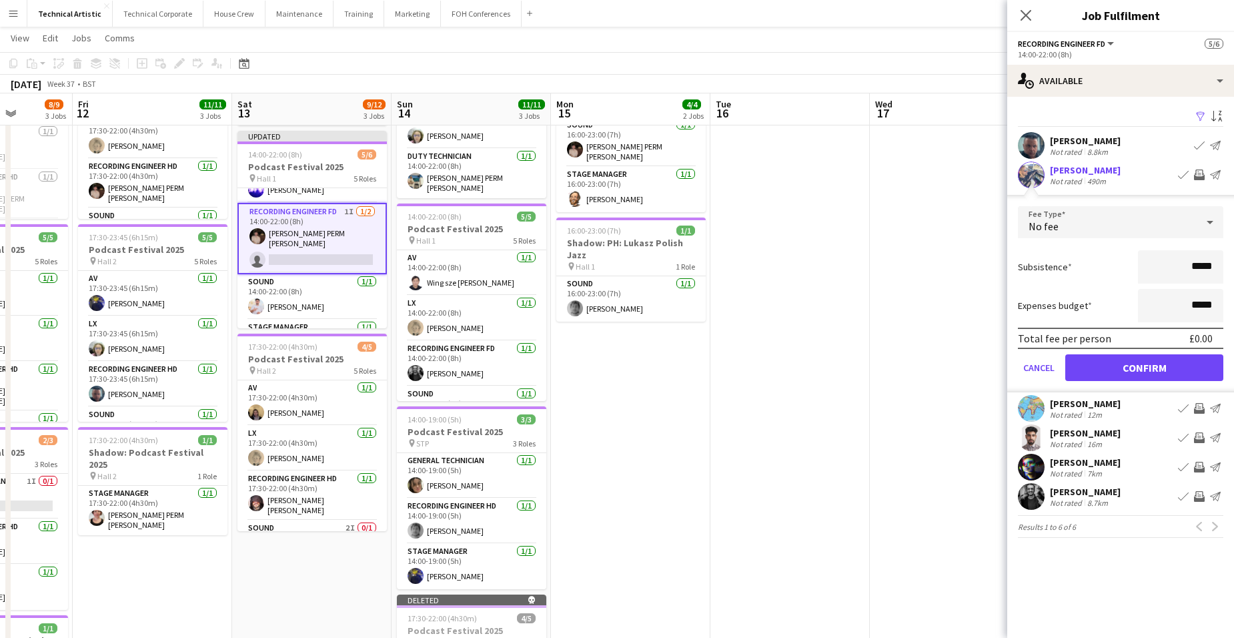
click at [728, 324] on app-date-cell at bounding box center [789, 421] width 159 height 810
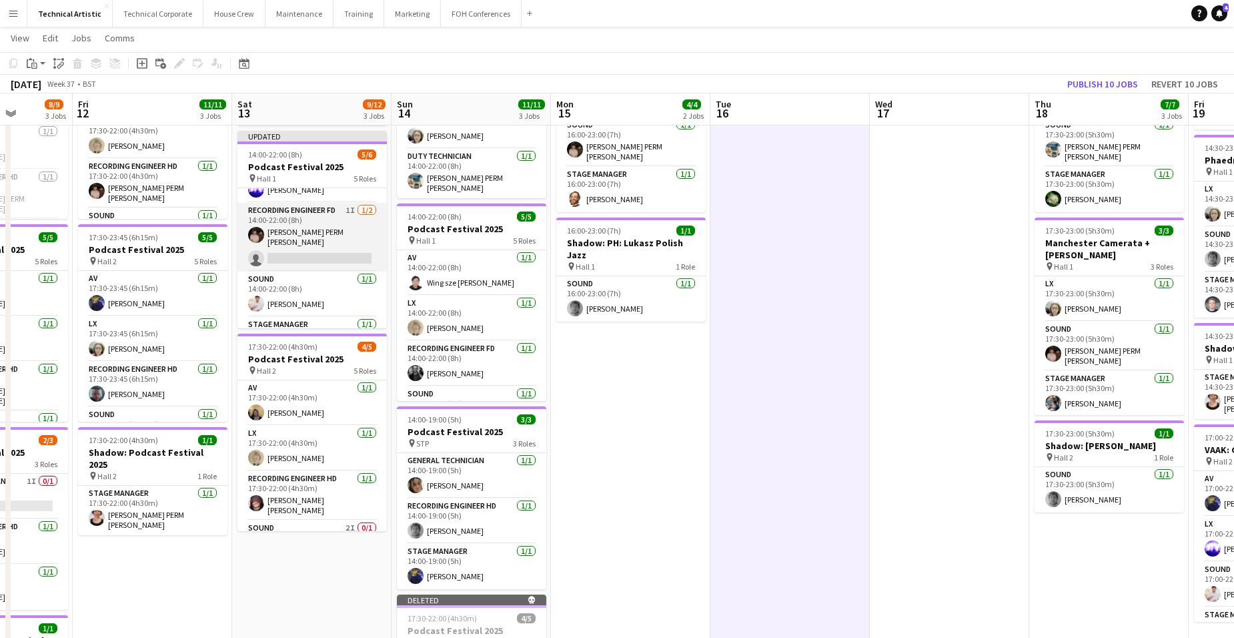
click at [303, 246] on app-card-role "Recording Engineer FD 1I 1/2 14:00-22:00 (8h) Anders PERM Waller single-neutral…" at bounding box center [311, 237] width 149 height 69
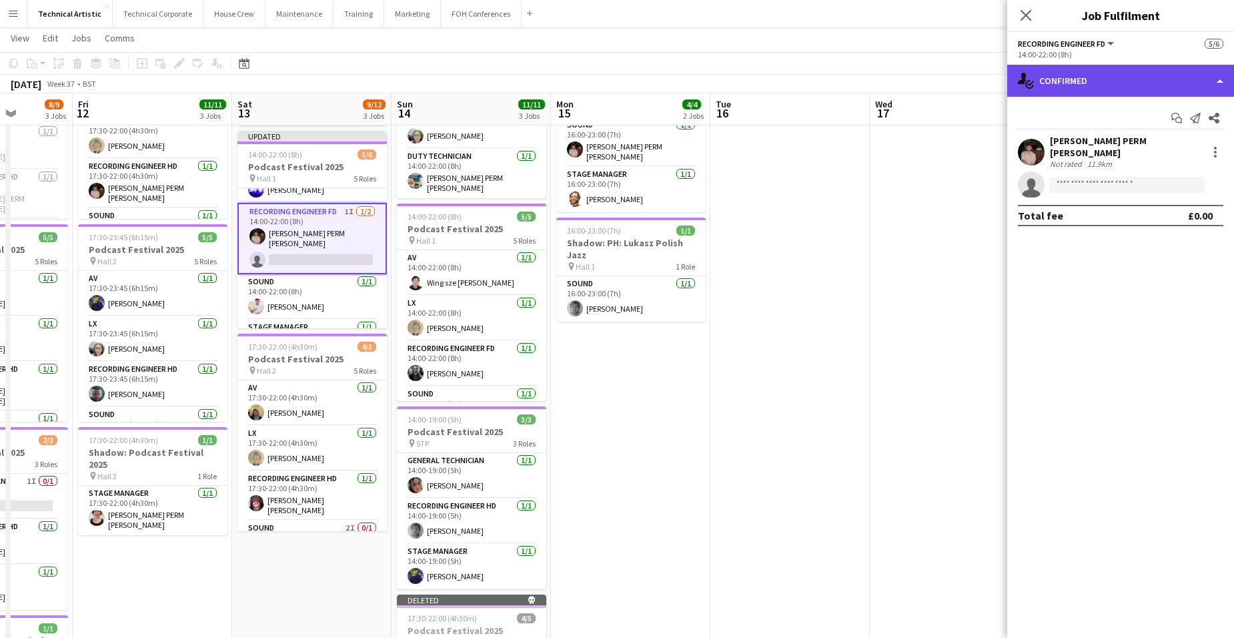
click at [1136, 72] on div "single-neutral-actions-check-2 Confirmed" at bounding box center [1120, 81] width 227 height 32
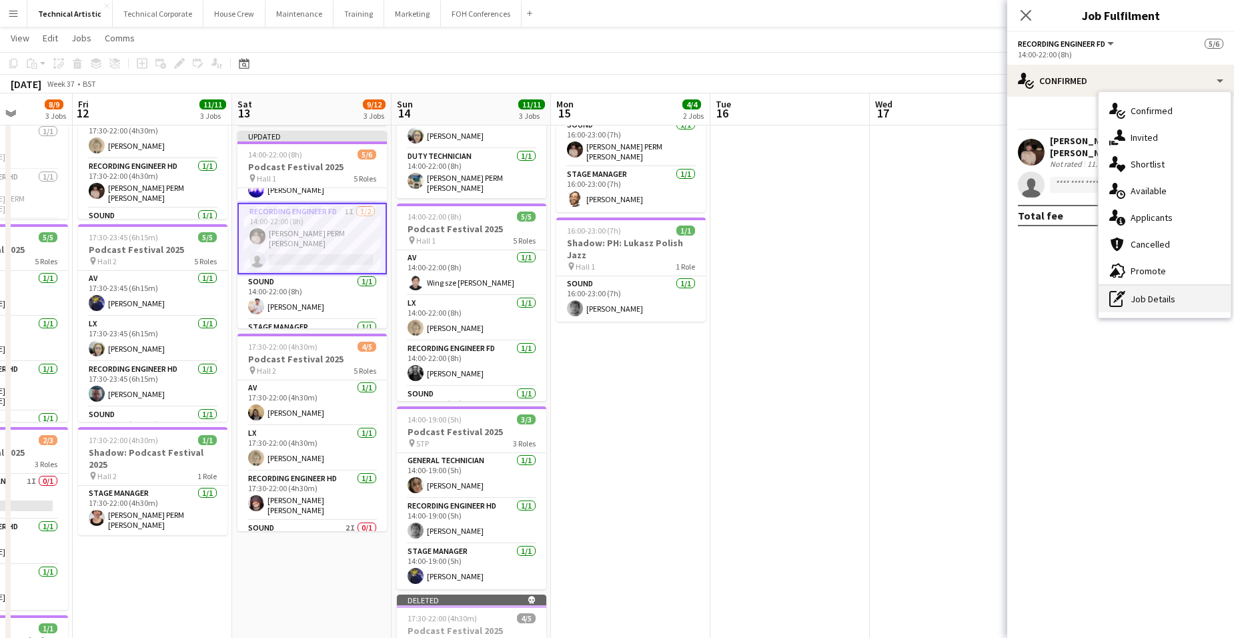
click at [1167, 301] on div "pen-write Job Details" at bounding box center [1164, 298] width 132 height 27
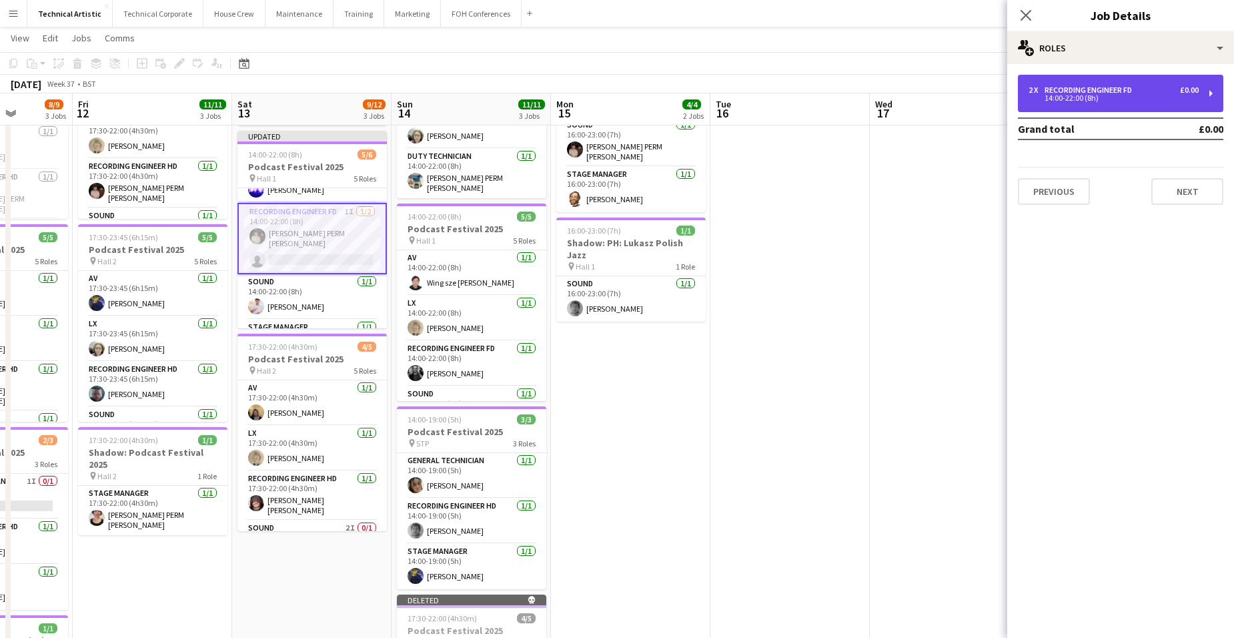
click at [1141, 97] on div "14:00-22:00 (8h)" at bounding box center [1113, 98] width 170 height 7
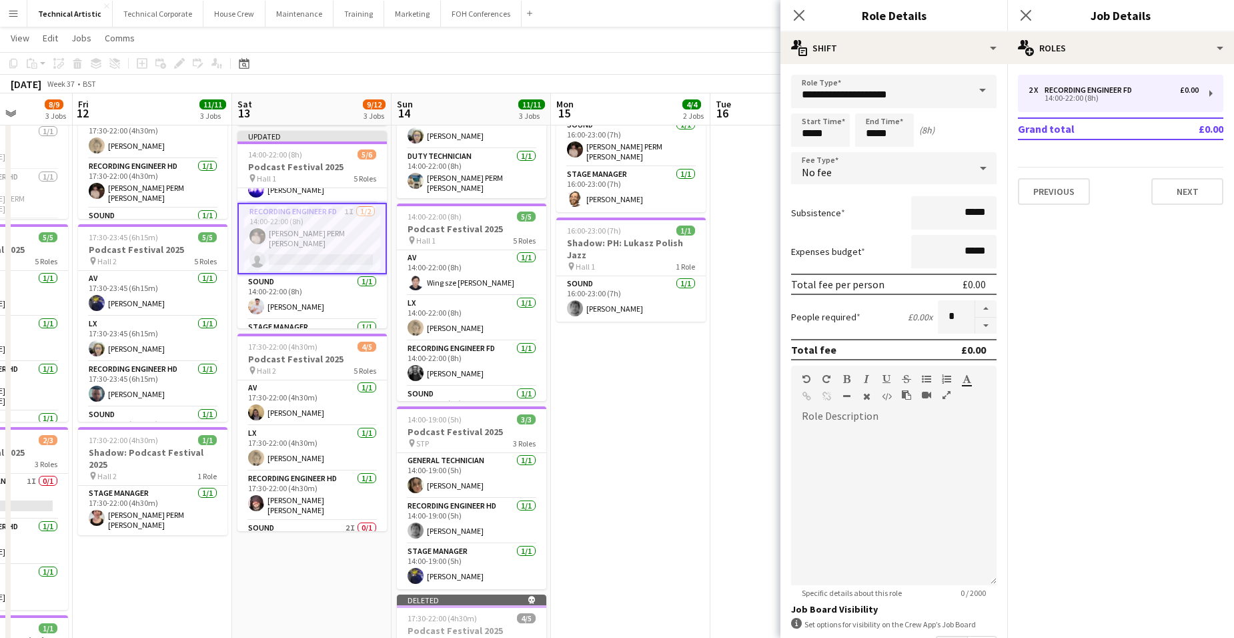
click at [956, 166] on div "No fee" at bounding box center [880, 168] width 179 height 32
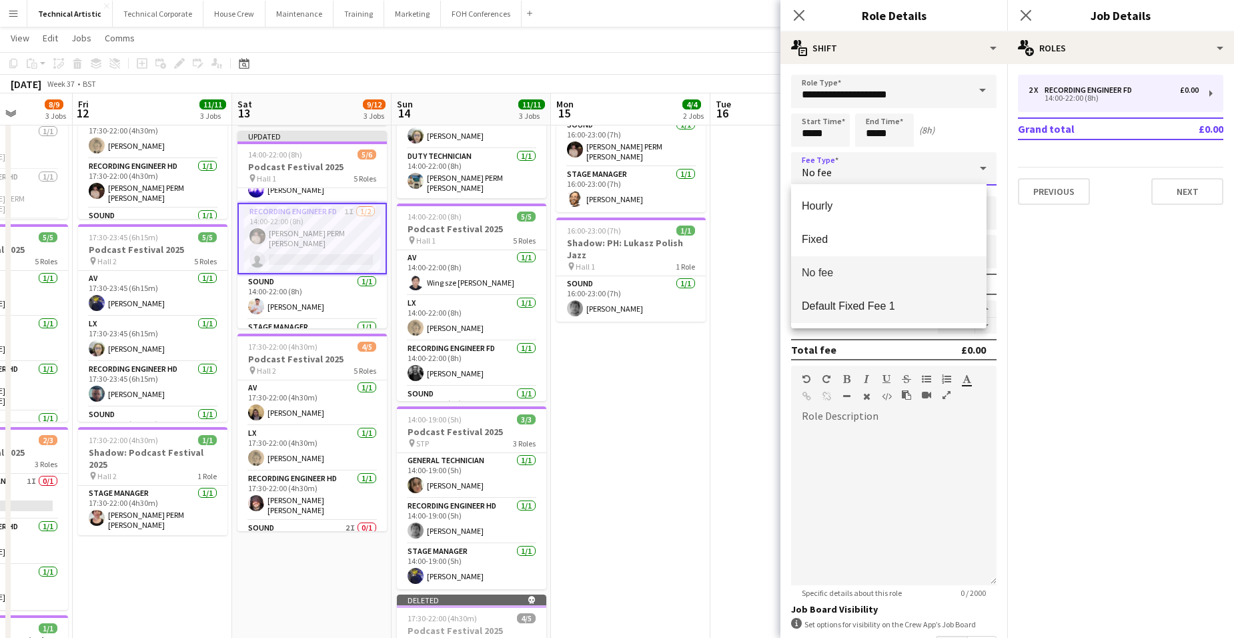
click at [941, 299] on span "Default Fixed Fee 1" at bounding box center [889, 305] width 174 height 13
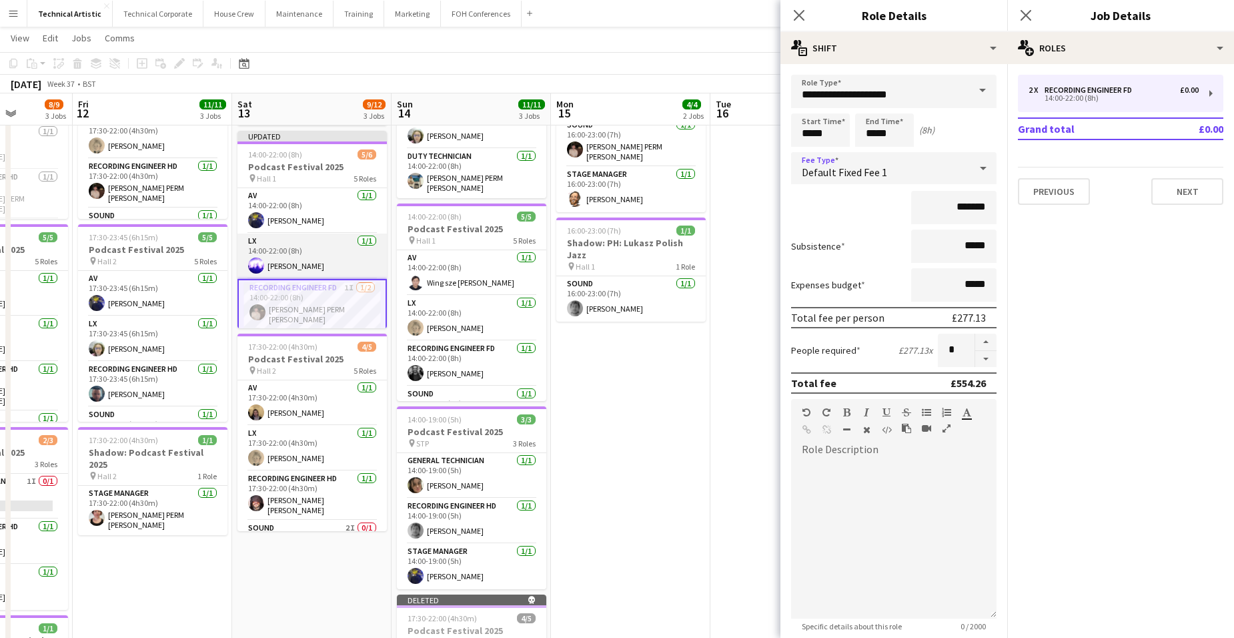
scroll to position [109, 0]
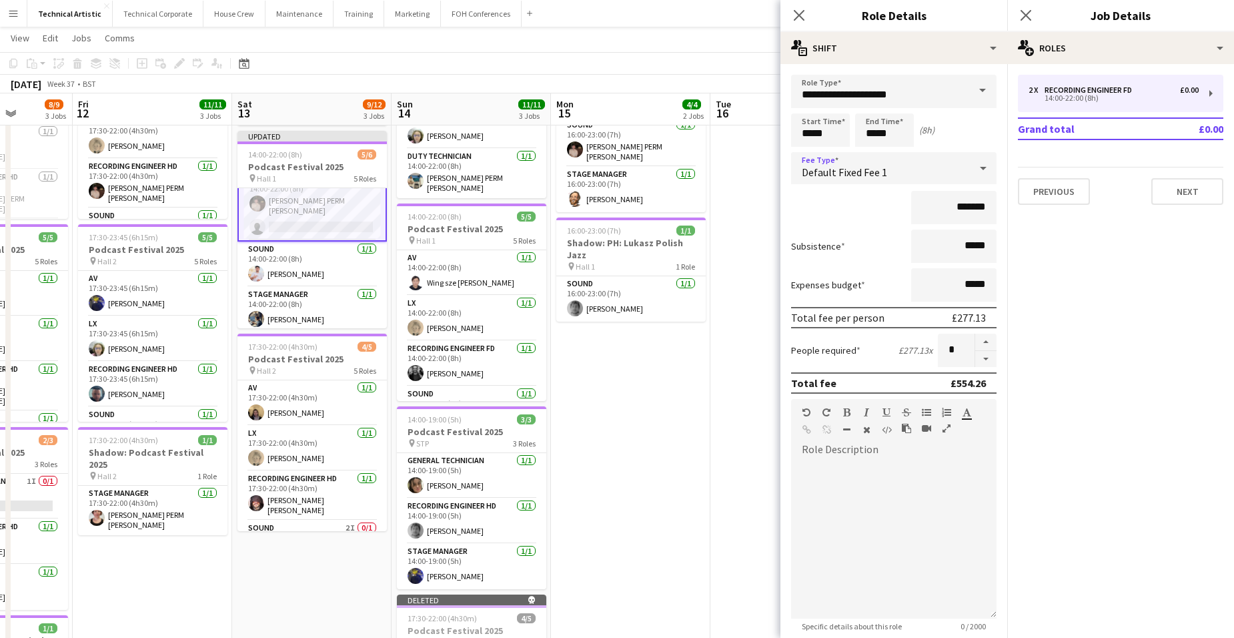
click at [948, 171] on div "Default Fixed Fee 1" at bounding box center [880, 168] width 179 height 32
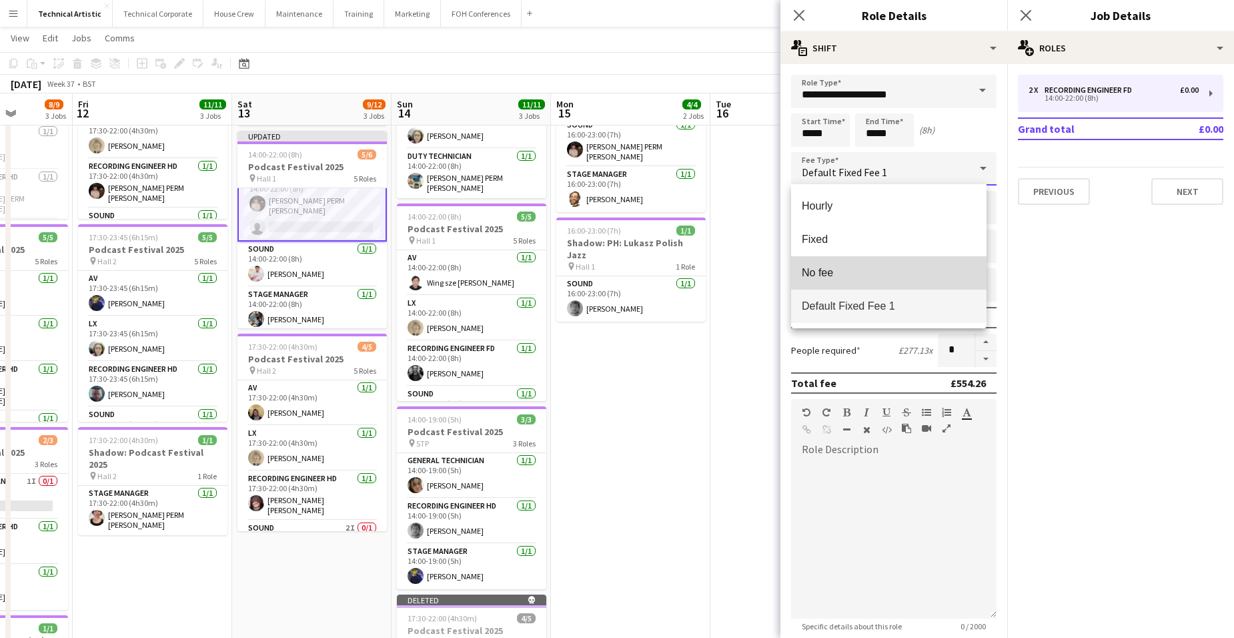
click at [924, 265] on mat-option "No fee" at bounding box center [888, 272] width 195 height 33
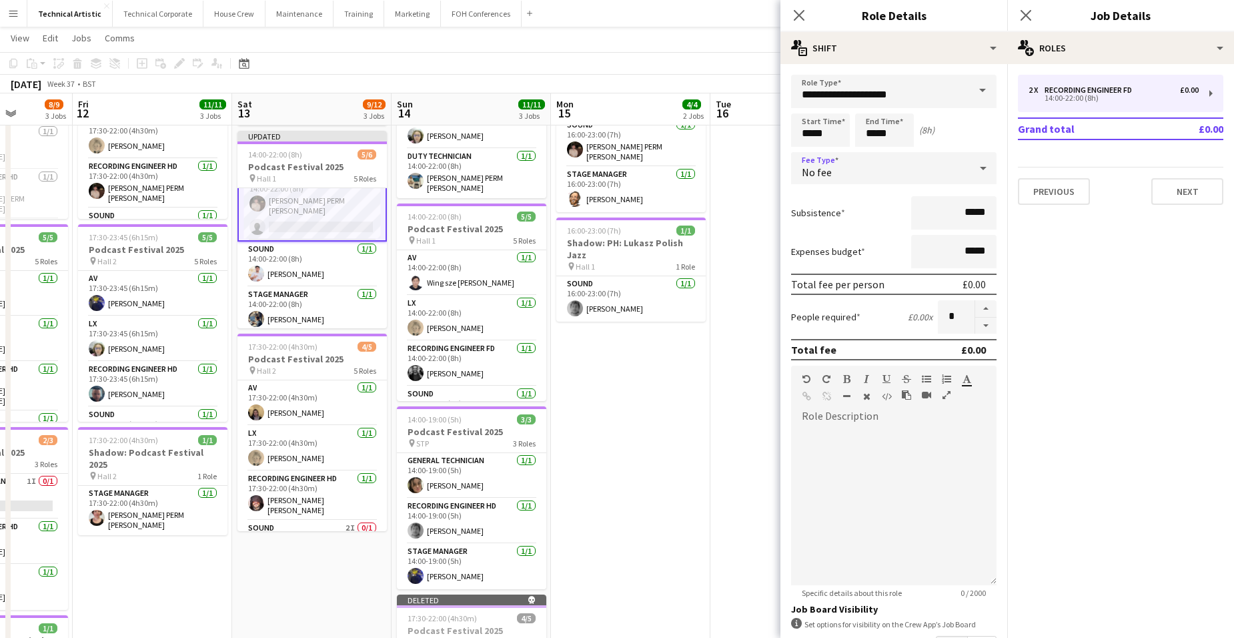
click at [683, 369] on app-date-cell "16:00-23:00 (7h) 3/3 PH: Lukasz Polish Jazz pin Hall 1 3 Roles LX 1/1 16:00-23:…" at bounding box center [630, 421] width 159 height 810
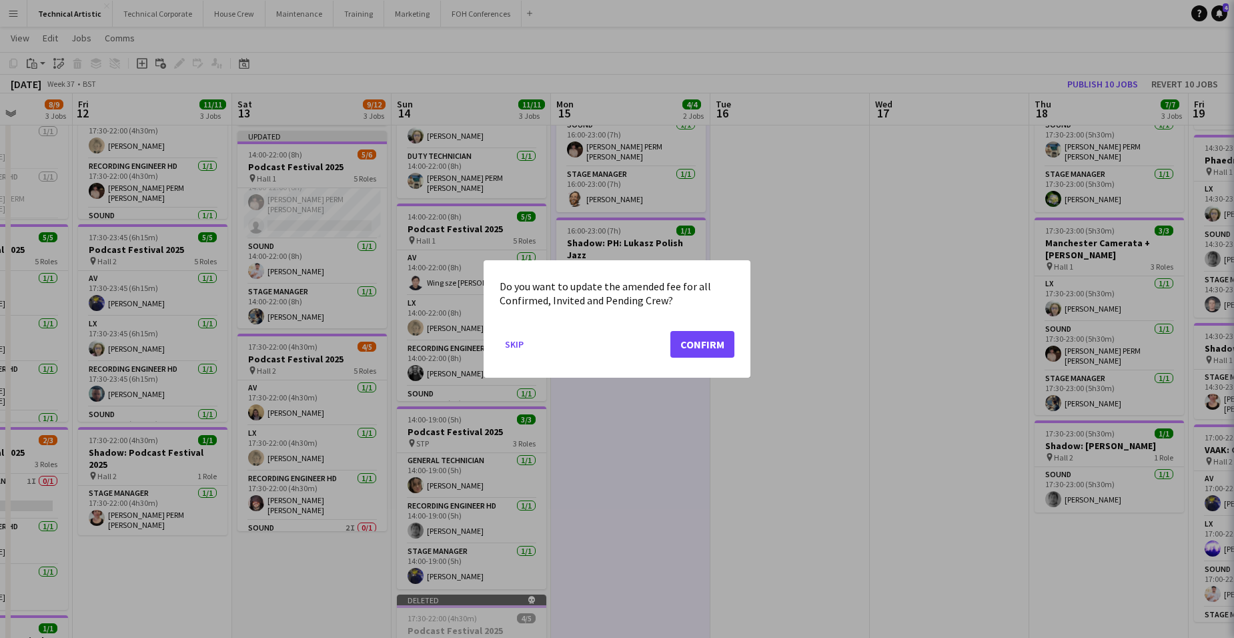
scroll to position [106, 0]
click at [516, 339] on button "Skip" at bounding box center [514, 343] width 29 height 21
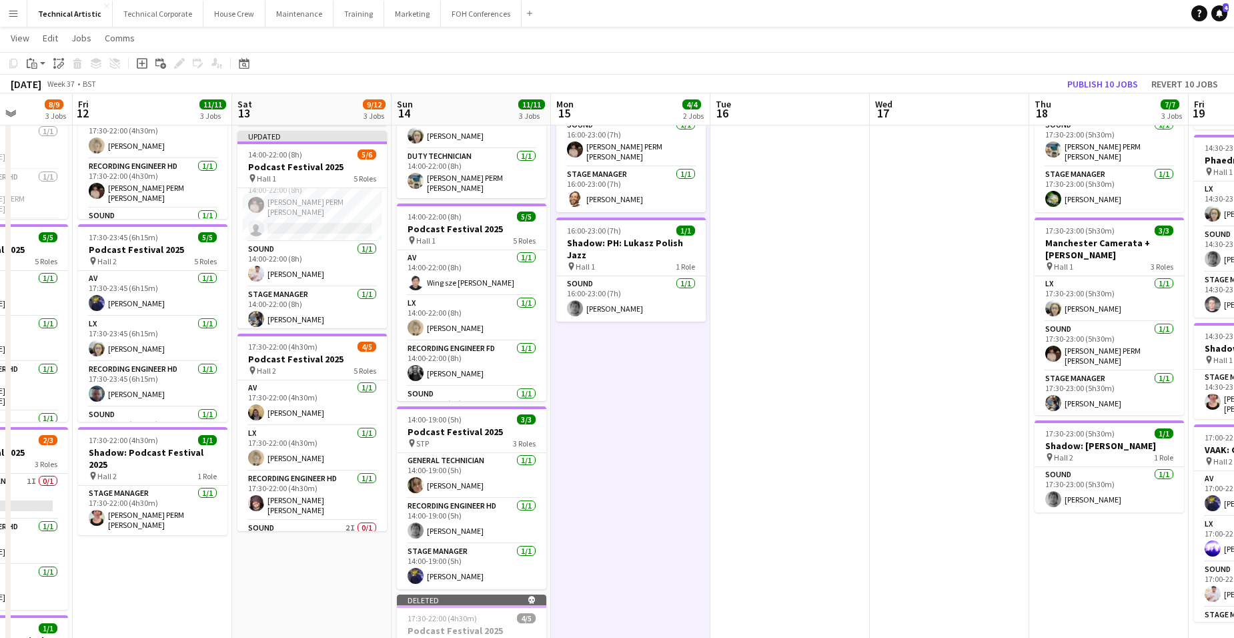
click at [661, 339] on app-date-cell "16:00-23:00 (7h) 3/3 PH: Lukasz Polish Jazz pin Hall 1 3 Roles LX 1/1 16:00-23:…" at bounding box center [630, 421] width 159 height 810
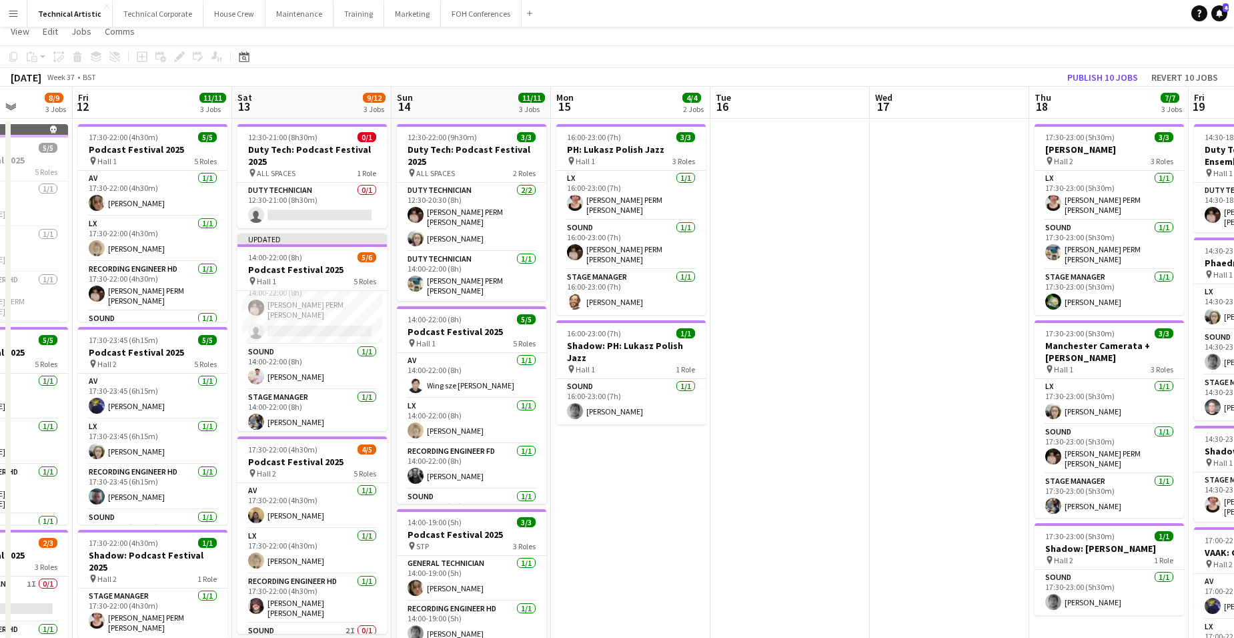
scroll to position [0, 0]
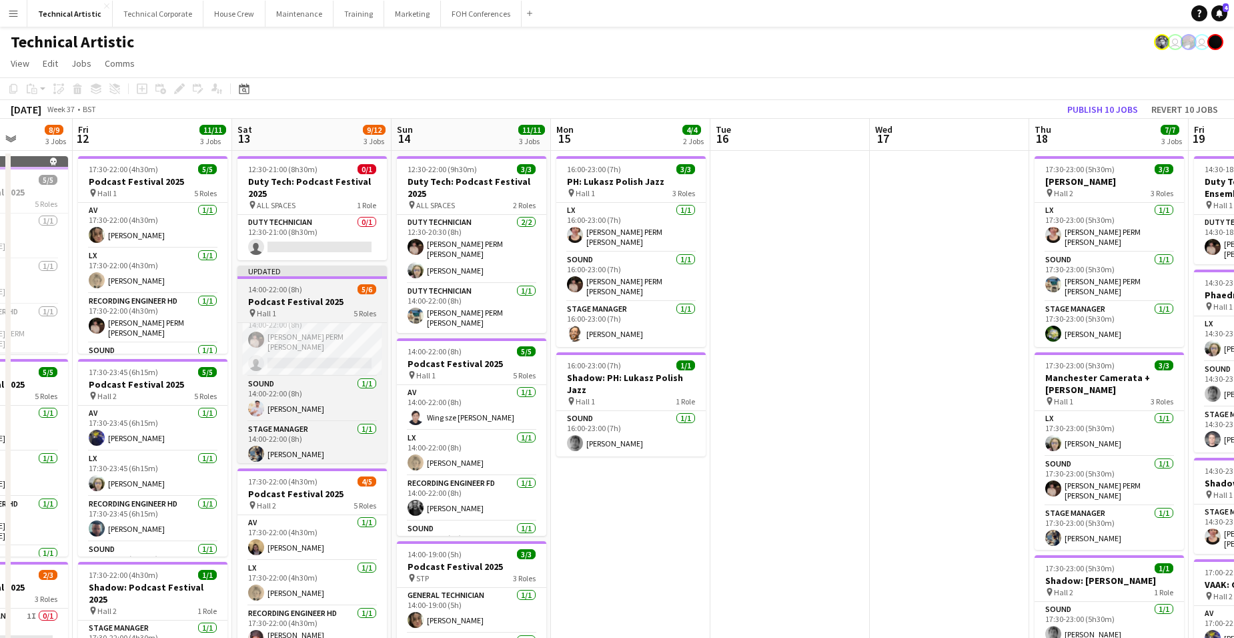
click at [308, 298] on h3 "Podcast Festival 2025" at bounding box center [311, 301] width 149 height 12
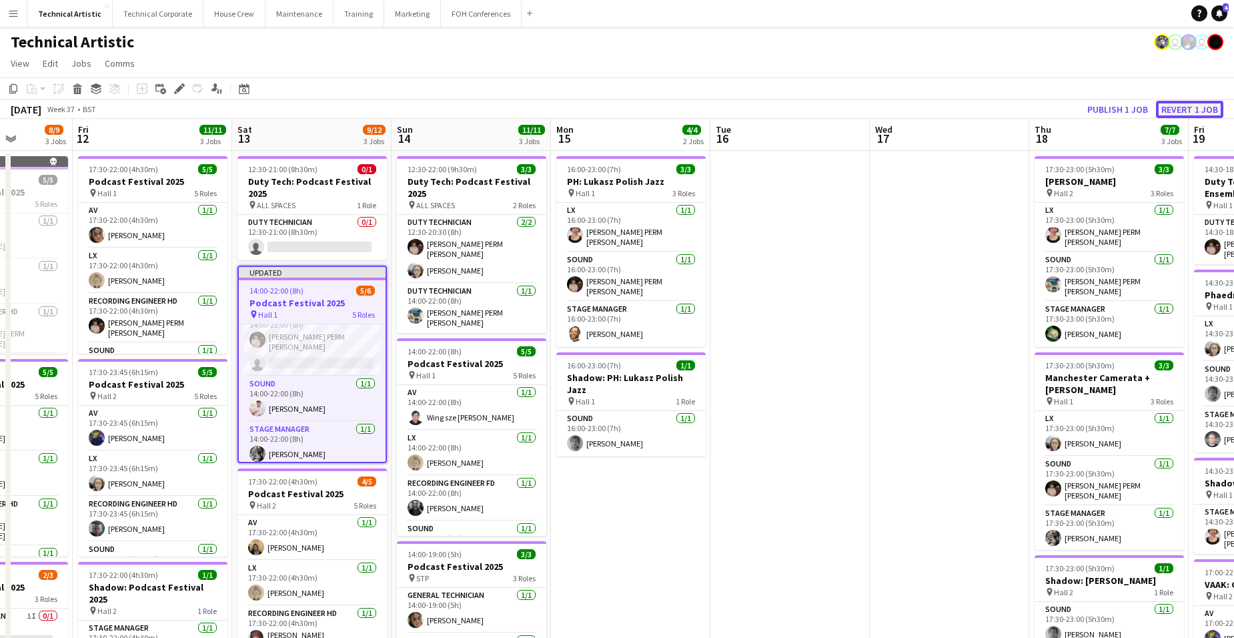
click at [1191, 107] on button "Revert 1 job" at bounding box center [1189, 109] width 67 height 17
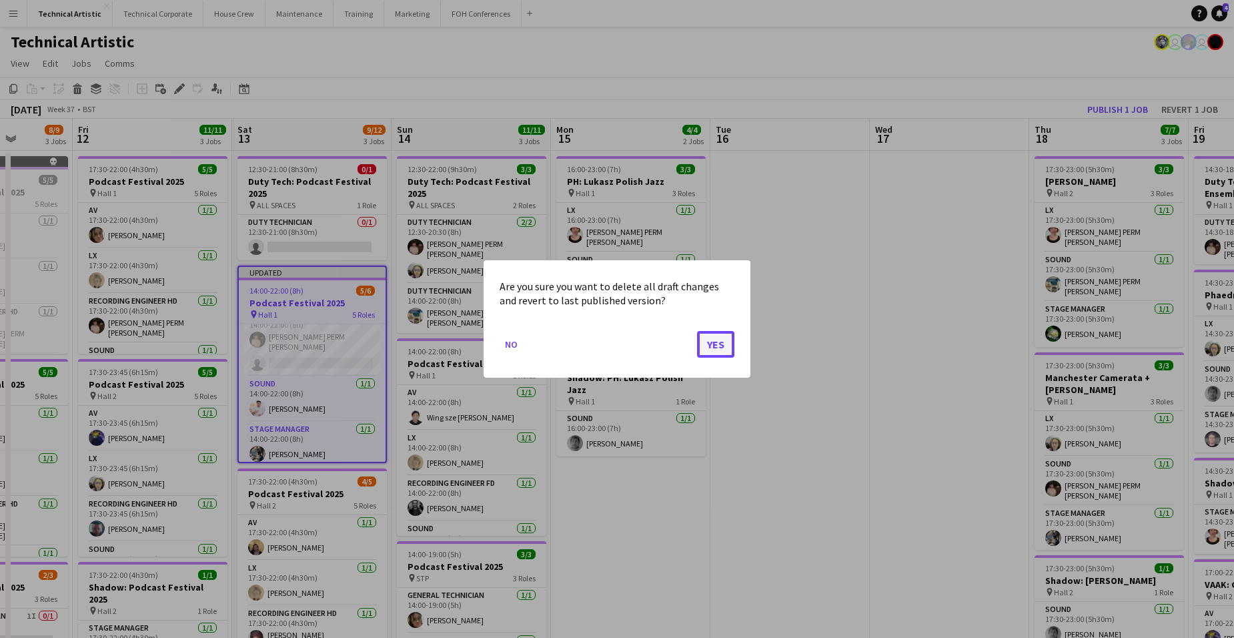
click at [720, 343] on button "Yes" at bounding box center [715, 344] width 37 height 27
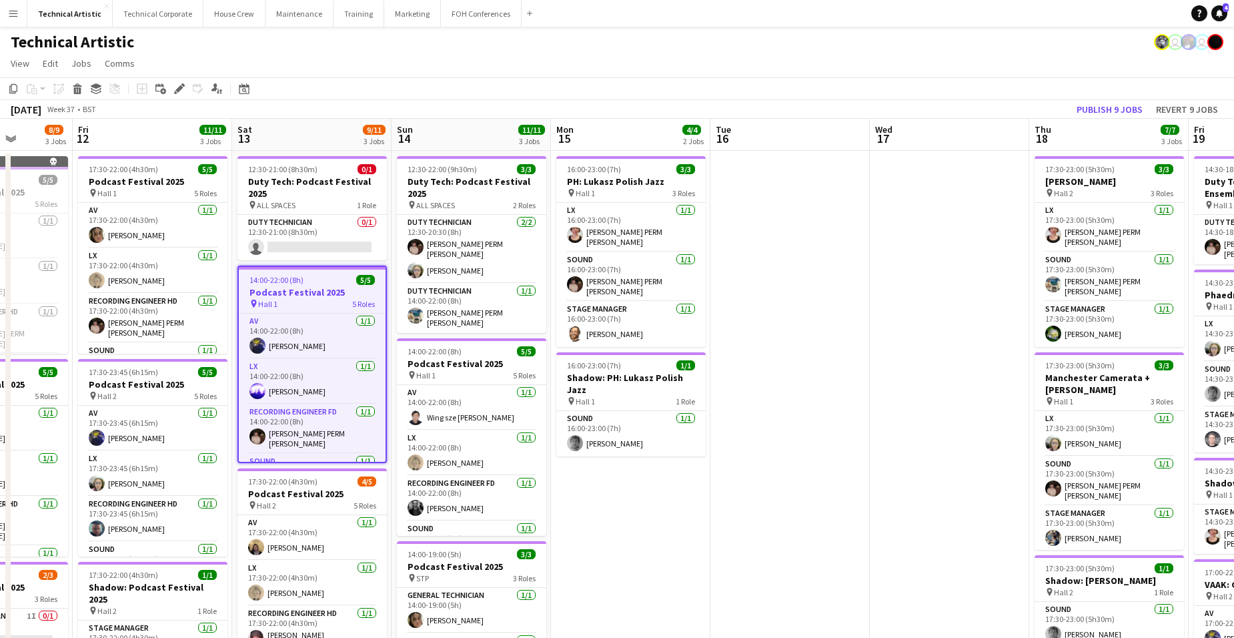
click at [665, 533] on app-date-cell "16:00-23:00 (7h) 3/3 PH: Lukasz Polish Jazz pin Hall 1 3 Roles LX 1/1 16:00-23:…" at bounding box center [630, 556] width 159 height 810
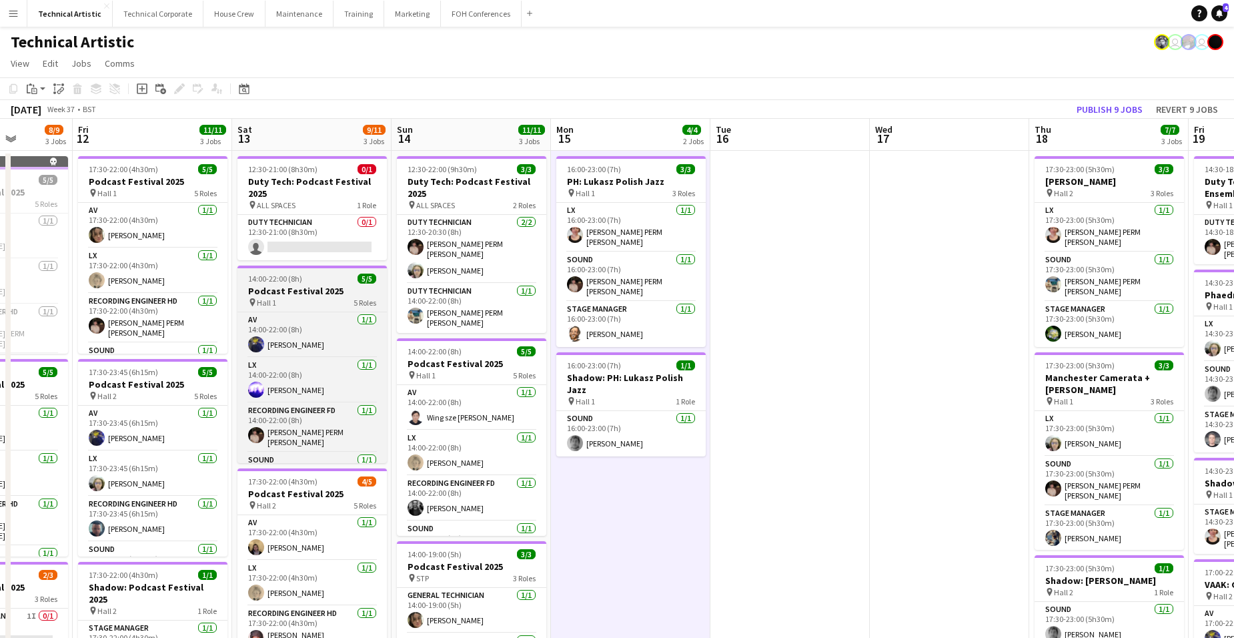
click at [329, 295] on h3 "Podcast Festival 2025" at bounding box center [311, 291] width 149 height 12
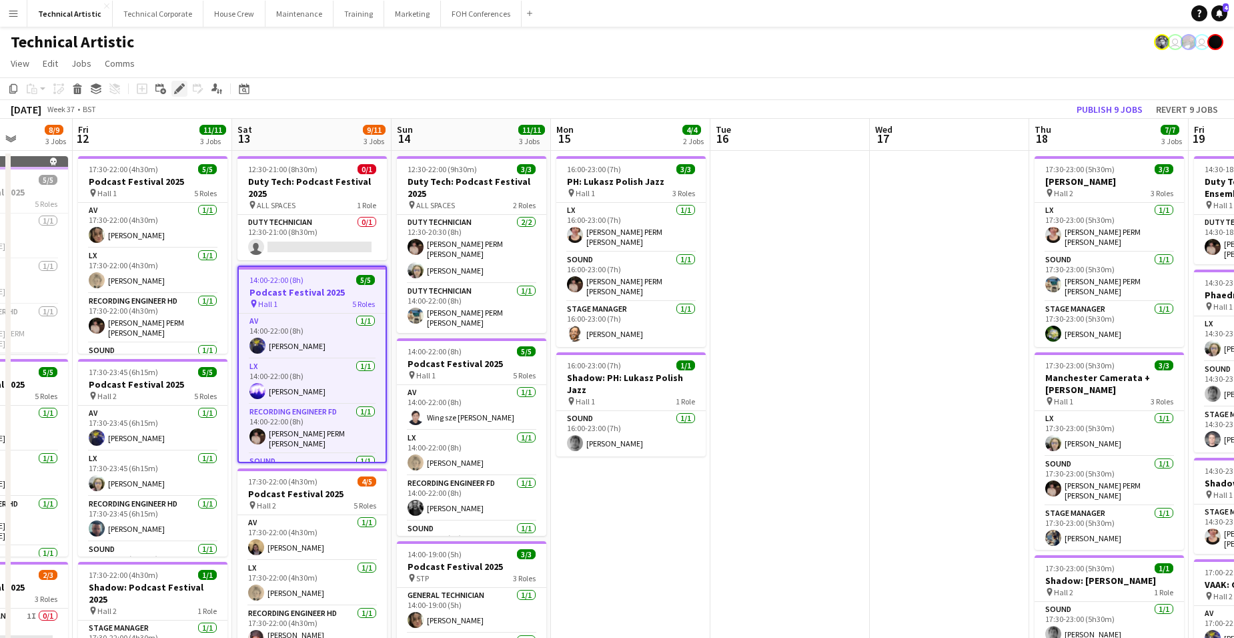
click at [178, 89] on icon at bounding box center [178, 88] width 7 height 7
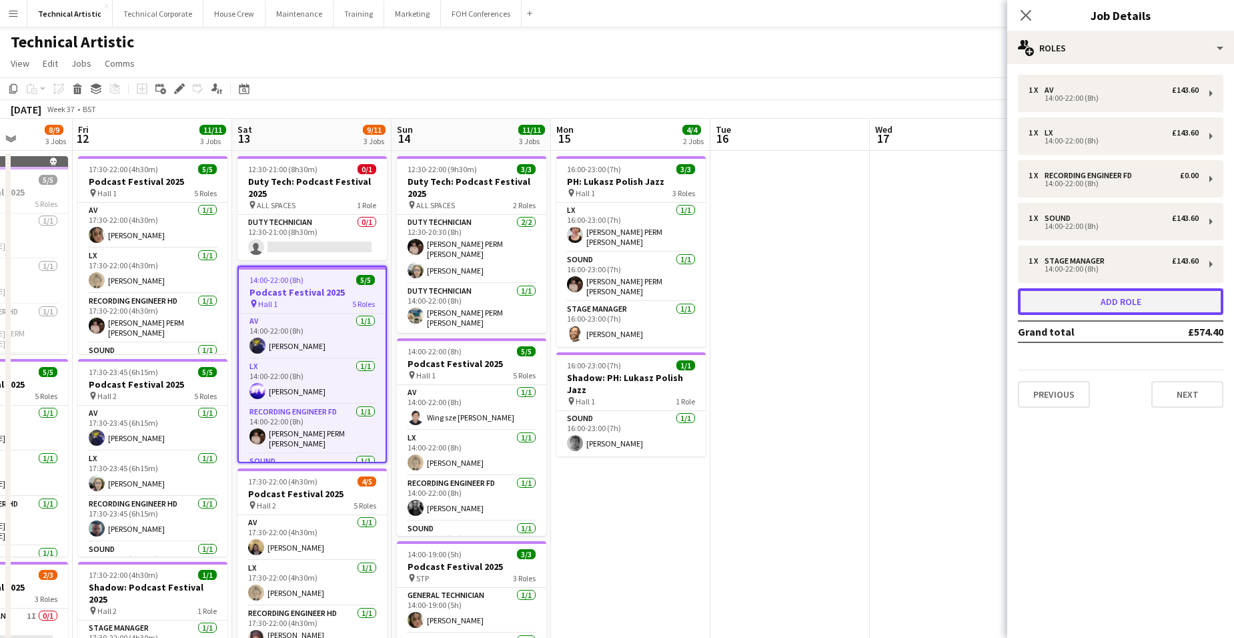
click at [1148, 305] on button "Add role" at bounding box center [1120, 301] width 205 height 27
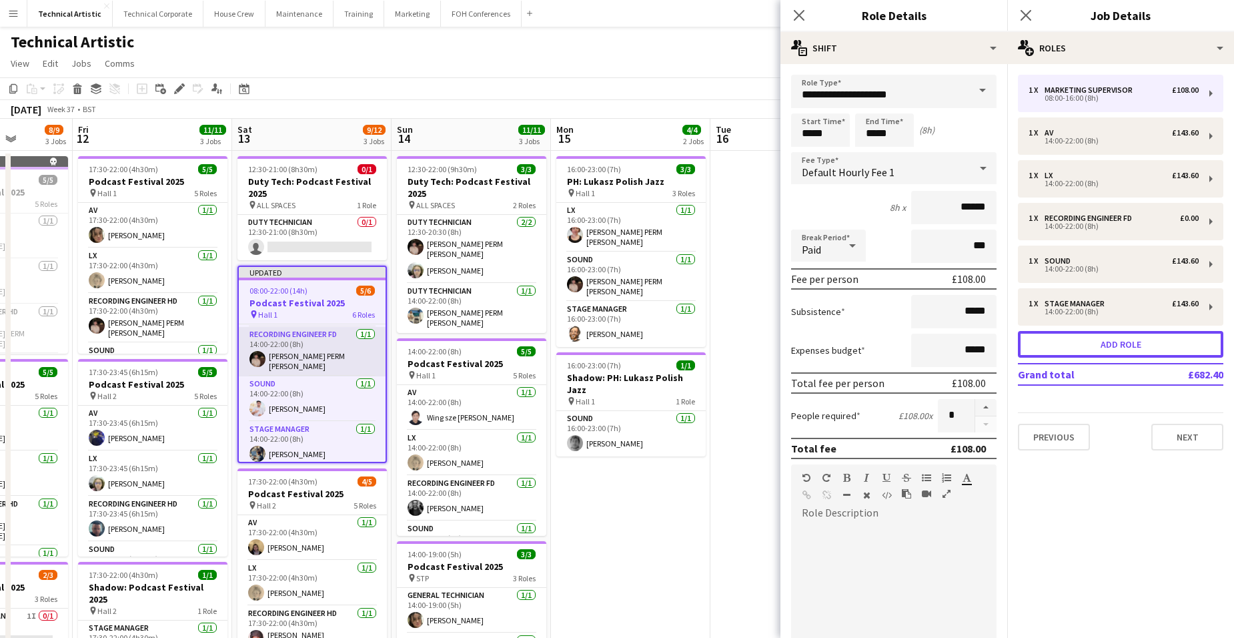
scroll to position [135, 0]
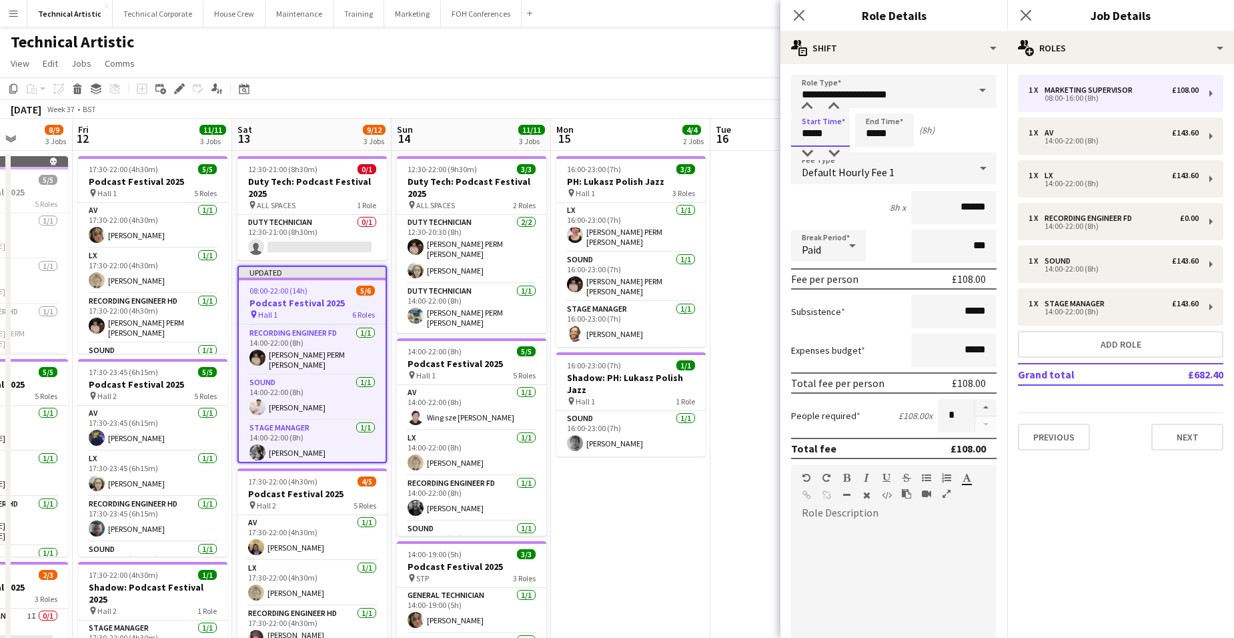
drag, startPoint x: 836, startPoint y: 132, endPoint x: 733, endPoint y: 135, distance: 103.4
click at [733, 135] on body "Menu Boards Boards Boards All jobs Status Workforce Workforce My Workforce Recr…" at bounding box center [617, 480] width 1234 height 961
type input "*****"
drag, startPoint x: 897, startPoint y: 130, endPoint x: 685, endPoint y: 127, distance: 212.1
click at [681, 125] on body "Menu Boards Boards Boards All jobs Status Workforce Workforce My Workforce Recr…" at bounding box center [617, 480] width 1234 height 961
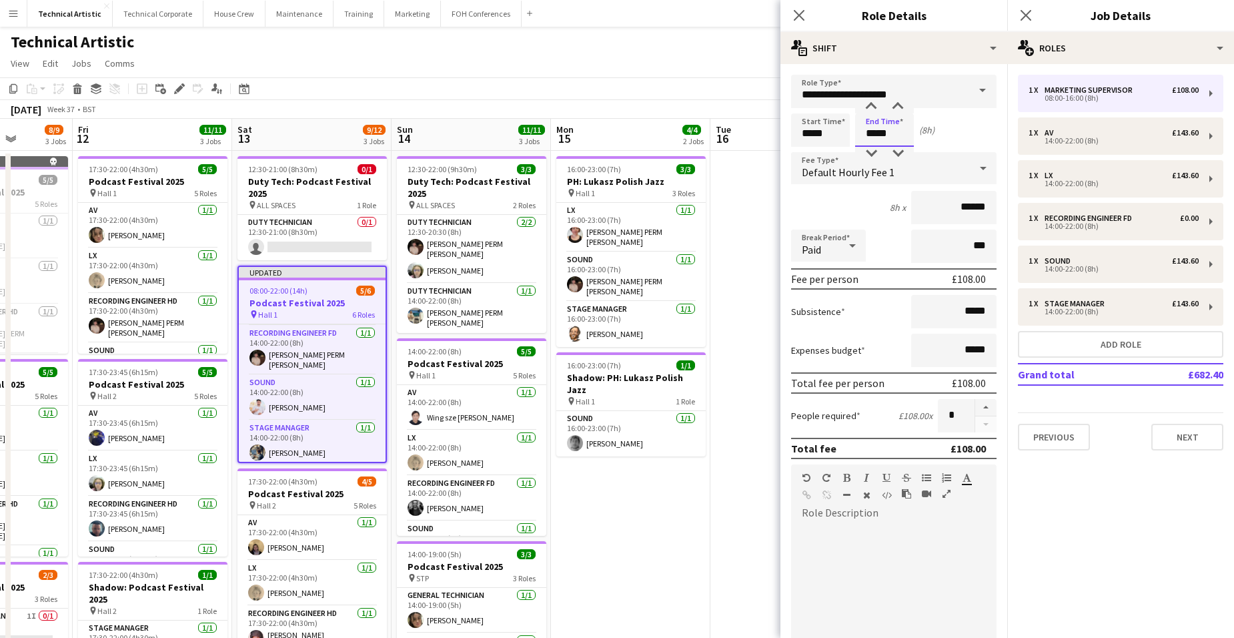
type input "*****"
click at [582, 66] on app-page-menu "View Day view expanded Day view collapsed Month view Date picker Jump to today …" at bounding box center [617, 64] width 1234 height 25
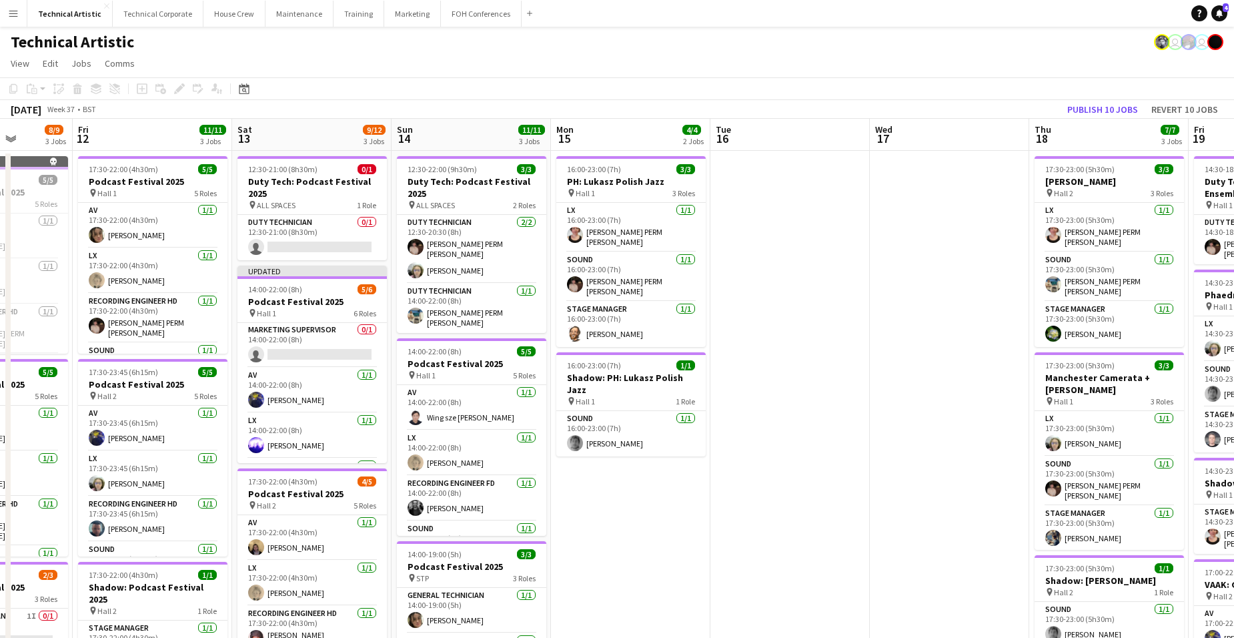
scroll to position [0, 0]
click at [316, 327] on app-card-role "Marketing Supervisor 0/1 14:00-22:00 (8h) single-neutral-actions" at bounding box center [311, 345] width 149 height 45
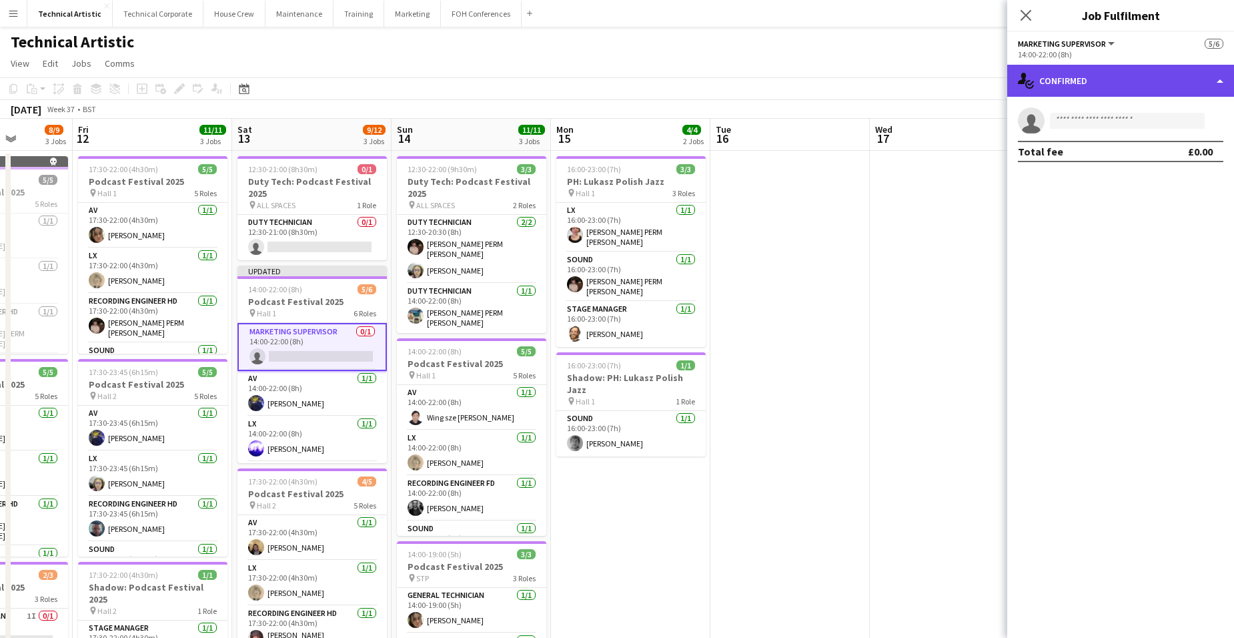
click at [1127, 81] on div "single-neutral-actions-check-2 Confirmed" at bounding box center [1120, 81] width 227 height 32
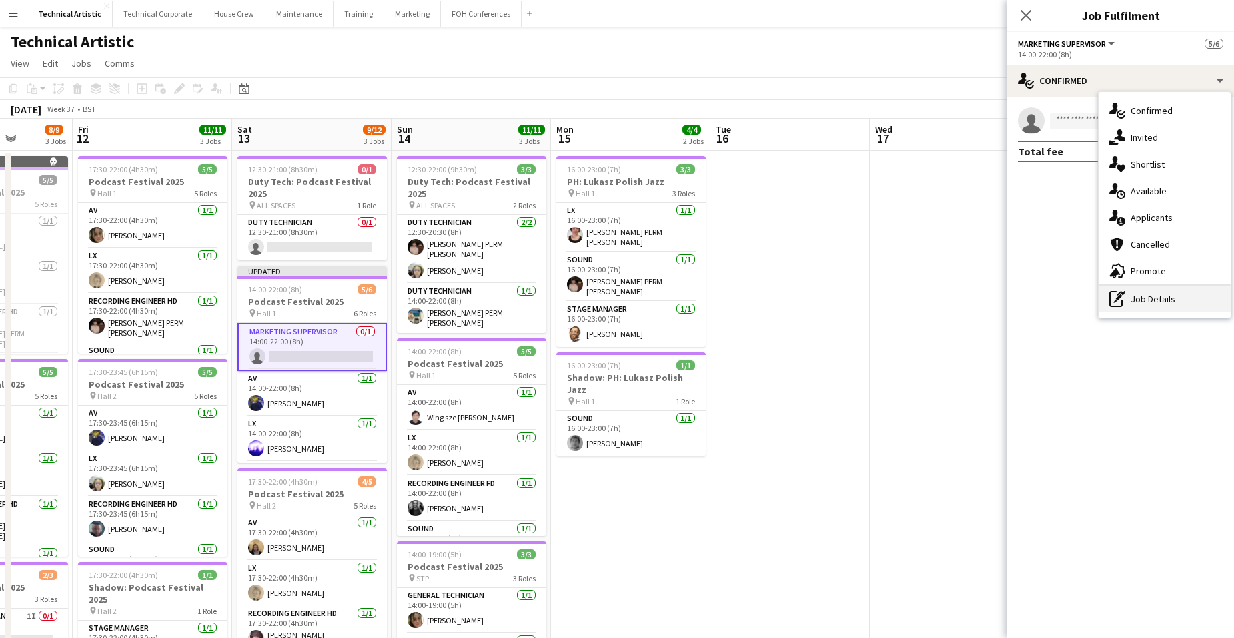
click at [1146, 289] on div "pen-write Job Details" at bounding box center [1164, 298] width 132 height 27
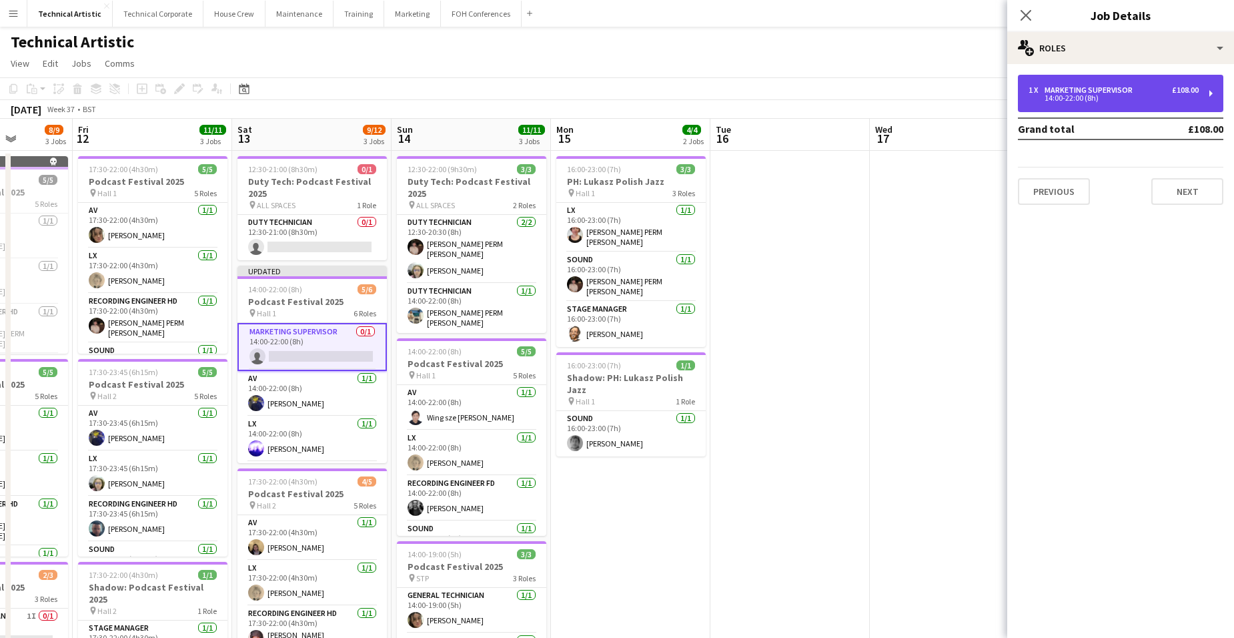
click at [1112, 105] on div "1 x Marketing Supervisor £108.00 14:00-22:00 (8h)" at bounding box center [1120, 93] width 205 height 37
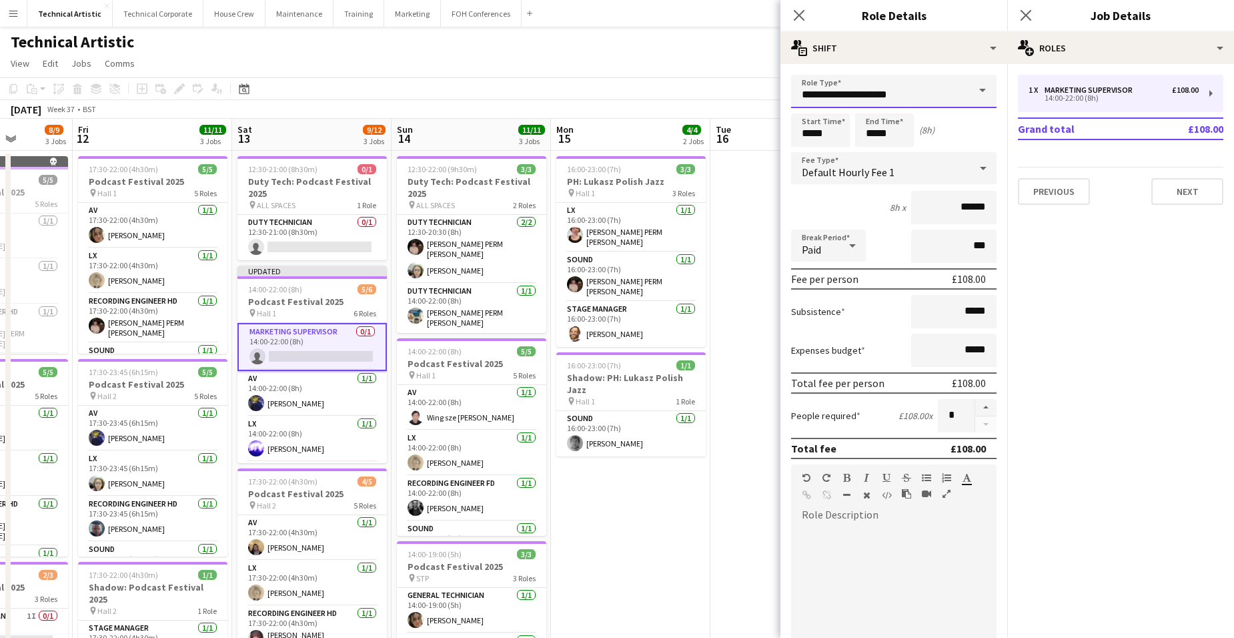
click at [958, 92] on input "**********" at bounding box center [893, 91] width 205 height 33
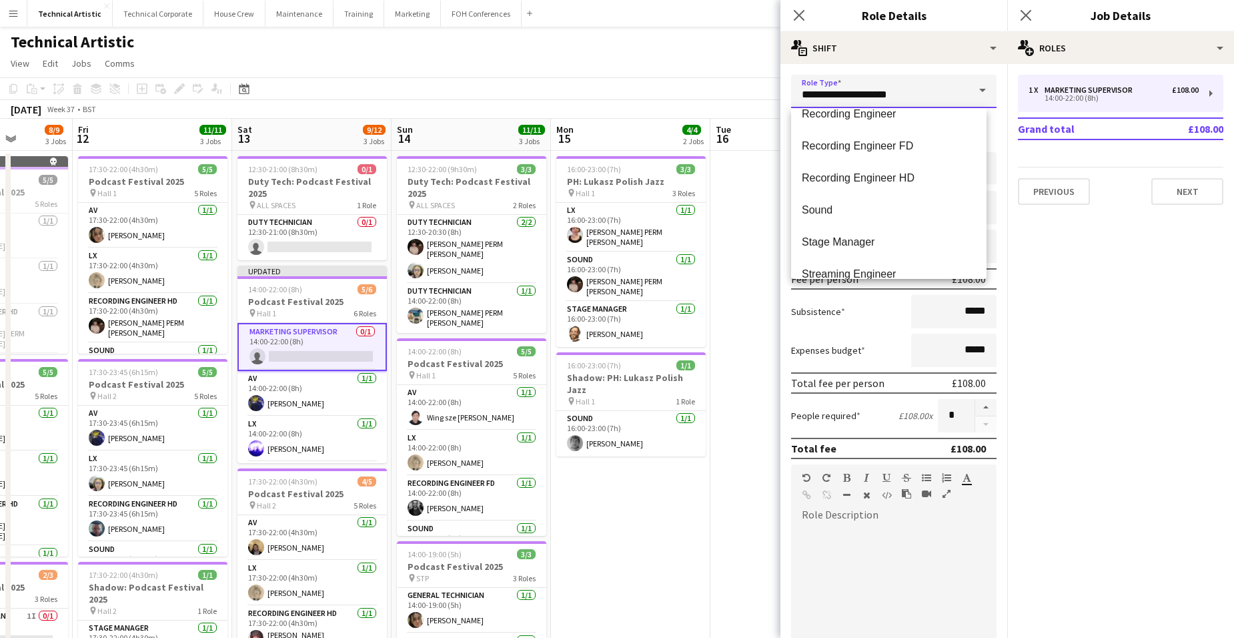
scroll to position [1334, 0]
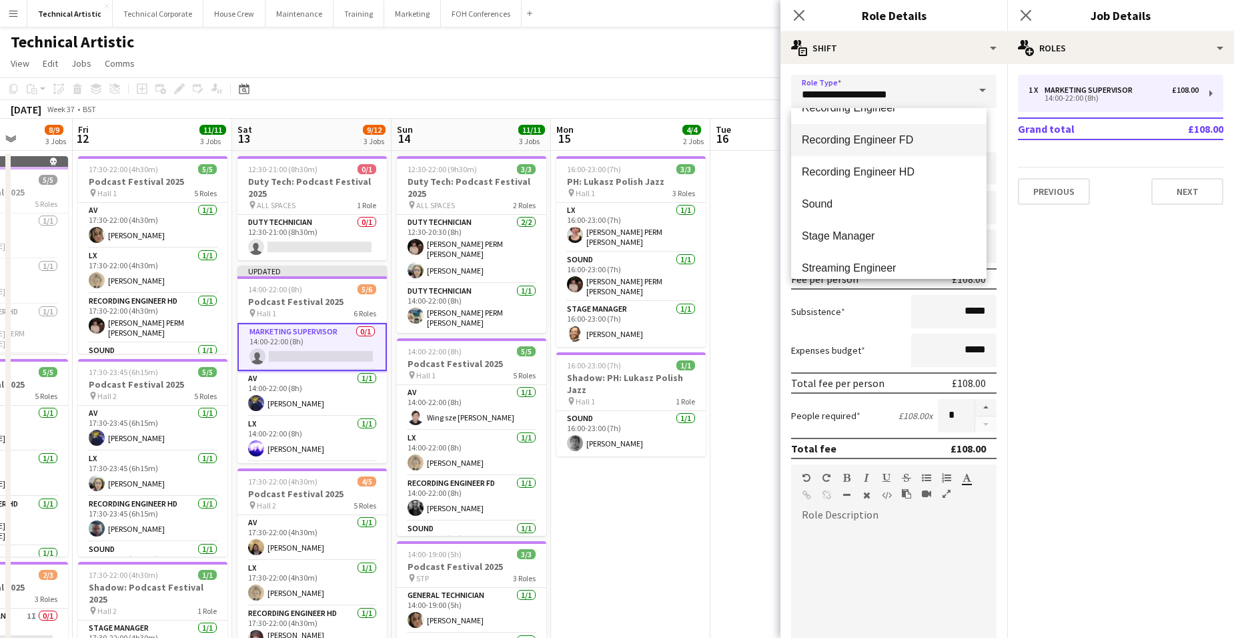
click at [917, 146] on span "Recording Engineer FD" at bounding box center [889, 139] width 174 height 13
type input "**********"
type input "*******"
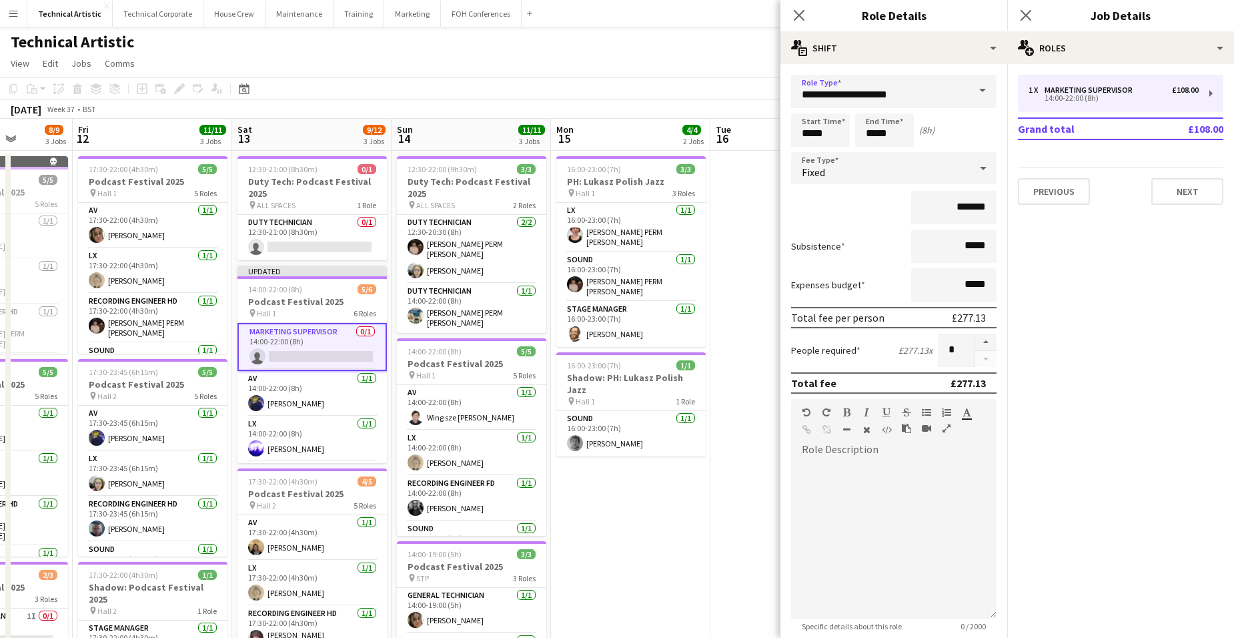
click at [898, 166] on div "Fixed" at bounding box center [880, 168] width 179 height 32
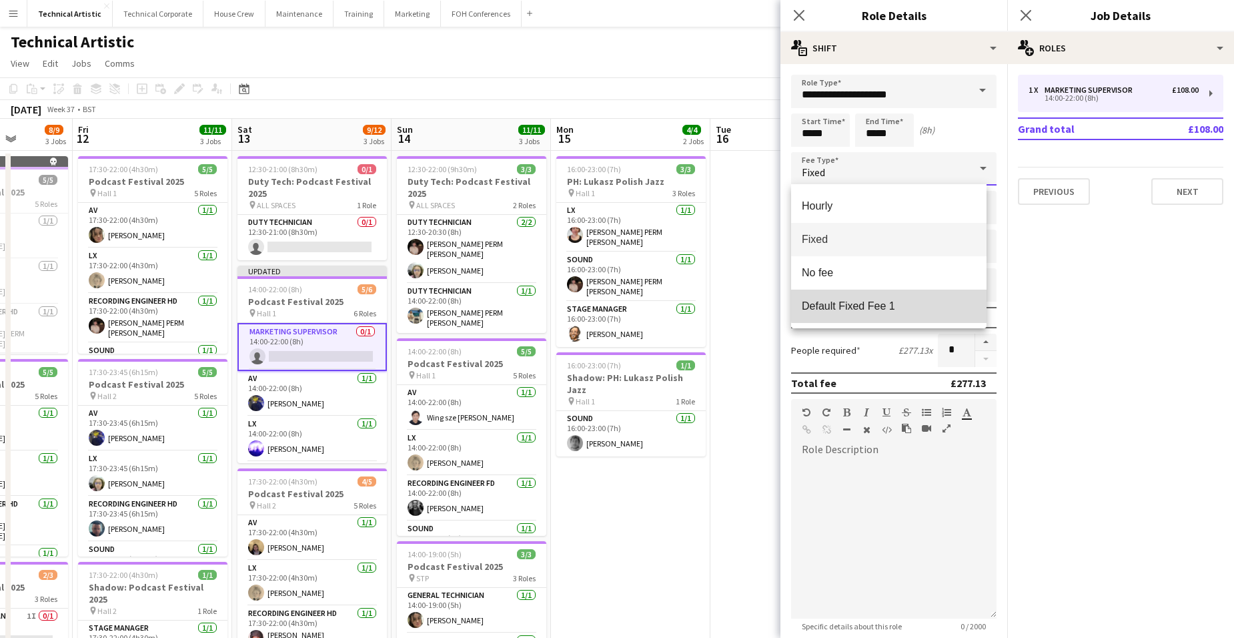
click at [920, 302] on span "Default Fixed Fee 1" at bounding box center [889, 305] width 174 height 13
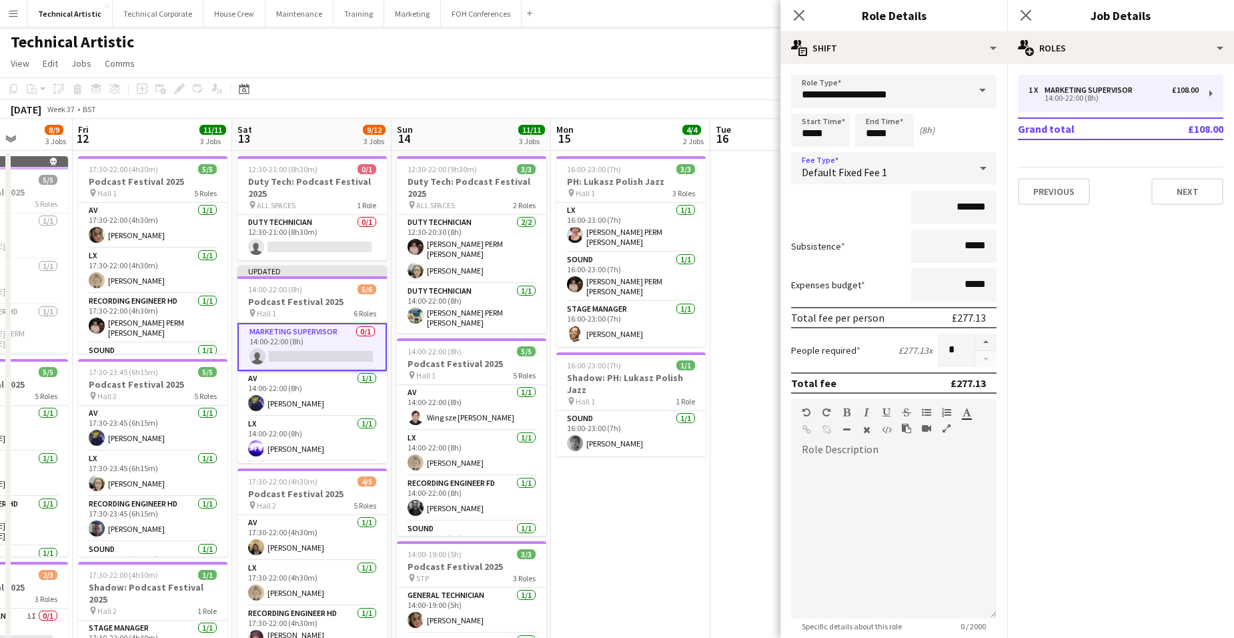
click at [578, 62] on app-page-menu "View Day view expanded Day view collapsed Month view Date picker Jump to today …" at bounding box center [617, 64] width 1234 height 25
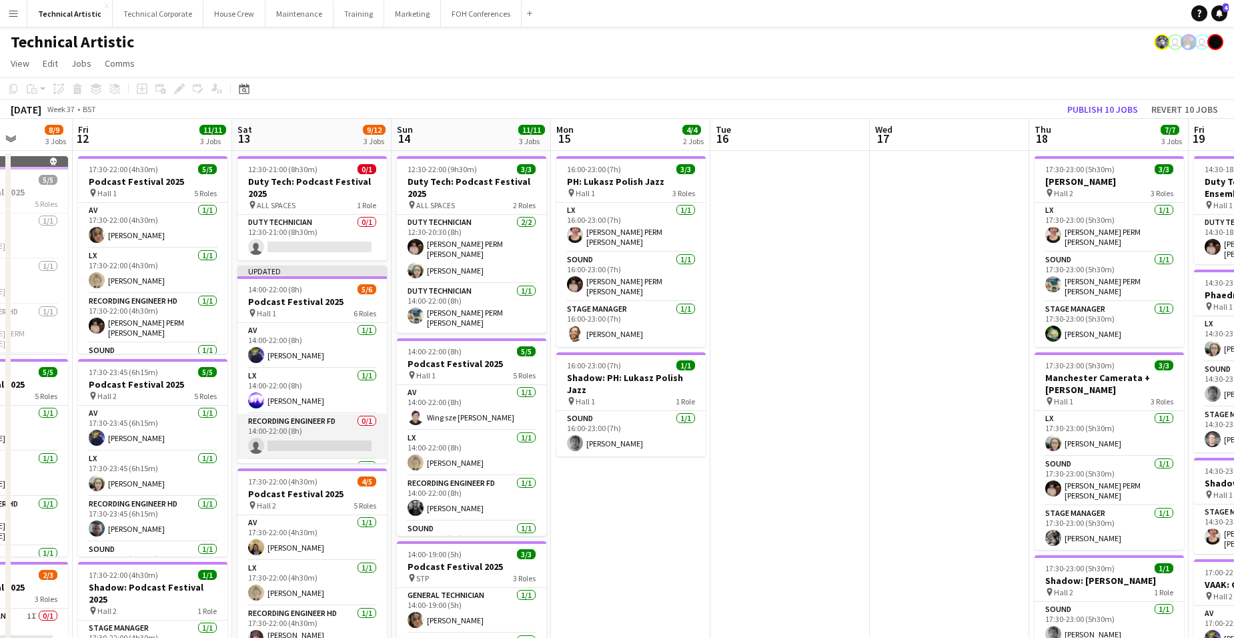
click at [309, 436] on app-card-role "Recording Engineer FD 0/1 14:00-22:00 (8h) single-neutral-actions" at bounding box center [311, 436] width 149 height 45
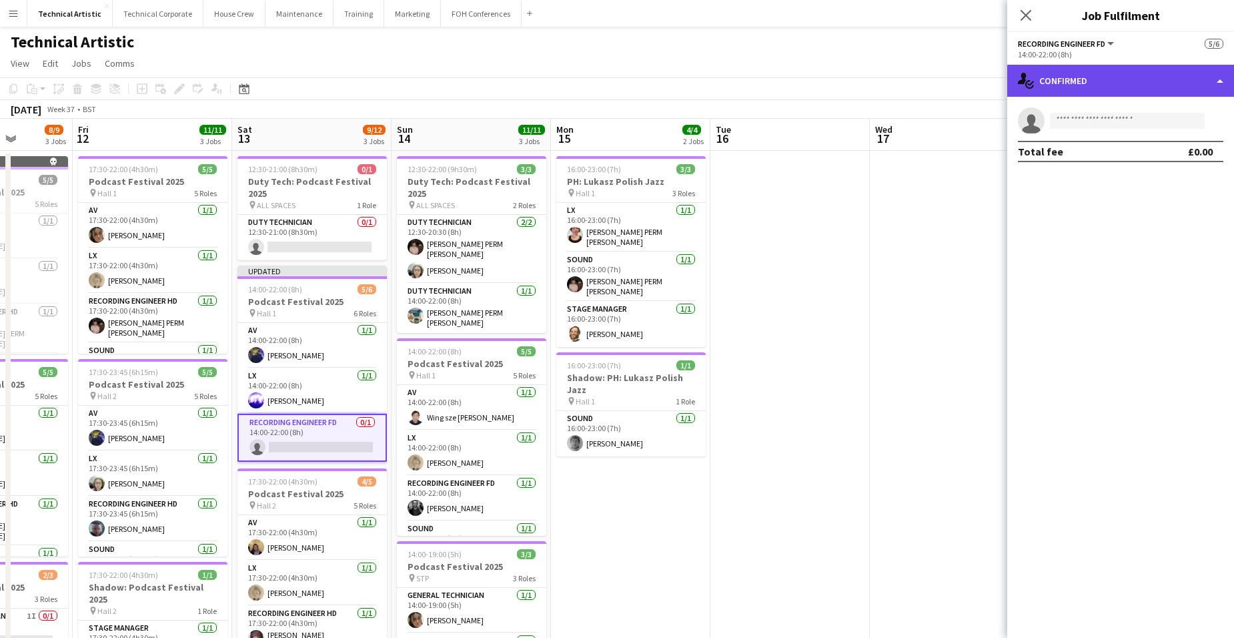
click at [1112, 79] on div "single-neutral-actions-check-2 Confirmed" at bounding box center [1120, 81] width 227 height 32
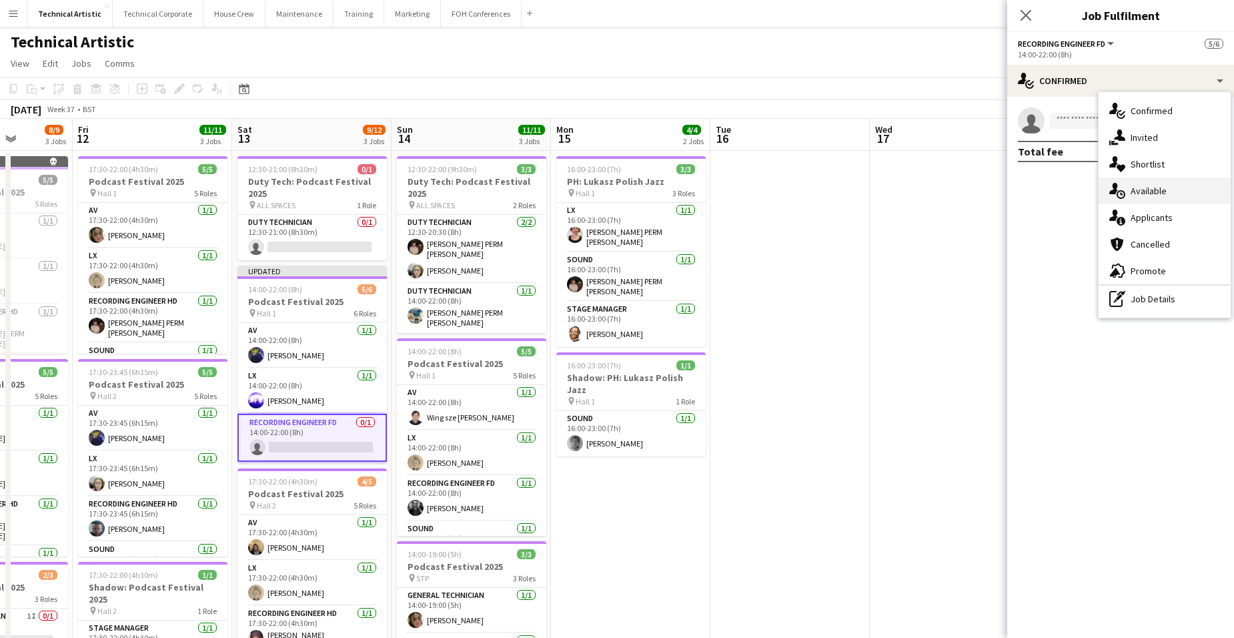
click at [1148, 193] on div "single-neutral-actions-upload Available" at bounding box center [1164, 190] width 132 height 27
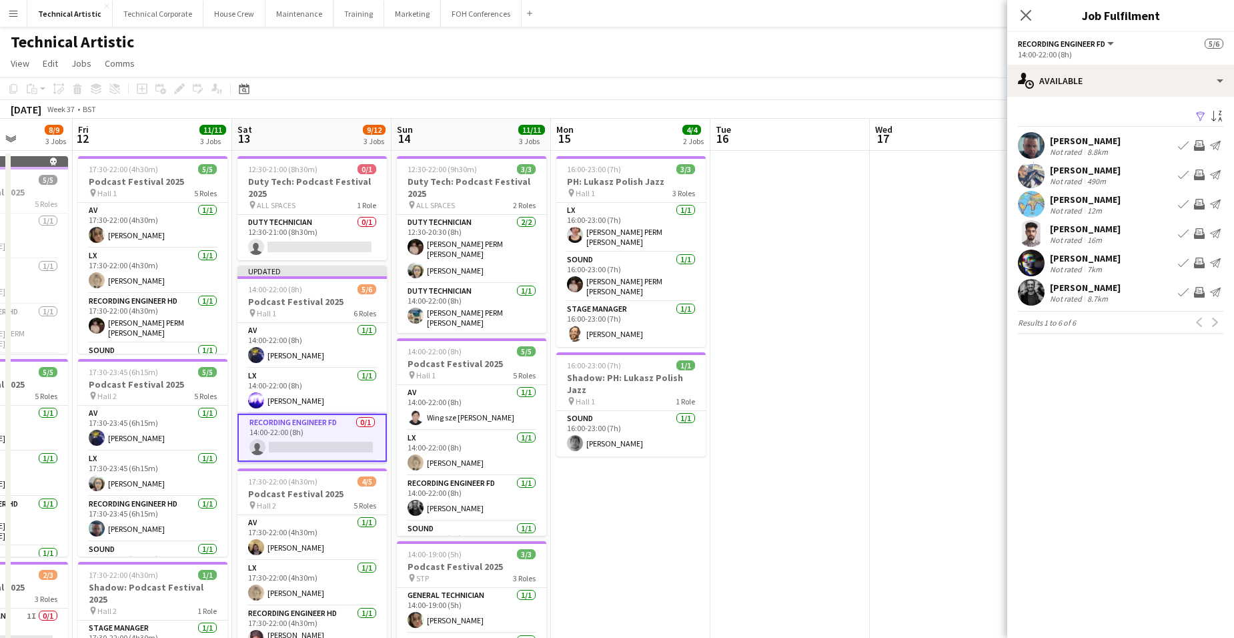
click at [1203, 142] on app-icon "Invite crew" at bounding box center [1199, 145] width 11 height 11
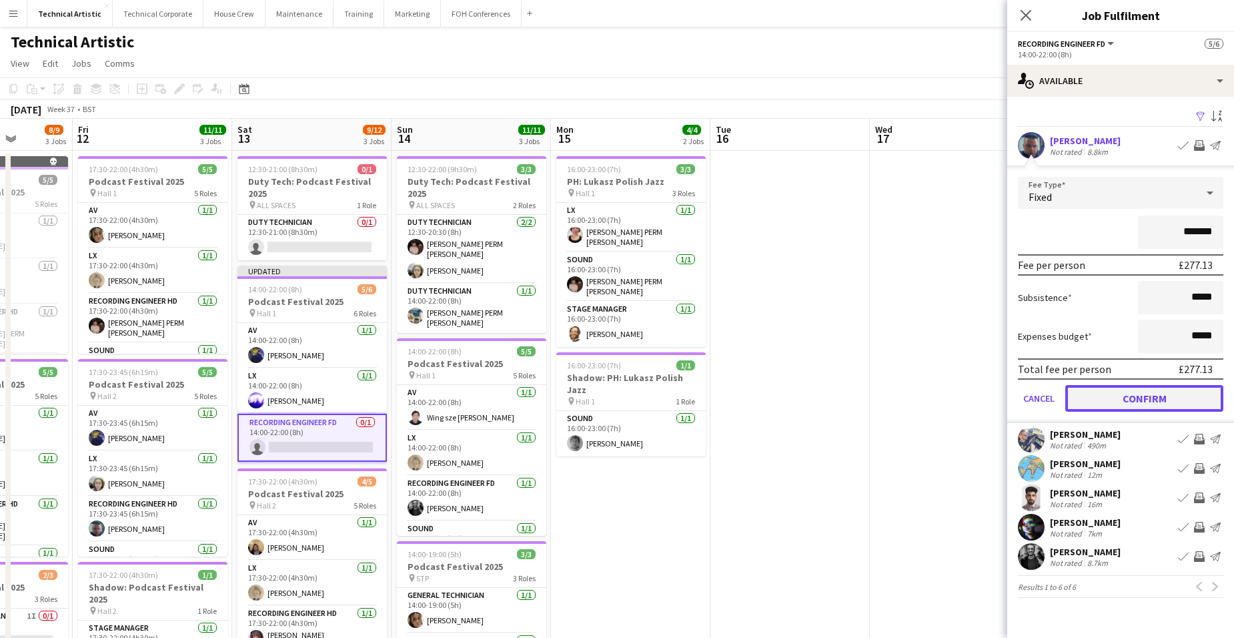
click at [1159, 388] on button "Confirm" at bounding box center [1144, 398] width 158 height 27
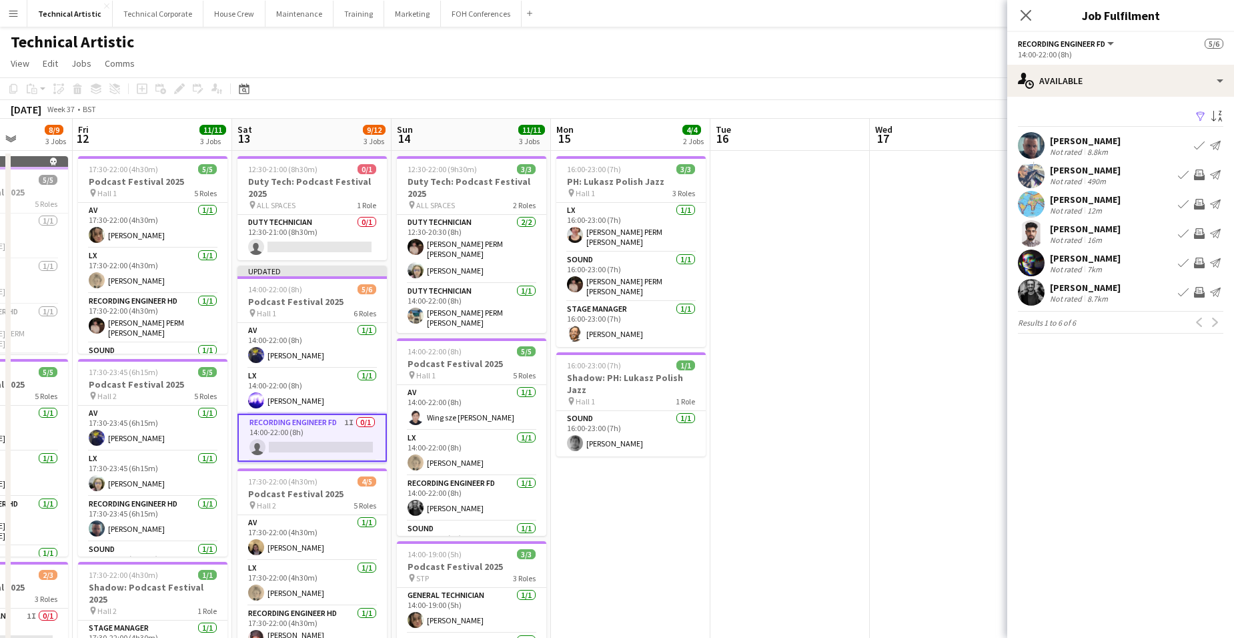
click at [1197, 173] on app-icon "Invite crew" at bounding box center [1199, 174] width 11 height 11
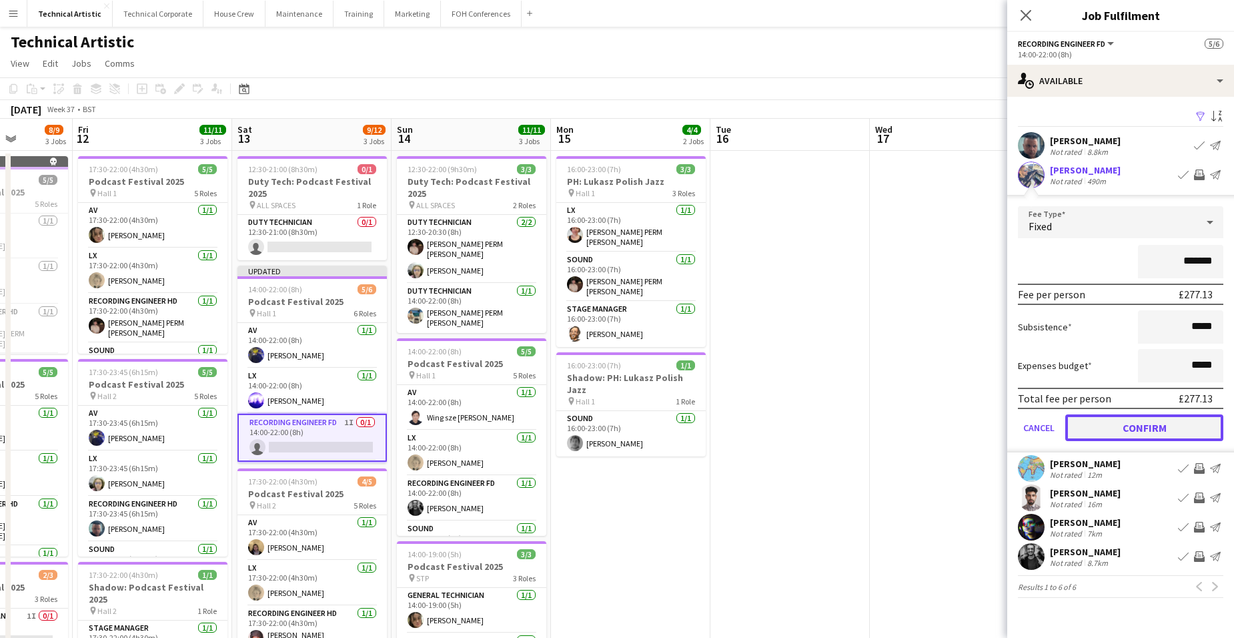
click at [1177, 426] on button "Confirm" at bounding box center [1144, 427] width 158 height 27
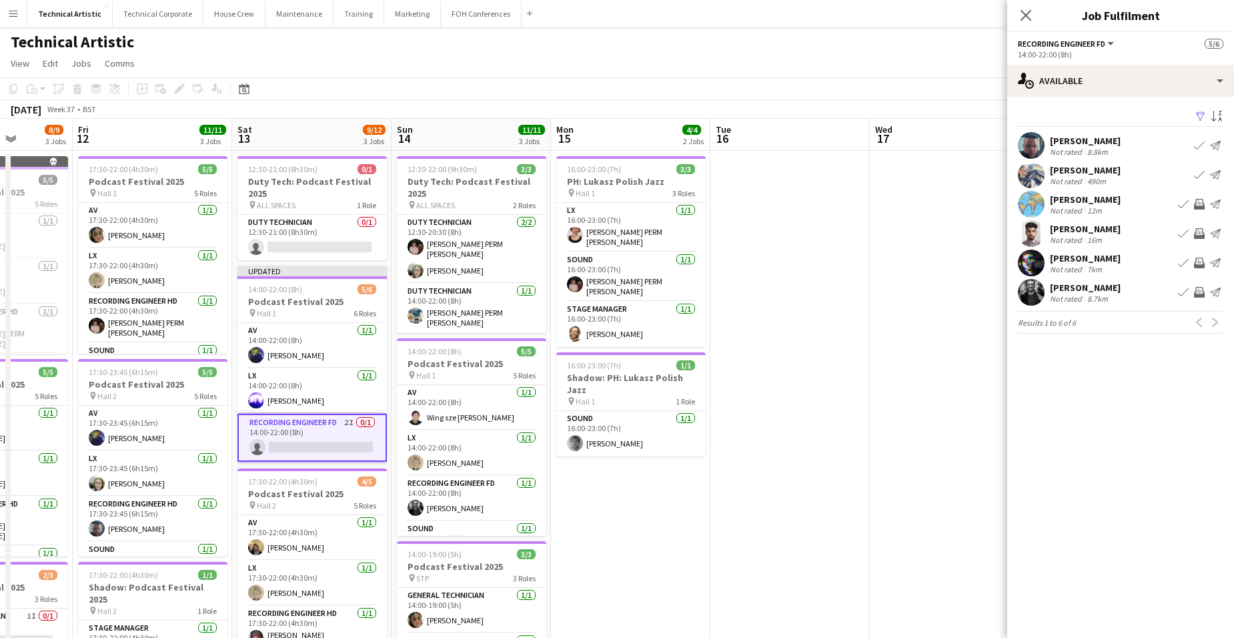
click at [1199, 259] on app-icon "Invite crew" at bounding box center [1199, 262] width 11 height 11
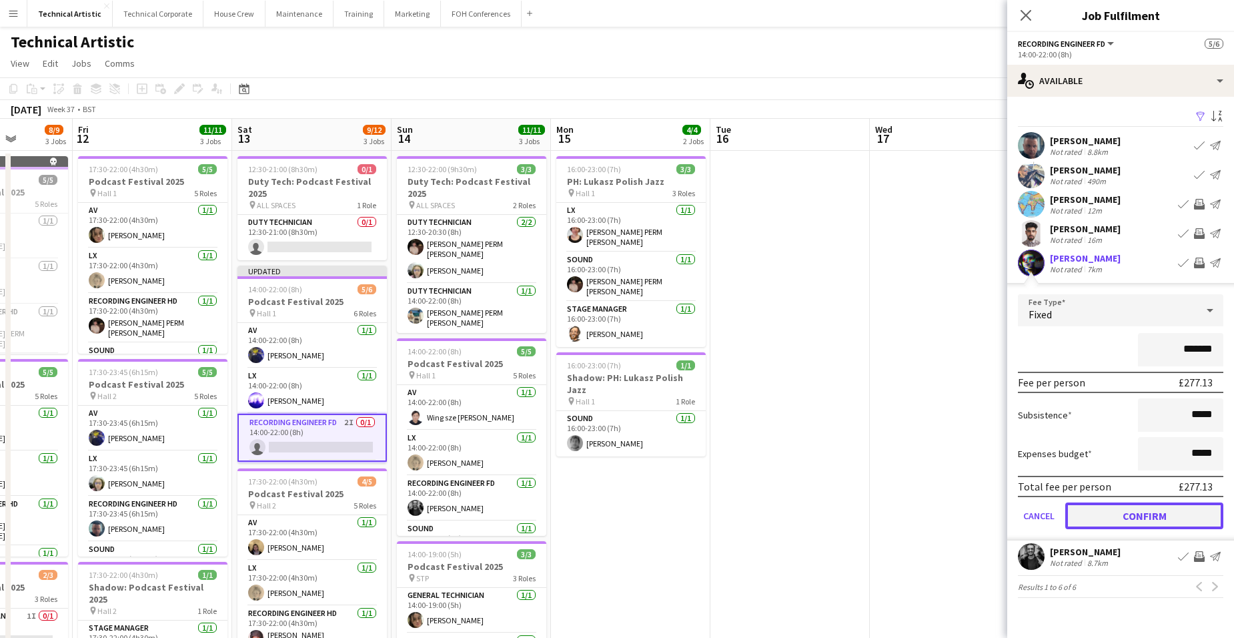
click at [1192, 514] on button "Confirm" at bounding box center [1144, 515] width 158 height 27
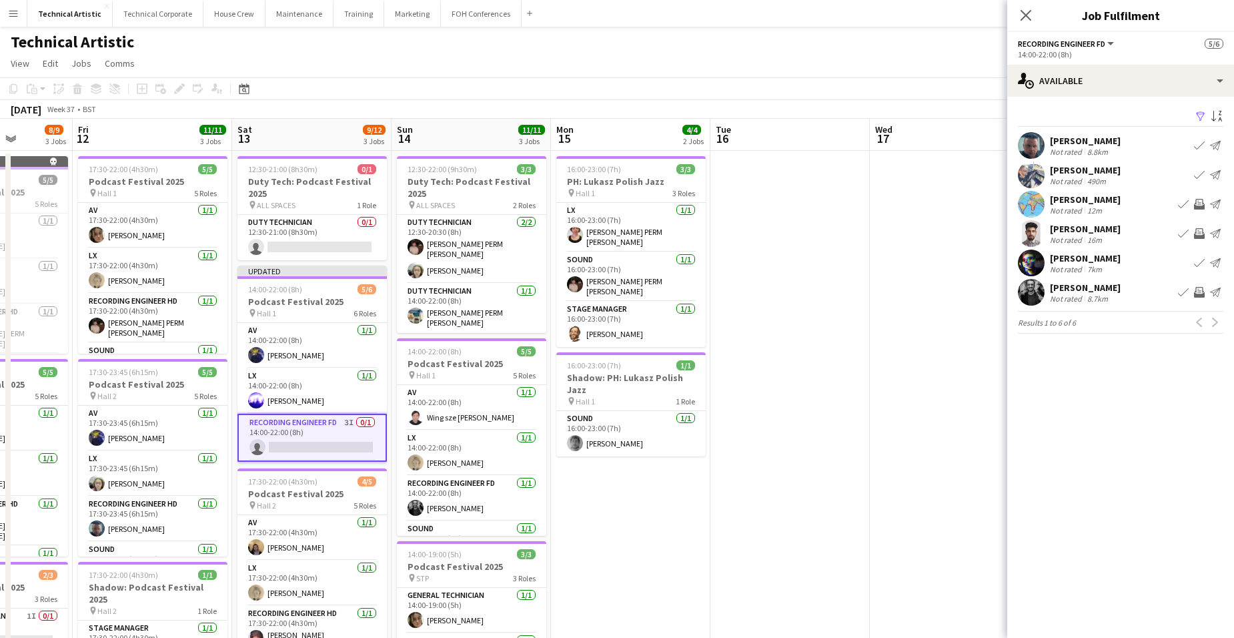
click at [1200, 289] on app-icon "Invite crew" at bounding box center [1199, 292] width 11 height 11
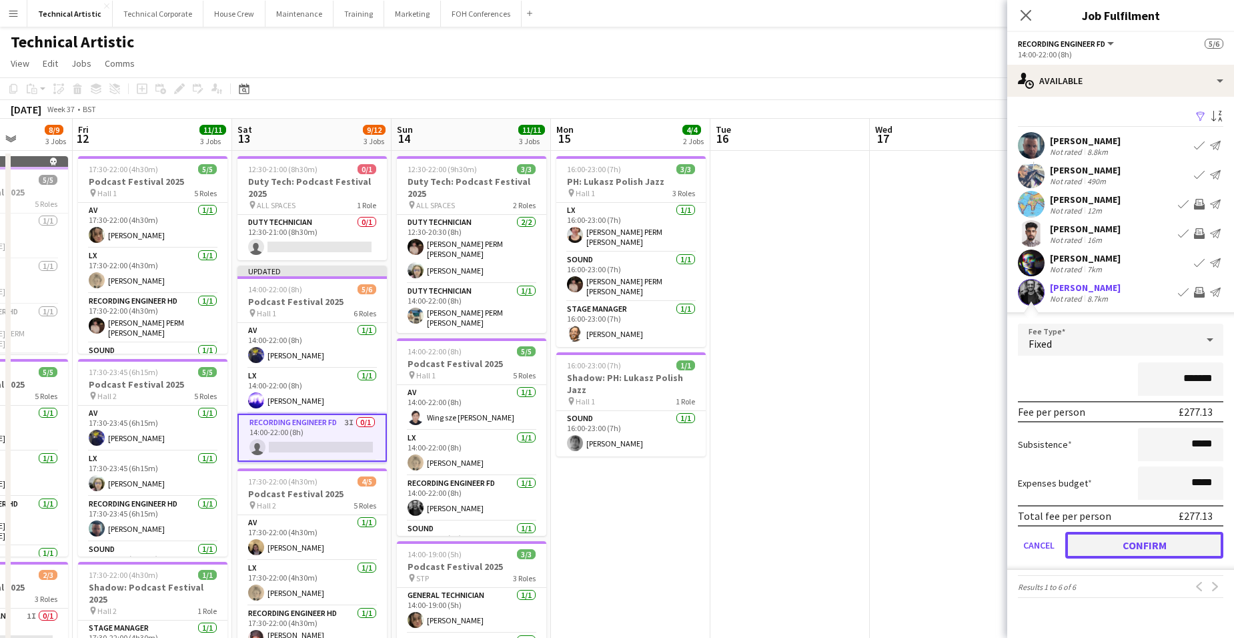
click at [1201, 544] on button "Confirm" at bounding box center [1144, 545] width 158 height 27
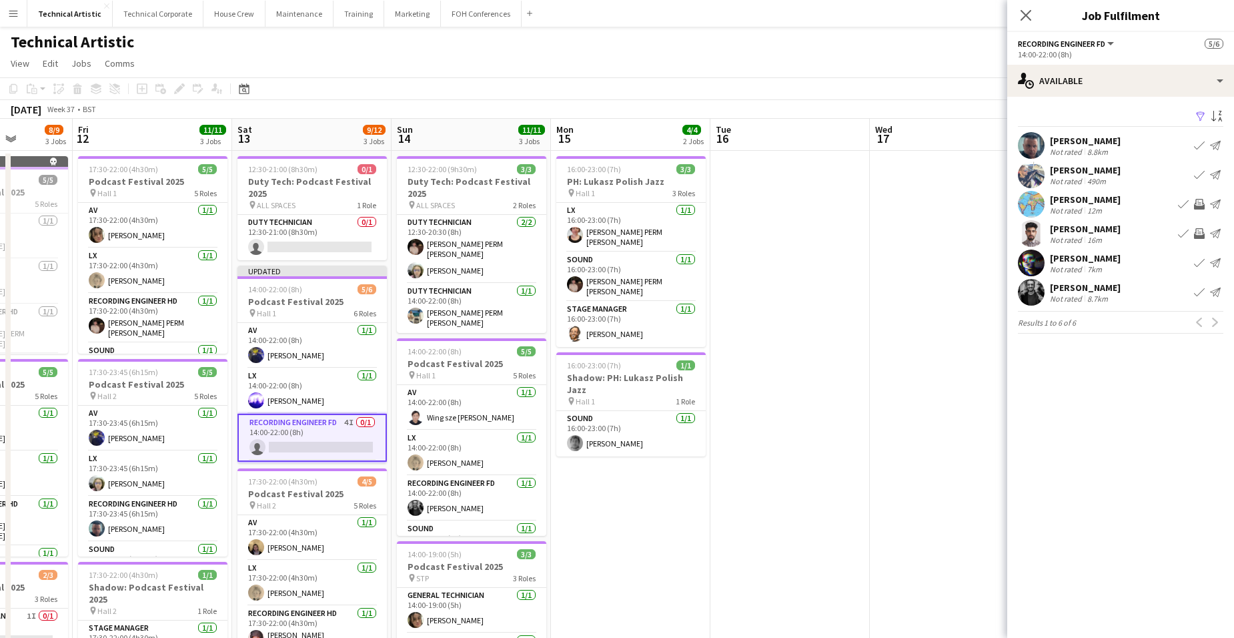
click at [626, 484] on app-date-cell "16:00-23:00 (7h) 3/3 PH: Lukasz Polish Jazz pin Hall 1 3 Roles LX 1/1 16:00-23:…" at bounding box center [630, 556] width 159 height 810
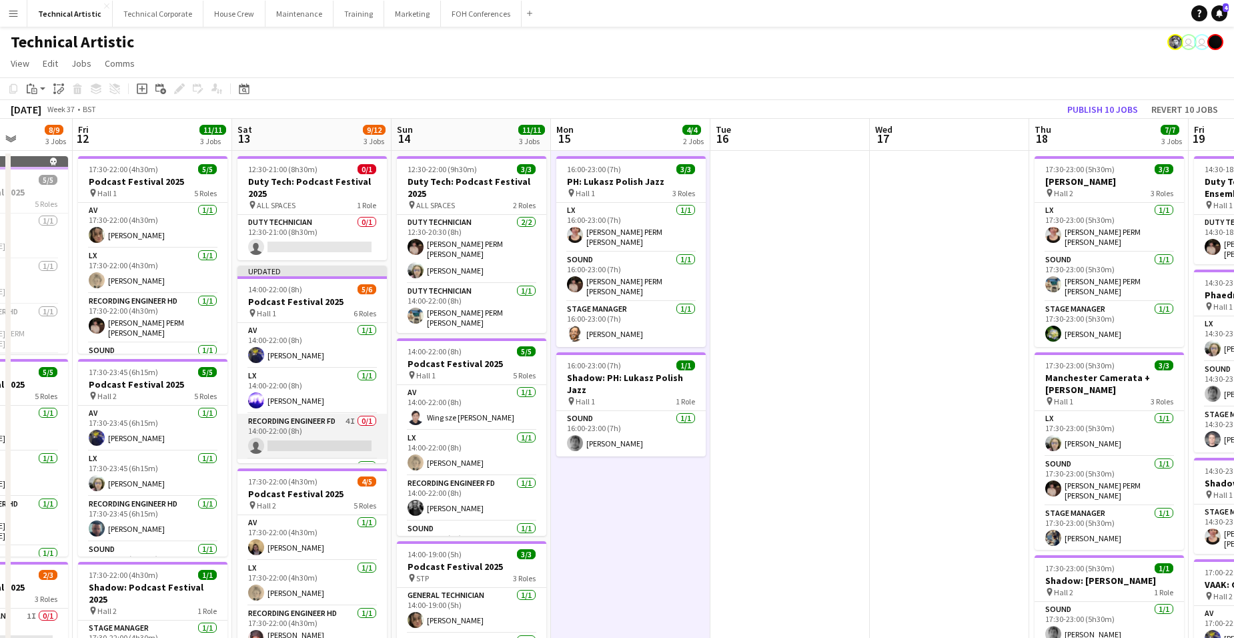
click at [293, 430] on app-card-role "Recording Engineer FD 4I 0/1 14:00-22:00 (8h) single-neutral-actions" at bounding box center [311, 436] width 149 height 45
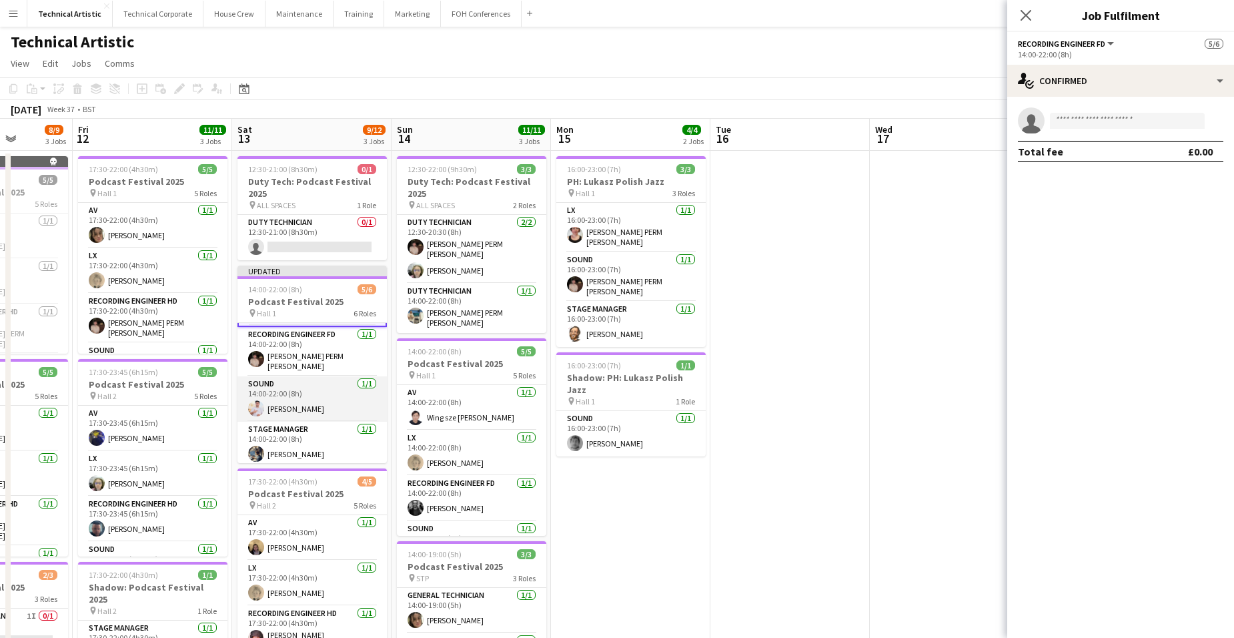
scroll to position [1, 0]
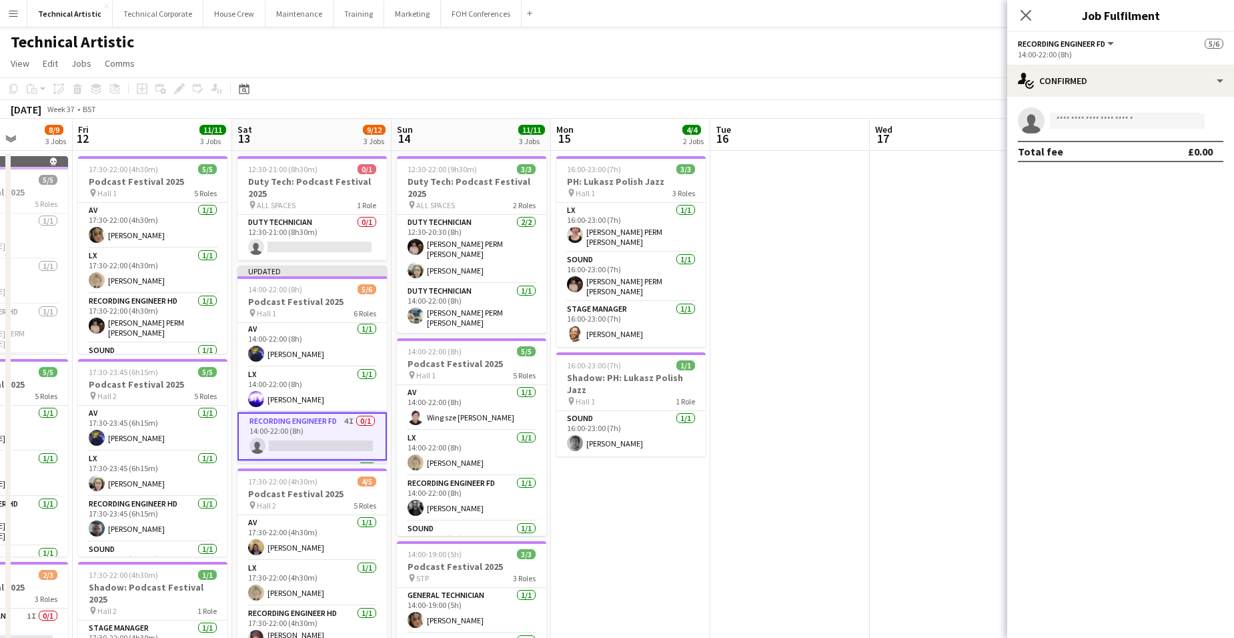
click at [896, 63] on app-page-menu "View Day view expanded Day view collapsed Month view Date picker Jump to today …" at bounding box center [617, 64] width 1234 height 25
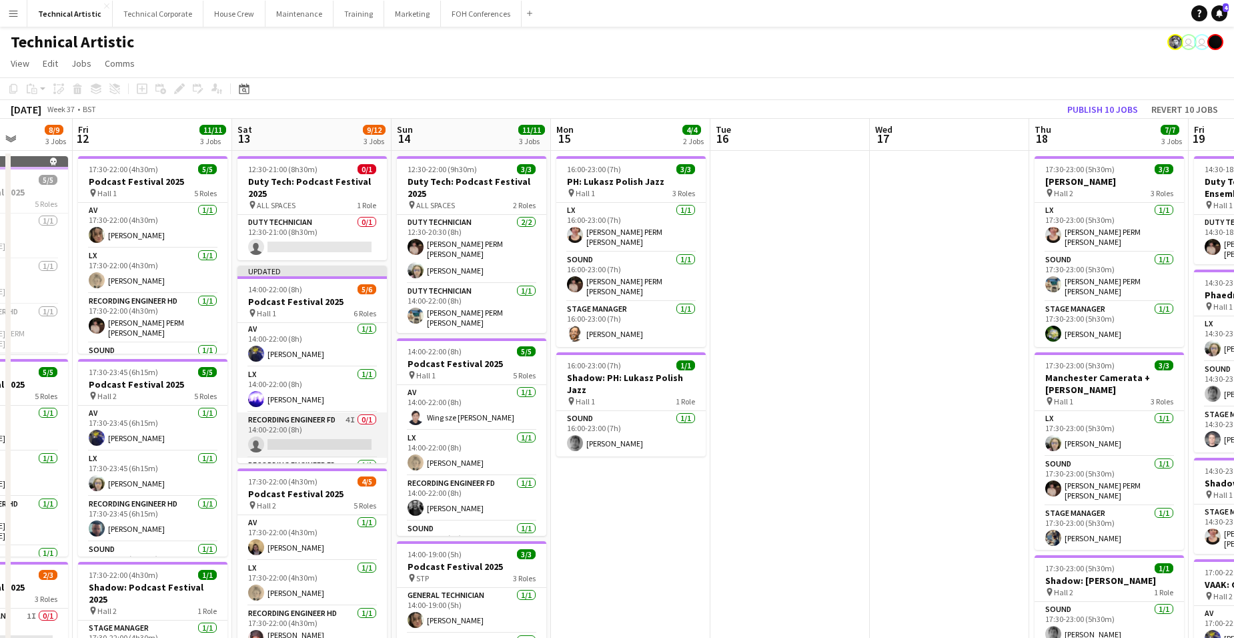
click at [287, 436] on app-card-role "Recording Engineer FD 4I 0/1 14:00-22:00 (8h) single-neutral-actions" at bounding box center [311, 434] width 149 height 45
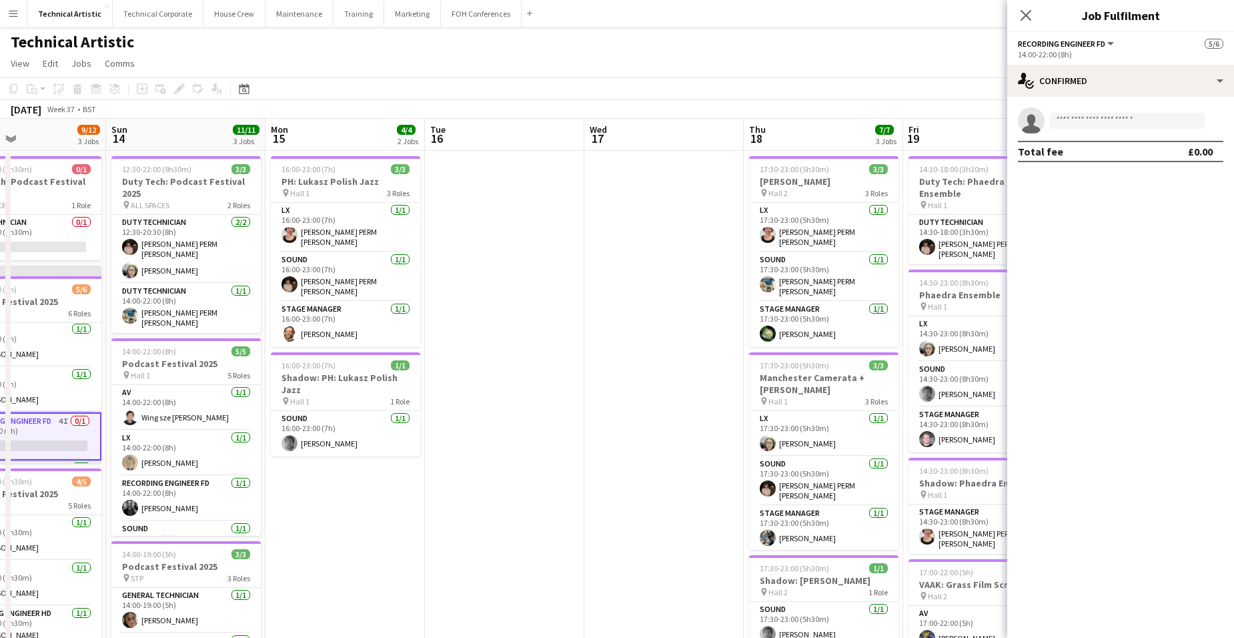
scroll to position [0, 341]
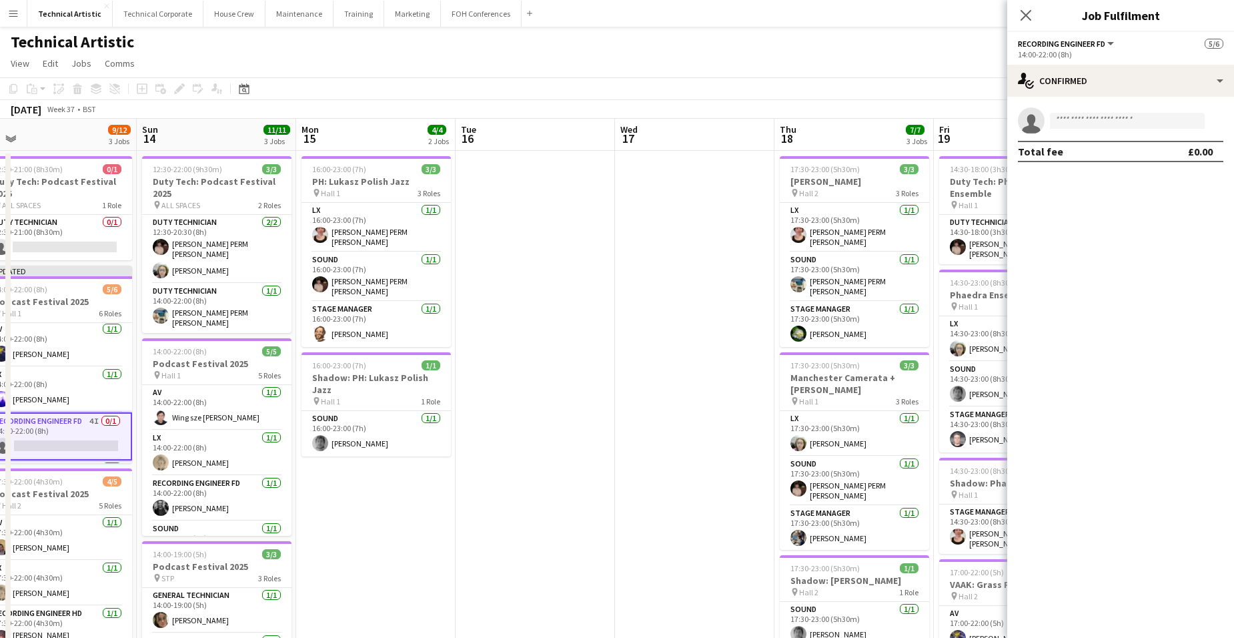
drag, startPoint x: 907, startPoint y: 242, endPoint x: 812, endPoint y: 233, distance: 95.8
click at [812, 233] on app-calendar-viewport "Thu 11 8/9 3 Jobs Fri 12 11/11 3 Jobs Sat 13 9/12 3 Jobs Sun 14 11/11 3 Jobs Mo…" at bounding box center [617, 540] width 1234 height 842
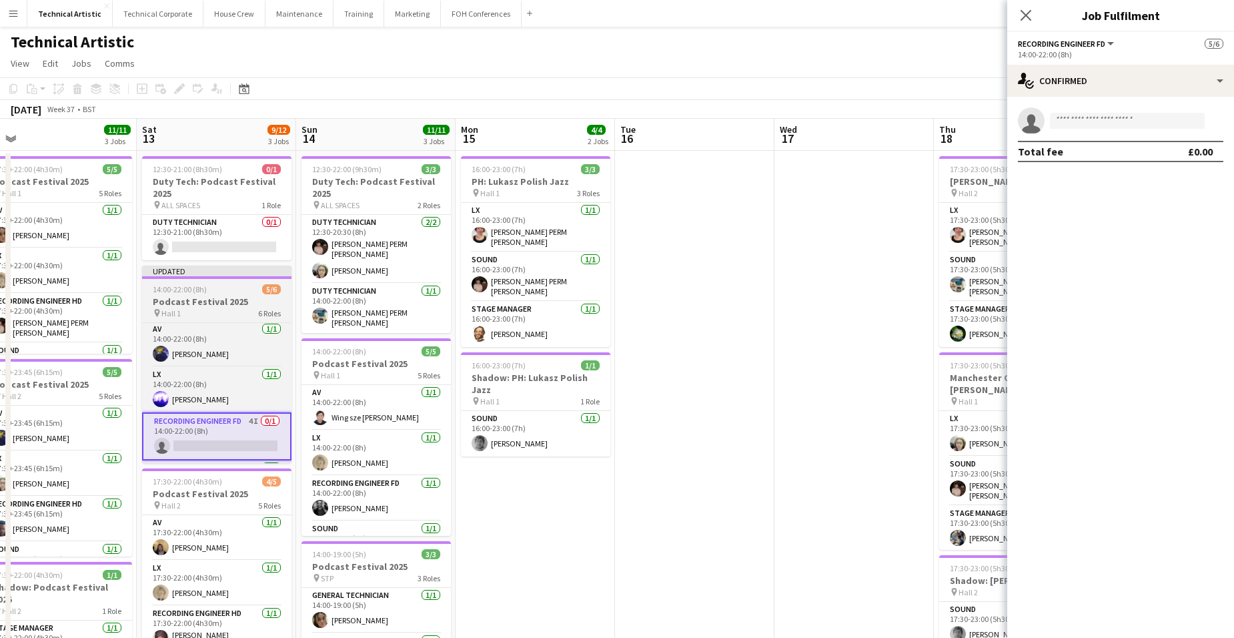
click at [207, 310] on div "pin Hall 1 6 Roles" at bounding box center [216, 312] width 149 height 11
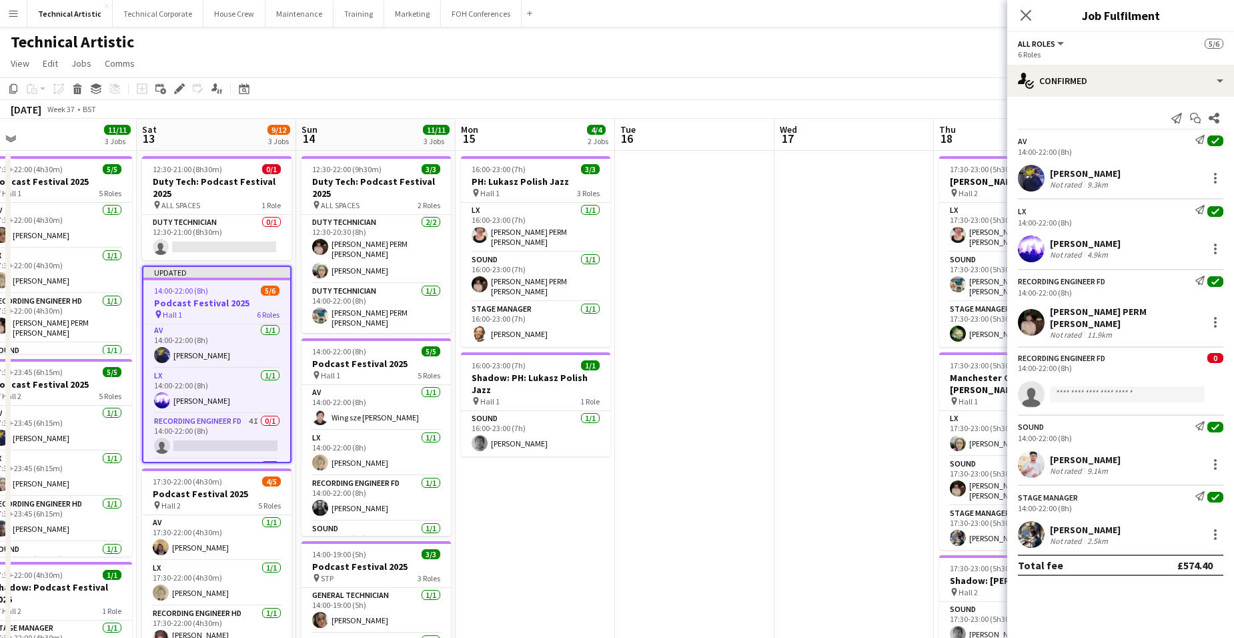
click at [602, 92] on app-toolbar "Copy Paste Paste Ctrl+V Paste with crew Ctrl+Shift+V Paste linked Job Delete Gr…" at bounding box center [617, 88] width 1234 height 23
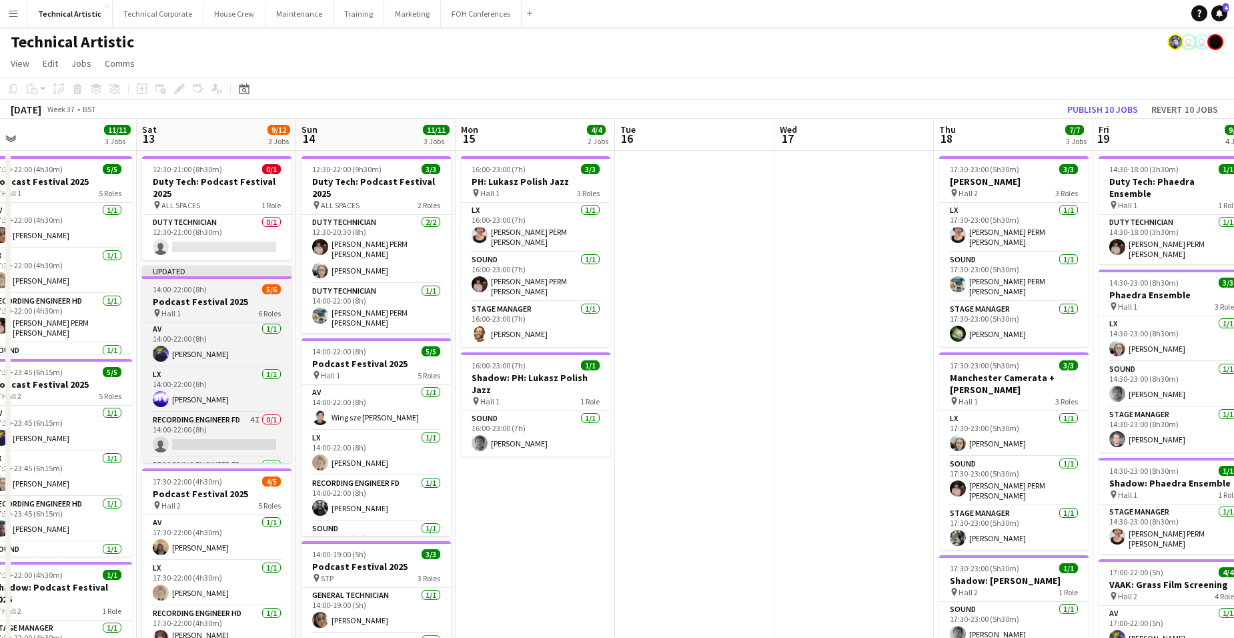
click at [179, 291] on span "14:00-22:00 (8h)" at bounding box center [180, 289] width 54 height 10
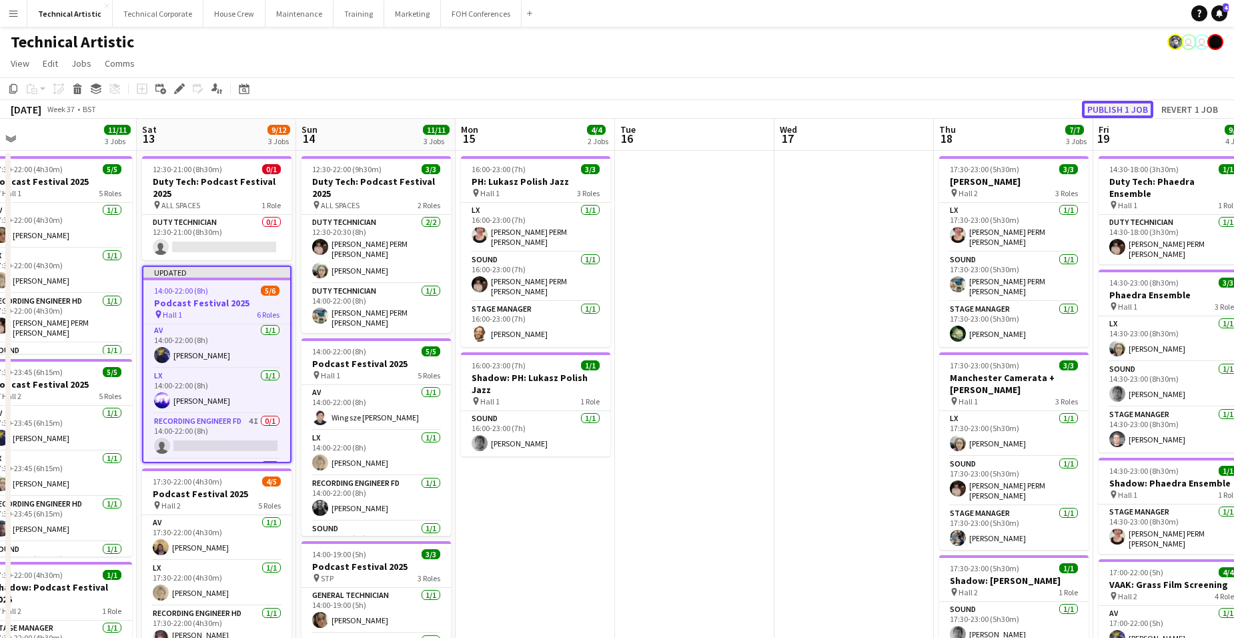
click at [1118, 107] on button "Publish 1 job" at bounding box center [1117, 109] width 71 height 17
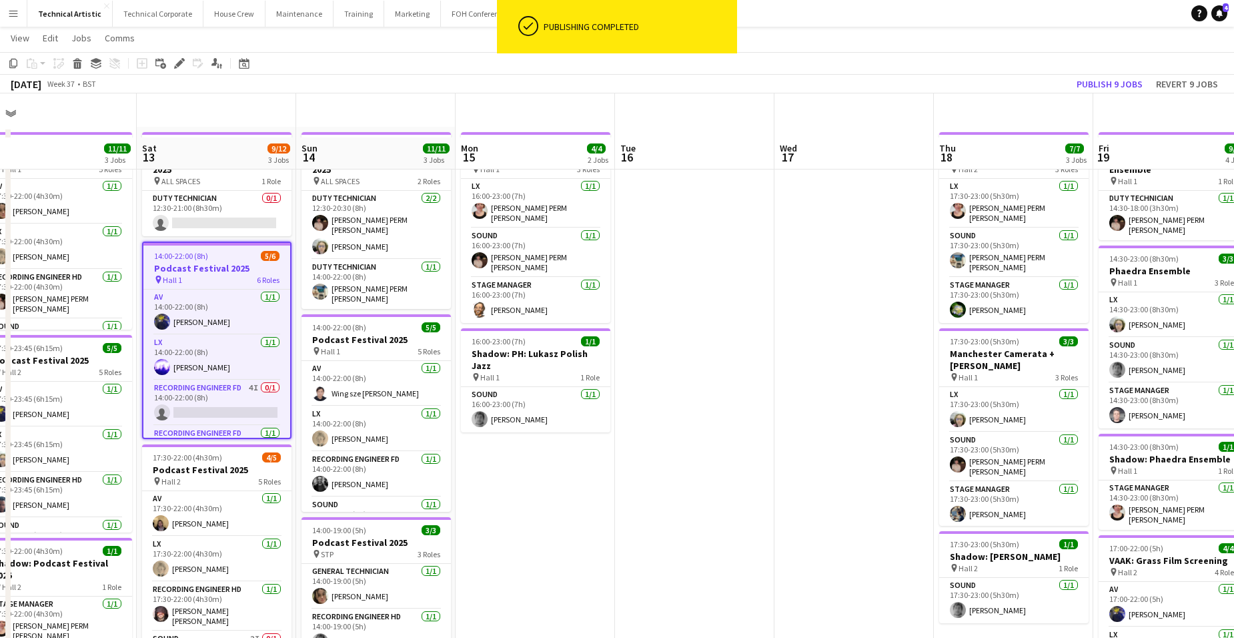
scroll to position [0, 0]
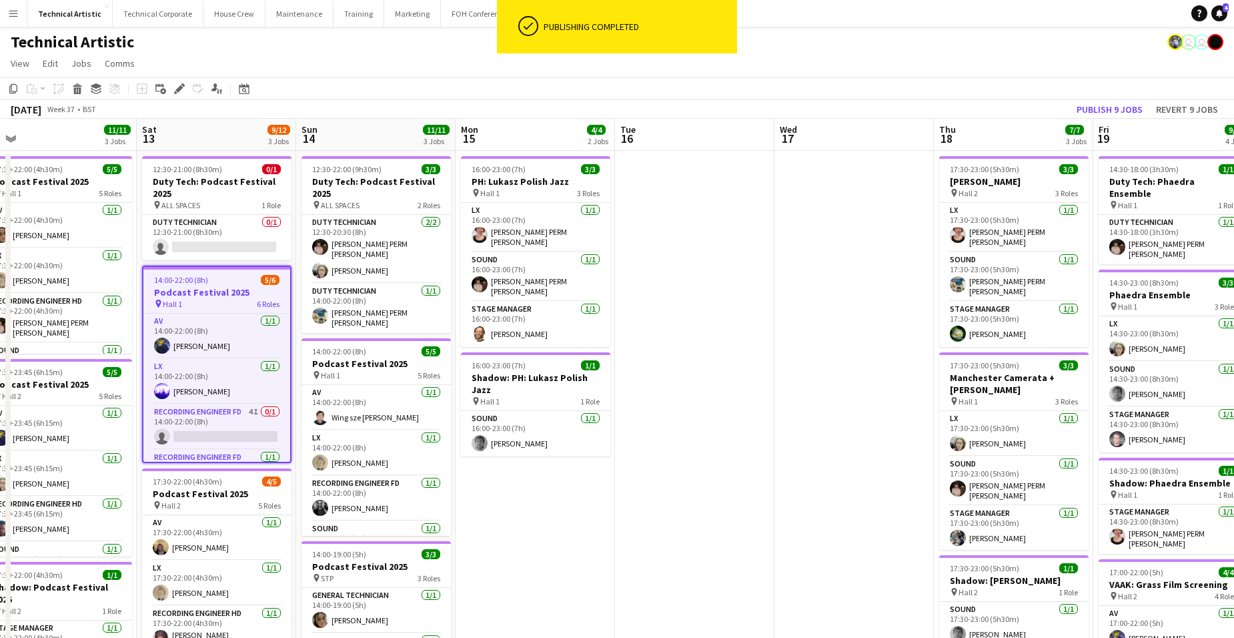
click at [739, 219] on app-date-cell at bounding box center [694, 556] width 159 height 810
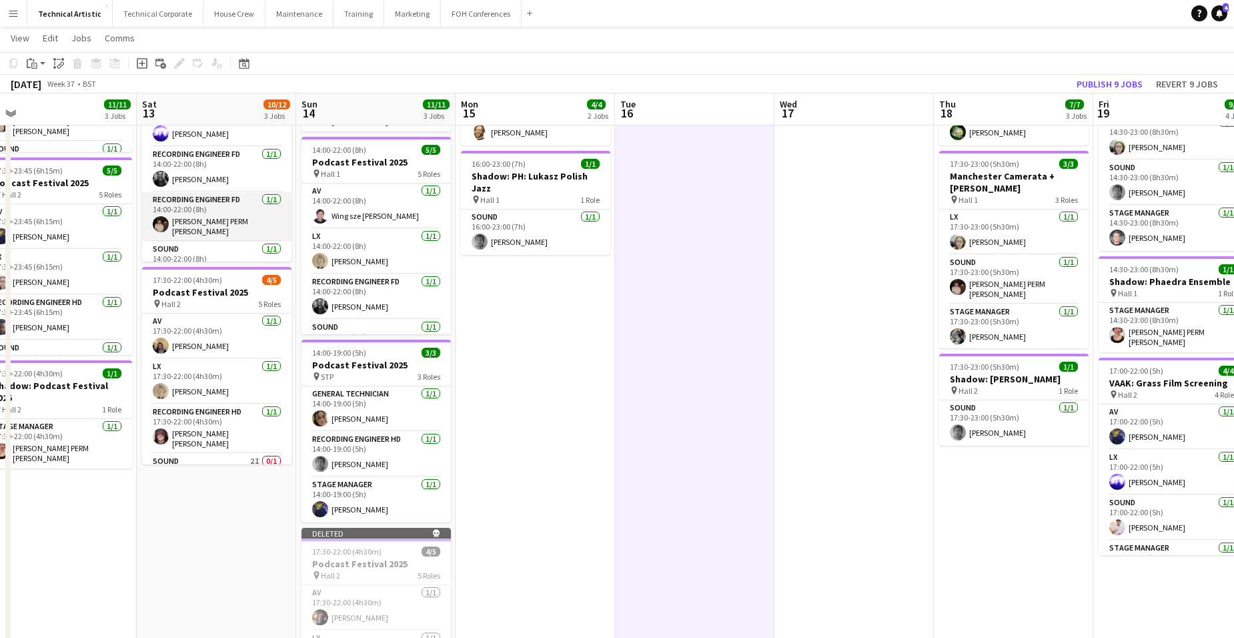
click at [213, 218] on app-card-role "Recording Engineer FD 1/1 14:00-22:00 (8h) Anders PERM Waller" at bounding box center [216, 216] width 149 height 49
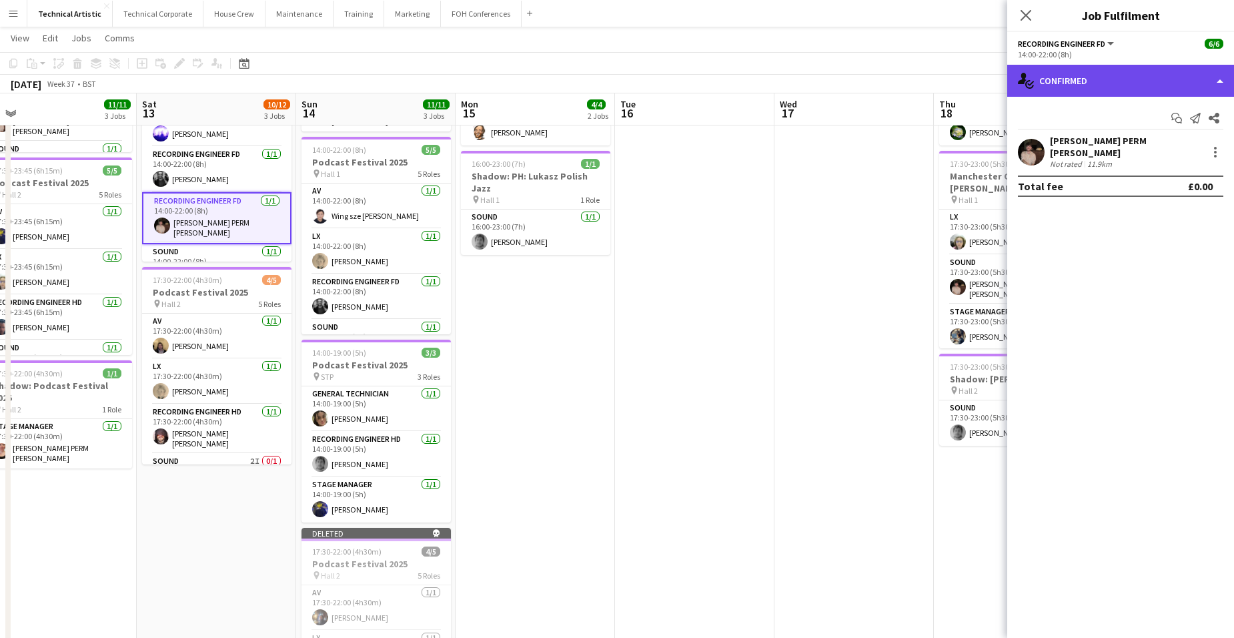
click at [1132, 81] on div "single-neutral-actions-check-2 Confirmed" at bounding box center [1120, 81] width 227 height 32
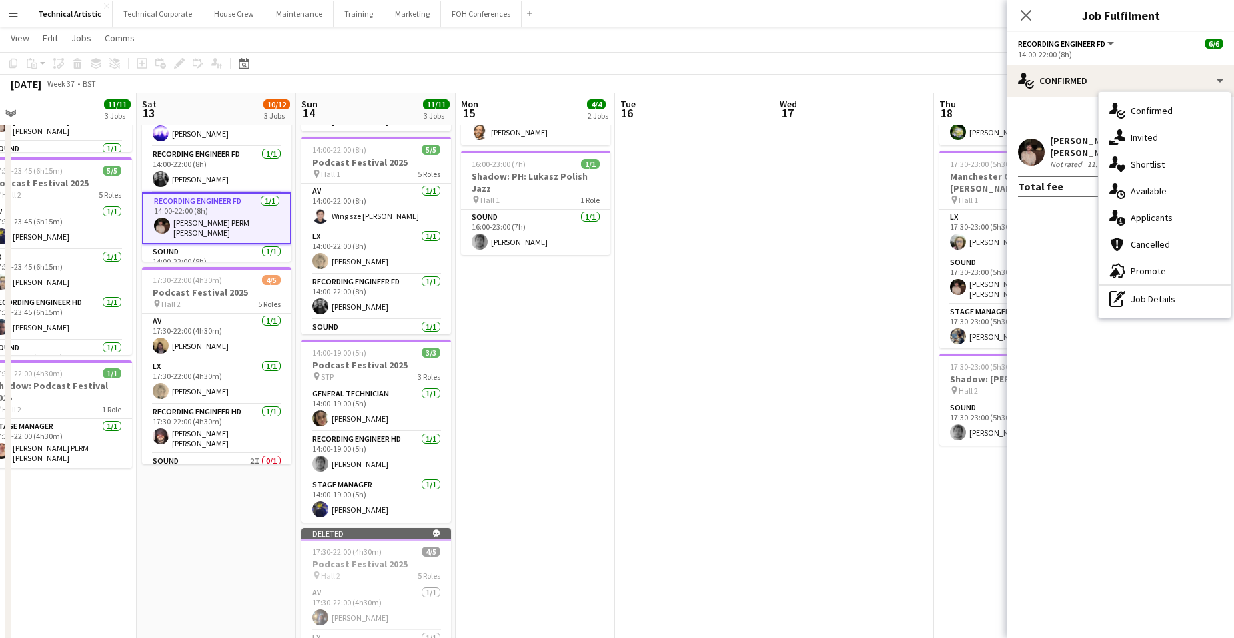
click at [1056, 337] on mat-expansion-panel "check Confirmed Start chat Send notification Share Anders PERM Waller Not rated…" at bounding box center [1120, 367] width 227 height 541
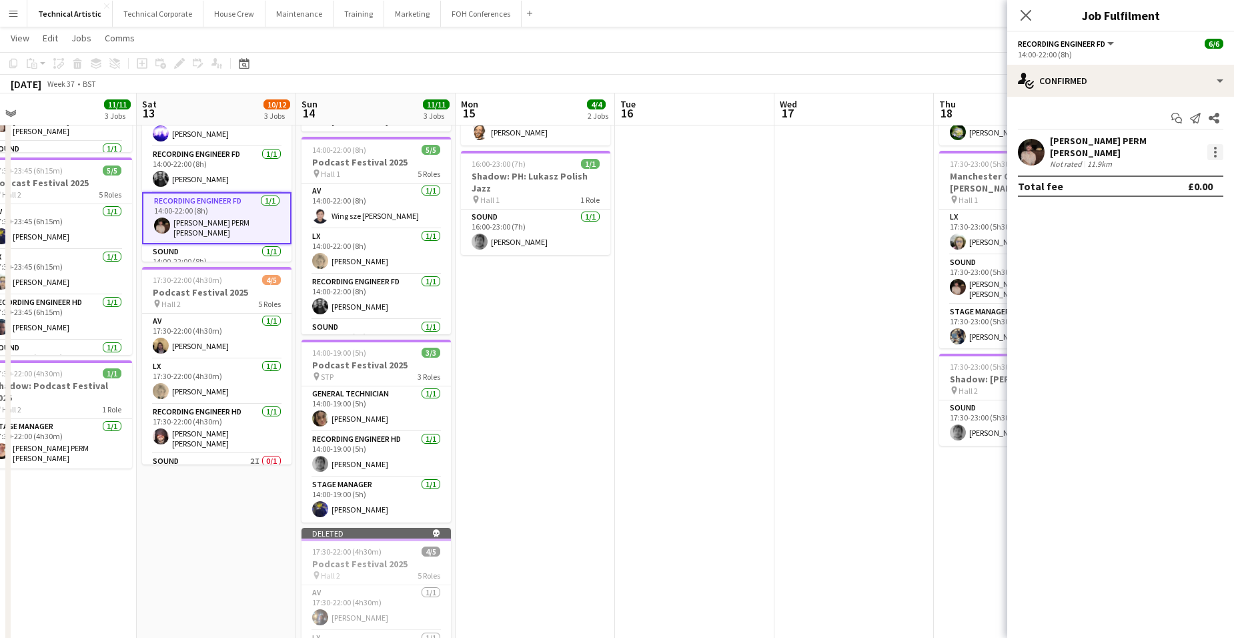
click at [1215, 146] on div at bounding box center [1215, 152] width 16 height 16
click at [1179, 197] on button "Switch crew" at bounding box center [1171, 205] width 104 height 32
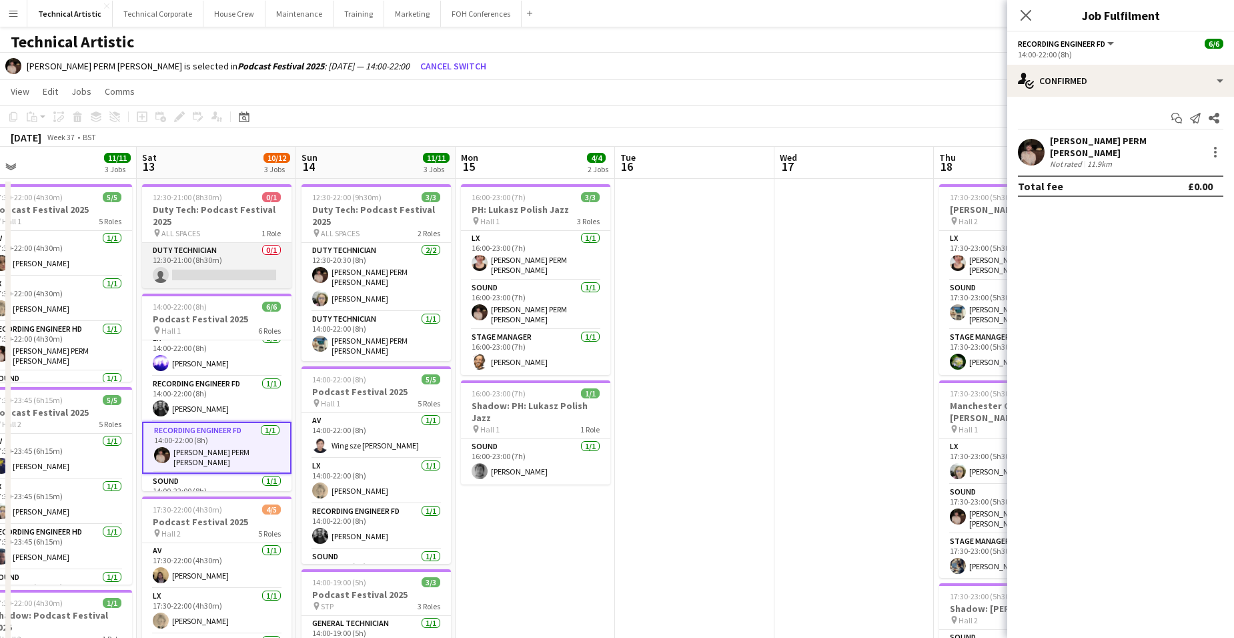
click at [208, 257] on app-card-role "Duty Technician 0/1 12:30-21:00 (8h30m) single-neutral-actions" at bounding box center [216, 265] width 149 height 45
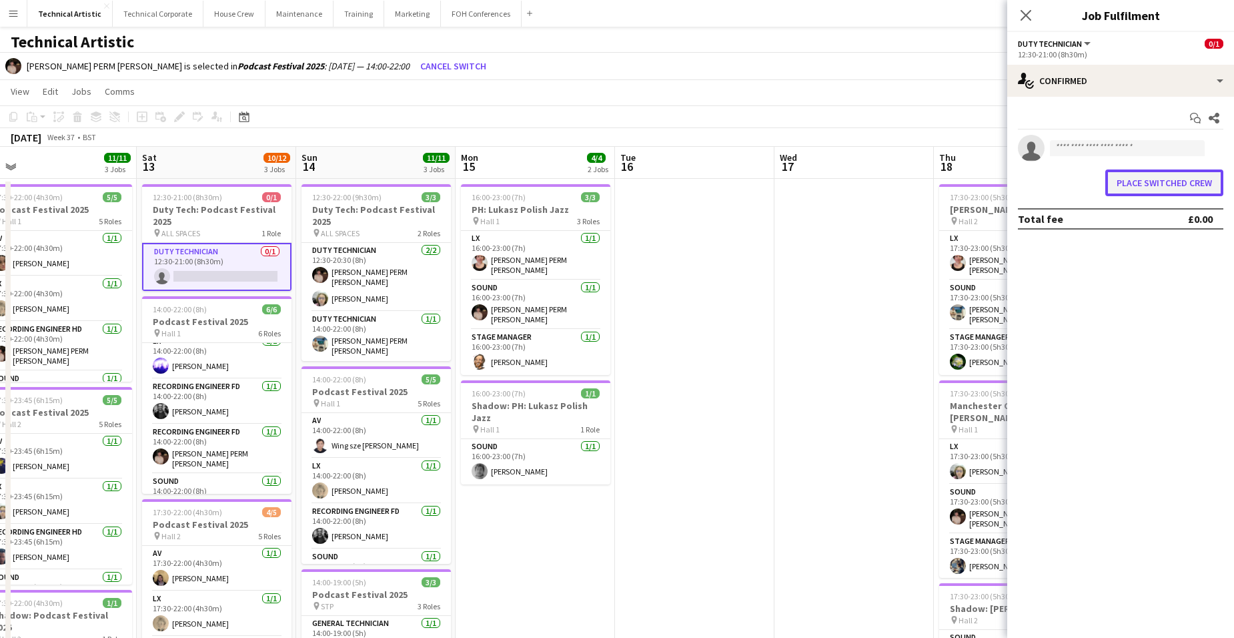
click at [1177, 180] on button "Place switched crew" at bounding box center [1164, 182] width 118 height 27
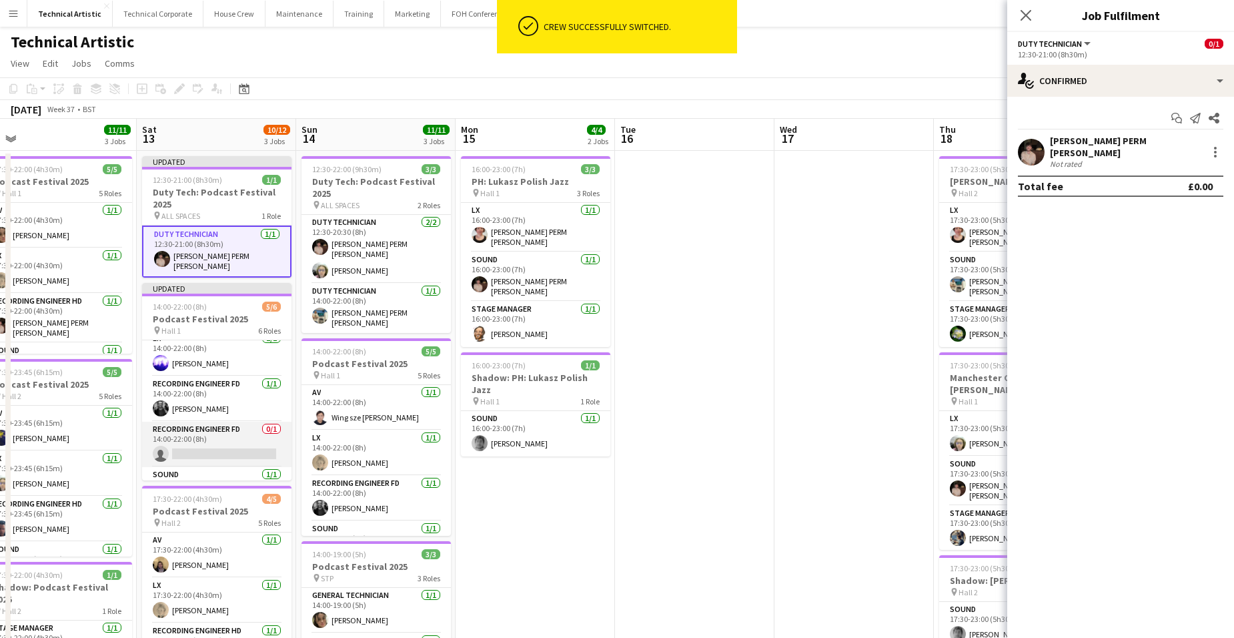
click at [211, 427] on app-card-role "Recording Engineer FD 0/1 14:00-22:00 (8h) single-neutral-actions" at bounding box center [216, 444] width 149 height 45
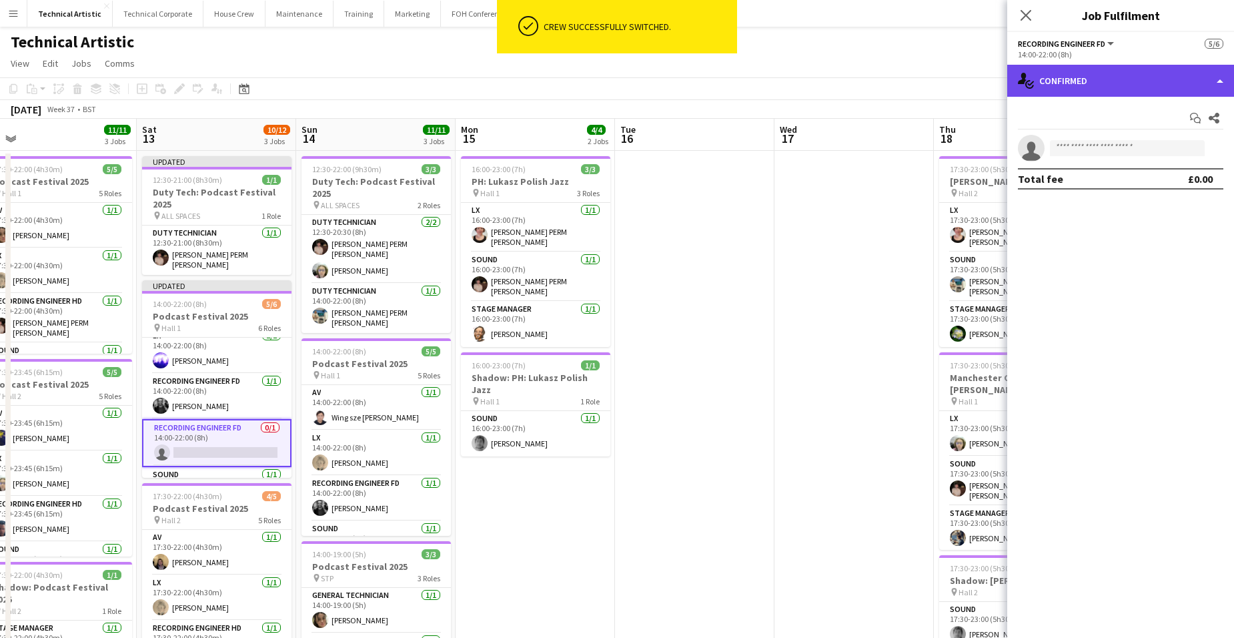
click at [1102, 80] on div "single-neutral-actions-check-2 Confirmed" at bounding box center [1120, 81] width 227 height 32
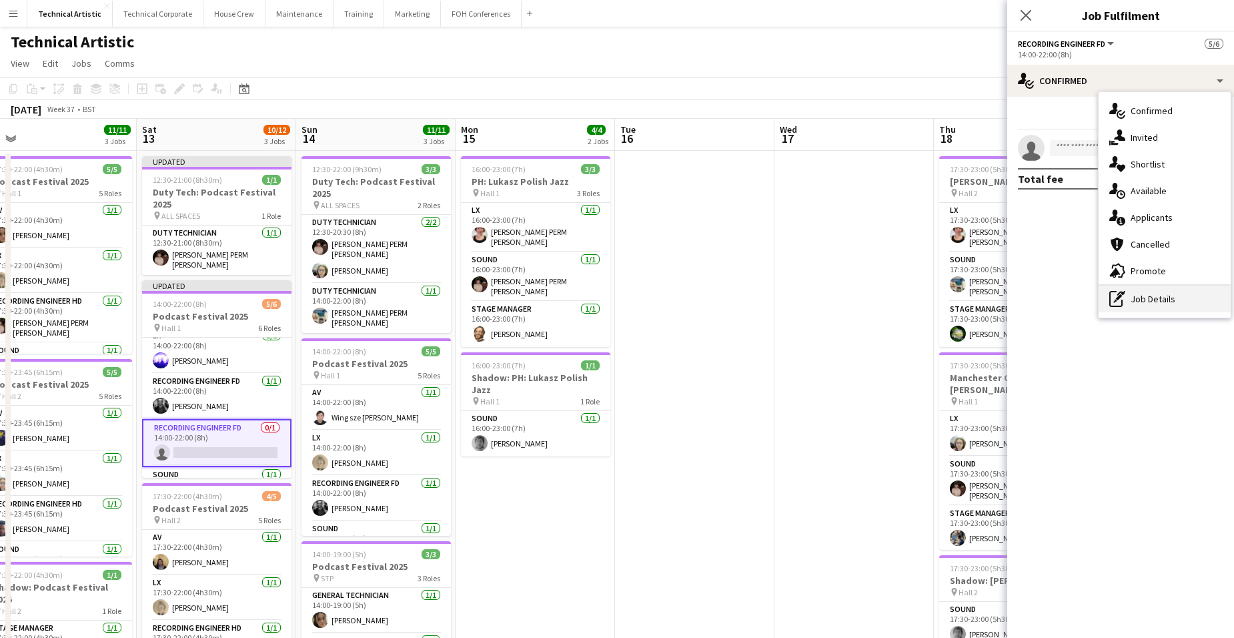
click at [1164, 296] on div "pen-write Job Details" at bounding box center [1164, 298] width 132 height 27
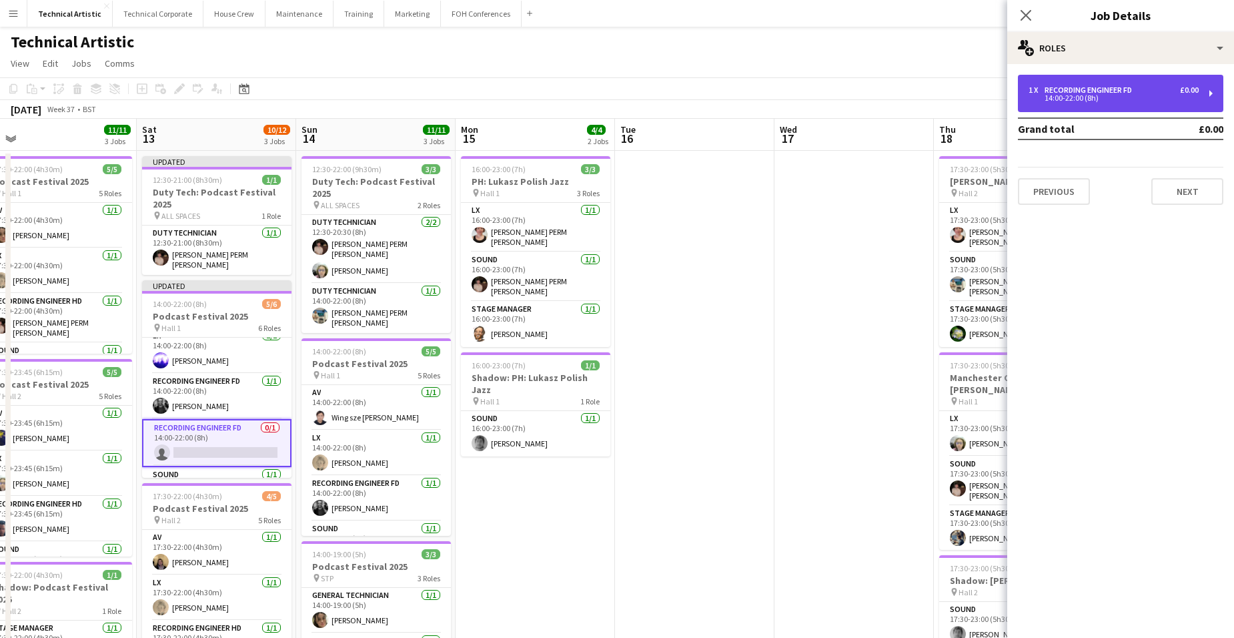
click at [1154, 95] on div "14:00-22:00 (8h)" at bounding box center [1113, 98] width 170 height 7
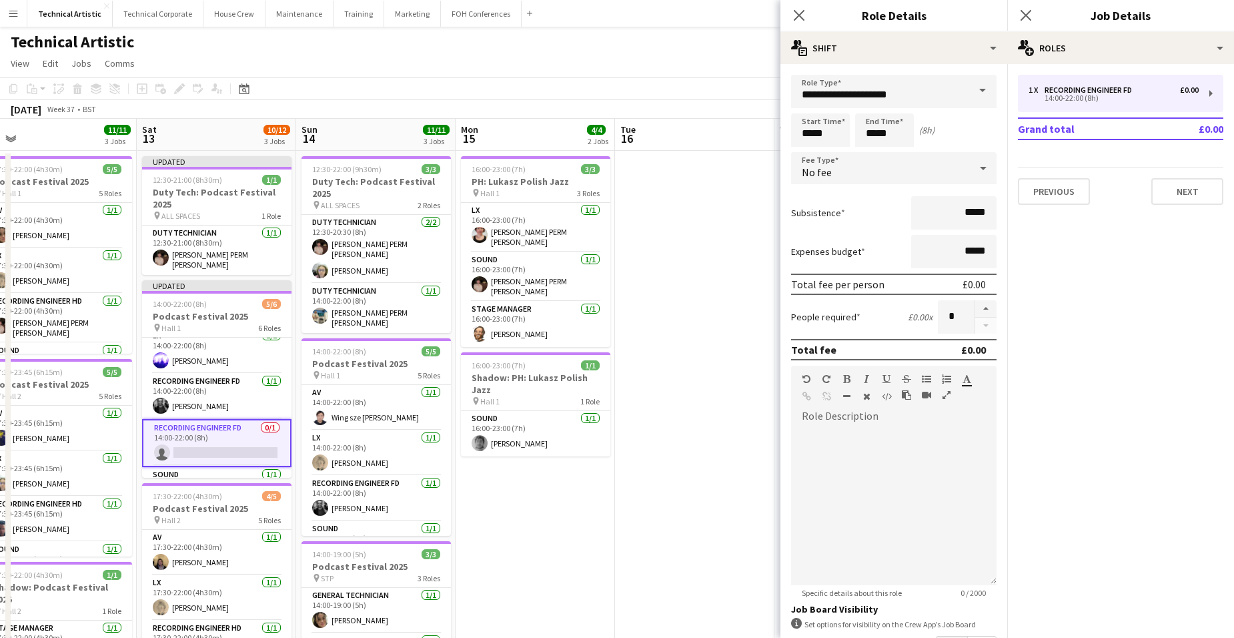
click at [927, 180] on div "No fee" at bounding box center [880, 168] width 179 height 32
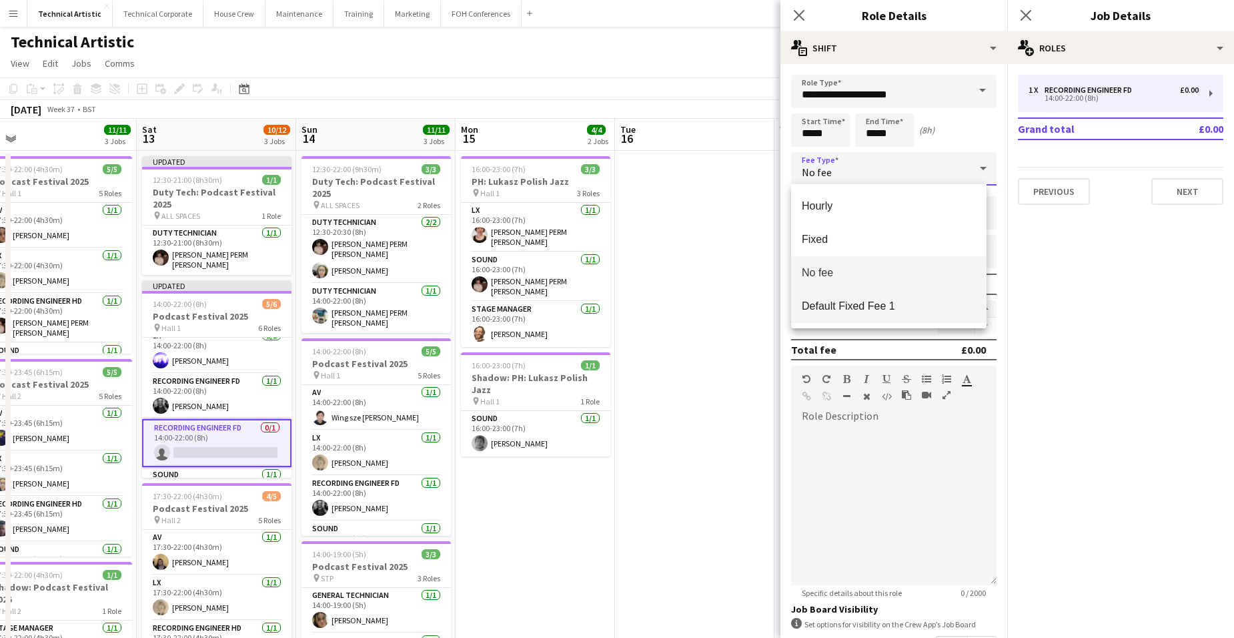
click at [944, 306] on span "Default Fixed Fee 1" at bounding box center [889, 305] width 174 height 13
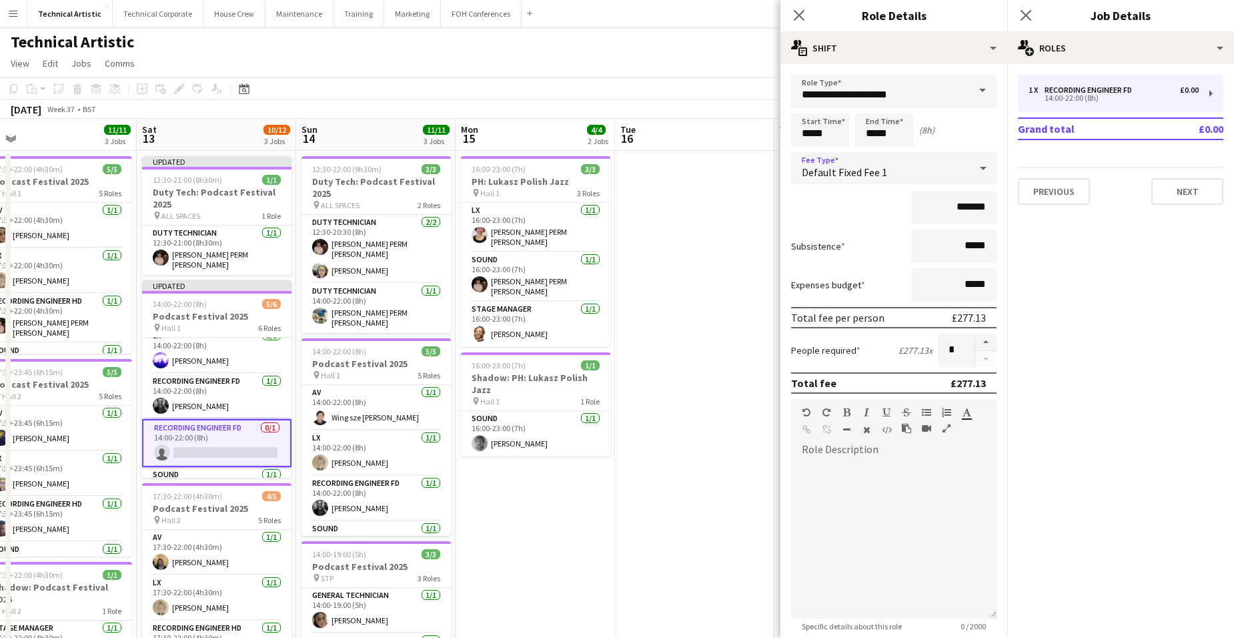
click at [230, 445] on app-card-role "Recording Engineer FD 0/1 14:00-22:00 (8h) single-neutral-actions" at bounding box center [216, 443] width 149 height 48
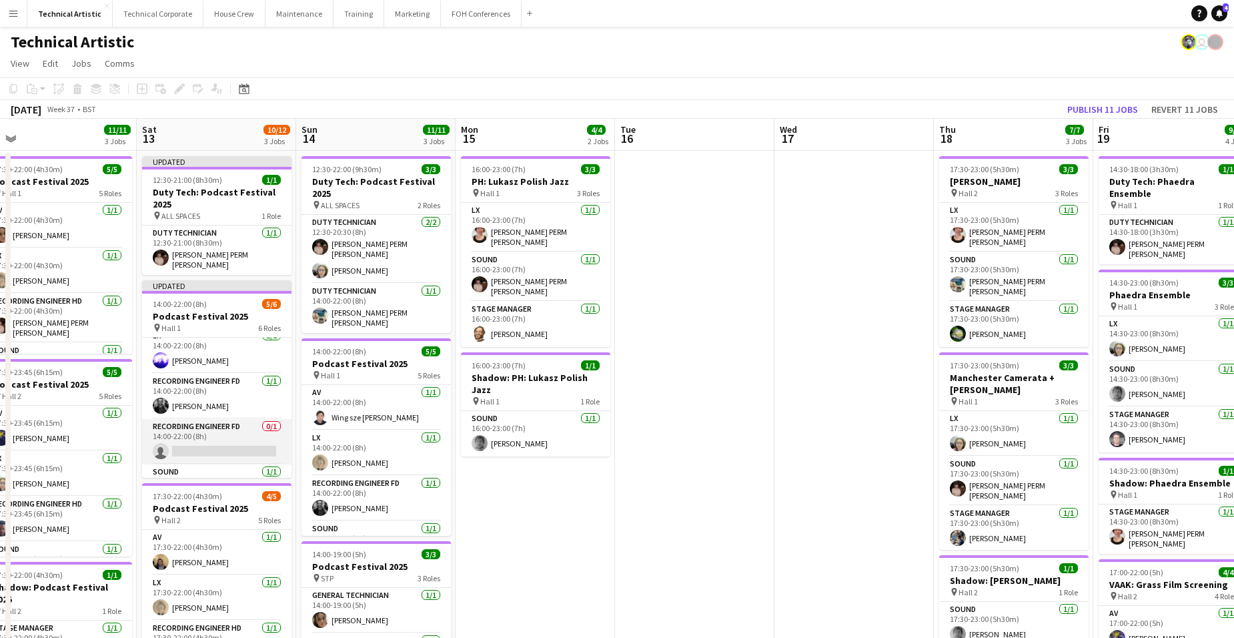
click at [230, 445] on app-card-role "Recording Engineer FD 0/1 14:00-22:00 (8h) single-neutral-actions" at bounding box center [216, 441] width 149 height 45
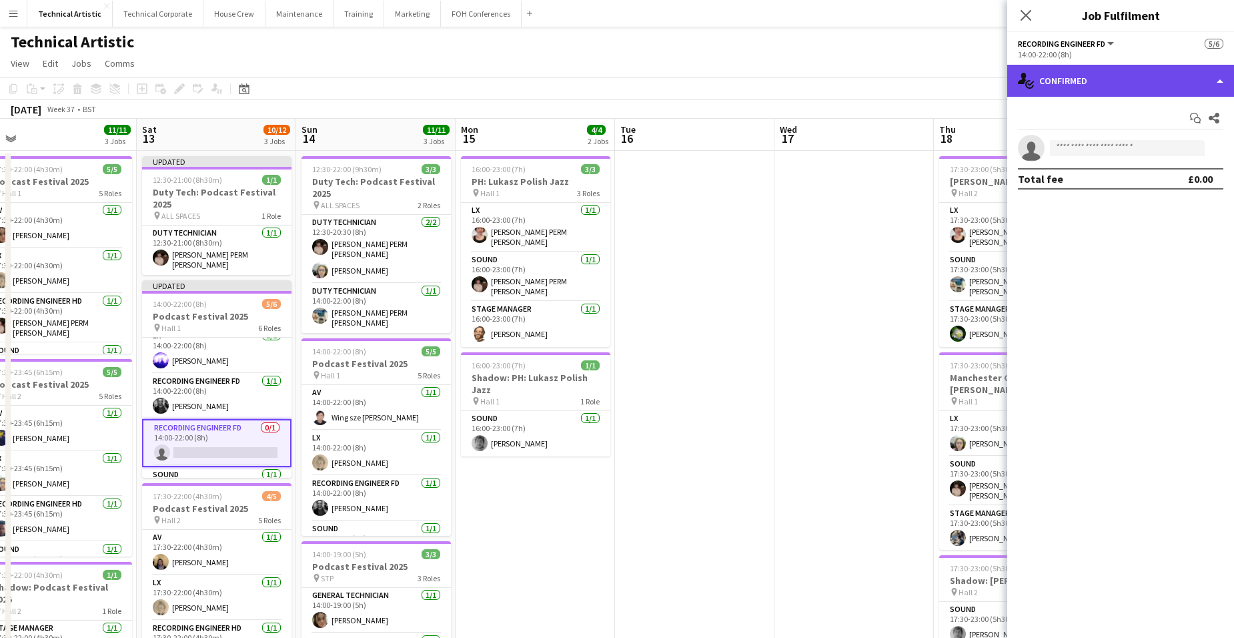
click at [1122, 67] on div "single-neutral-actions-check-2 Confirmed" at bounding box center [1120, 81] width 227 height 32
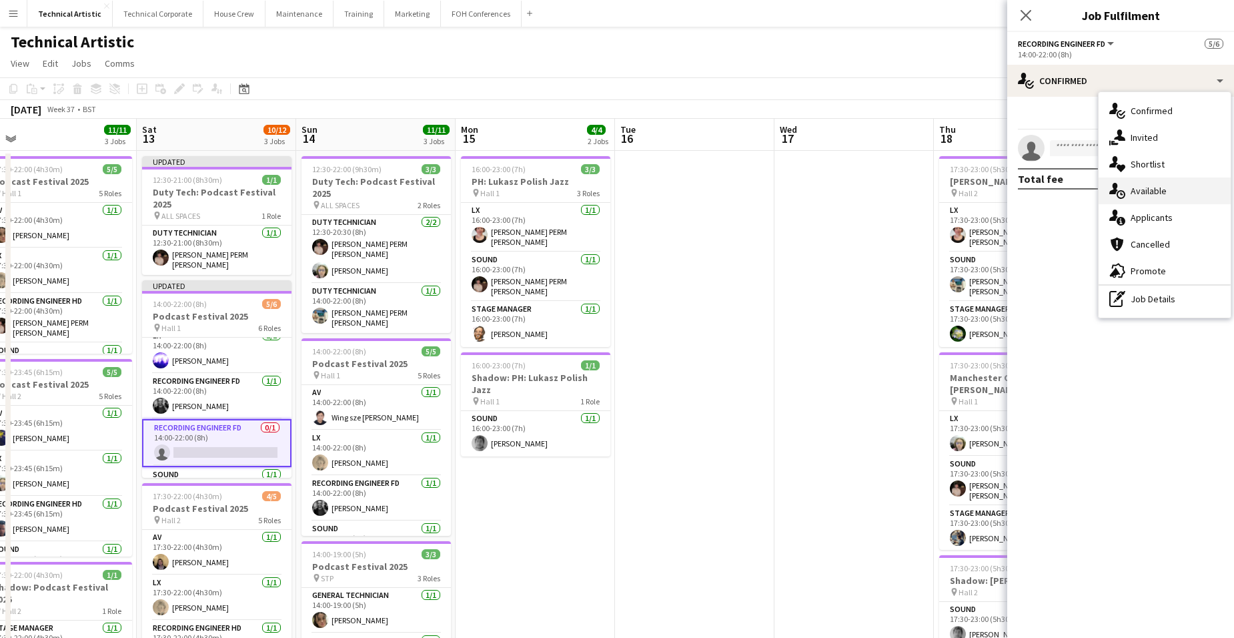
click at [1178, 189] on div "single-neutral-actions-upload Available" at bounding box center [1164, 190] width 132 height 27
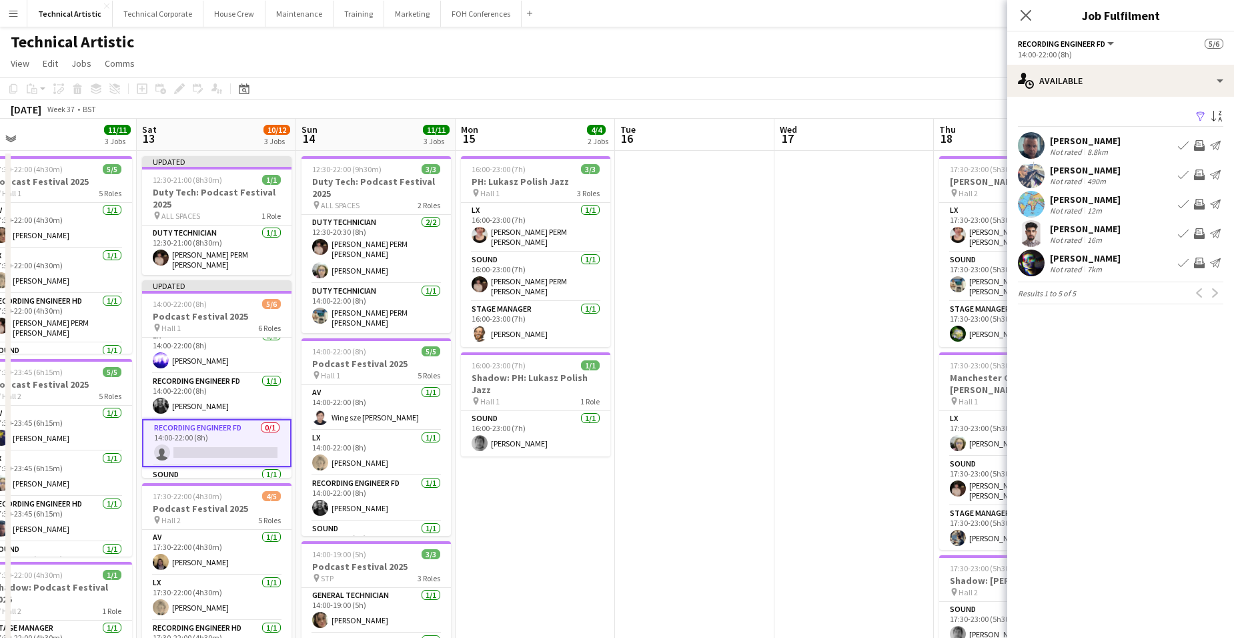
click at [1201, 141] on app-icon "Invite crew" at bounding box center [1199, 145] width 11 height 11
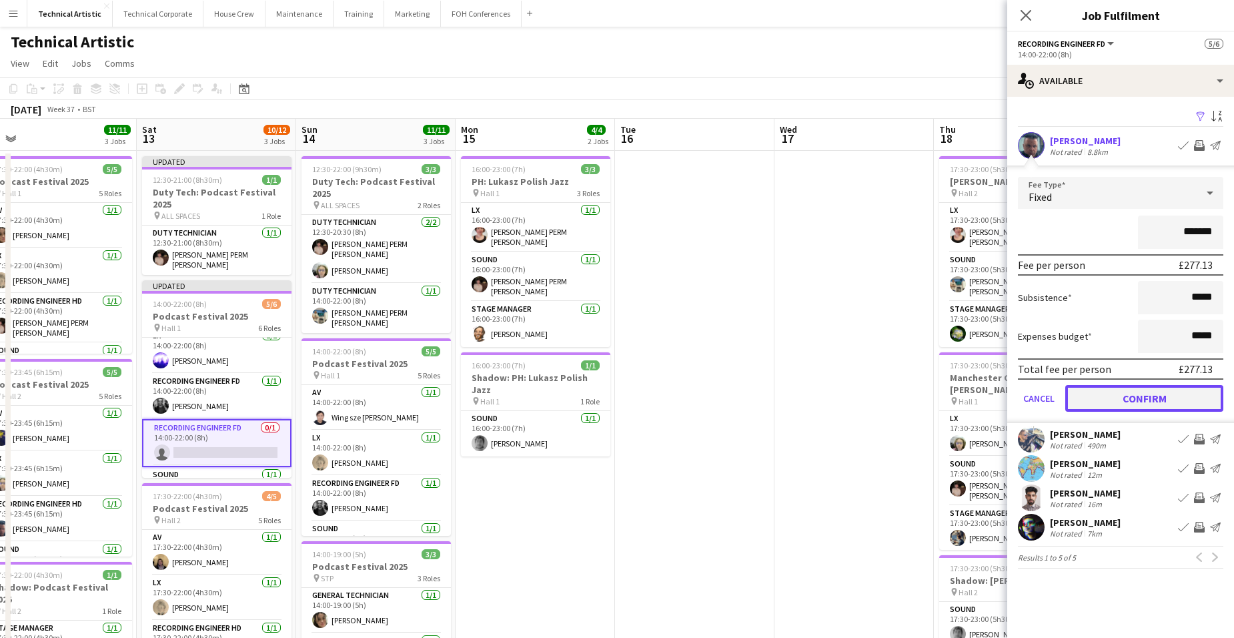
click at [1177, 399] on button "Confirm" at bounding box center [1144, 398] width 158 height 27
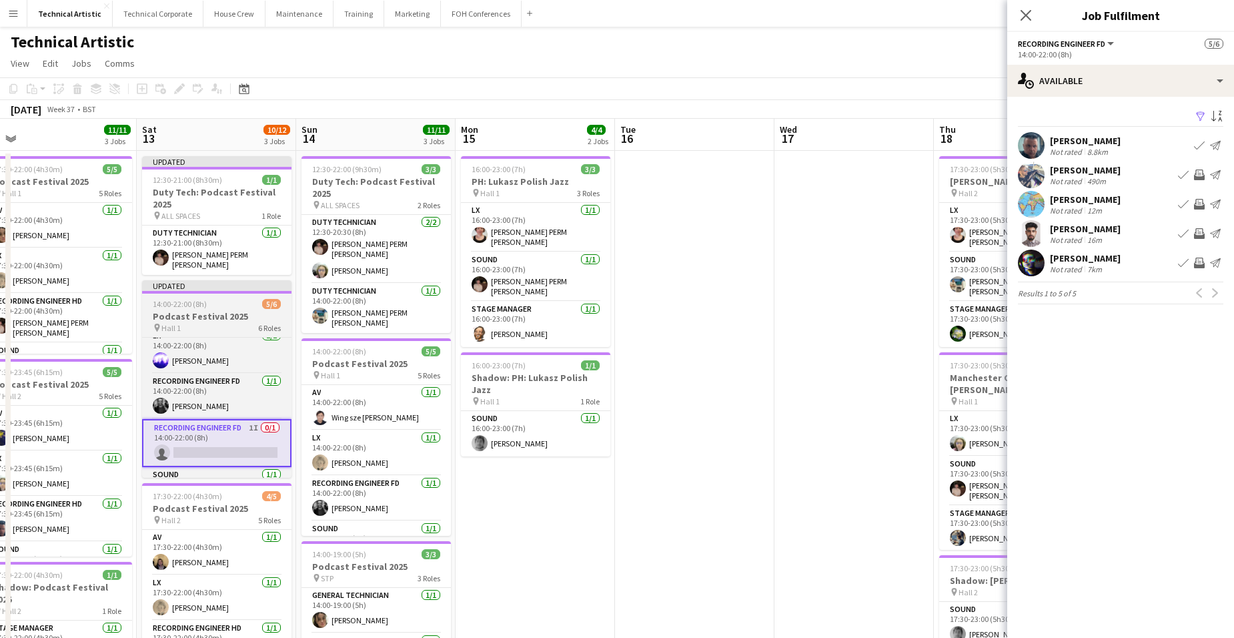
click at [217, 293] on app-job-card "Updated 14:00-22:00 (8h) 5/6 Podcast Festival 2025 pin Hall 1 6 Roles AV 1/1 14…" at bounding box center [216, 378] width 149 height 197
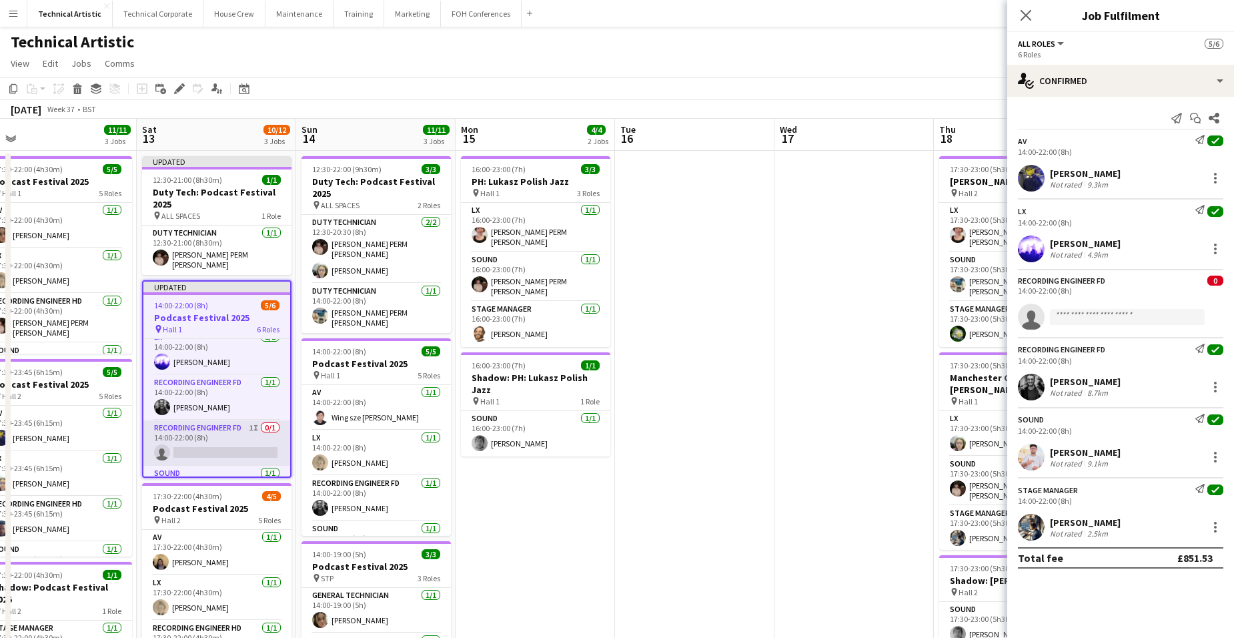
click at [222, 441] on app-card-role "Recording Engineer FD 1I 0/1 14:00-22:00 (8h) single-neutral-actions" at bounding box center [216, 442] width 147 height 45
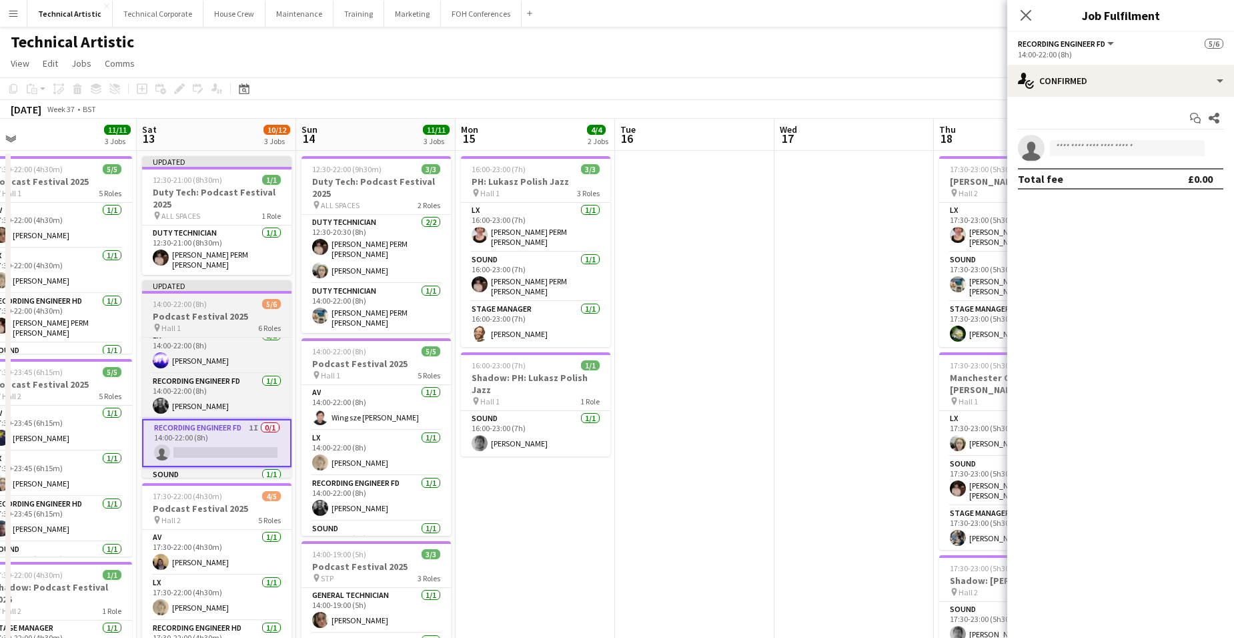
click at [202, 310] on h3 "Podcast Festival 2025" at bounding box center [216, 316] width 149 height 12
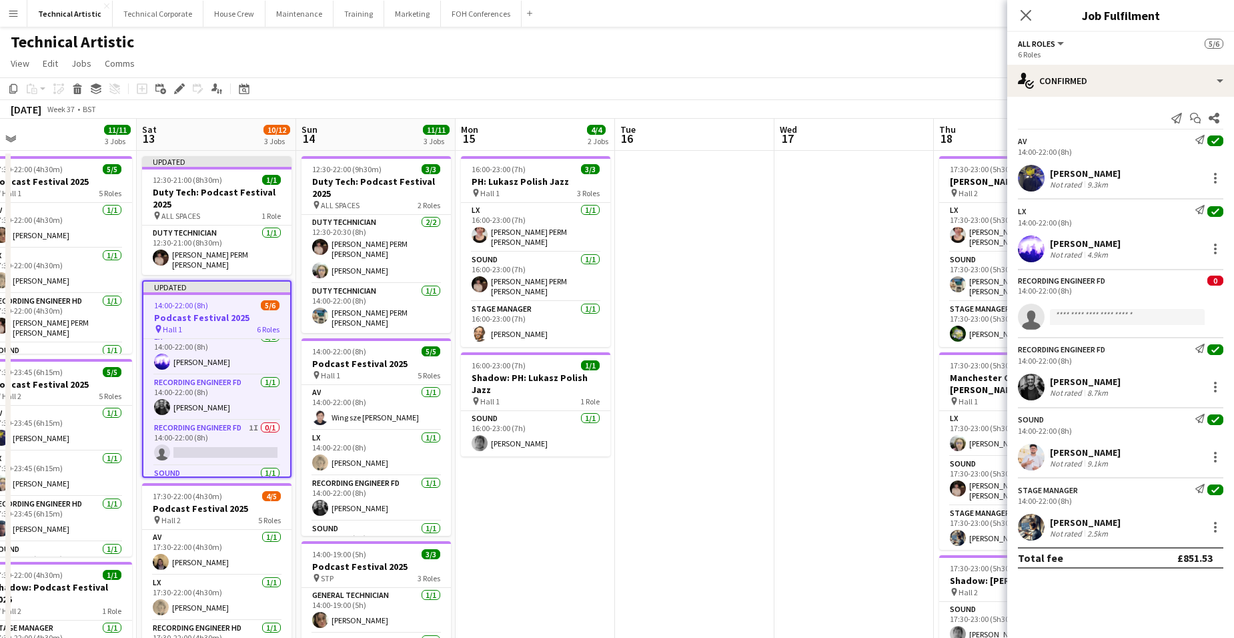
click at [775, 283] on app-date-cell at bounding box center [853, 556] width 159 height 810
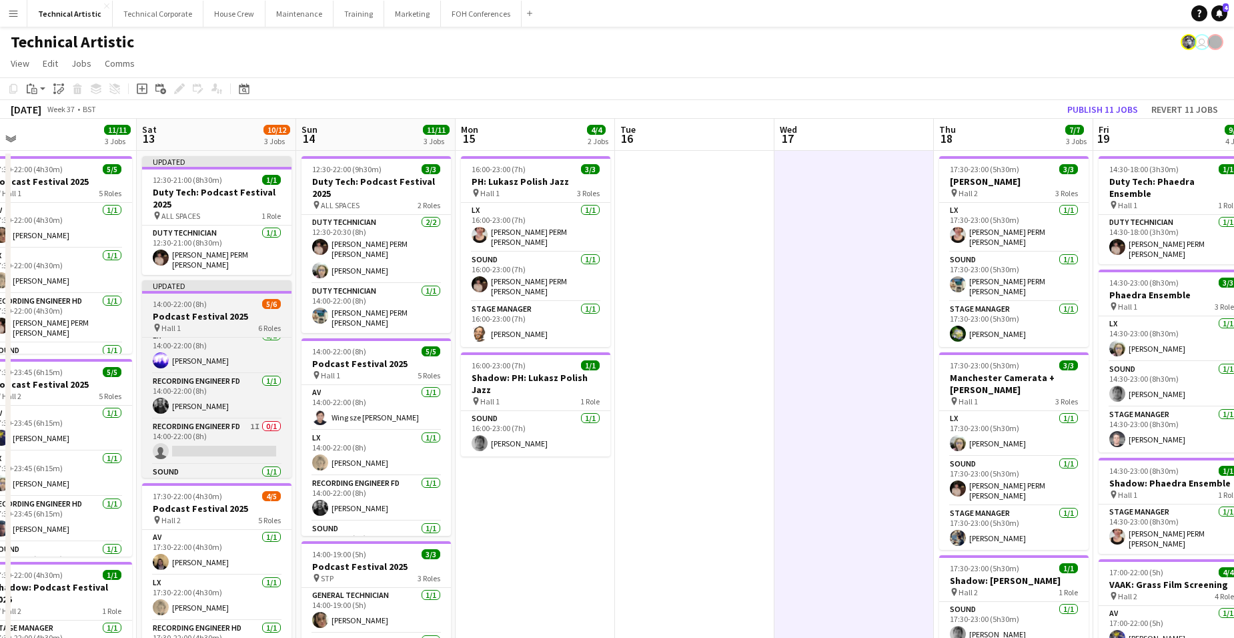
click at [193, 315] on h3 "Podcast Festival 2025" at bounding box center [216, 316] width 149 height 12
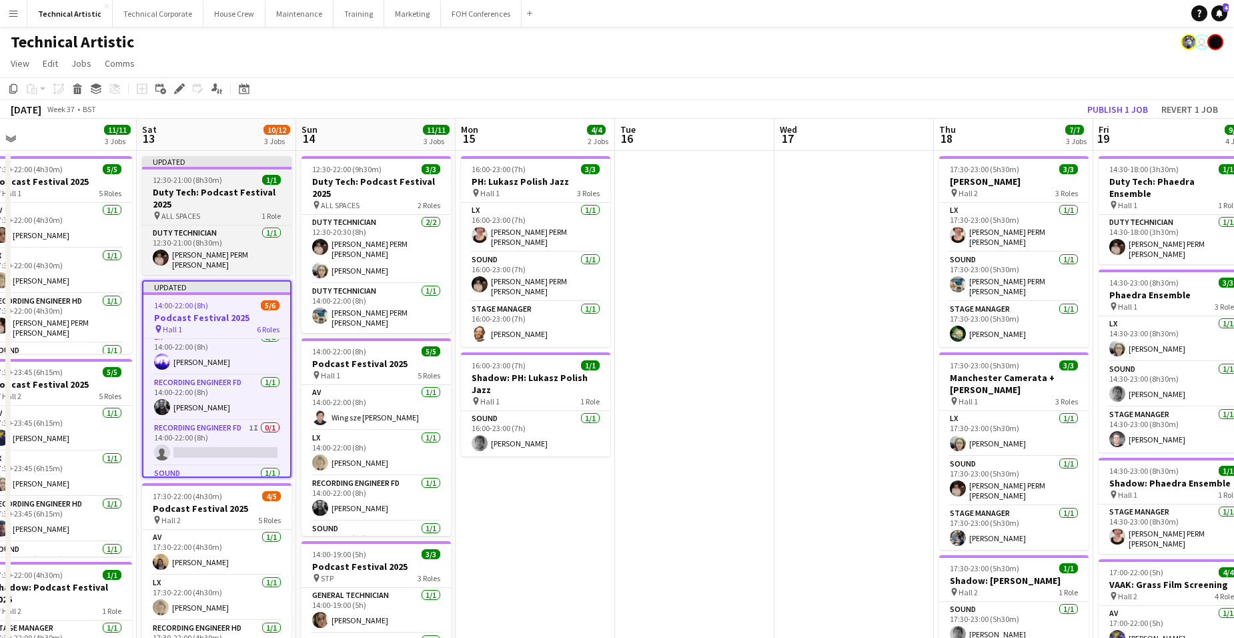
click at [181, 171] on app-job-card "Updated 12:30-21:00 (8h30m) 1/1 Duty Tech: Podcast Festival 2025 pin ALL SPACES…" at bounding box center [216, 215] width 149 height 119
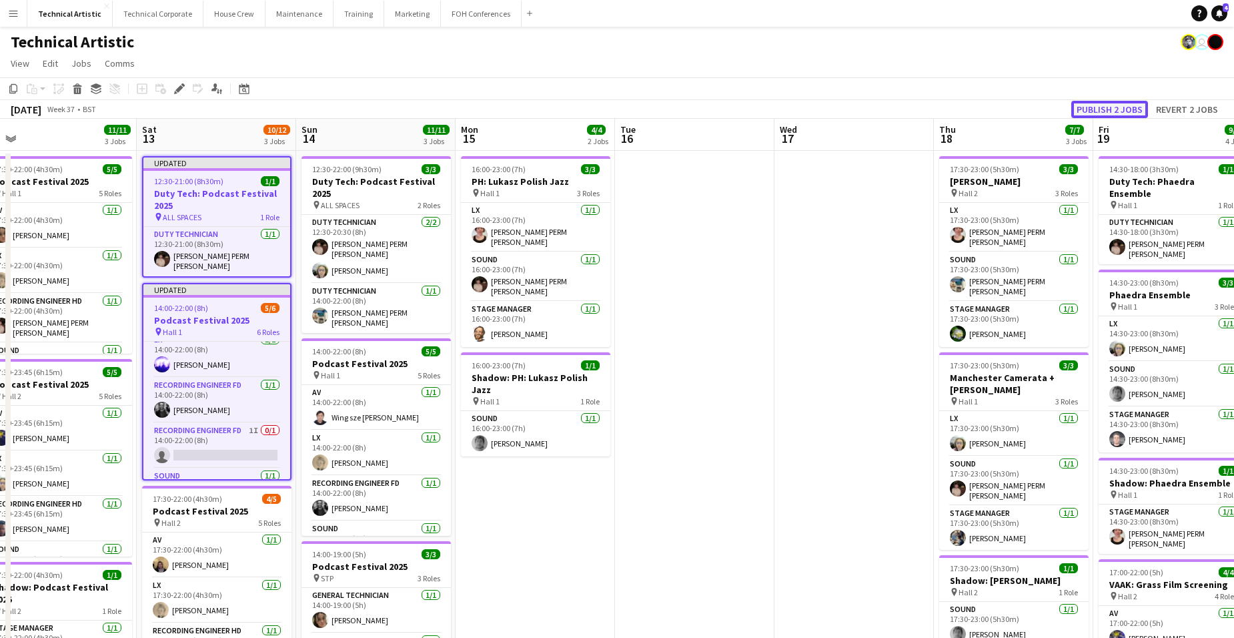
click at [1127, 108] on button "Publish 2 jobs" at bounding box center [1109, 109] width 77 height 17
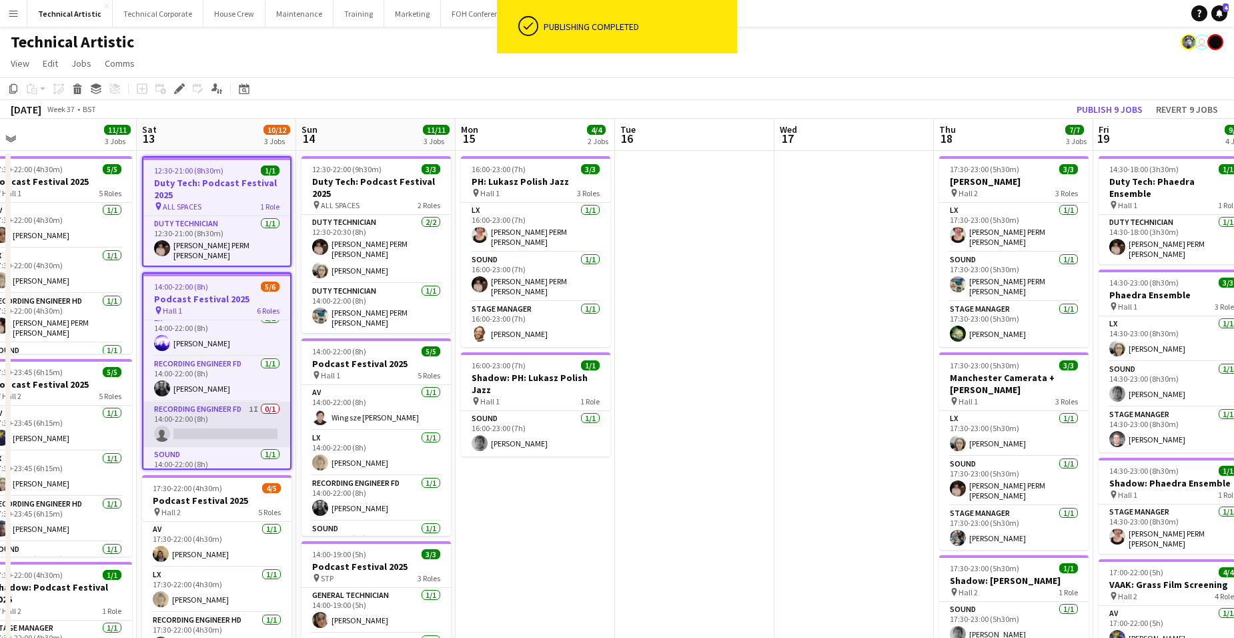
click at [226, 417] on app-card-role "Recording Engineer FD 1I 0/1 14:00-22:00 (8h) single-neutral-actions" at bounding box center [216, 424] width 147 height 45
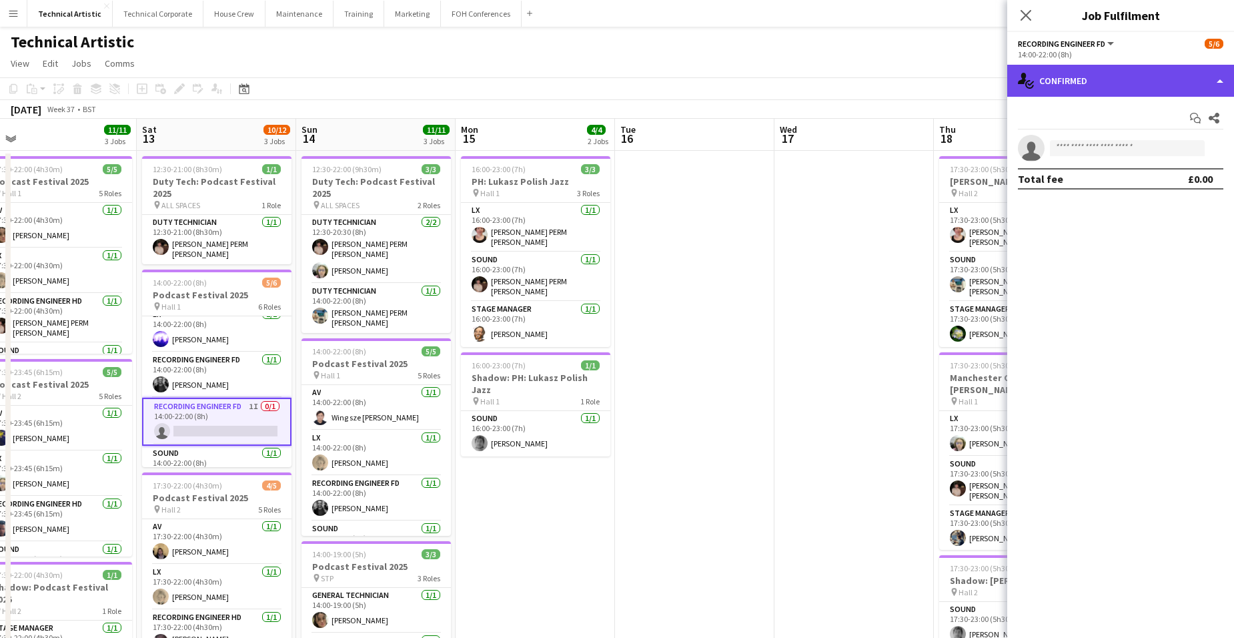
click at [1141, 81] on div "single-neutral-actions-check-2 Confirmed" at bounding box center [1120, 81] width 227 height 32
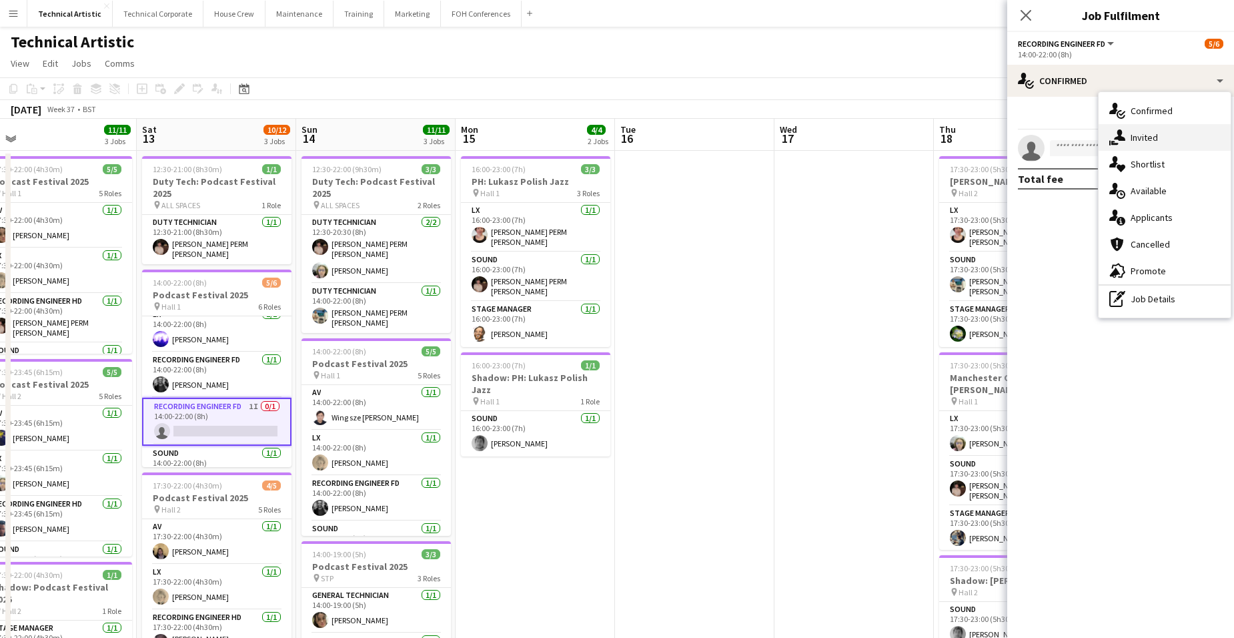
click at [1156, 140] on div "single-neutral-actions-share-1 Invited" at bounding box center [1164, 137] width 132 height 27
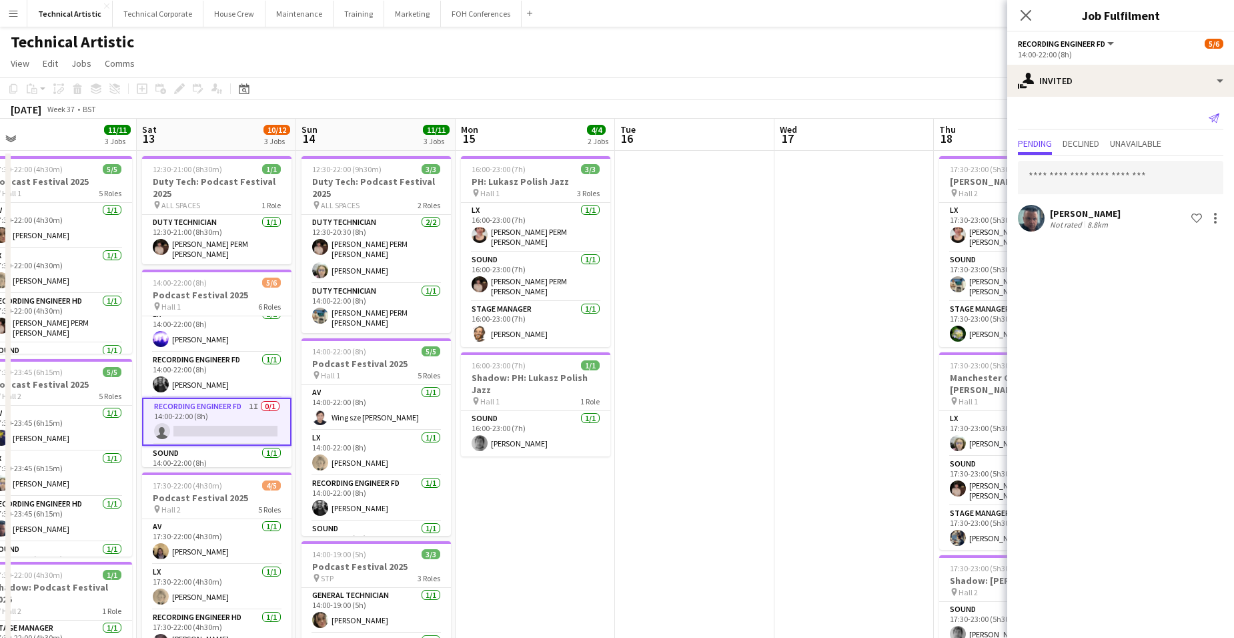
click at [1215, 116] on icon "Send notification" at bounding box center [1214, 118] width 11 height 11
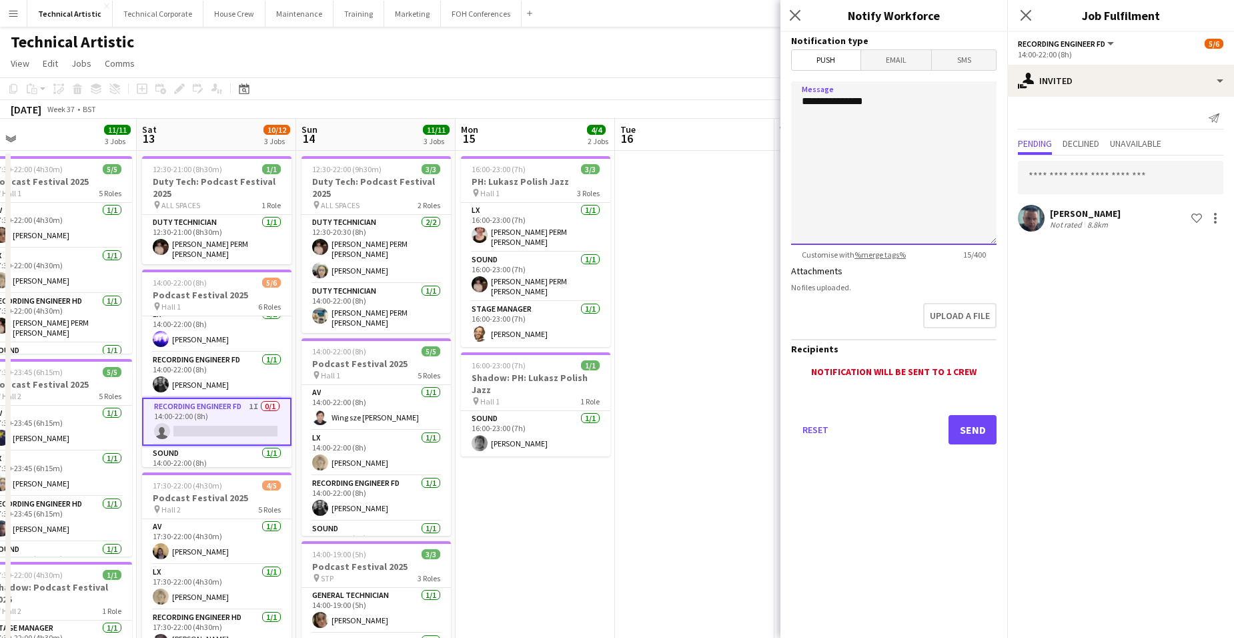
click at [912, 105] on textarea "**********" at bounding box center [893, 162] width 205 height 163
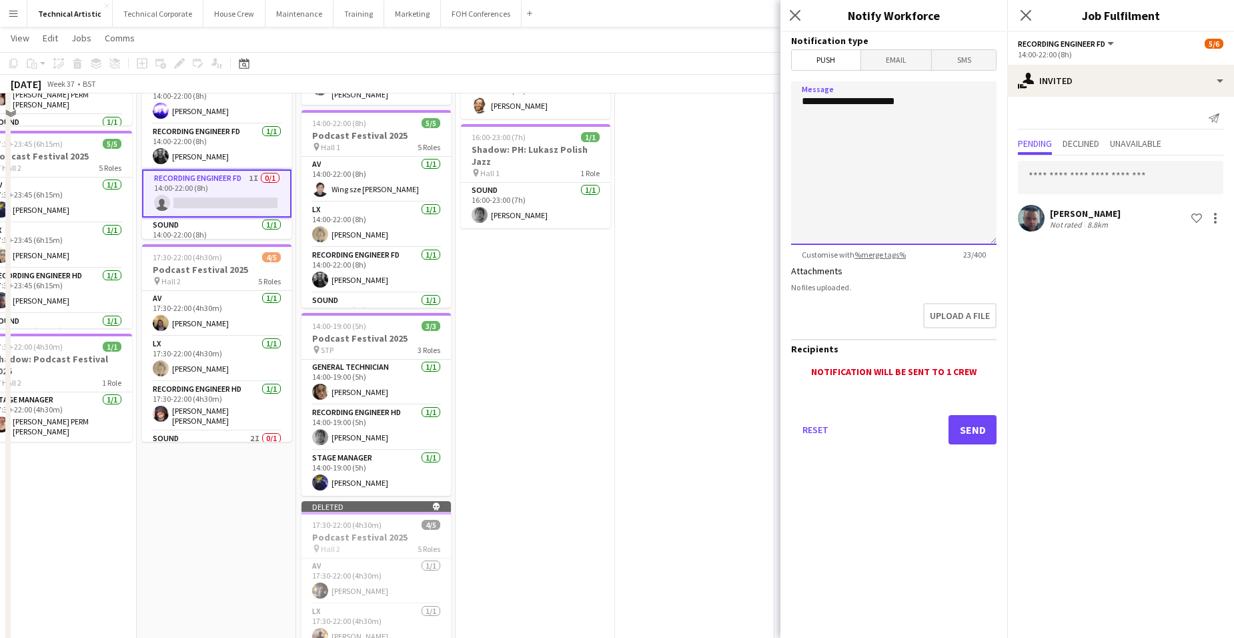
scroll to position [267, 0]
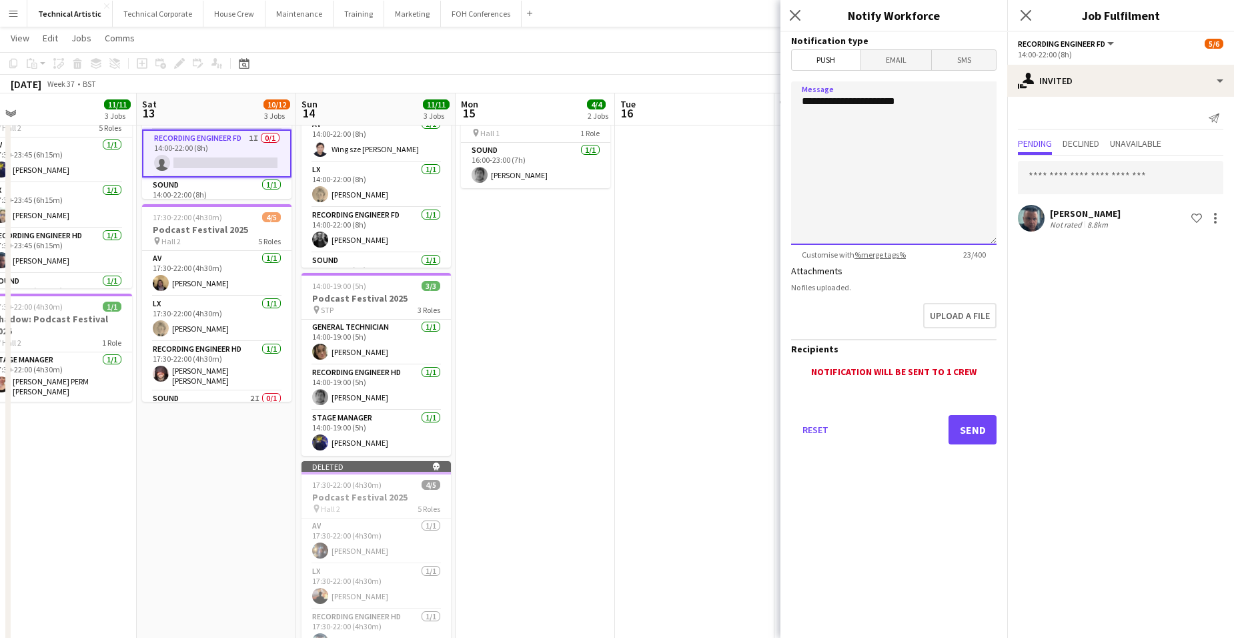
type textarea "**********"
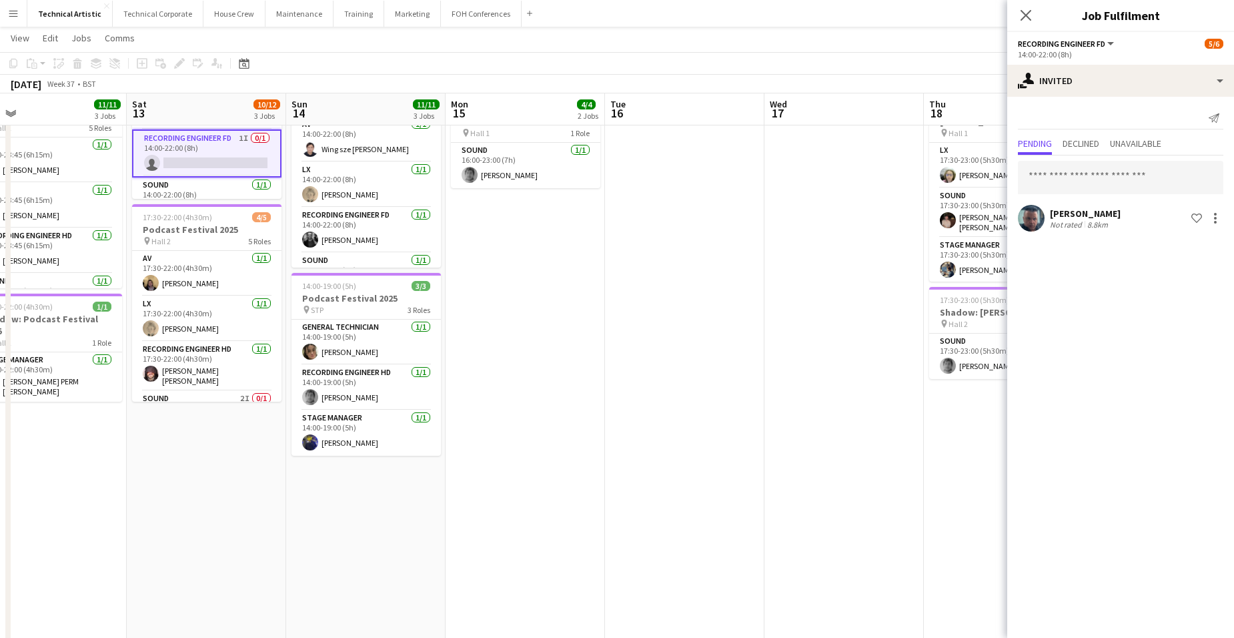
scroll to position [0, 315]
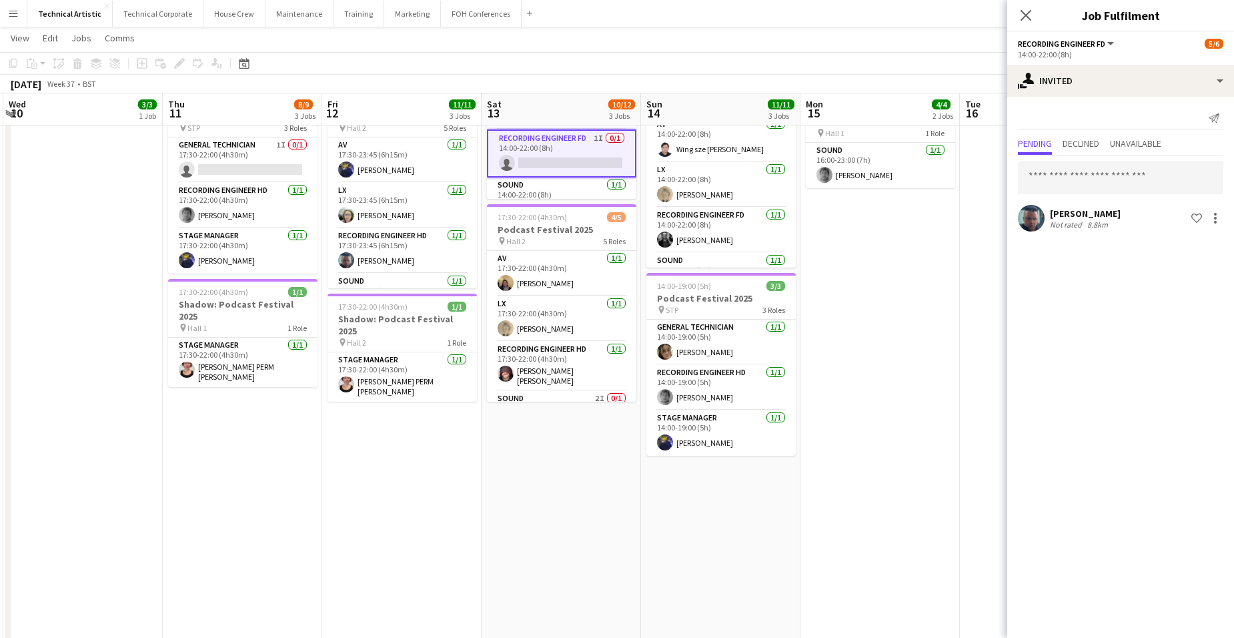
drag, startPoint x: 288, startPoint y: 532, endPoint x: 610, endPoint y: 538, distance: 321.5
click at [610, 538] on app-calendar-viewport "Mon 8 Tue 9 Wed 10 3/3 1 Job Thu 11 8/9 3 Jobs Fri 12 11/11 3 Jobs Sat 13 10/12…" at bounding box center [617, 239] width 1234 height 908
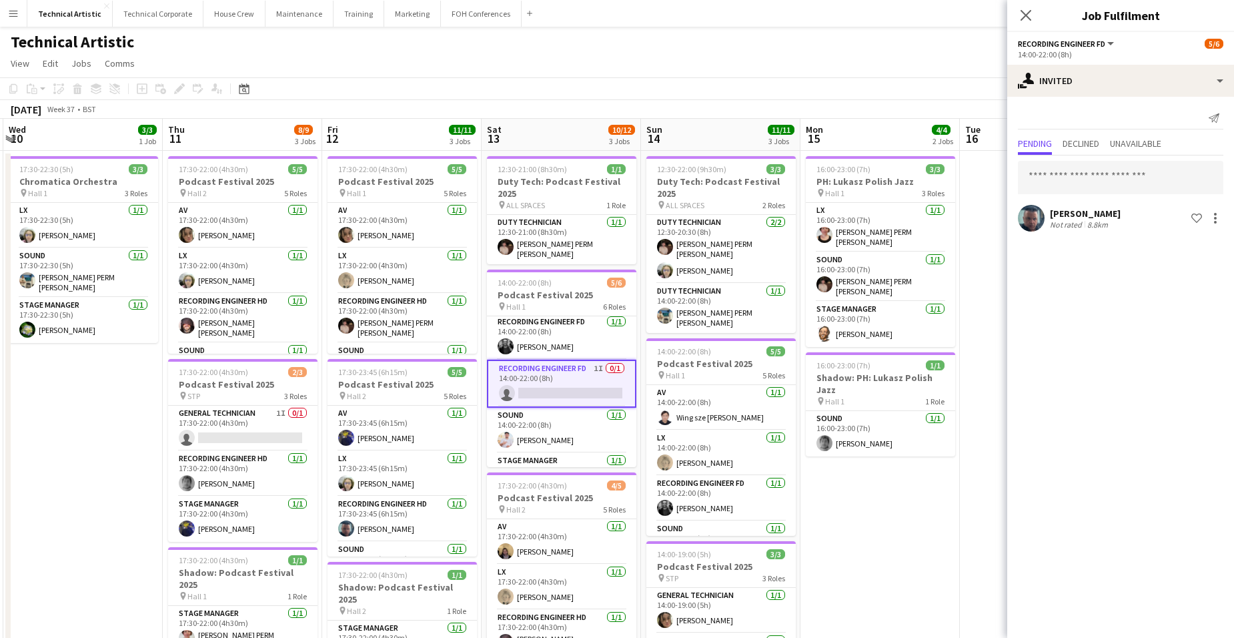
scroll to position [124, 0]
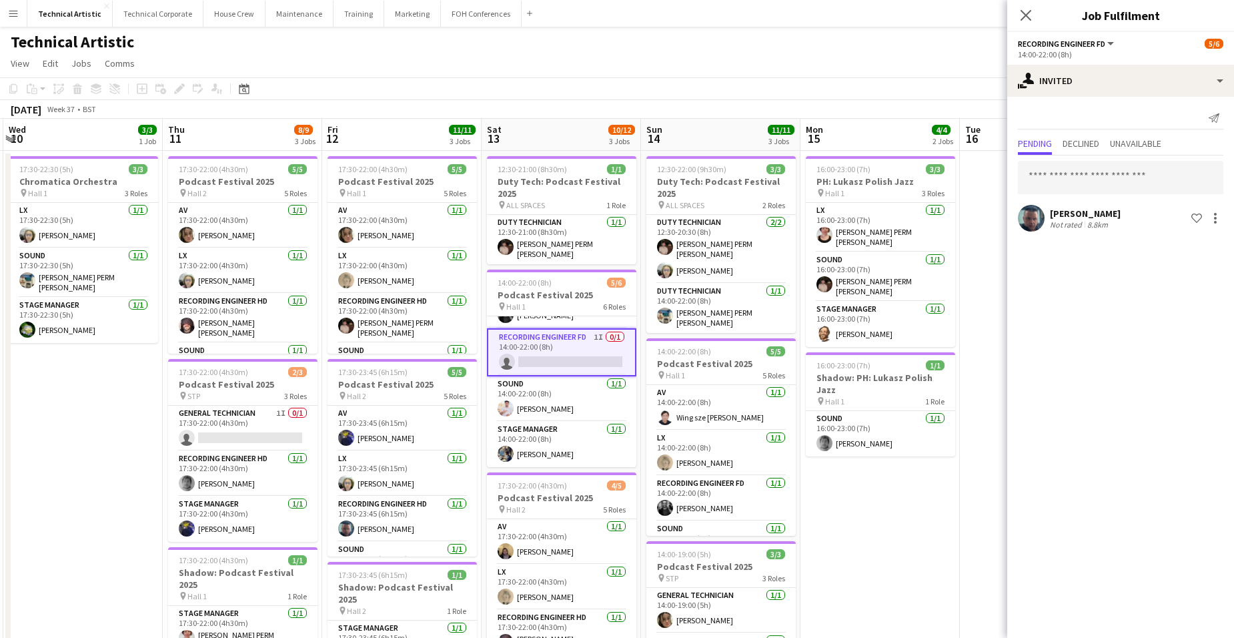
click at [556, 138] on app-board-header-date "Sat 13 10/12 3 Jobs" at bounding box center [561, 135] width 159 height 32
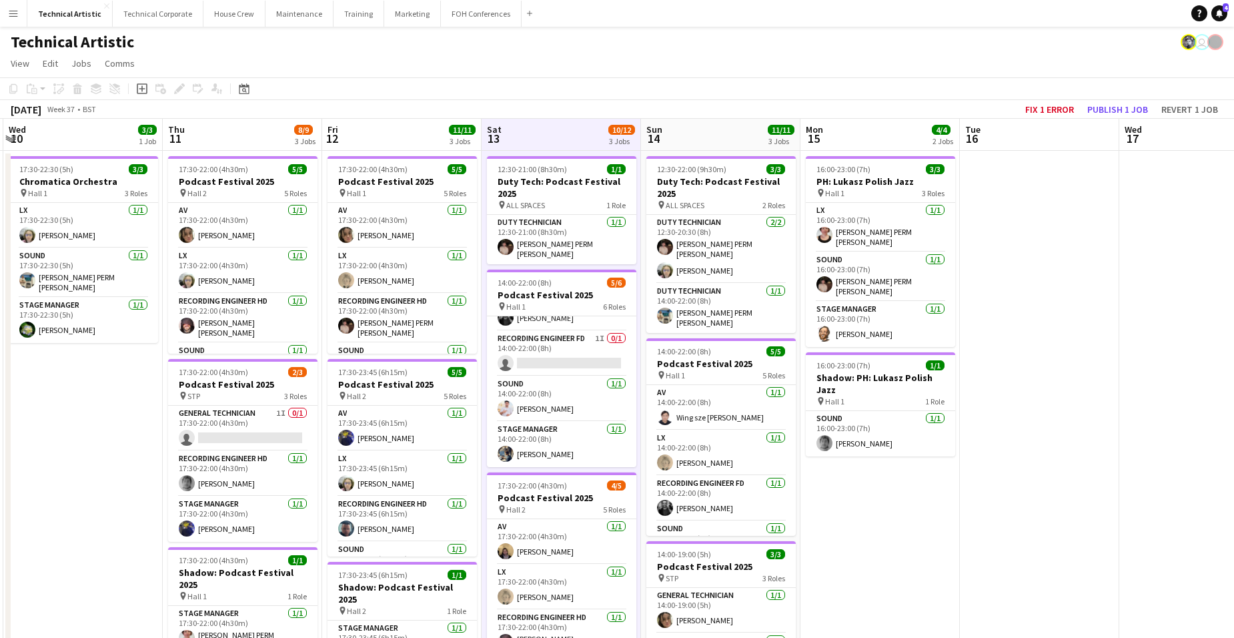
scroll to position [121, 0]
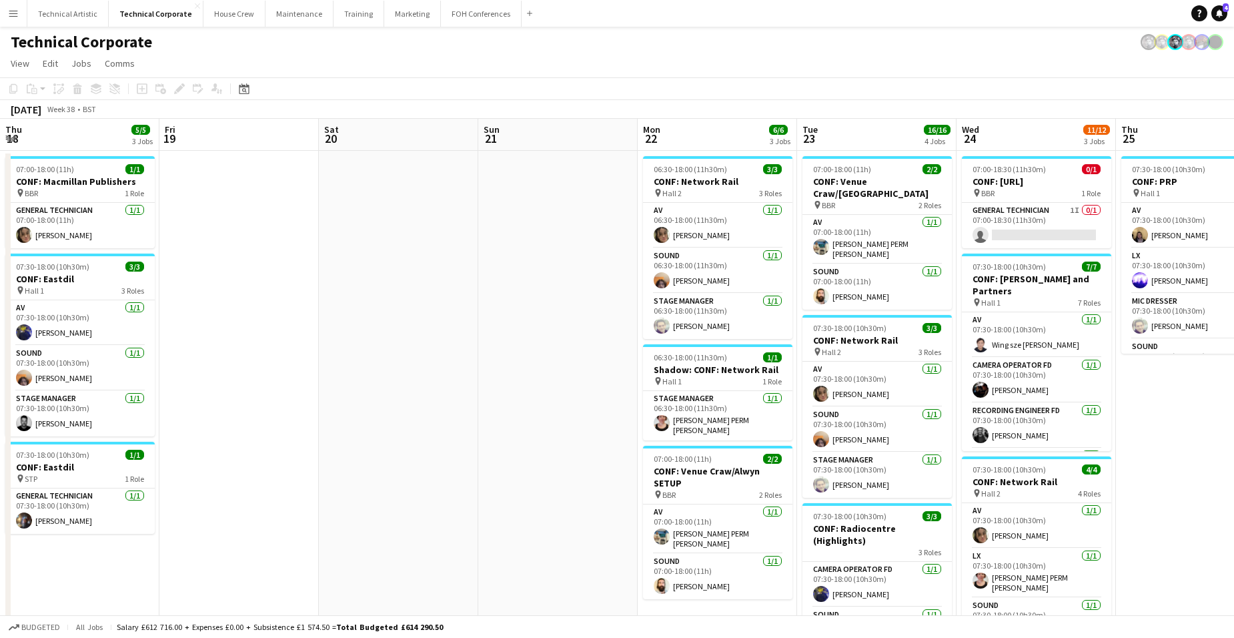
scroll to position [0, 341]
